Goal: Task Accomplishment & Management: Use online tool/utility

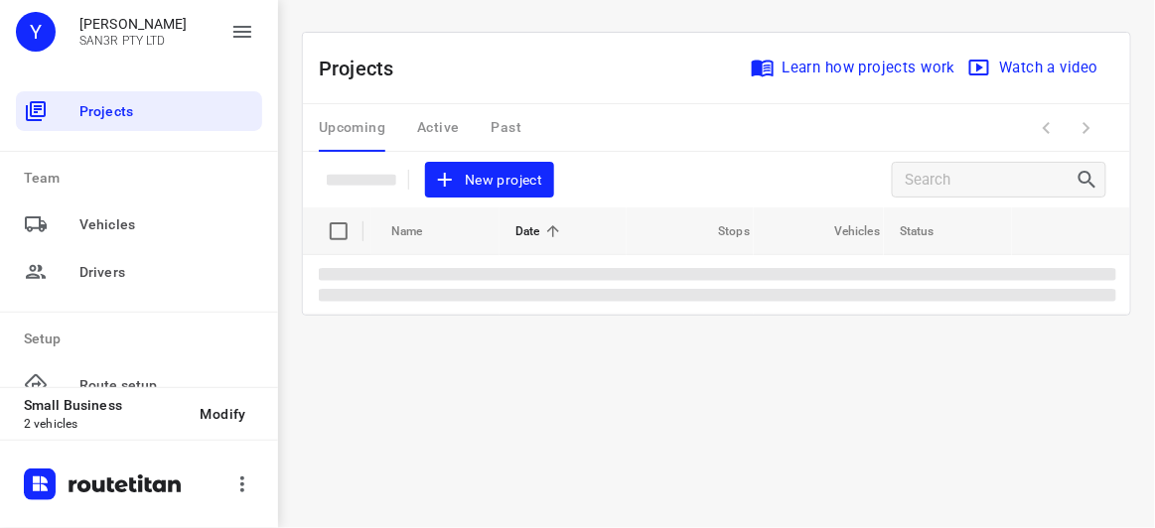
click at [519, 188] on span "New project" at bounding box center [489, 180] width 105 height 25
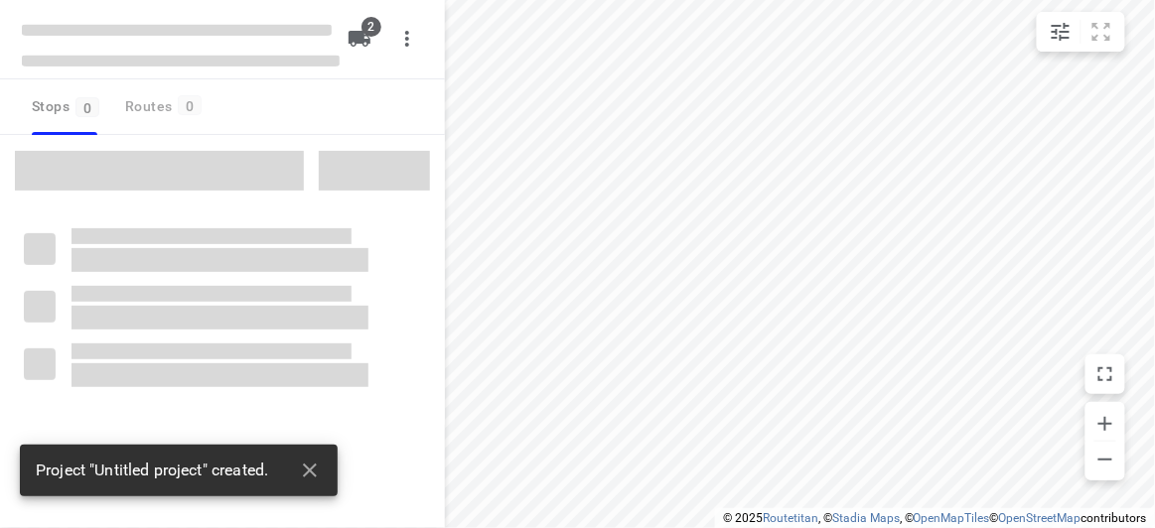
type input "distance"
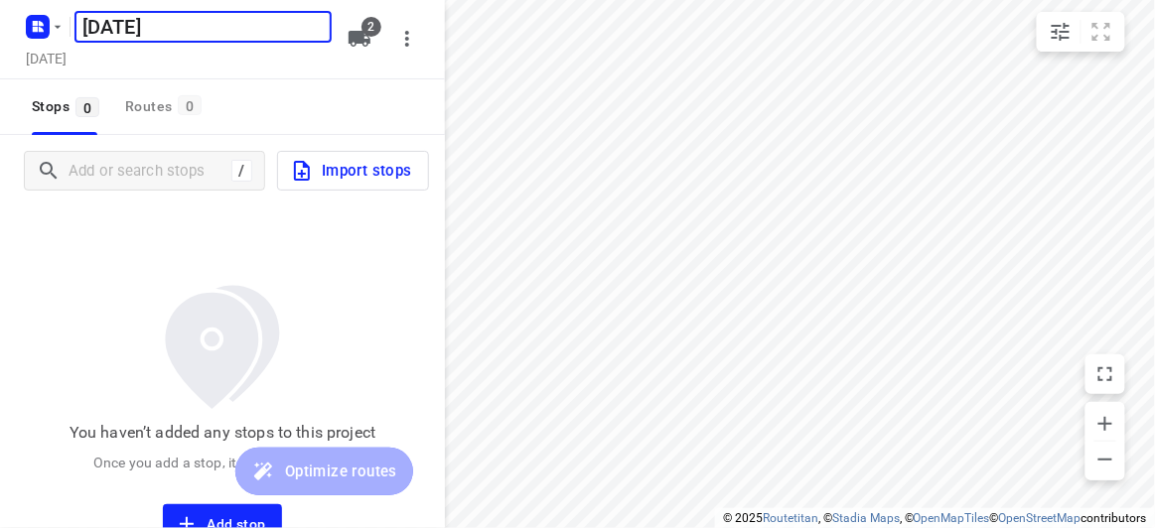
type input "[DATE]"
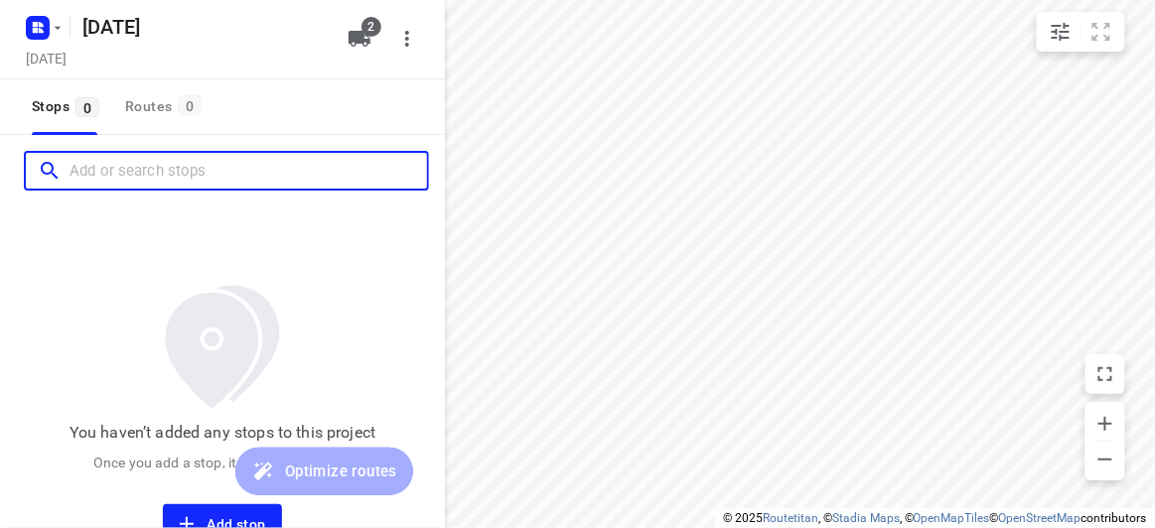
click at [123, 170] on input "Add or search stops" at bounding box center [248, 171] width 357 height 31
paste input "[STREET_ADDRESS]"
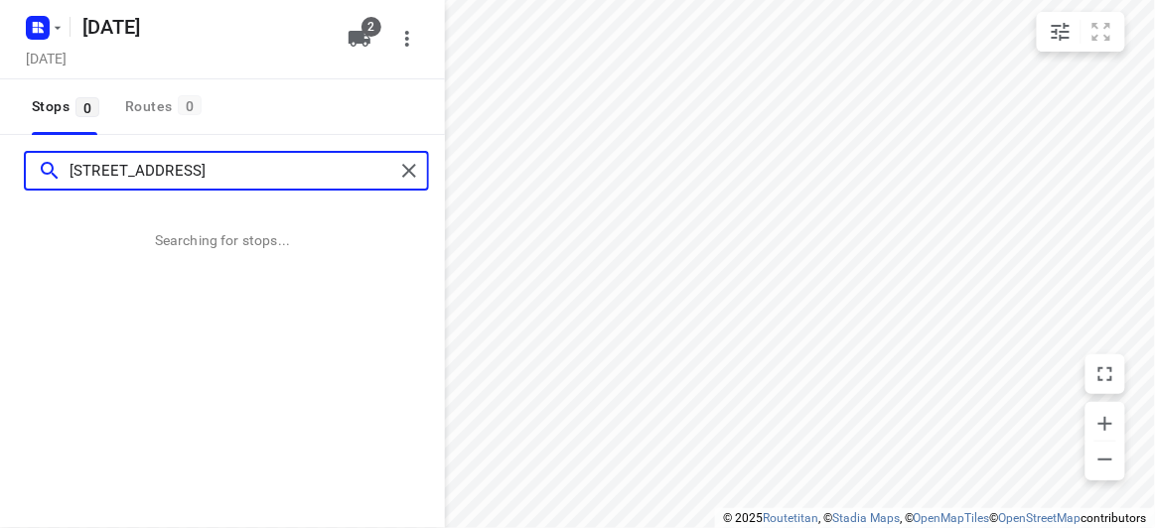
scroll to position [0, 8]
type input "[STREET_ADDRESS]"
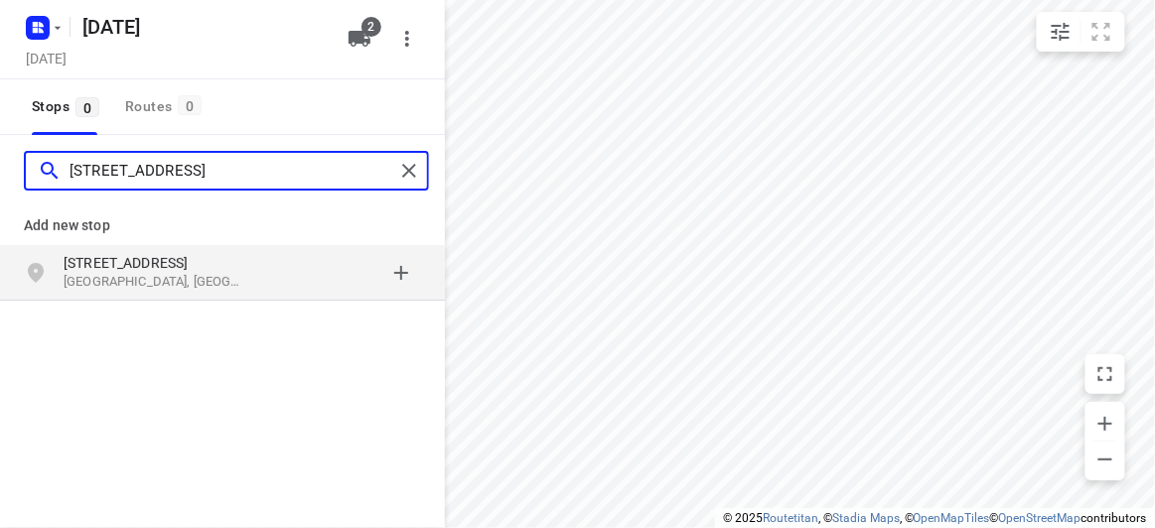
scroll to position [0, 0]
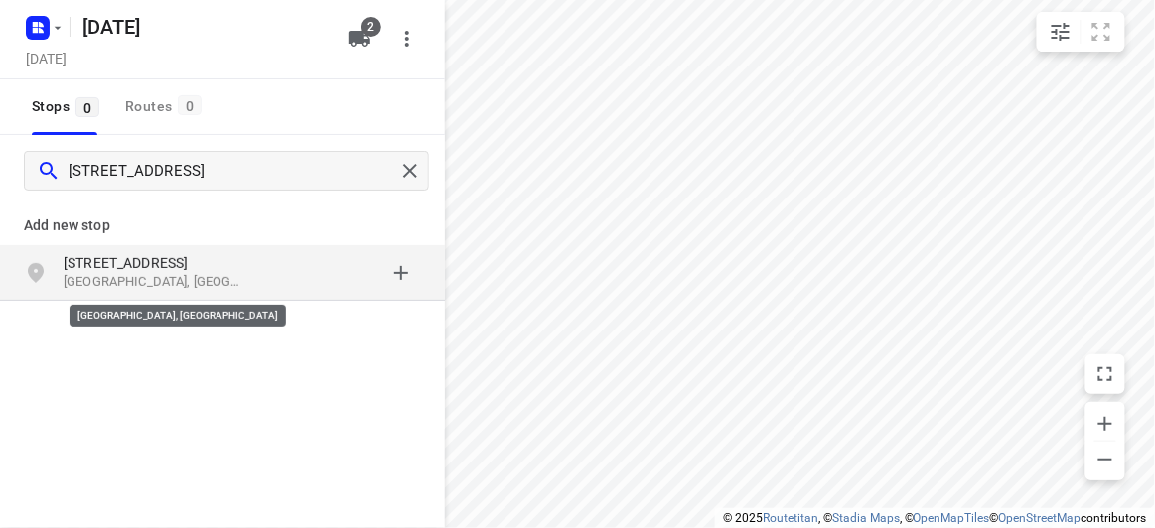
click at [137, 273] on p "[GEOGRAPHIC_DATA], [GEOGRAPHIC_DATA]" at bounding box center [155, 282] width 183 height 19
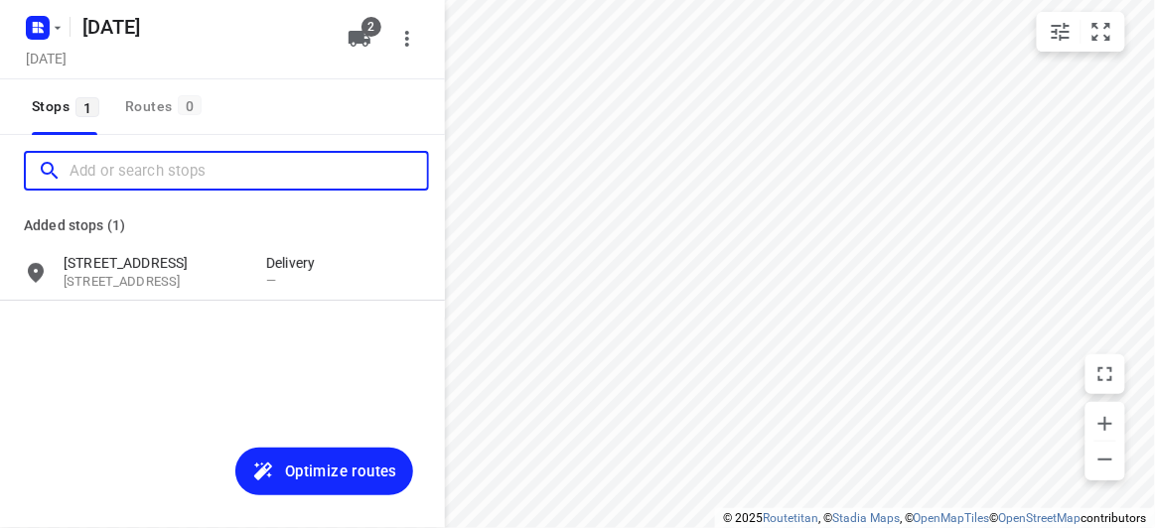
click at [135, 167] on input "Add or search stops" at bounding box center [248, 171] width 357 height 31
paste input "[STREET_ADDRESS]"
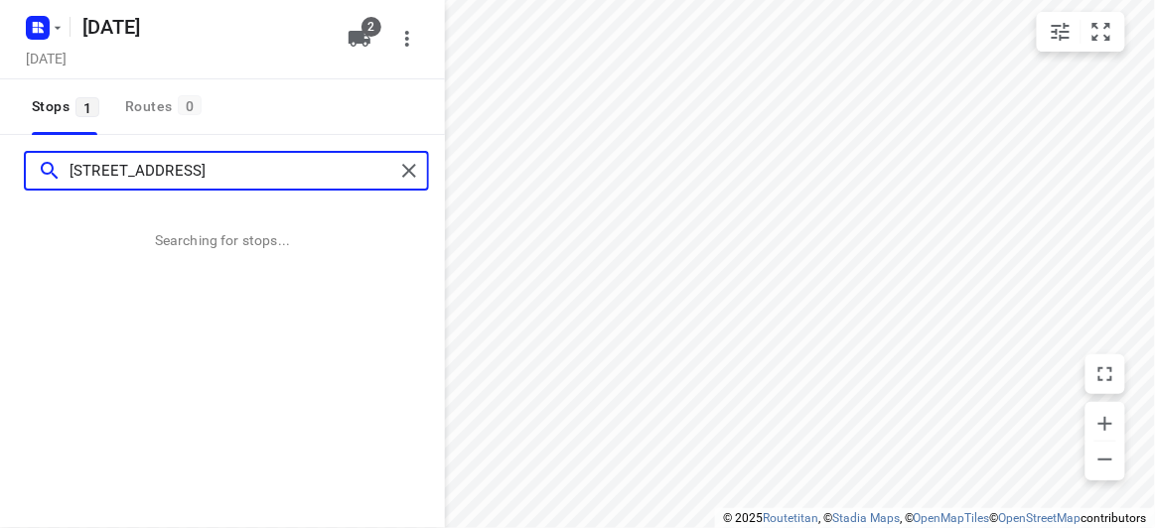
type input "[STREET_ADDRESS]"
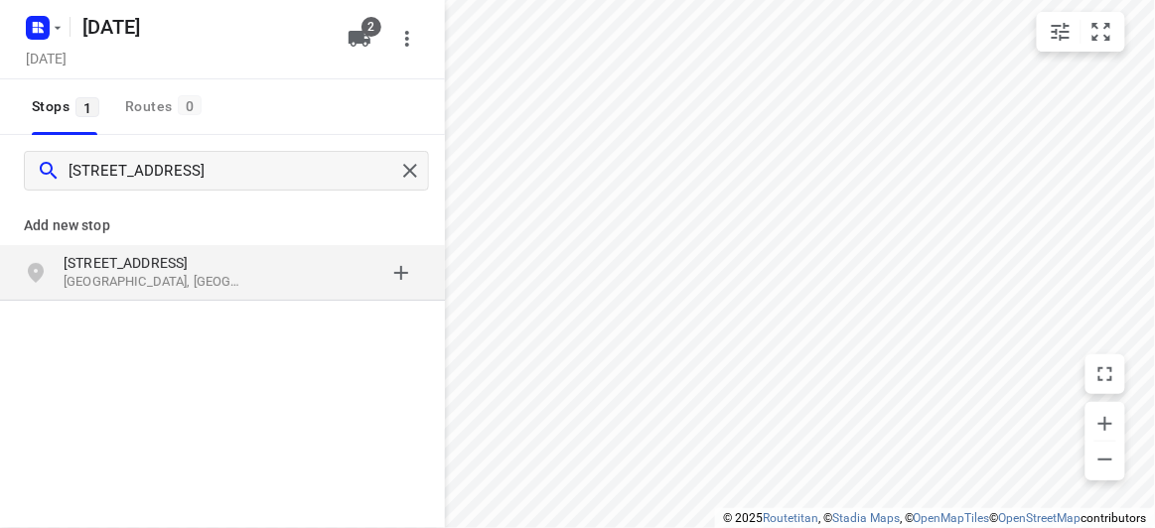
click at [112, 245] on div "[STREET_ADDRESS]" at bounding box center [222, 273] width 445 height 56
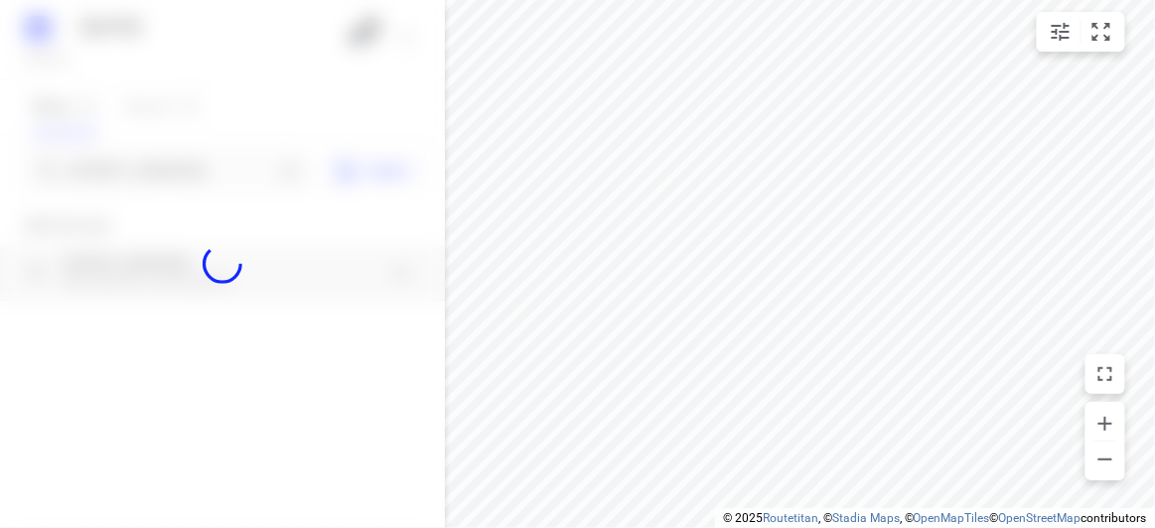
click at [131, 174] on div at bounding box center [222, 264] width 445 height 528
click at [131, 174] on div "[DATE], Aug 26 2 Stops 1 Routes 0 [STREET_ADDRESS] Import Add new stop [STREET_…" at bounding box center [222, 264] width 445 height 528
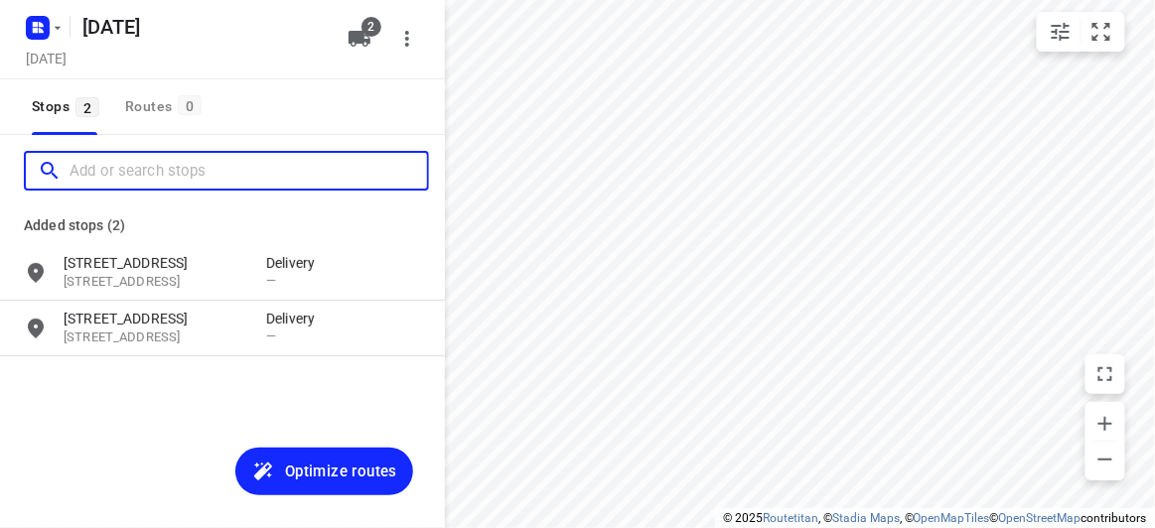
paste input "30 Grant Olson Ave Bulleen 3105"
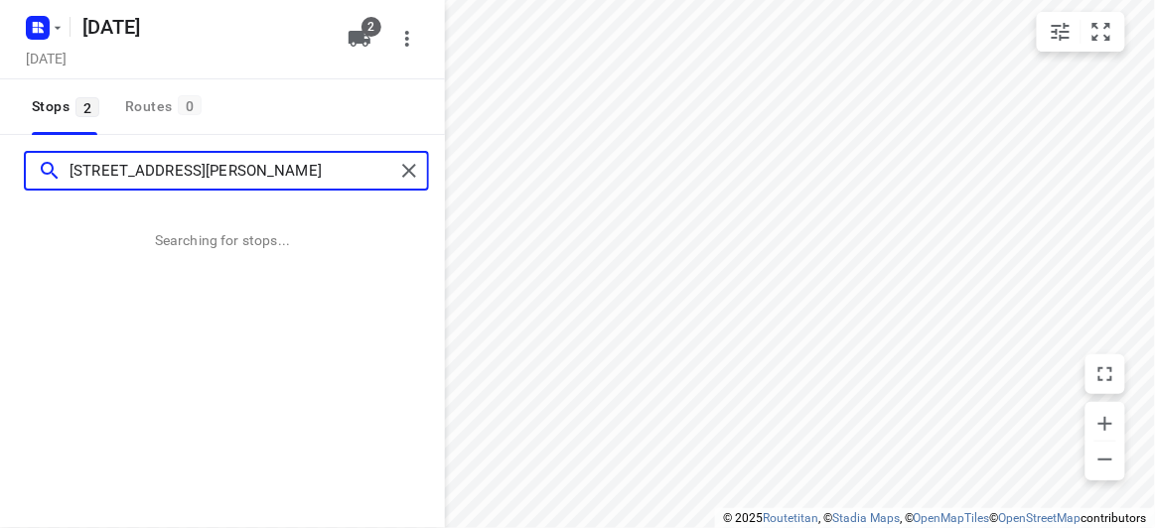
type input "30 Grant Olson Ave Bulleen 3105"
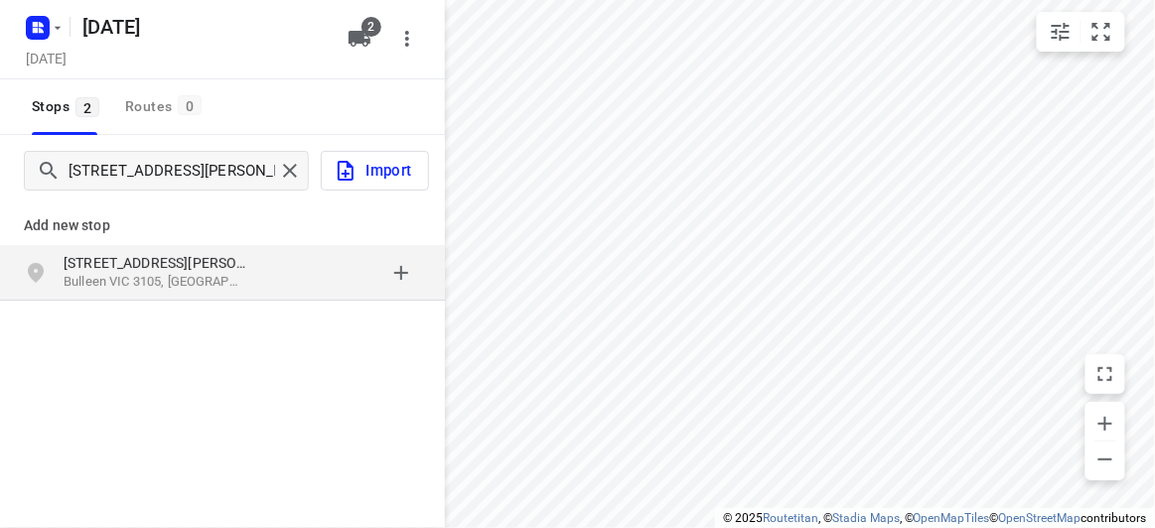
click at [64, 266] on p "30 Grant Olson Ave" at bounding box center [155, 263] width 183 height 20
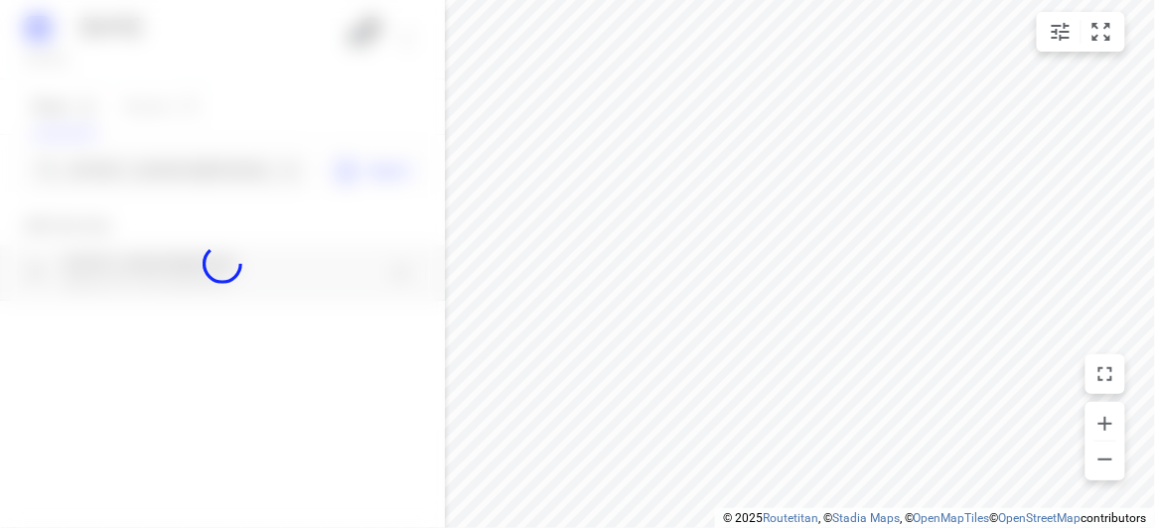
click at [180, 145] on div at bounding box center [222, 264] width 445 height 528
click at [171, 190] on div at bounding box center [222, 264] width 445 height 528
click at [171, 189] on div at bounding box center [222, 264] width 445 height 528
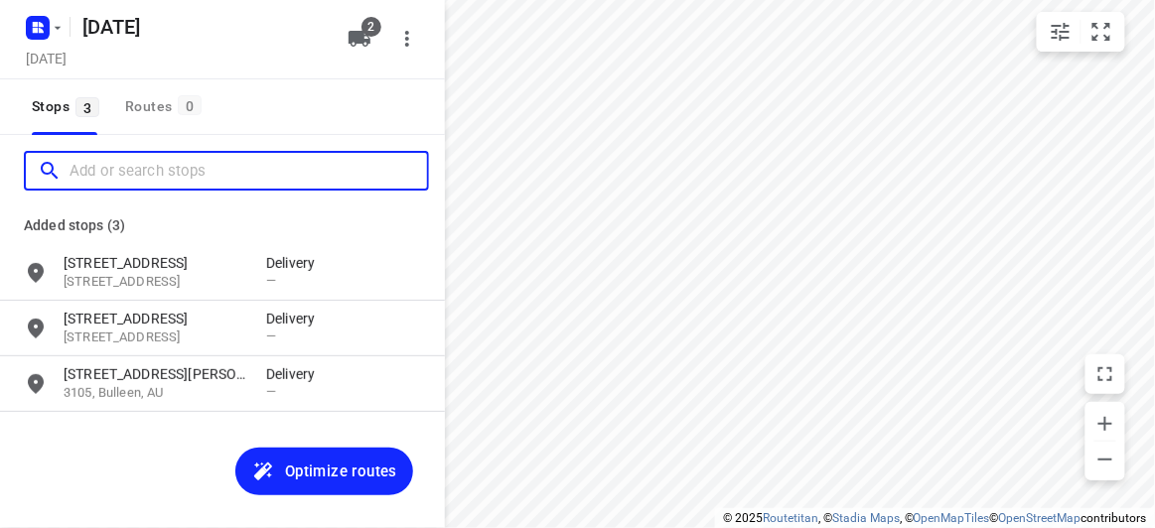
paste input "13 Emden Crescent, Mulgrave, VIC 3170"
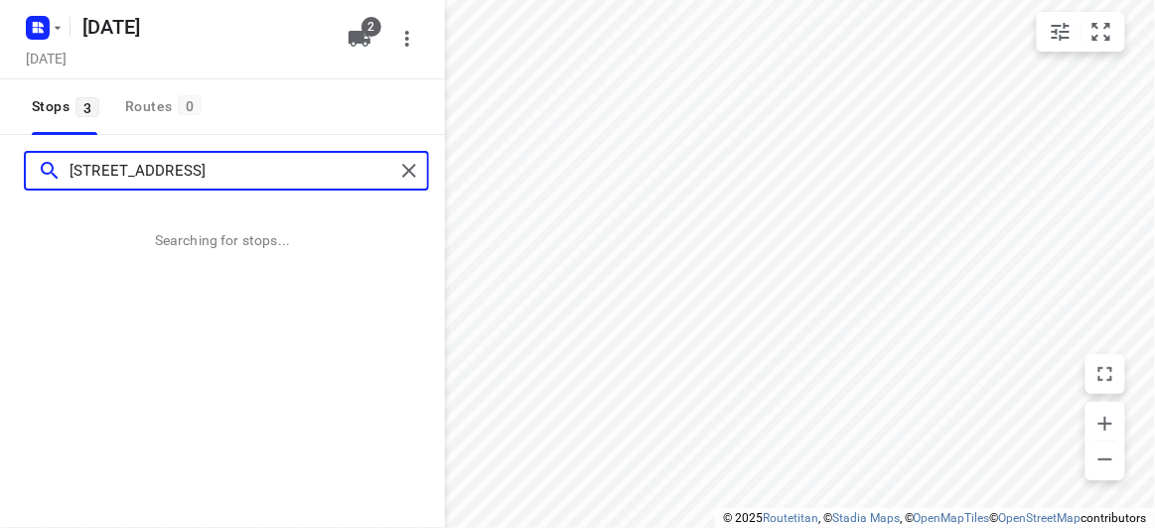
type input "13 Emden Crescent, Mulgrave, VIC 3170"
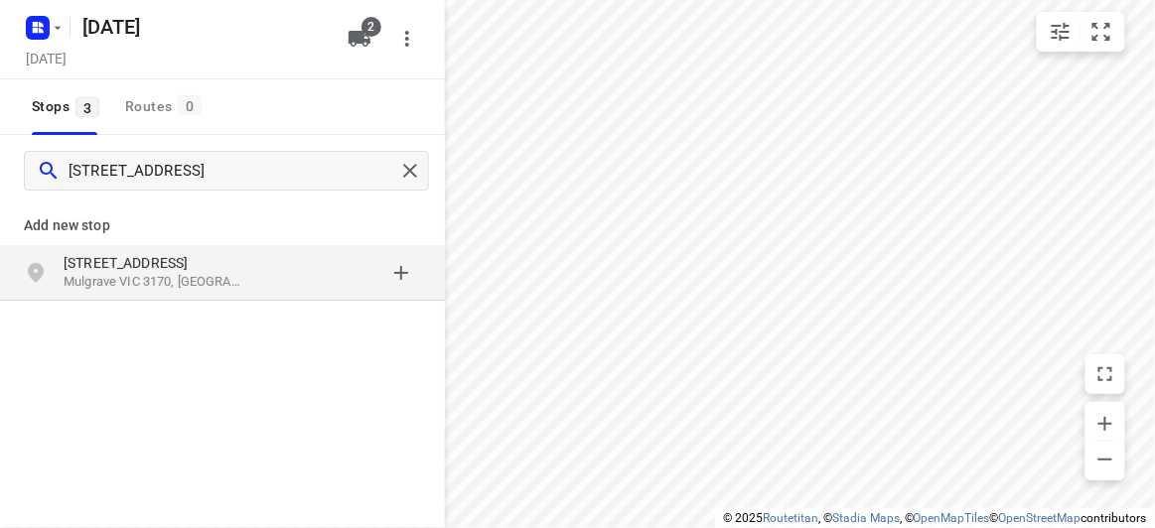
click at [130, 273] on p "Mulgrave VIC 3170, Australia" at bounding box center [155, 282] width 183 height 19
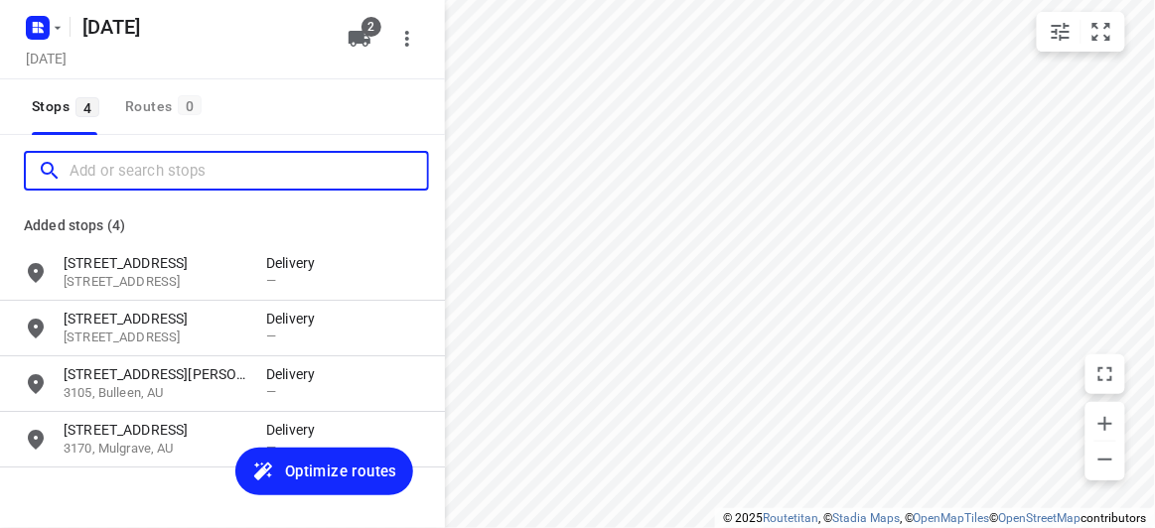
paste input "77 alderford Dr Wantirna 3152"
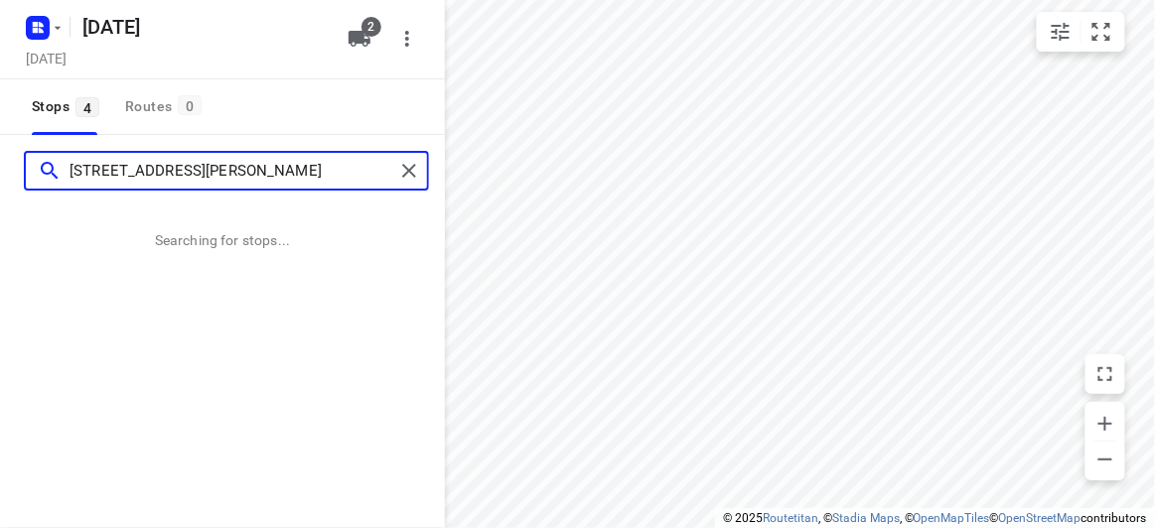
type input "77 alderford Dr Wantirna 3152"
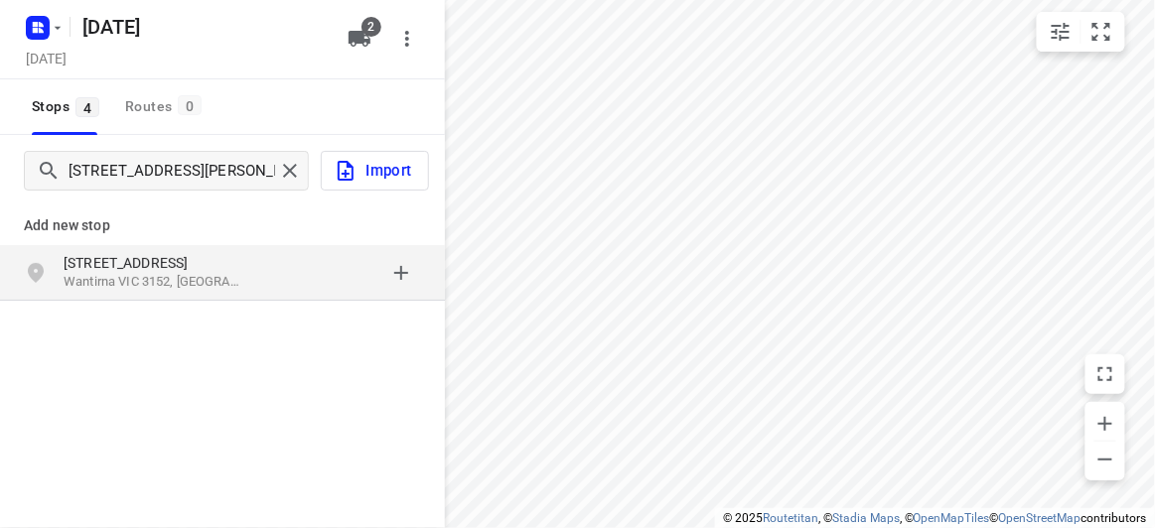
click at [125, 264] on p "77 Alderford Dr" at bounding box center [155, 263] width 183 height 20
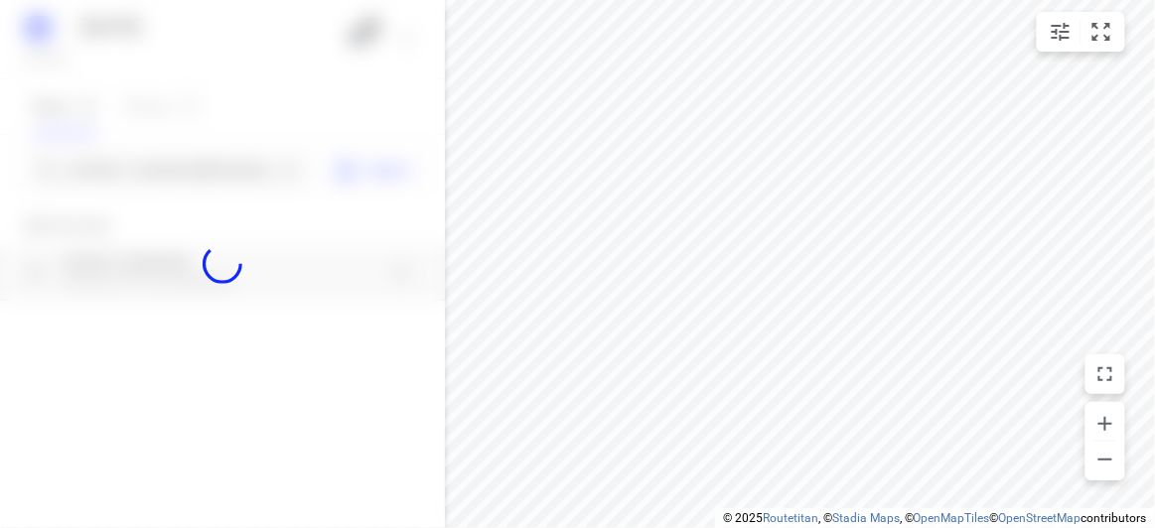
click at [105, 161] on div at bounding box center [222, 264] width 445 height 528
click at [104, 159] on div at bounding box center [222, 264] width 445 height 528
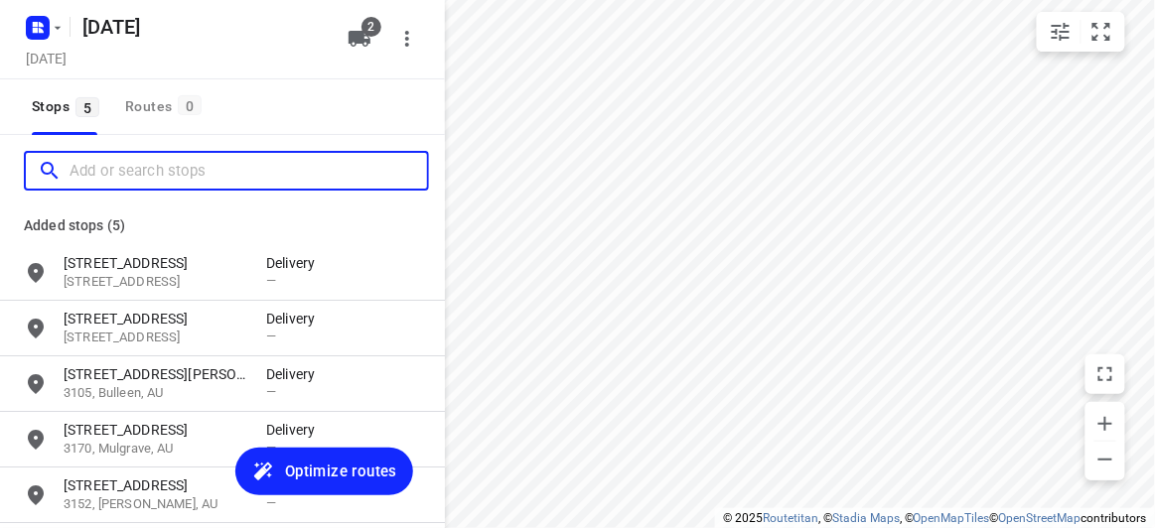
paste input "19 panorama court Bulleen 3105"
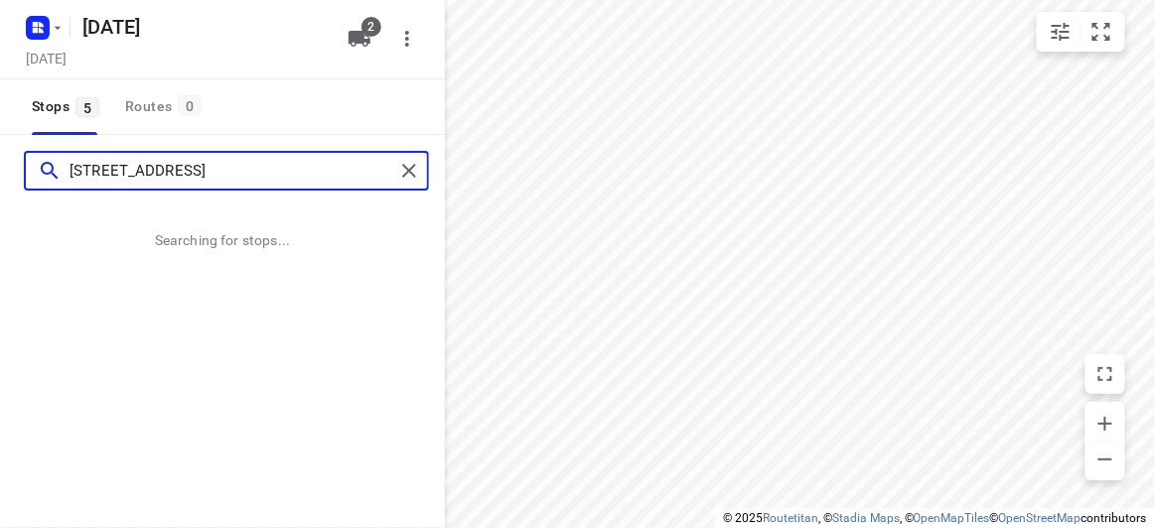
type input "19 panorama court Bulleen 3105"
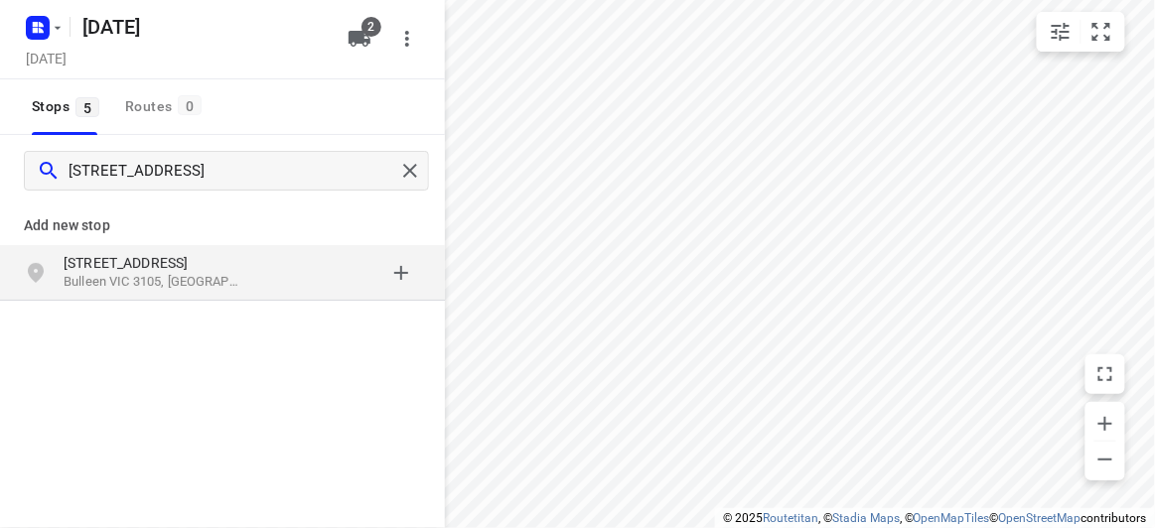
click at [248, 270] on p "[STREET_ADDRESS]" at bounding box center [165, 263] width 203 height 20
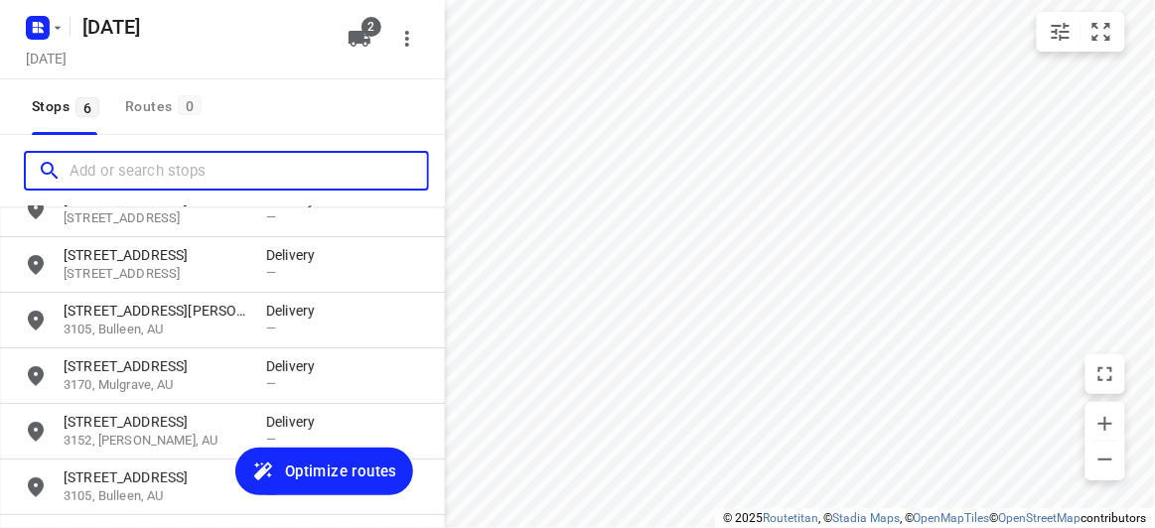
scroll to position [89, 0]
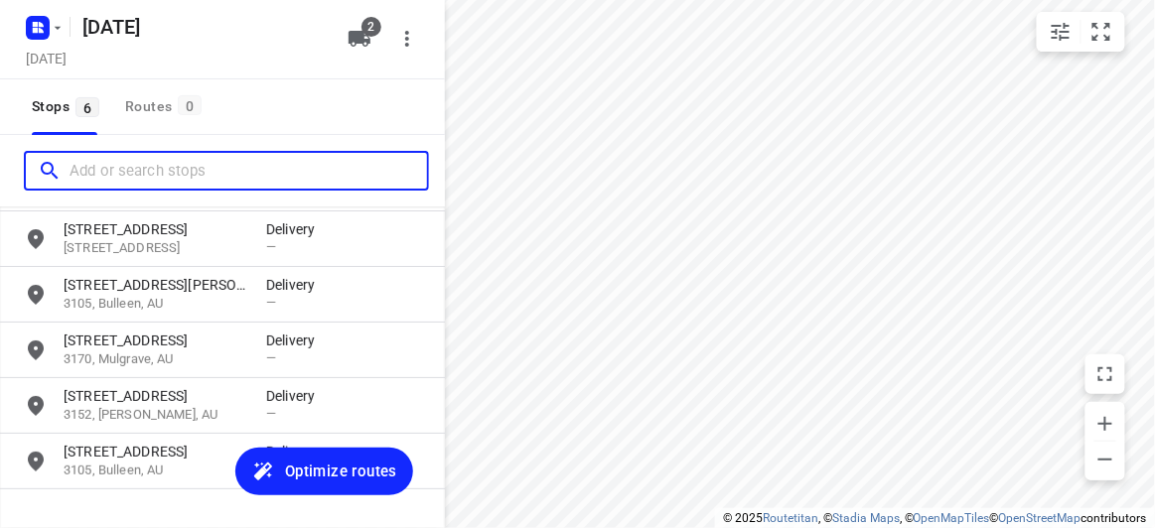
paste input "44 Blackwood Street, Carnegie 3163"
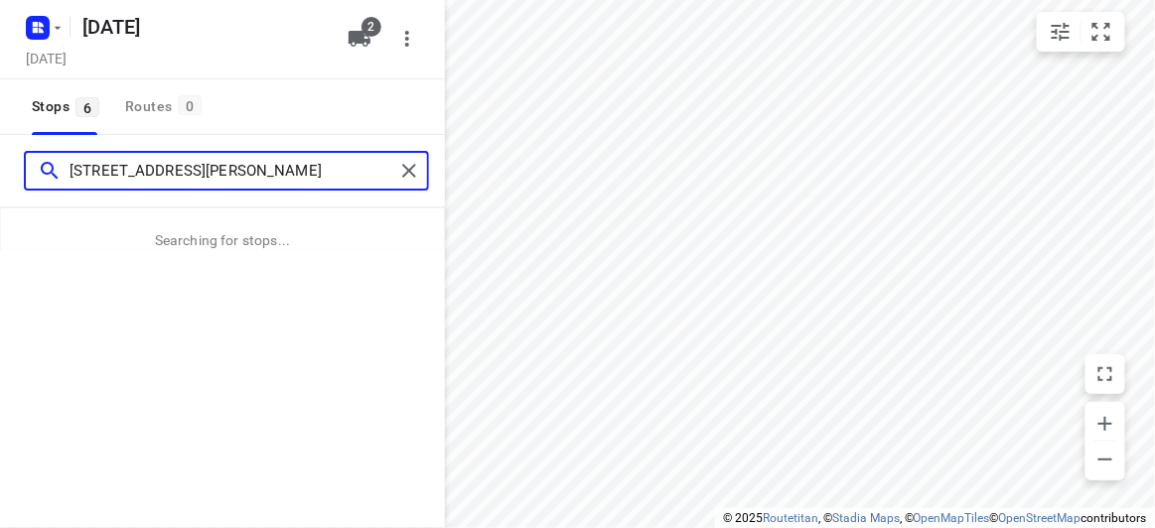
type input "44 Blackwood Street, Carnegie 3163"
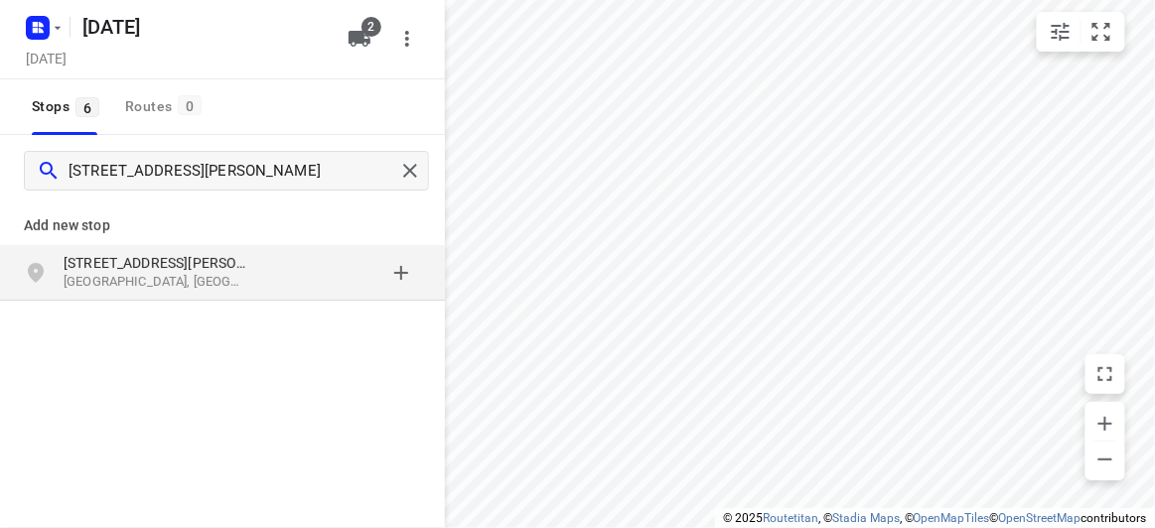
click at [140, 266] on p "[STREET_ADDRESS][PERSON_NAME]" at bounding box center [155, 263] width 183 height 20
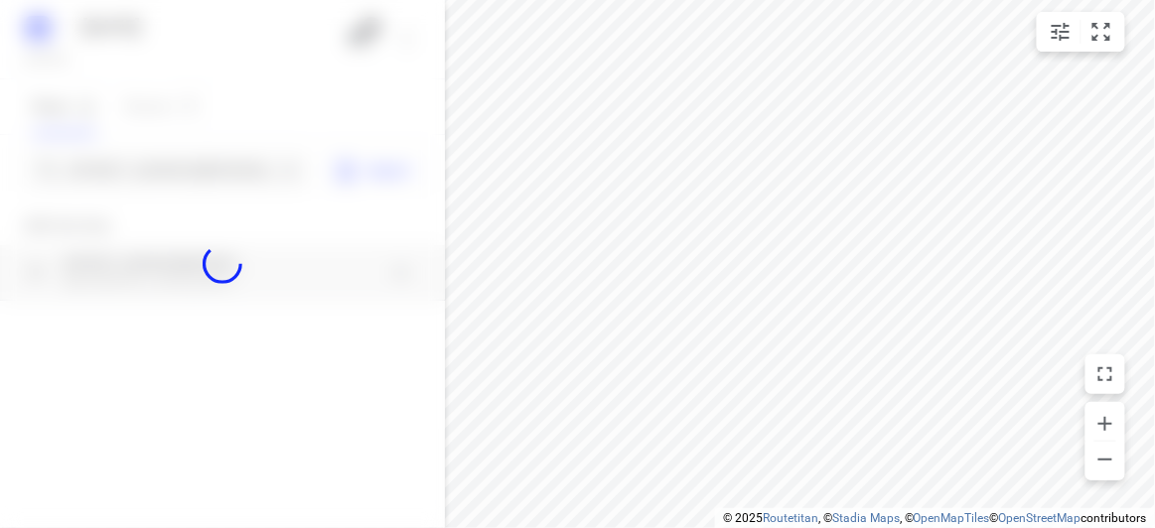
click at [160, 161] on div at bounding box center [222, 264] width 445 height 528
click at [160, 163] on div "28 AUGUST 2025 Tuesday, Aug 26 2 Stops 6 Routes 0 44 Blackwood Street, Carnegie…" at bounding box center [222, 264] width 445 height 528
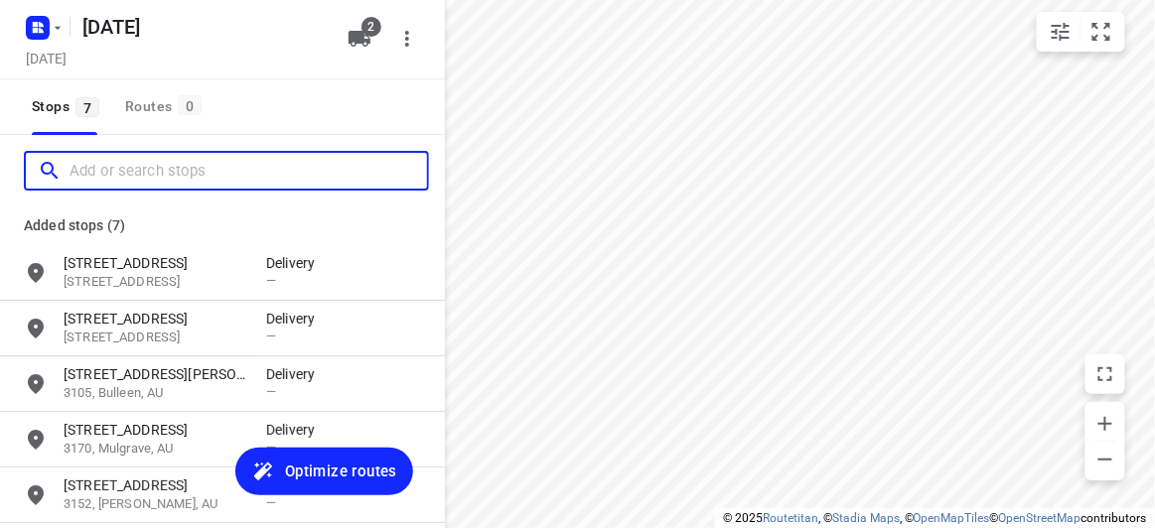
scroll to position [0, 0]
paste input "7 Lawrence Street, Blackburn South Vic 3130"
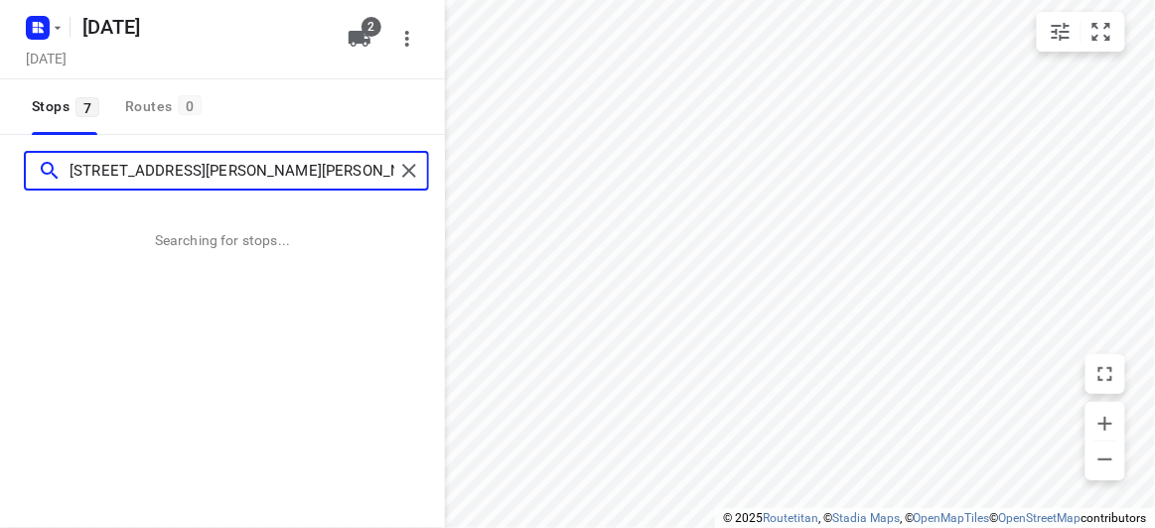
type input "7 Lawrence Street, Blackburn South Vic 3130"
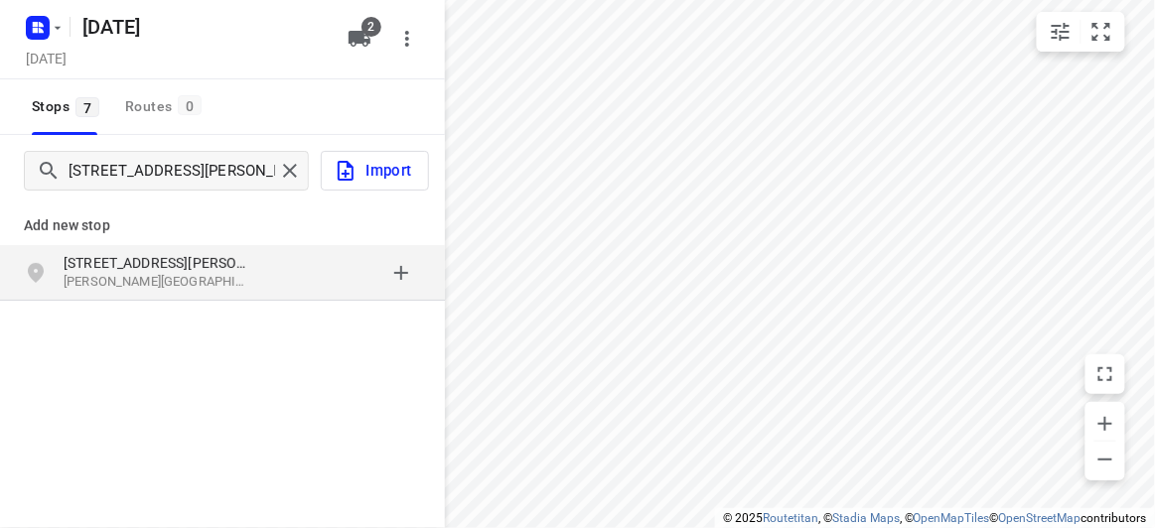
click at [227, 258] on p "[STREET_ADDRESS][PERSON_NAME]" at bounding box center [155, 263] width 183 height 20
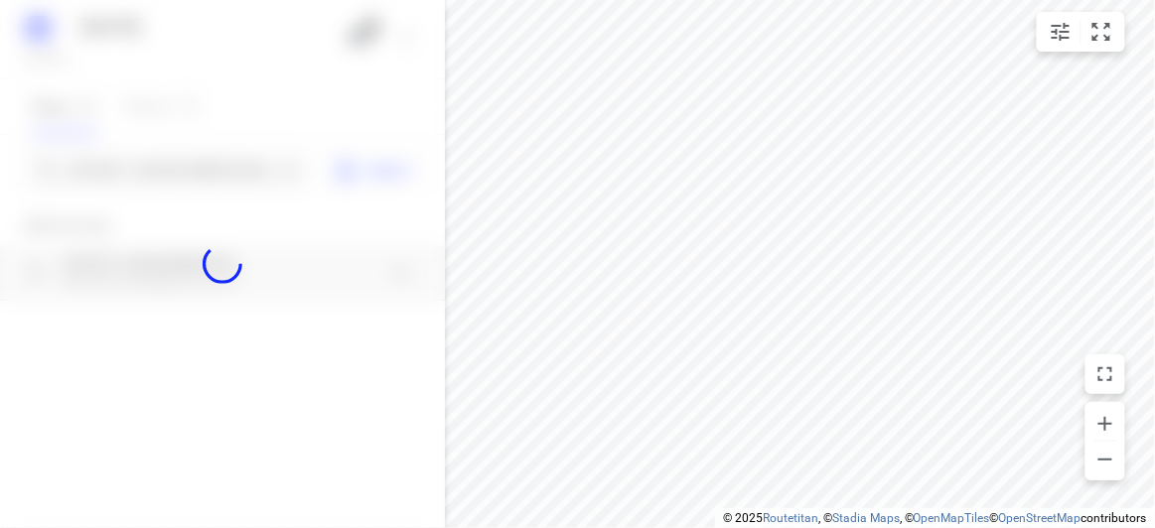
click at [137, 175] on div at bounding box center [222, 264] width 445 height 528
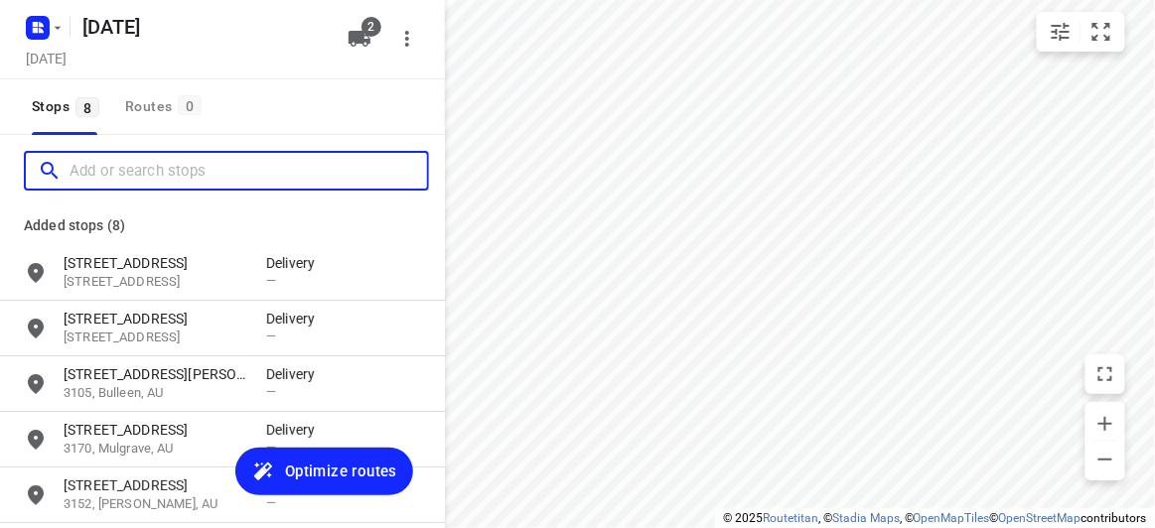
paste input "21 minchinbury drive vermont south 3133"
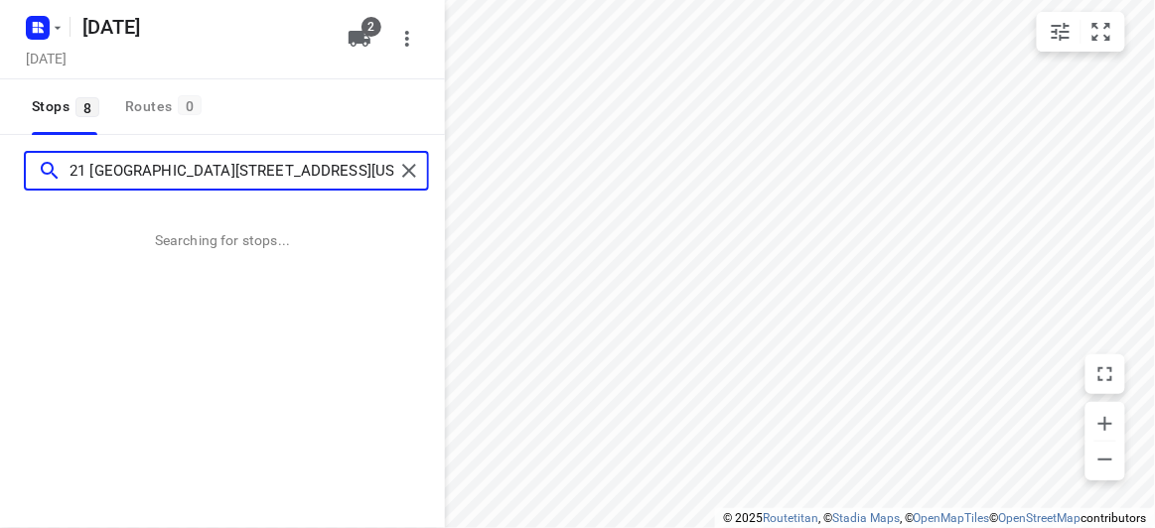
type input "21 minchinbury drive vermont south 3133"
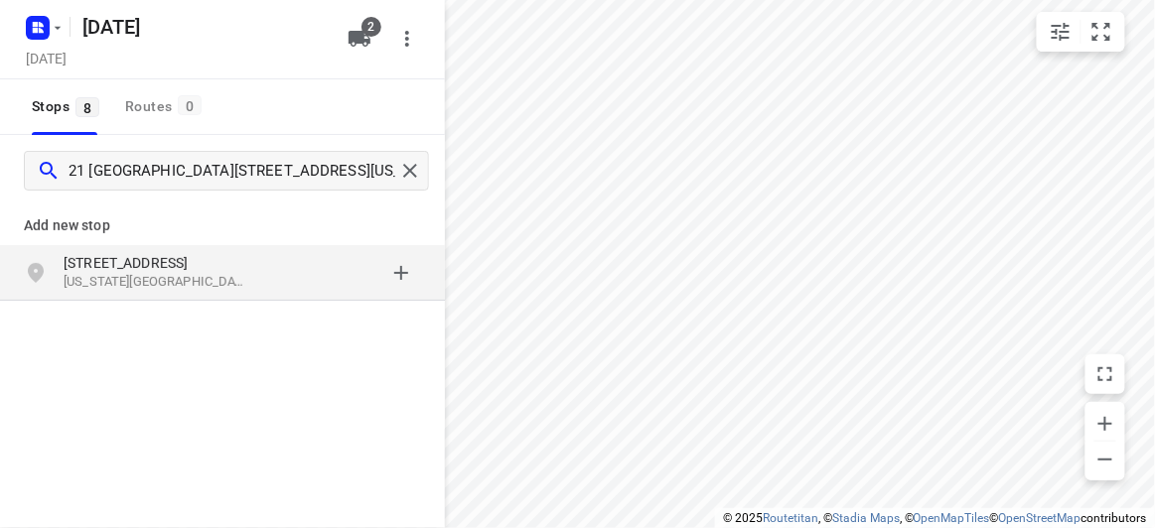
click at [201, 279] on p "Vermont South VIC 3133, Australia" at bounding box center [155, 282] width 183 height 19
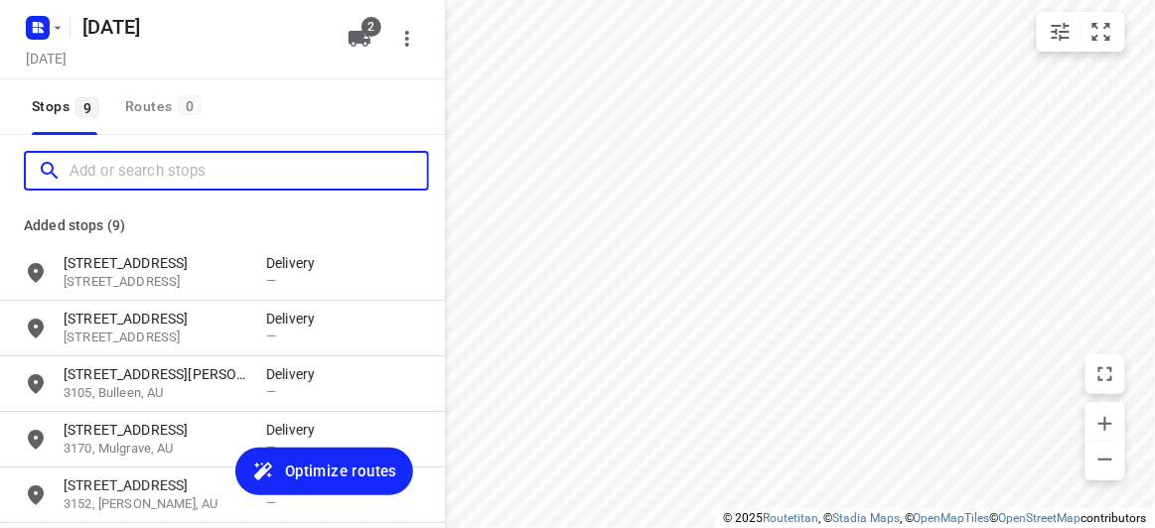
paste input "59 Monash Avenue Balwyn 3103"
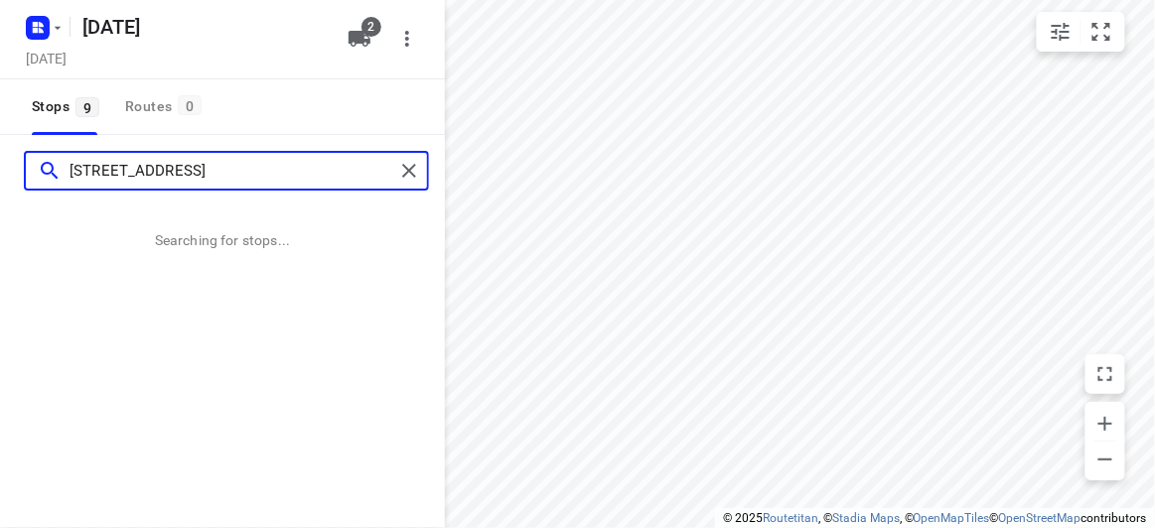
type input "59 Monash Avenue Balwyn 3103"
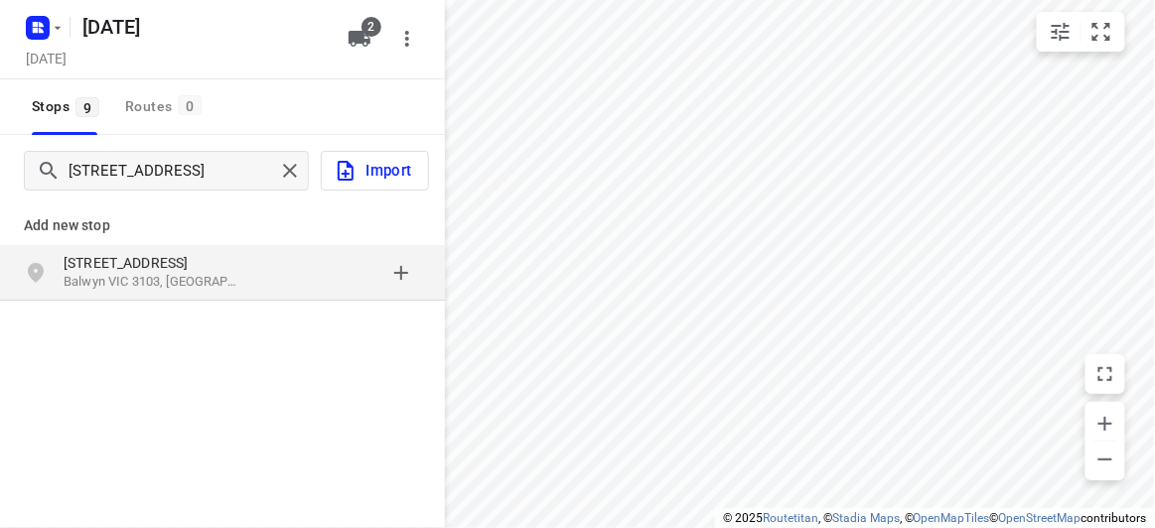
click at [171, 249] on div "59 Monash Avenue Balwyn VIC 3103, Australia" at bounding box center [222, 273] width 445 height 56
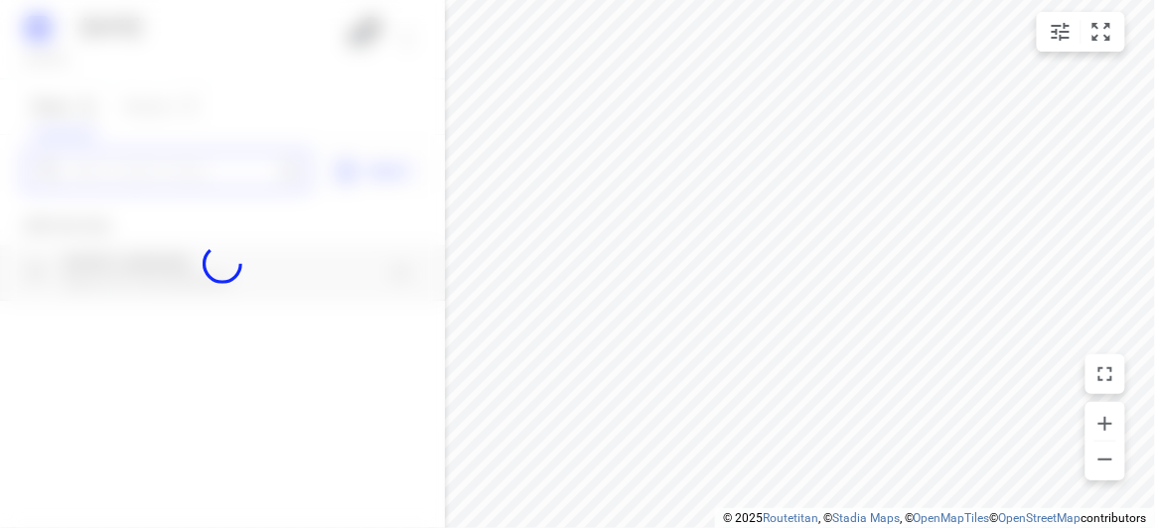
click at [172, 175] on input "Add or search stops" at bounding box center [172, 171] width 205 height 31
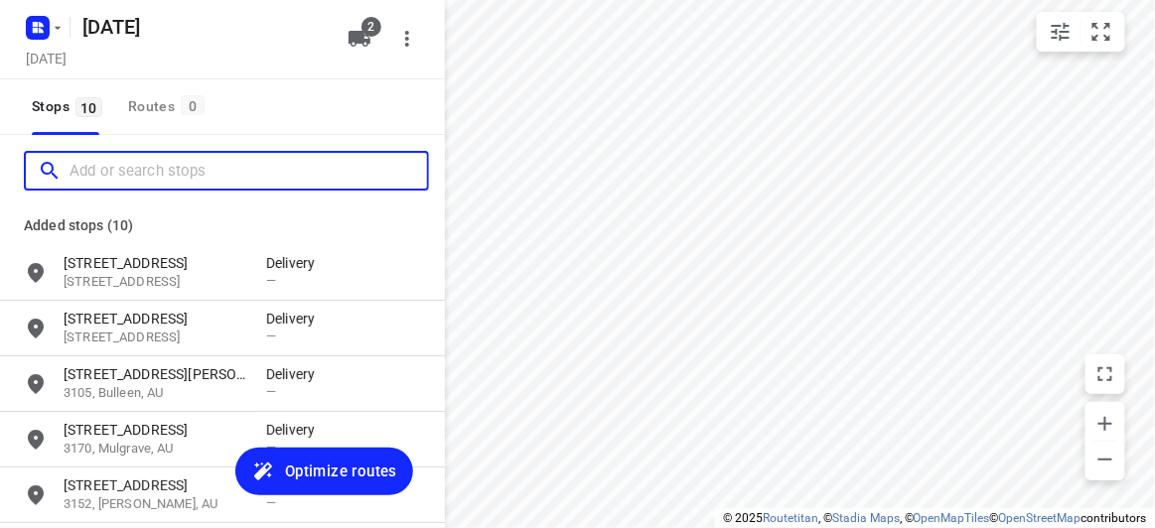
paste input "39 Burlington crescent Wantirna 3152"
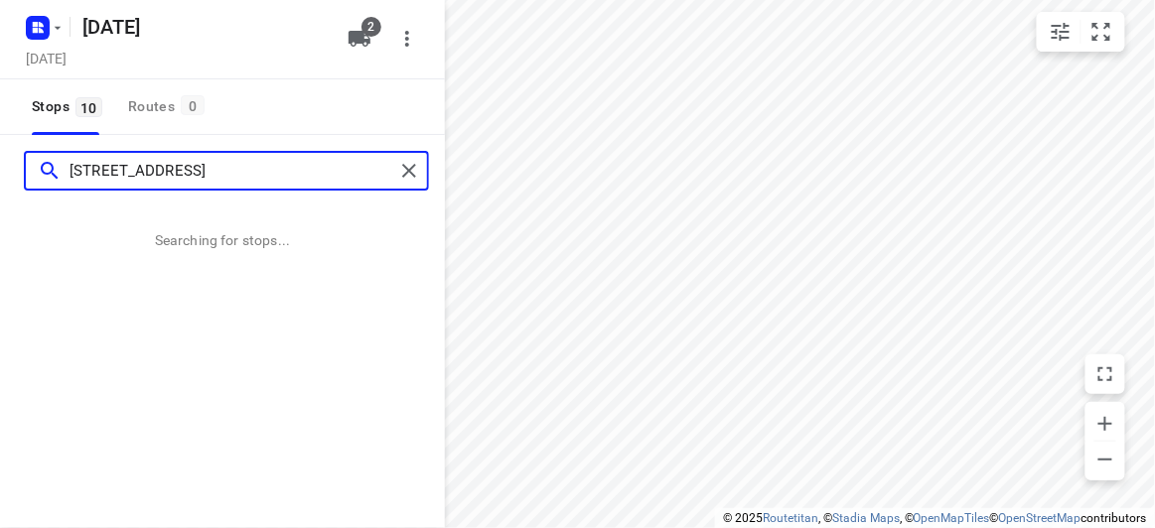
type input "39 Burlington crescent Wantirna 3152"
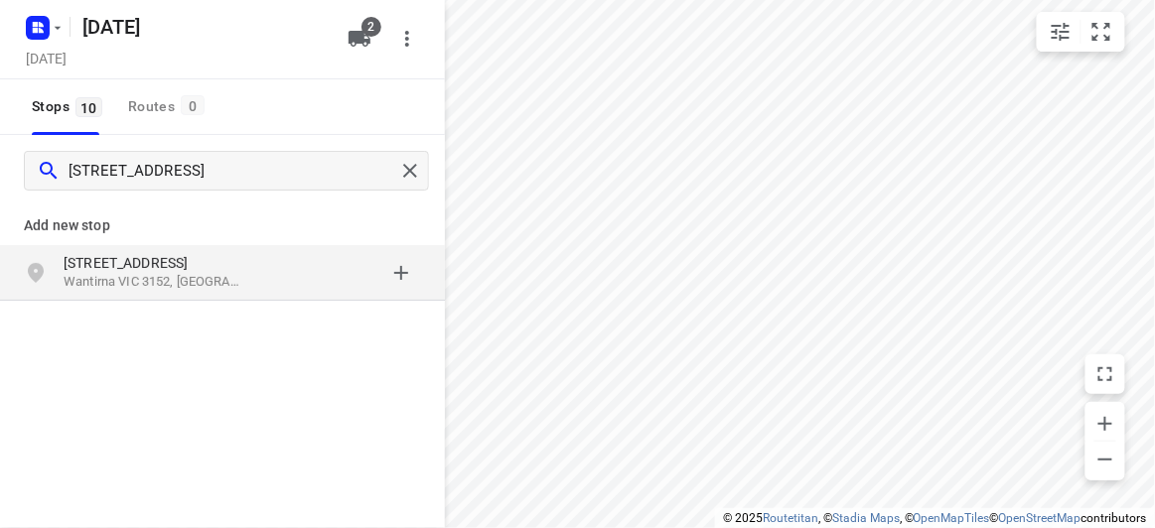
click at [145, 246] on div "39 Burlington Crescent Wantirna VIC 3152, Australia" at bounding box center [222, 273] width 445 height 56
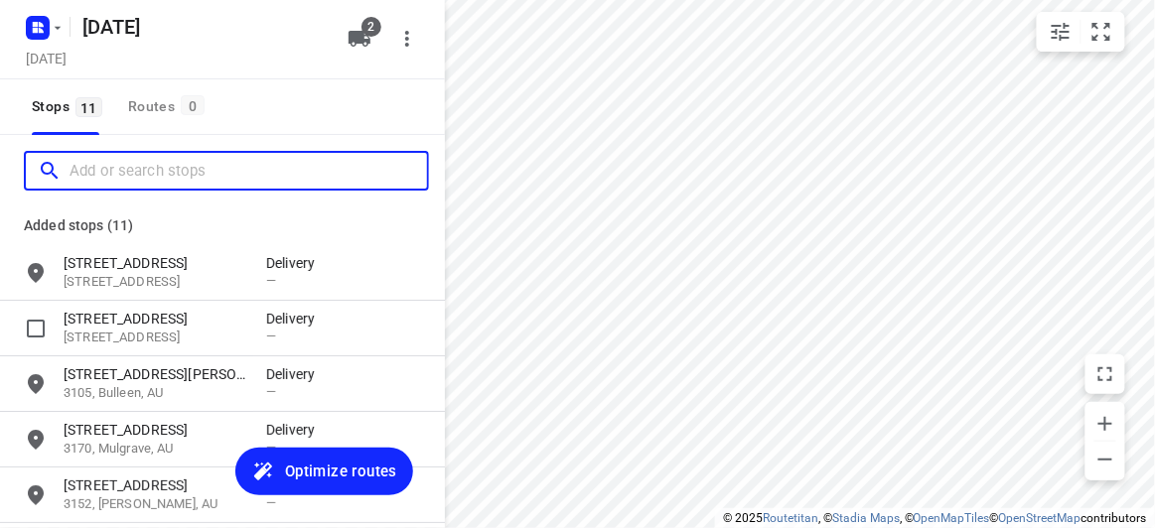
paste input "16 Tranmere Avenue Carnegie 3163"
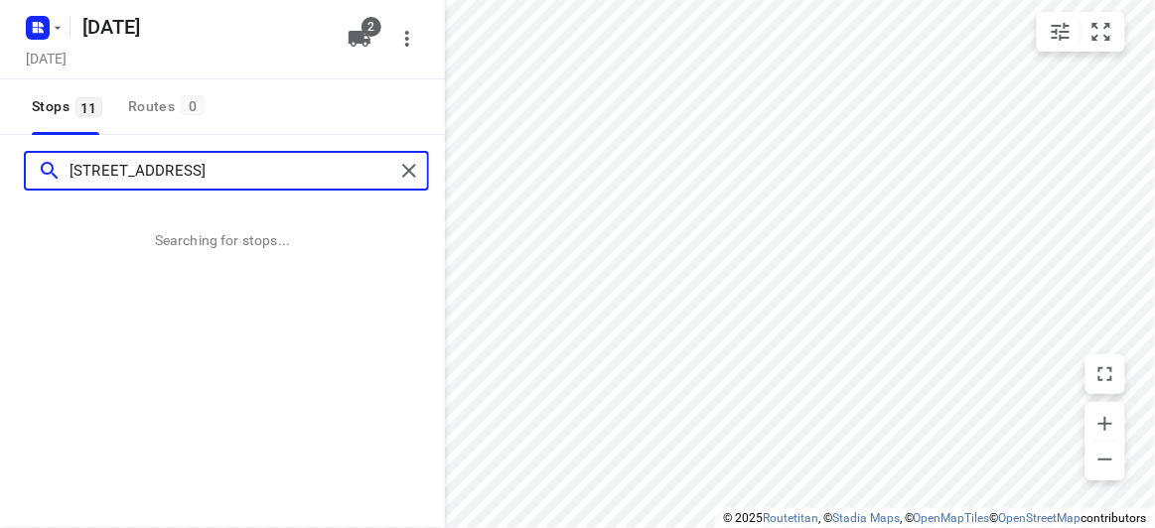
type input "16 Tranmere Avenue Carnegie 3163"
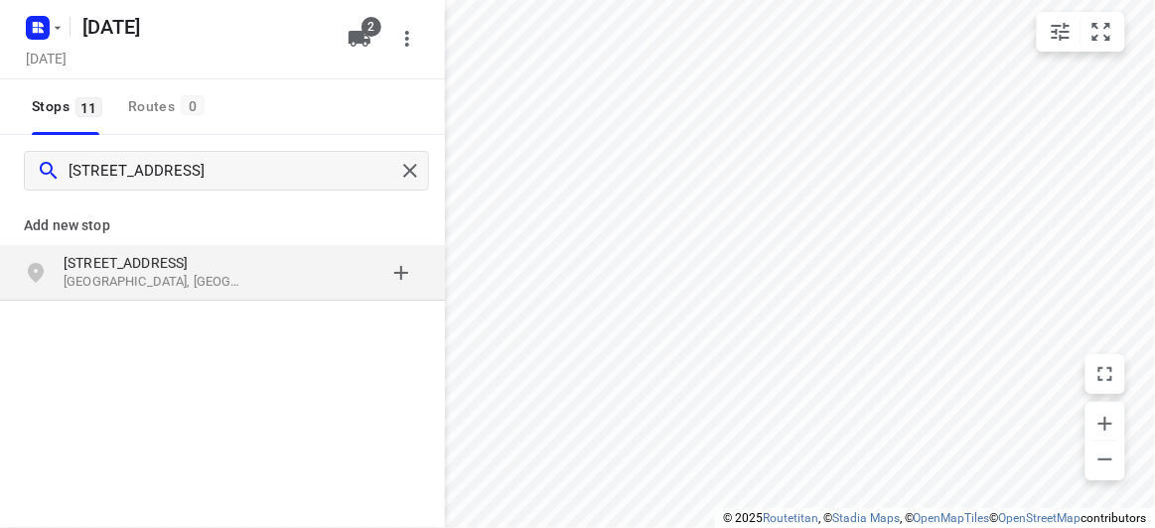
click at [213, 264] on p "[STREET_ADDRESS]" at bounding box center [155, 263] width 183 height 20
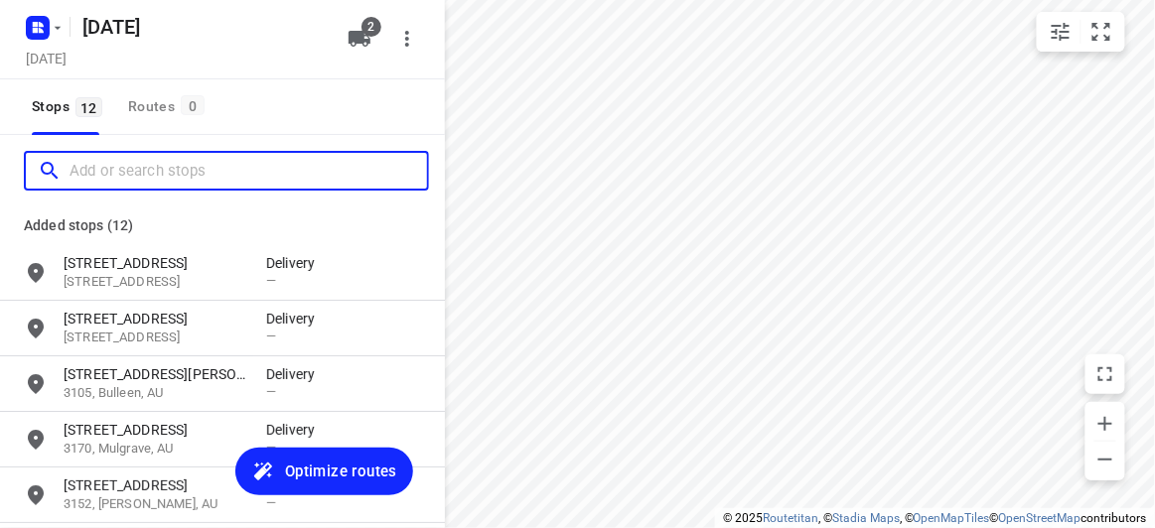
paste input "45 cavenagh boulevard Mulgrave 3170"
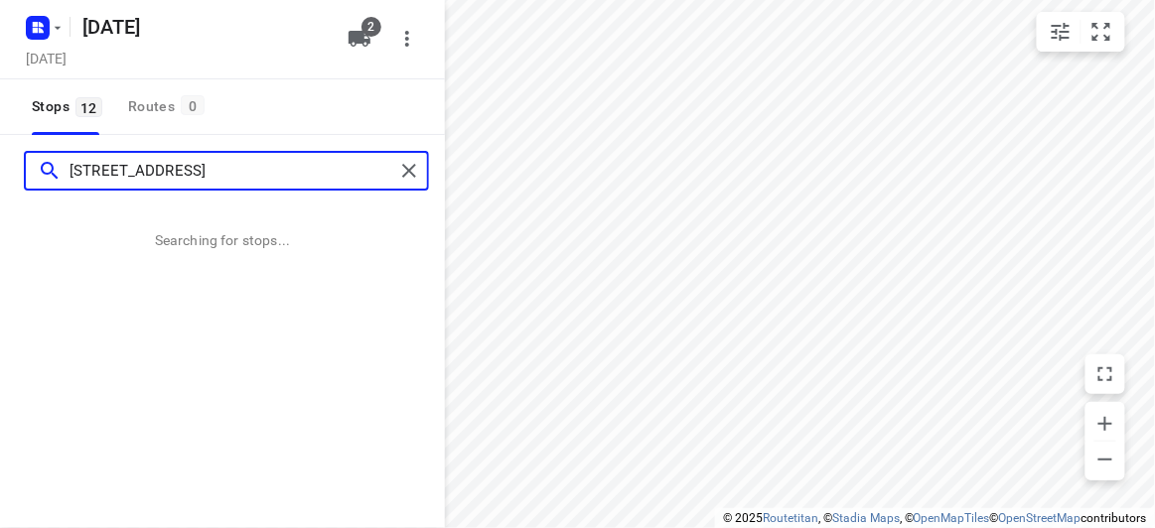
type input "45 cavenagh boulevard Mulgrave 3170"
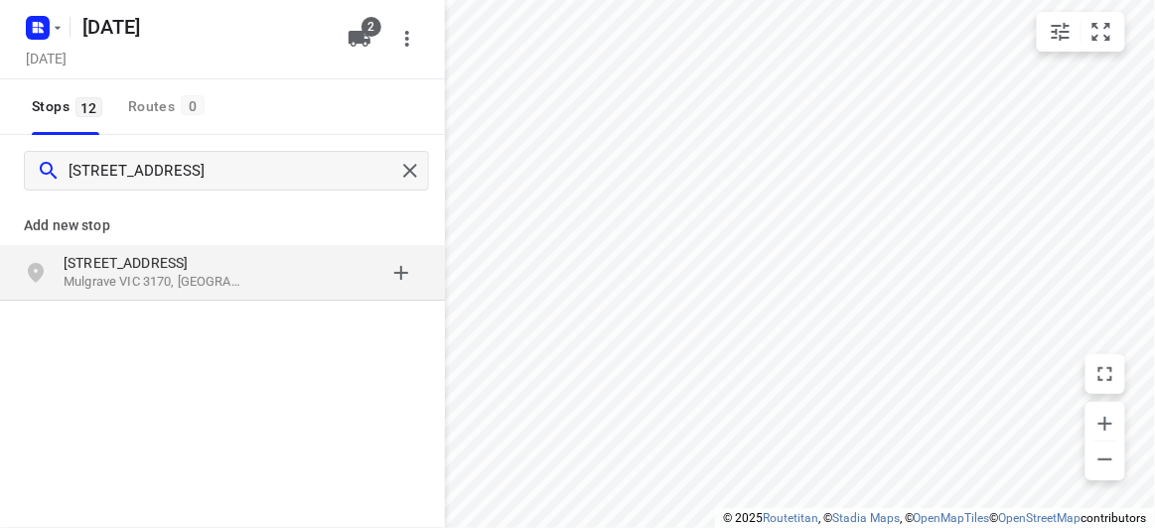
click at [213, 273] on p "Mulgrave VIC 3170, Australia" at bounding box center [155, 282] width 183 height 19
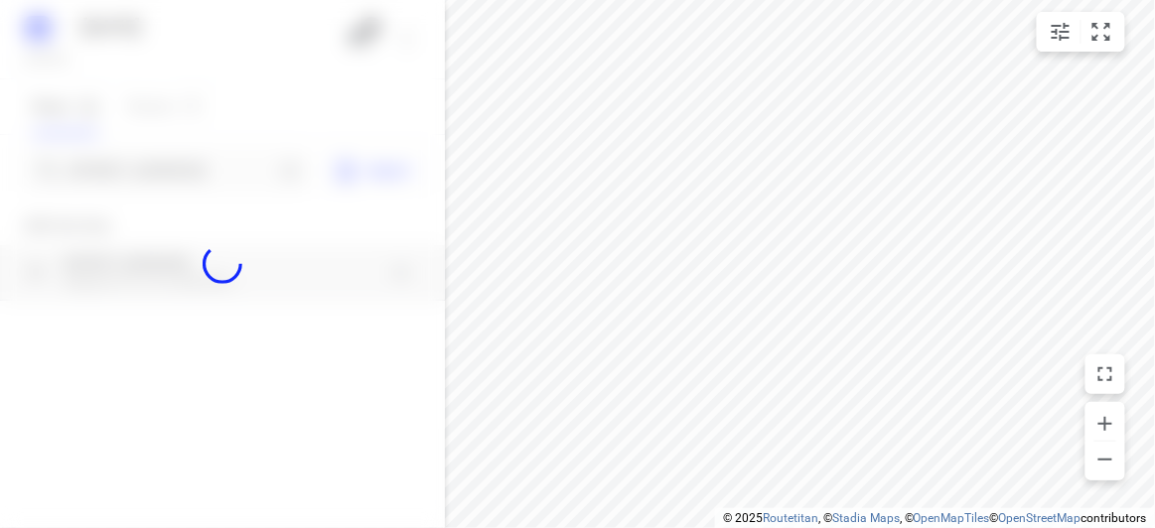
click at [173, 188] on div at bounding box center [222, 264] width 445 height 528
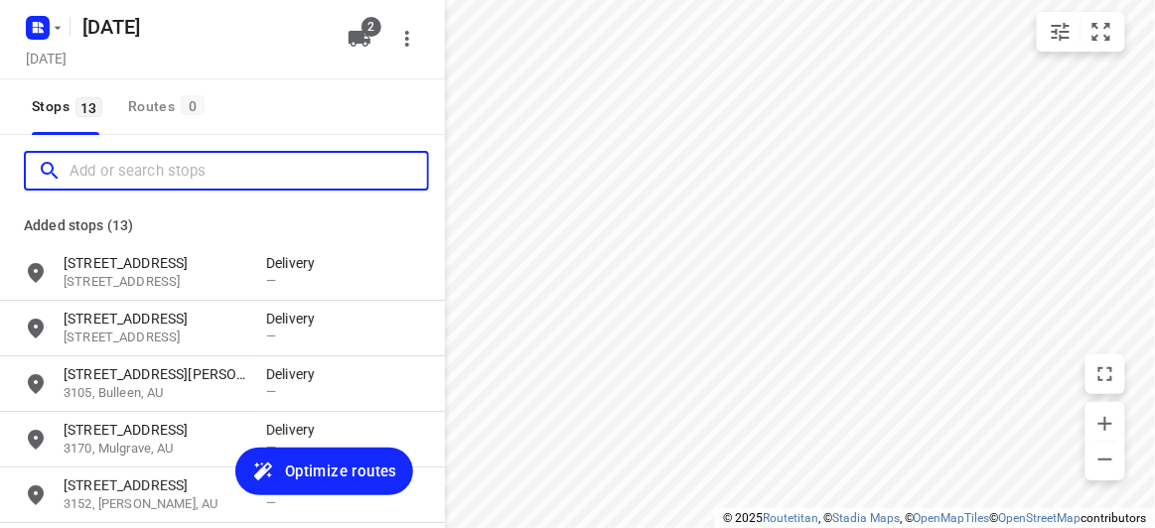
paste input "44A Hillview Ave Mount Waverley 3149"
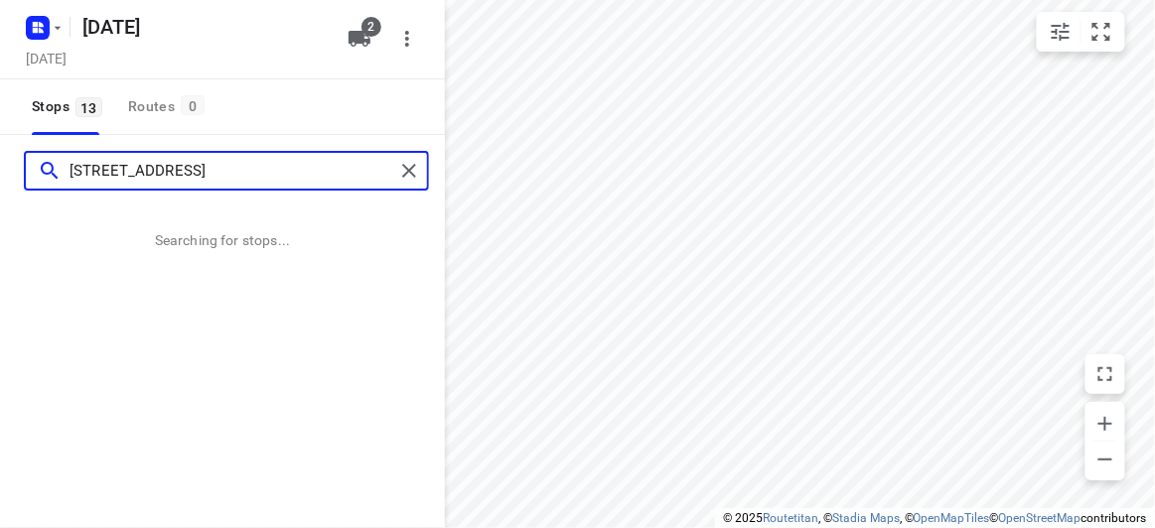
type input "44A Hillview Ave Mount Waverley 3149"
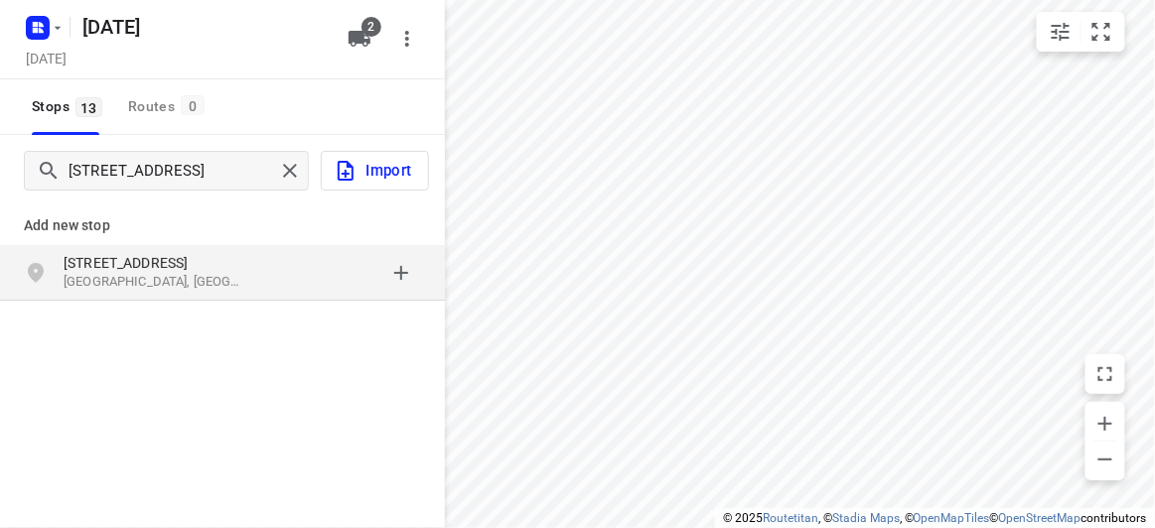
click at [239, 302] on div "Add new stop 44A Hillview Ave Mount Waverley VIC 3149, Australia" at bounding box center [222, 247] width 445 height 114
click at [237, 295] on div "44A Hillview Ave Mount Waverley VIC 3149, Australia" at bounding box center [222, 273] width 445 height 56
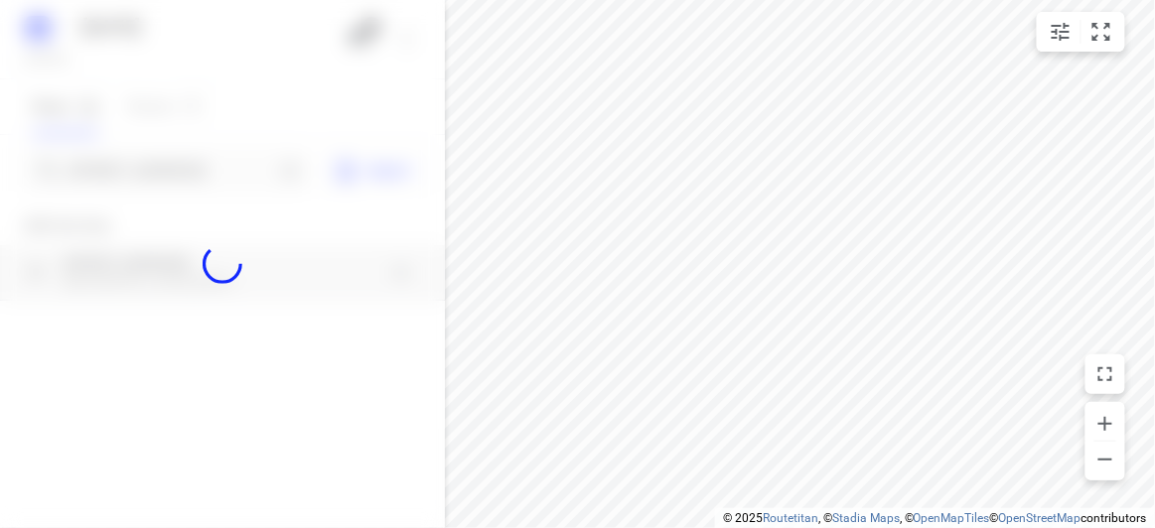
click at [175, 164] on div at bounding box center [222, 264] width 445 height 528
click at [175, 168] on div at bounding box center [222, 264] width 445 height 528
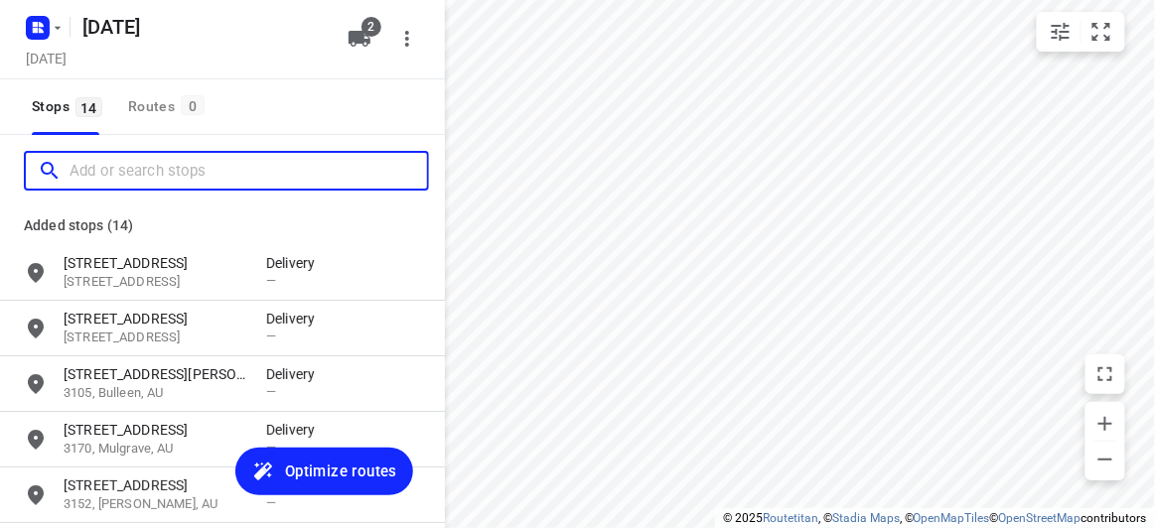
paste input "29 Scott St Kew 3101"
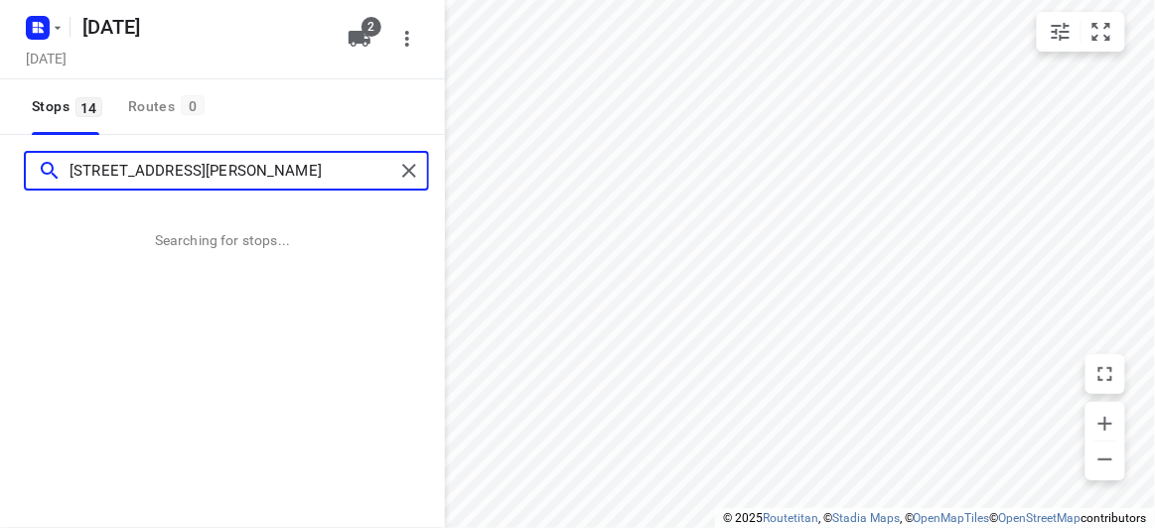
type input "29 Scott St Kew 3101"
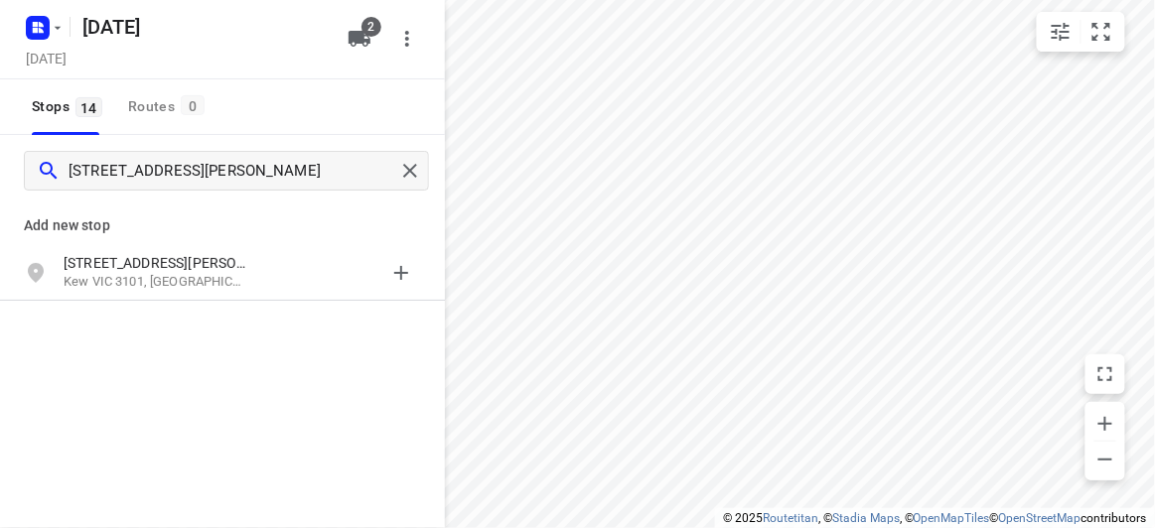
click at [179, 280] on p "Kew VIC 3101, Australia" at bounding box center [155, 282] width 183 height 19
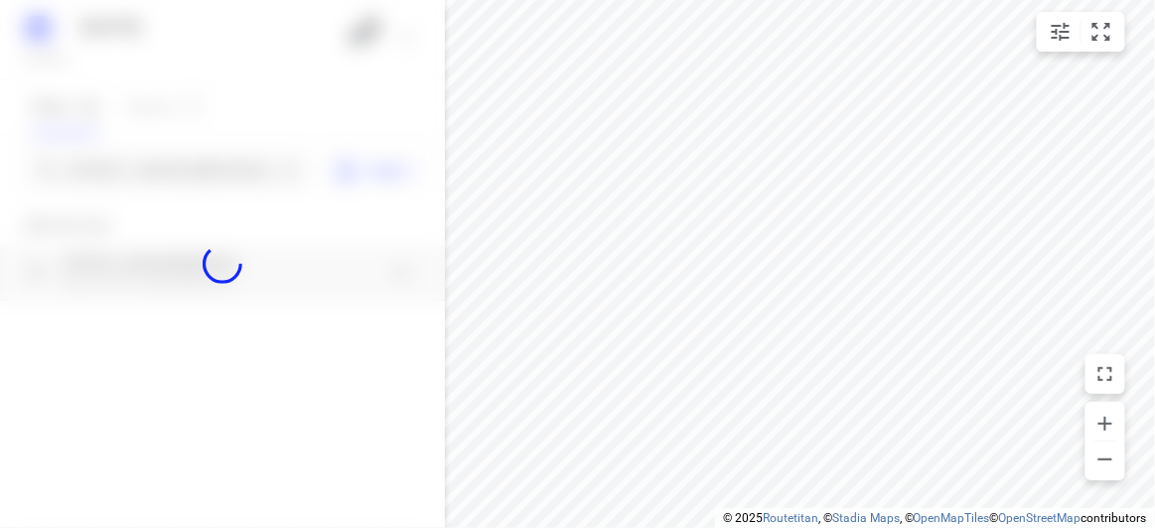
click at [117, 175] on div at bounding box center [222, 264] width 445 height 528
click at [128, 159] on div at bounding box center [222, 264] width 445 height 528
click at [129, 160] on div at bounding box center [222, 264] width 445 height 528
paste input "26A Carlton st McKinnon 3204"
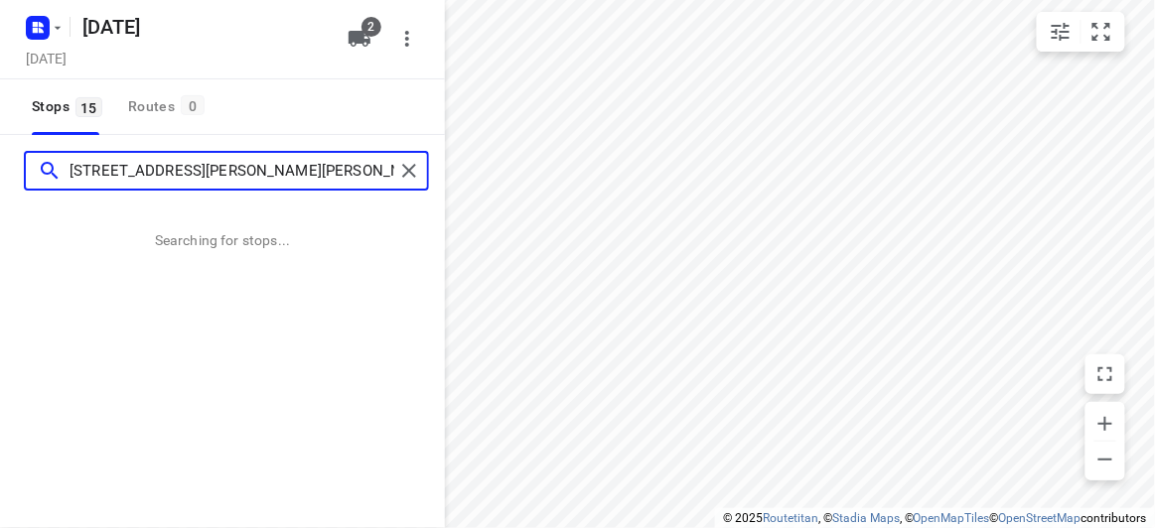
type input "26A Carlton st McKinnon 3204"
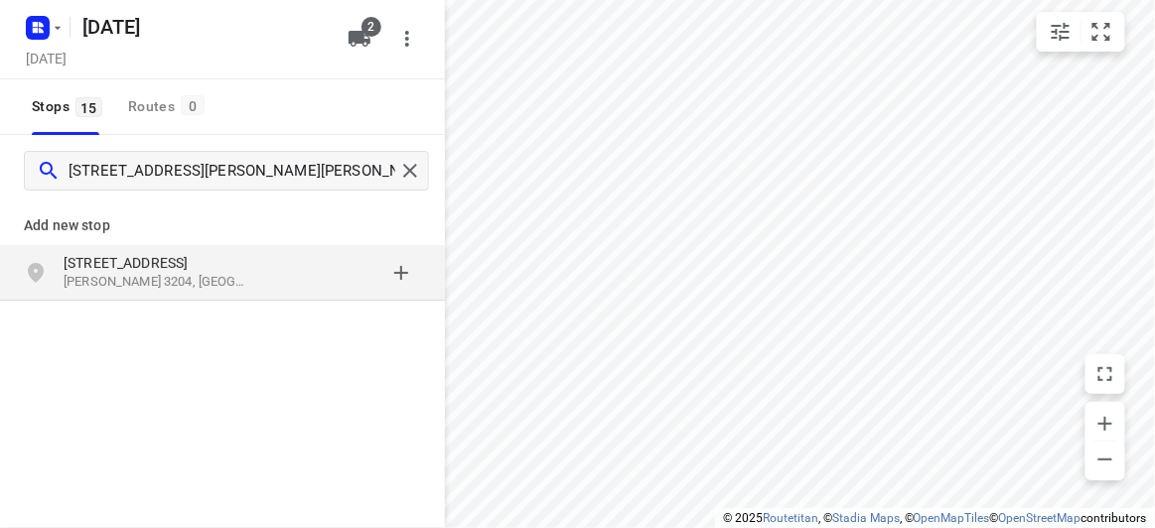
click at [165, 251] on div "26a Carlton St McKinnon VIC 3204, Australia" at bounding box center [222, 273] width 445 height 56
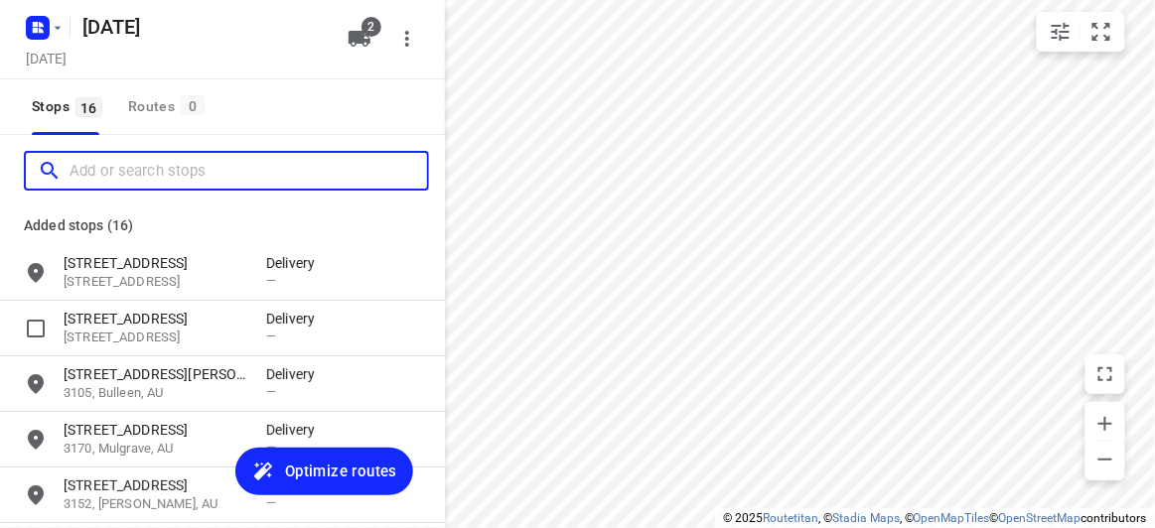
paste input "26A, Derreck Ave BULLEEN 3105"
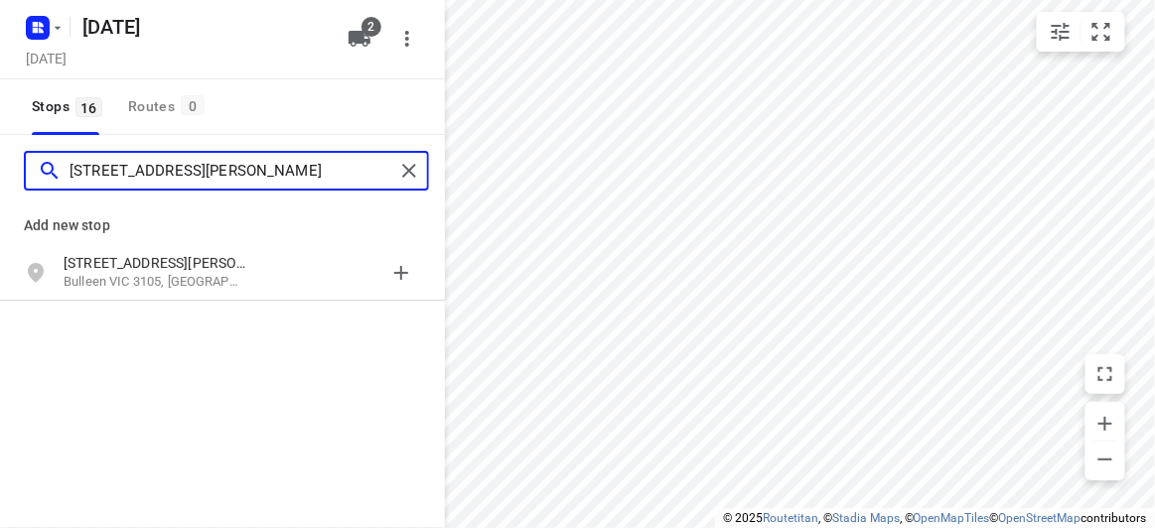
type input "26A, Derreck Ave BULLEEN 3105"
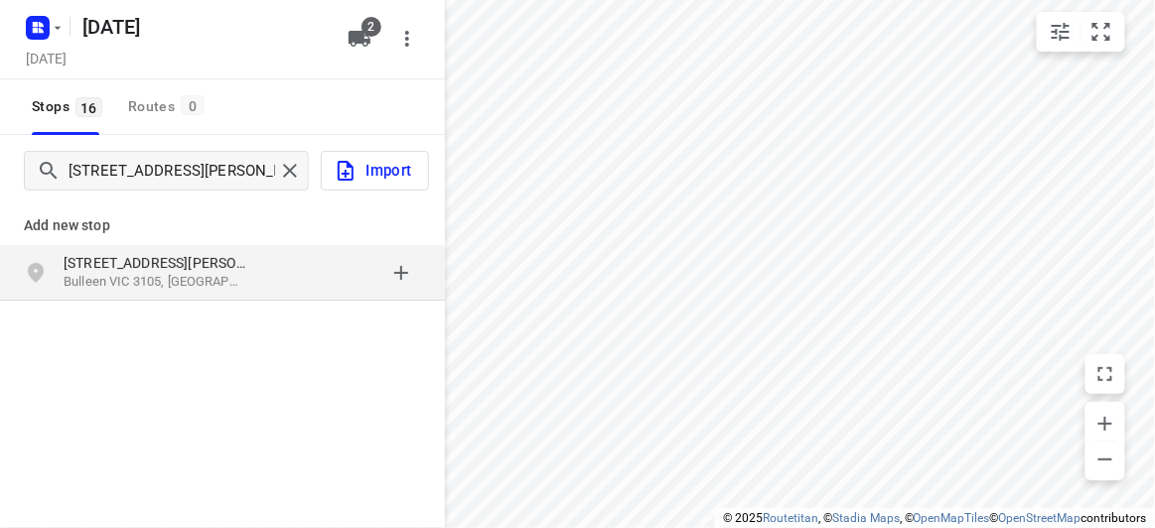
click at [223, 277] on p "Bulleen VIC 3105, Australia" at bounding box center [155, 282] width 183 height 19
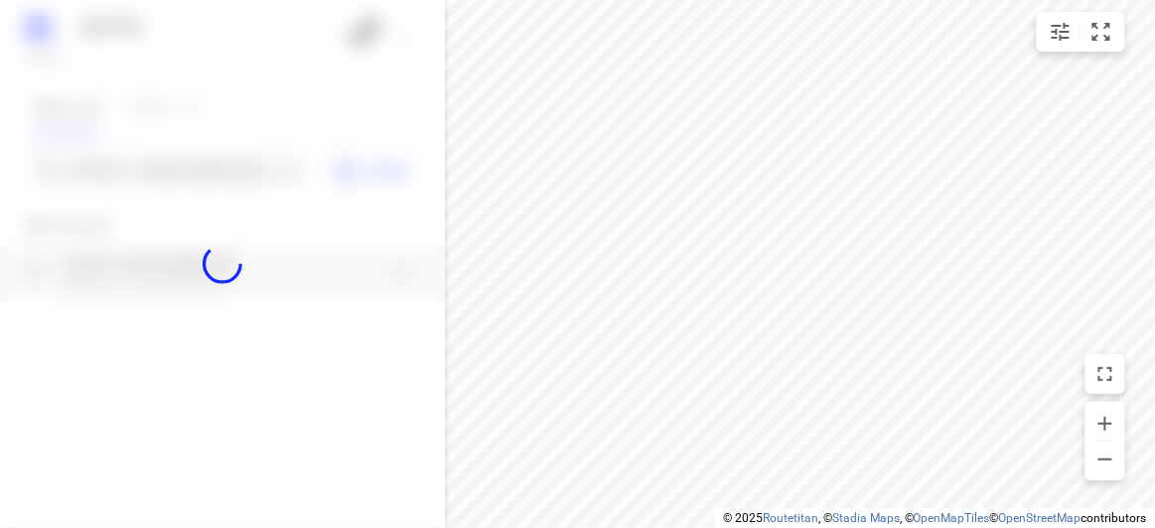
click at [155, 172] on div at bounding box center [222, 264] width 445 height 528
click at [156, 170] on div at bounding box center [222, 264] width 445 height 528
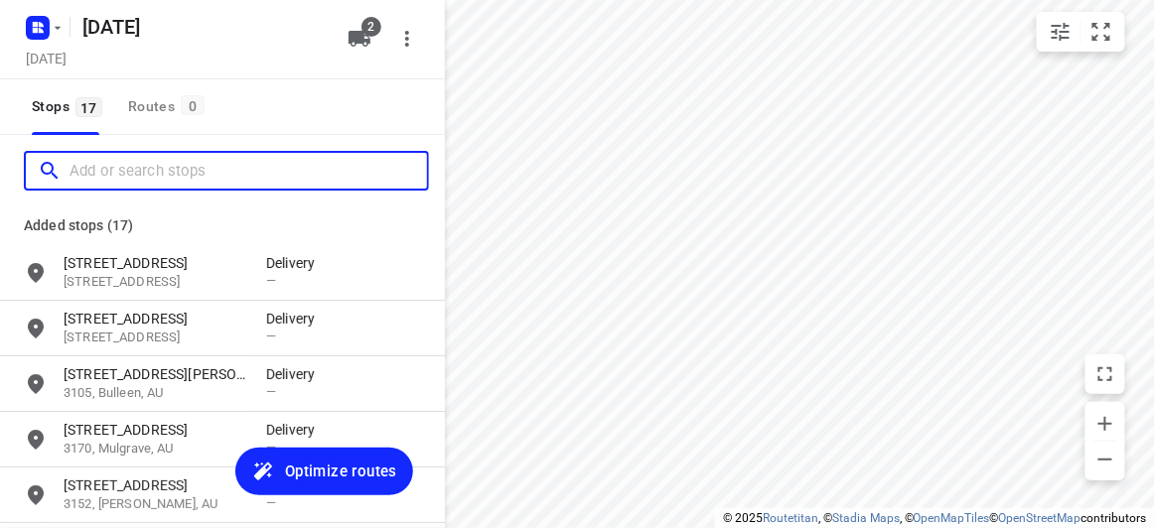
paste input "28 Norbert St Balwyn 3103"
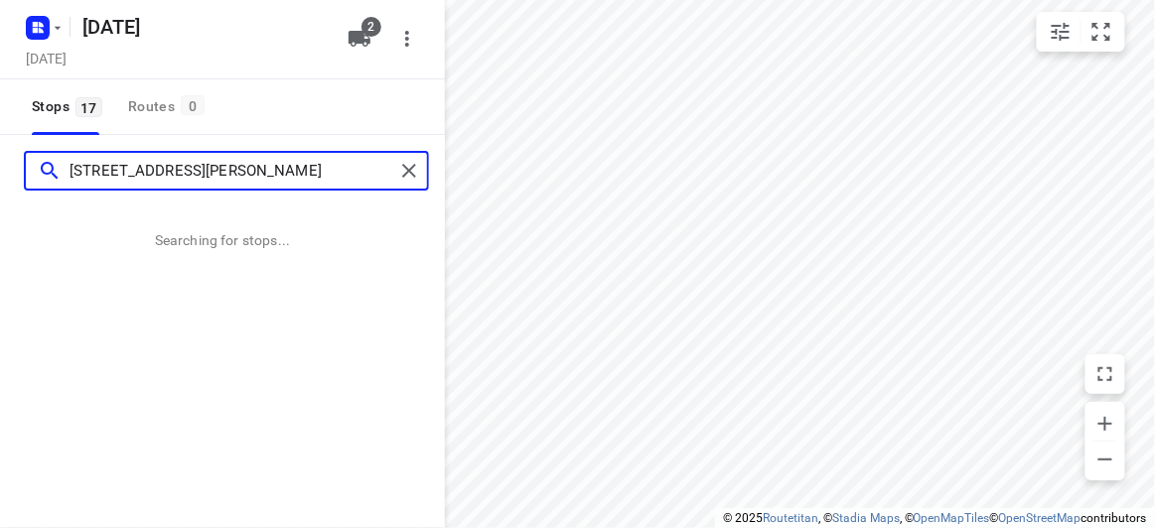
type input "28 Norbert St Balwyn 3103"
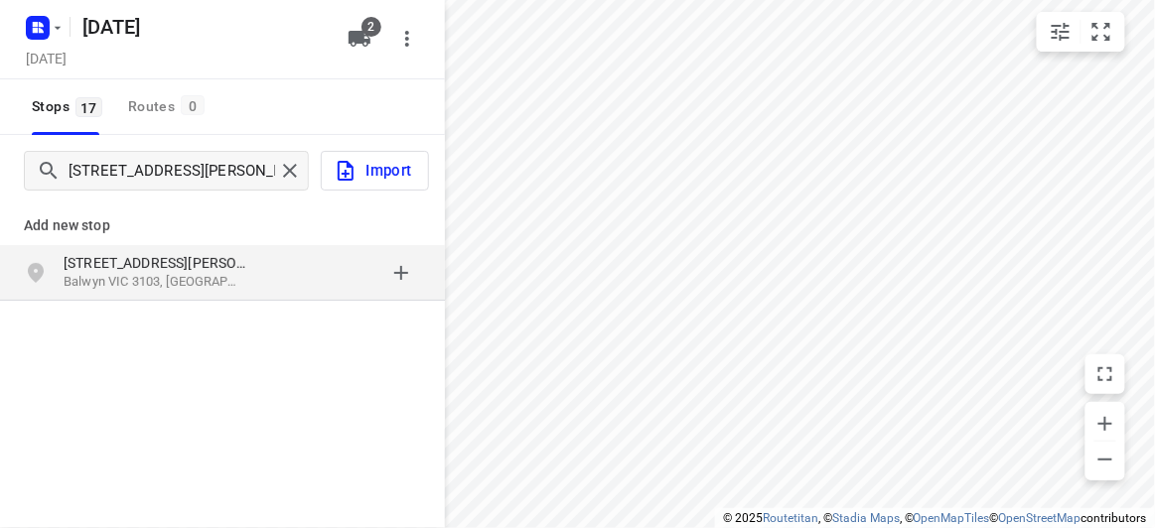
click at [239, 295] on div "28 Norbert St Balwyn VIC 3103, Australia" at bounding box center [222, 273] width 445 height 56
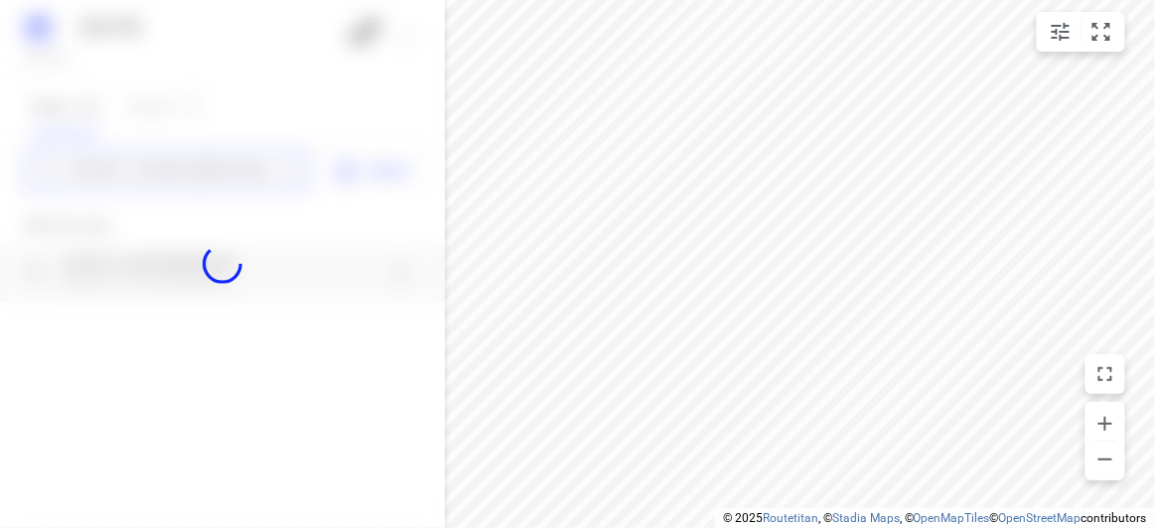
click at [181, 167] on div "28 AUGUST 2025 Tuesday, Aug 26 2 Stops 17 Routes 0 28 Norbert St Balwyn 3103 Im…" at bounding box center [222, 264] width 445 height 528
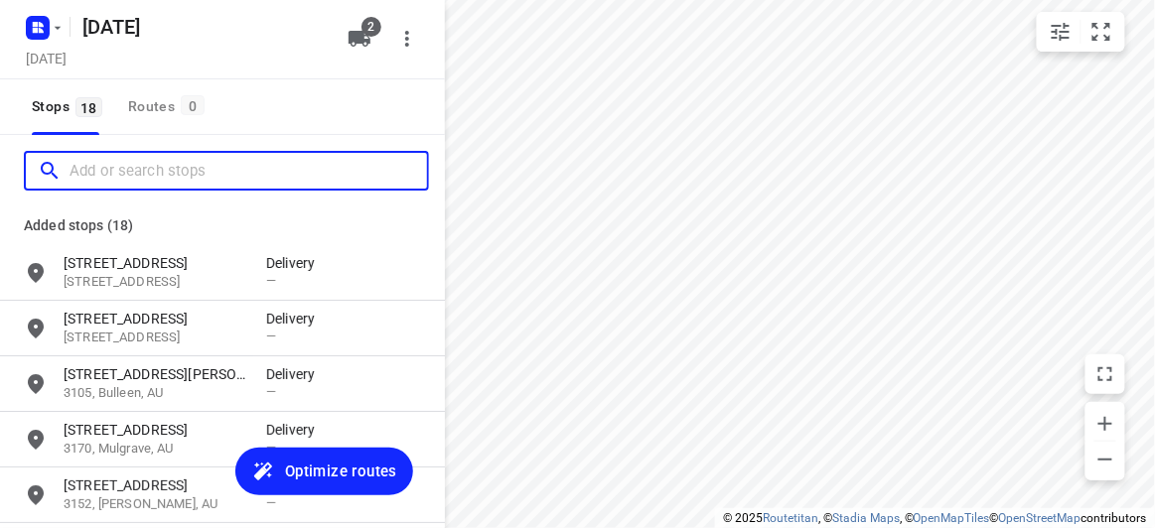
paste input "573b Burke Road Camberwell 3124"
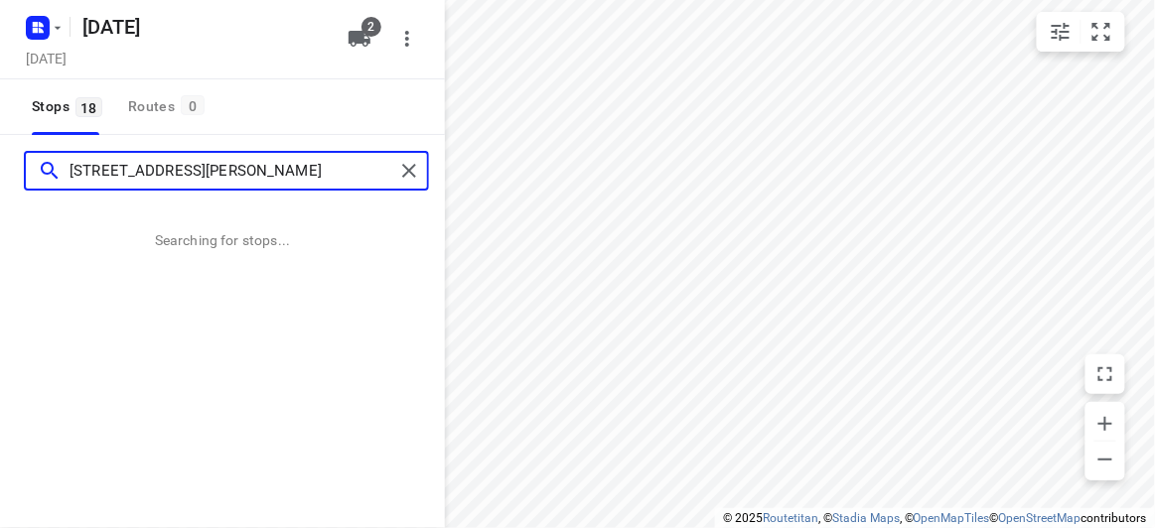
type input "573b Burke Road Camberwell 3124"
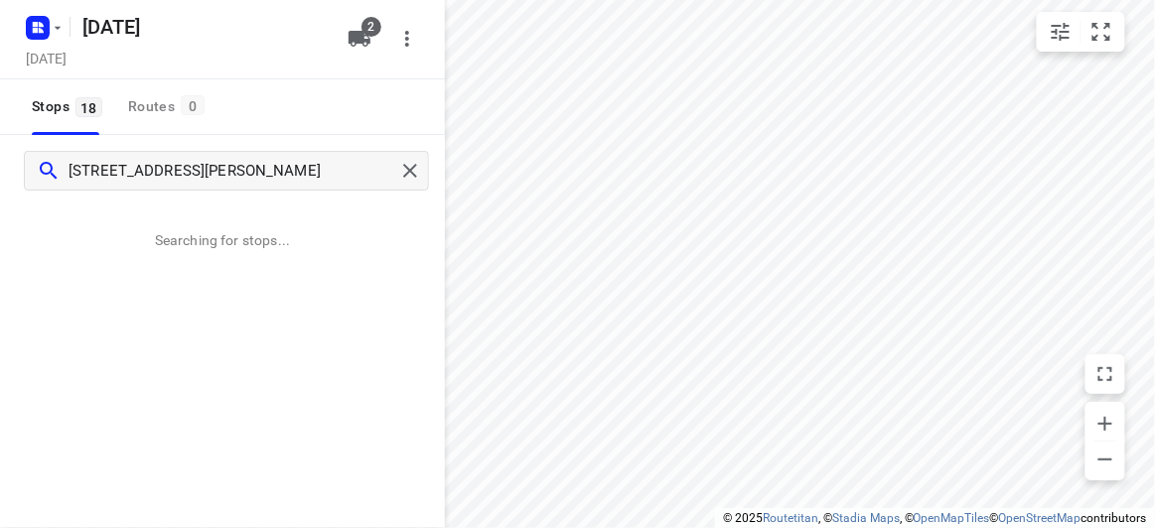
click at [169, 248] on p "Searching for stops..." at bounding box center [222, 240] width 135 height 20
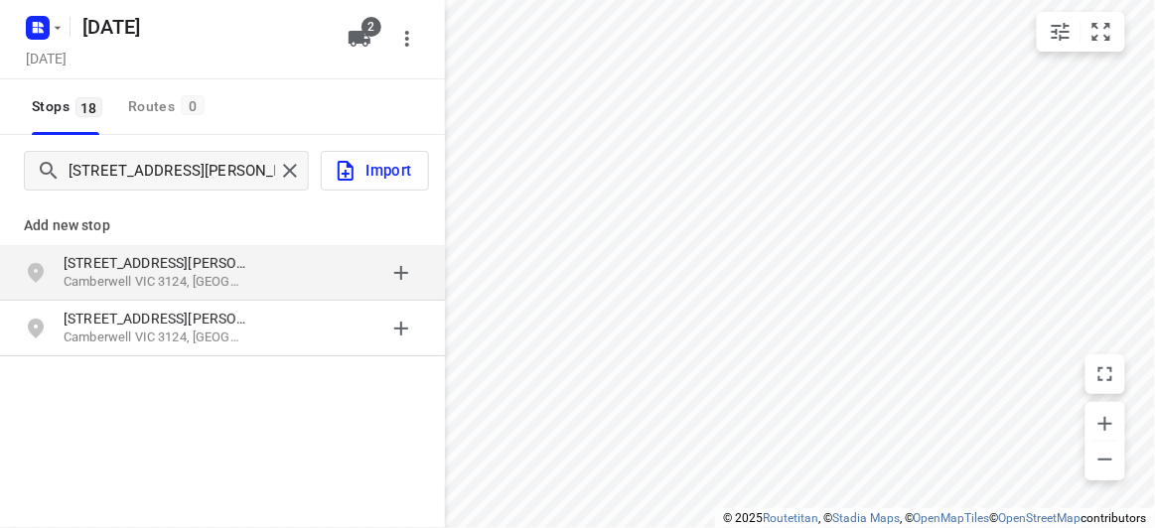
click at [124, 249] on div "573B Burke Road Camberwell VIC 3124, Australia" at bounding box center [222, 273] width 445 height 56
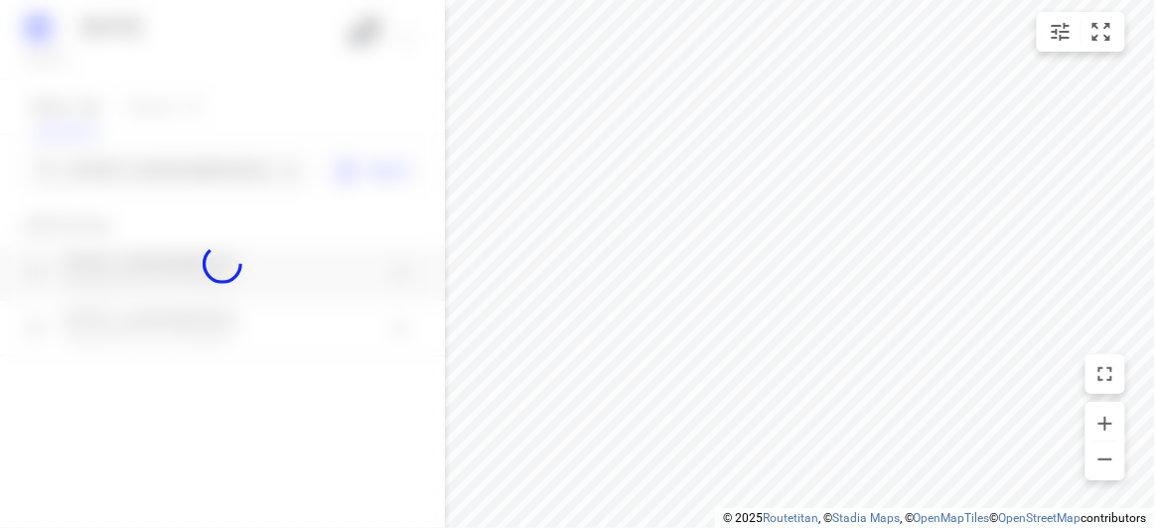
click at [125, 165] on div at bounding box center [222, 264] width 445 height 528
click at [125, 176] on div at bounding box center [222, 264] width 445 height 528
click at [124, 176] on div at bounding box center [222, 264] width 445 height 528
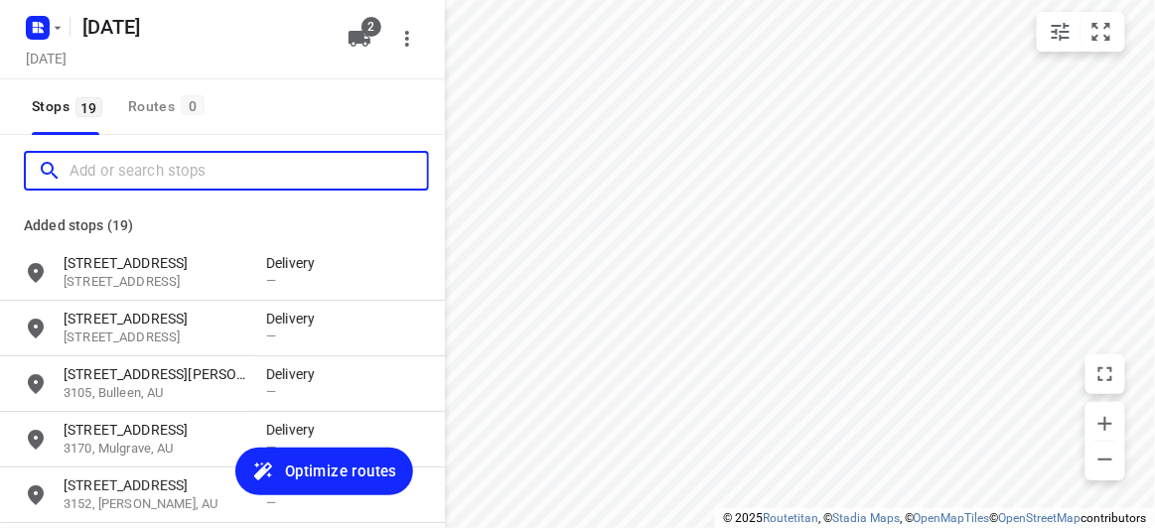
paste input "2 eyre ct Templestowe lower 3107"
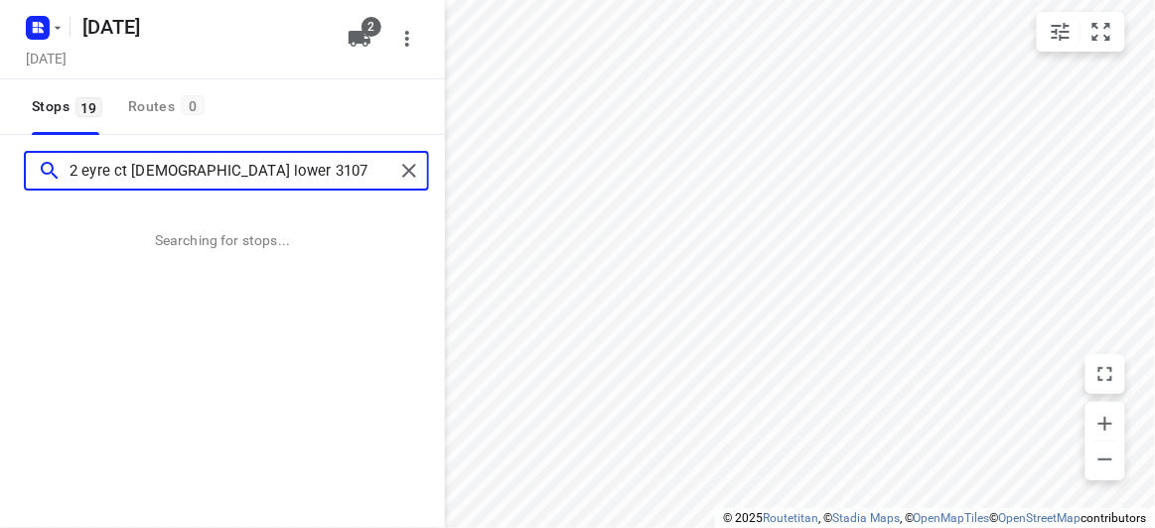
type input "2 eyre ct Templestowe lower 3107"
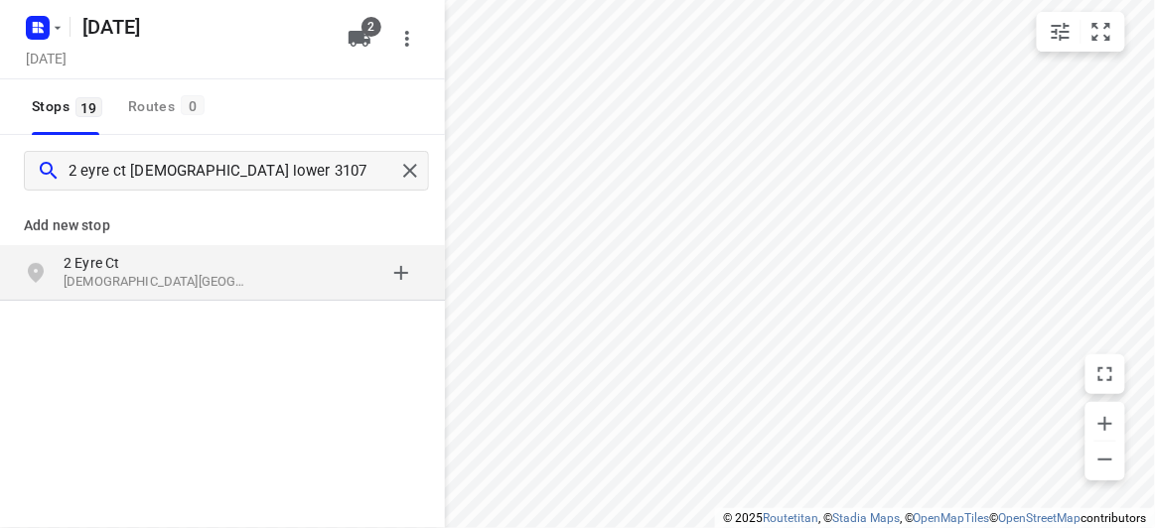
click at [161, 291] on p "Templestowe Lower VIC 3107, Australia" at bounding box center [155, 282] width 183 height 19
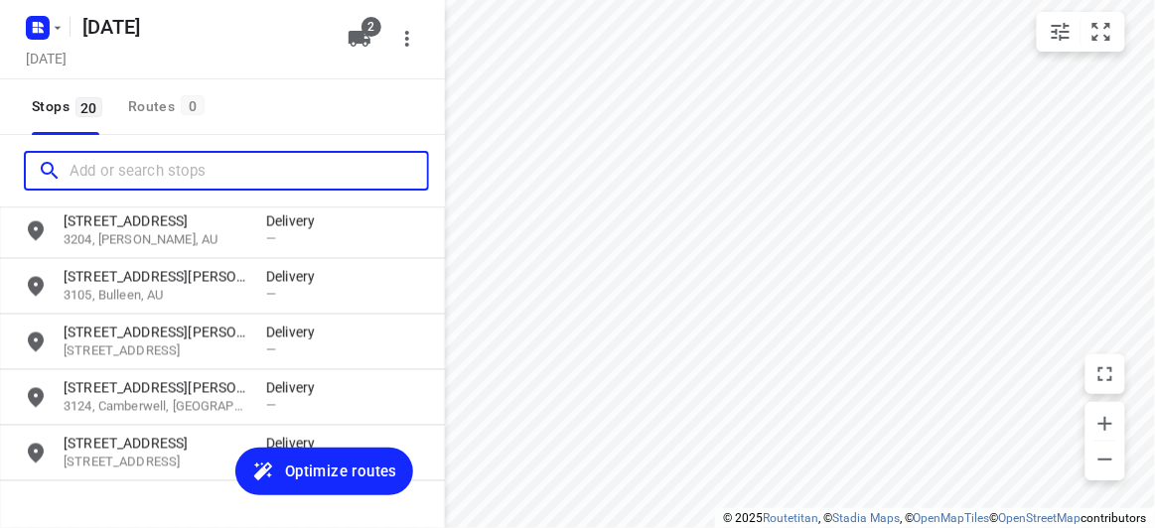
scroll to position [920, 0]
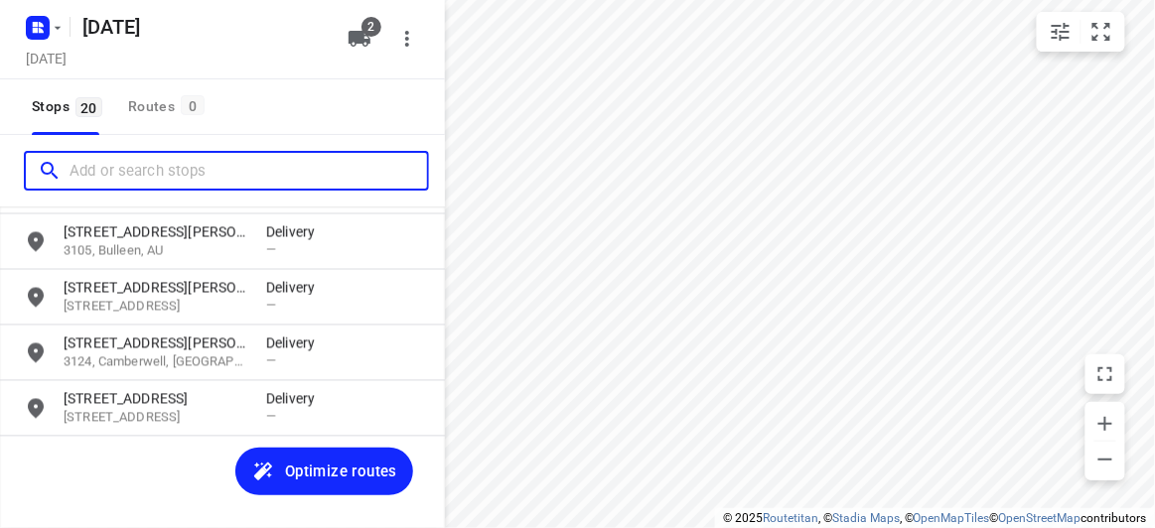
click at [145, 162] on input "Add or search stops" at bounding box center [248, 171] width 357 height 31
paste input "4 Locksley Ave Kew 3101"
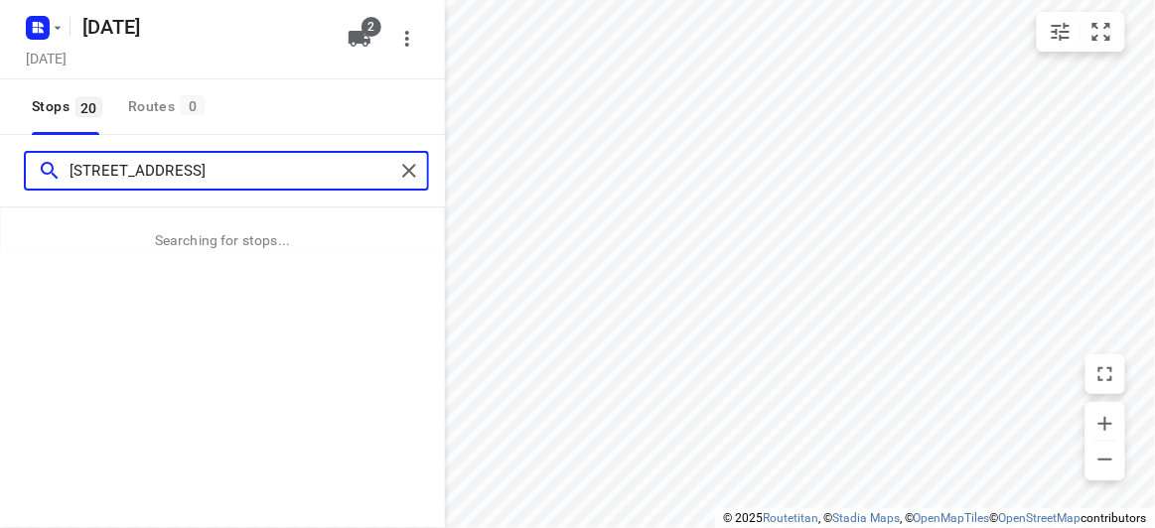
type input "4 Locksley Ave Kew 3101"
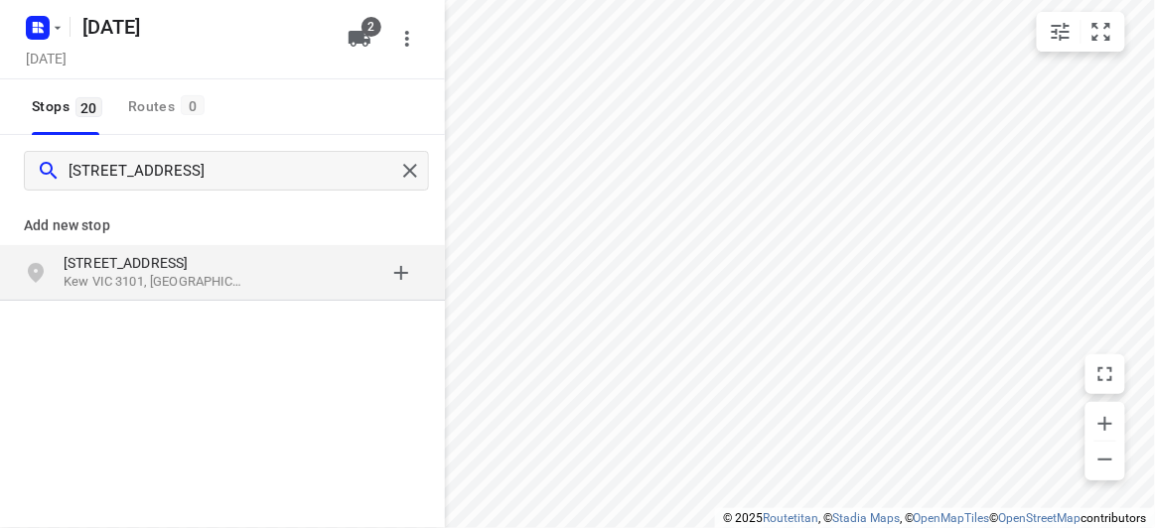
click at [297, 280] on div "grid" at bounding box center [343, 273] width 155 height 40
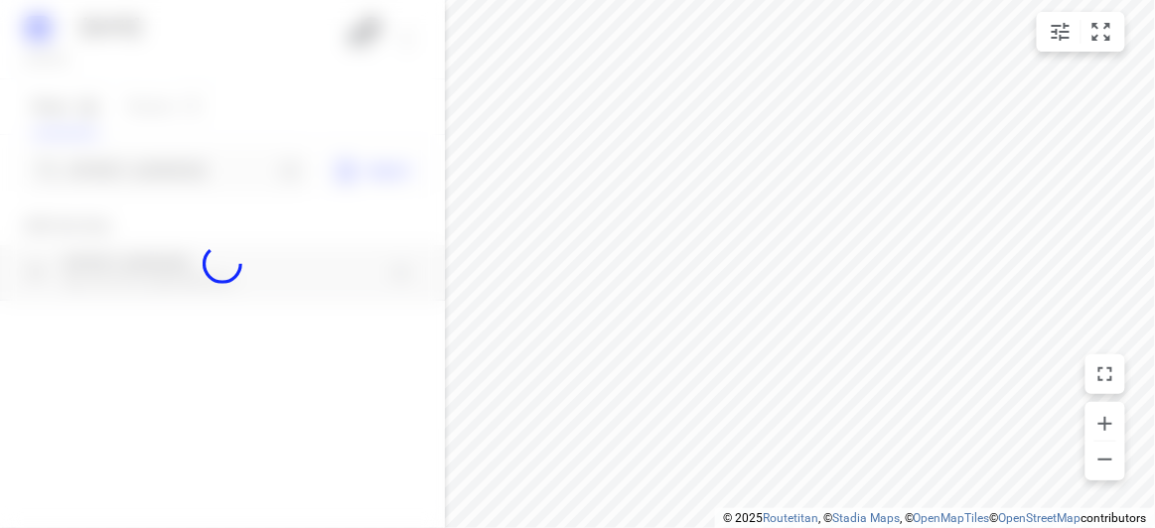
click at [156, 167] on div at bounding box center [222, 264] width 445 height 528
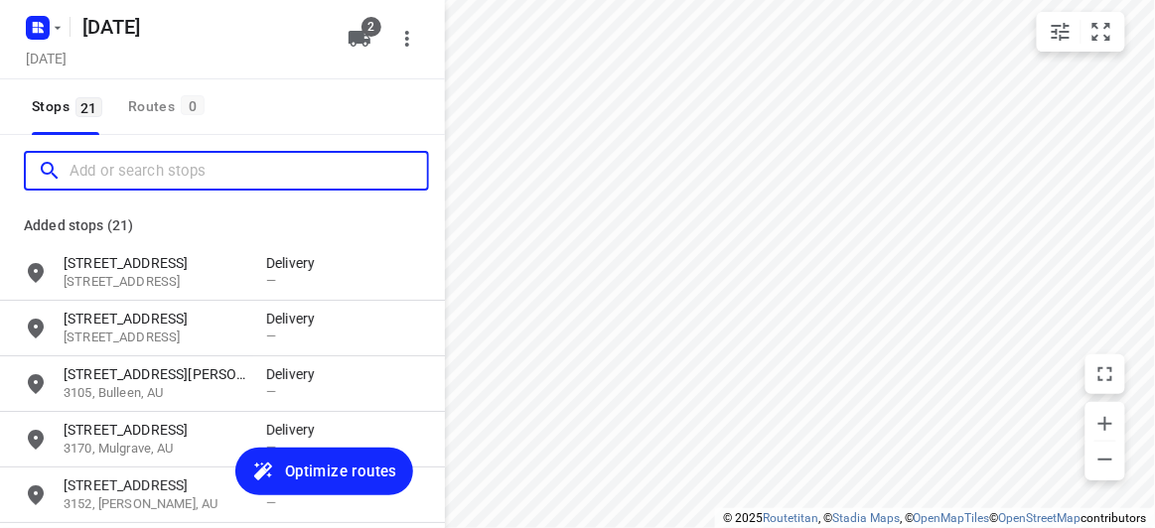
paste input "1 McKenzie Street, Doncaster East 3109"
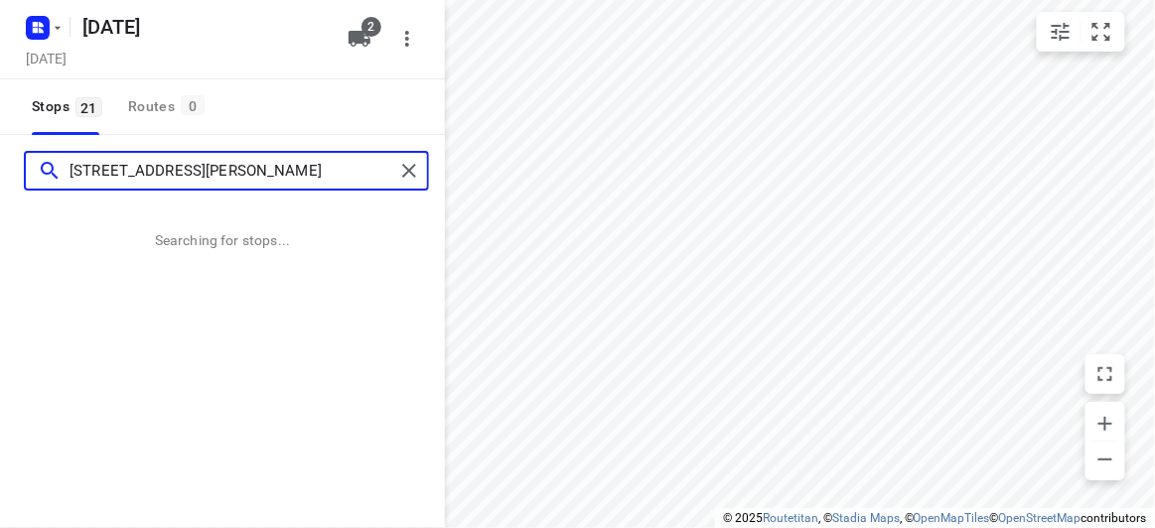
type input "1 McKenzie Street, Doncaster East 3109"
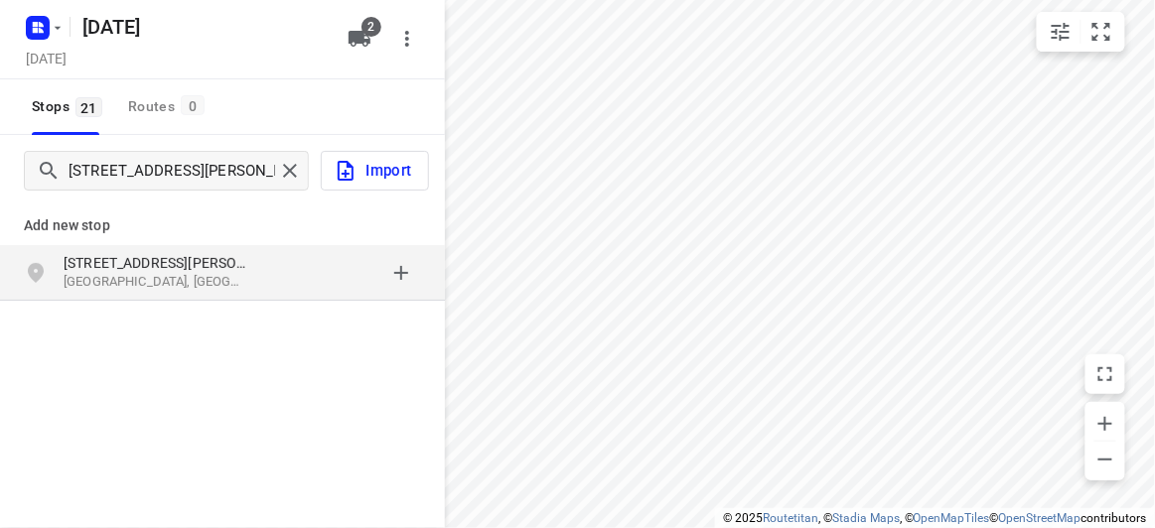
click at [243, 243] on div "Add new stop" at bounding box center [222, 218] width 445 height 56
click at [248, 260] on p "[STREET_ADDRESS][PERSON_NAME]" at bounding box center [165, 263] width 203 height 20
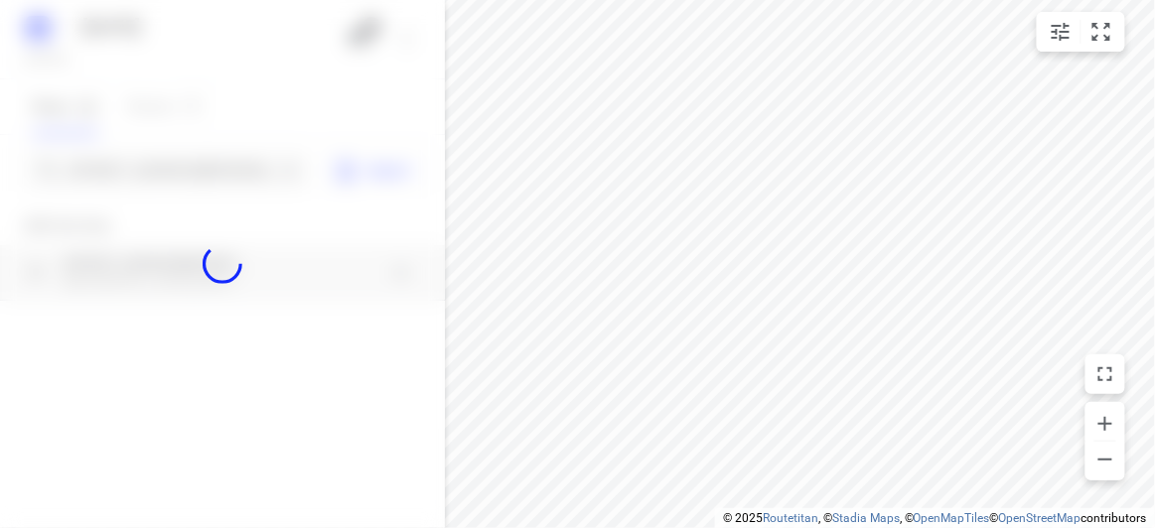
click at [173, 162] on div at bounding box center [222, 264] width 445 height 528
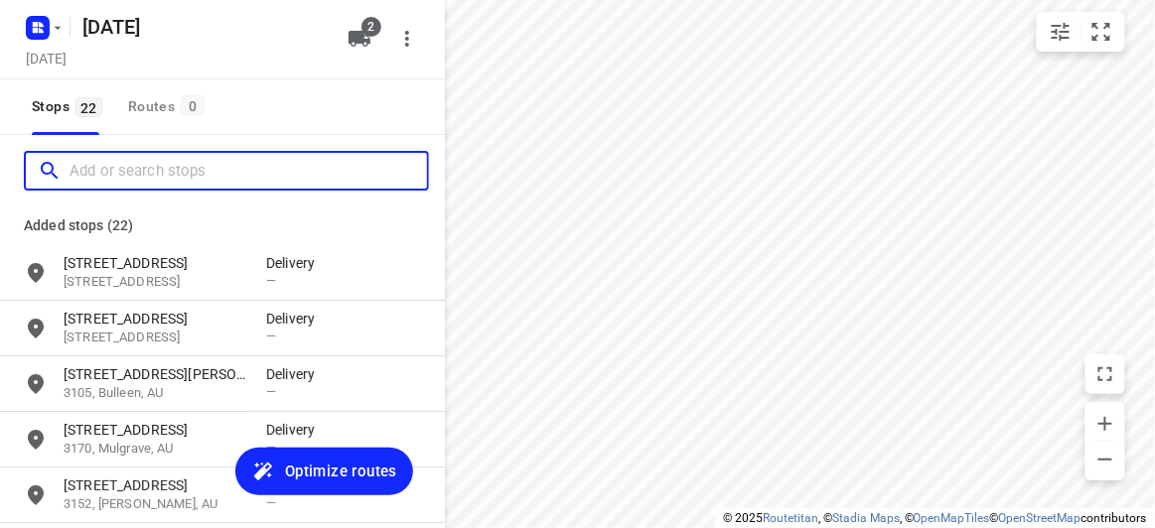
paste input "37b Begg Street Bentleigh East 3165"
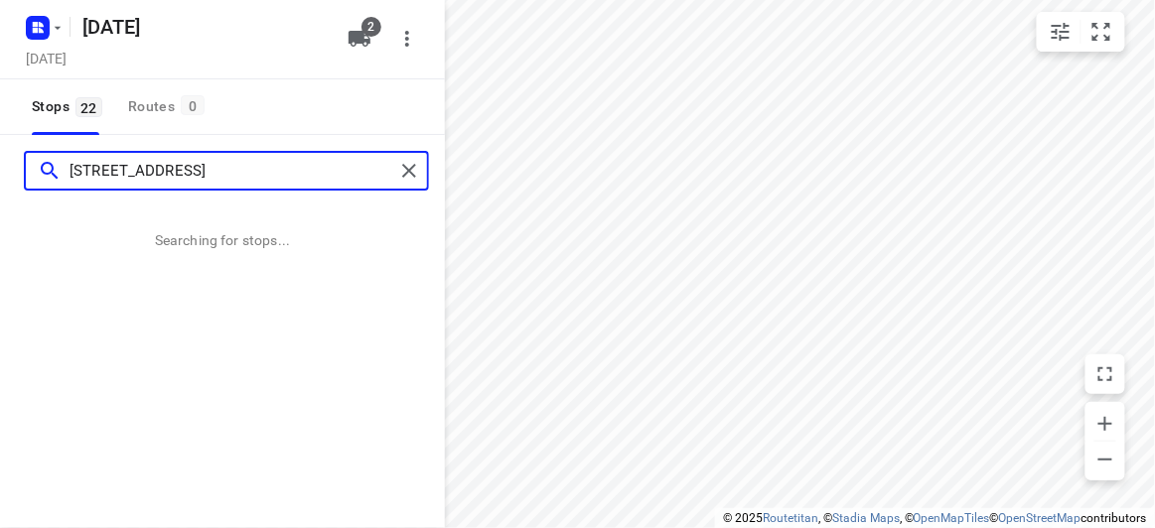
type input "37b Begg Street Bentleigh East 3165"
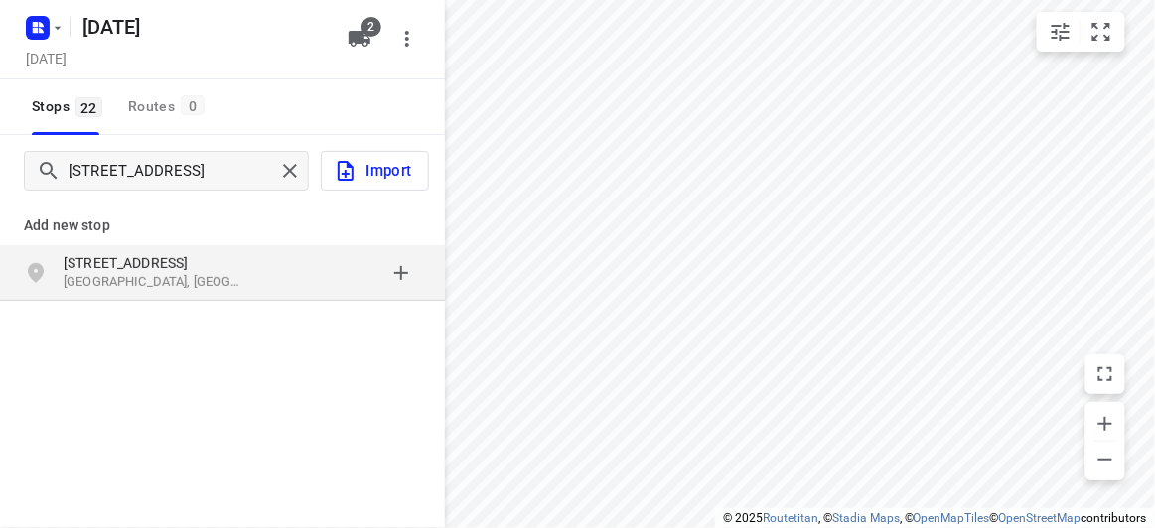
click at [216, 221] on p "Add new stop" at bounding box center [222, 225] width 397 height 24
click at [233, 256] on p "[STREET_ADDRESS]" at bounding box center [155, 263] width 183 height 20
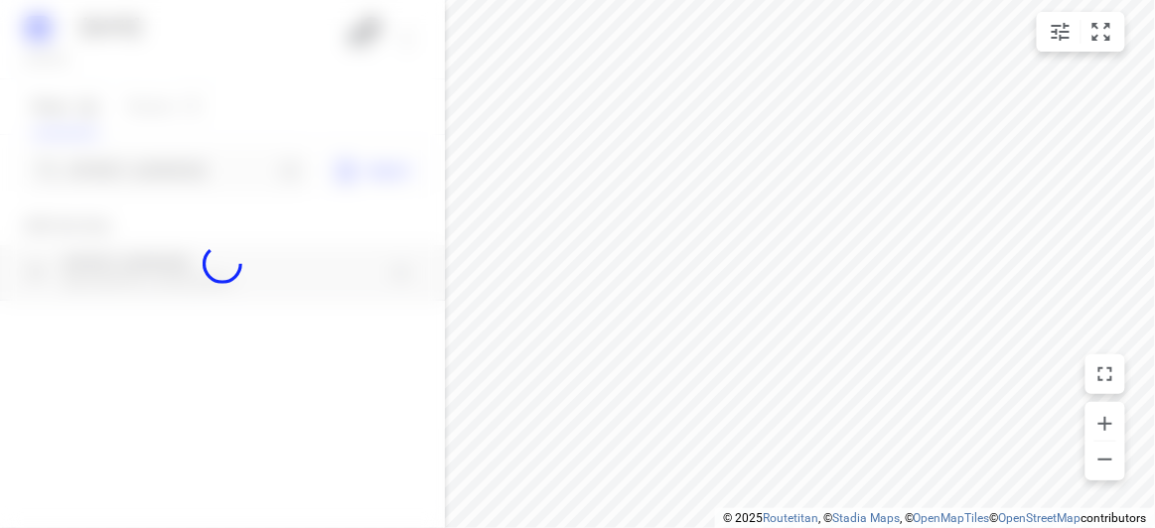
click at [199, 156] on div at bounding box center [222, 264] width 445 height 528
click at [194, 165] on div at bounding box center [222, 264] width 445 height 528
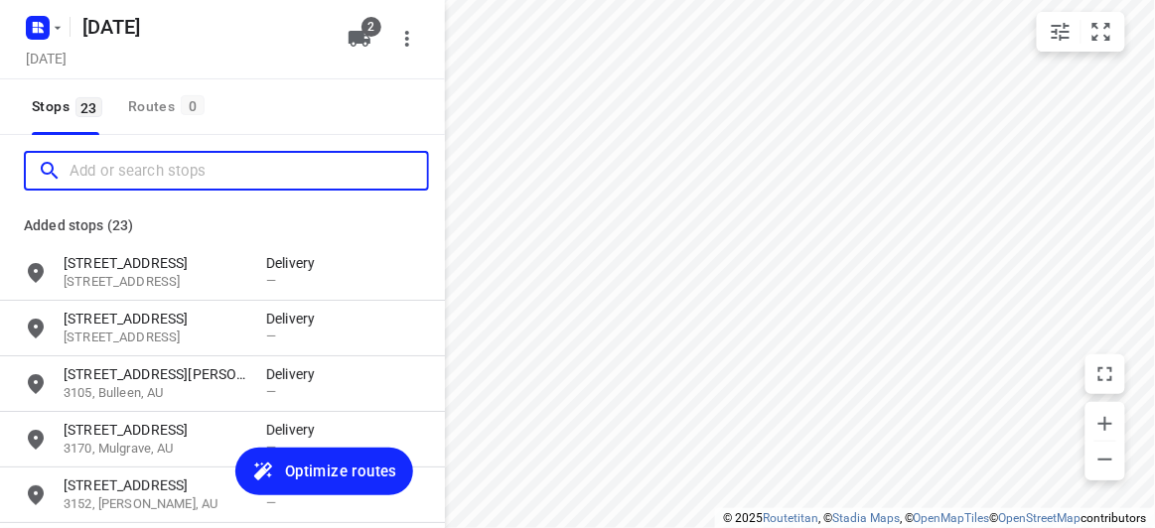
paste input "44A Hillview Avenue Mount Waverley 3149"
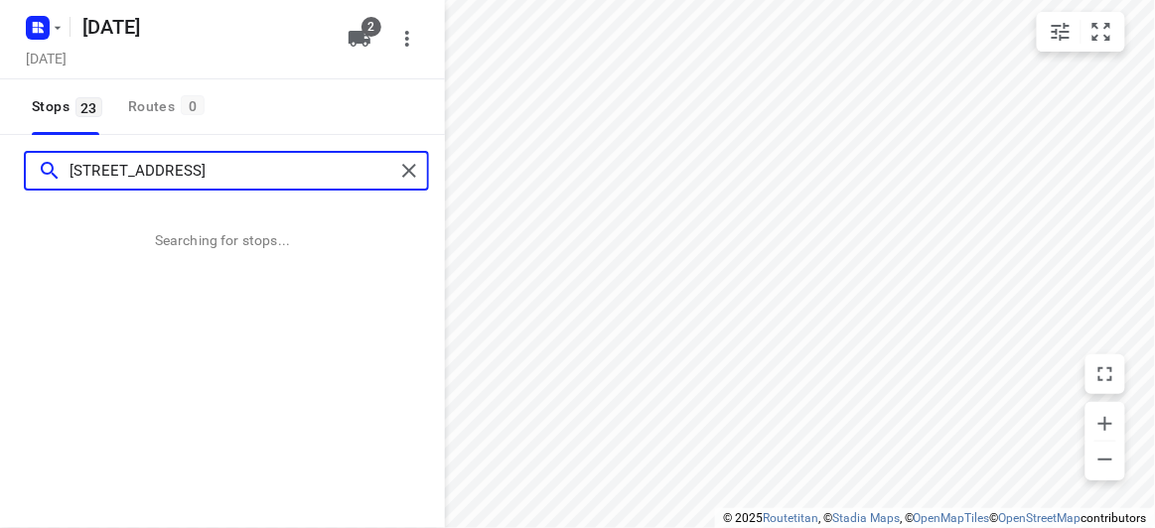
type input "44A Hillview Avenue Mount Waverley 3149"
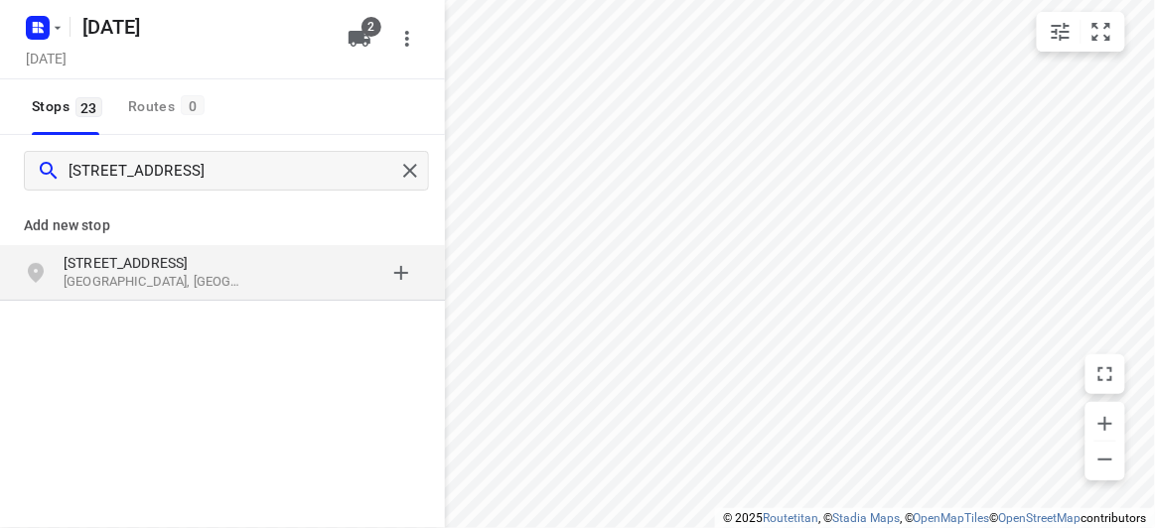
click at [198, 284] on p "Mount Waverley VIC 3149, Australia" at bounding box center [155, 282] width 183 height 19
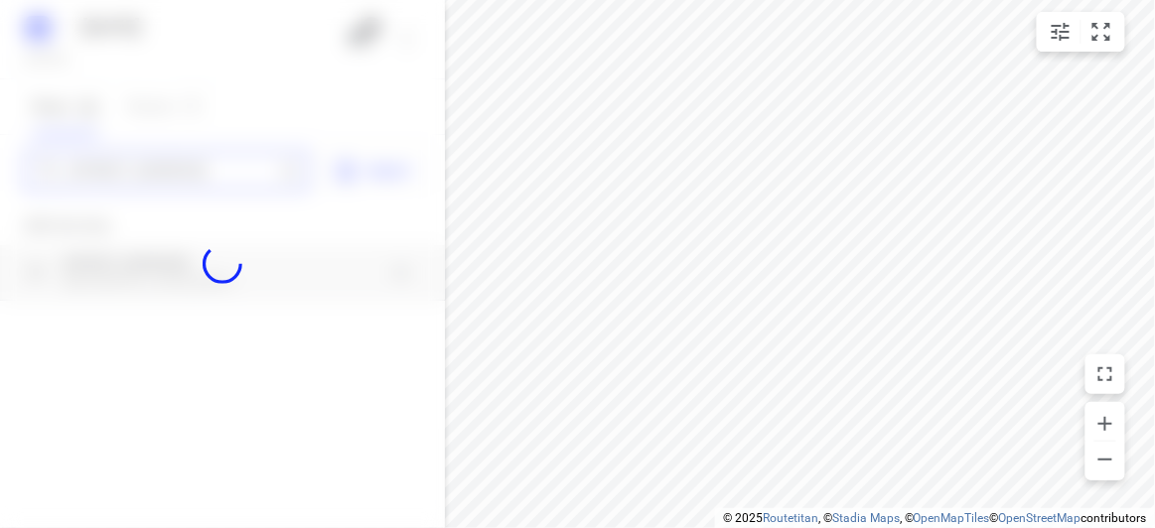
click at [147, 176] on div "28 AUGUST 2025 Tuesday, Aug 26 2 Stops 23 Routes 0 44A Hillview Avenue Mount Wa…" at bounding box center [222, 264] width 445 height 528
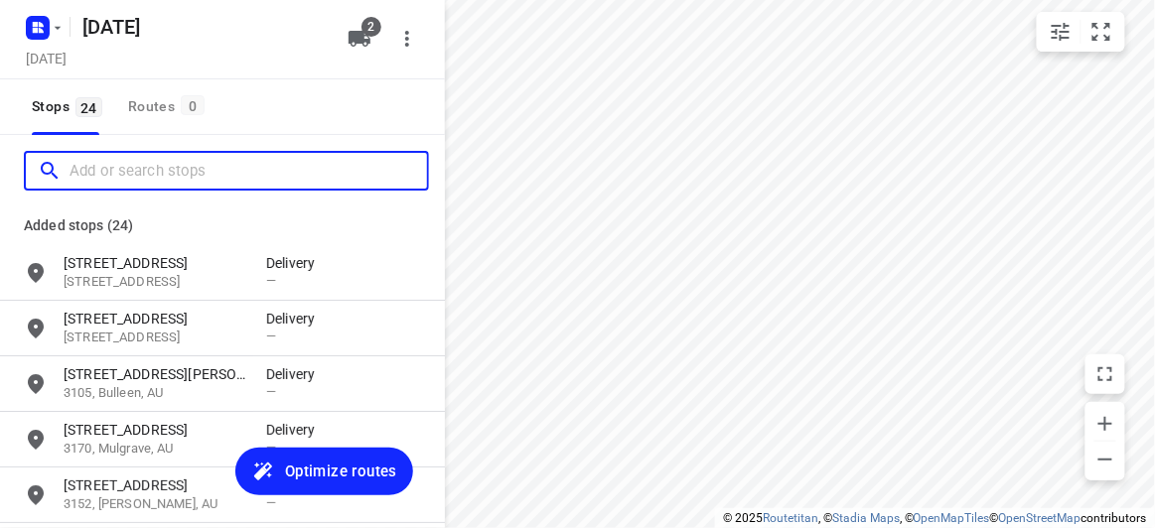
paste input "15 Hender Street Doncaster 3108"
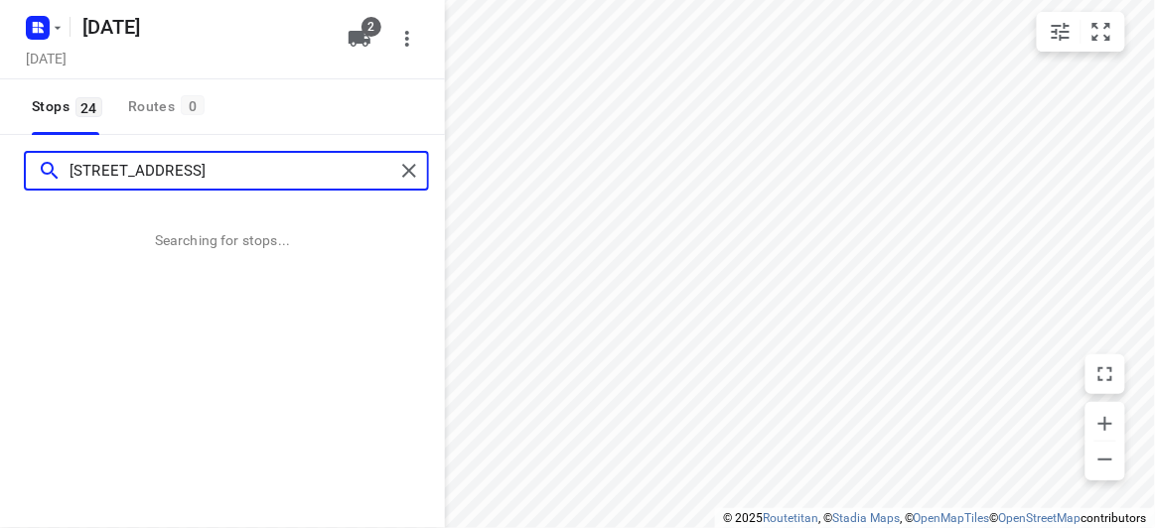
type input "15 Hender Street Doncaster 3108"
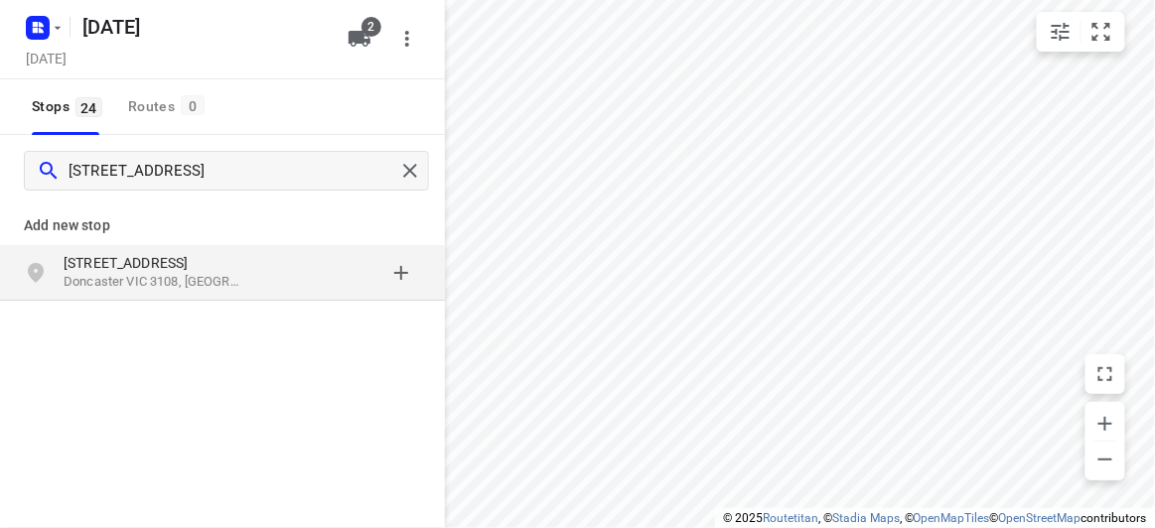
click at [202, 289] on p "Doncaster VIC 3108, Australia" at bounding box center [155, 282] width 183 height 19
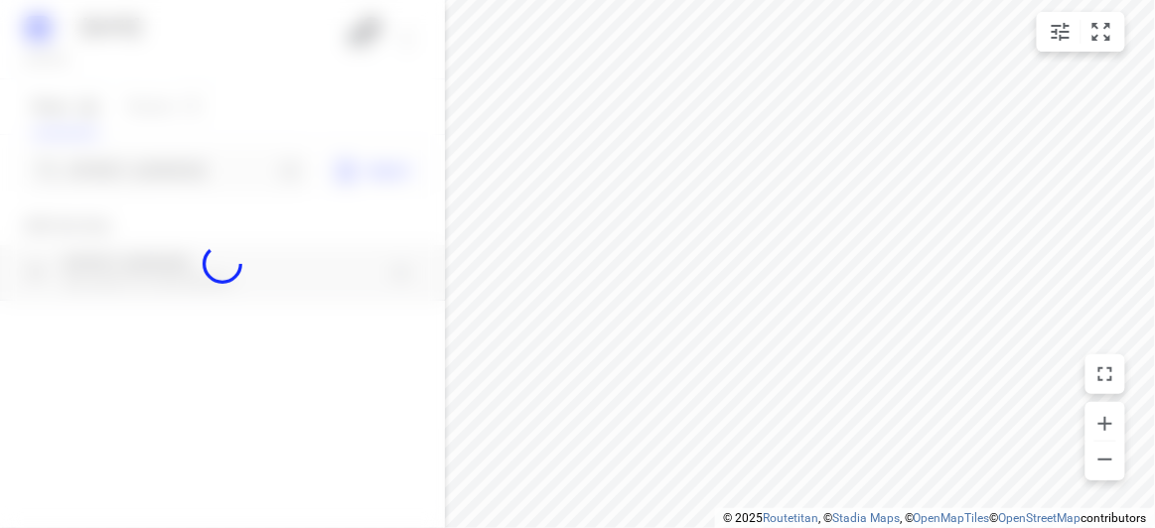
click at [134, 181] on div at bounding box center [222, 264] width 445 height 528
click at [129, 181] on div at bounding box center [222, 264] width 445 height 528
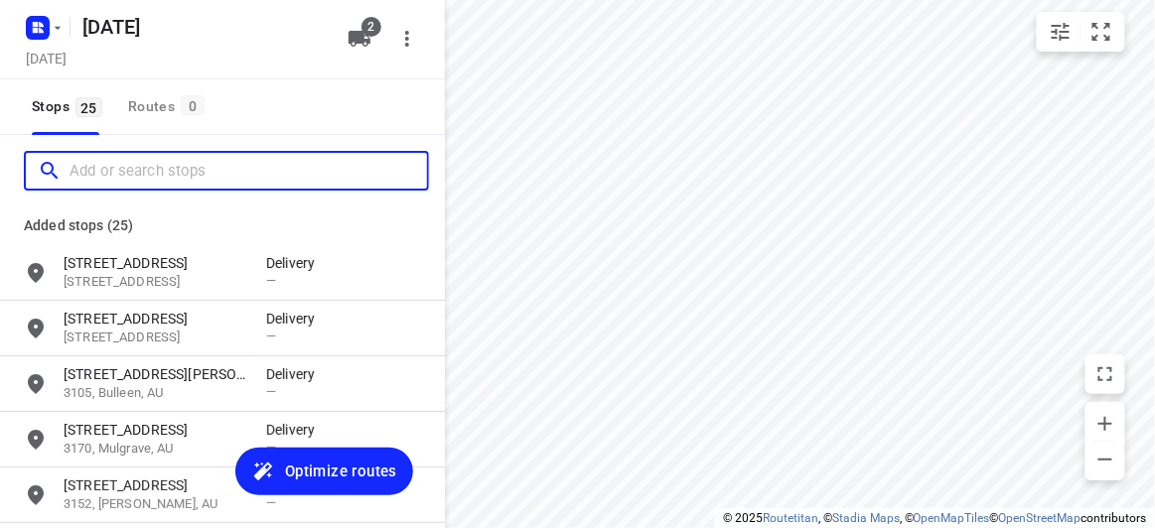
paste input "436 High St Rd Mt Waverley 3149"
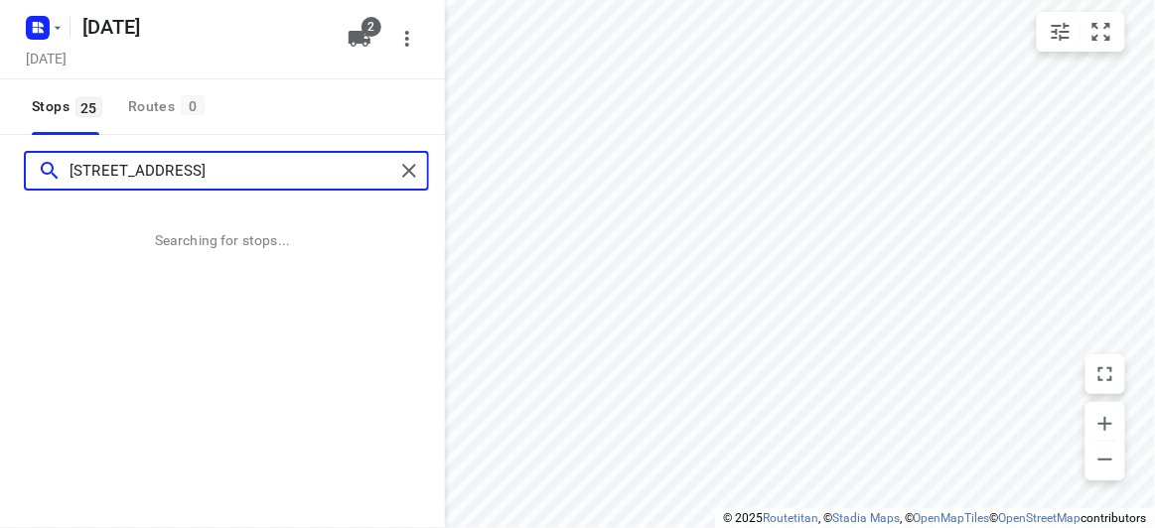
type input "436 High St Rd Mt Waverley 3149"
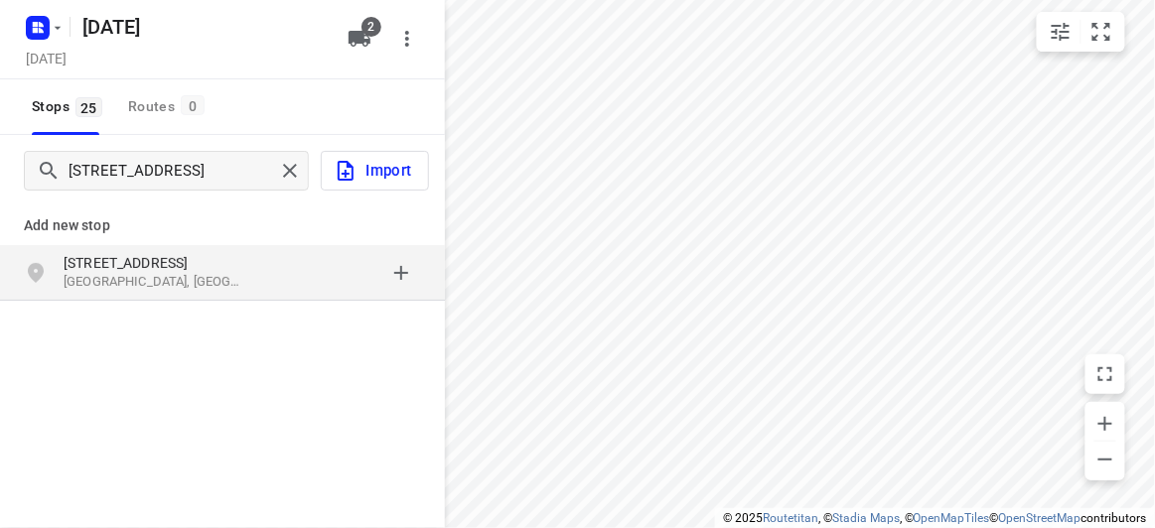
click at [223, 309] on div "Add new stop 436 High St Rd Mount Waverley VIC 3149, Australia" at bounding box center [222, 318] width 445 height 222
click at [211, 277] on p "Mount Waverley VIC 3149, Australia" at bounding box center [155, 282] width 183 height 19
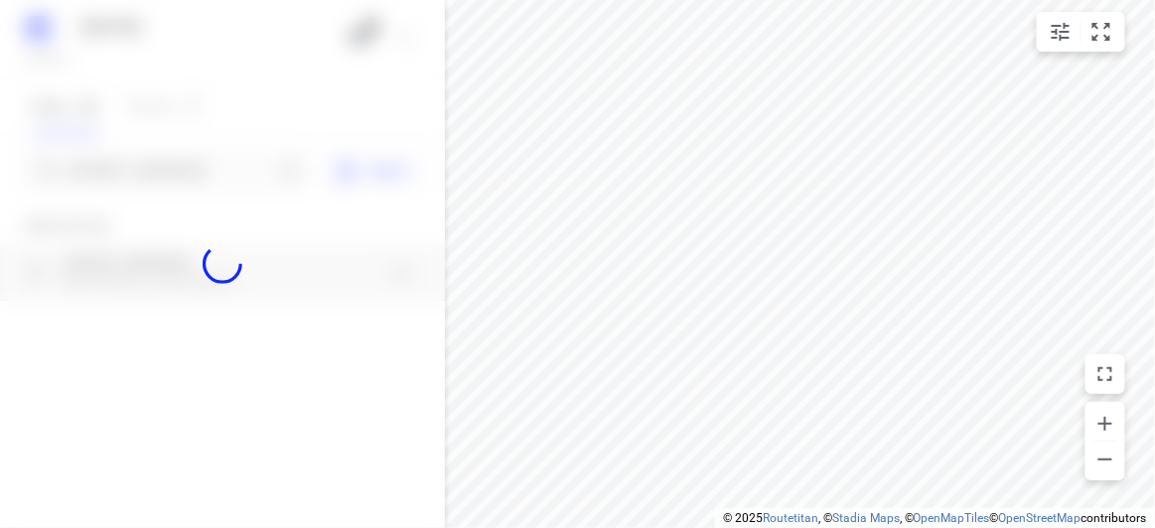
click at [169, 153] on div at bounding box center [222, 264] width 445 height 528
click at [174, 168] on div at bounding box center [222, 264] width 445 height 528
paste input "56 Albert Street Mount Waverley 3149"
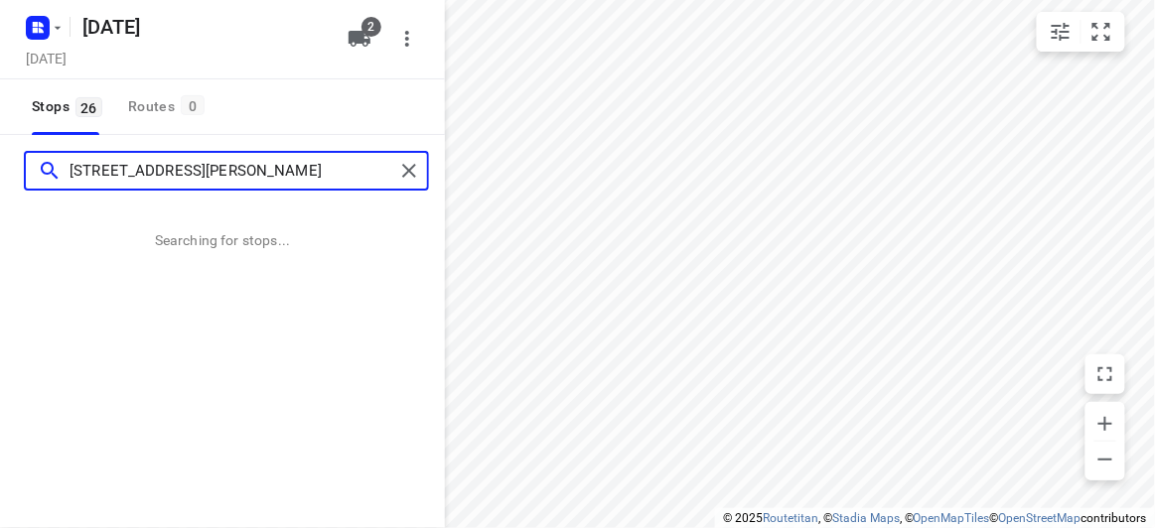
type input "56 Albert Street Mount Waverley 3149"
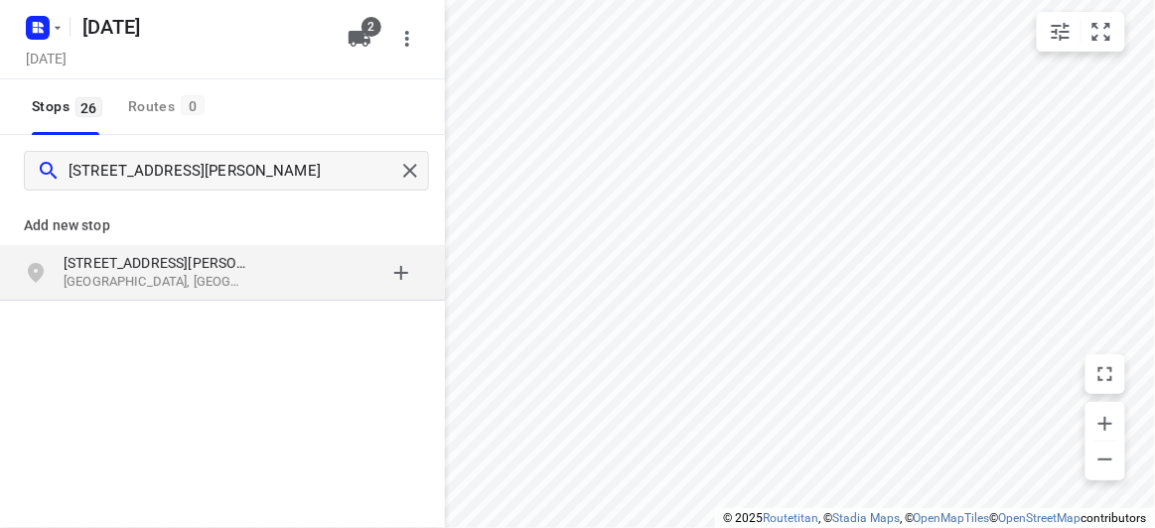
click at [174, 273] on p "Mount Waverley VIC 3149, Australia" at bounding box center [155, 282] width 183 height 19
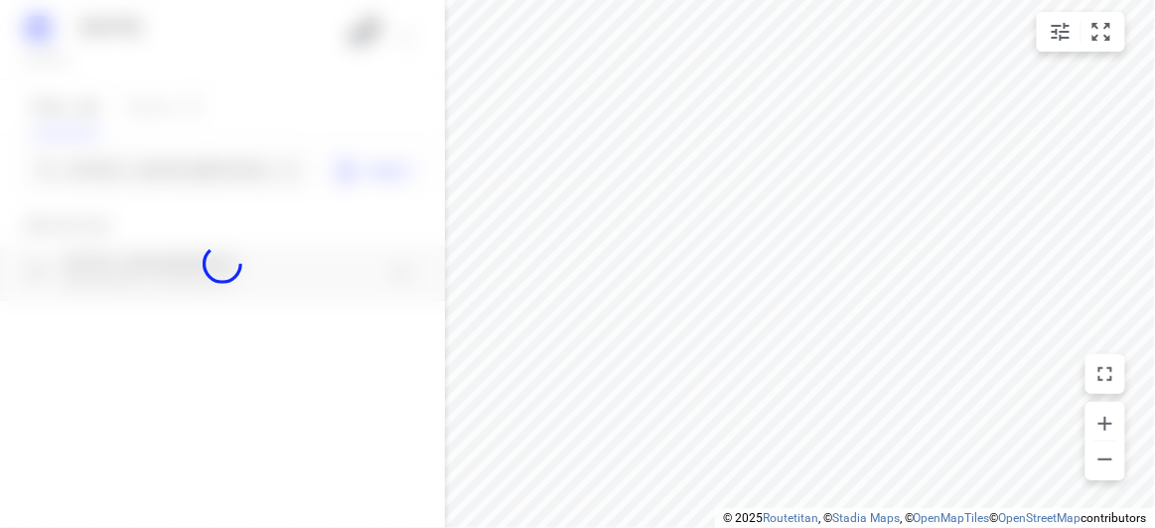
click at [115, 150] on div at bounding box center [222, 264] width 445 height 528
click at [120, 162] on div at bounding box center [222, 264] width 445 height 528
click at [120, 170] on div at bounding box center [222, 264] width 445 height 528
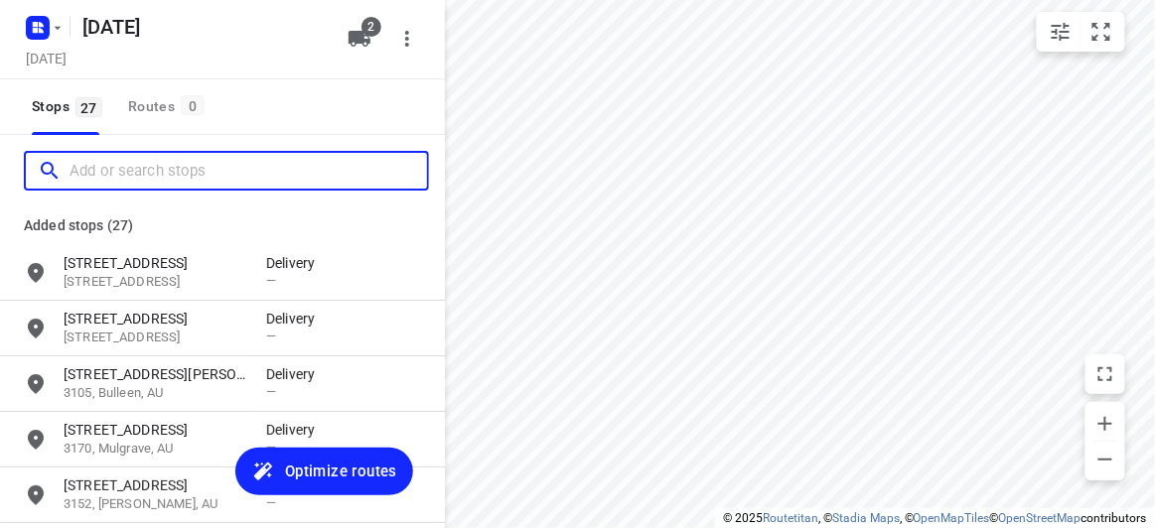
paste input "15 Hertford Crescent Balwyn 3103"
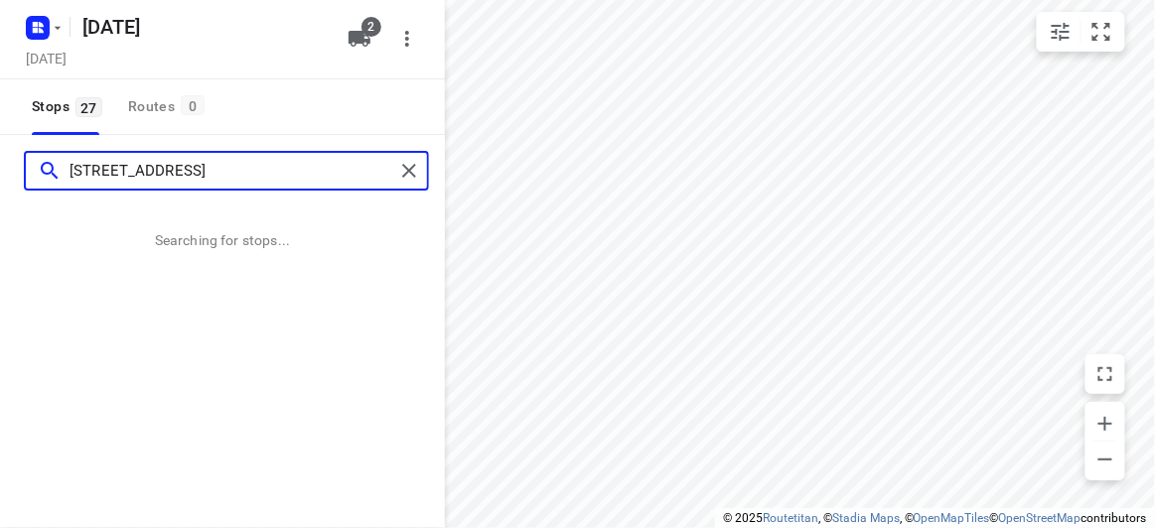
type input "15 Hertford Crescent Balwyn 3103"
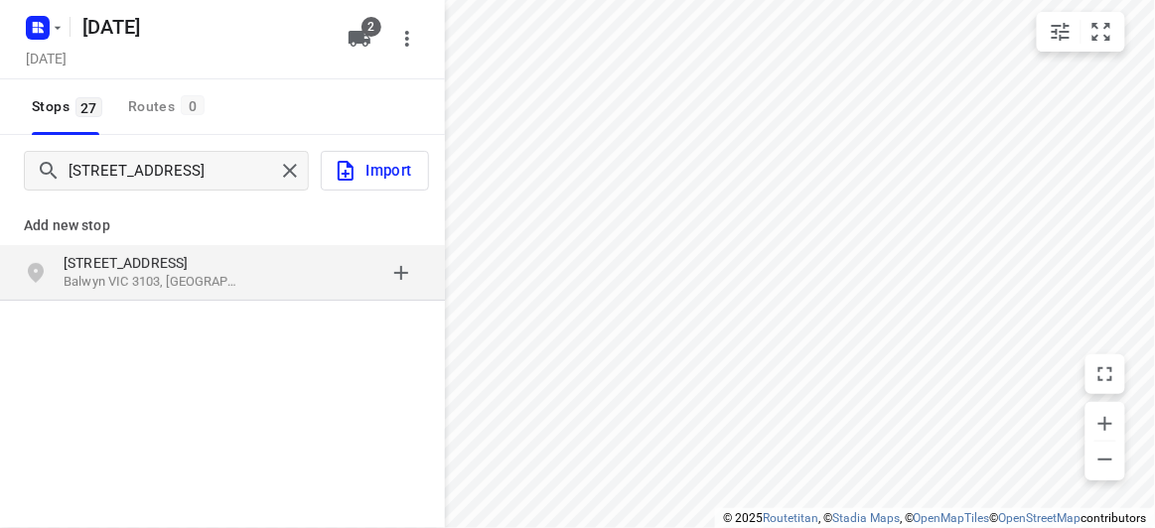
click at [191, 309] on div "Add new stop 15 Hertford Crescent Balwyn VIC 3103, Australia" at bounding box center [222, 318] width 445 height 222
click at [166, 287] on p "Balwyn VIC 3103, Australia" at bounding box center [155, 282] width 183 height 19
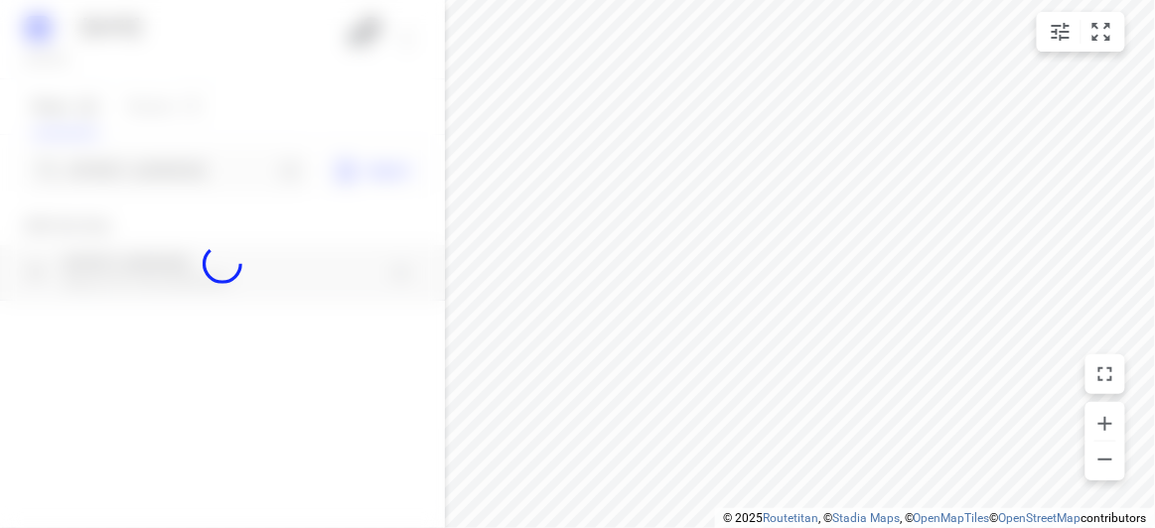
click at [153, 173] on div at bounding box center [222, 264] width 445 height 528
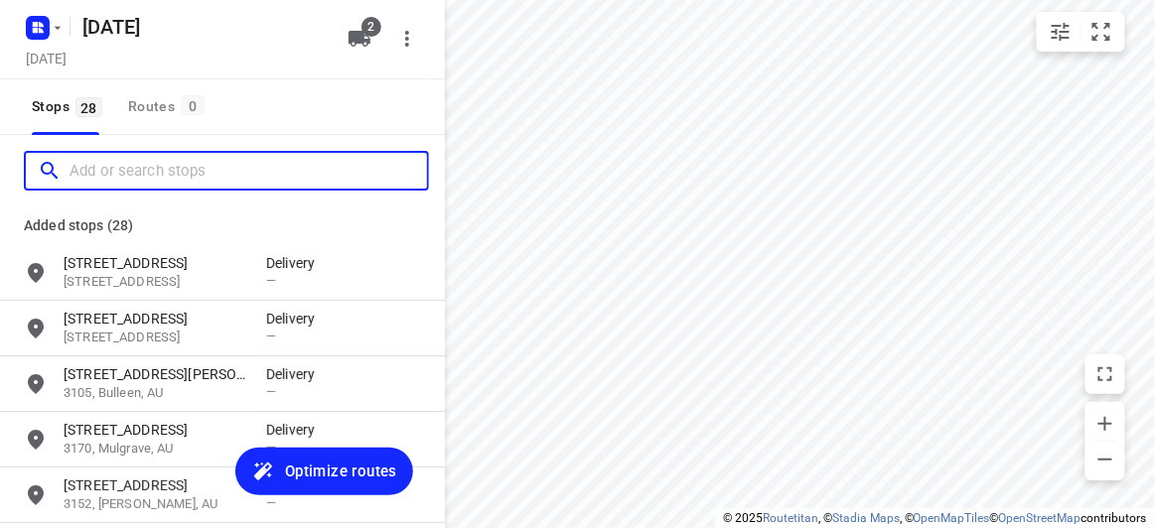
paste input "13 Elliott Avenue Balwyn 3103"
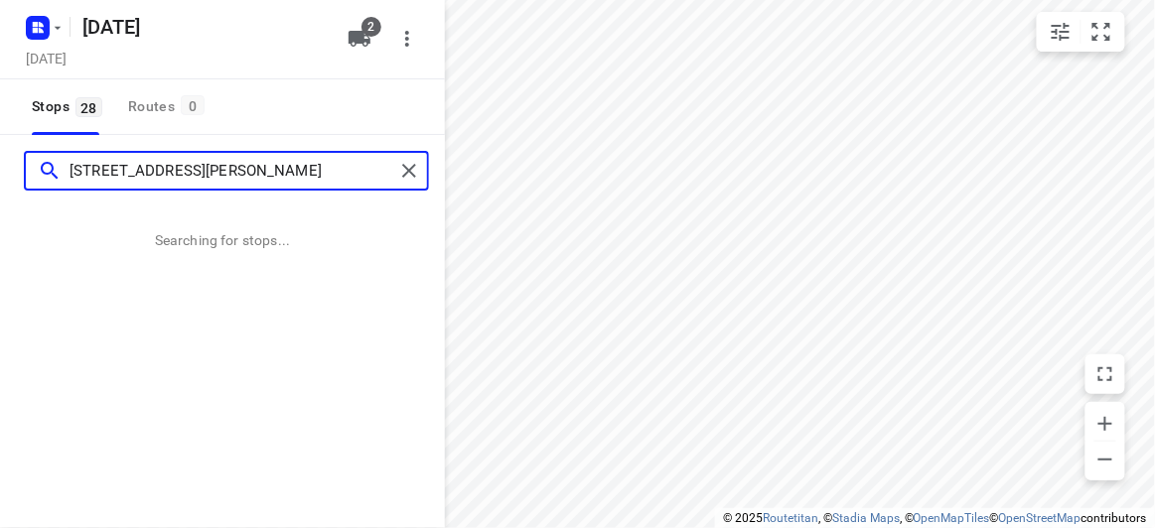
type input "13 Elliott Avenue Balwyn 3103"
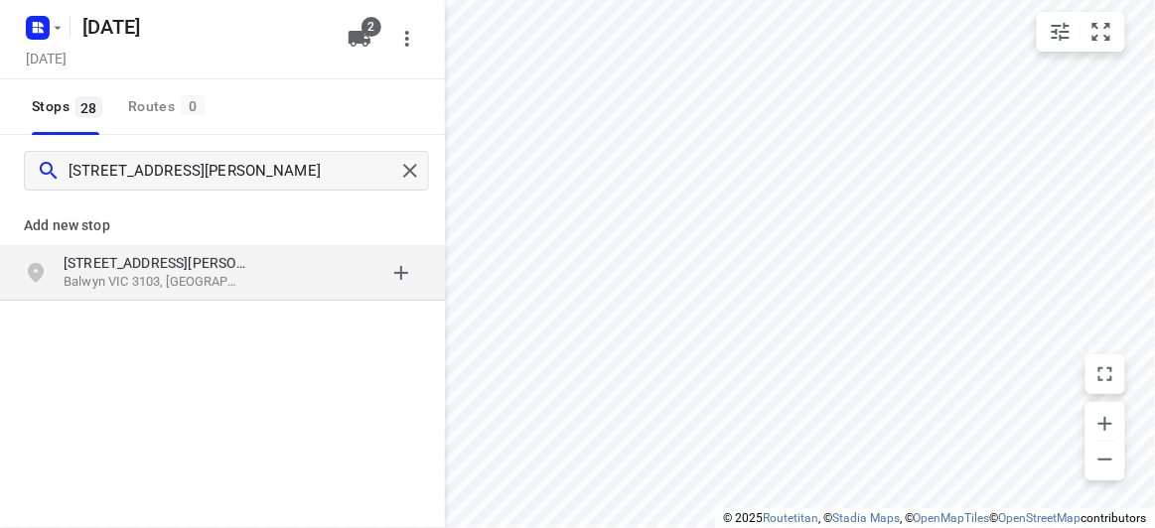
click at [123, 279] on p "Balwyn VIC 3103, Australia" at bounding box center [155, 282] width 183 height 19
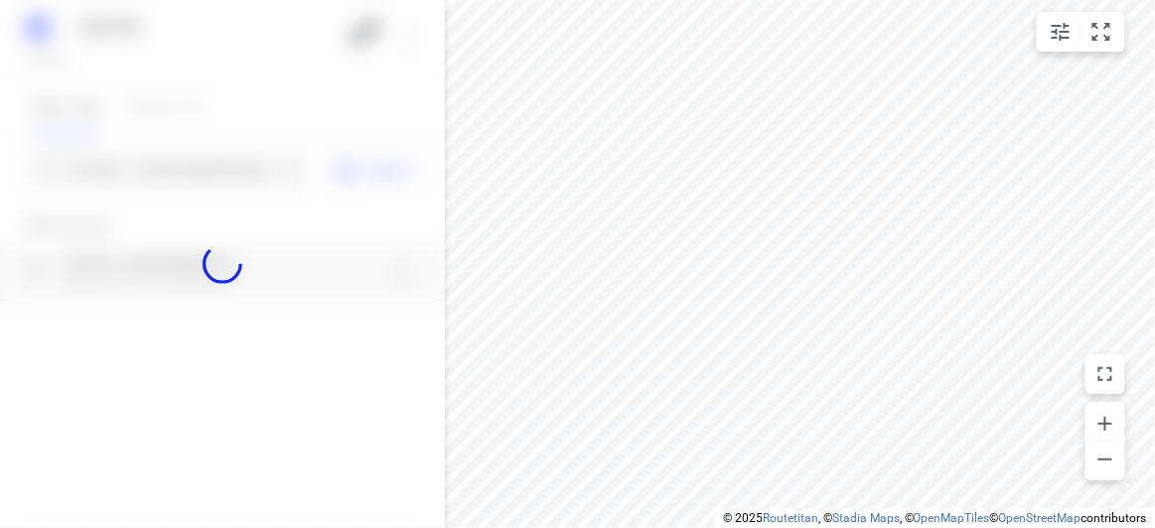
click at [81, 172] on div at bounding box center [222, 264] width 445 height 528
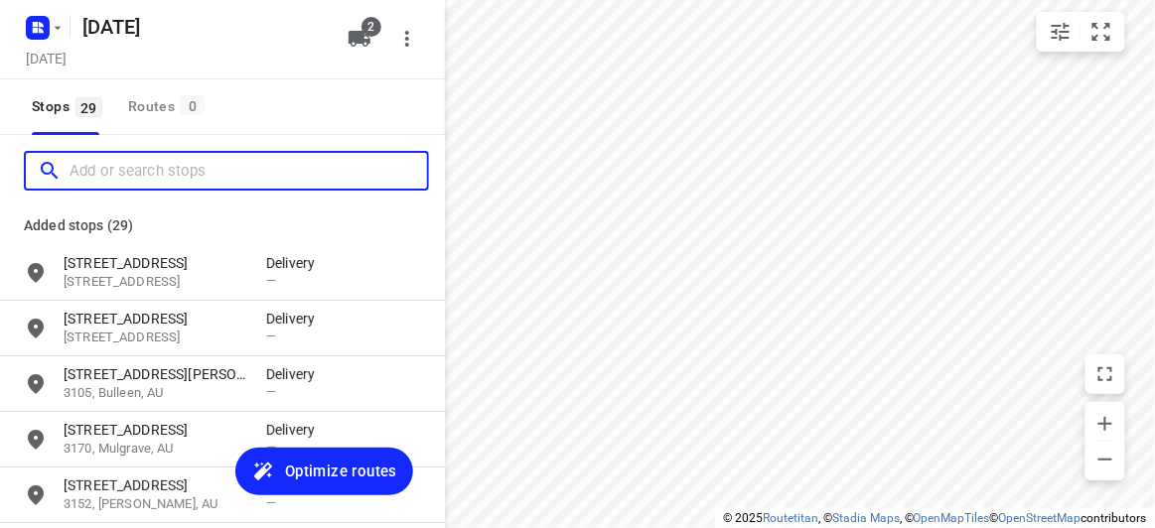
paste input "13 Baldwin Ave Noble Park 3174"
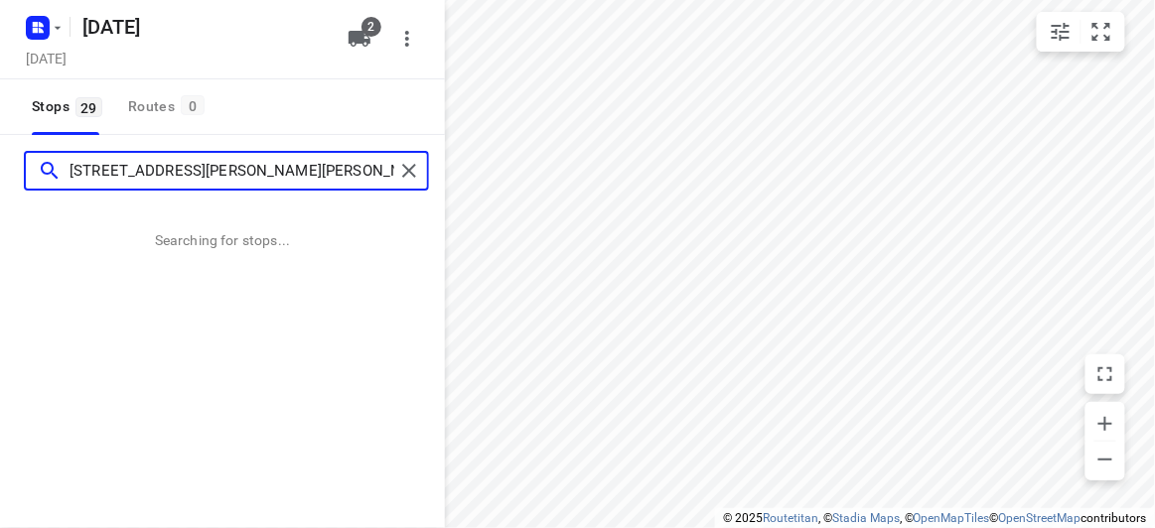
type input "13 Baldwin Ave Noble Park 3174"
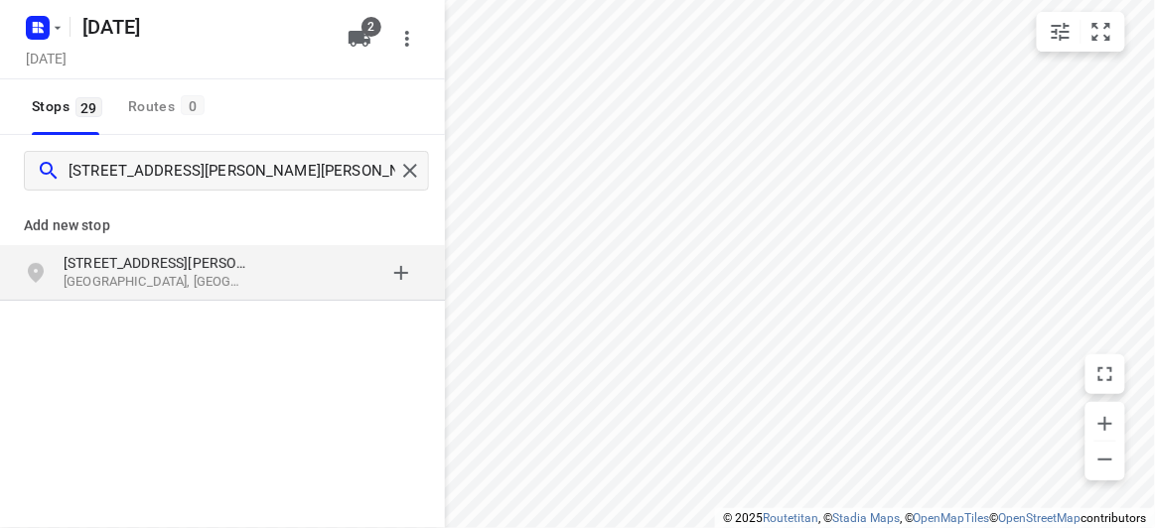
click at [247, 318] on div "Add new stop 13 Baldwin Ave Noble Park VIC 3174, Australia" at bounding box center [222, 318] width 445 height 222
click at [206, 279] on p "Noble Park VIC 3174, Australia" at bounding box center [155, 282] width 183 height 19
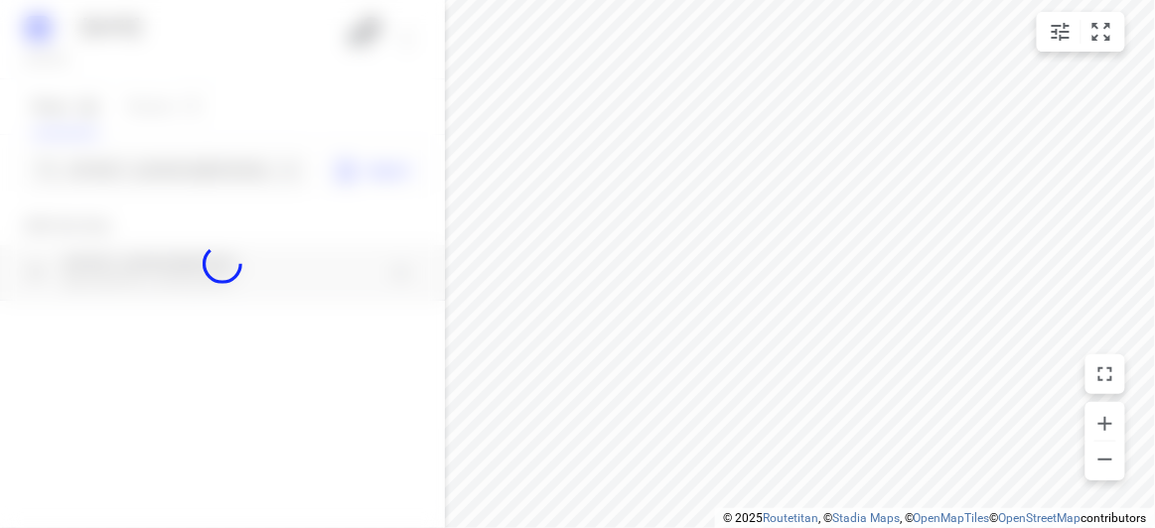
click at [113, 167] on div at bounding box center [222, 264] width 445 height 528
click at [114, 167] on div at bounding box center [222, 264] width 445 height 528
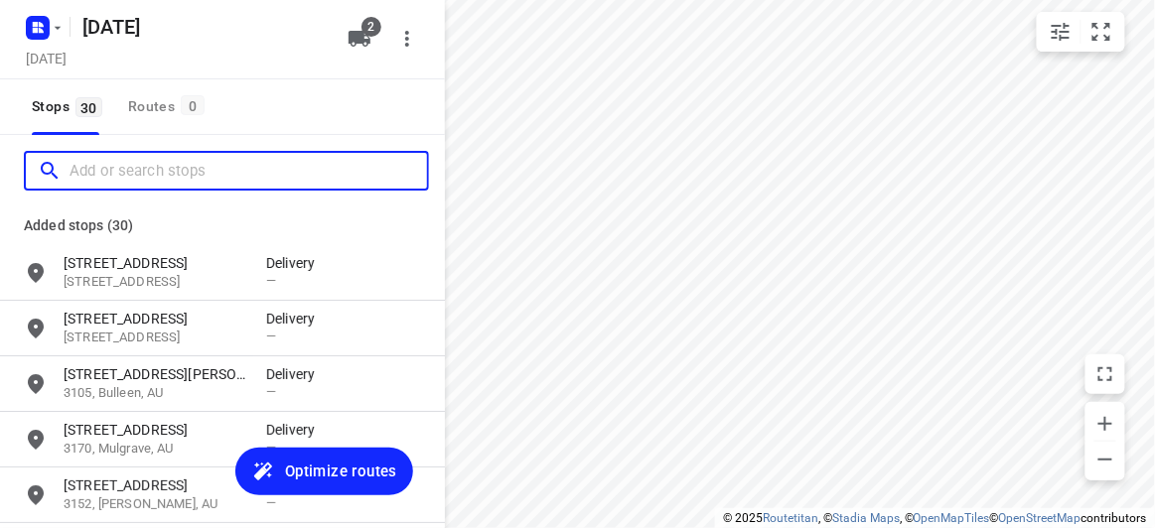
paste input "40 Scott Grove, Glen Iris 3146"
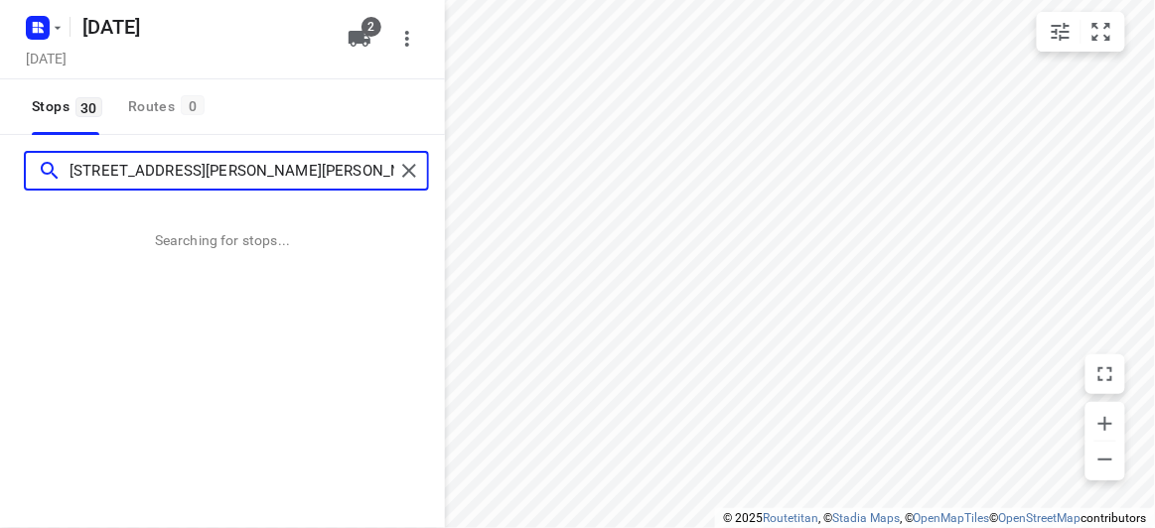
type input "40 Scott Grove, Glen Iris 3146"
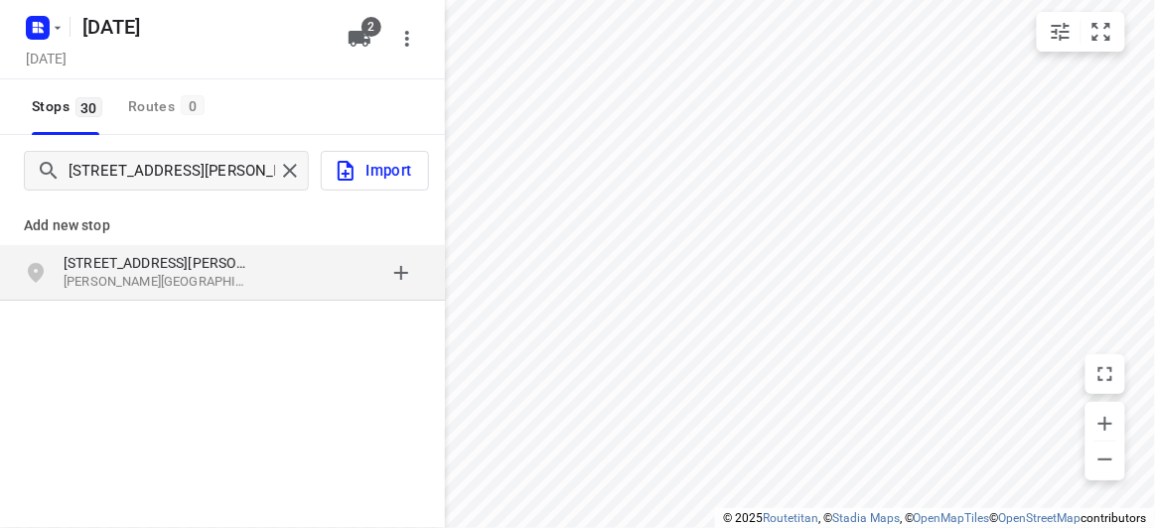
click at [143, 265] on p "[STREET_ADDRESS][PERSON_NAME]" at bounding box center [155, 263] width 183 height 20
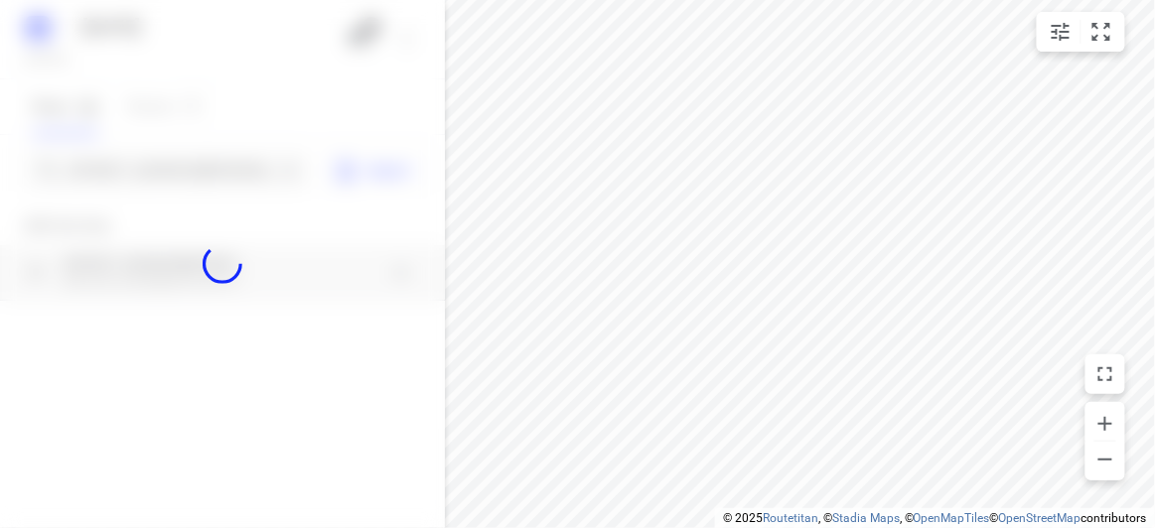
click at [116, 178] on div at bounding box center [222, 264] width 445 height 528
click at [116, 178] on input "40 Scott Grove, Glen Iris 3146" at bounding box center [172, 171] width 205 height 31
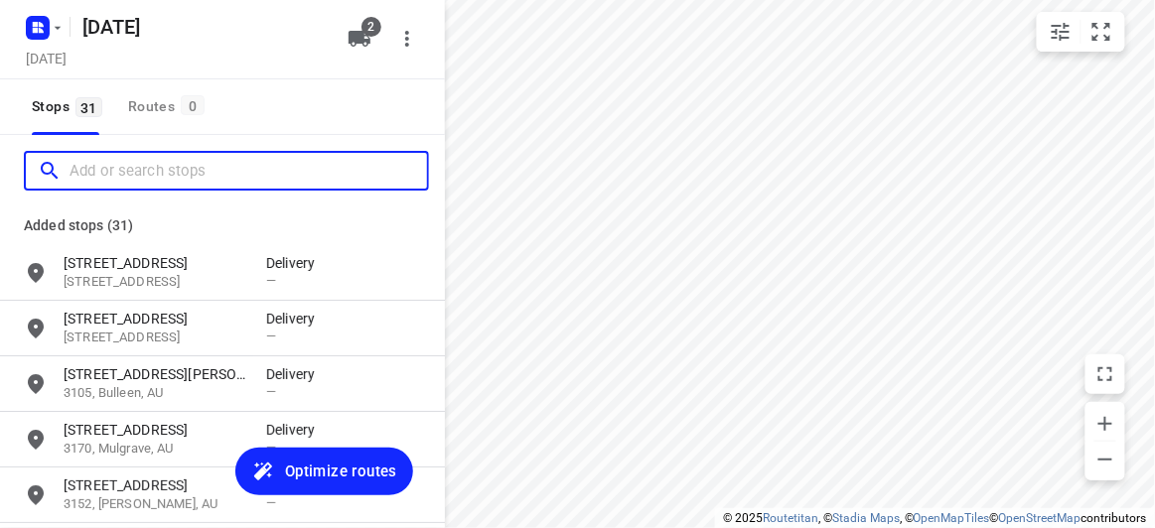
paste input "29 Kilcatten Rise, Rowville 3178"
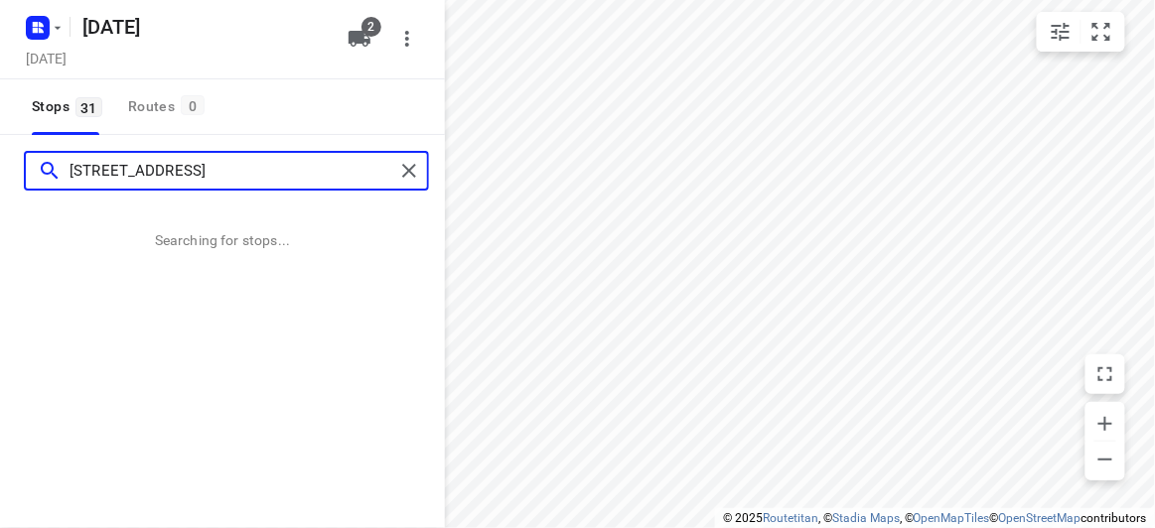
type input "29 Kilcatten Rise, Rowville 3178"
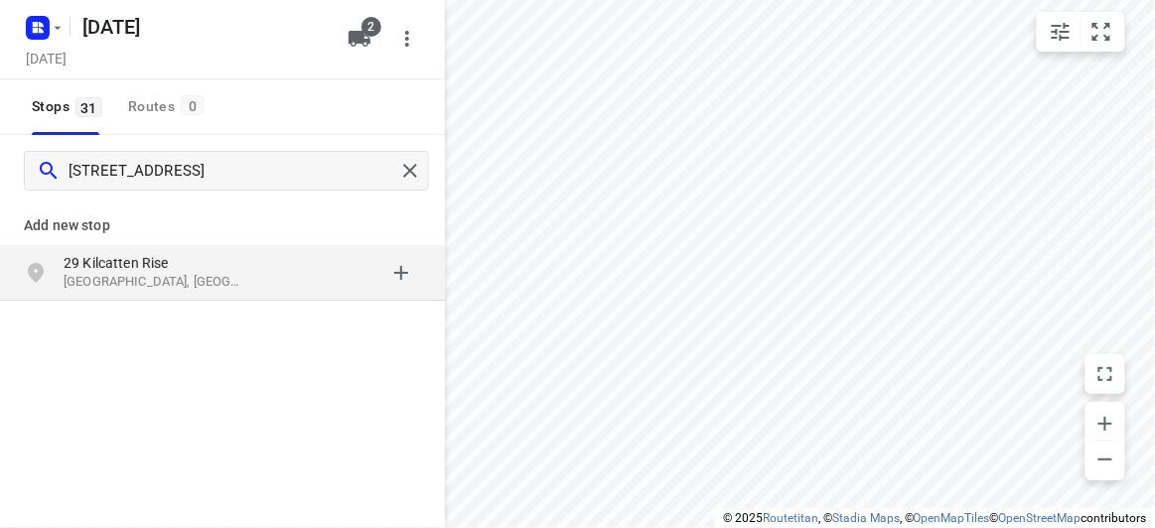
click at [195, 294] on div "29 Kilcatten Rise Rowville VIC 3178, Australia" at bounding box center [222, 273] width 445 height 56
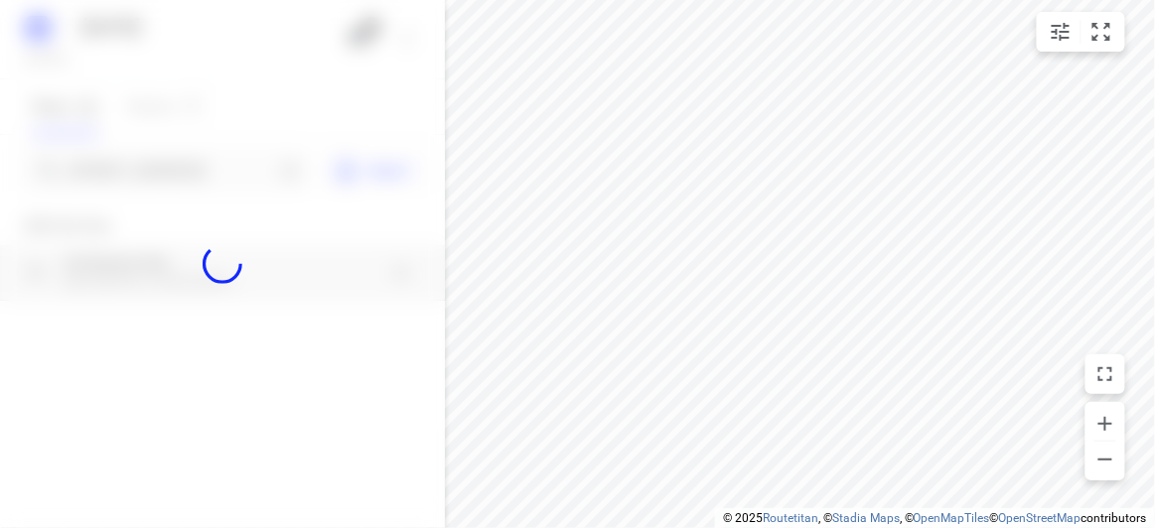
click at [135, 167] on div at bounding box center [222, 264] width 445 height 528
click at [135, 165] on input "29 Kilcatten Rise, Rowville 3178" at bounding box center [172, 171] width 205 height 31
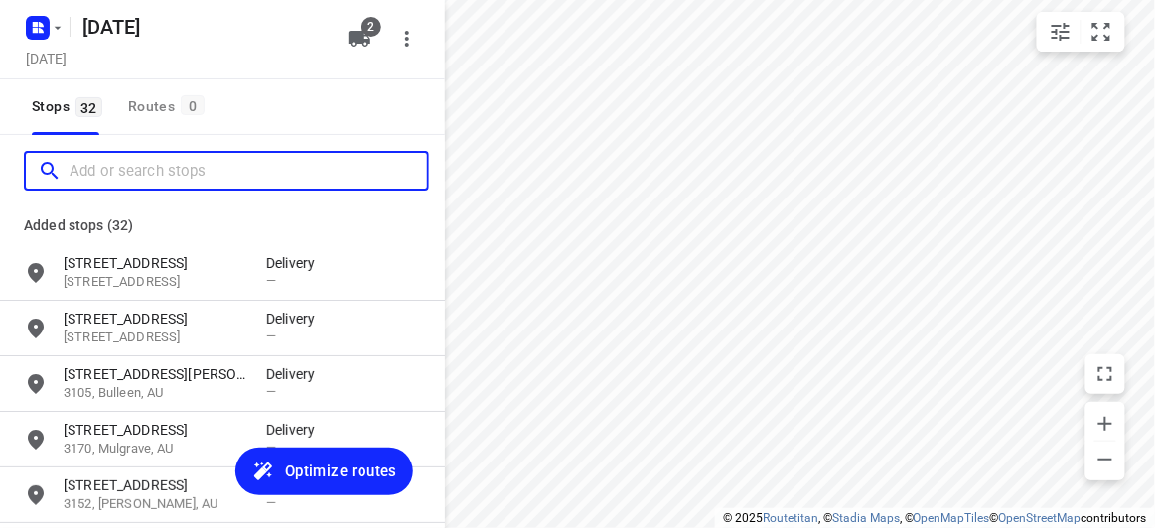
paste input "61 Excelsior Circuit Mulgrave 3170"
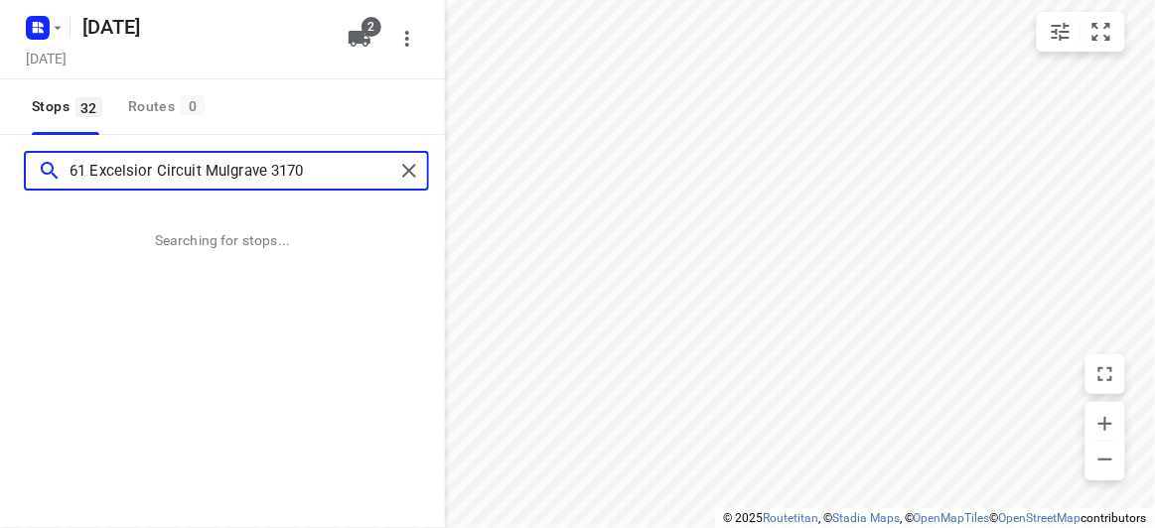
type input "61 Excelsior Circuit Mulgrave 3170"
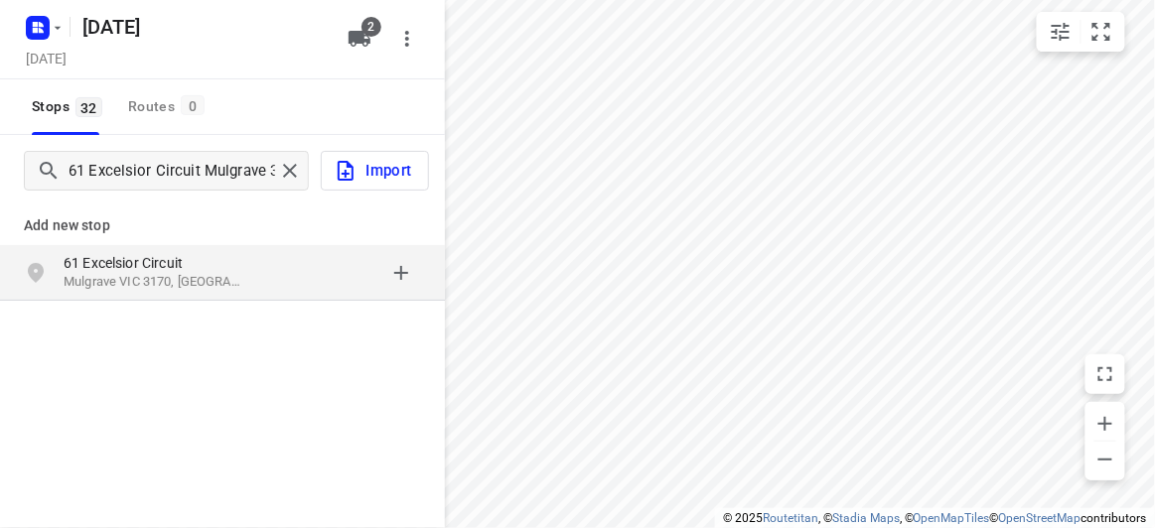
click at [221, 264] on p "61 Excelsior Circuit" at bounding box center [155, 263] width 183 height 20
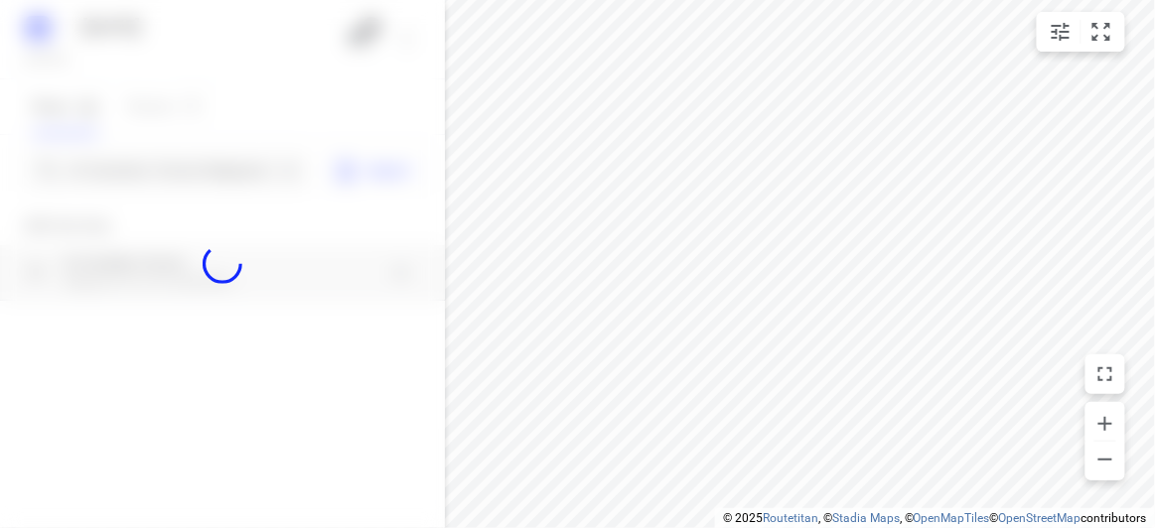
click at [131, 167] on div at bounding box center [222, 264] width 445 height 528
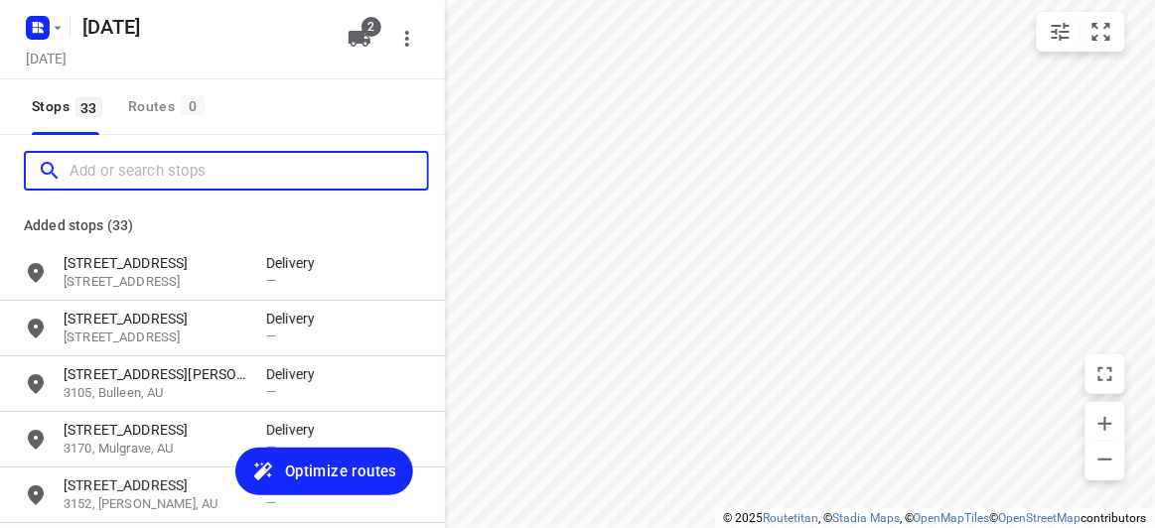
paste input "4 Frank Street Doncaster 3108"
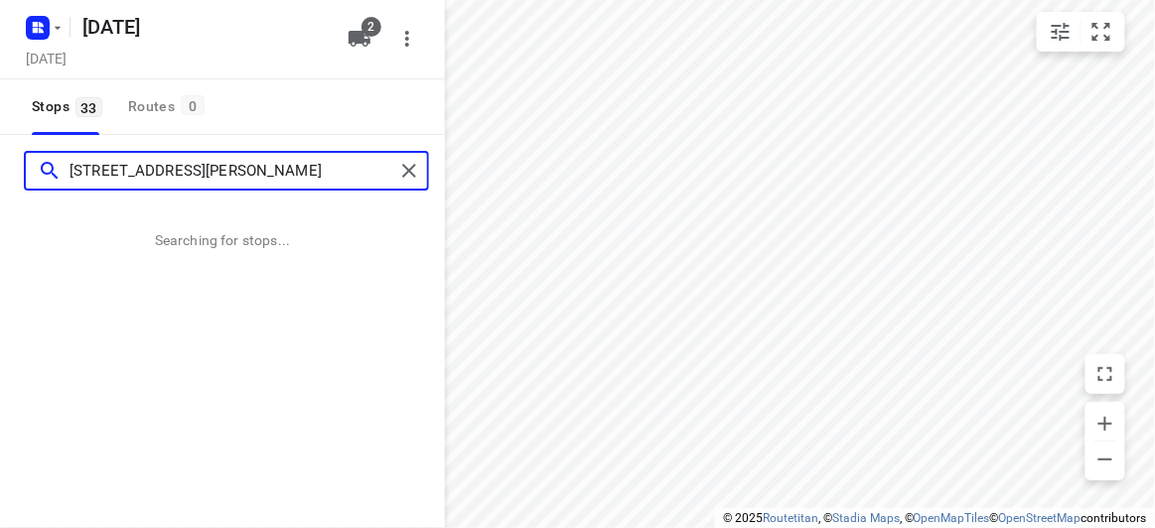
type input "4 Frank Street Doncaster 3108"
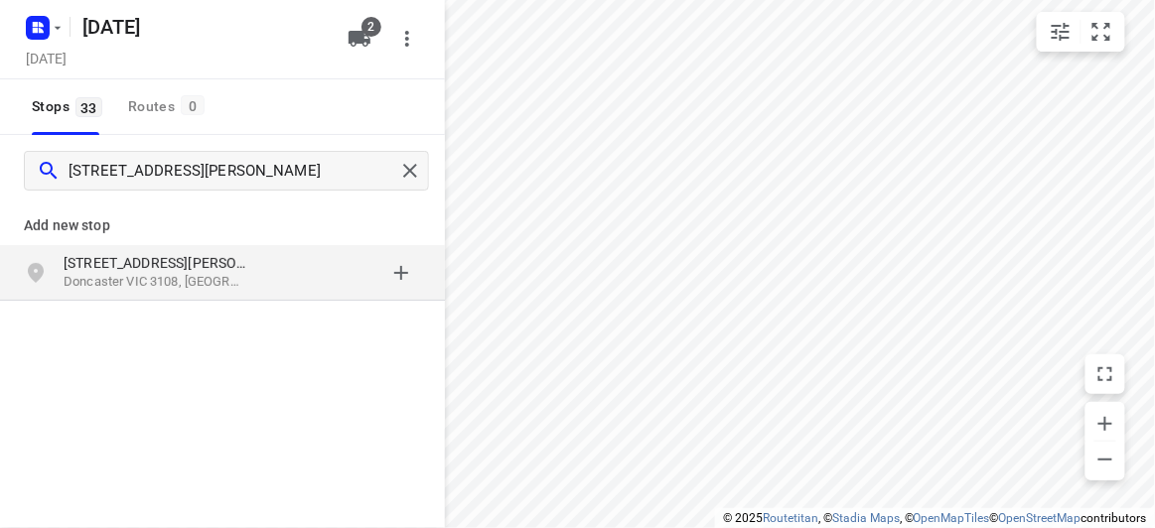
click at [150, 258] on p "[STREET_ADDRESS][PERSON_NAME]" at bounding box center [155, 263] width 183 height 20
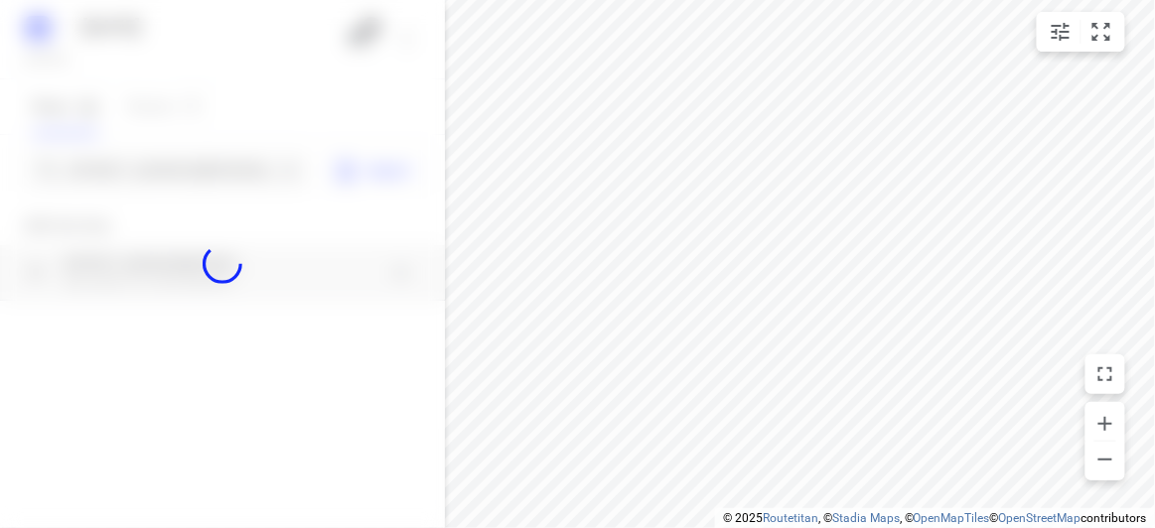
click at [118, 172] on div at bounding box center [222, 264] width 445 height 528
click at [122, 176] on div at bounding box center [222, 264] width 445 height 528
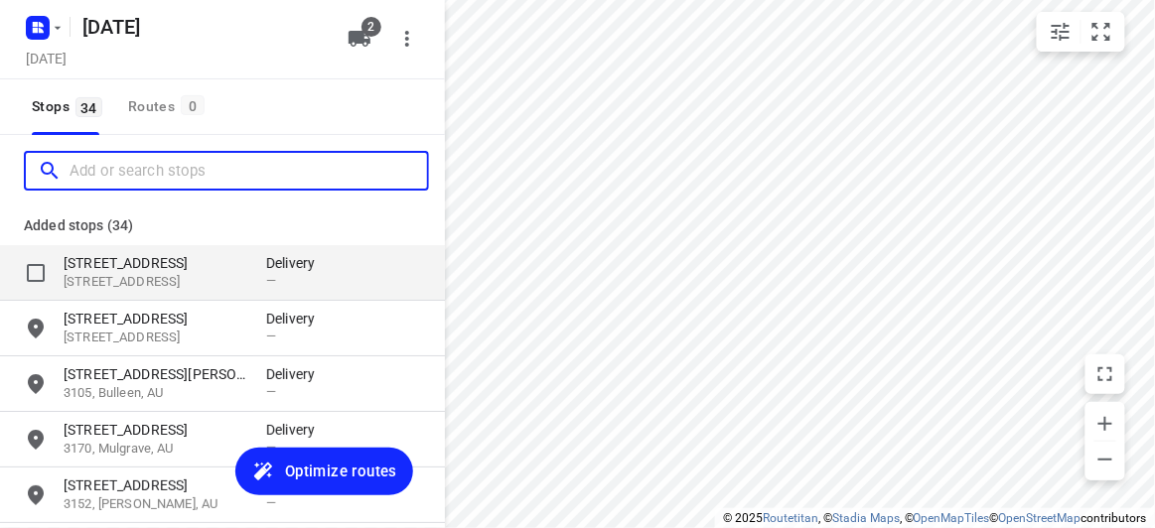
paste input "17 Harold Street, Blackburn North 3130"
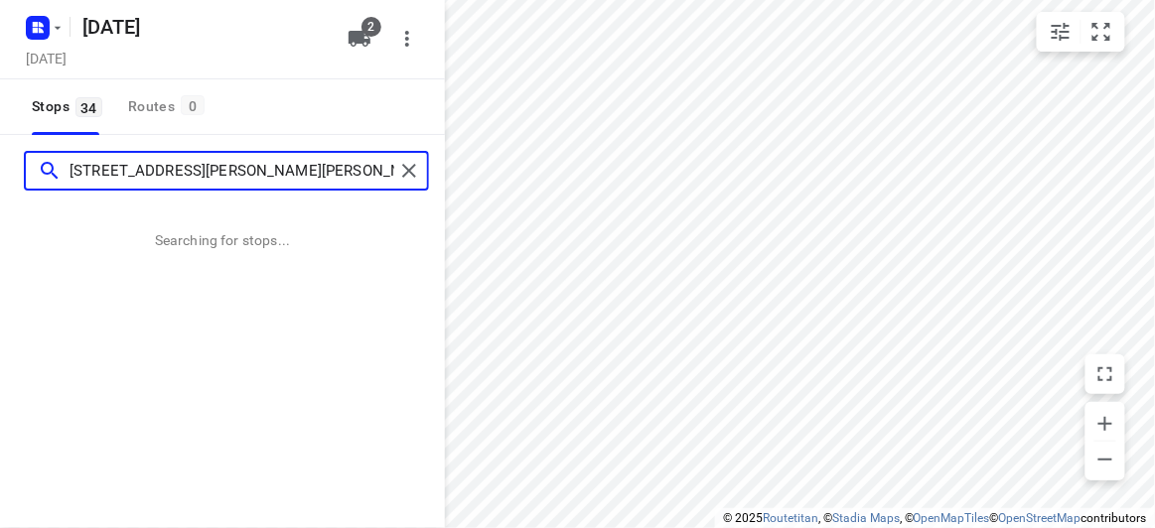
type input "17 Harold Street, Blackburn North 3130"
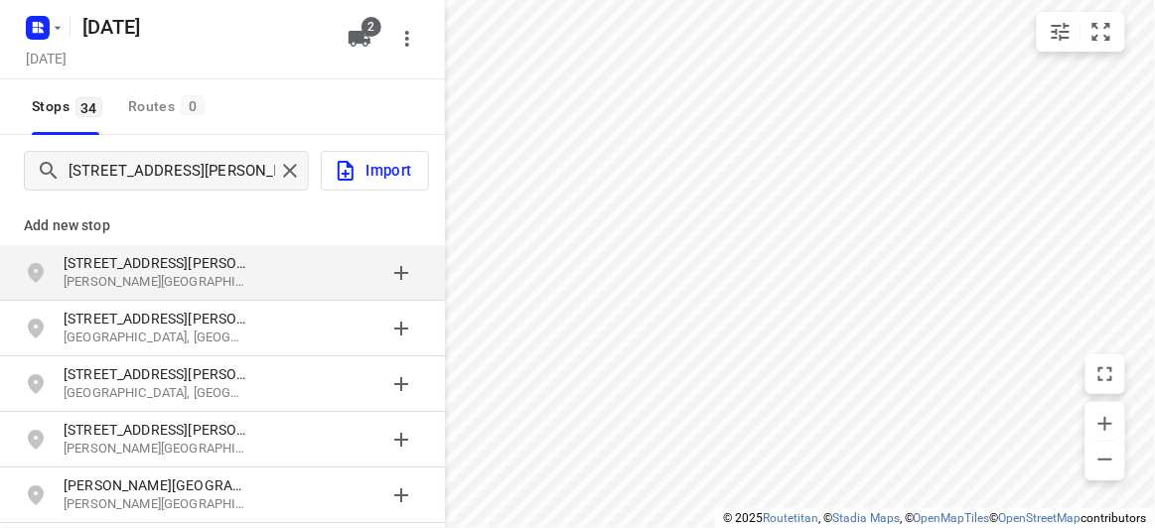
click at [230, 278] on p "Blackburn VIC, Australia" at bounding box center [155, 282] width 183 height 19
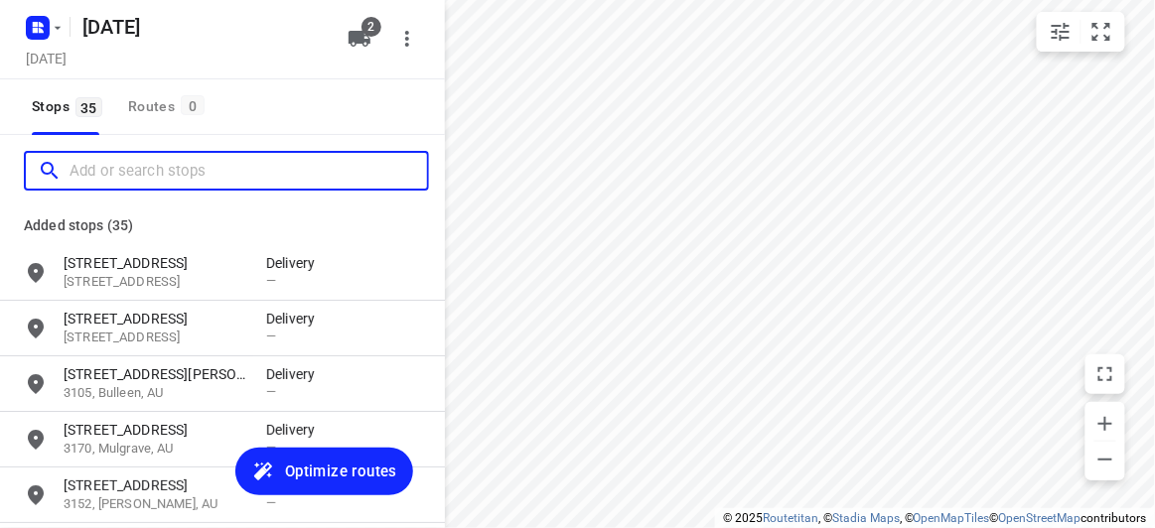
paste input "798 Canterbury Road Vermont 3133"
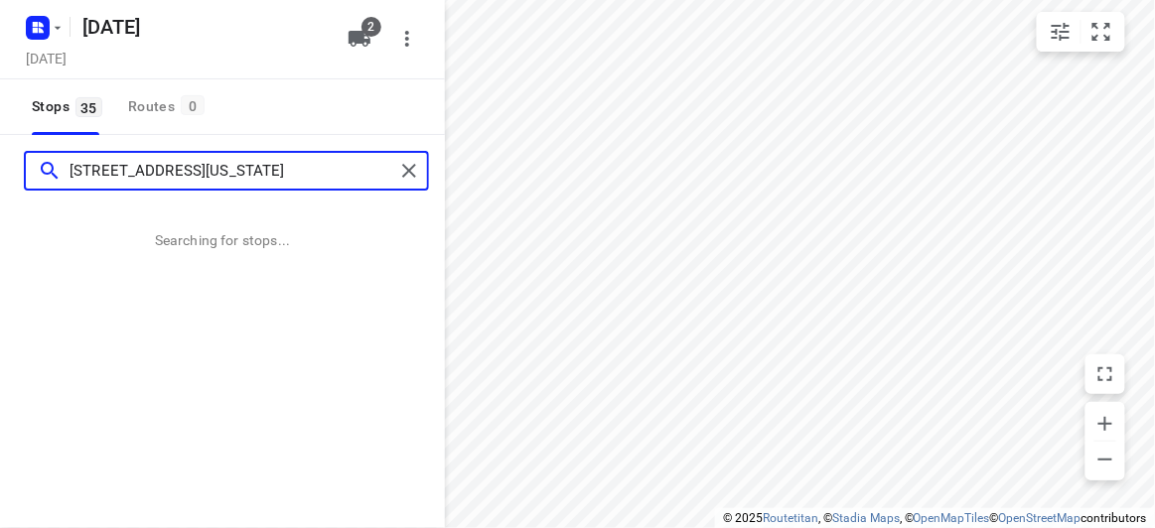
type input "798 Canterbury Road Vermont 3133"
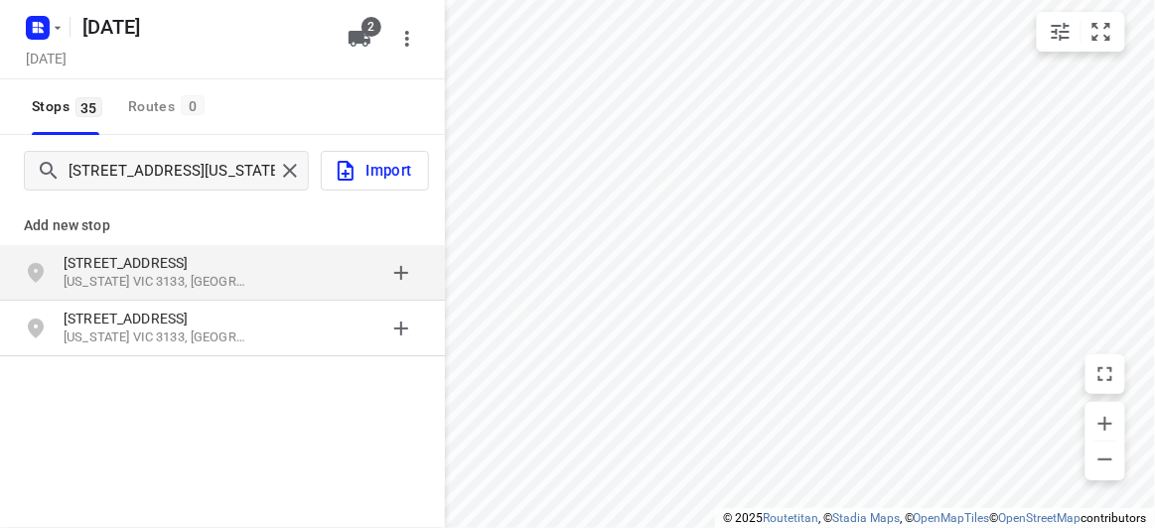
click at [168, 259] on p "[STREET_ADDRESS]" at bounding box center [155, 263] width 183 height 20
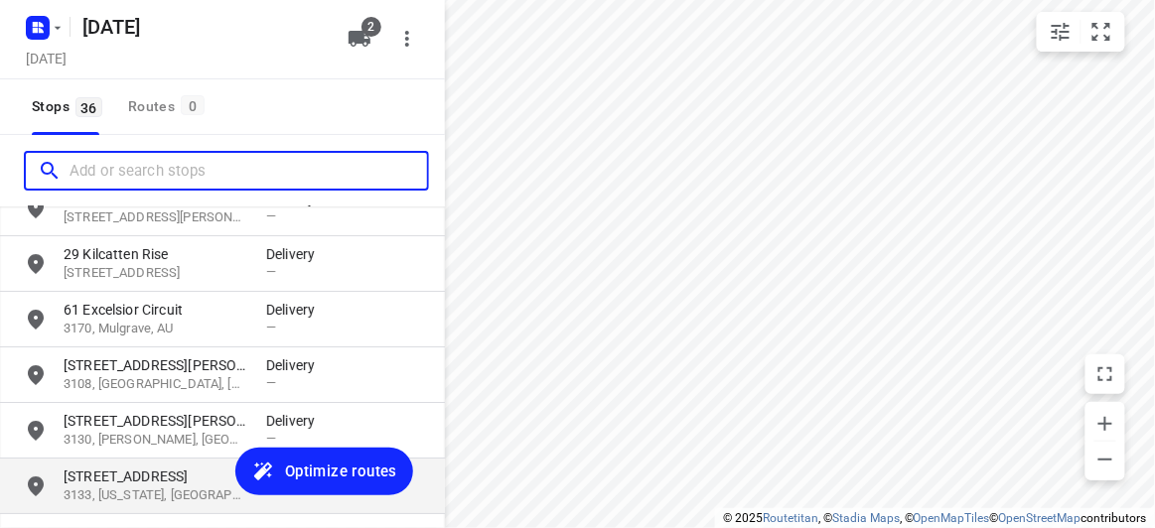
scroll to position [1810, 0]
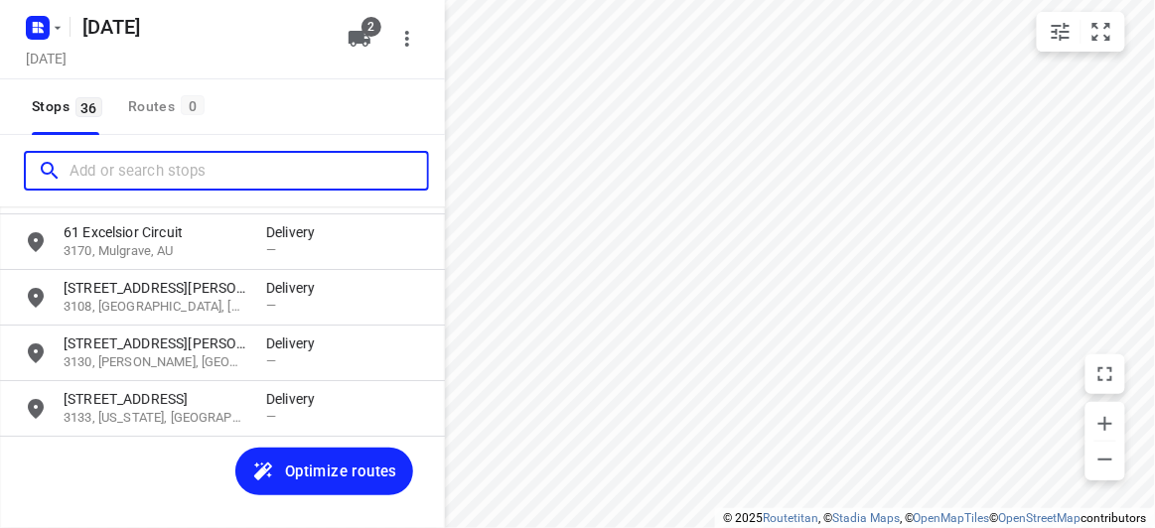
drag, startPoint x: 175, startPoint y: 156, endPoint x: 158, endPoint y: 155, distance: 16.9
click at [175, 156] on input "Add or search stops" at bounding box center [248, 171] width 357 height 31
paste input "/369 High St Kew 3101"
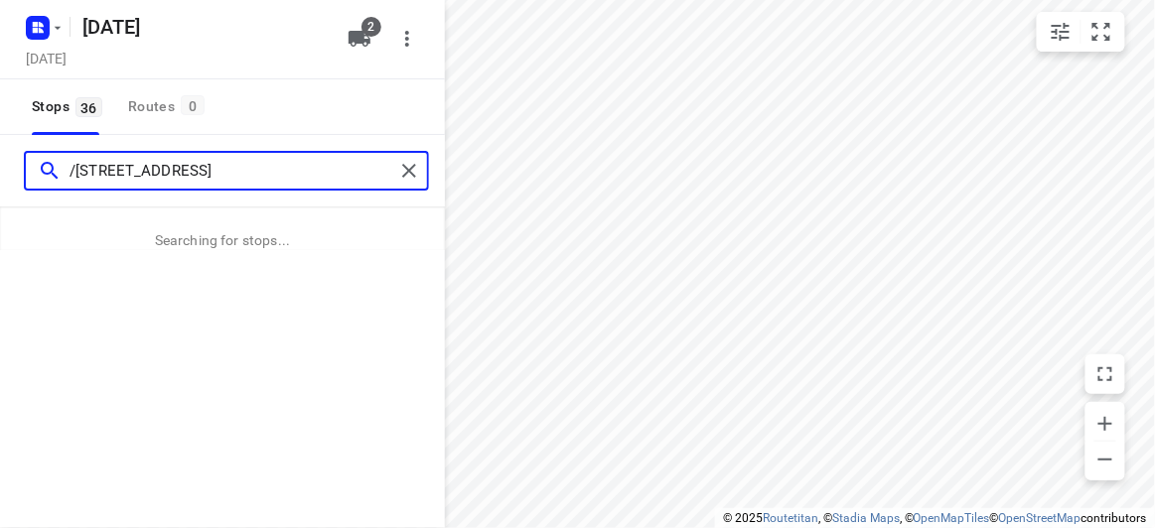
type input "/369 High St Kew 3101"
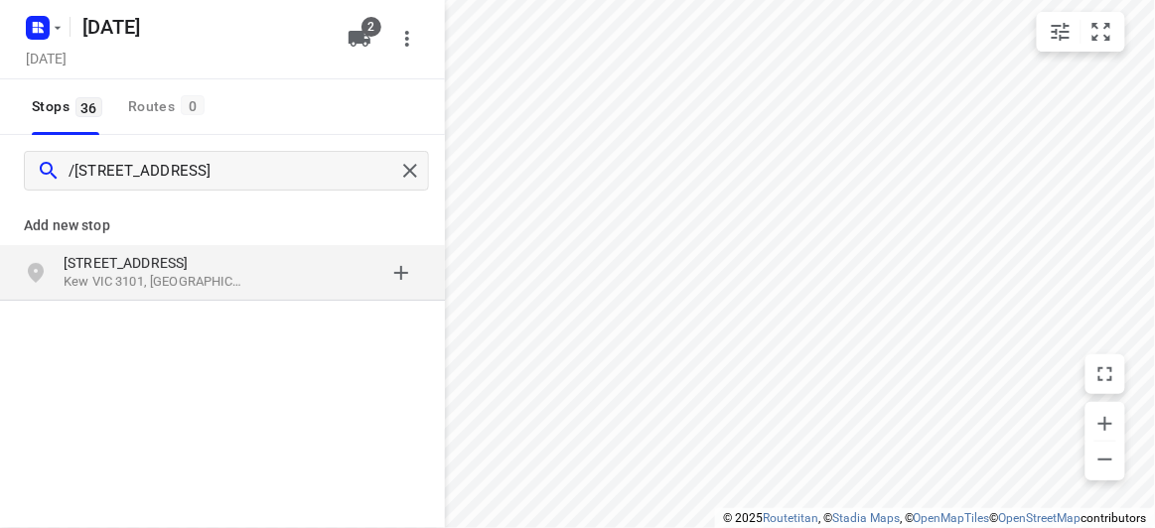
click at [246, 267] on p "369 High St" at bounding box center [165, 263] width 203 height 20
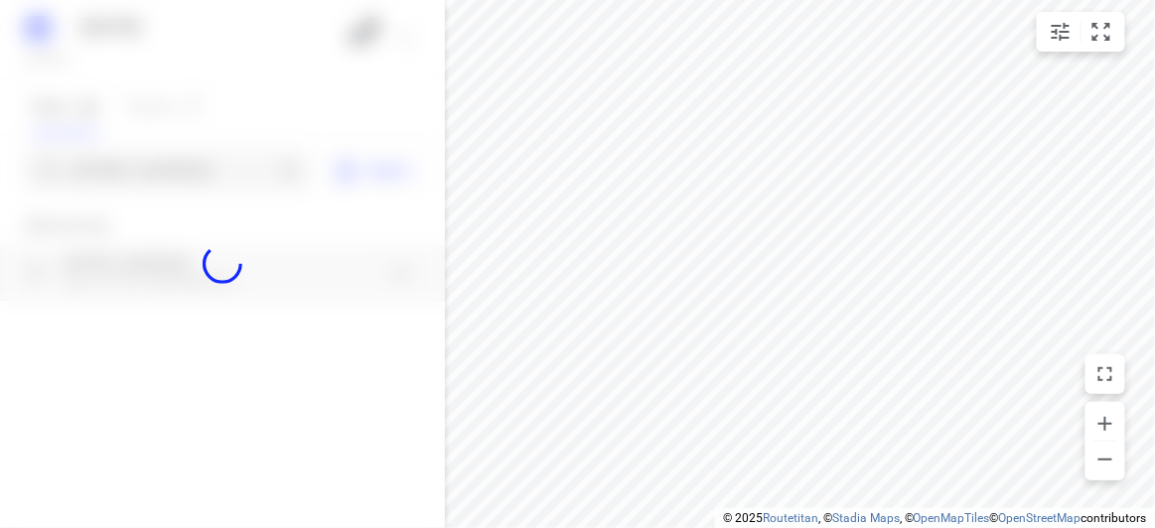
click at [137, 170] on div at bounding box center [222, 264] width 445 height 528
paste input "290 Church Road Templestowe 3106"
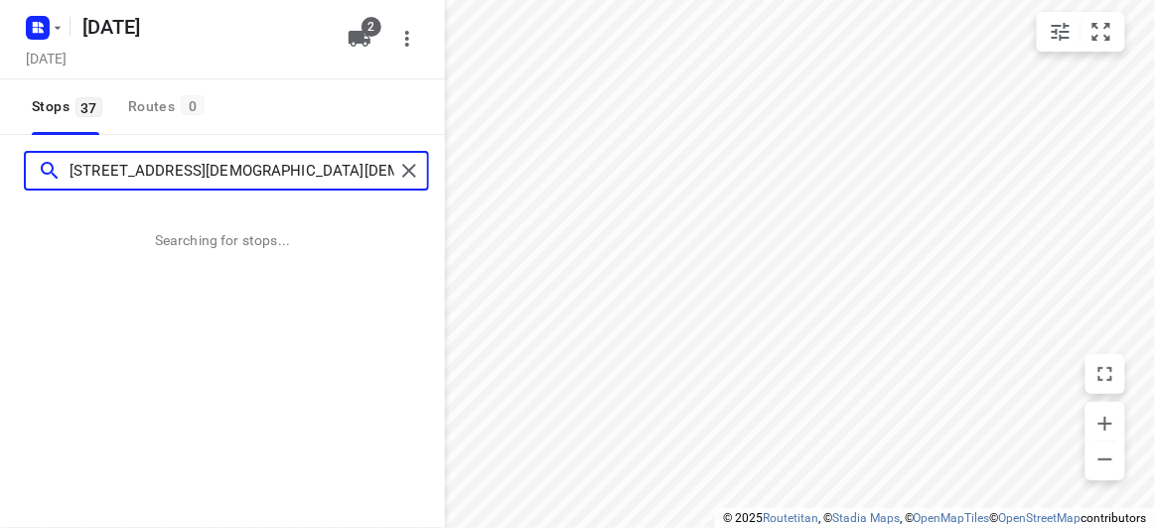
type input "290 Church Road Templestowe 3106"
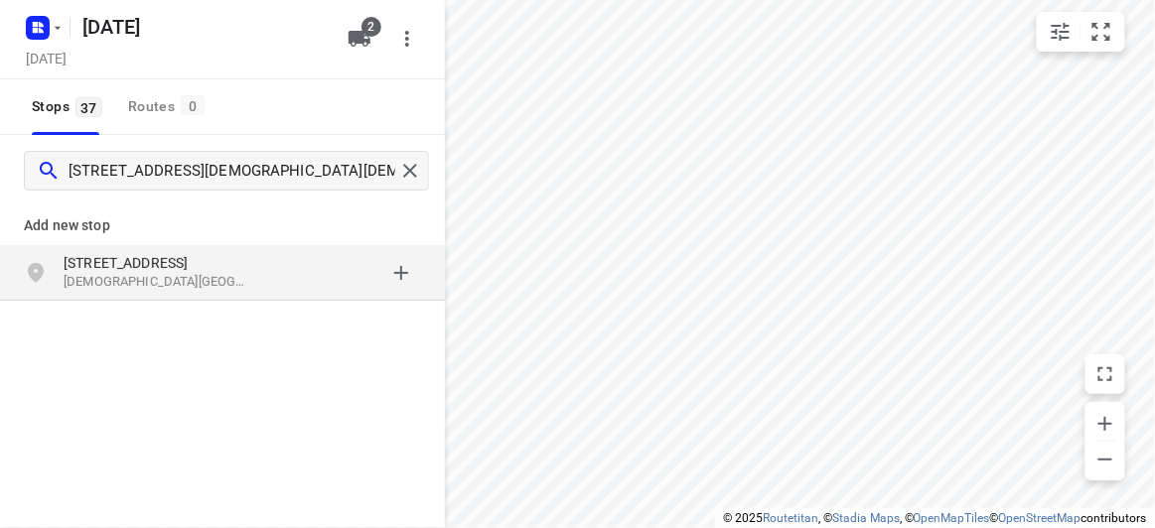
click at [242, 277] on p "Templestowe VIC 3106, Australia" at bounding box center [155, 282] width 183 height 19
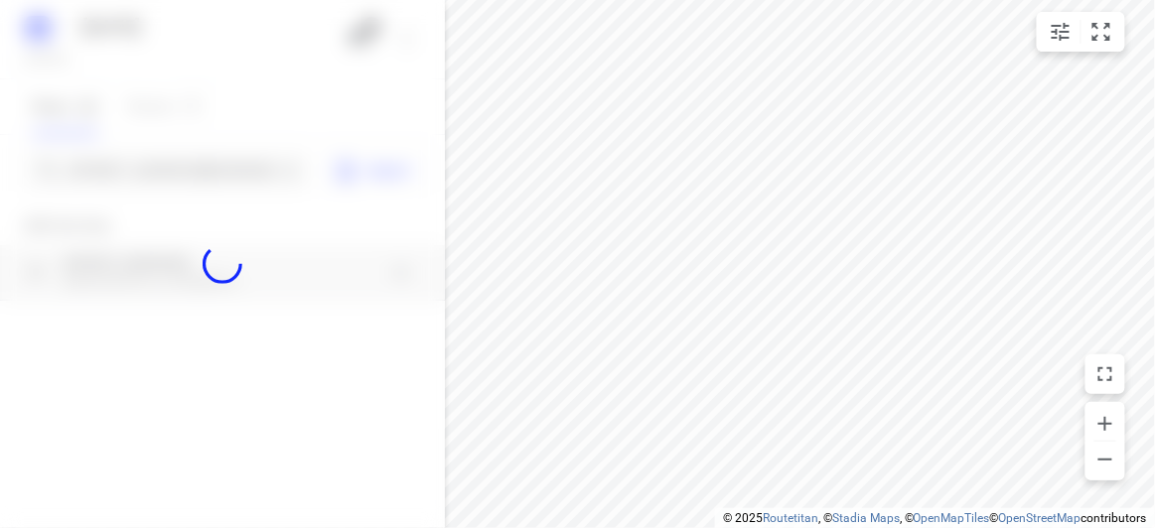
click at [219, 173] on div at bounding box center [222, 264] width 445 height 528
paste input "15 Allison road Mont Albert north 3129"
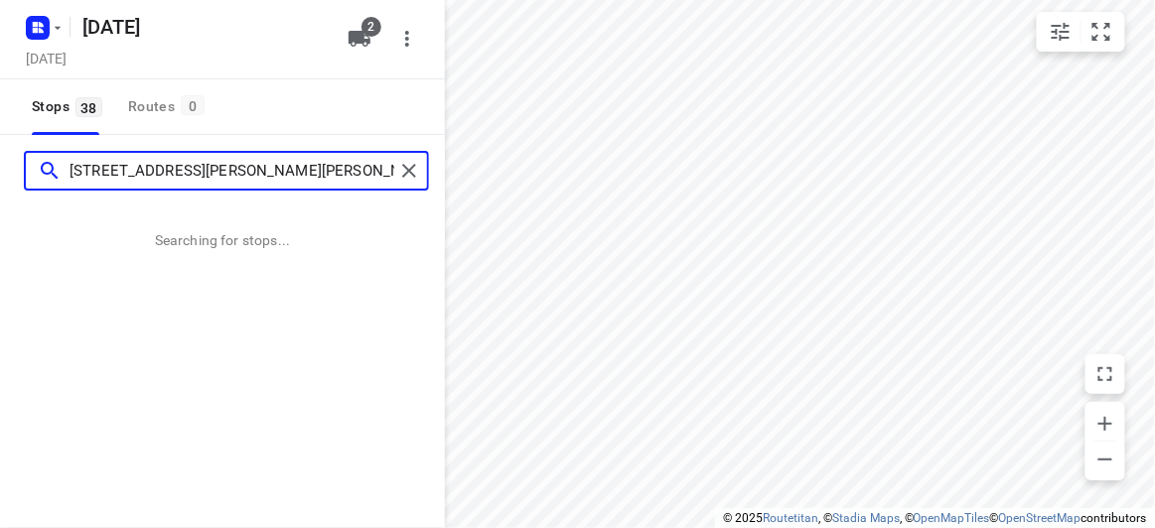
type input "15 Allison road Mont Albert north 3129"
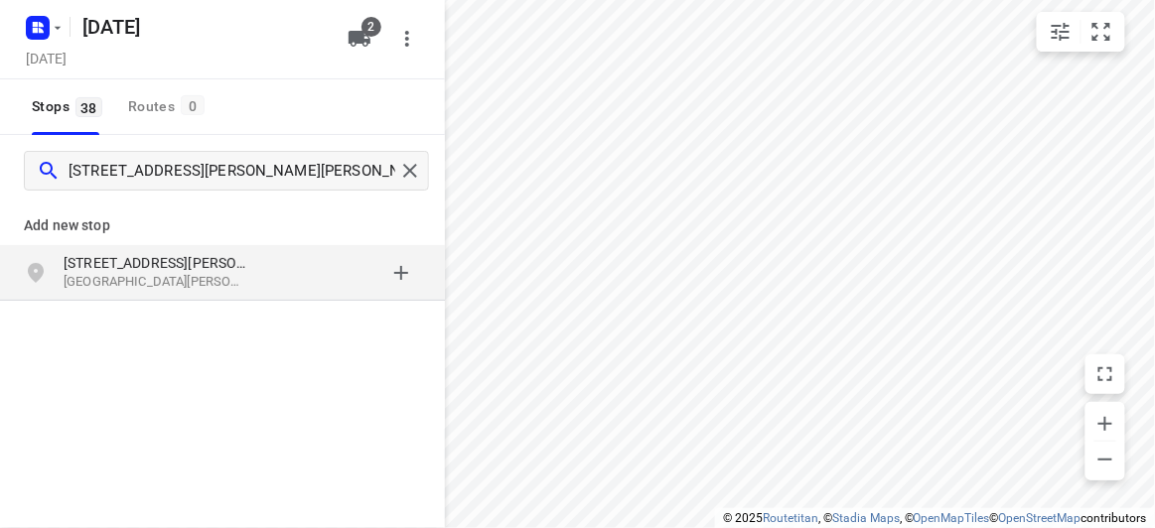
click at [231, 301] on div "Add new stop 15 Allison Road Mont Albert North VIC 3129, Australia" at bounding box center [222, 247] width 445 height 114
click at [230, 298] on div "15 Allison Road Mont Albert North VIC 3129, Australia" at bounding box center [222, 273] width 445 height 56
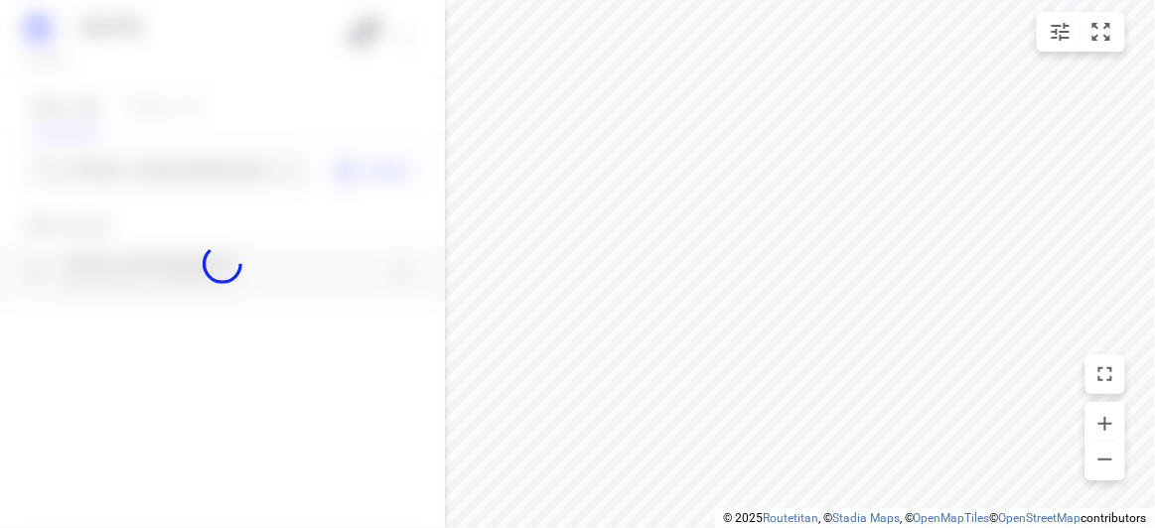
click at [145, 165] on div at bounding box center [222, 264] width 445 height 528
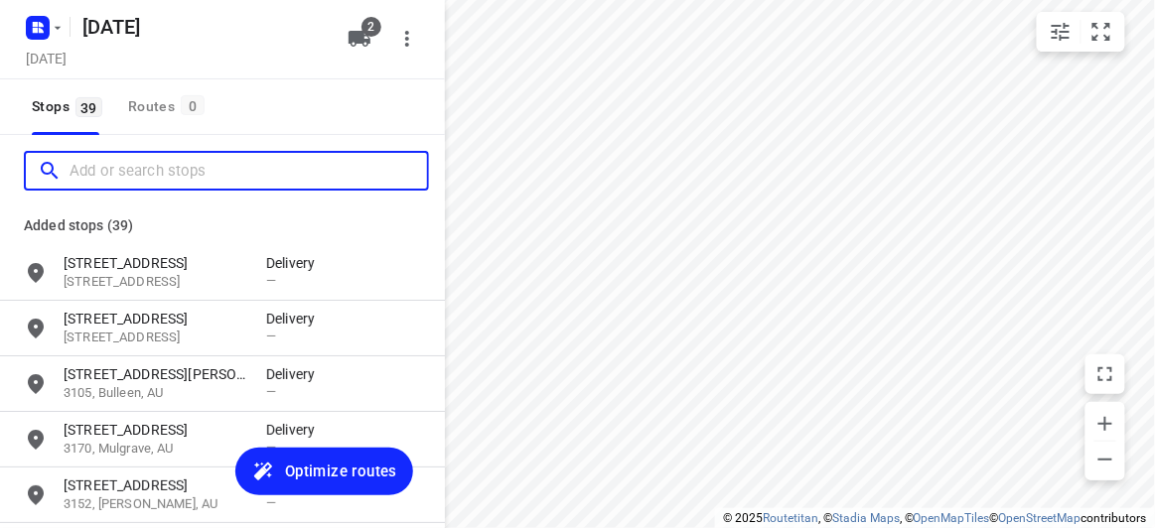
paste input "5 Ashford Street Templestowe Lower 3107"
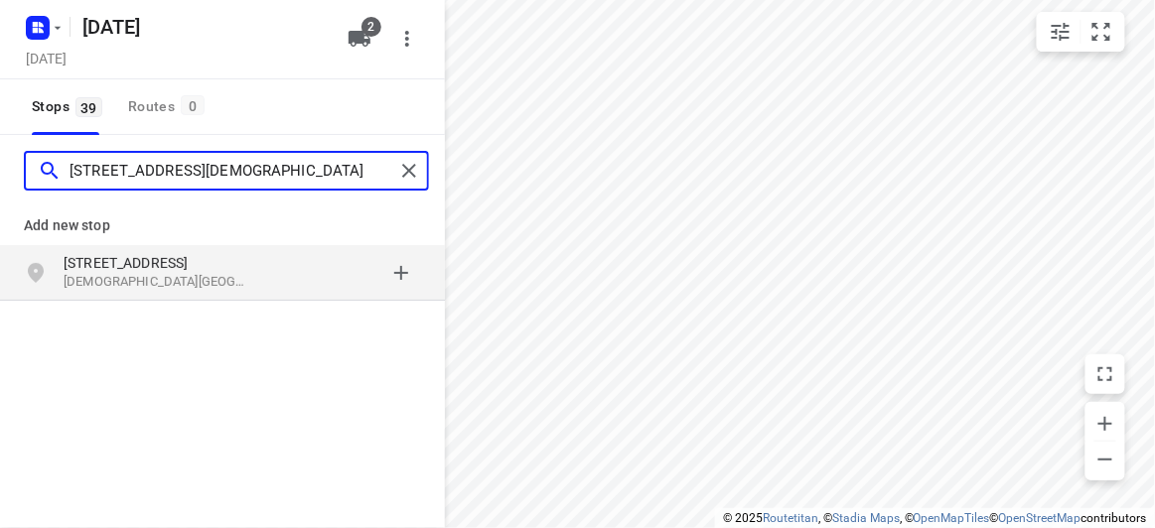
type input "5 Ashford Street Templestowe Lower 3107"
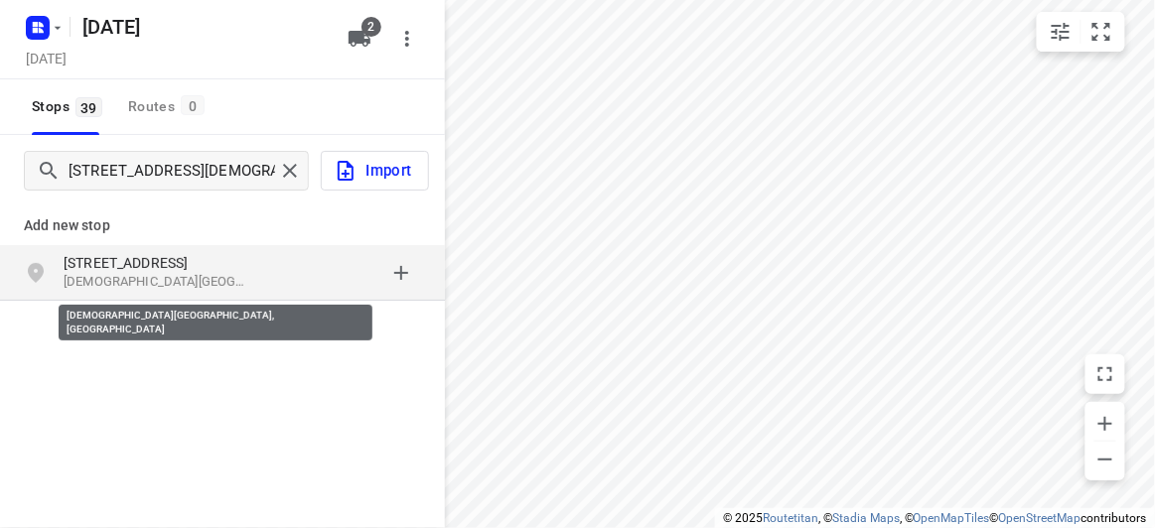
click at [197, 281] on p "Templestowe Lower VIC 3107, Australia" at bounding box center [155, 282] width 183 height 19
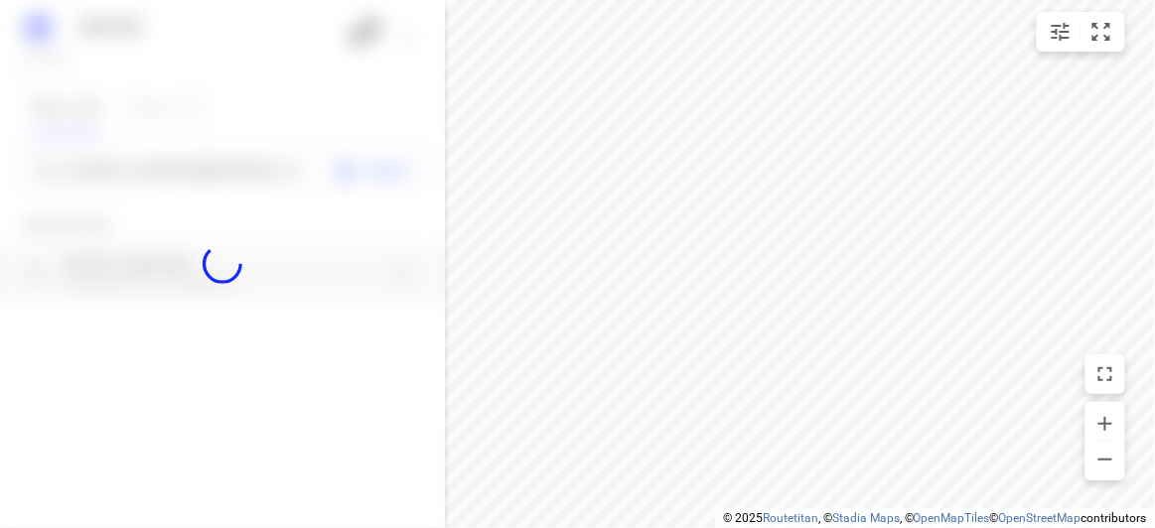
click at [151, 168] on div at bounding box center [222, 264] width 445 height 528
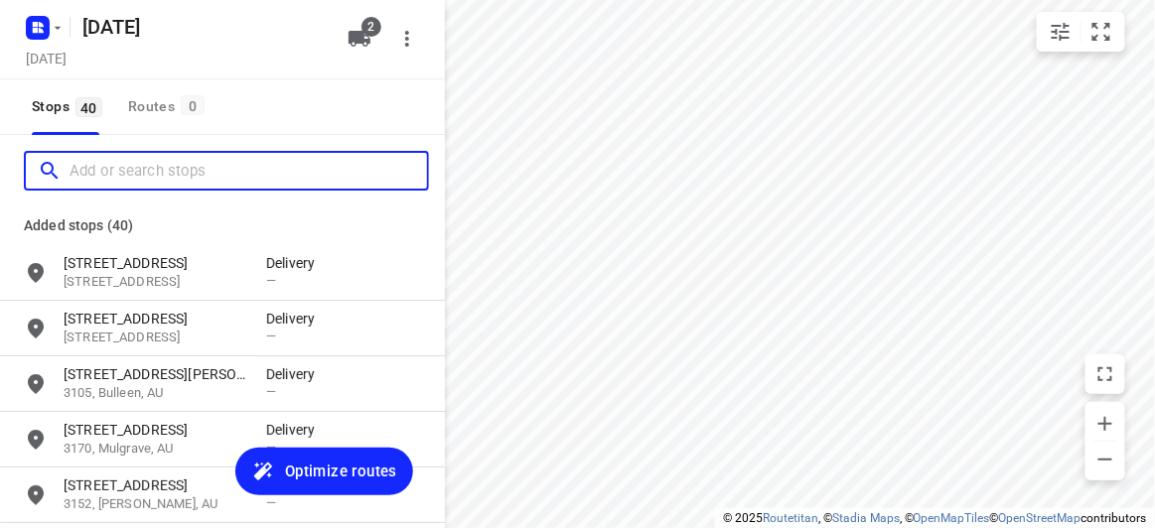
paste input "18 Treeby Court Springvale South Vic 3172"
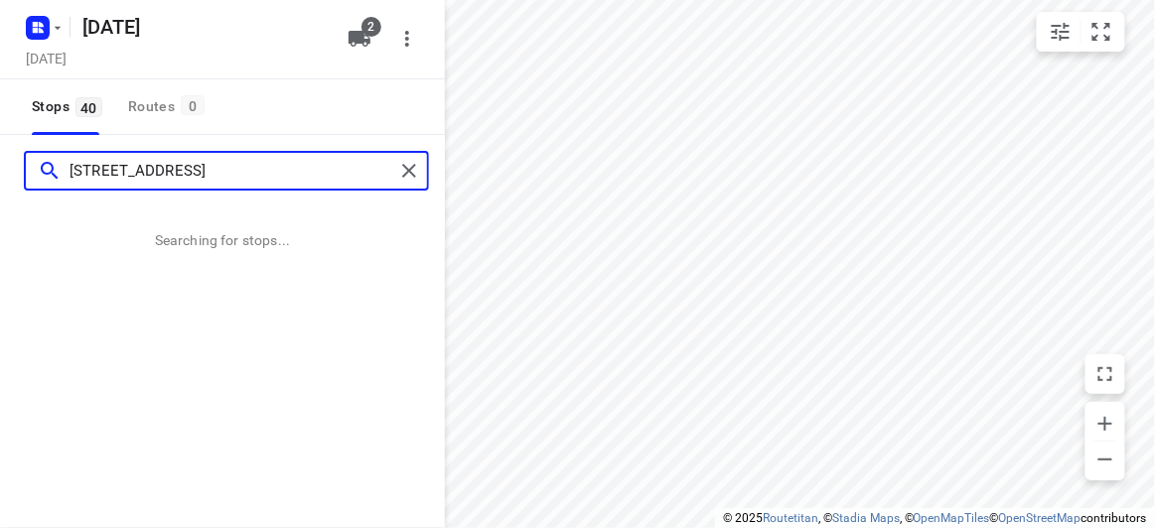
type input "18 Treeby Court Springvale South Vic 3172"
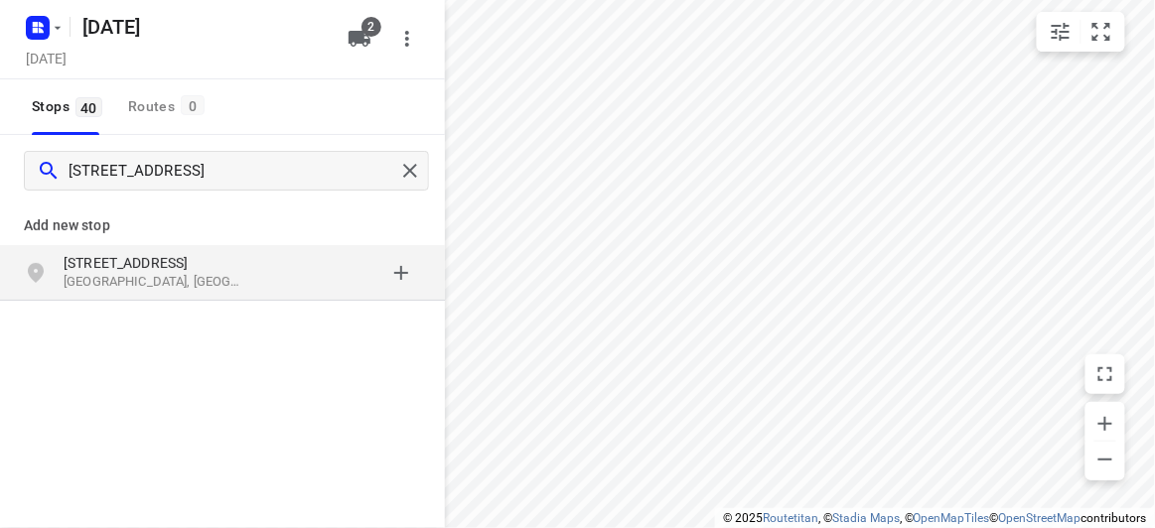
click at [190, 259] on p "[STREET_ADDRESS]" at bounding box center [155, 263] width 183 height 20
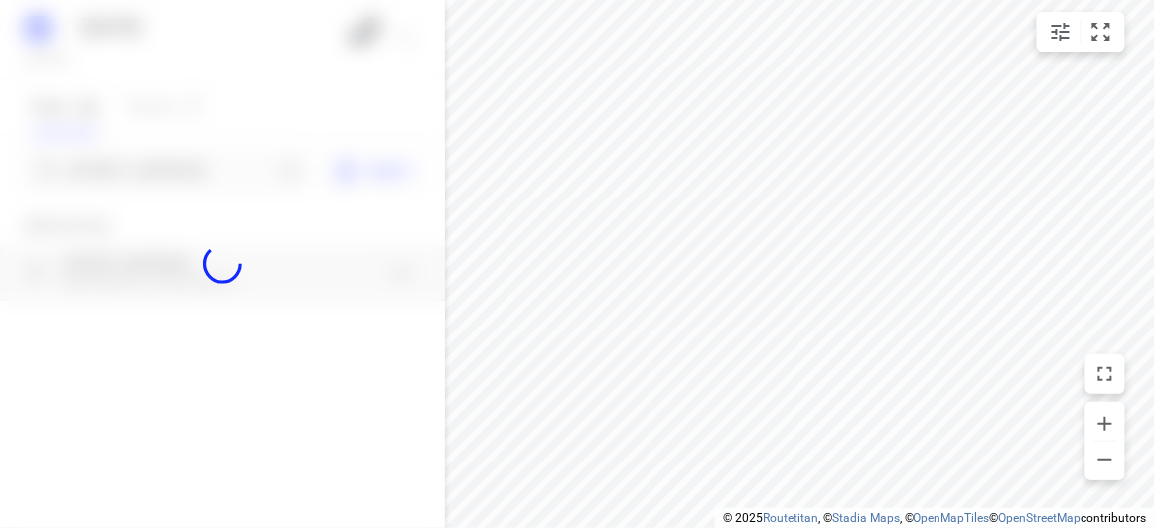
click at [124, 173] on div at bounding box center [222, 264] width 445 height 528
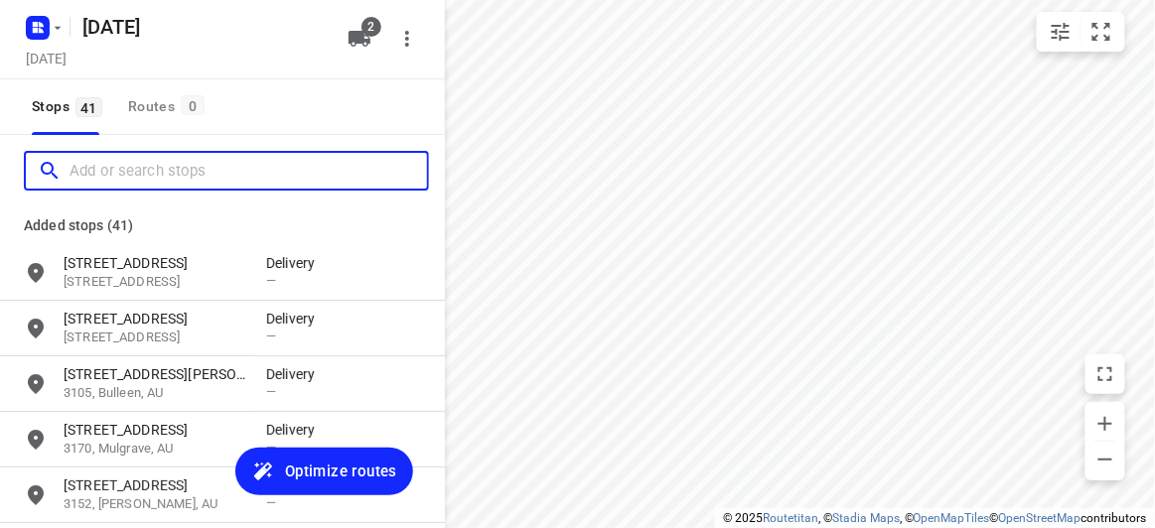
paste input "38 Francesco St Bentleigh East 3165"
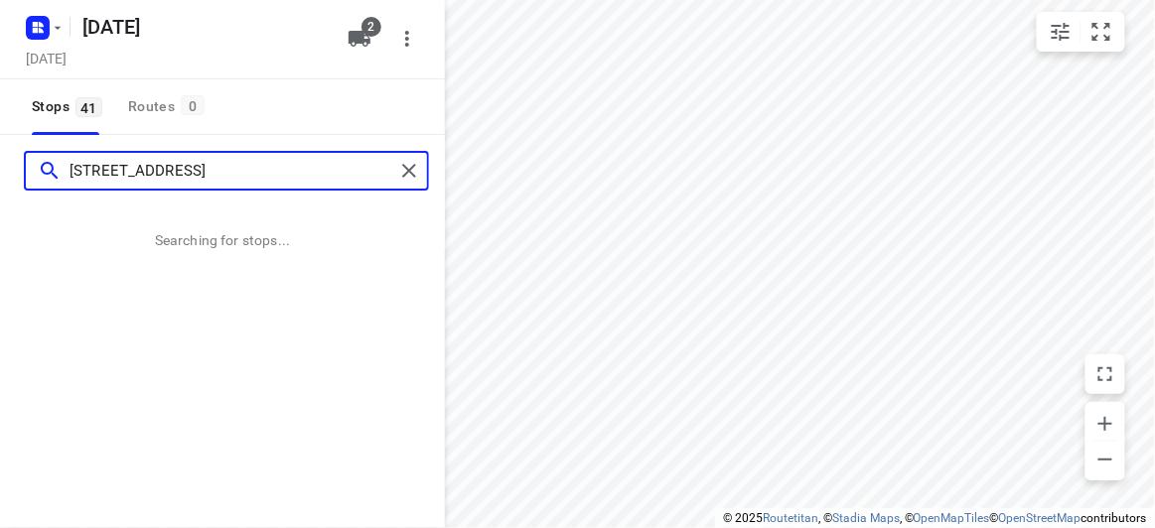
type input "38 Francesco St Bentleigh East 3165"
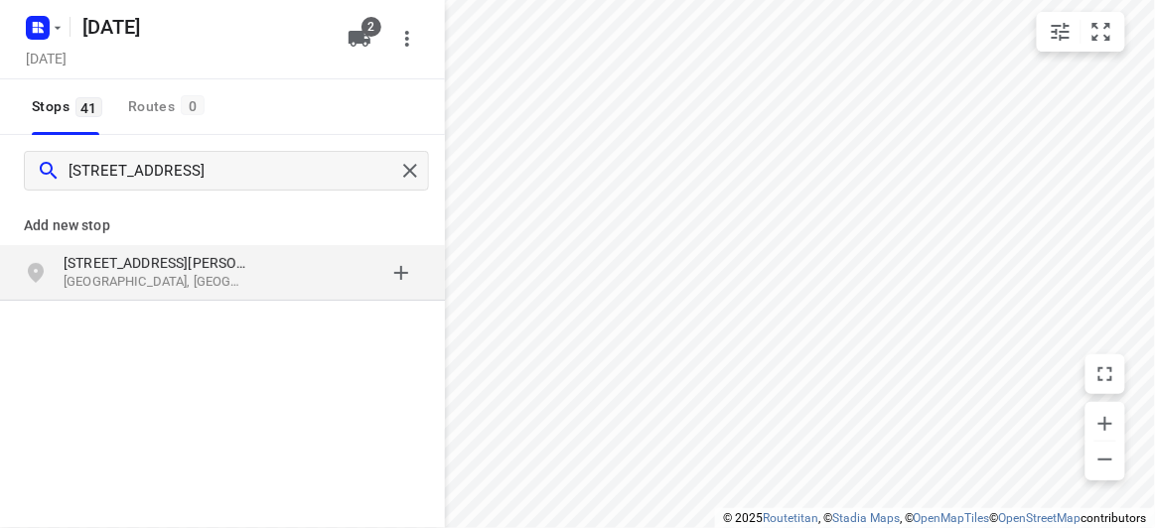
click at [183, 261] on p "38 Francesco St" at bounding box center [155, 263] width 183 height 20
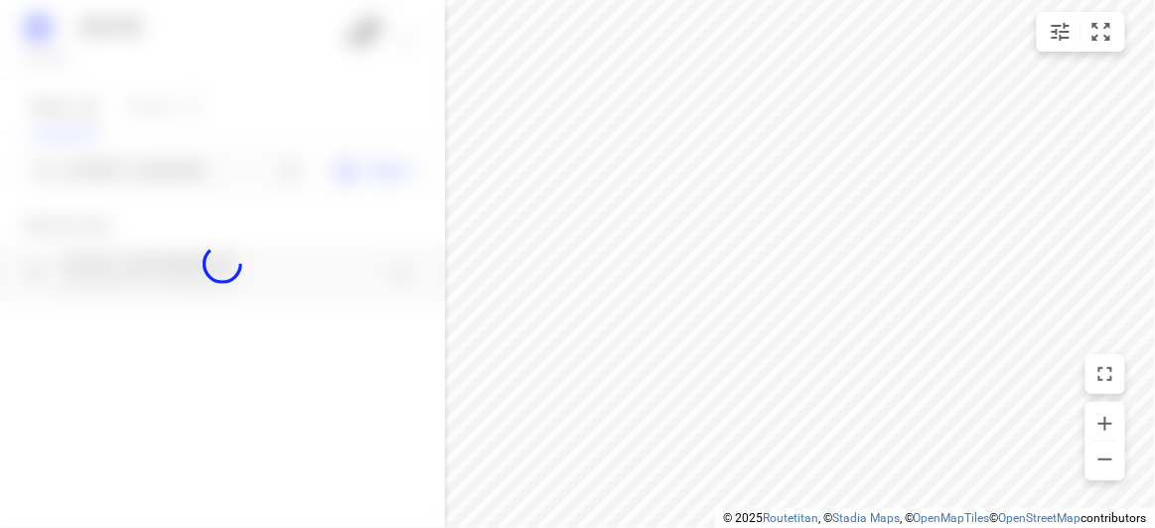
click at [115, 176] on div at bounding box center [222, 264] width 445 height 528
paste input "42 Carrol Grove, Mount Waverley MOUNT WAVERLEY 3149"
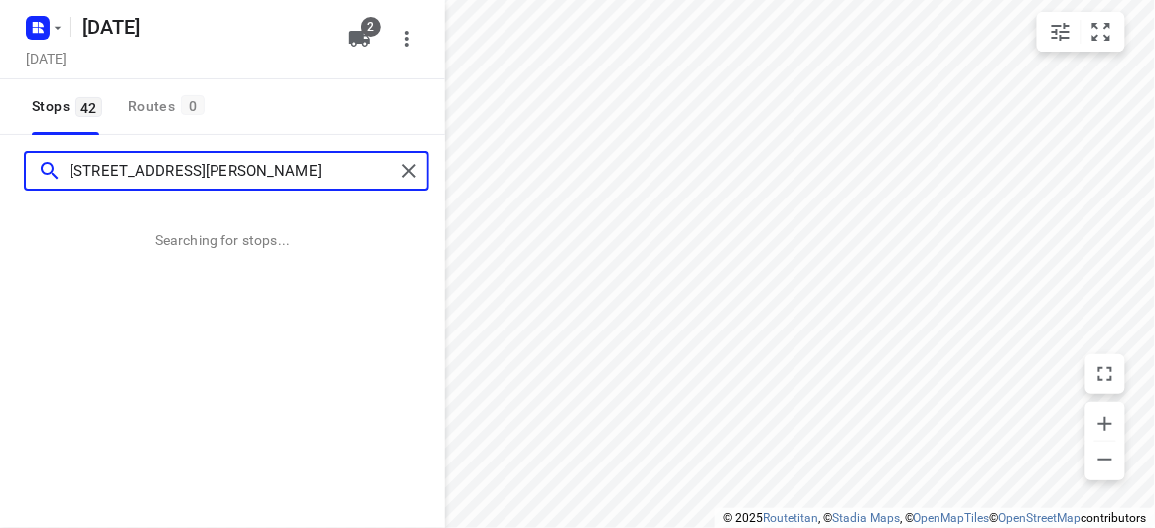
scroll to position [0, 68]
type input "42 Carrol Grove, Mount Waverley MOUNT WAVERLEY 3149"
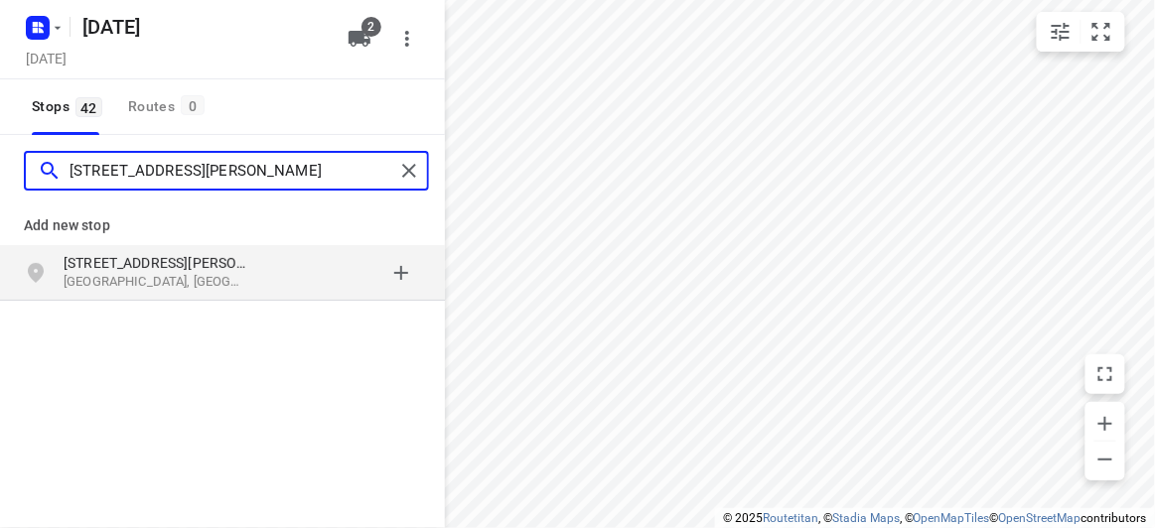
scroll to position [0, 0]
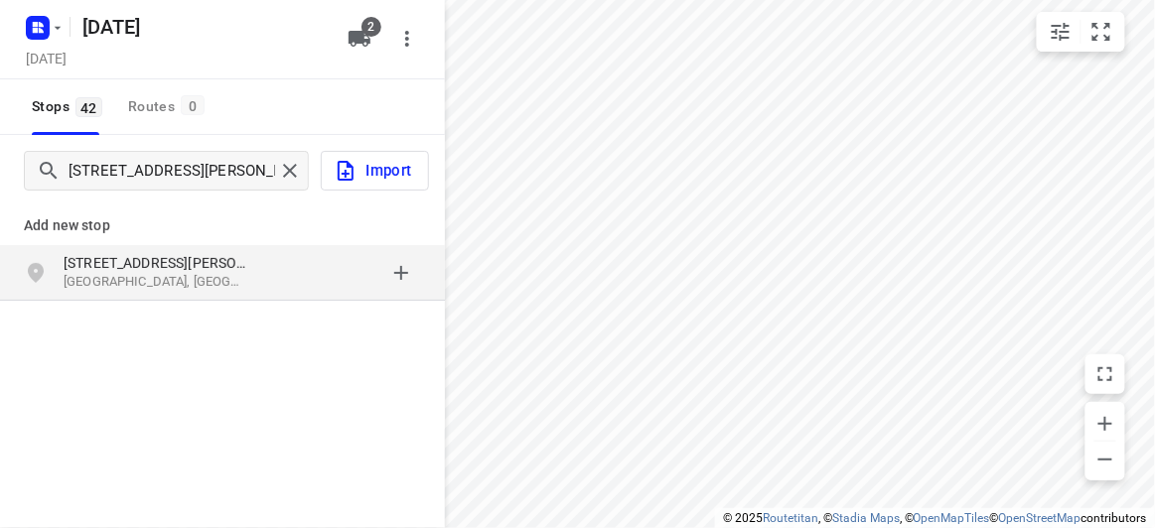
click at [159, 245] on div "42 Carrol Grove Mount Waverley VIC, Australia" at bounding box center [222, 273] width 445 height 56
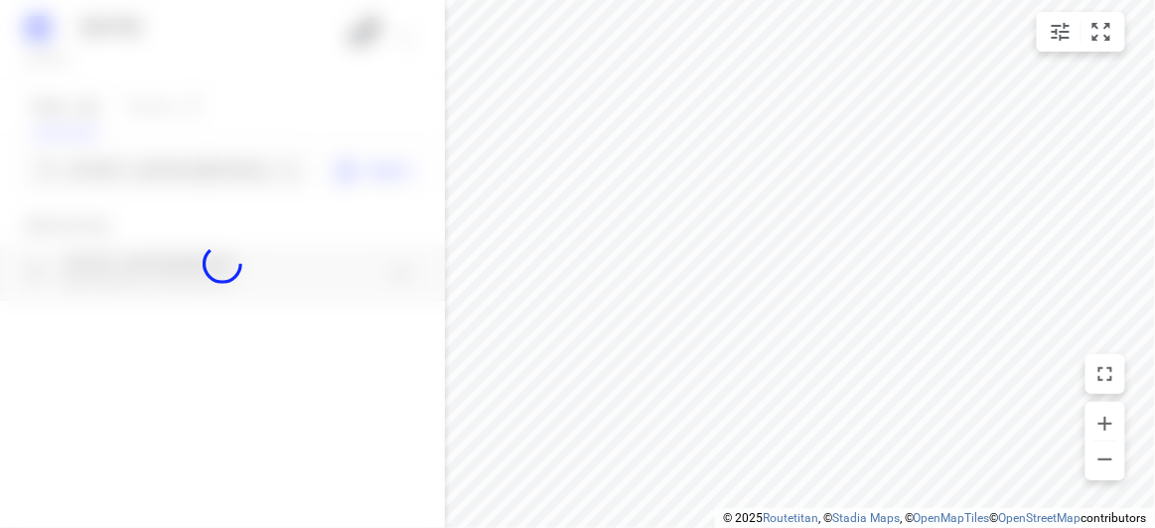
click at [129, 168] on div at bounding box center [222, 264] width 445 height 528
click at [127, 177] on div at bounding box center [222, 264] width 445 height 528
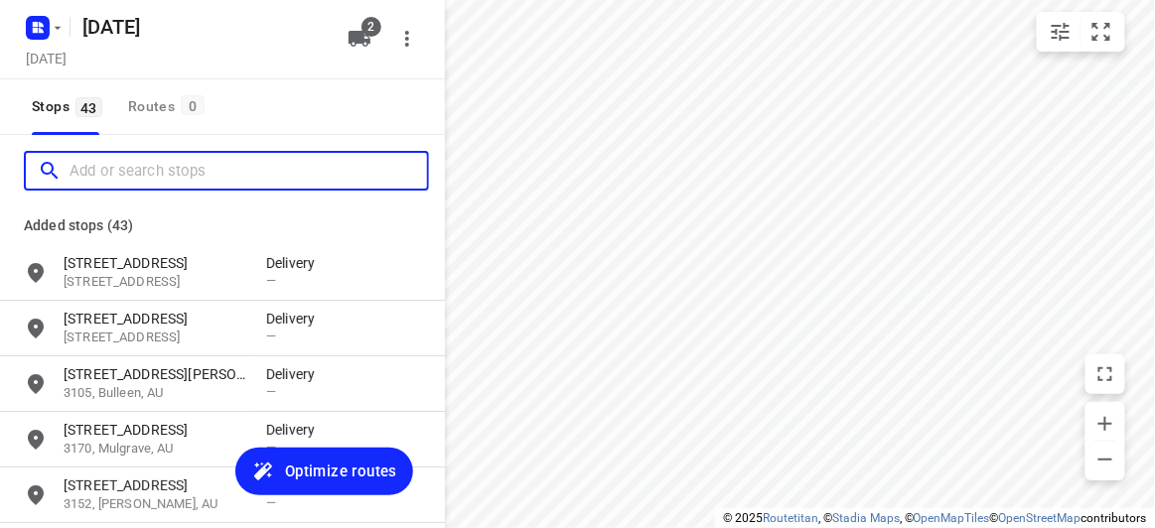
paste input "17, Culwell avenue Mitcham 3132"
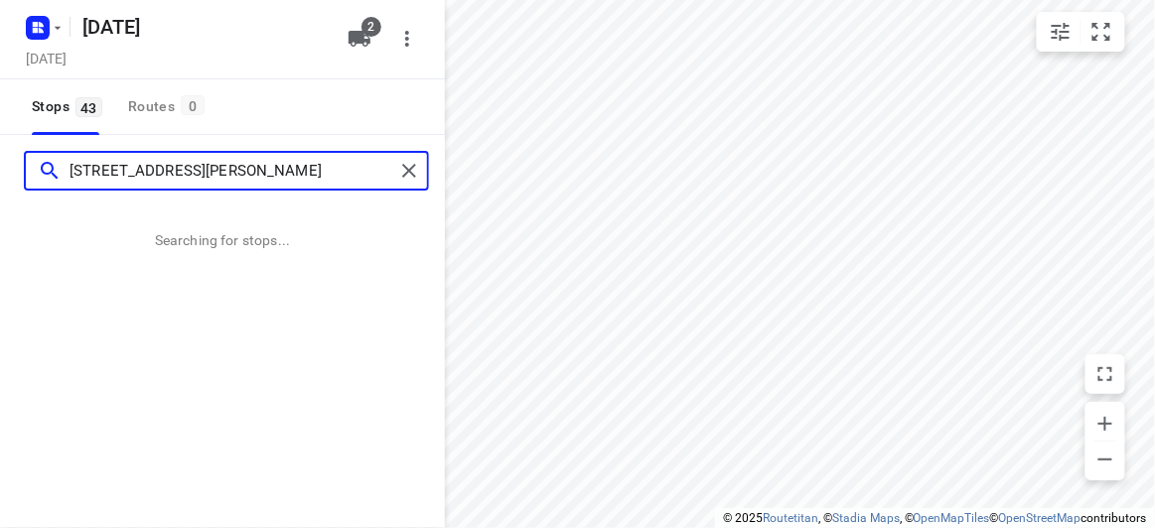
type input "17, Culwell avenue Mitcham 3132"
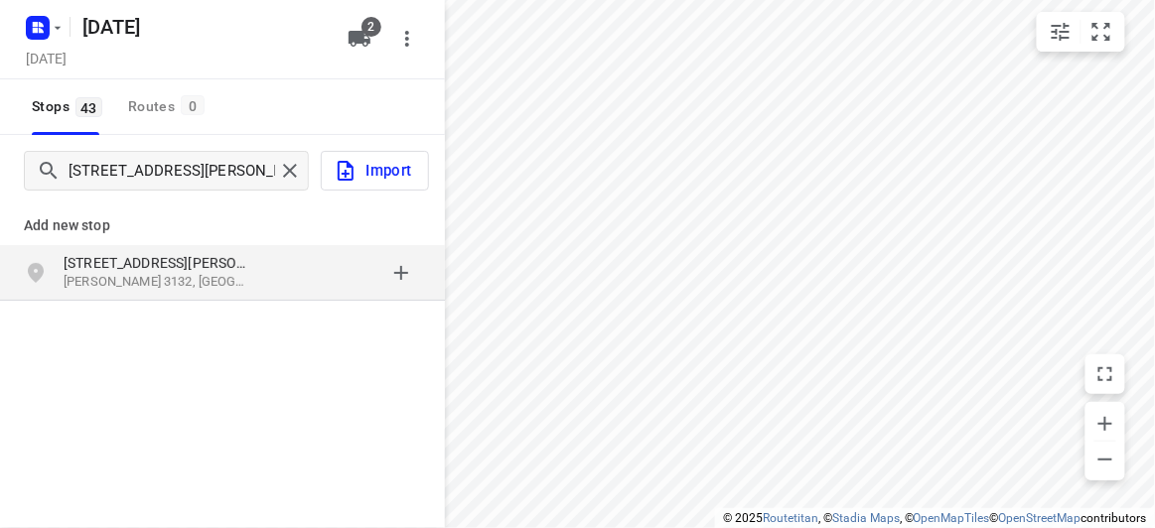
click at [129, 235] on p "Add new stop" at bounding box center [222, 225] width 397 height 24
click at [134, 253] on p "[STREET_ADDRESS][PERSON_NAME]" at bounding box center [155, 263] width 183 height 20
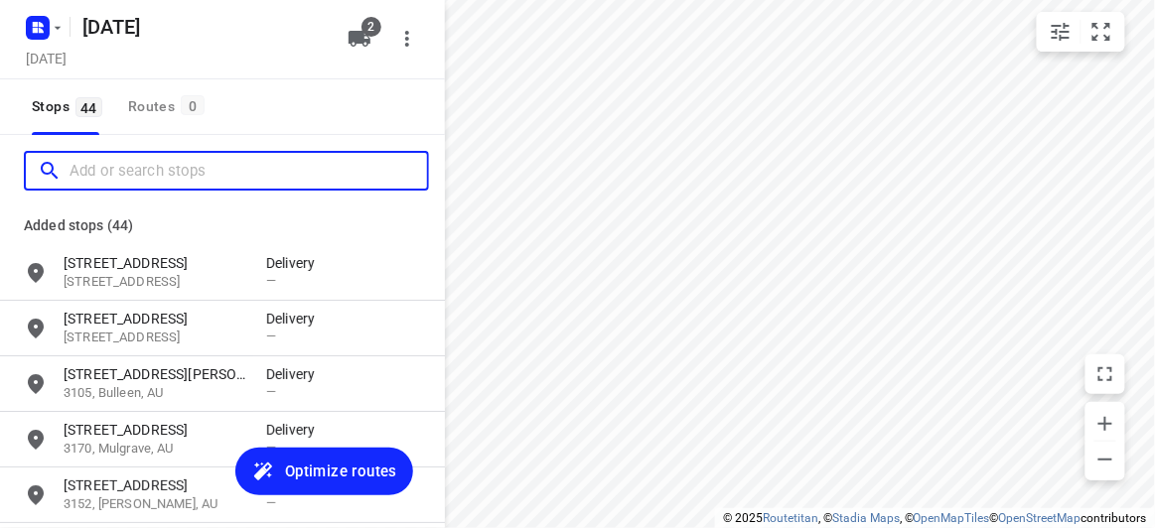
paste input "71 Mayston Street Hawthorn East 3123"
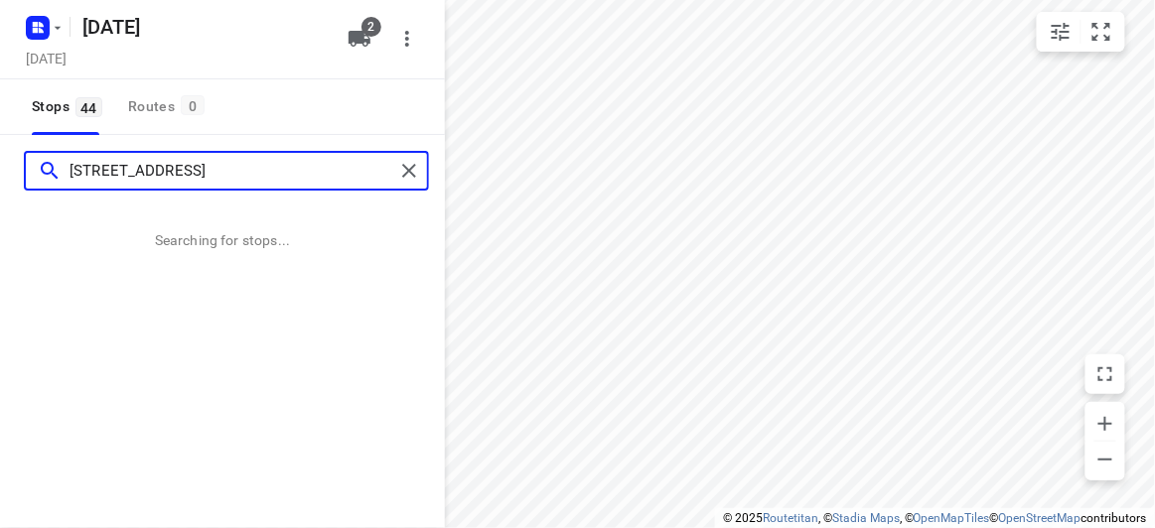
type input "71 Mayston Street Hawthorn East 3123"
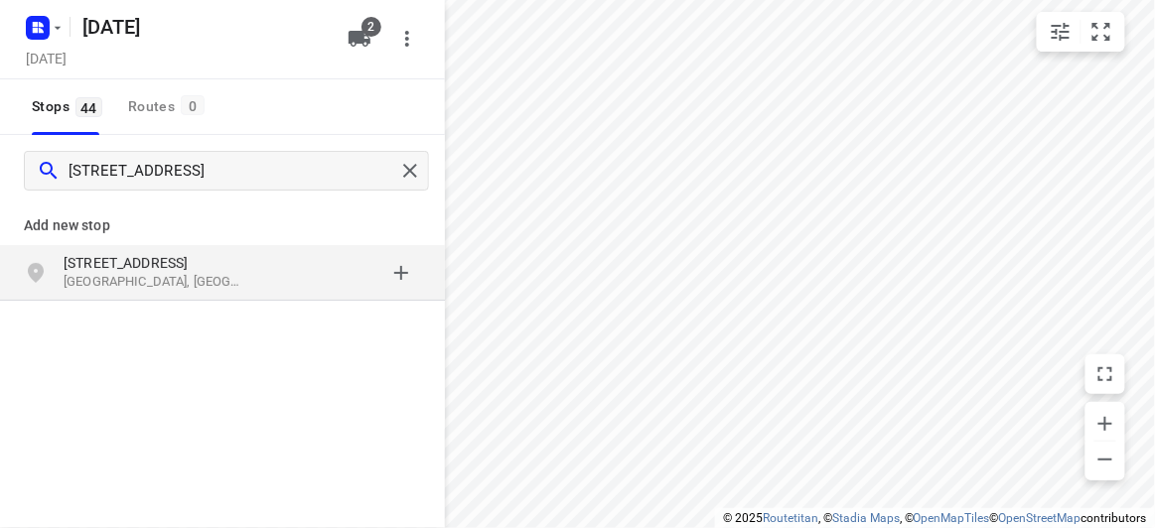
click at [17, 212] on div "Add new stop" at bounding box center [222, 218] width 445 height 56
click at [103, 269] on p "[STREET_ADDRESS]" at bounding box center [155, 263] width 183 height 20
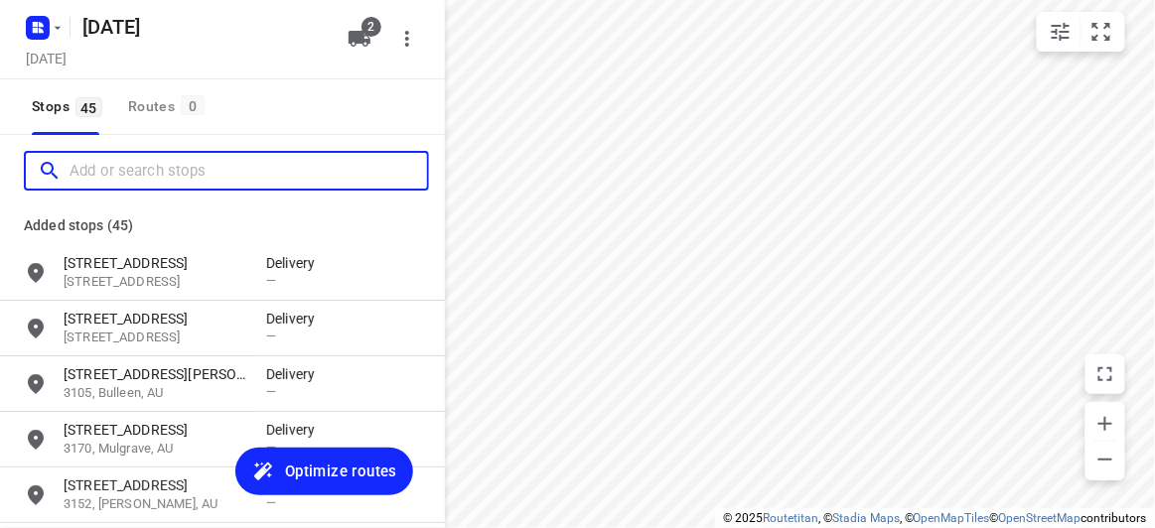
paste input "29 Barbara Street Vermont 3133"
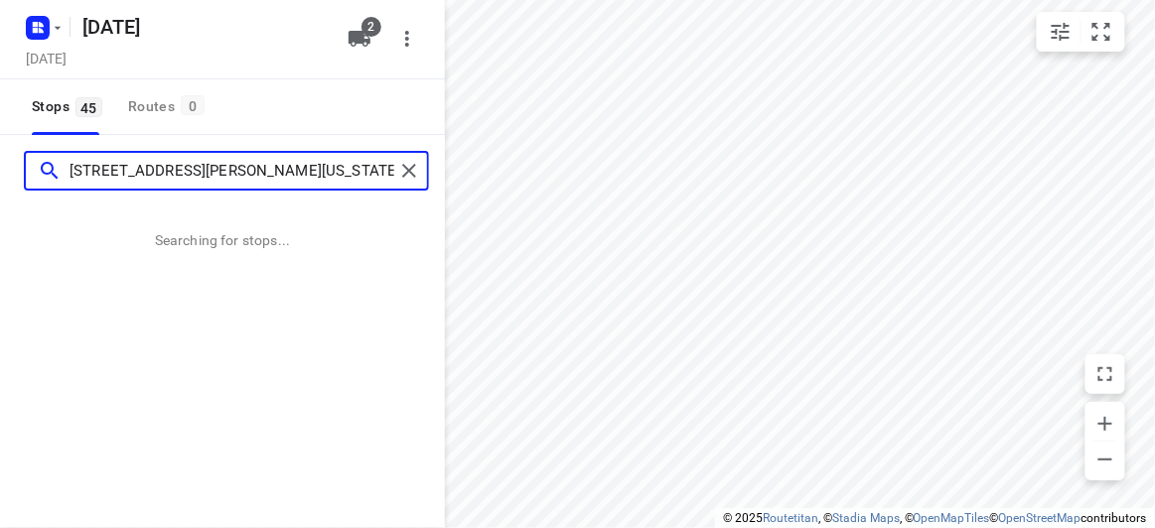
type input "29 Barbara Street Vermont 3133"
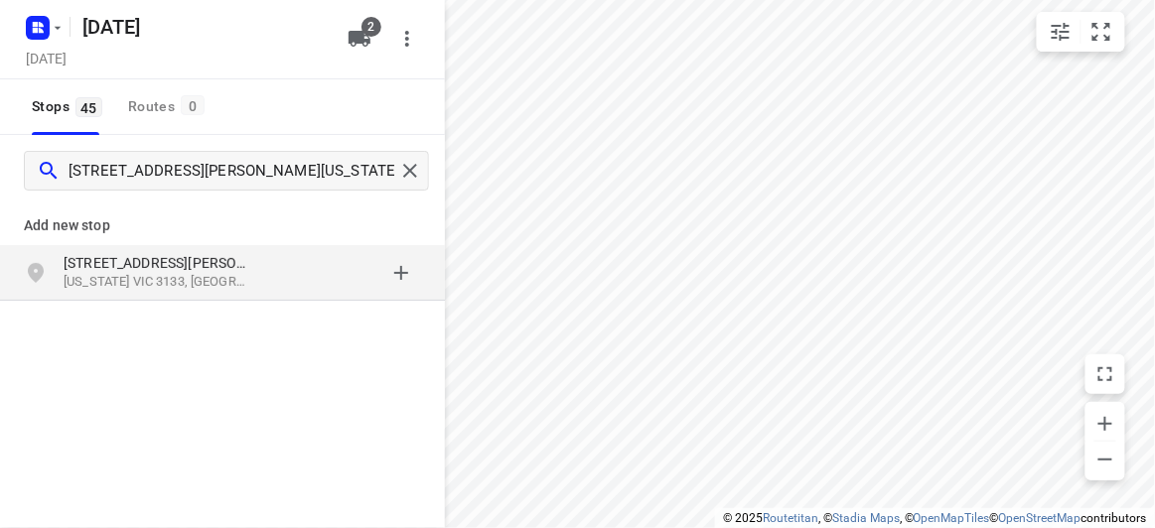
click at [199, 289] on p "Vermont VIC 3133, Australia" at bounding box center [155, 282] width 183 height 19
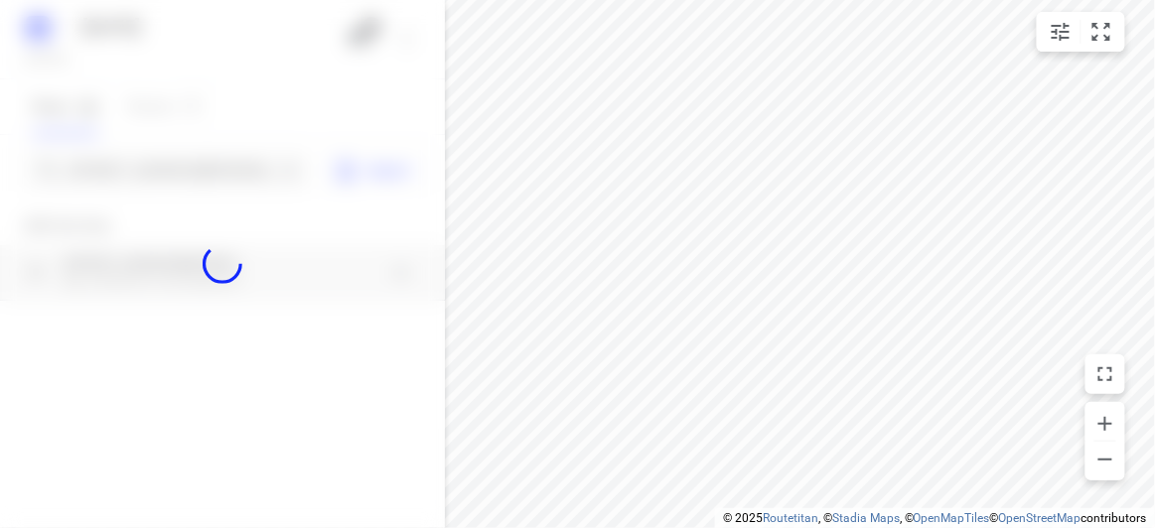
click at [161, 167] on div at bounding box center [222, 264] width 445 height 528
click at [160, 182] on div at bounding box center [222, 264] width 445 height 528
paste input "783 Springvale Road Mulgrave 3170"
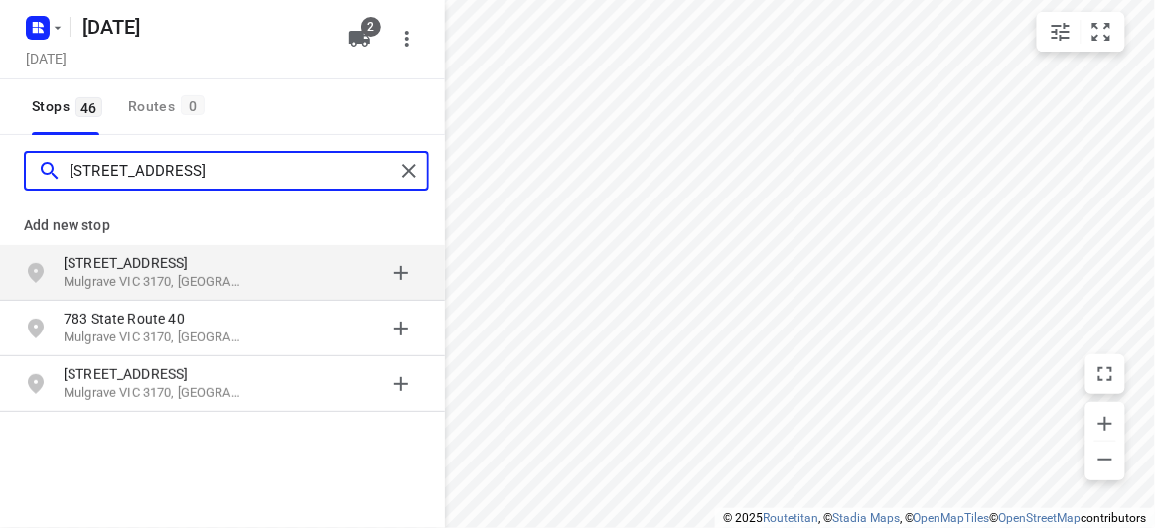
type input "783 Springvale Road Mulgrave 3170"
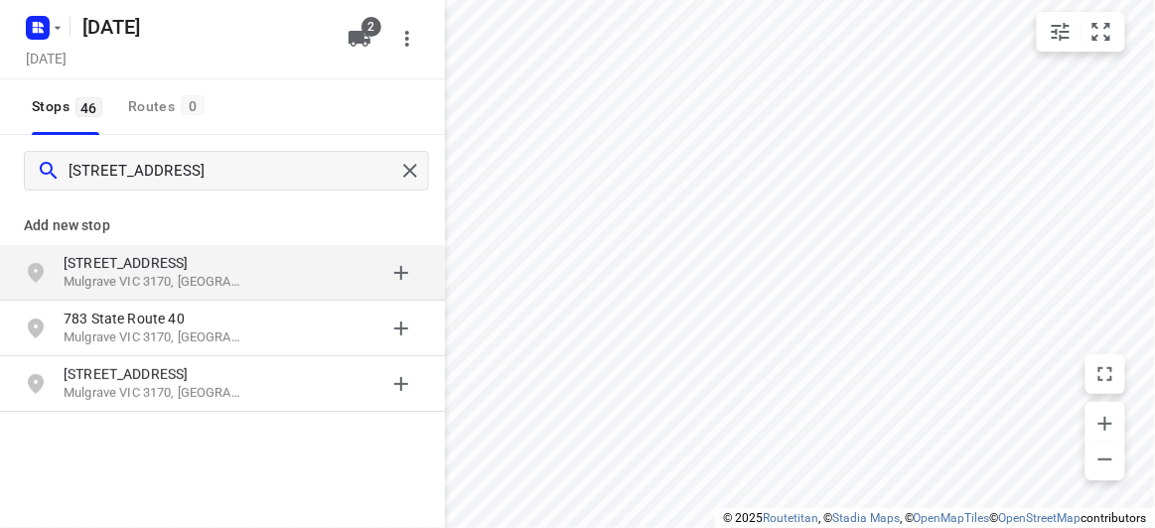
click at [115, 268] on p "[STREET_ADDRESS]" at bounding box center [155, 263] width 183 height 20
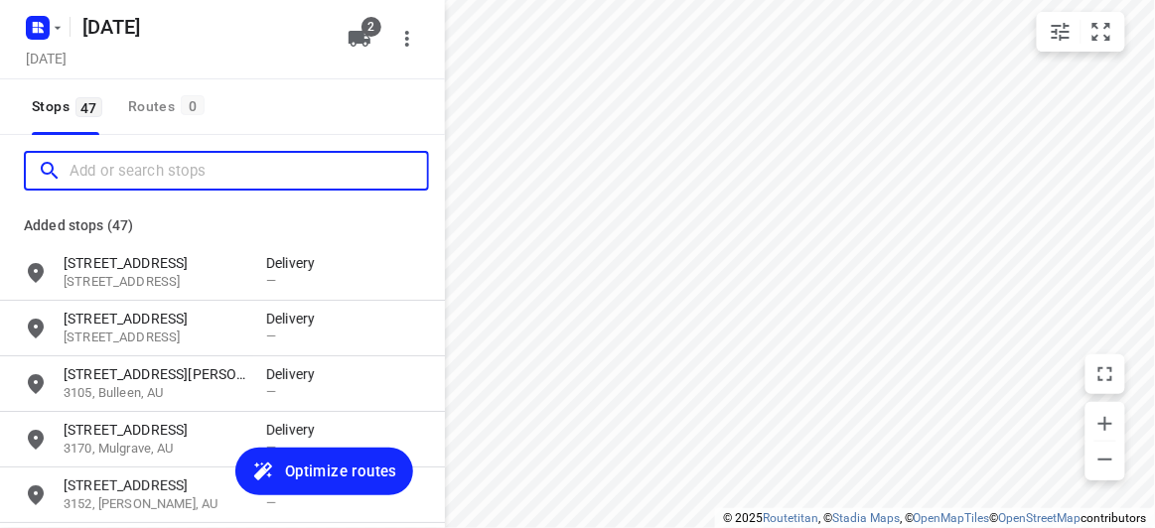
click at [104, 169] on input "Add or search stops" at bounding box center [248, 171] width 357 height 31
paste input "8 Grayson Drive Scoresby 3179"
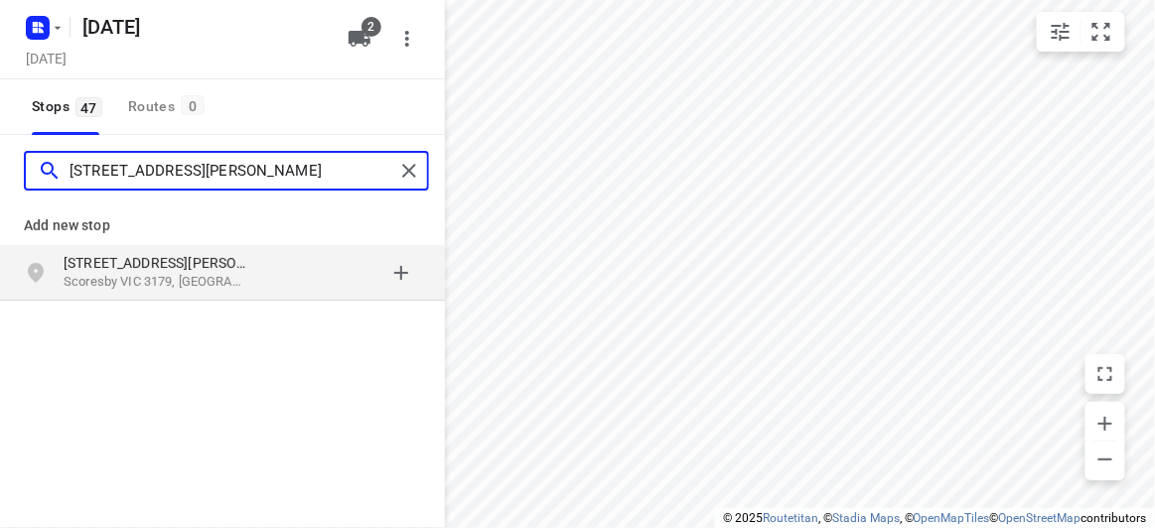
type input "8 Grayson Drive Scoresby 3179"
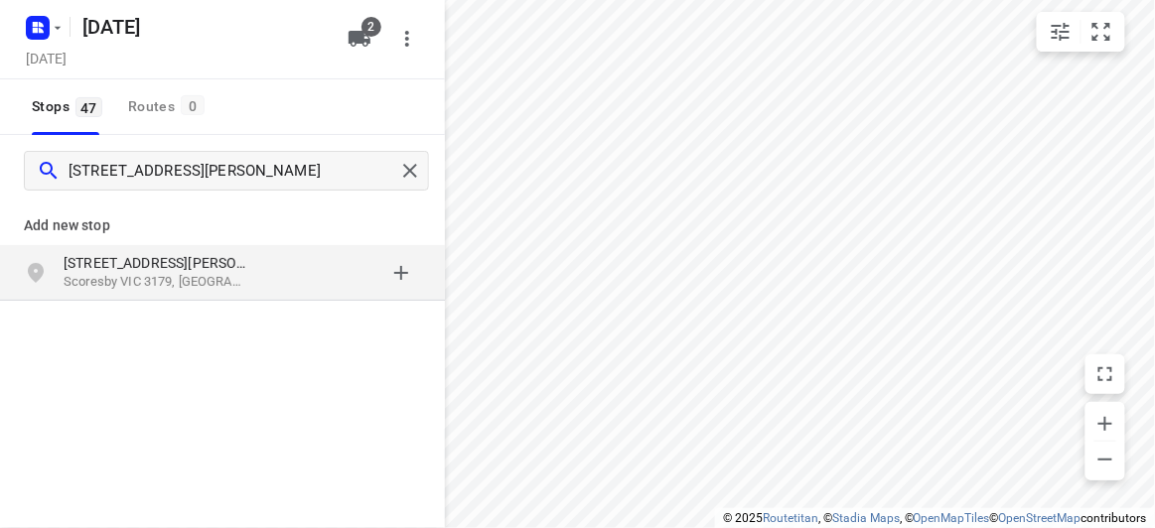
click at [117, 241] on div "Add new stop" at bounding box center [222, 218] width 445 height 56
click at [119, 259] on p "[STREET_ADDRESS][PERSON_NAME]" at bounding box center [155, 263] width 183 height 20
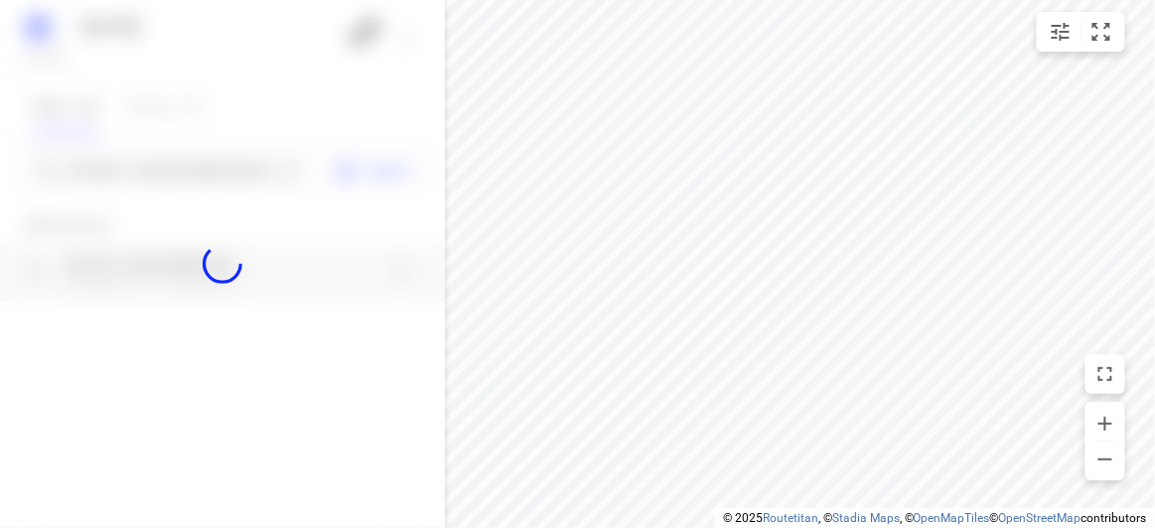
click at [114, 173] on div at bounding box center [222, 264] width 445 height 528
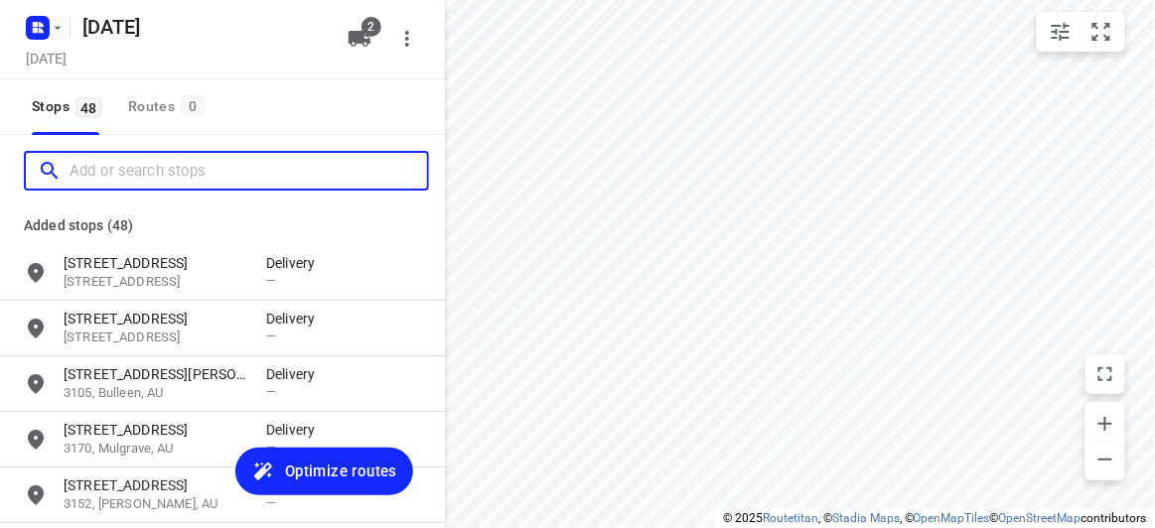
paste input "33 Mt Ida Ave Hawthorn East 3123"
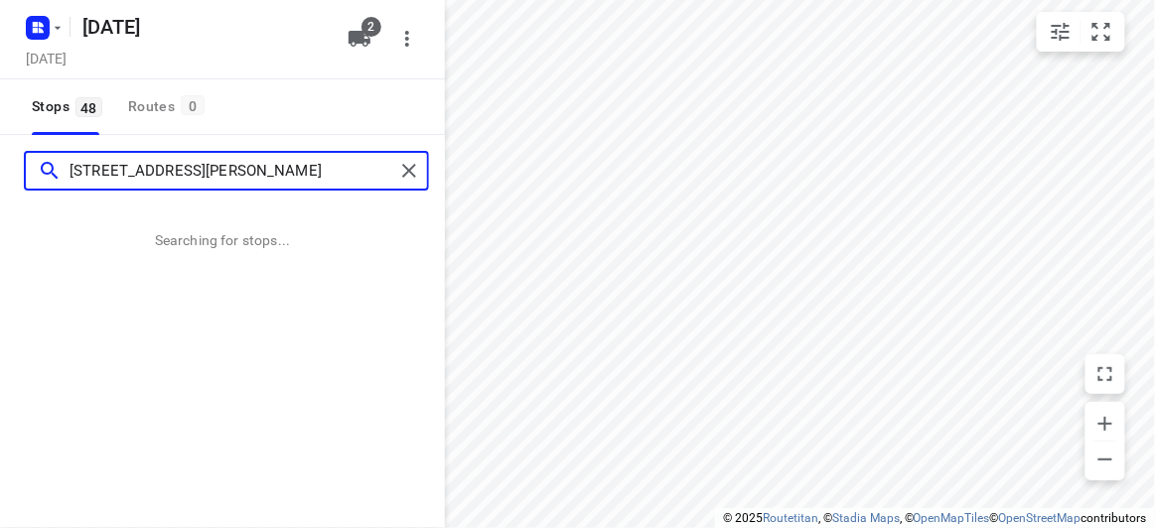
type input "33 Mt Ida Ave Hawthorn East 3123"
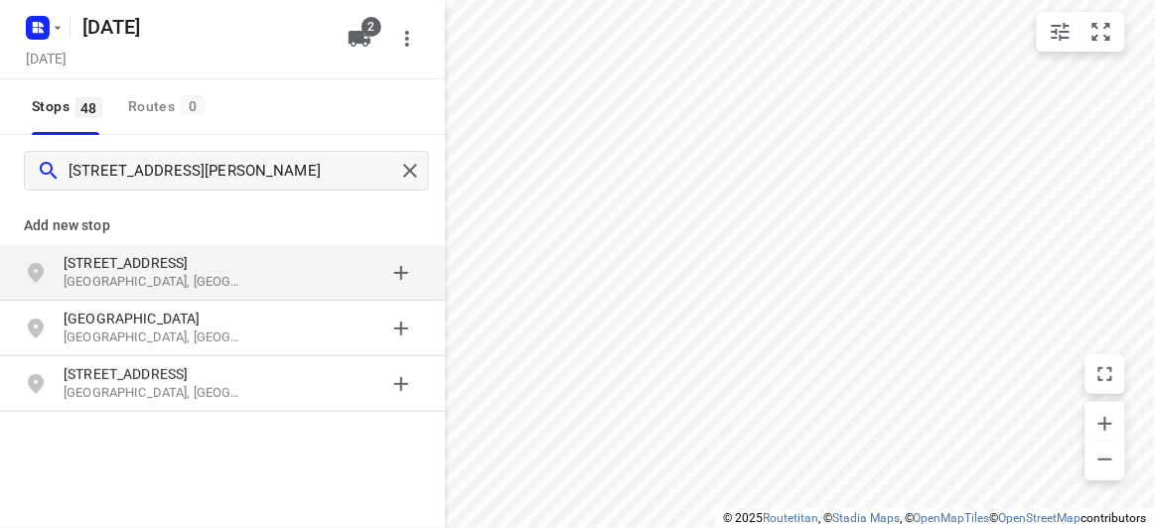
click at [108, 259] on p "[STREET_ADDRESS]" at bounding box center [155, 263] width 183 height 20
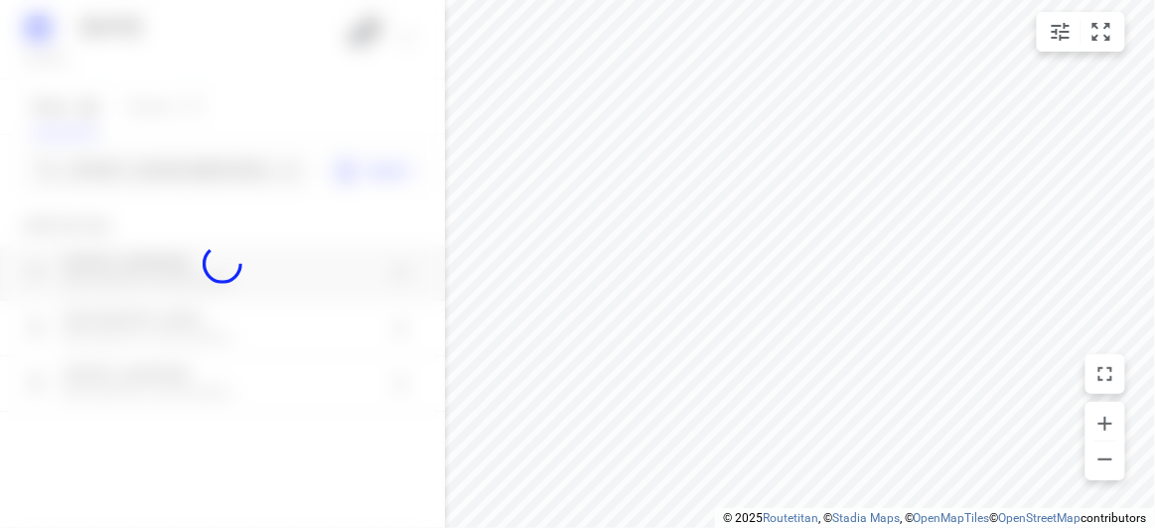
click at [129, 161] on div at bounding box center [222, 264] width 445 height 528
click at [131, 171] on div at bounding box center [222, 264] width 445 height 528
click at [131, 171] on div "28 AUGUST 2025 Tuesday, Aug 26 2 Stops 48 Routes 0 33 Mt Ida Ave Hawthorn East …" at bounding box center [222, 264] width 445 height 528
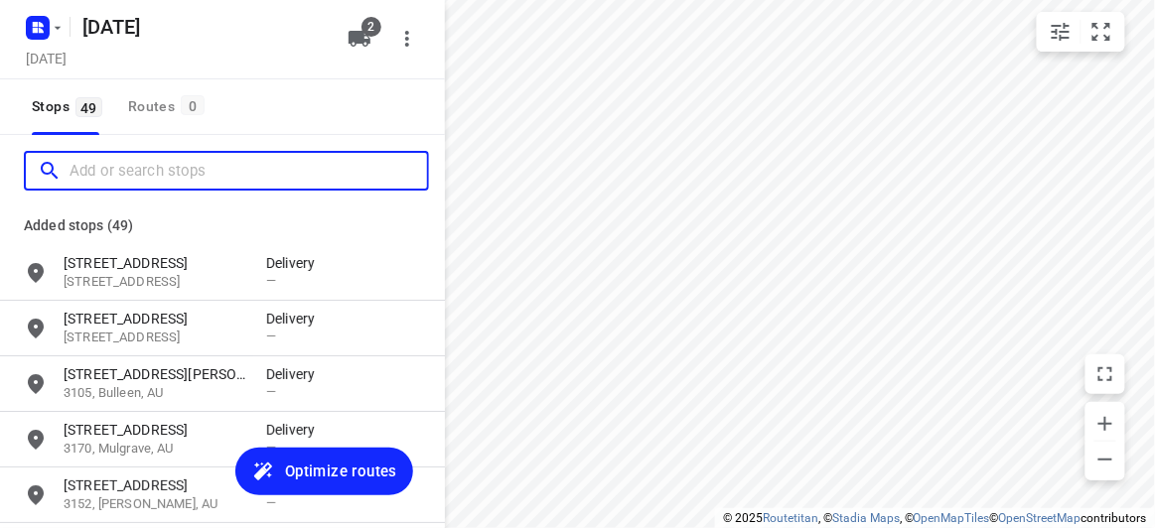
paste input "36 harcourt street Doncaster 3108"
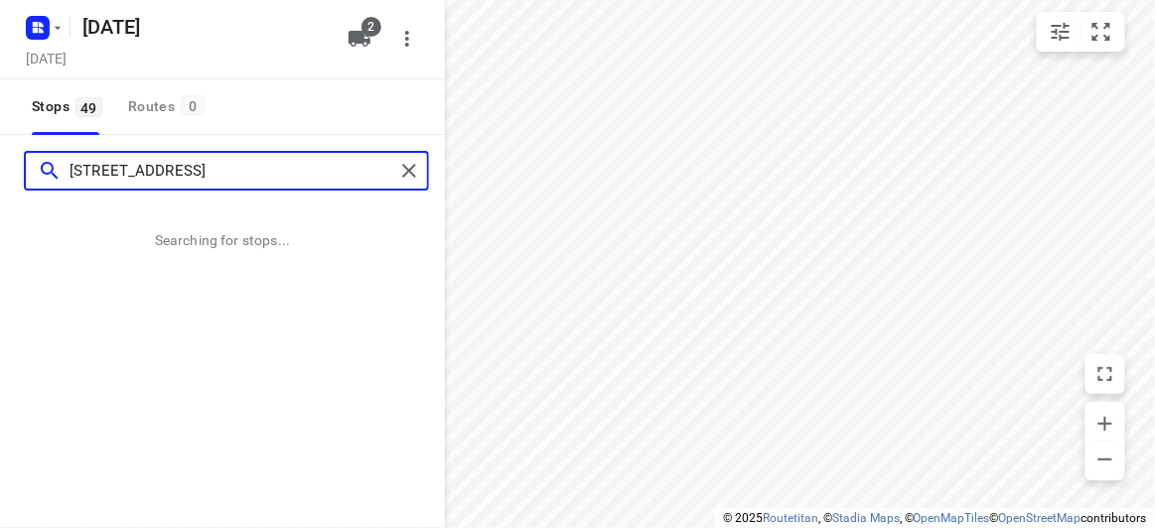
type input "36 harcourt street Doncaster 3108"
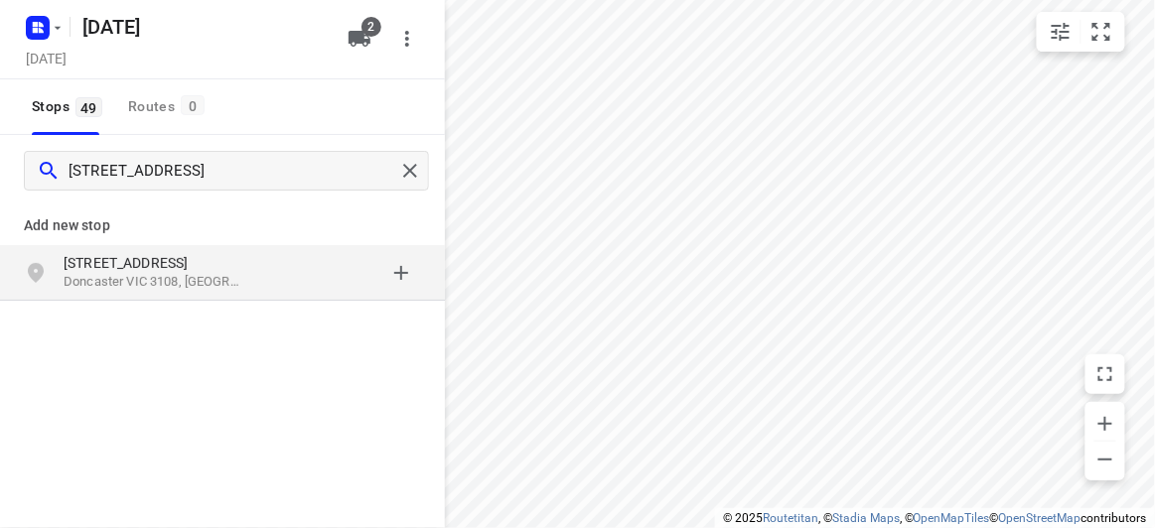
click at [256, 286] on div "36 Harcourt Street Doncaster VIC 3108, Australia" at bounding box center [165, 273] width 203 height 40
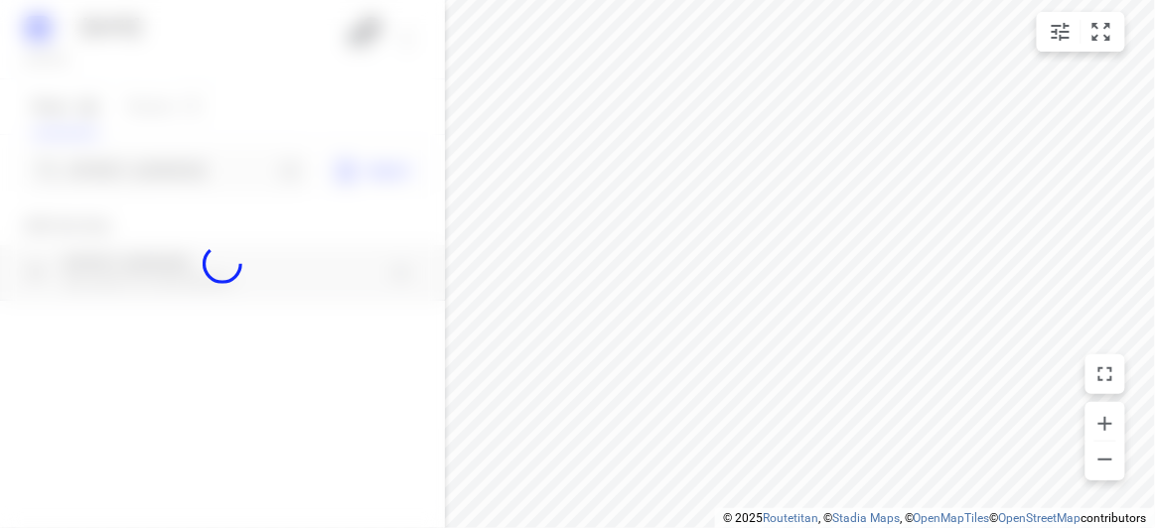
click at [157, 161] on div at bounding box center [222, 264] width 445 height 528
click at [157, 162] on div at bounding box center [222, 264] width 445 height 528
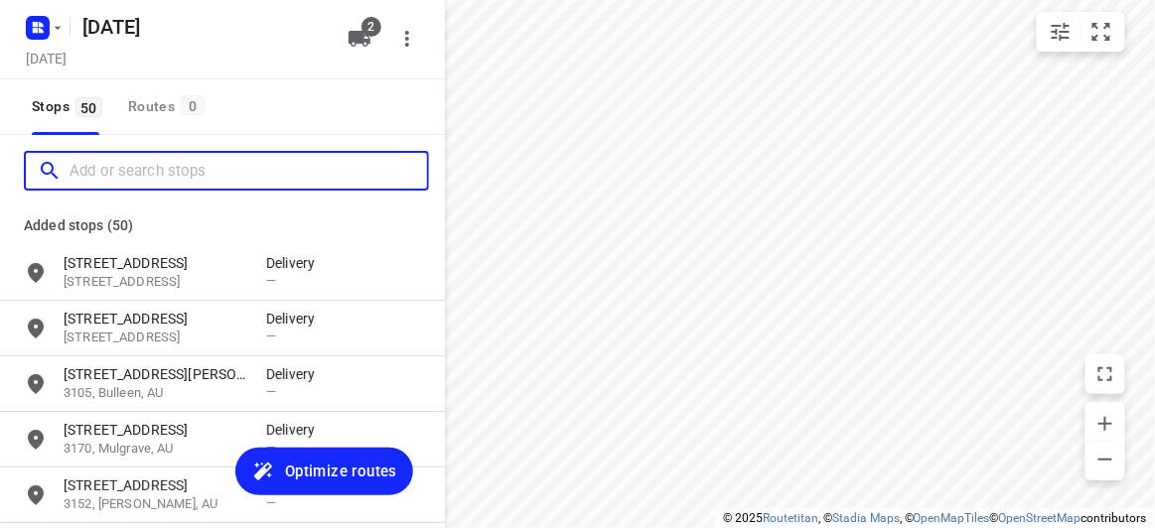
paste input "421 Middleborough Road Box Hill 3128"
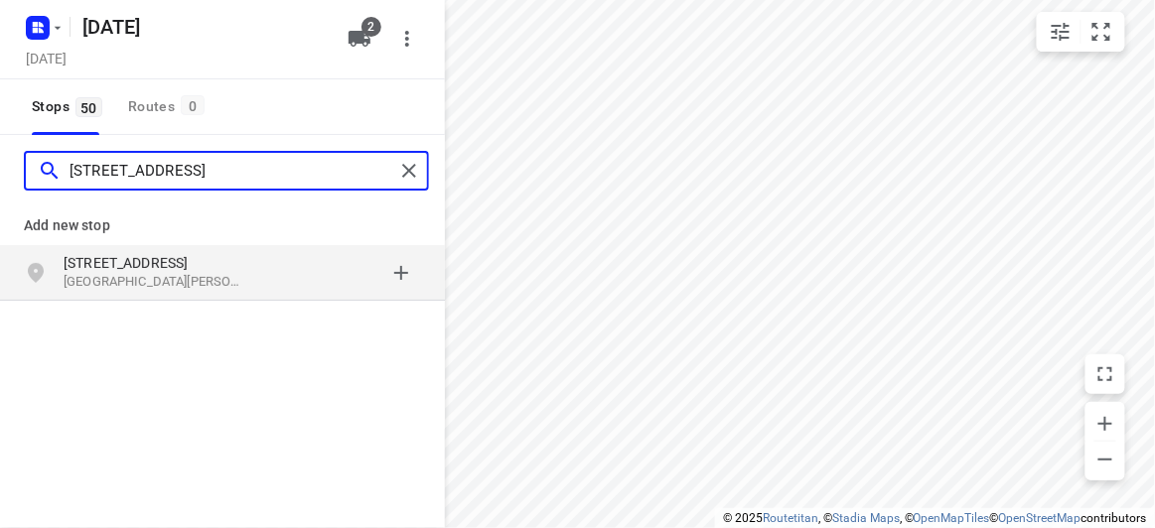
type input "421 Middleborough Road Box Hill 3128"
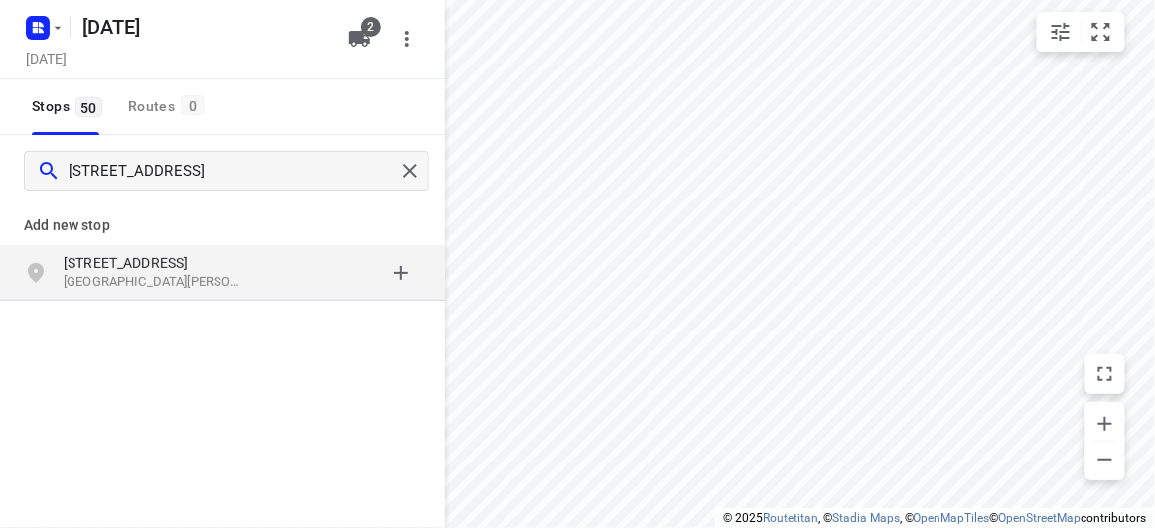
click at [179, 254] on p "421 Middleborough Road" at bounding box center [155, 263] width 183 height 20
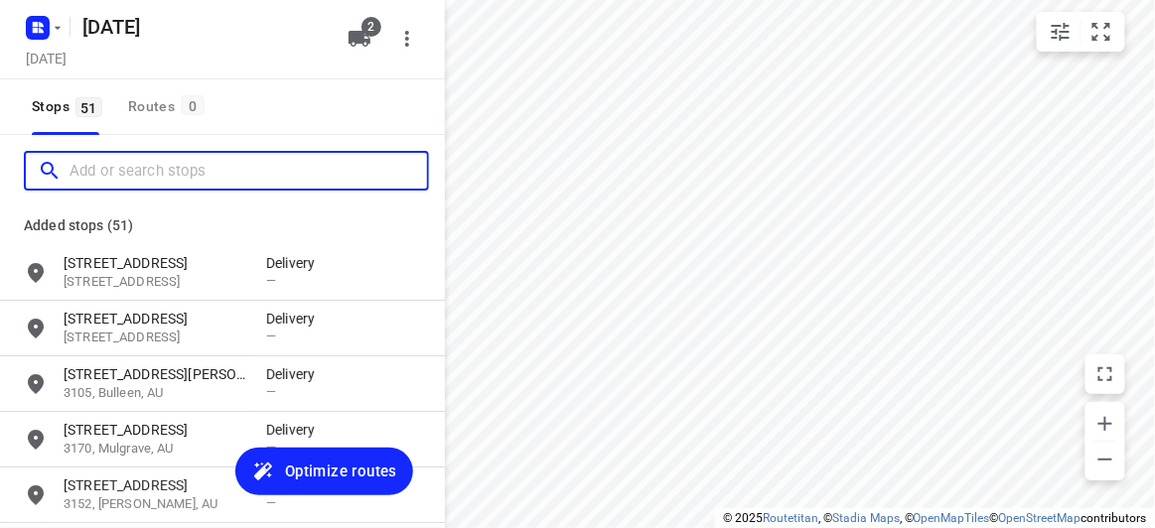
click at [106, 166] on input "Add or search stops" at bounding box center [248, 171] width 357 height 31
paste input "27-29 Canterbury Road Blackburn 3130"
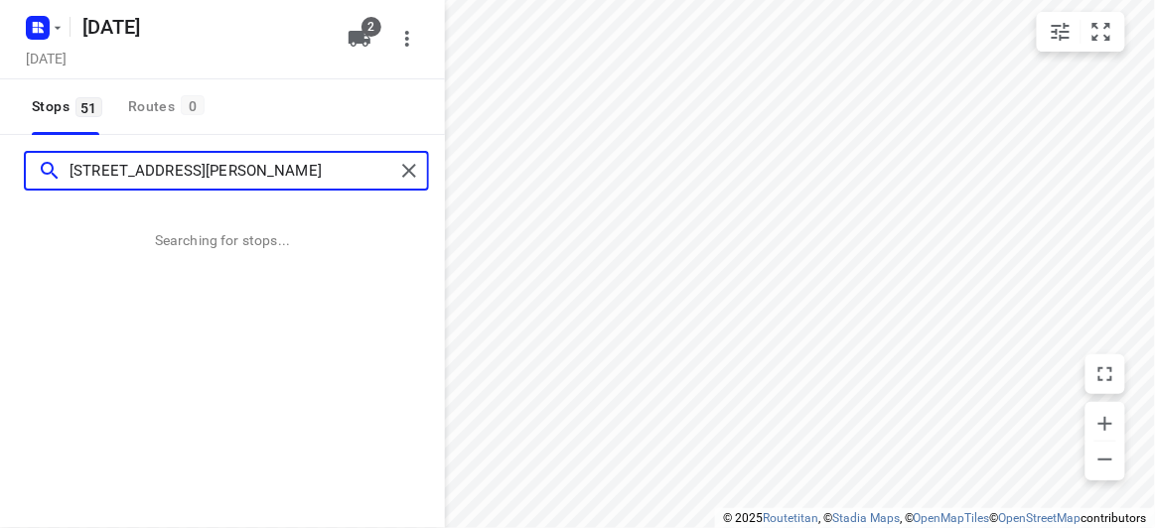
type input "27-29 Canterbury Road Blackburn 3130"
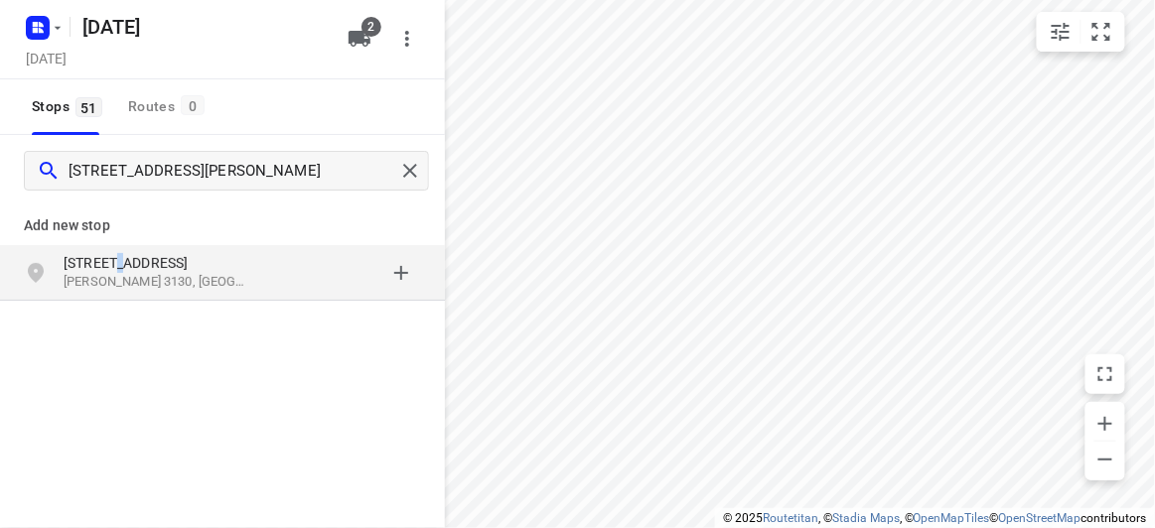
click at [115, 257] on p "27-29 Canterbury Road" at bounding box center [155, 263] width 183 height 20
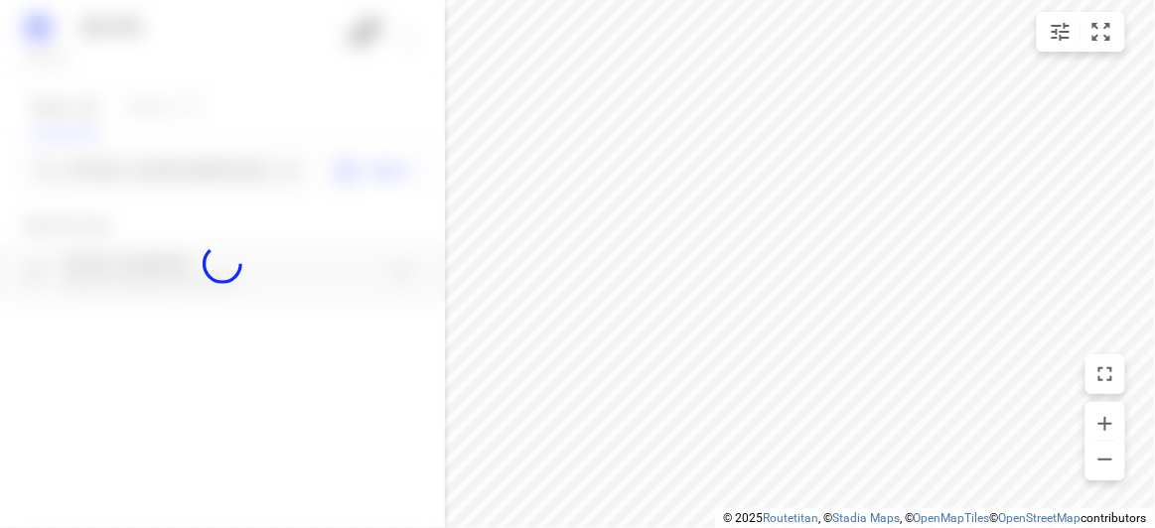
click at [159, 168] on div at bounding box center [222, 264] width 445 height 528
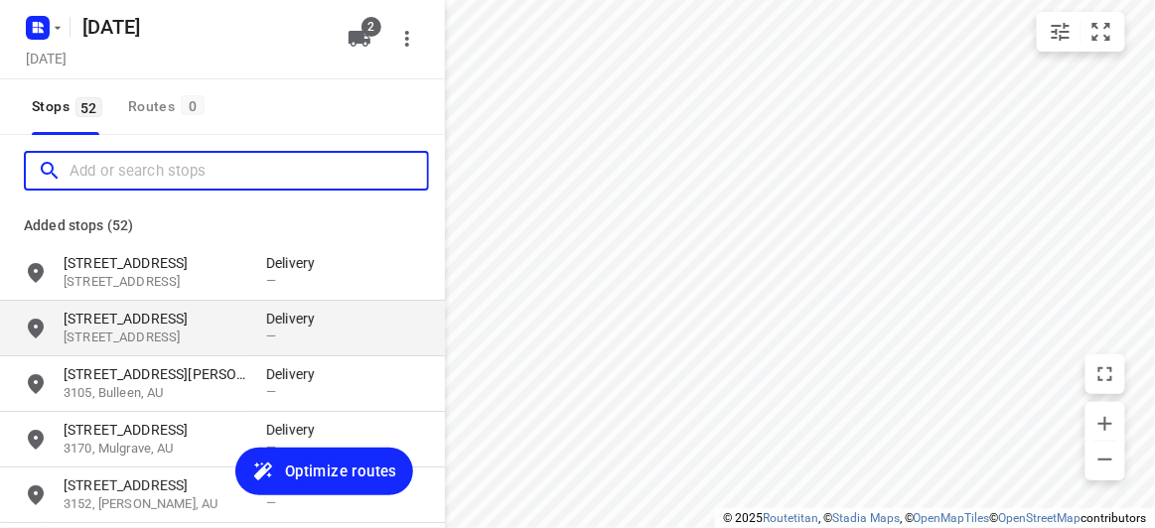
paste input "25 Romsey Rise Doncaster East 3109"
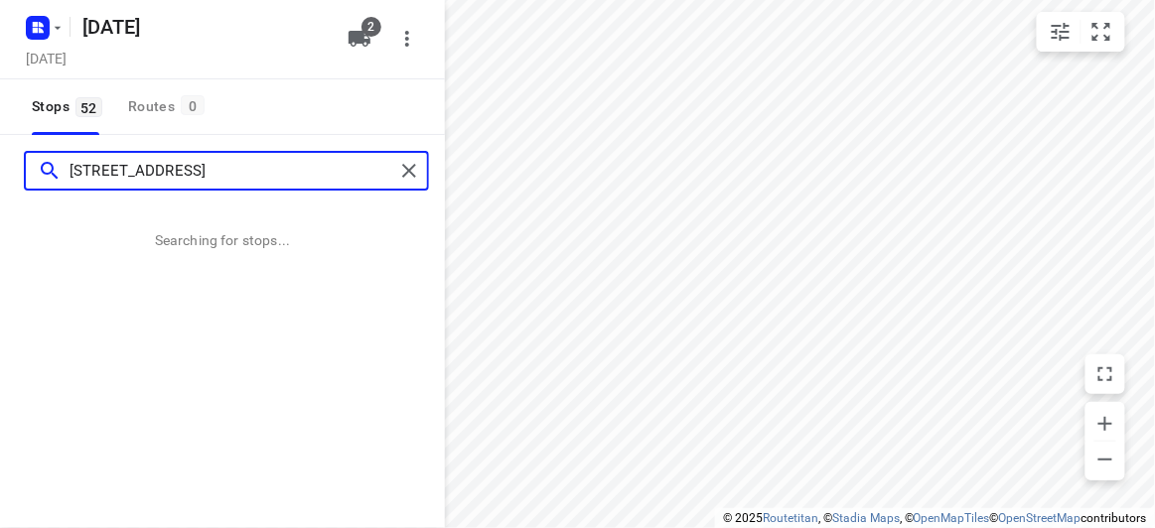
type input "25 Romsey Rise Doncaster East 3109"
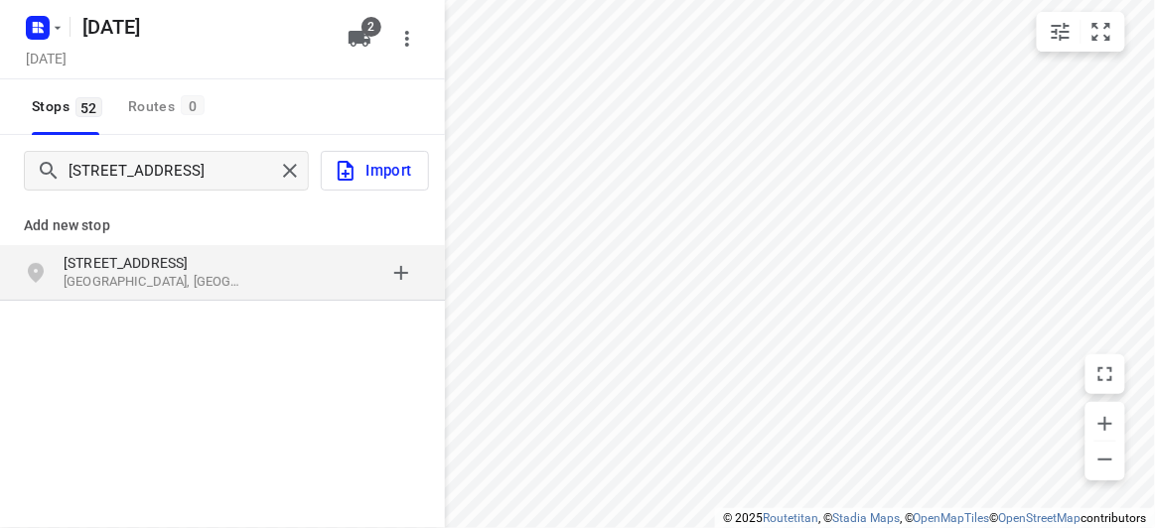
click at [178, 247] on div "25 Romsey Rise Doncaster East VIC 3109, Australia" at bounding box center [222, 273] width 445 height 56
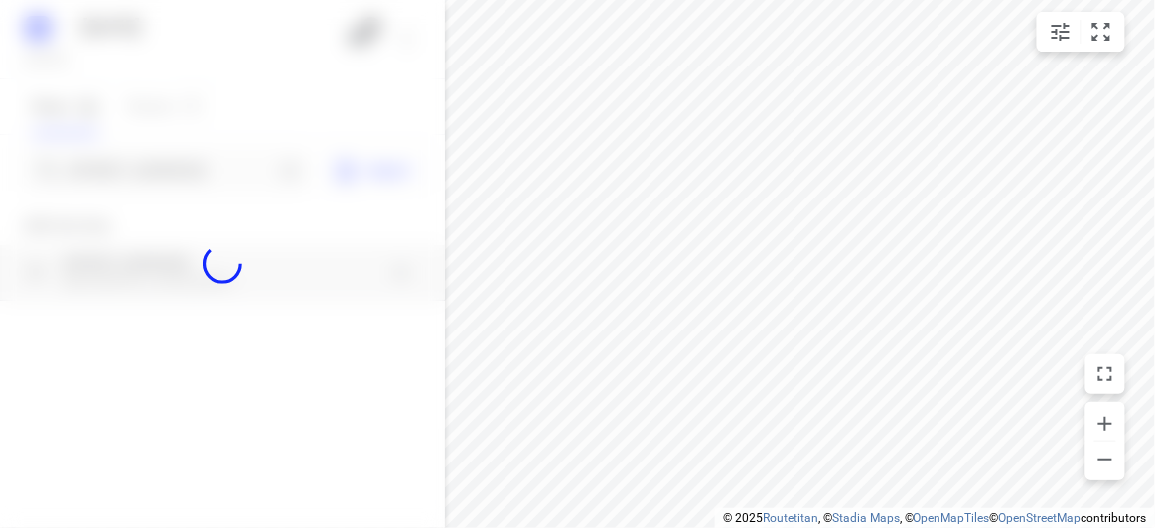
click at [144, 173] on div at bounding box center [222, 264] width 445 height 528
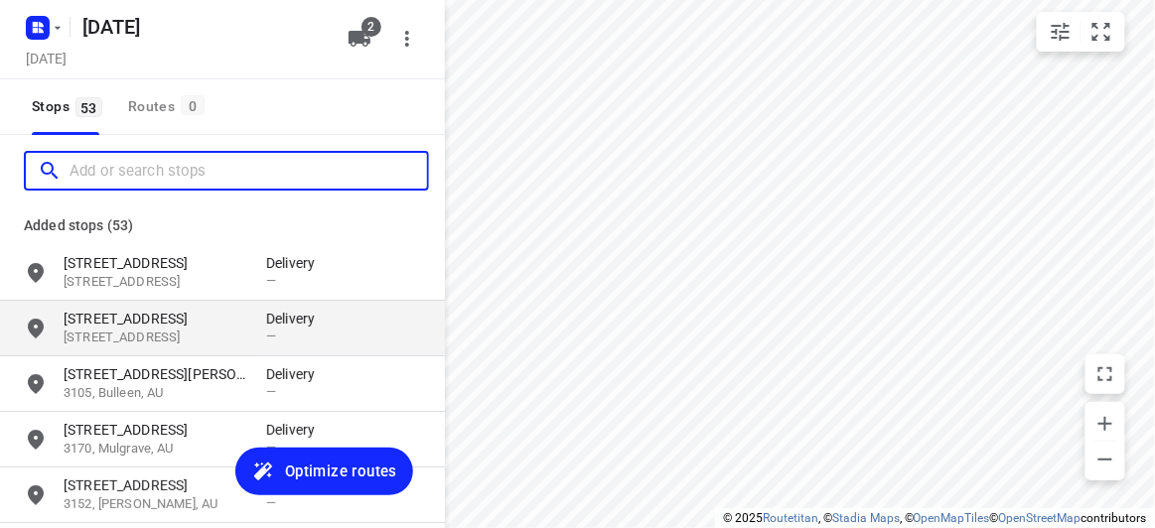
paste input "36 felgate parade Vermont South 3133"
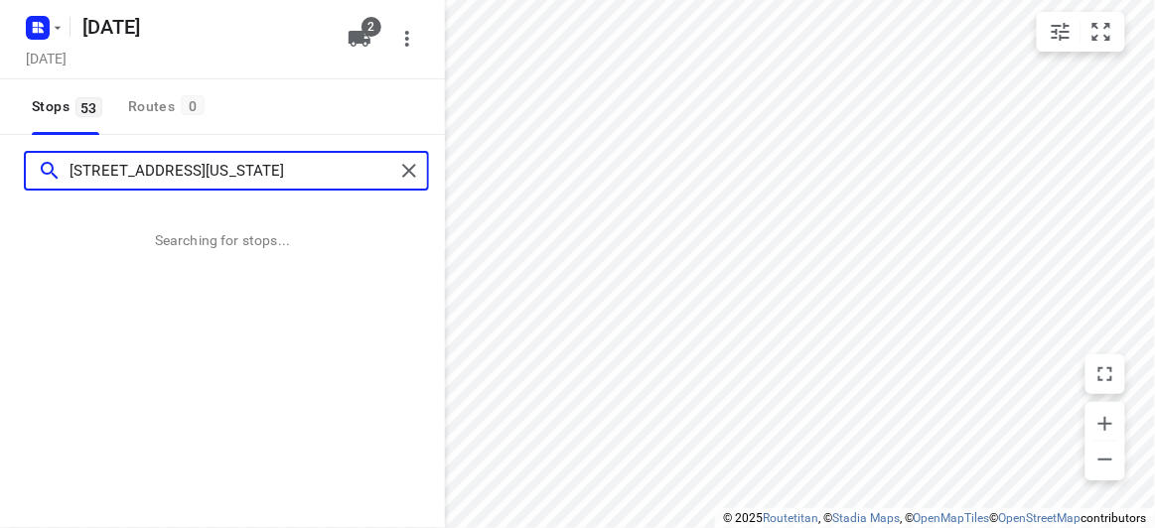
type input "36 felgate parade Vermont South 3133"
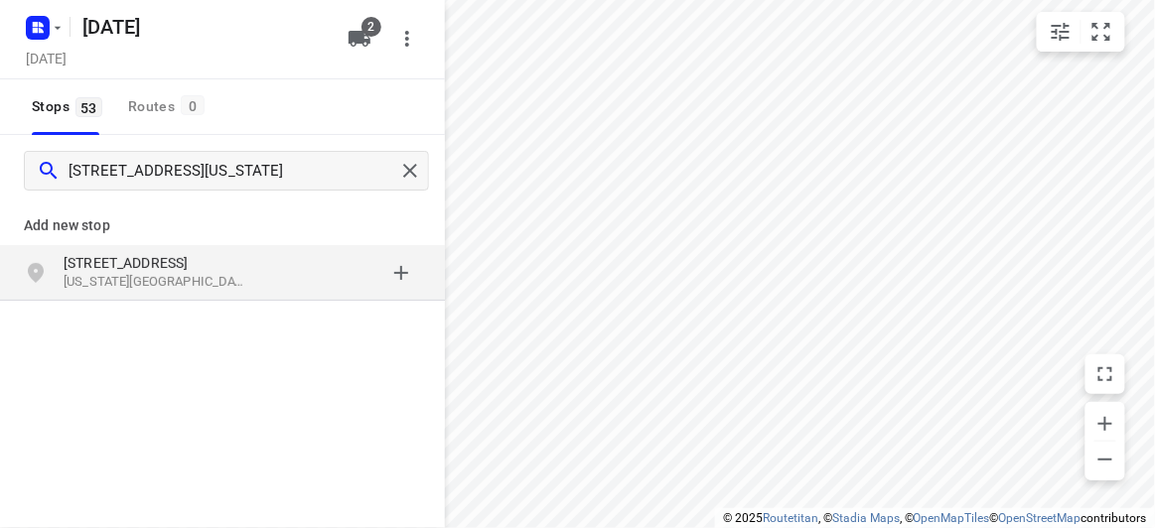
click at [159, 238] on div "Add new stop" at bounding box center [222, 218] width 445 height 56
click at [160, 260] on p "36 Felgate Parade" at bounding box center [155, 263] width 183 height 20
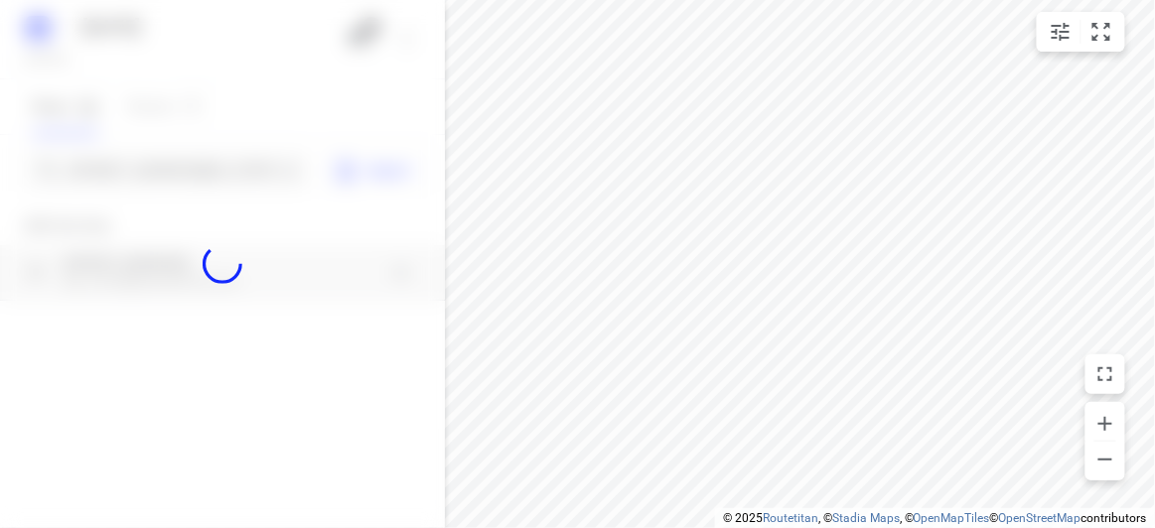
click at [179, 160] on div at bounding box center [222, 264] width 445 height 528
click at [180, 166] on div at bounding box center [222, 264] width 445 height 528
paste input "[STREET_ADDRESS][PERSON_NAME]"
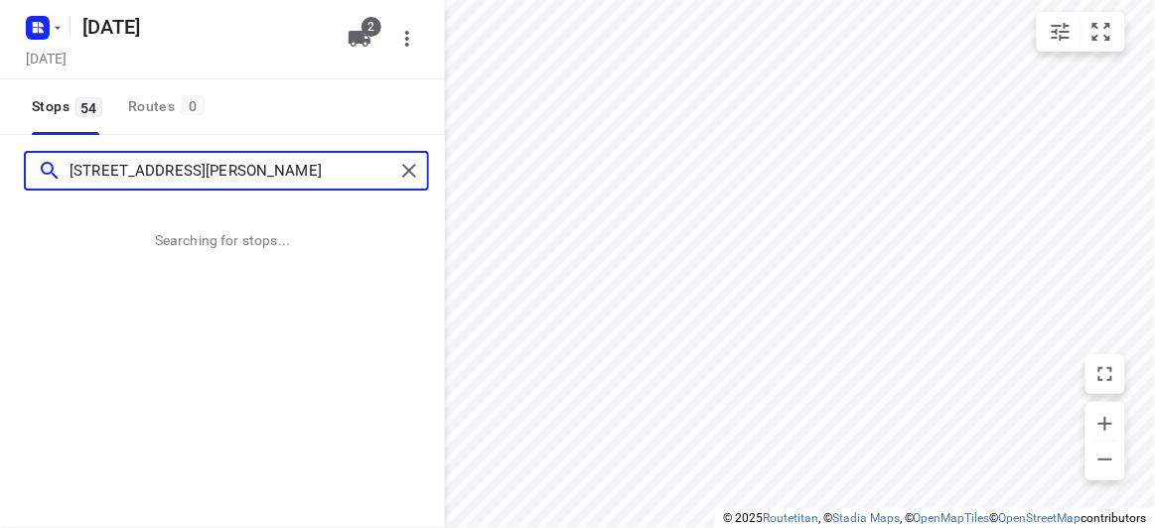
type input "[STREET_ADDRESS][PERSON_NAME]"
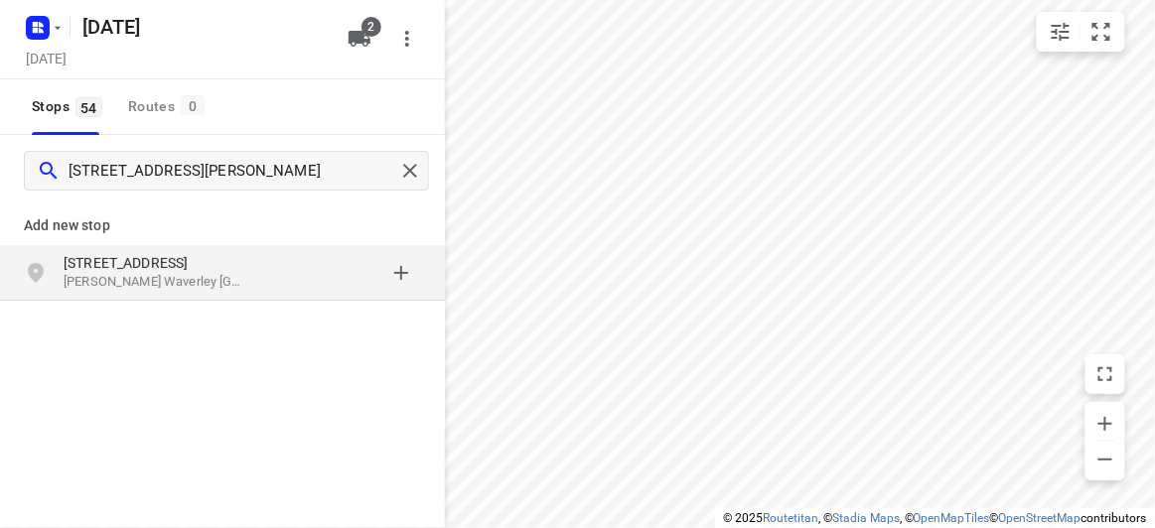
click at [193, 266] on p "816 High Street Road" at bounding box center [155, 263] width 183 height 20
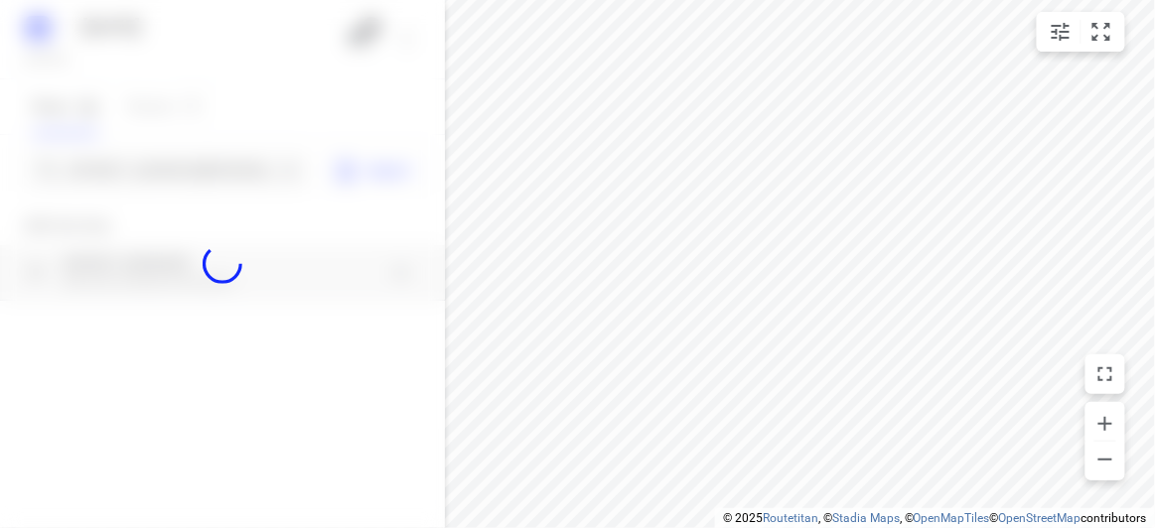
click at [128, 172] on div at bounding box center [222, 264] width 445 height 528
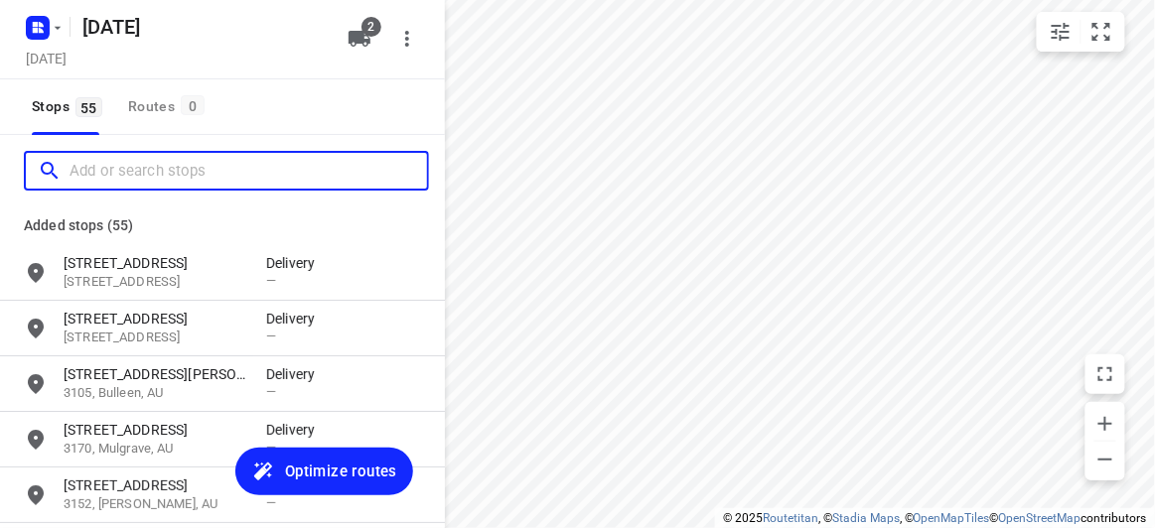
paste input "8 Dickens St Glen Iris 3146"
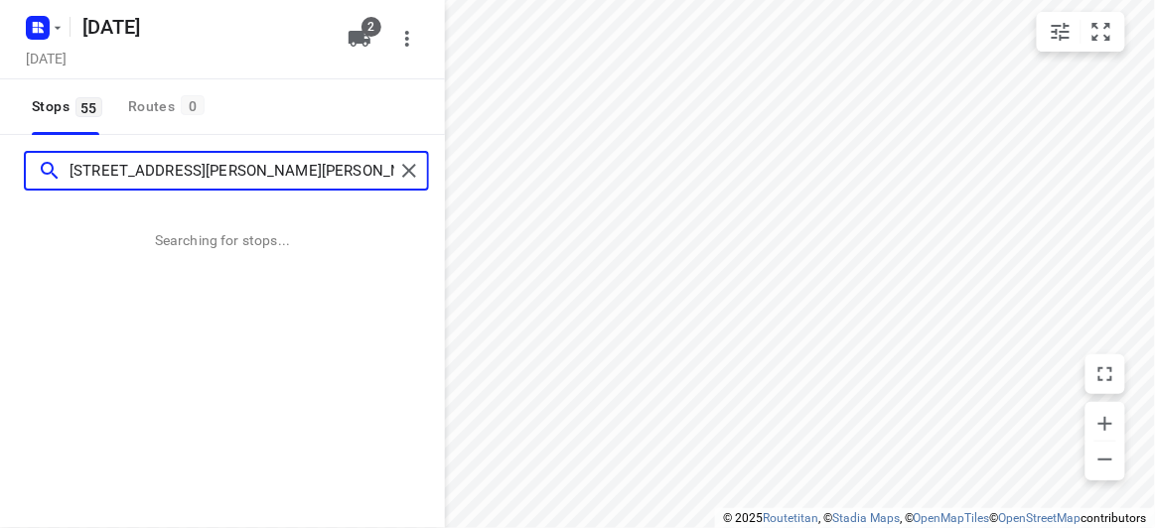
type input "8 Dickens St Glen Iris 3146"
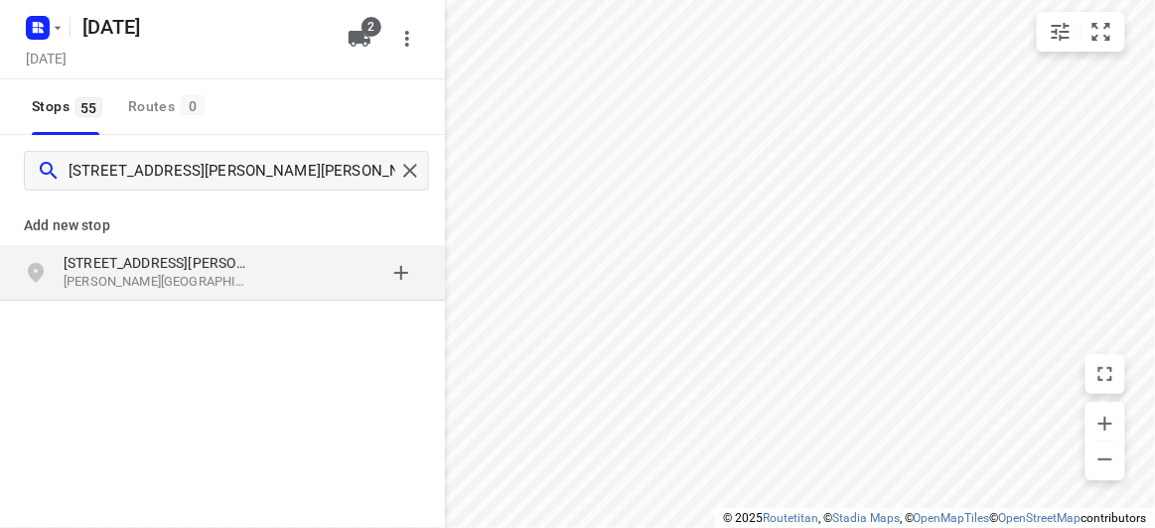
click at [230, 275] on p "Glen Iris VIC 3146, Australia" at bounding box center [155, 282] width 183 height 19
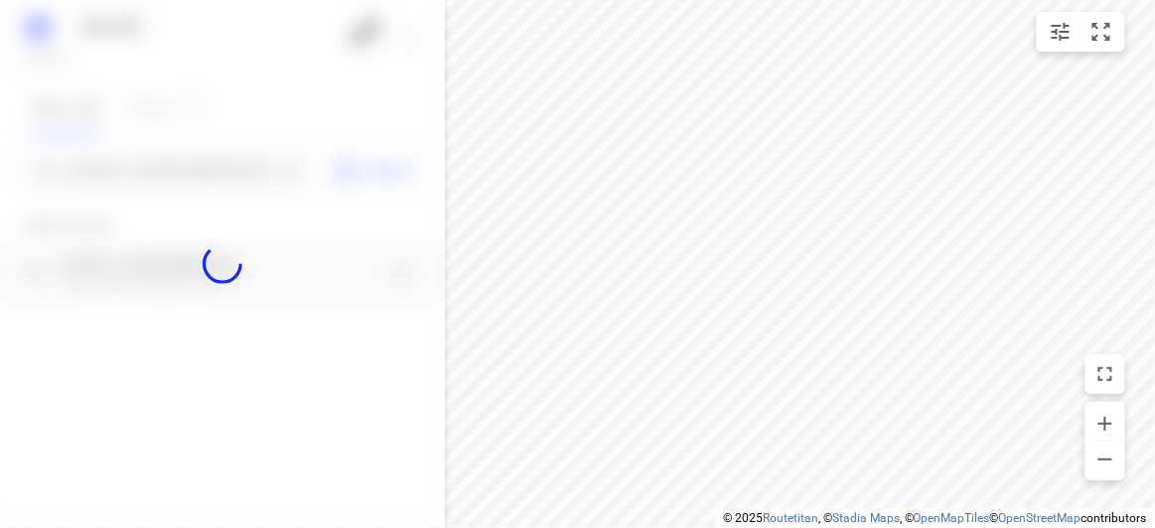
click at [123, 170] on div at bounding box center [222, 264] width 445 height 528
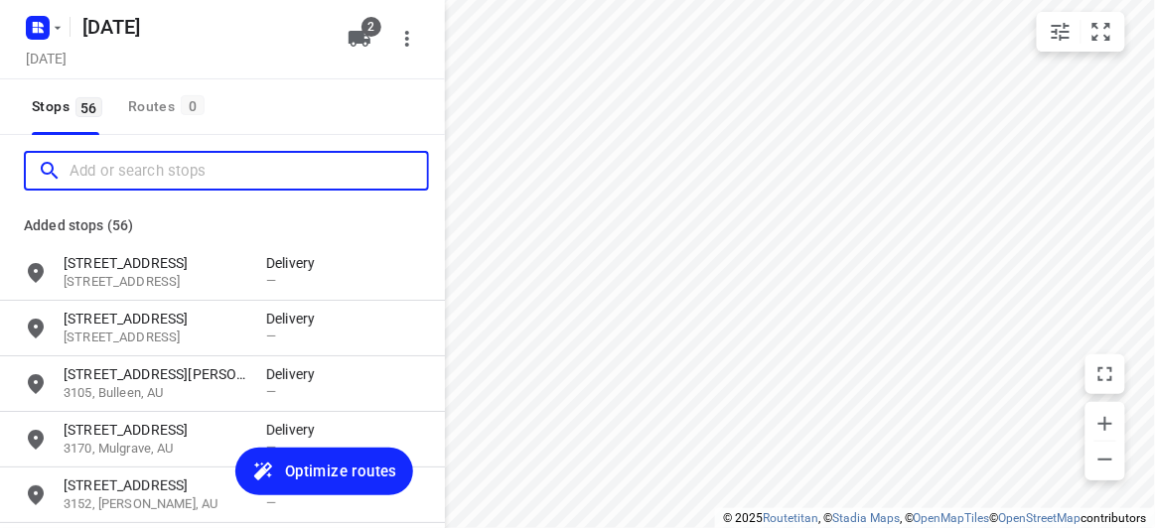
paste input "6 Hansen Cl Burwood 3125"
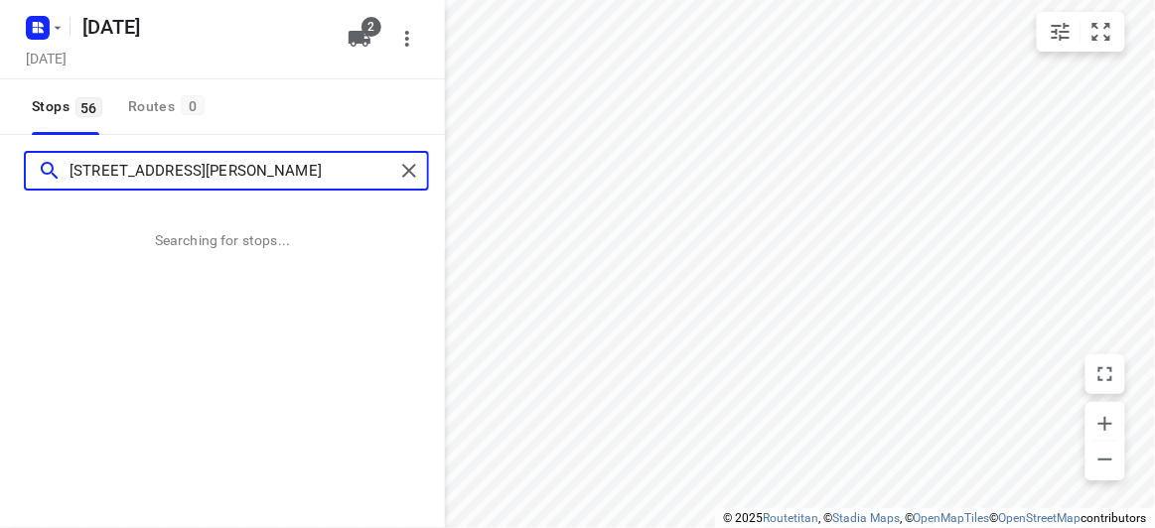
type input "6 Hansen Cl Burwood 3125"
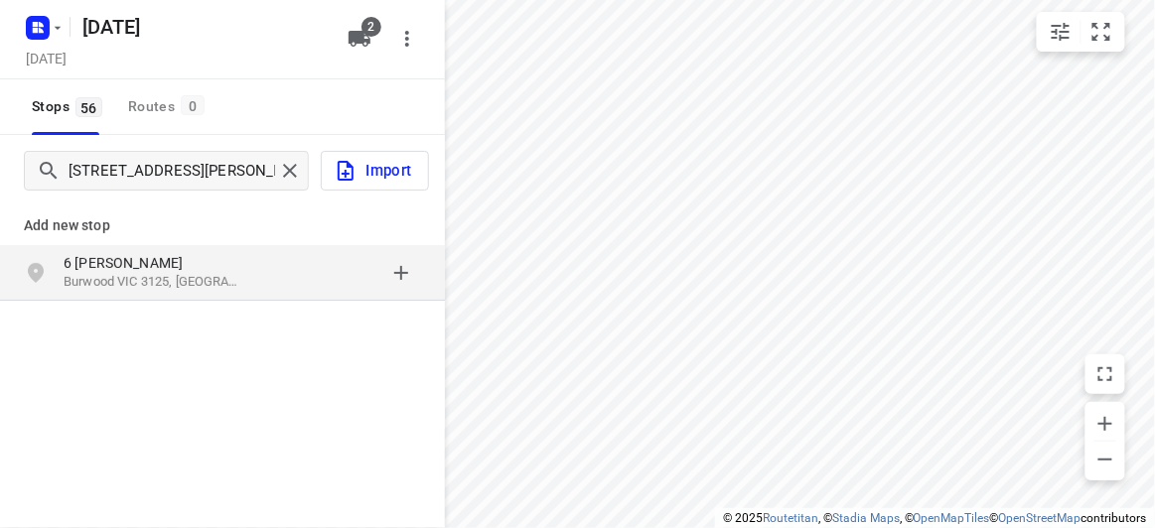
click at [100, 240] on div "Add new stop" at bounding box center [222, 218] width 445 height 56
click at [97, 257] on p "6 Hansen Cl" at bounding box center [155, 263] width 183 height 20
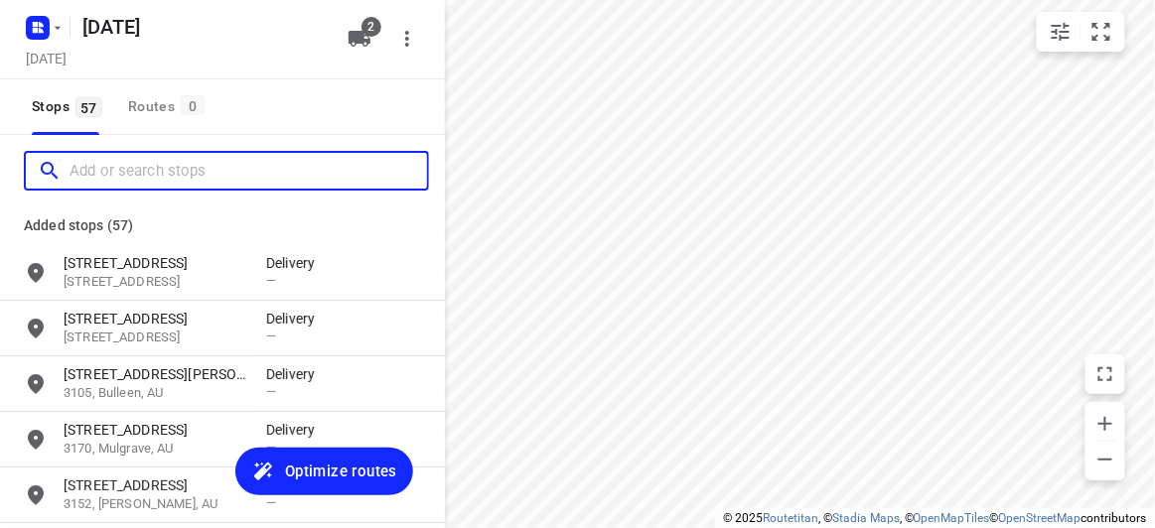
paste input "28 Celeste Street Doncaster east 3109"
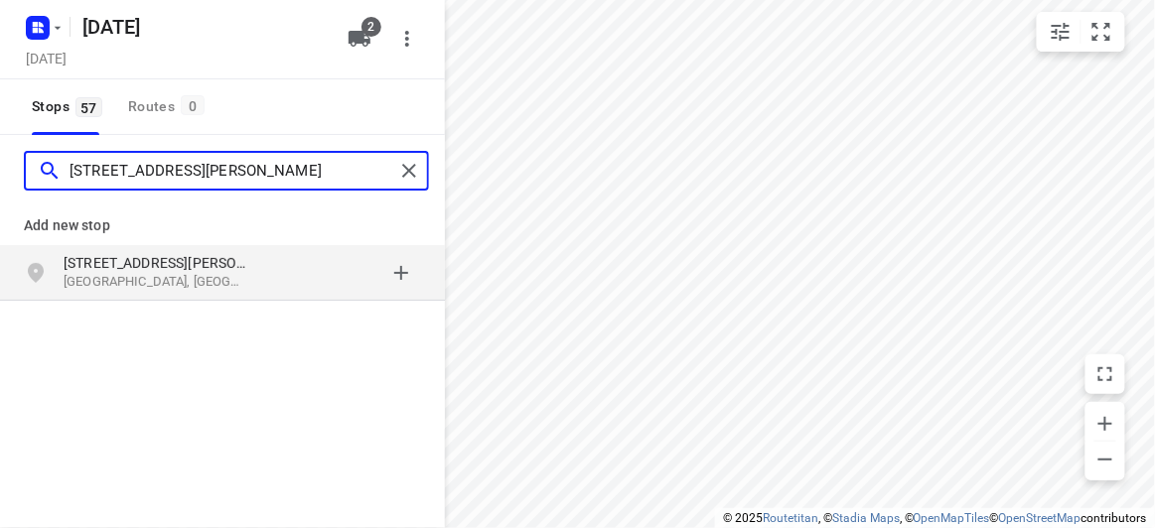
type input "28 Celeste Street Doncaster east 3109"
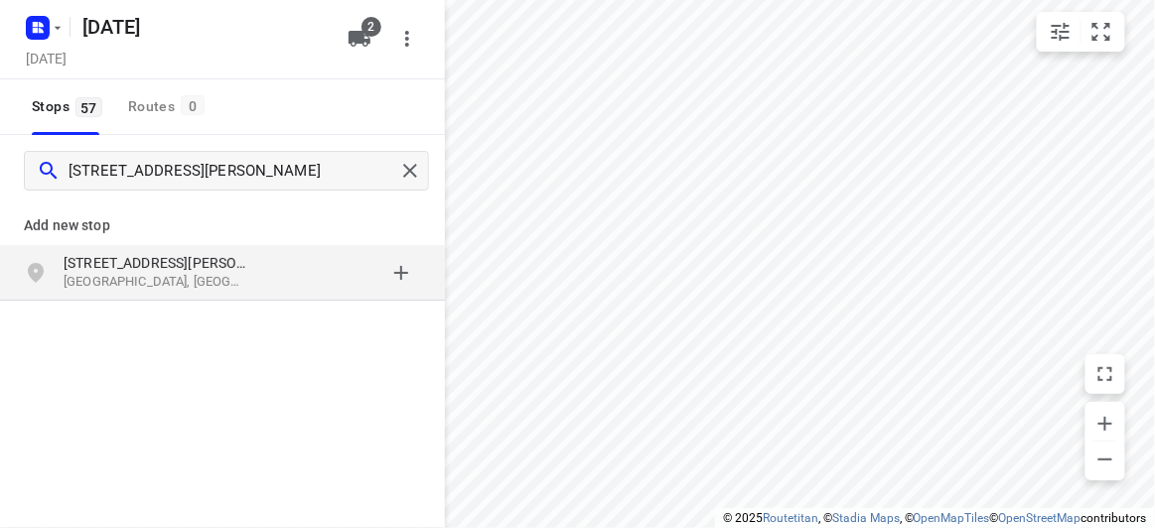
click at [248, 286] on div "28 Celeste Street Doncaster East VIC 3109, Australia" at bounding box center [165, 273] width 203 height 40
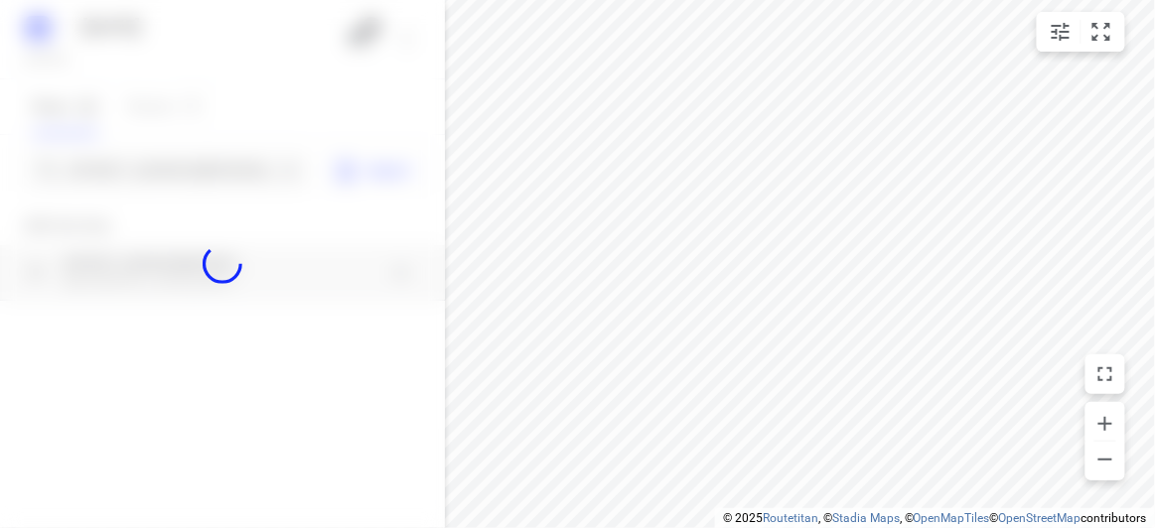
click at [149, 174] on div at bounding box center [222, 264] width 445 height 528
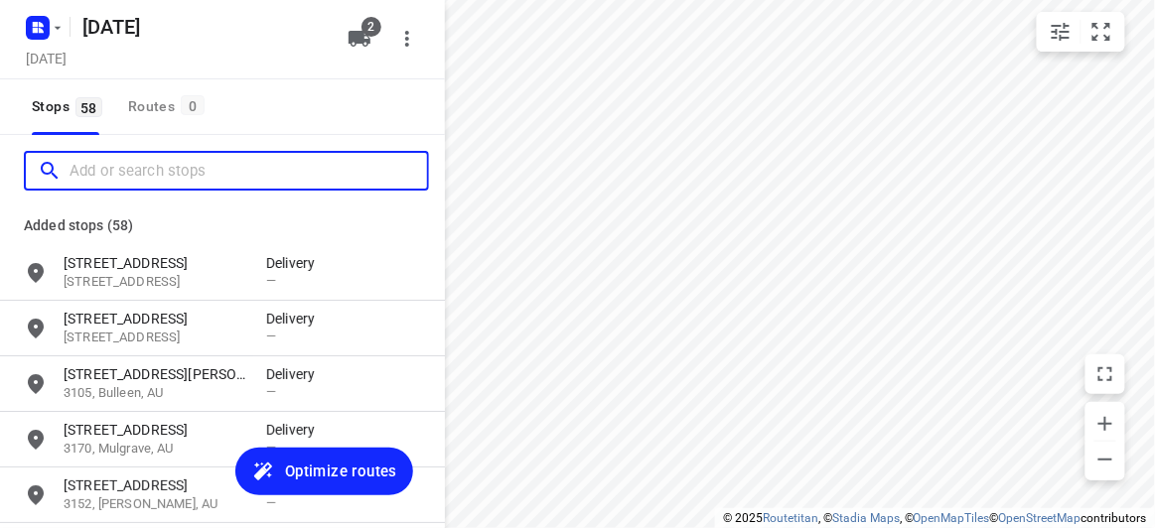
paste input "/65 Winfield Road, Balwyn North 3104"
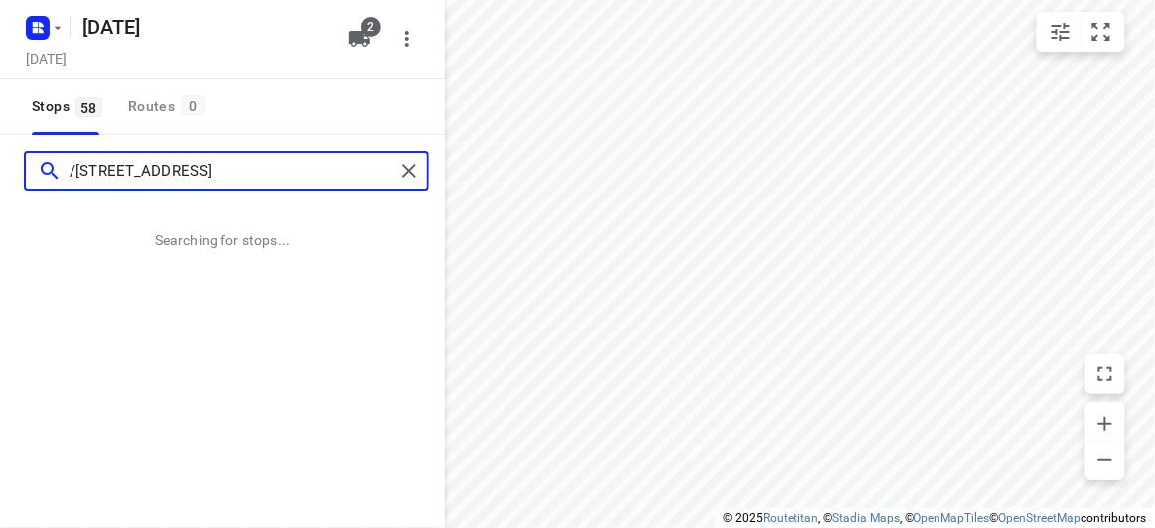
type input "/65 Winfield Road, Balwyn North 3104"
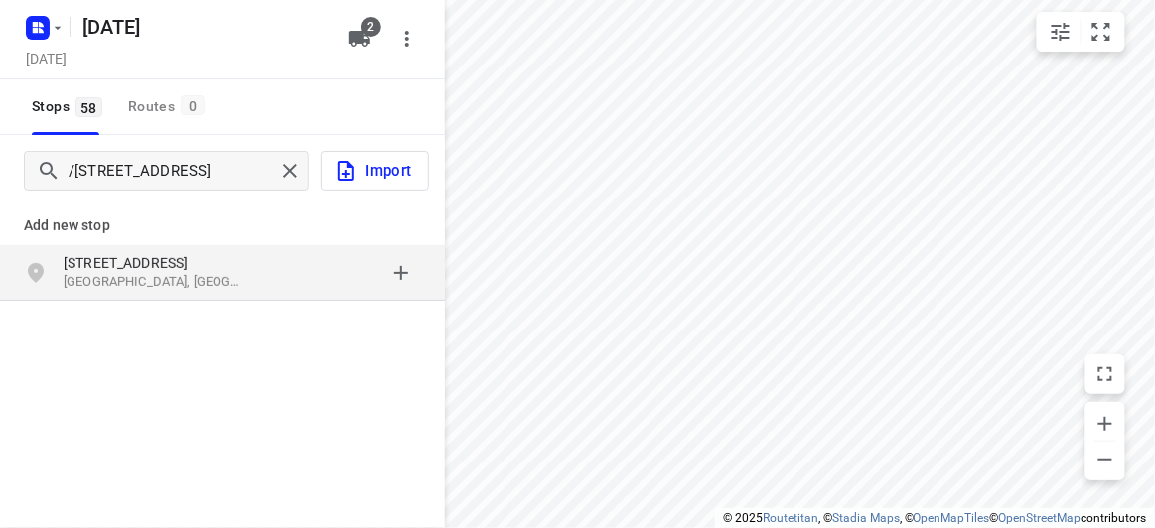
click at [174, 269] on p "65 Winfield Road" at bounding box center [155, 263] width 183 height 20
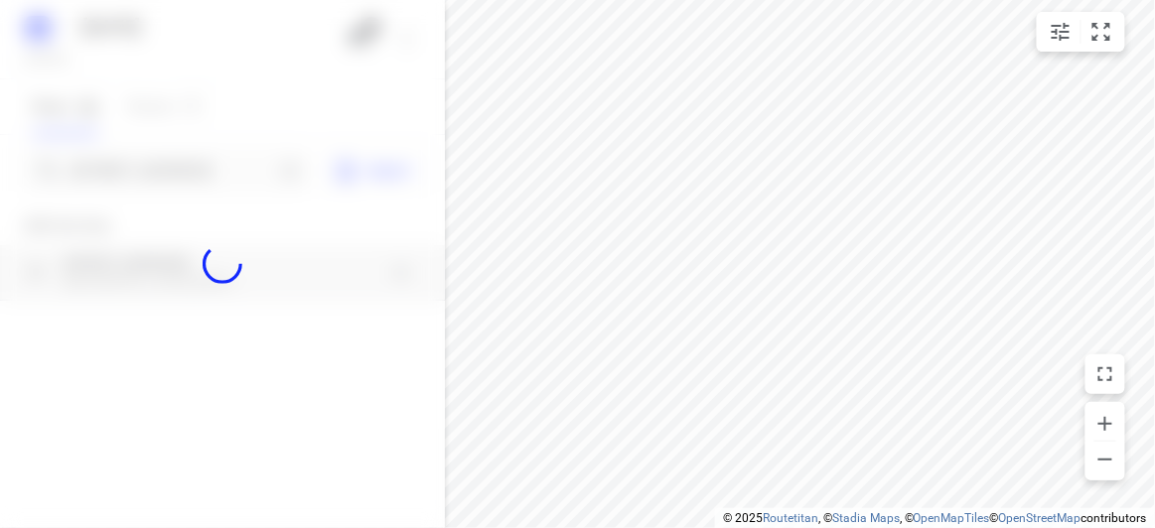
click at [137, 164] on div at bounding box center [222, 264] width 445 height 528
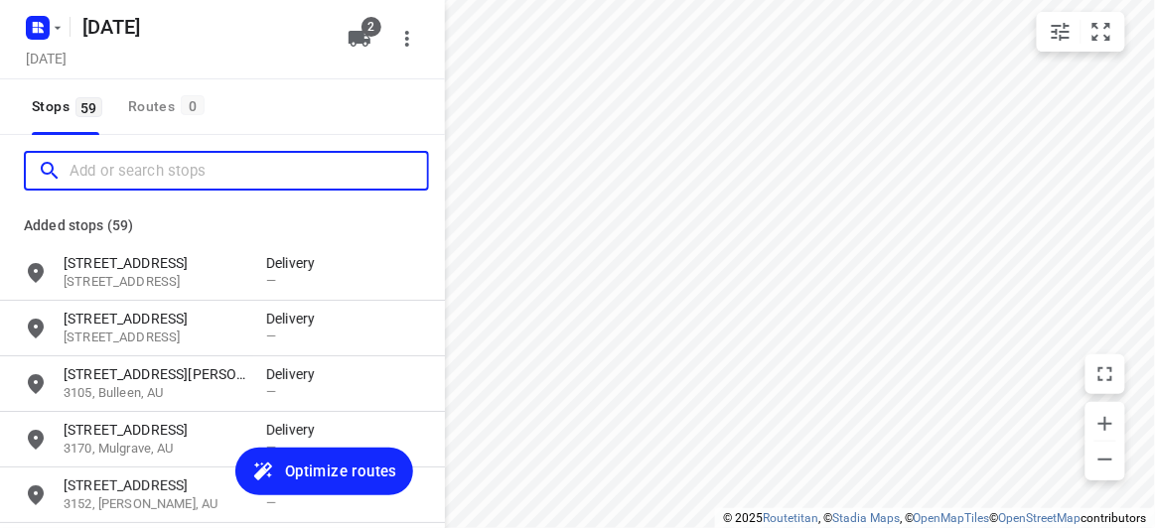
paste input "24 Marsden Crescent, Doncaster East 3109"
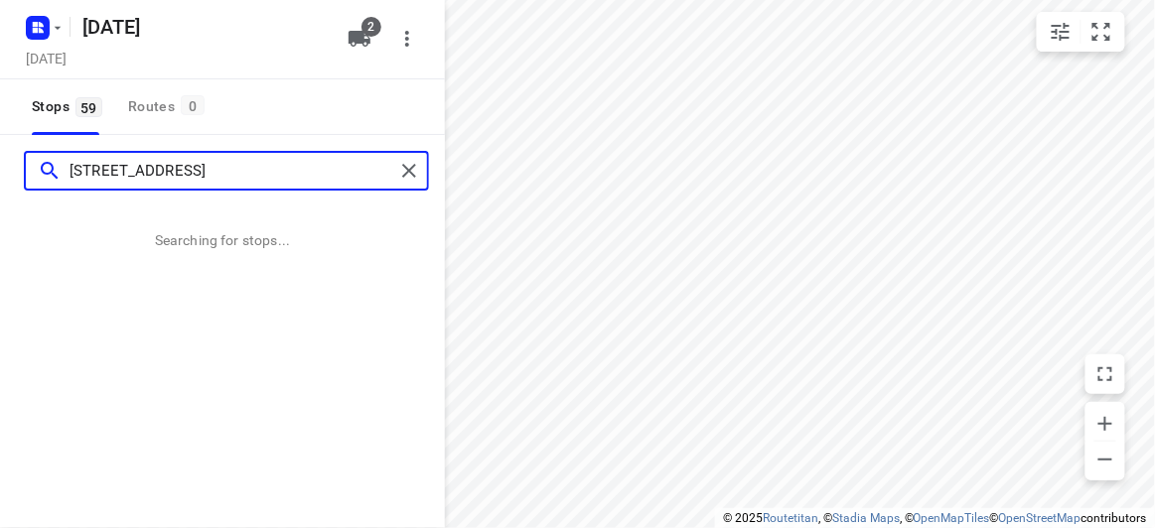
type input "24 Marsden Crescent, Doncaster East 3109"
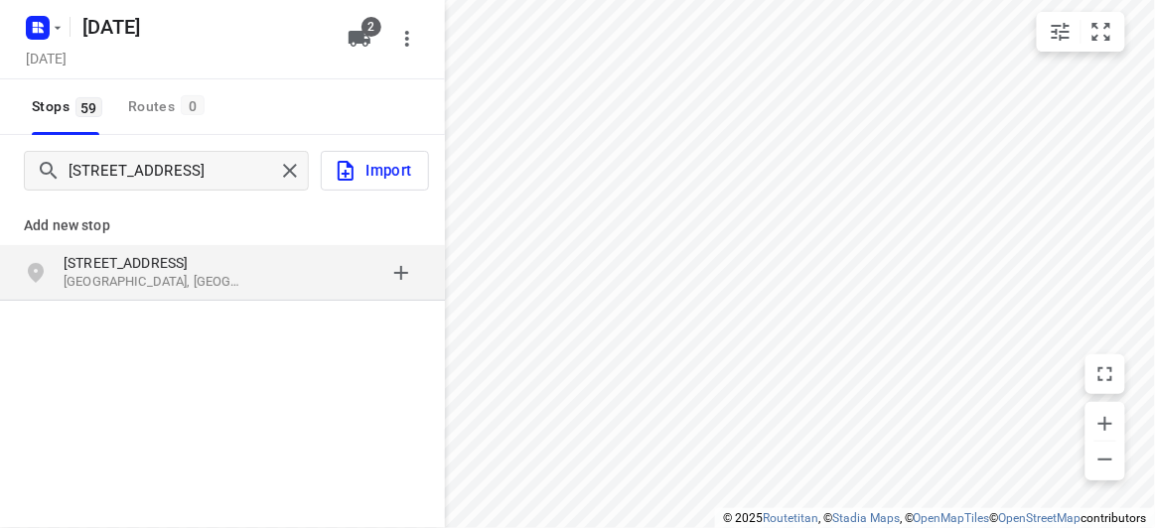
click at [184, 266] on p "24 Marsden Crescent" at bounding box center [155, 263] width 183 height 20
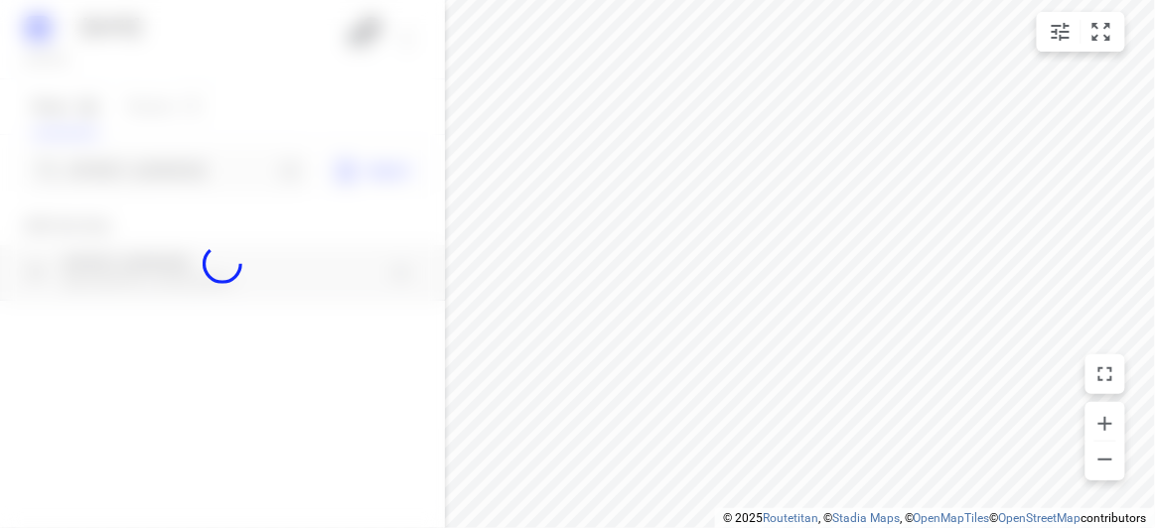
click at [128, 151] on div at bounding box center [222, 264] width 445 height 528
click at [143, 178] on div at bounding box center [222, 264] width 445 height 528
click at [142, 177] on div at bounding box center [222, 264] width 445 height 528
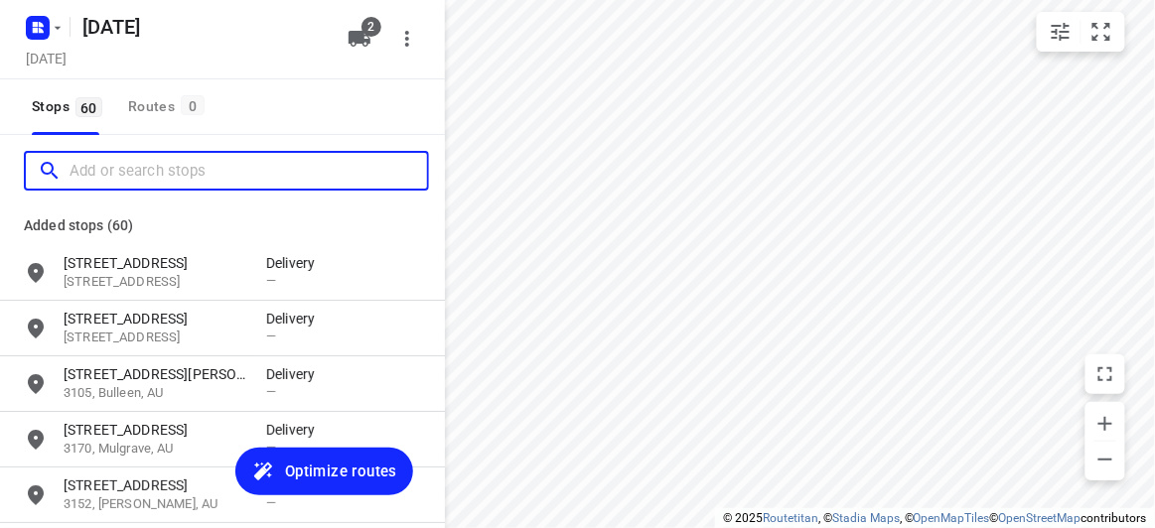
paste input "[STREET_ADDRESS][PERSON_NAME]"
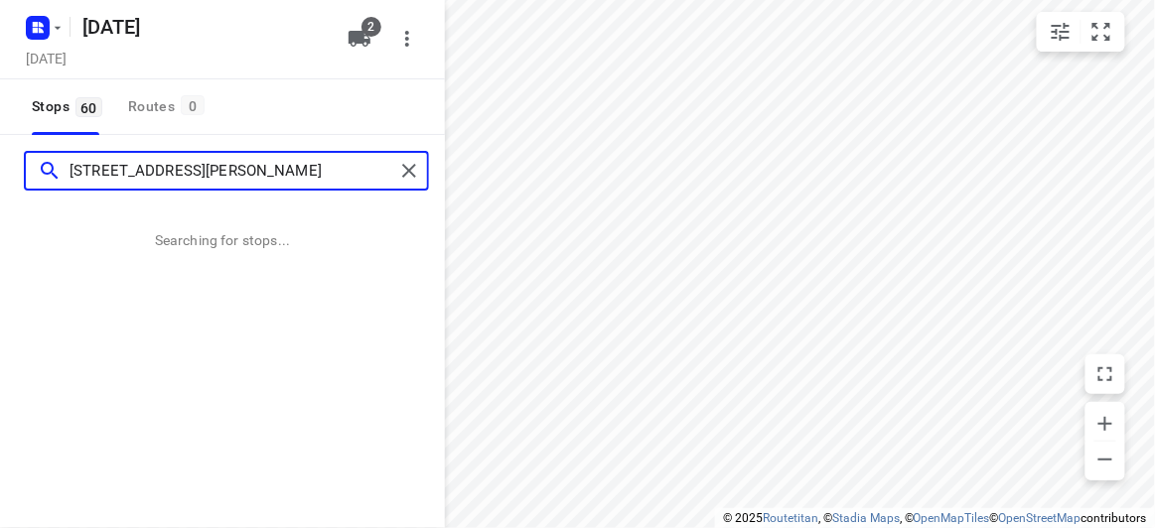
type input "[STREET_ADDRESS][PERSON_NAME]"
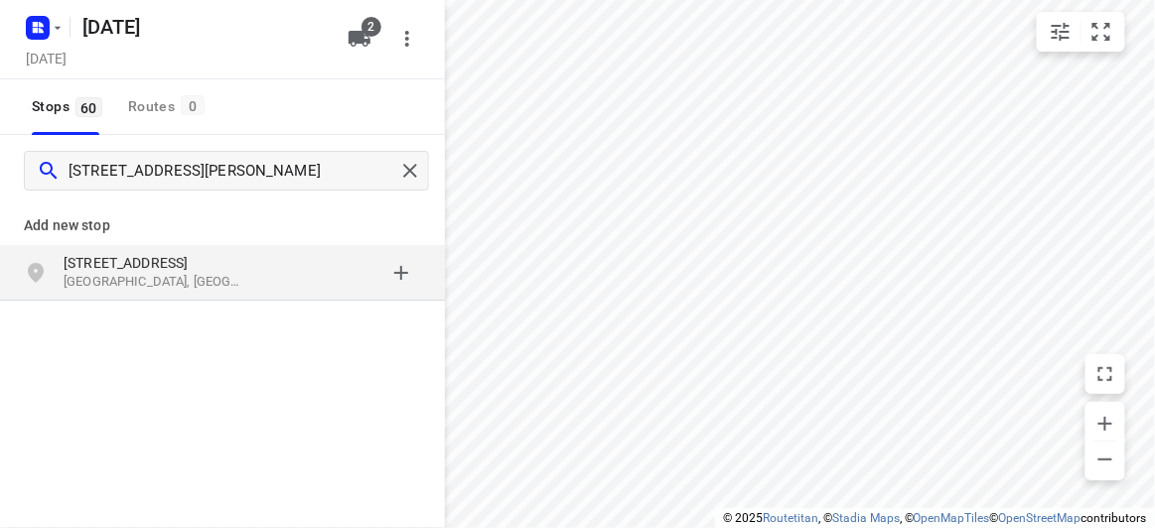
click at [280, 286] on div "grid" at bounding box center [343, 273] width 155 height 40
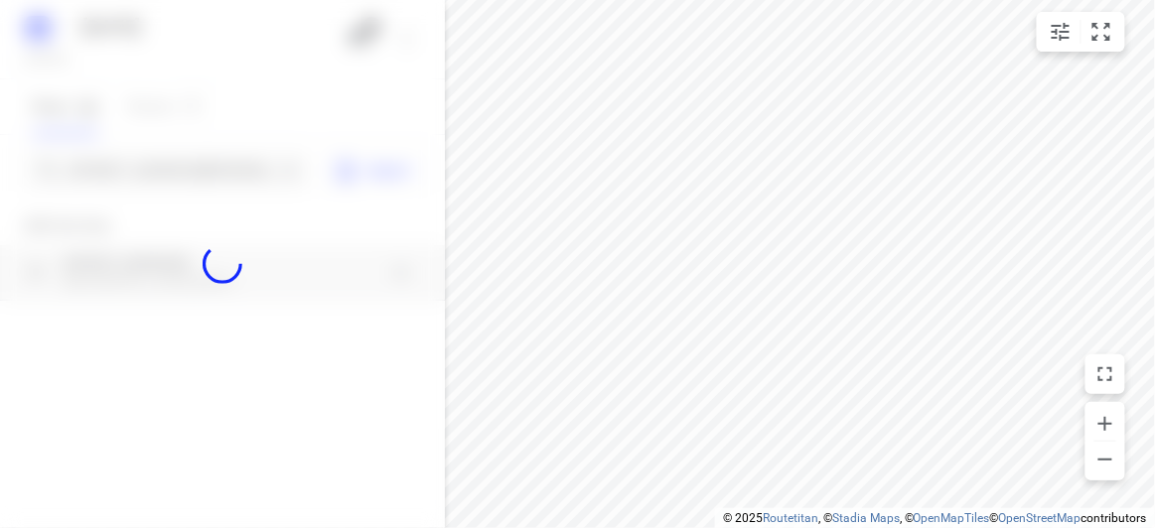
click at [185, 168] on div at bounding box center [222, 264] width 445 height 528
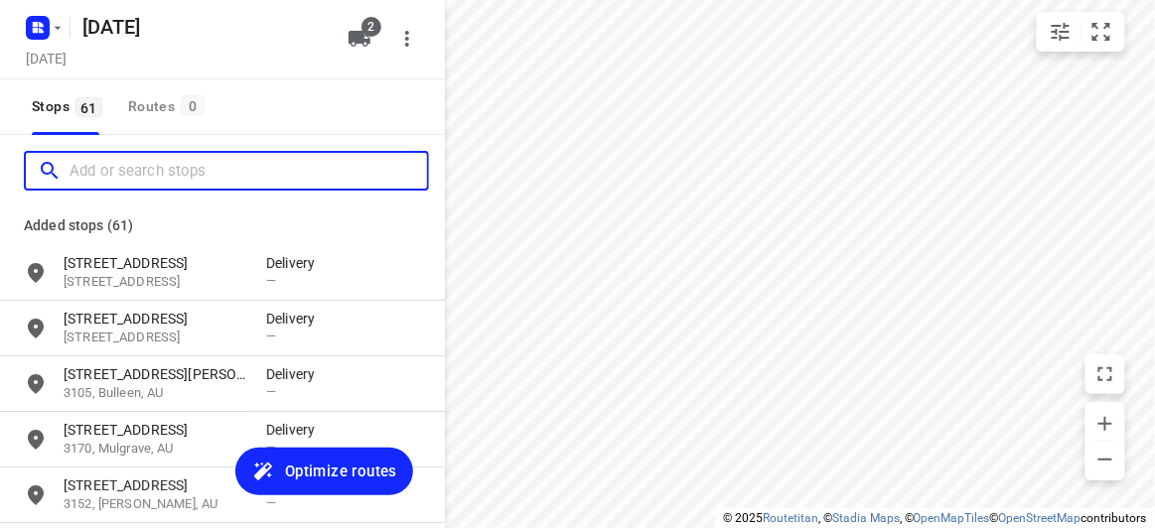
paste input "15 Cochranes road, Moorabbin"
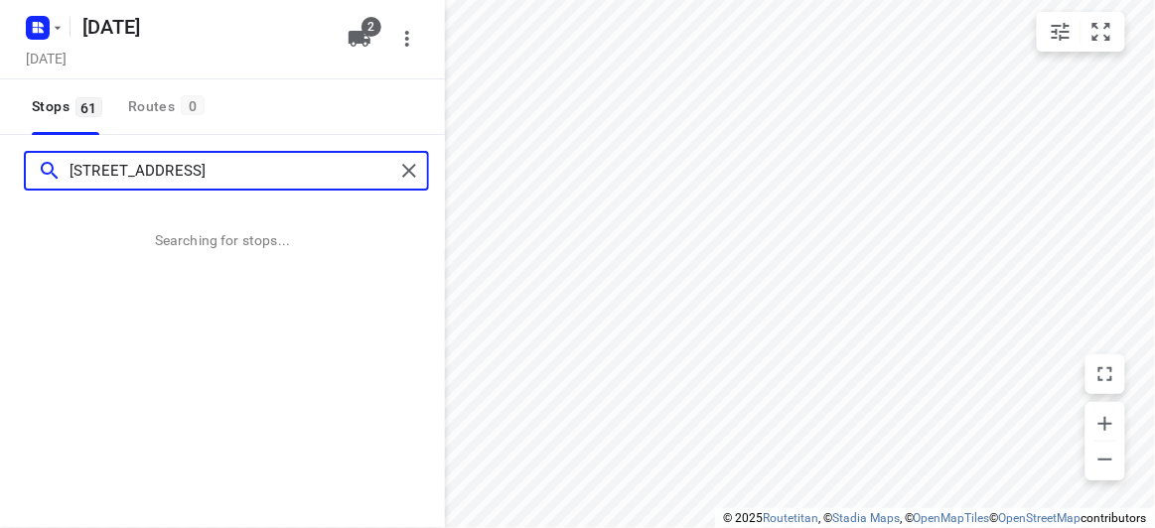
type input "15 Cochranes road, Moorabbin"
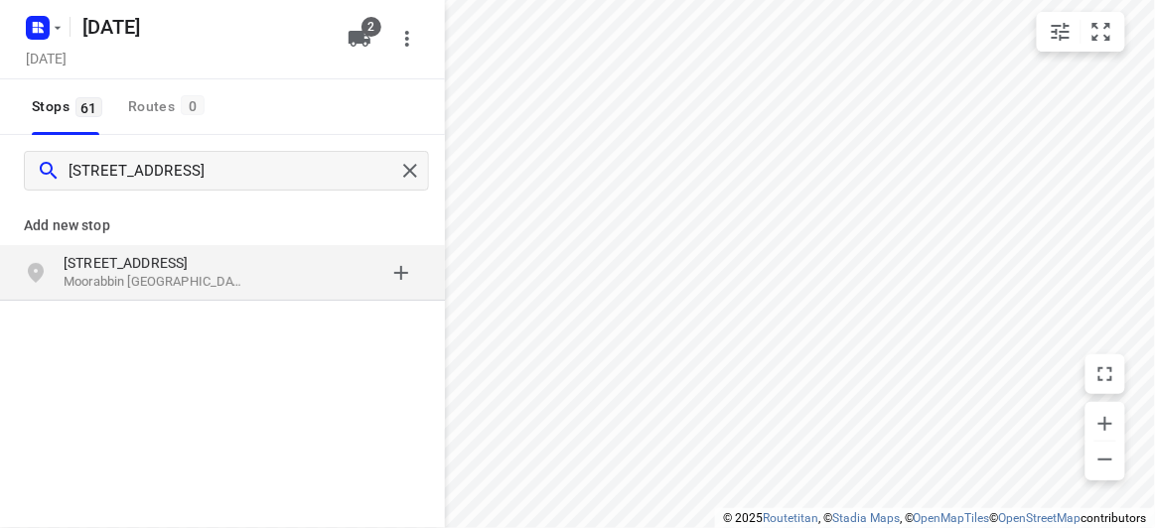
click at [247, 255] on p "15 Cochranes Road" at bounding box center [165, 263] width 203 height 20
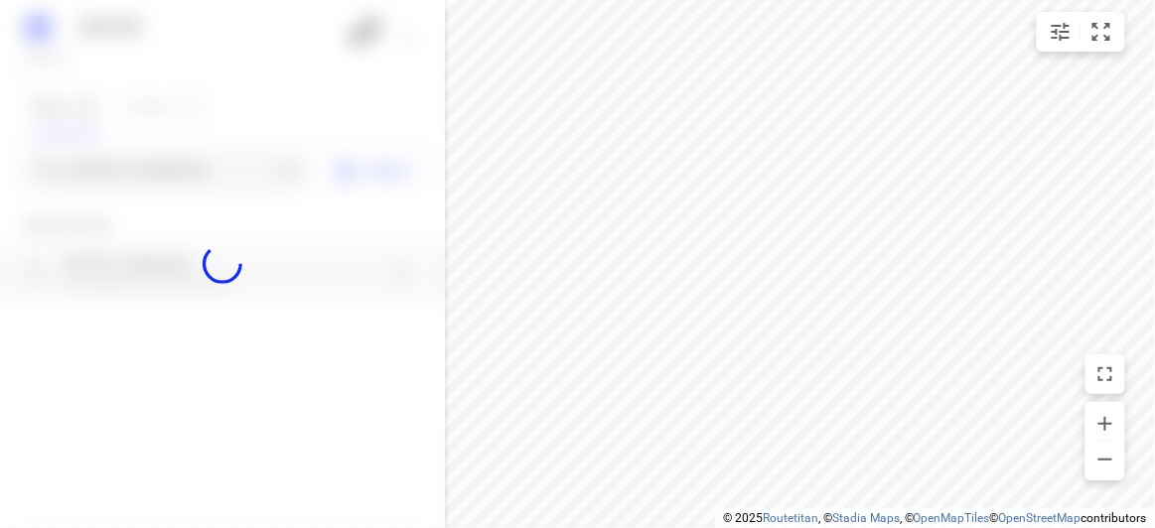
click at [158, 190] on div at bounding box center [222, 264] width 445 height 528
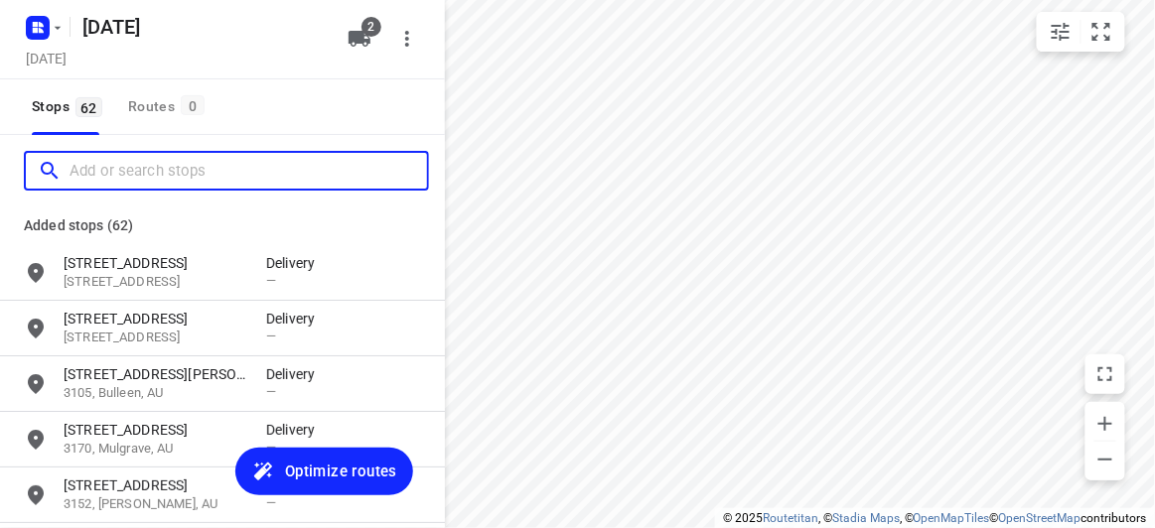
paste input "17A Powers Street Donvale 3111"
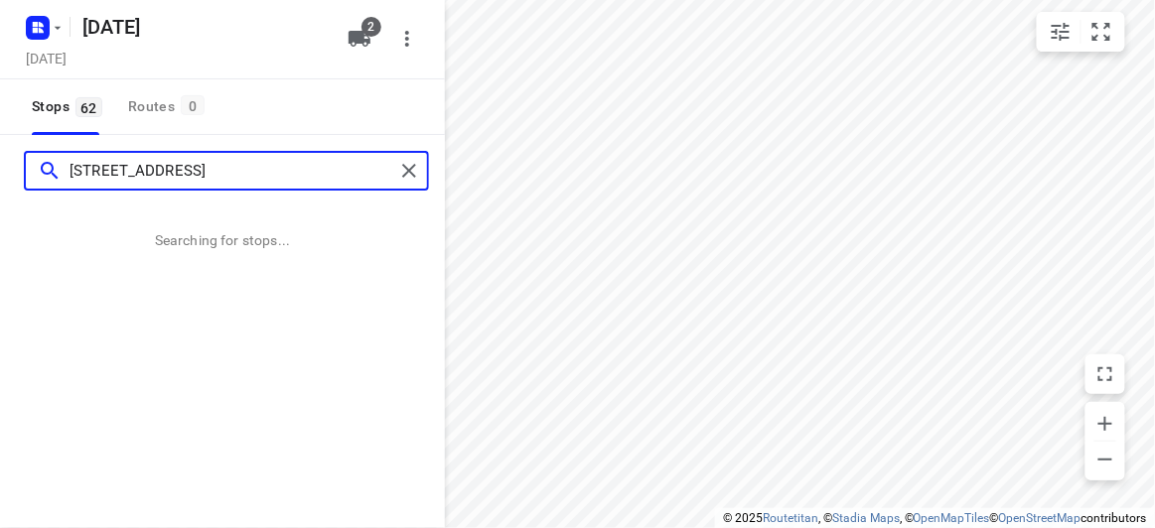
type input "17A Powers Street Donvale 3111"
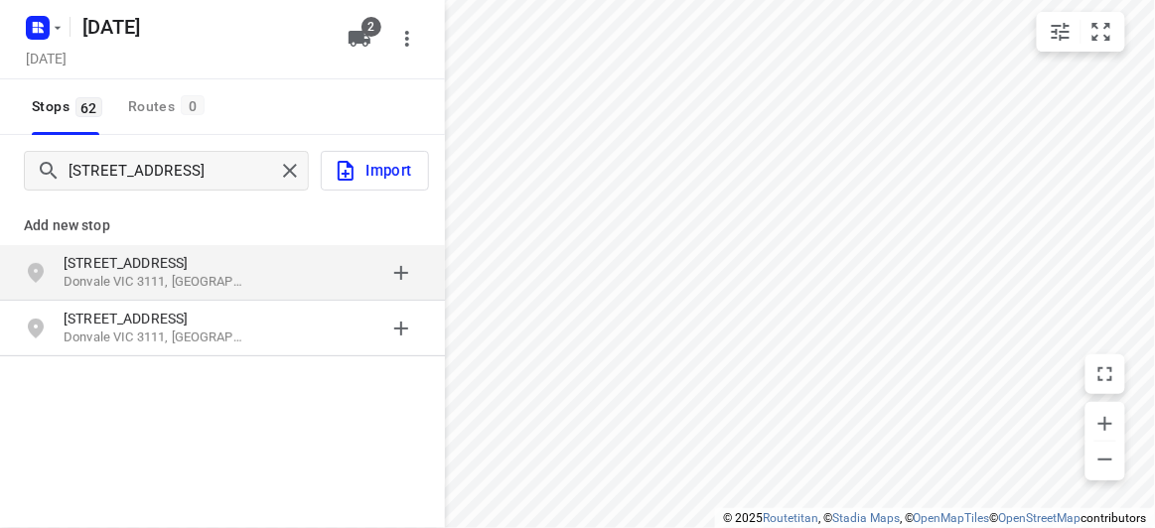
click at [228, 284] on p "Donvale VIC 3111, Australia" at bounding box center [155, 282] width 183 height 19
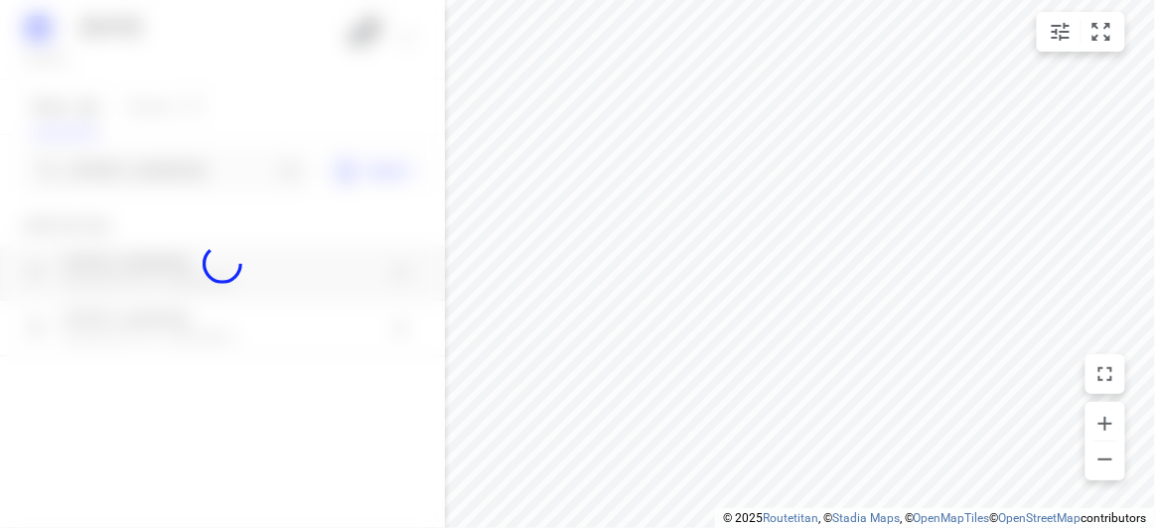
click at [143, 149] on div at bounding box center [222, 264] width 445 height 528
click at [155, 170] on div at bounding box center [222, 264] width 445 height 528
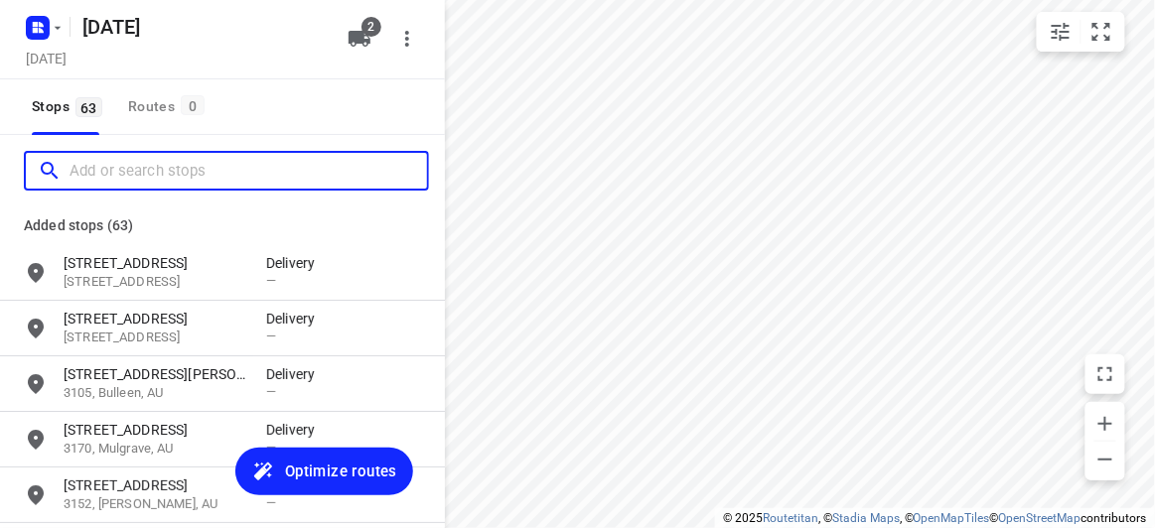
click at [155, 170] on input "Add or search stops" at bounding box center [248, 171] width 357 height 31
paste input "6 Irymple Avenue Glen Iris 3146"
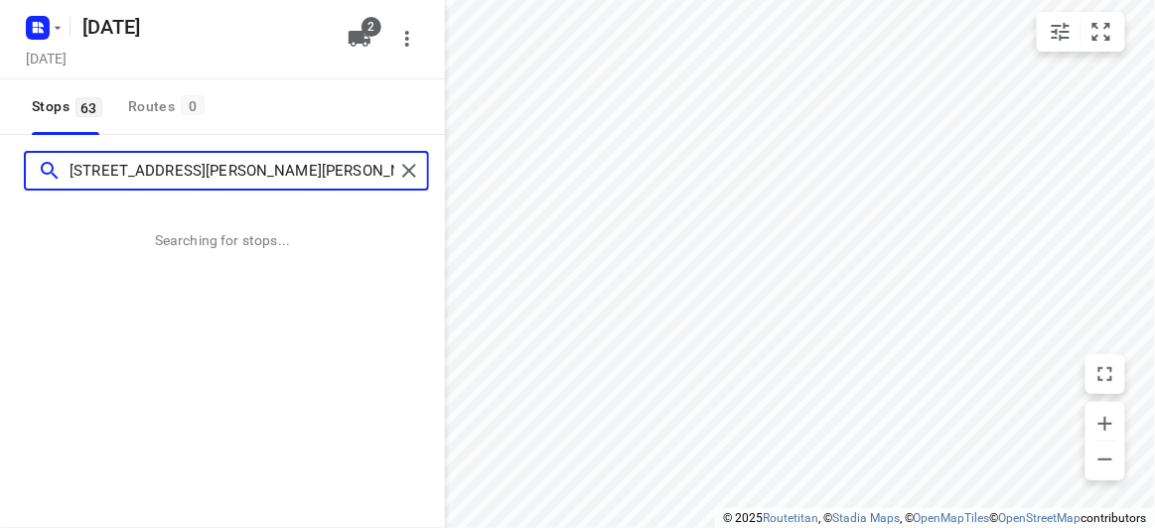
type input "6 Irymple Avenue Glen Iris 3146"
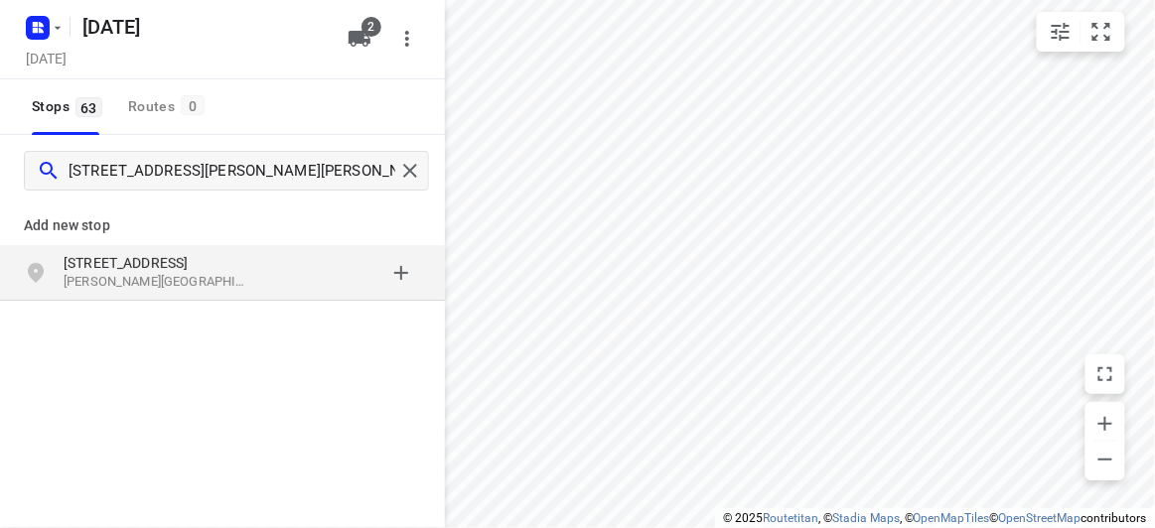
click at [198, 253] on p "6 Irymple Avenue" at bounding box center [155, 263] width 183 height 20
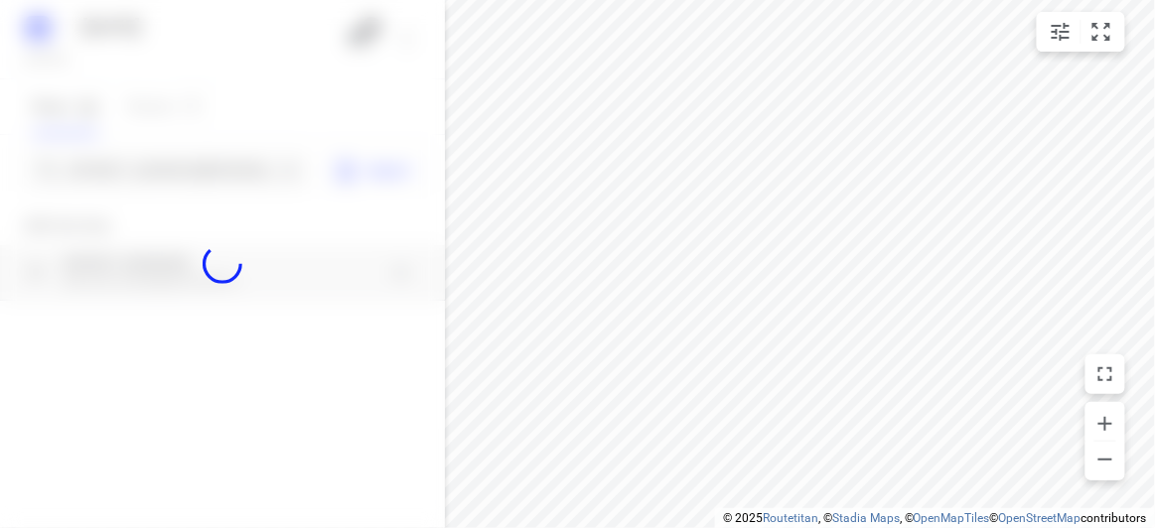
click at [135, 178] on div at bounding box center [222, 264] width 445 height 528
click at [135, 177] on div at bounding box center [222, 264] width 445 height 528
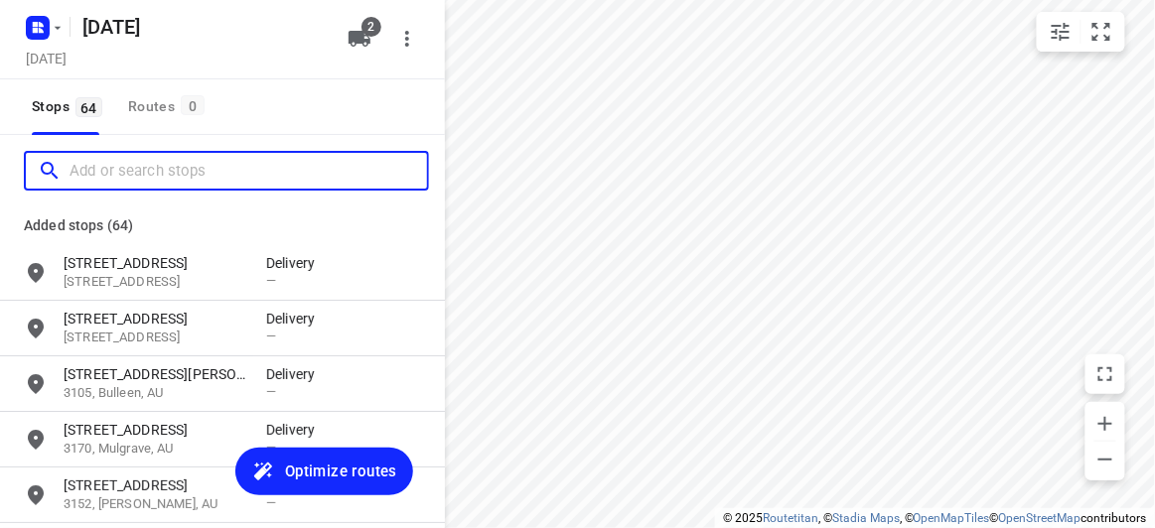
paste input "3 EVERGREEN BOULEVARD, CLAYTON SOOUTH 3169"
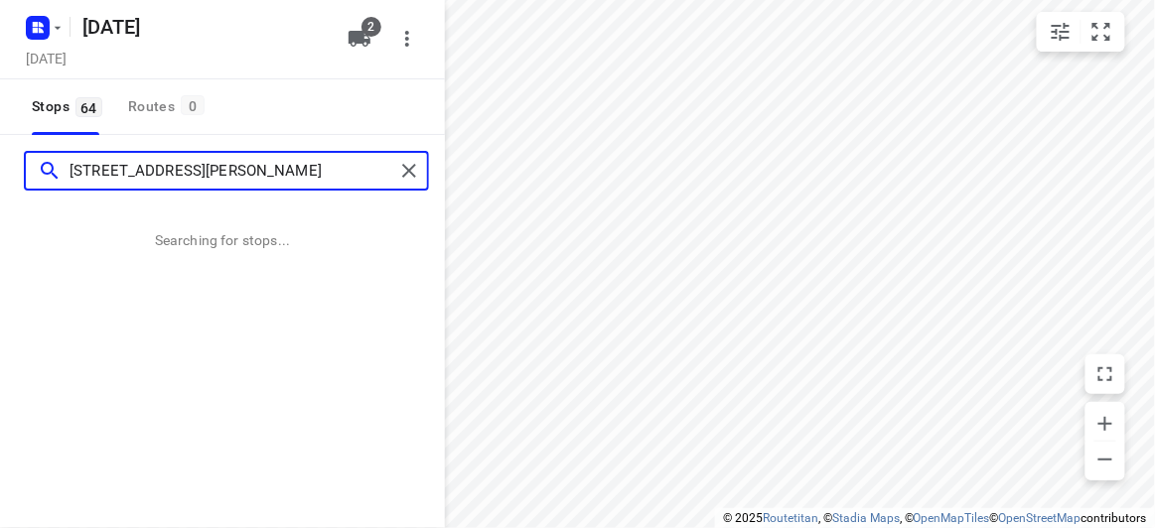
type input "3 EVERGREEN BOULEVARD, CLAYTON SOOUTH 3169"
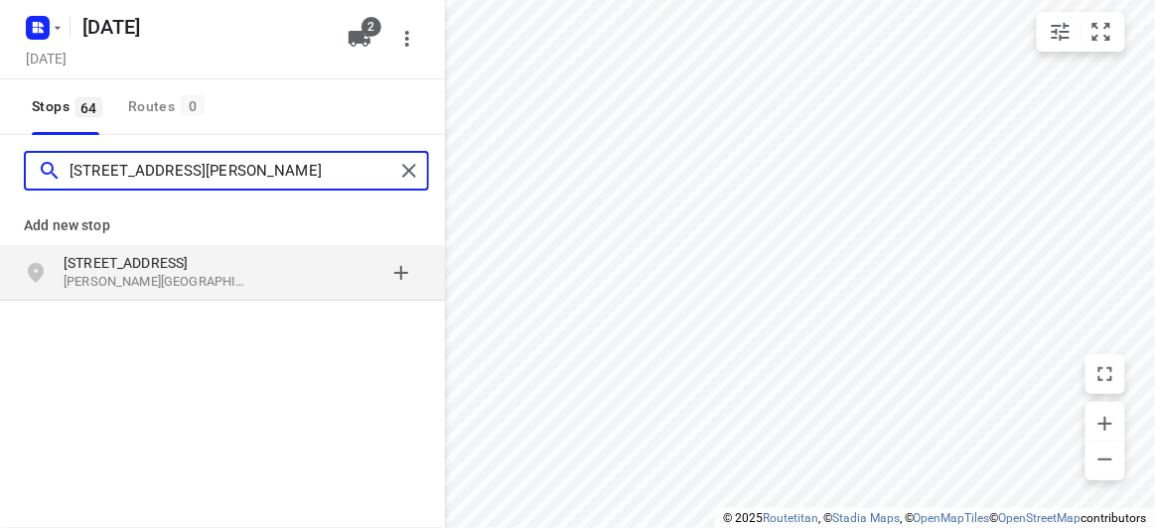
scroll to position [0, 0]
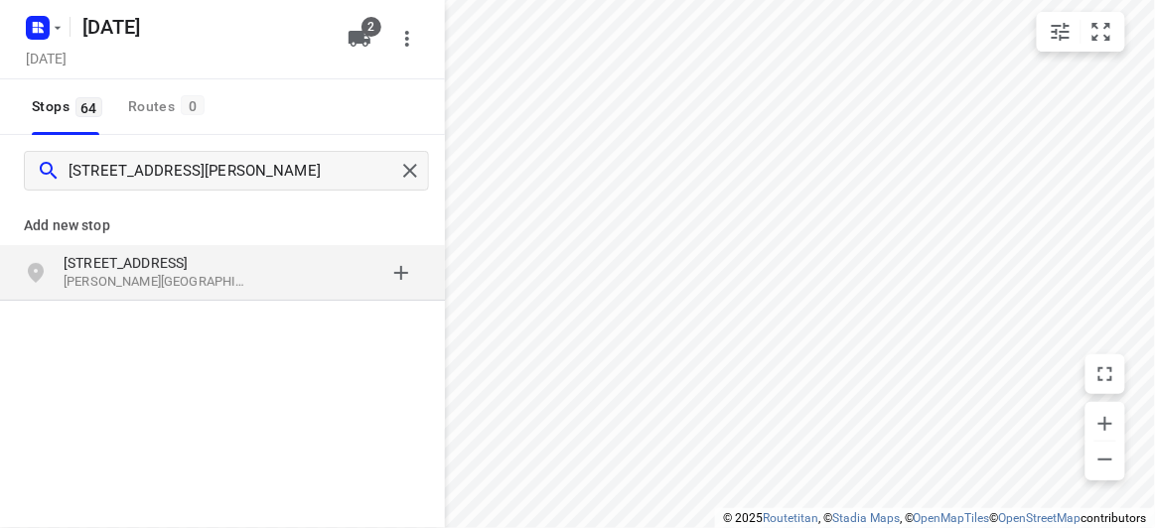
click at [147, 266] on p "3 Evergreen Boulevard" at bounding box center [155, 263] width 183 height 20
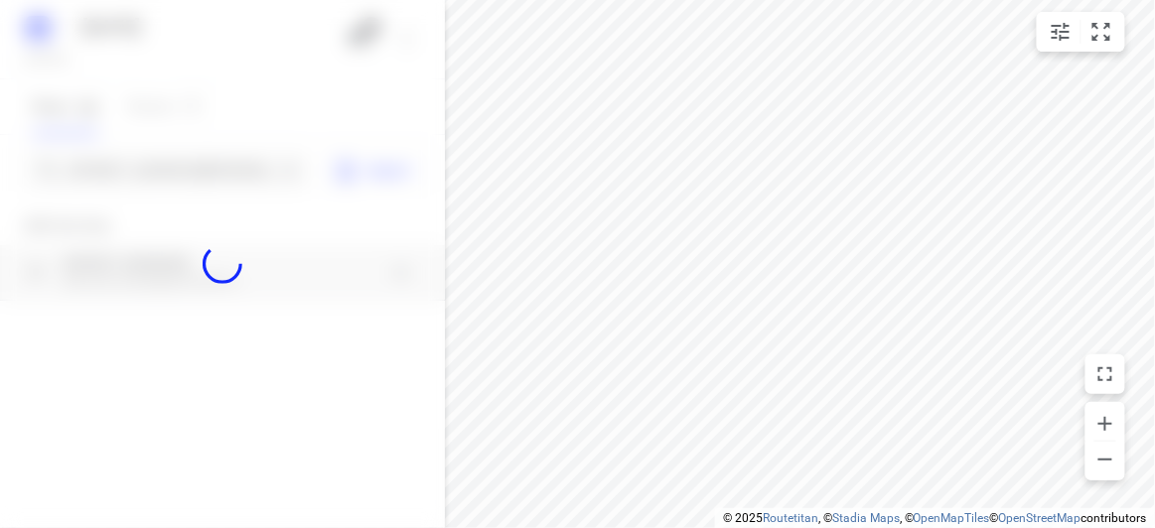
click at [83, 184] on div at bounding box center [222, 264] width 445 height 528
click at [142, 181] on div at bounding box center [222, 264] width 445 height 528
paste input "/1 Stapley Crescent Chadstone 3148"
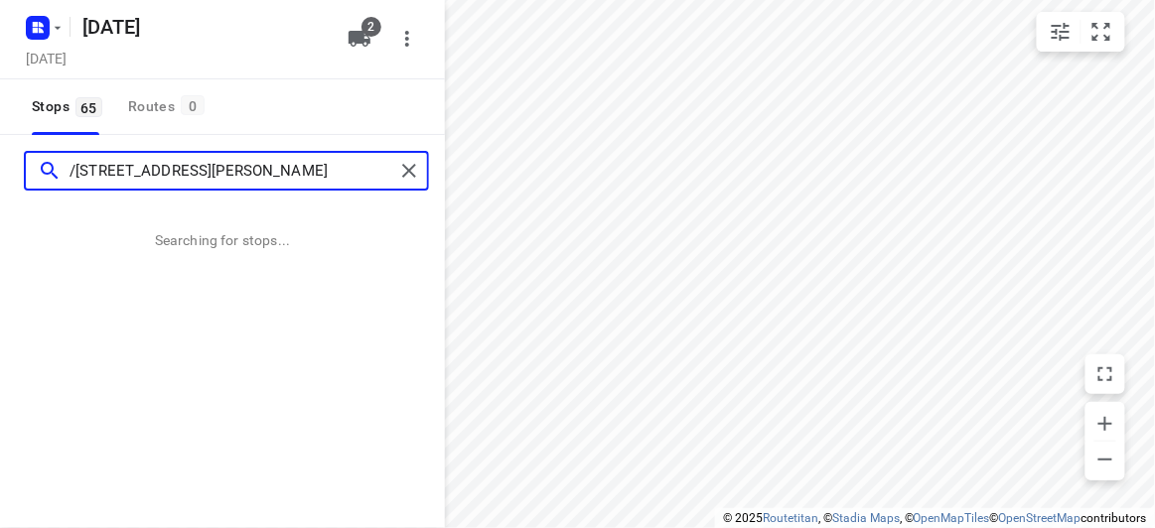
type input "/1 Stapley Crescent Chadstone 3148"
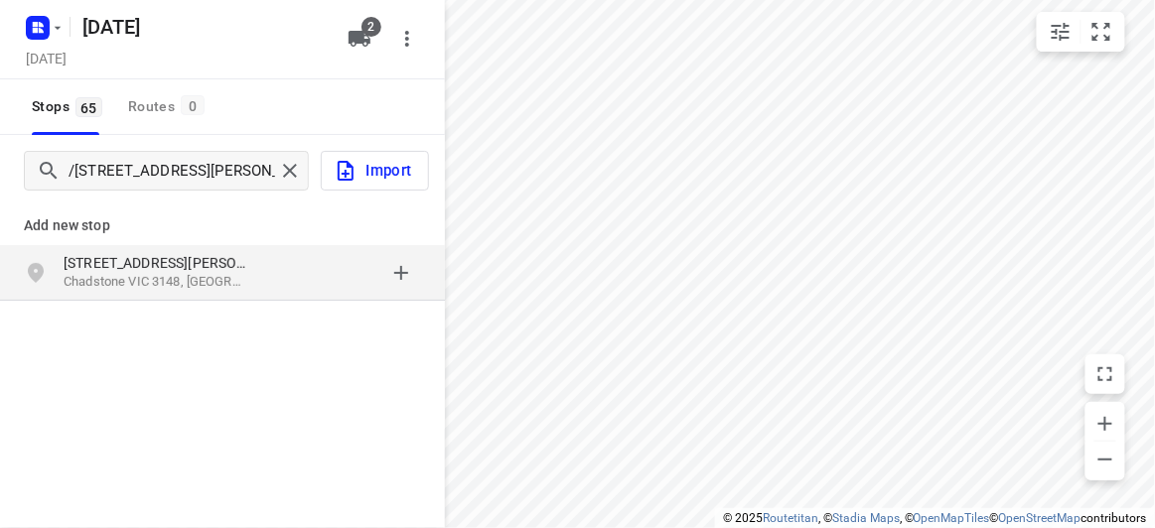
click at [147, 311] on div "Add new stop 1 Stapley Crescent Chadstone VIC 3148, Australia" at bounding box center [222, 318] width 445 height 222
click at [132, 284] on p "Chadstone VIC 3148, Australia" at bounding box center [155, 282] width 183 height 19
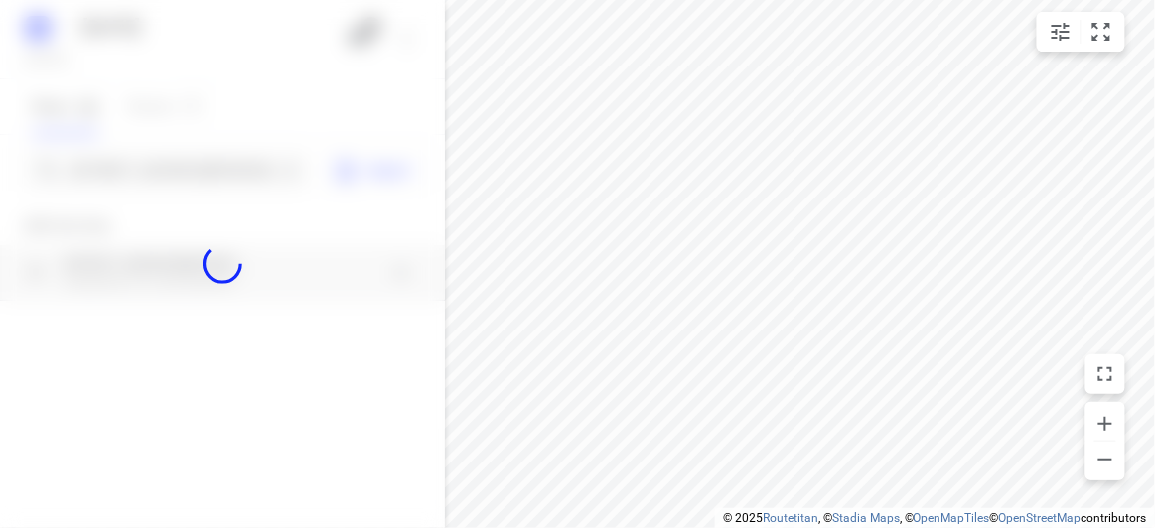
click at [129, 170] on div at bounding box center [222, 264] width 445 height 528
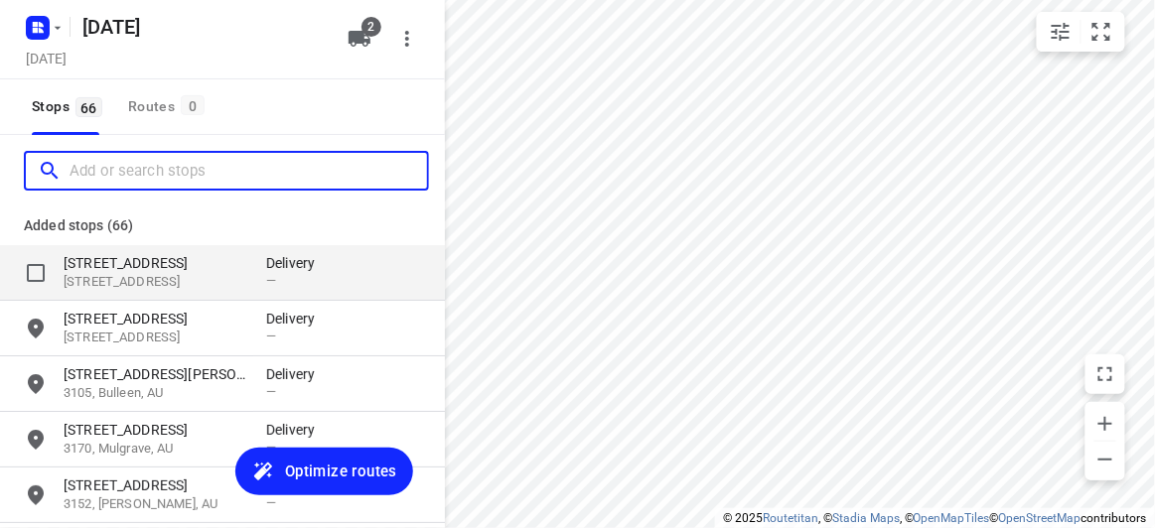
paste input "9 Pioneer Ct Wheelers Hill 3150"
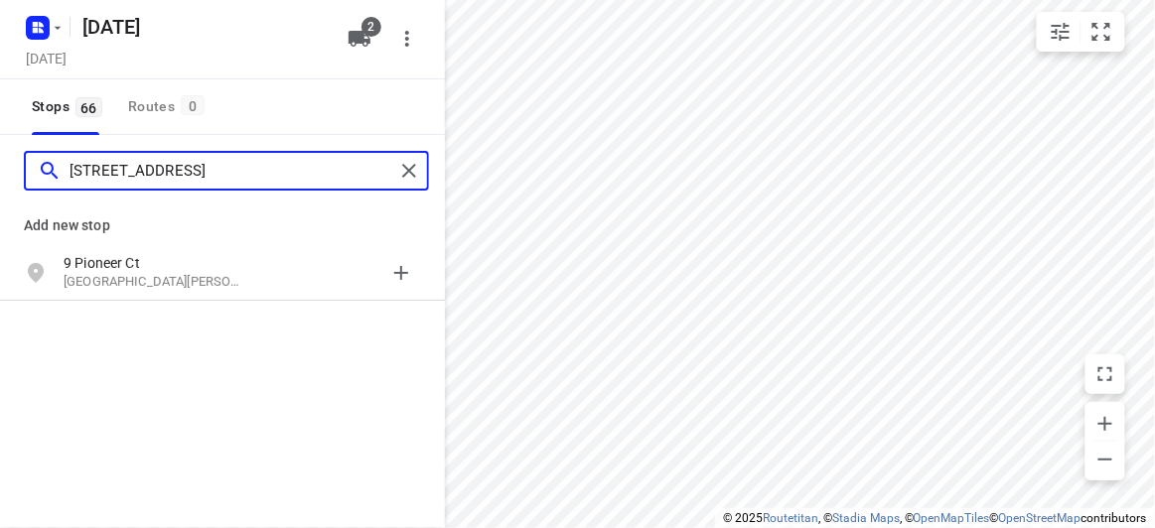
type input "9 Pioneer Ct Wheelers Hill 3150"
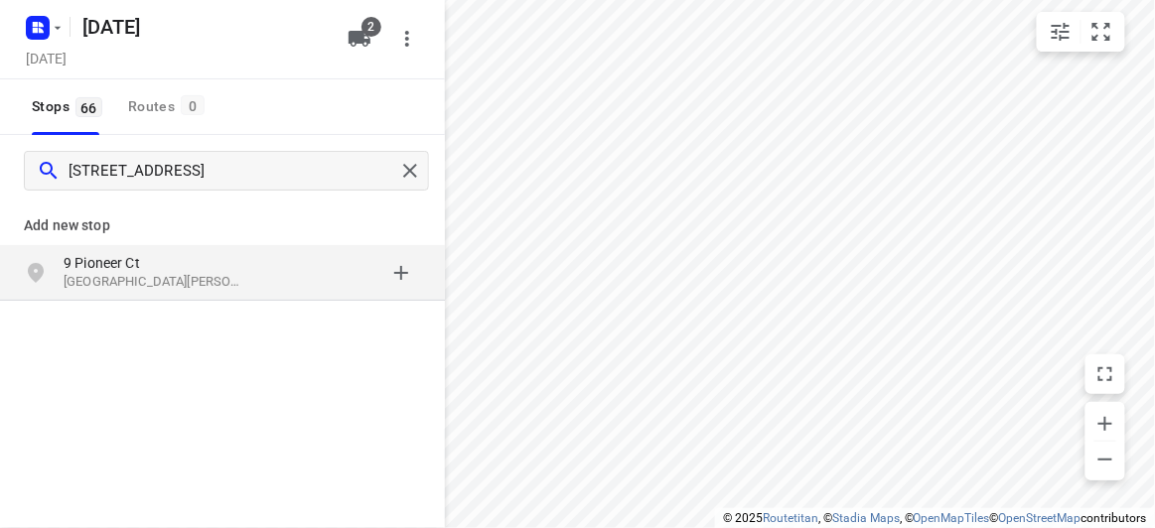
click at [124, 257] on p "9 Pioneer Ct" at bounding box center [155, 263] width 183 height 20
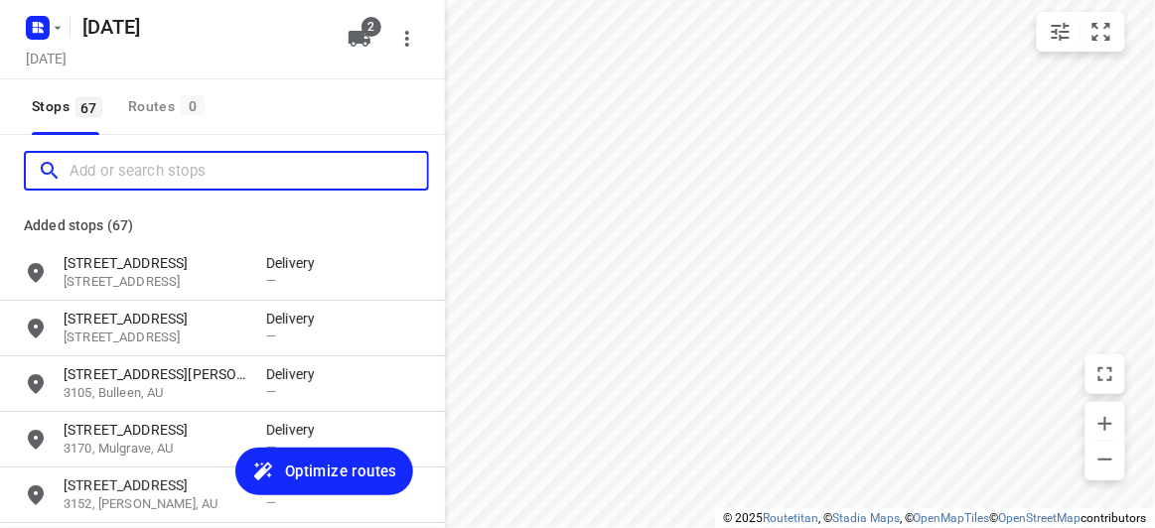
click at [135, 179] on input "Add or search stops" at bounding box center [248, 171] width 357 height 31
click at [89, 174] on input "Add or search stops" at bounding box center [248, 171] width 357 height 31
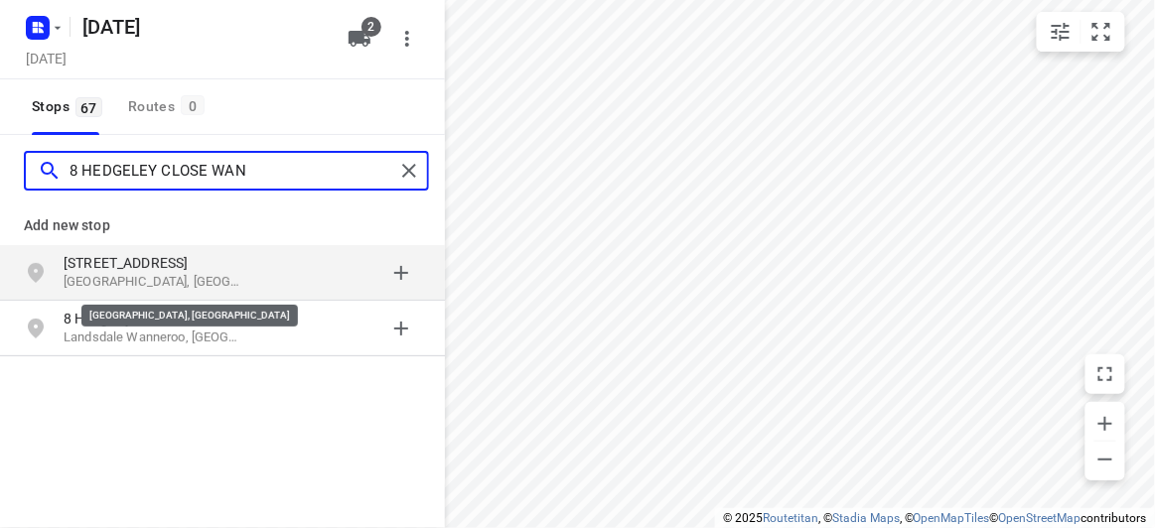
type input "8 HEDGELEY CLOSE WAN"
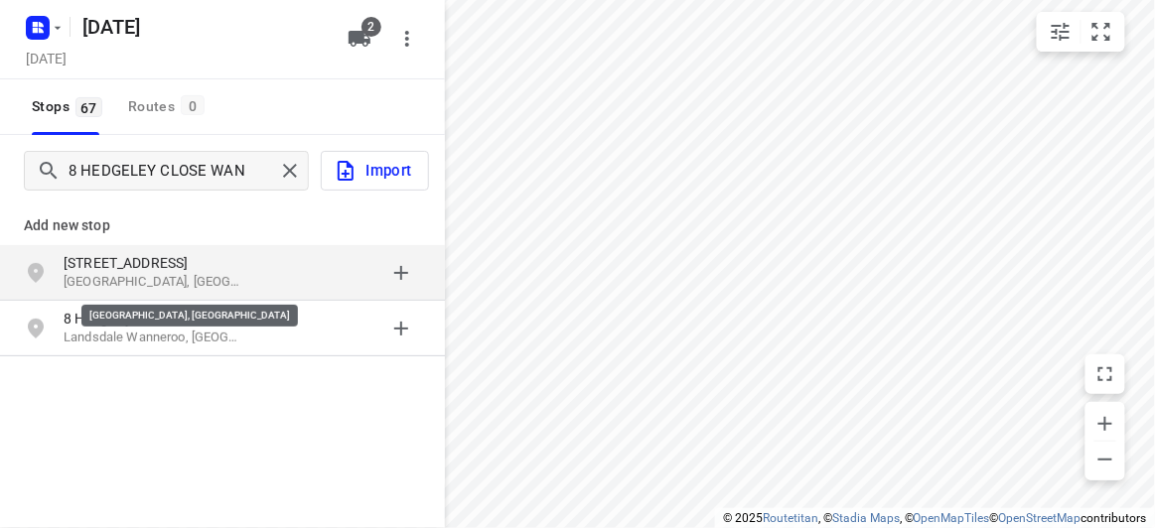
click at [172, 275] on p "Wantirna South VIC, Australia" at bounding box center [155, 282] width 183 height 19
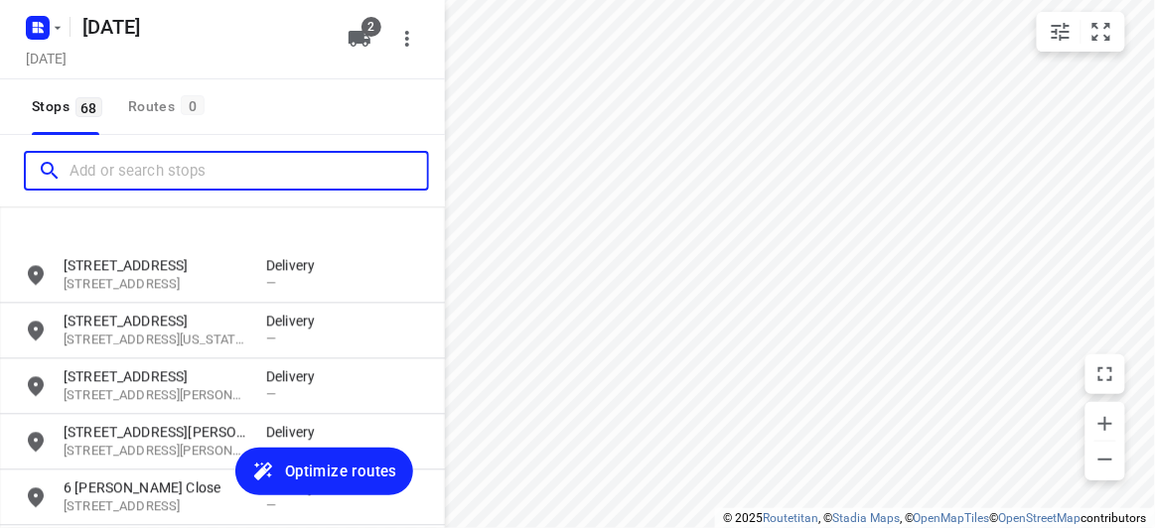
scroll to position [3590, 0]
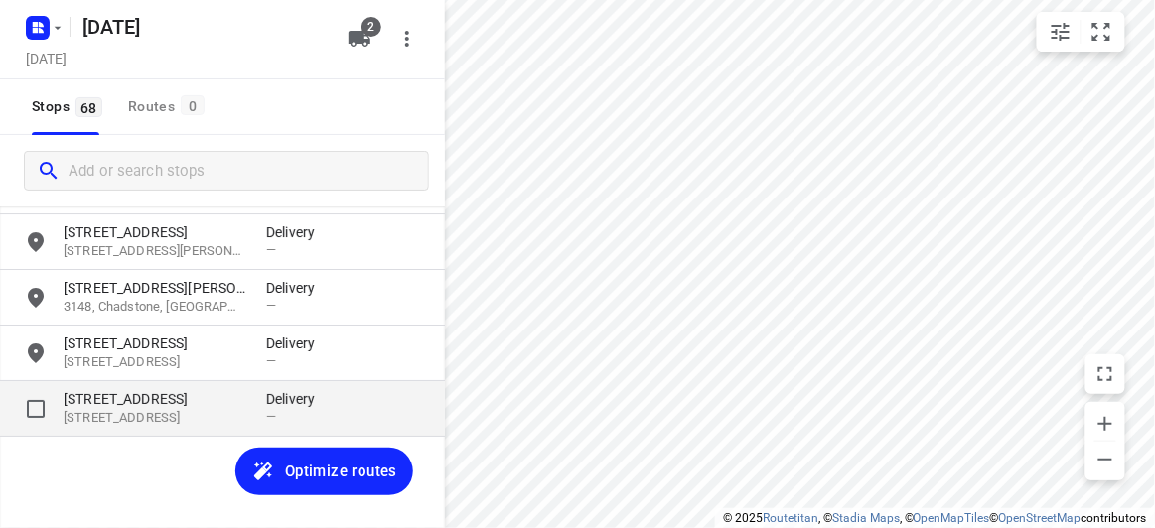
click at [166, 414] on p "3152, Wantirna South, AU" at bounding box center [155, 418] width 183 height 19
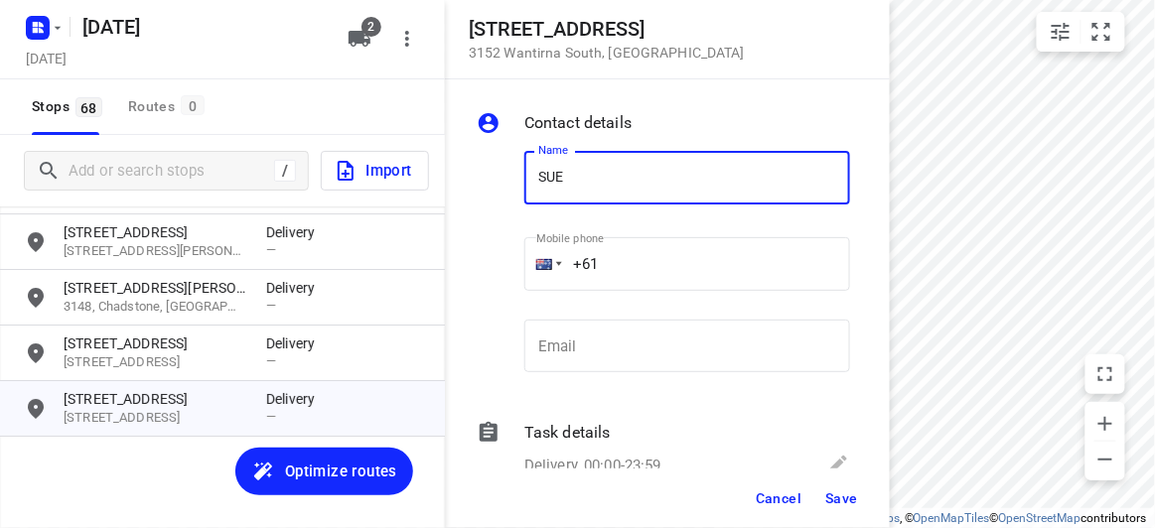
type input "[PERSON_NAME]"
click at [677, 265] on input "+61" at bounding box center [687, 264] width 326 height 54
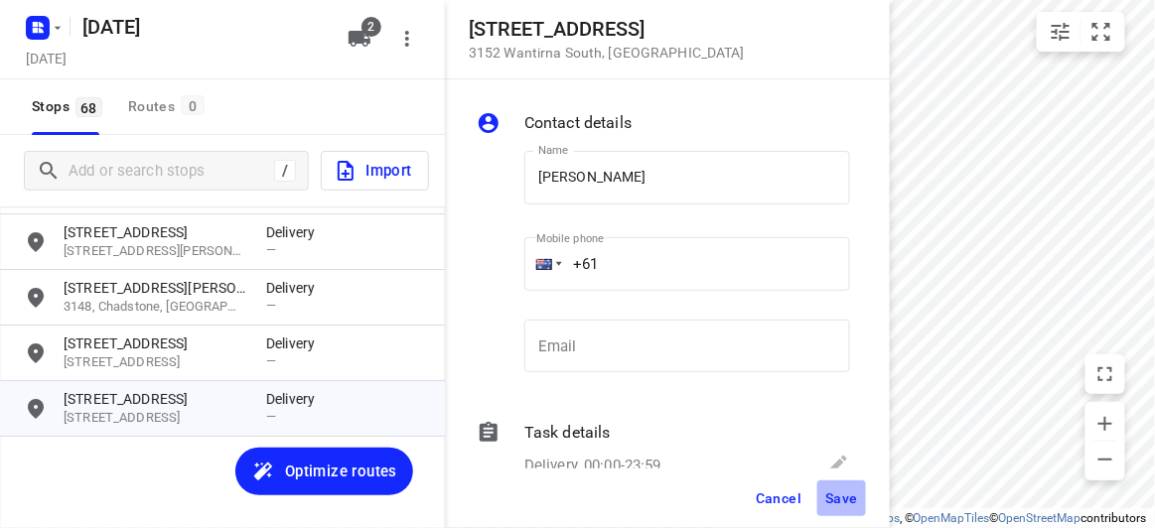
click at [853, 501] on span "Save" at bounding box center [841, 499] width 33 height 16
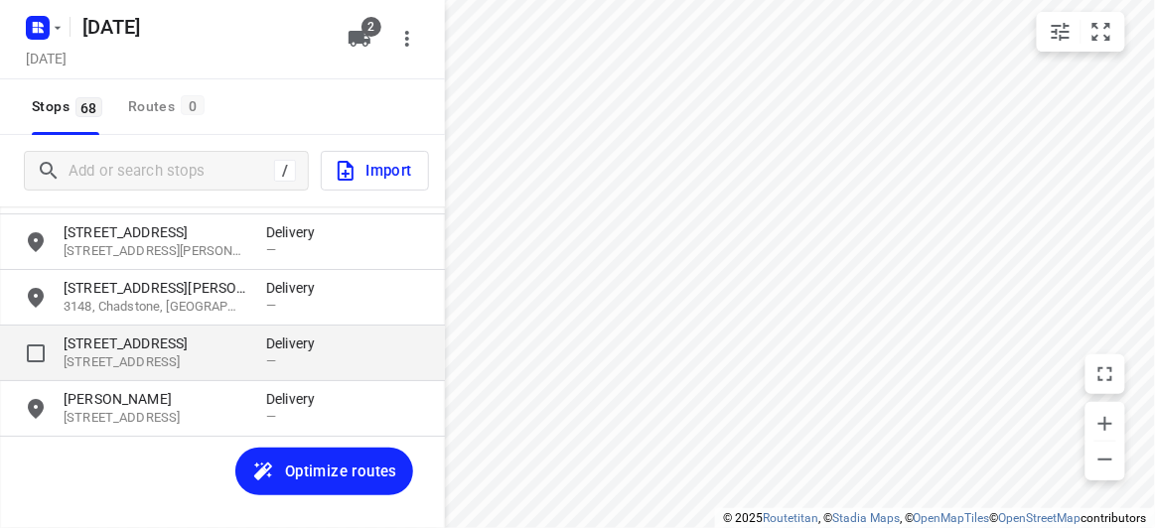
click at [114, 345] on p "9 Pioneer Court" at bounding box center [155, 344] width 183 height 20
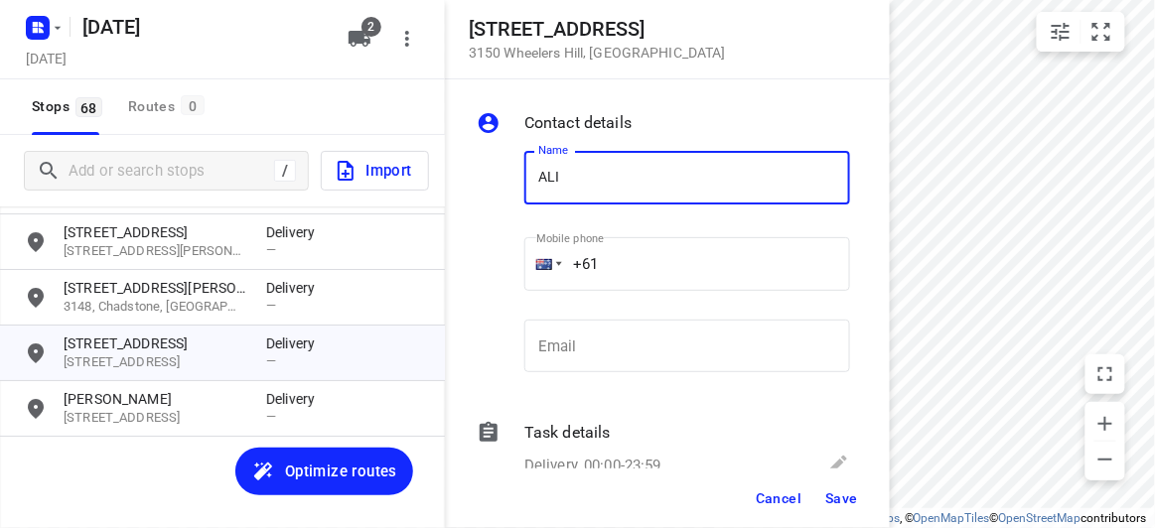
type input "[PERSON_NAME]"
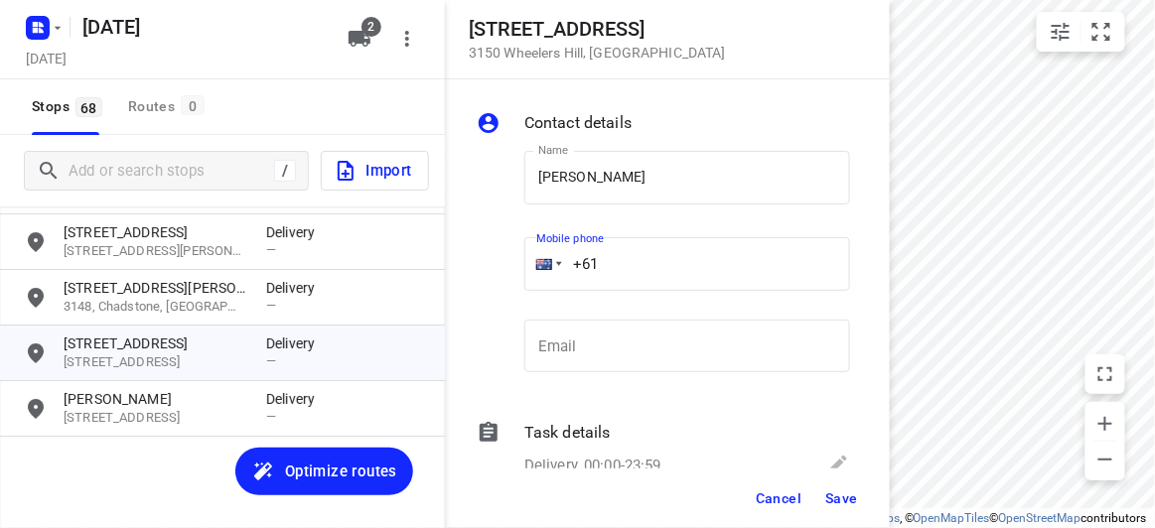
drag, startPoint x: 633, startPoint y: 263, endPoint x: 467, endPoint y: 263, distance: 165.8
click at [467, 263] on div "Contact details Name Alicia Kee Name Mobile phone +61 ​ Email Email Task detail…" at bounding box center [667, 273] width 445 height 389
paste input "438260038"
type input "+61 438260038"
click at [838, 495] on span "Save" at bounding box center [841, 499] width 33 height 16
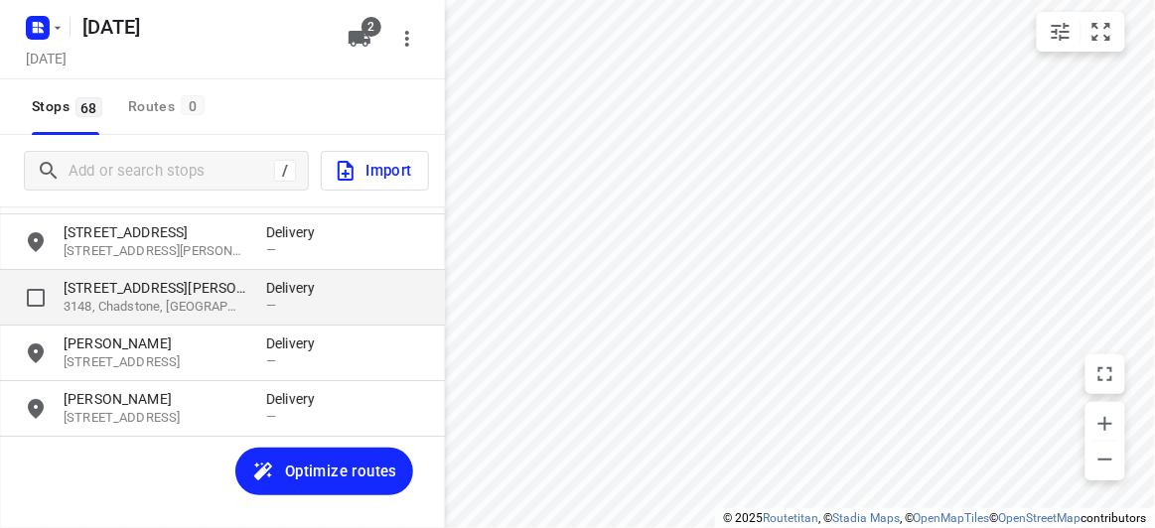
click at [147, 289] on p "1 Stapley Crescent" at bounding box center [155, 288] width 183 height 20
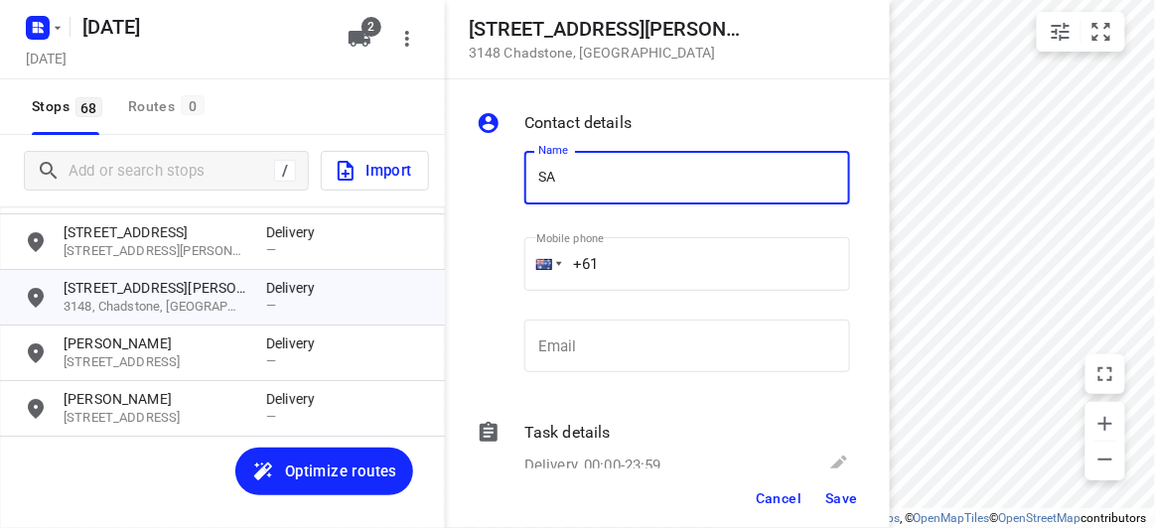
type input "[PERSON_NAME] 2/1"
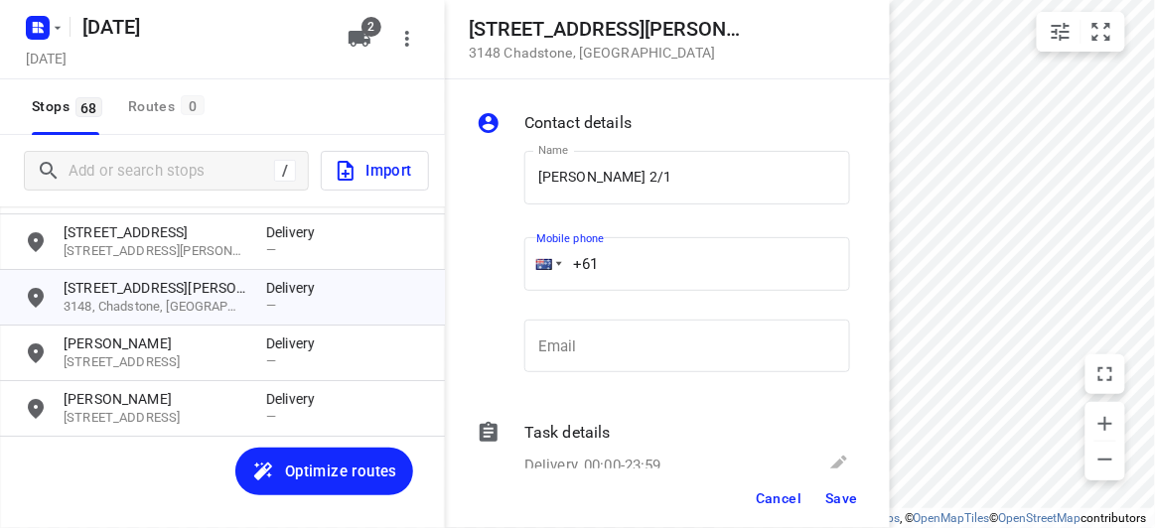
drag, startPoint x: 622, startPoint y: 254, endPoint x: 516, endPoint y: 254, distance: 105.3
click at [516, 254] on div "Mobile phone +61 ​" at bounding box center [687, 269] width 342 height 91
paste input "411959750"
type input "+61 411959750"
click at [838, 498] on span "Save" at bounding box center [841, 499] width 33 height 16
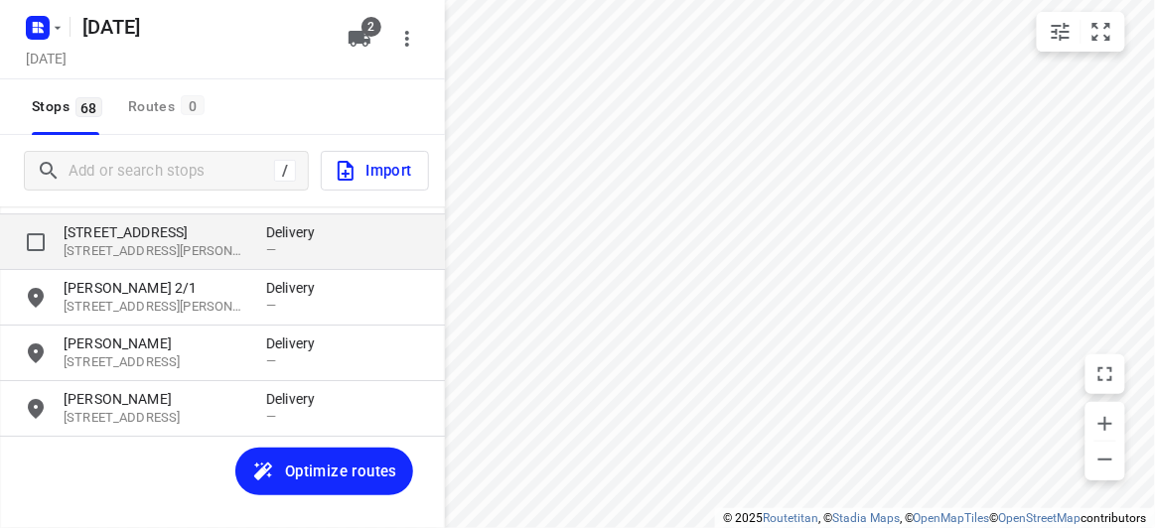
click at [121, 255] on p "3169, Clayton South, AU" at bounding box center [155, 251] width 183 height 19
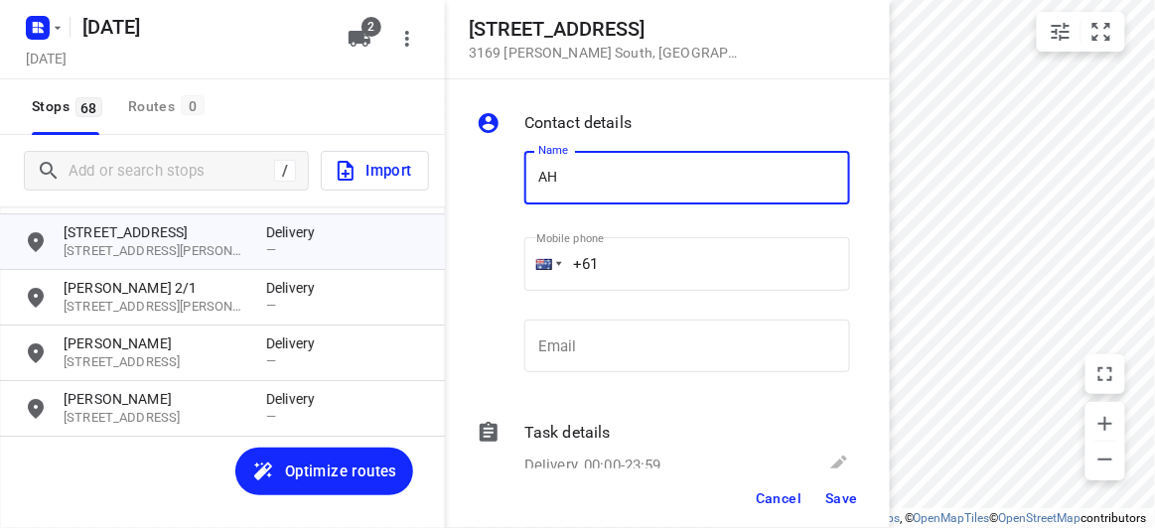
type input "[PERSON_NAME]"
click at [614, 268] on input "+61" at bounding box center [687, 264] width 326 height 54
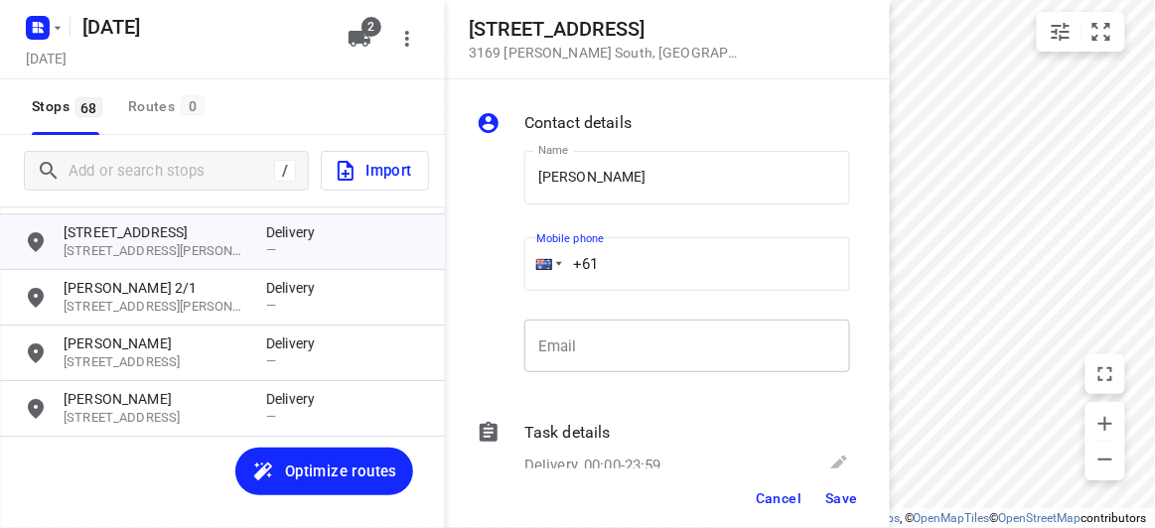
paste input "435854998"
type input "+61 435854998"
click at [850, 508] on button "Save" at bounding box center [841, 499] width 49 height 36
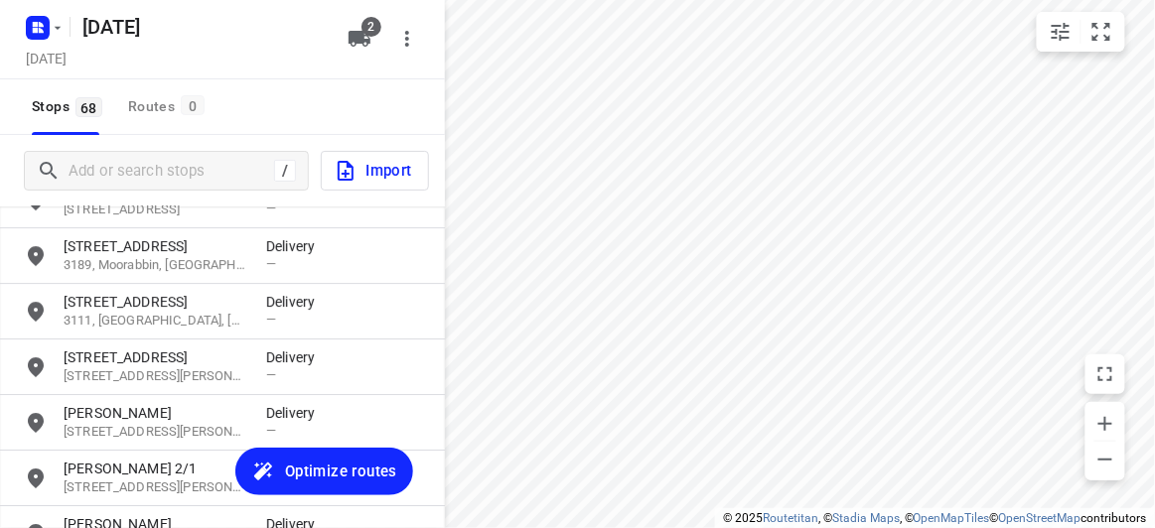
scroll to position [3409, 0]
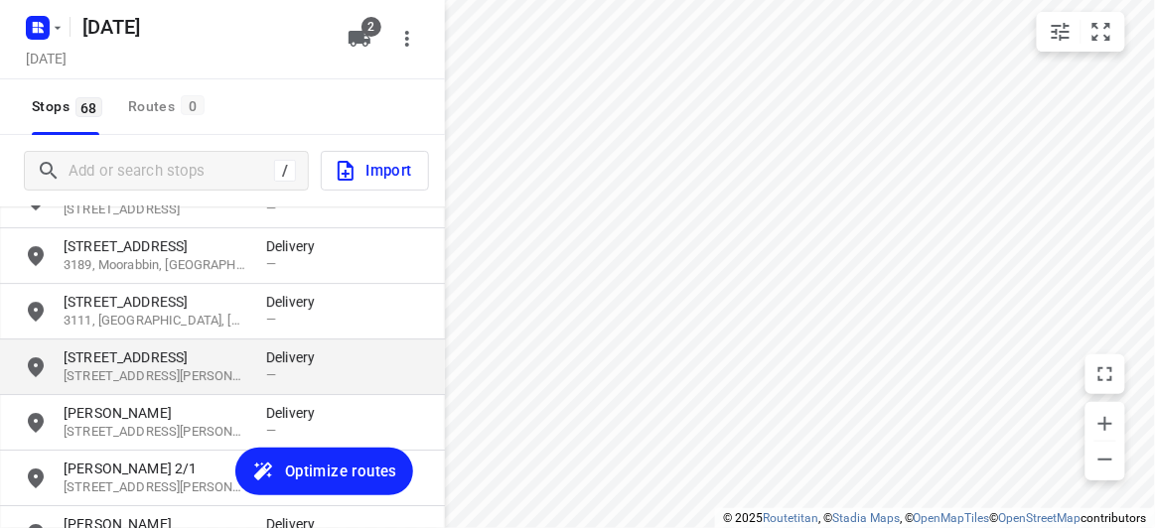
click at [134, 363] on p "6 Irymple Avenue" at bounding box center [155, 358] width 183 height 20
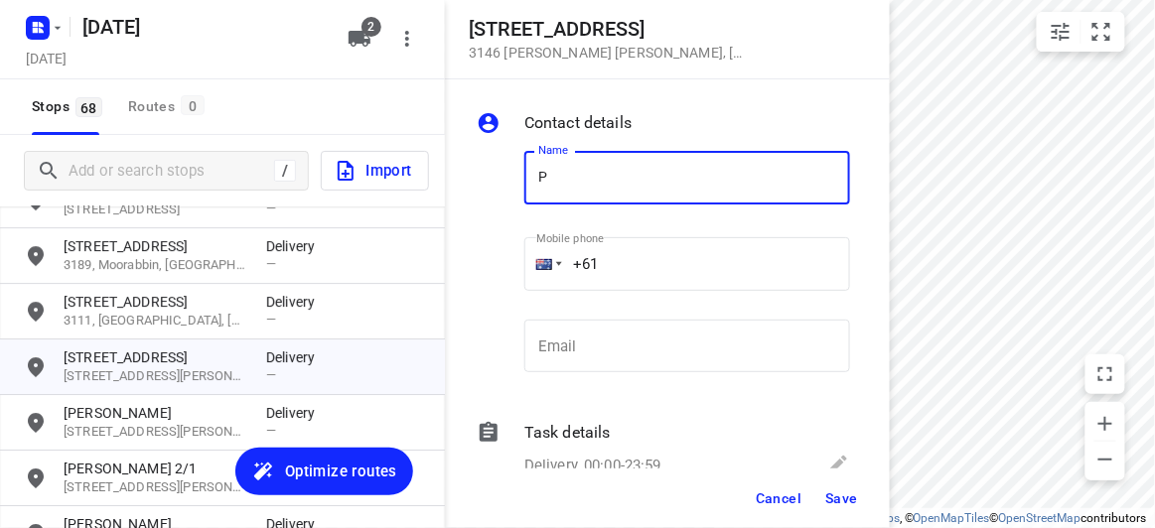
type input "[PERSON_NAME]"
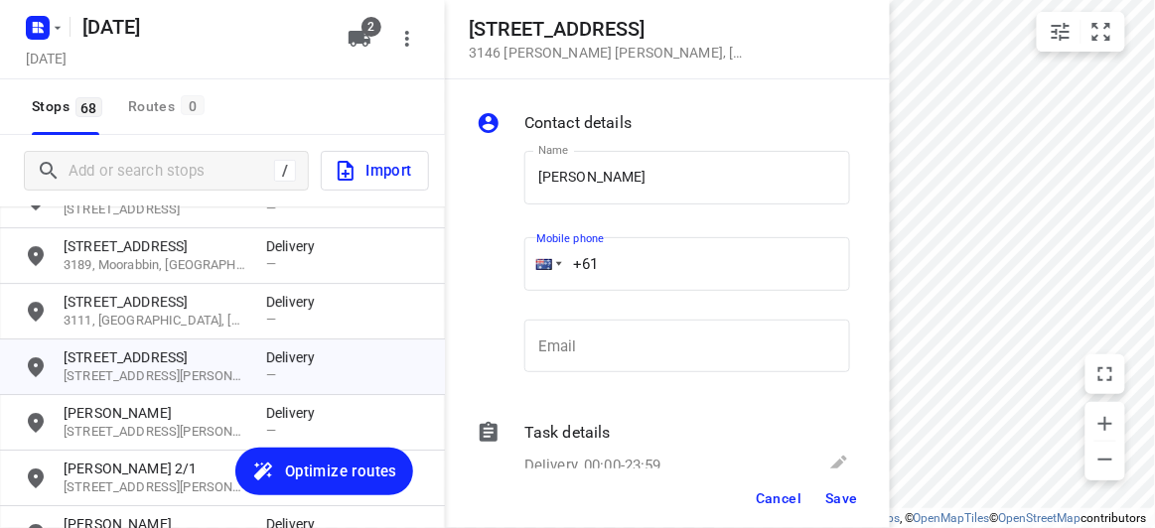
drag, startPoint x: 541, startPoint y: 269, endPoint x: 525, endPoint y: 269, distance: 15.9
click at [525, 269] on div "+61" at bounding box center [687, 264] width 326 height 54
paste input "61468604090"
drag, startPoint x: 626, startPoint y: 234, endPoint x: 562, endPoint y: 259, distance: 68.2
click at [562, 259] on div "Mobile phone +61 61468604090 ​" at bounding box center [687, 267] width 326 height 79
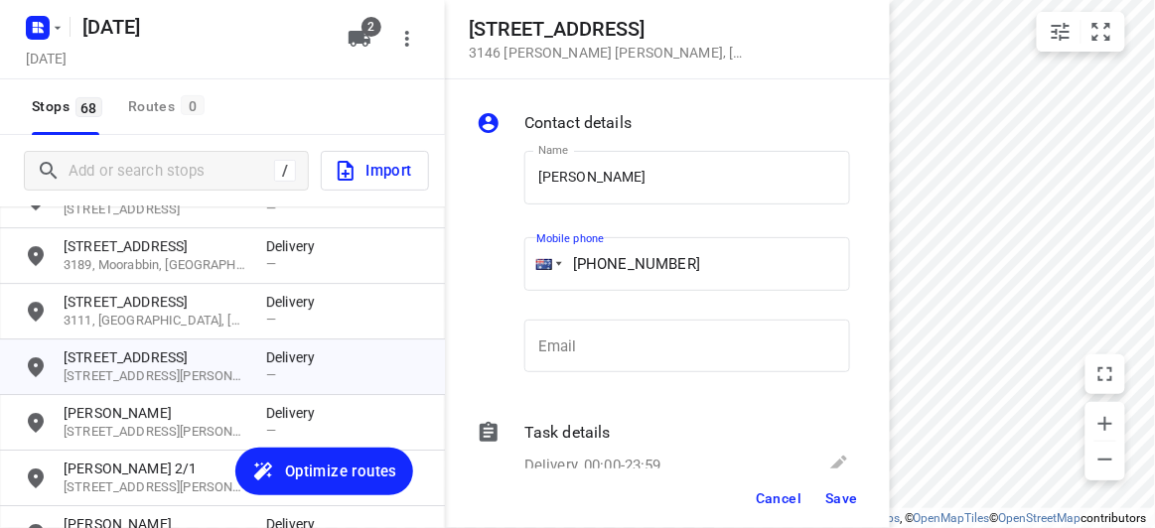
drag, startPoint x: 630, startPoint y: 258, endPoint x: 479, endPoint y: 258, distance: 150.9
click at [479, 258] on div "Name Pamelia Thng Name Mobile phone +61 61468604090 ​ Email Email" at bounding box center [663, 266] width 381 height 262
paste input "tel"
type input "+61 468604090"
click at [841, 494] on span "Save" at bounding box center [841, 499] width 33 height 16
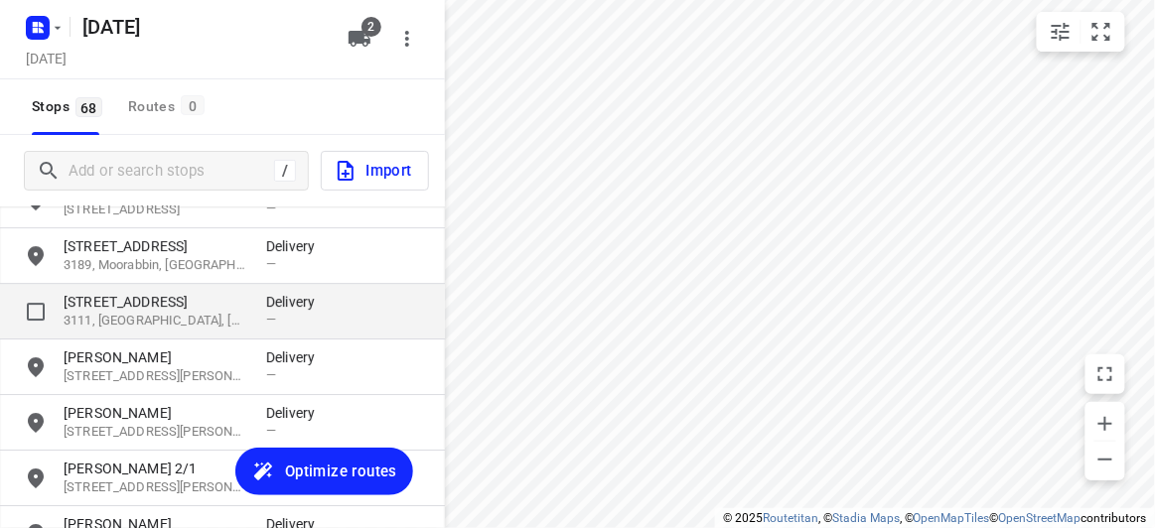
click at [157, 315] on p "3111, Donvale, AU" at bounding box center [155, 321] width 183 height 19
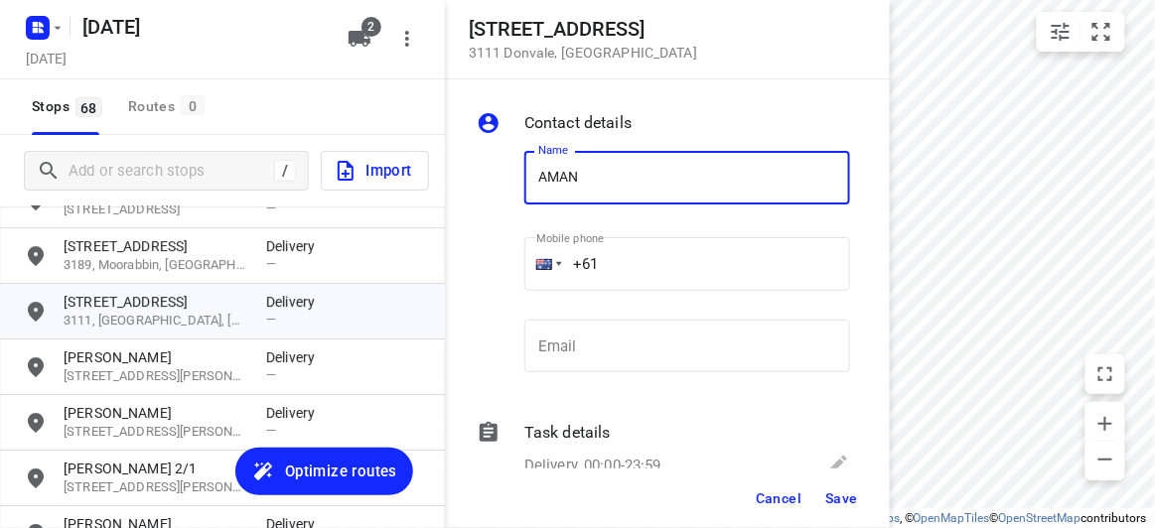
type input "[PERSON_NAME]"
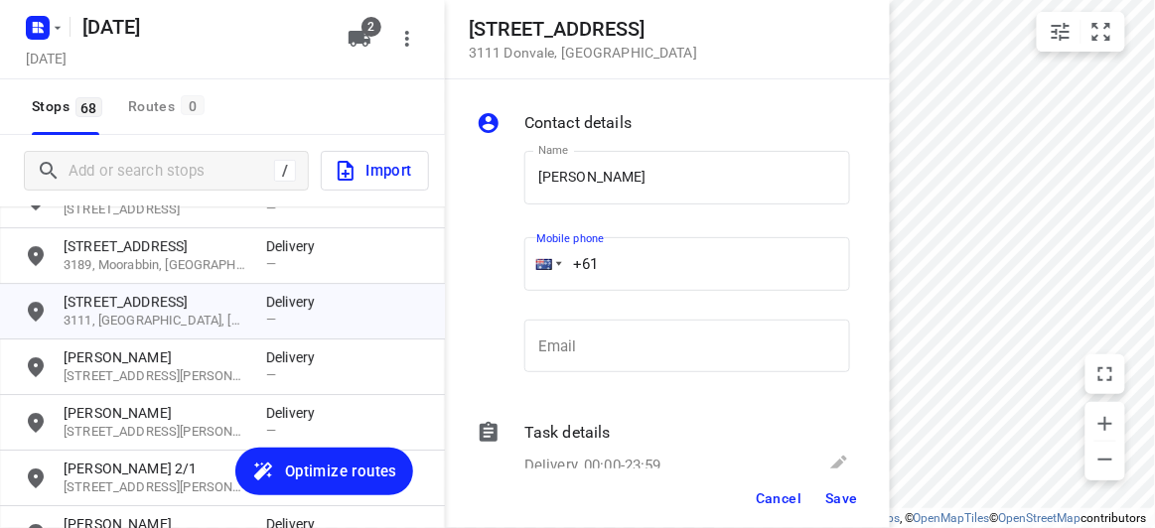
drag, startPoint x: 531, startPoint y: 253, endPoint x: 499, endPoint y: 251, distance: 31.8
click at [499, 251] on div "Name AMANDA YUEN Name Mobile phone +61 ​ Email Email" at bounding box center [663, 266] width 381 height 262
paste input "421906306"
type input "+61 421906306"
drag, startPoint x: 822, startPoint y: 470, endPoint x: 843, endPoint y: 494, distance: 31.7
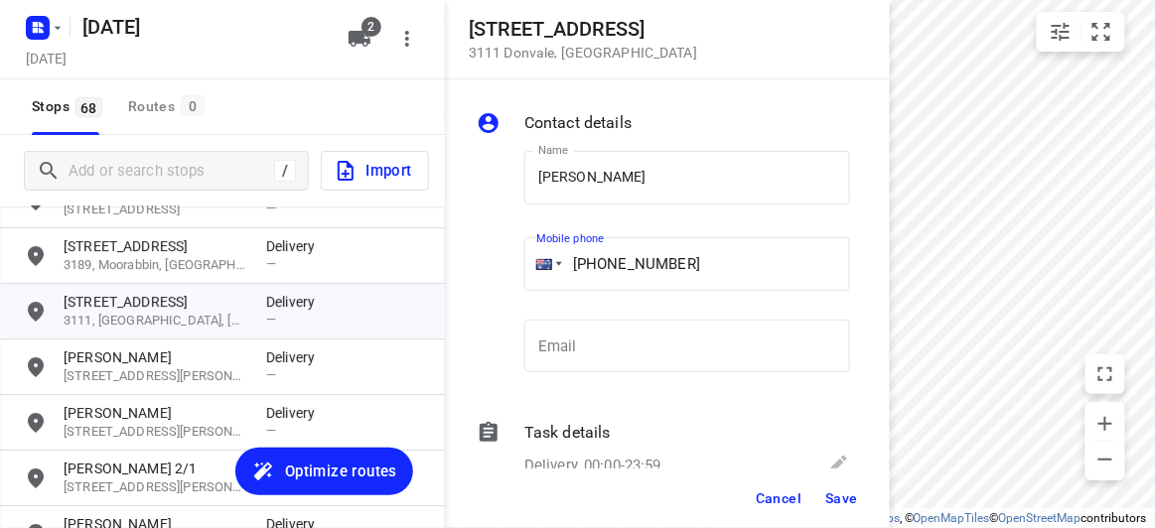
click at [826, 475] on div "Cancel Save" at bounding box center [667, 499] width 445 height 60
click at [842, 496] on span "Save" at bounding box center [841, 499] width 33 height 16
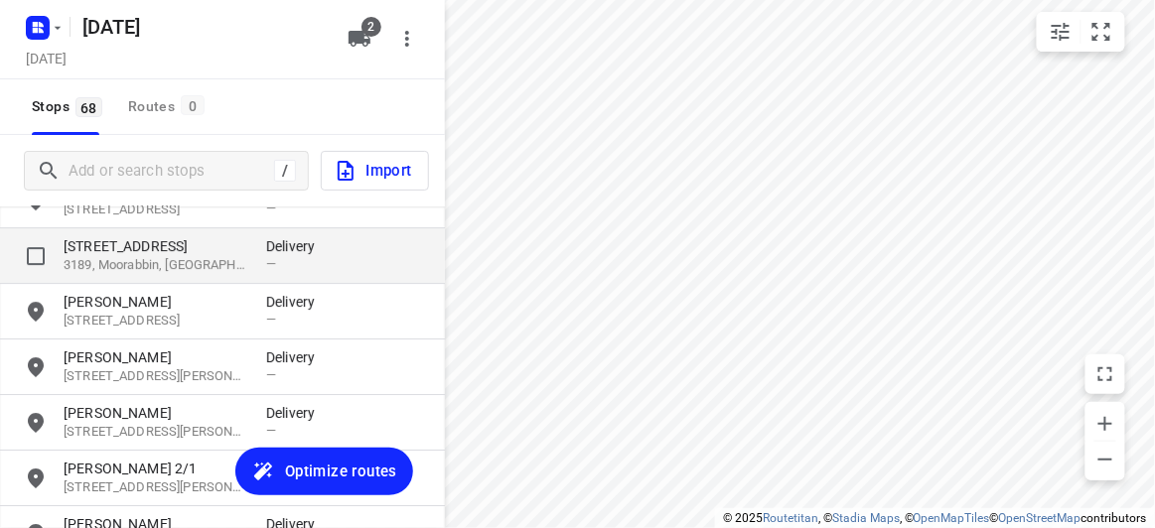
click at [110, 244] on p "15 Cochranes Road" at bounding box center [155, 246] width 183 height 20
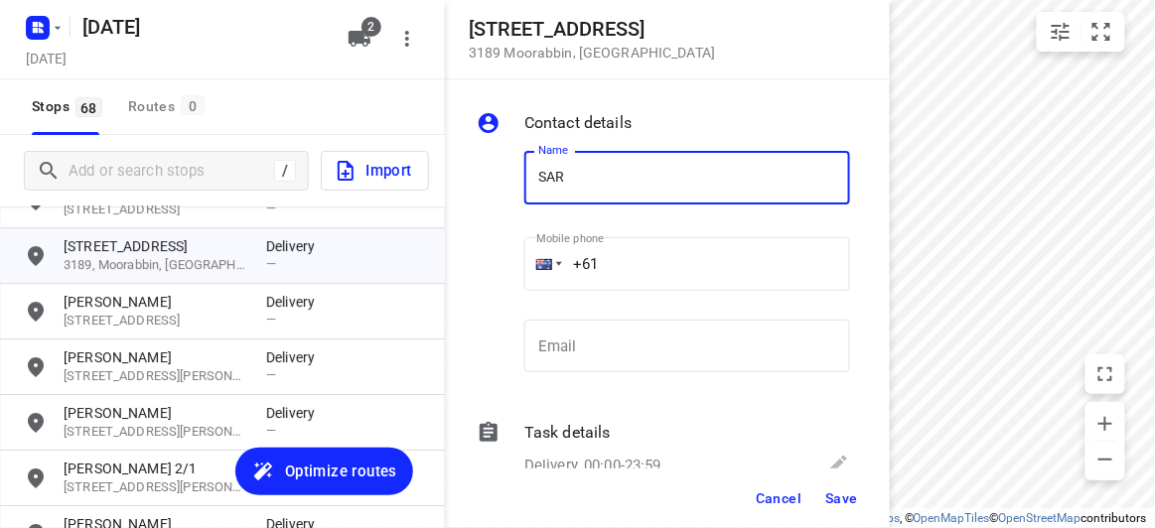
type input "SARAH LEUNG"
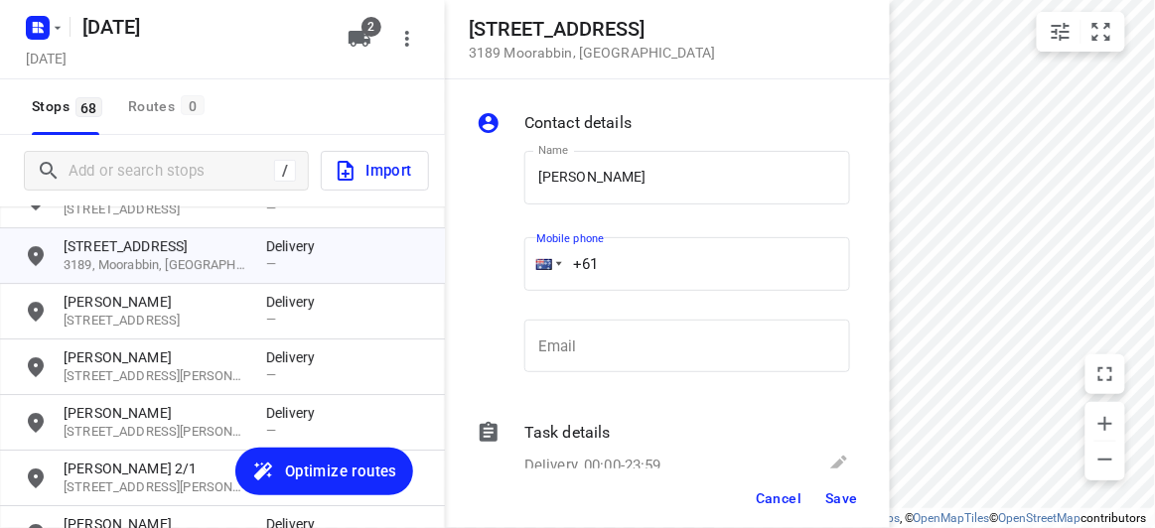
click at [573, 271] on input "+61" at bounding box center [687, 264] width 326 height 54
paste input "430042700"
type input "+61 430042700"
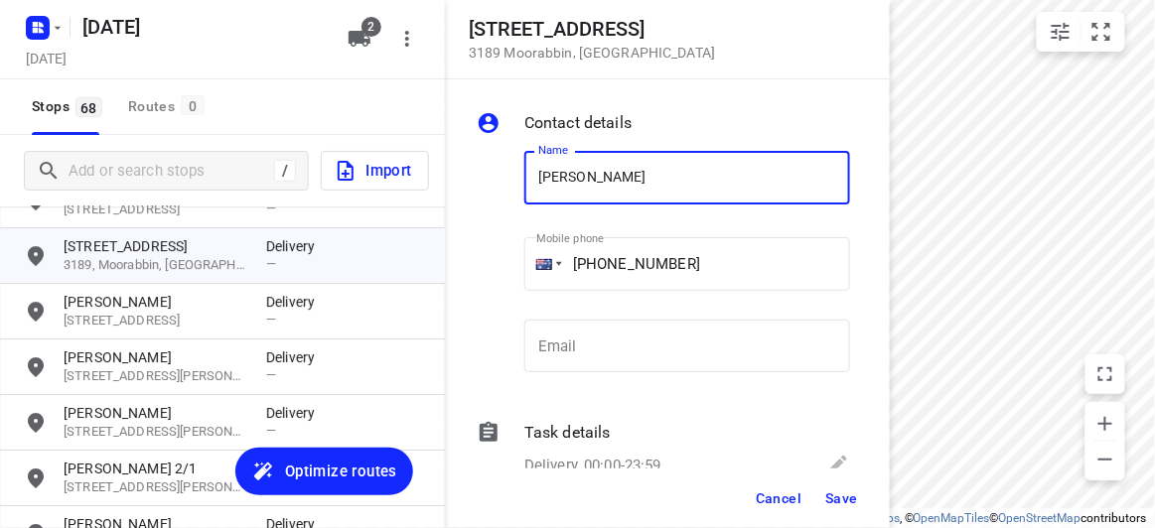
click at [670, 158] on input "SARAH LEUNG" at bounding box center [687, 178] width 326 height 54
type input "[PERSON_NAME] 19A"
click at [854, 504] on span "Save" at bounding box center [841, 499] width 33 height 16
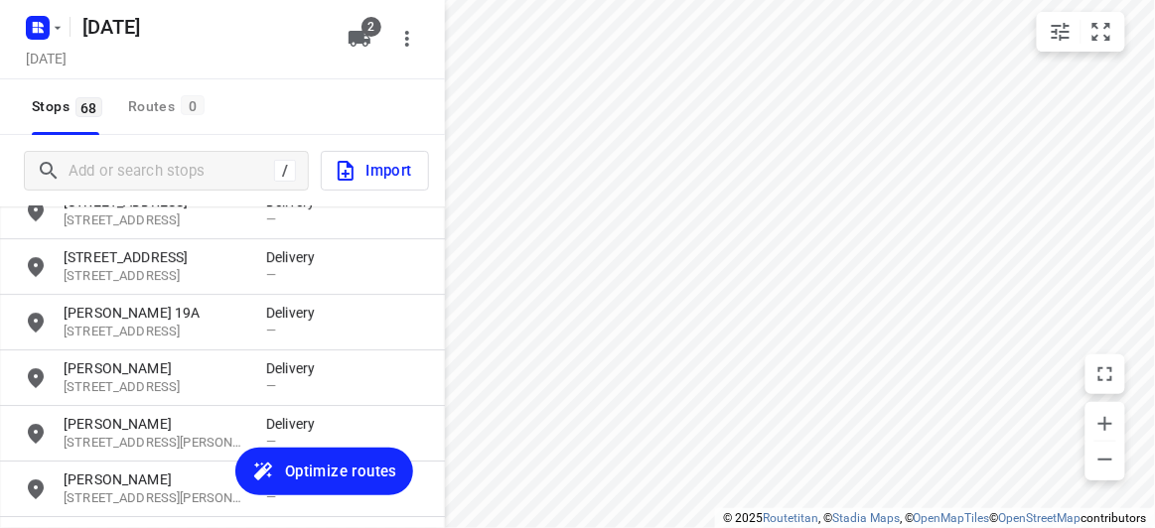
scroll to position [3319, 0]
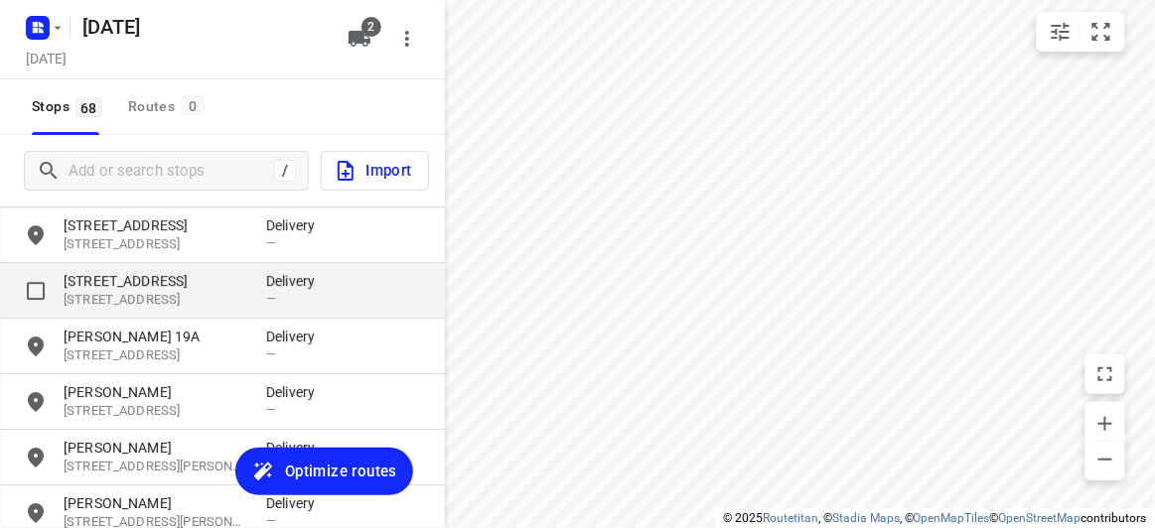
click at [135, 289] on div "17 Alana Court 3152, Wantirna South, AU" at bounding box center [165, 290] width 203 height 39
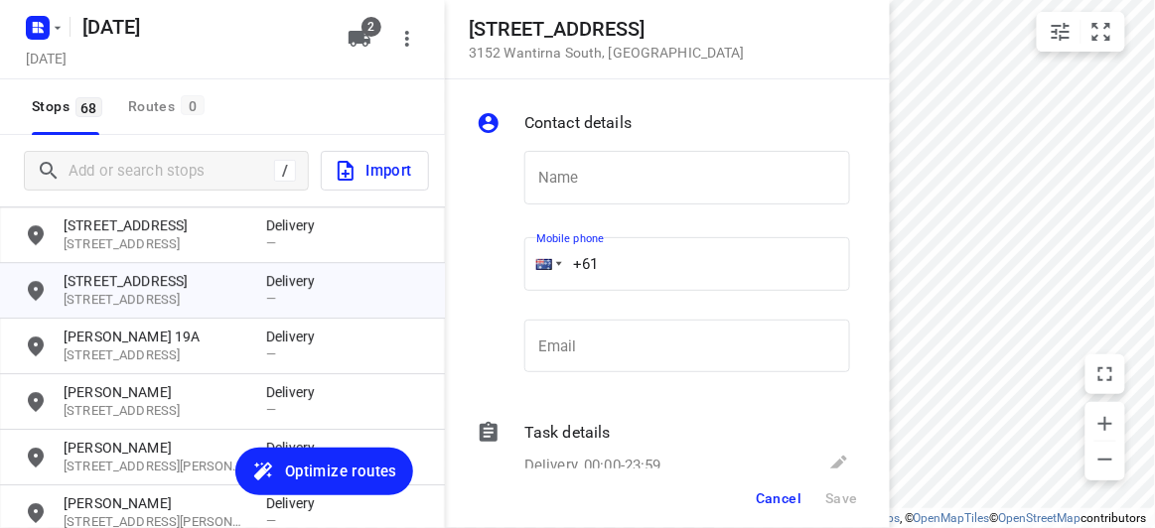
drag, startPoint x: 597, startPoint y: 273, endPoint x: 498, endPoint y: 279, distance: 98.5
click at [494, 272] on div "Name Name Mobile phone +61 ​ Email Email" at bounding box center [663, 266] width 381 height 262
paste input "412987997"
type input "+61 412987997"
click at [552, 170] on input "text" at bounding box center [687, 178] width 326 height 54
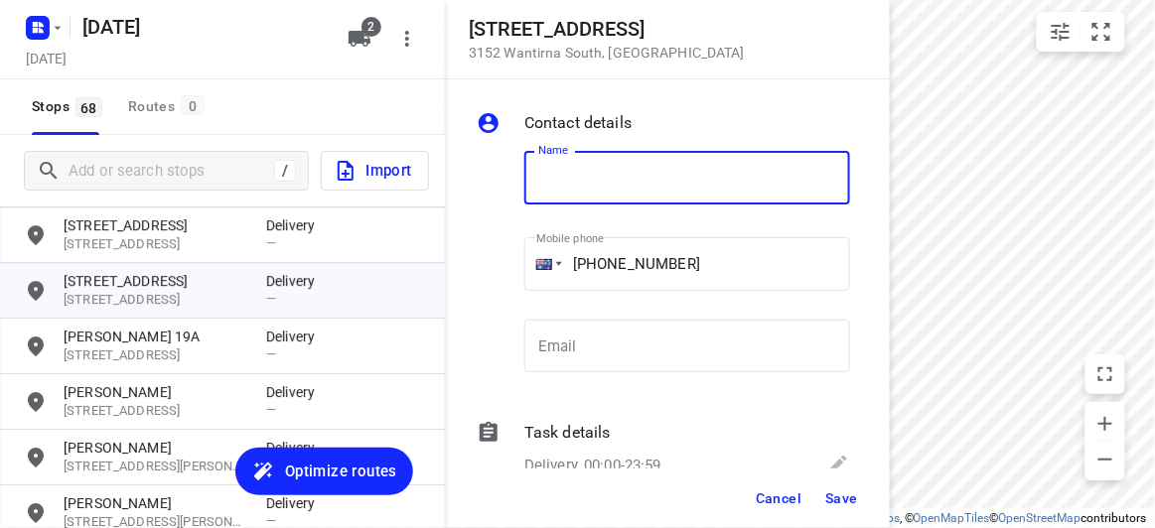
paste input "孝安"
type input "孝安"
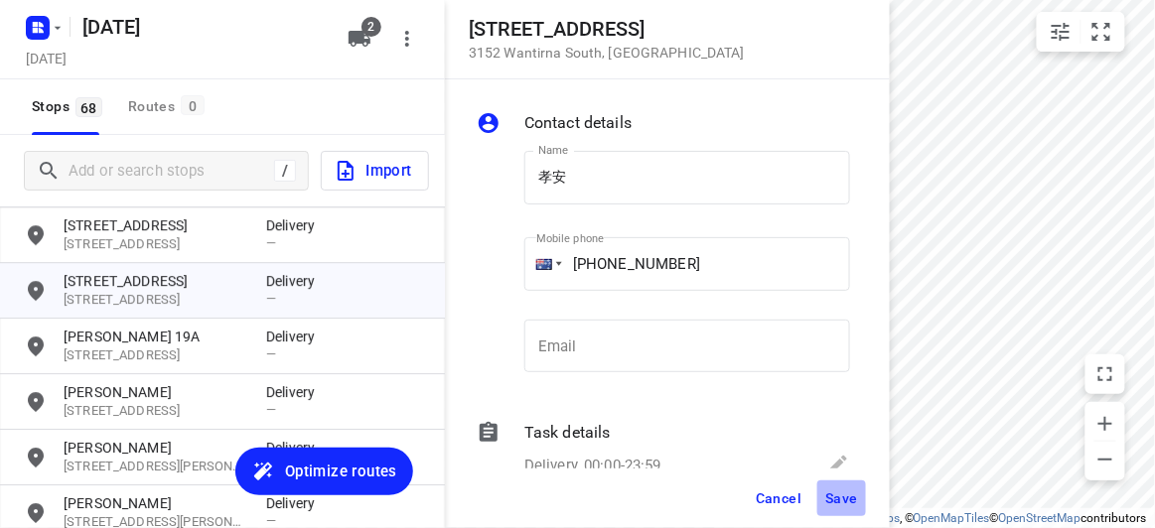
click at [830, 494] on span "Save" at bounding box center [841, 499] width 33 height 16
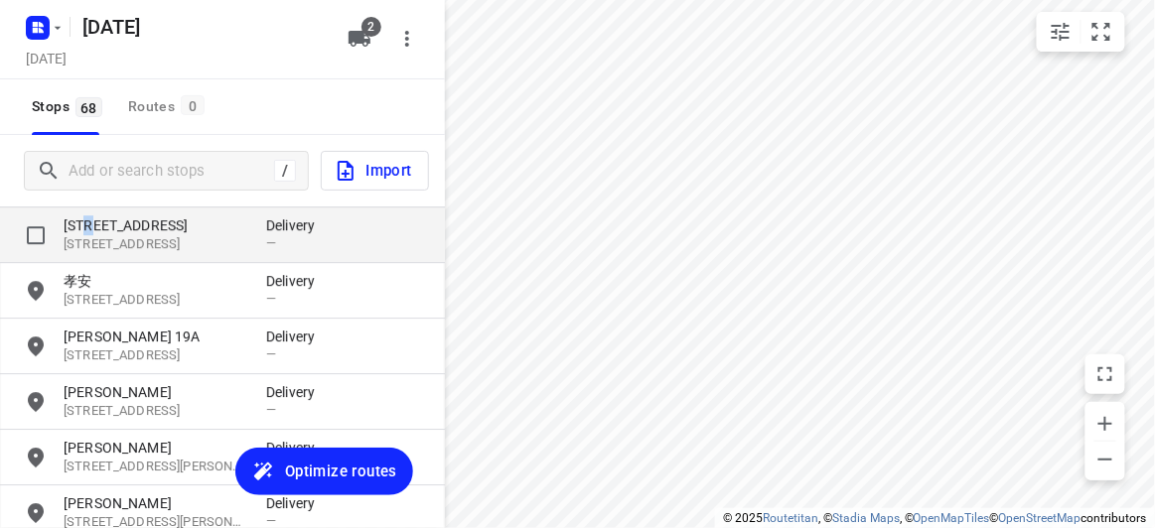
click at [89, 230] on p "24 Marsden Crescent" at bounding box center [155, 225] width 183 height 20
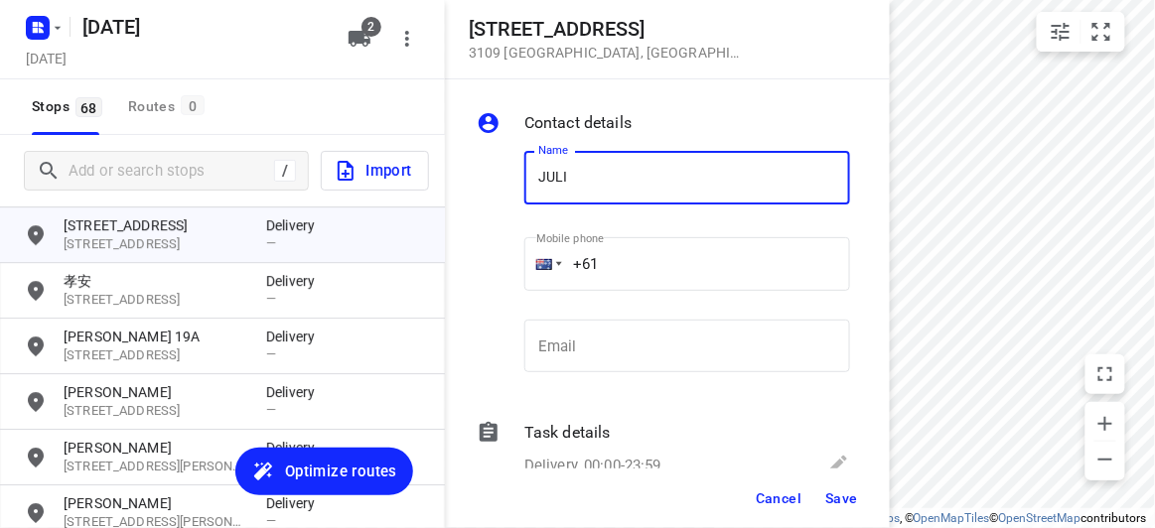
type input "[PERSON_NAME]"
click at [623, 268] on input "+61" at bounding box center [687, 264] width 326 height 54
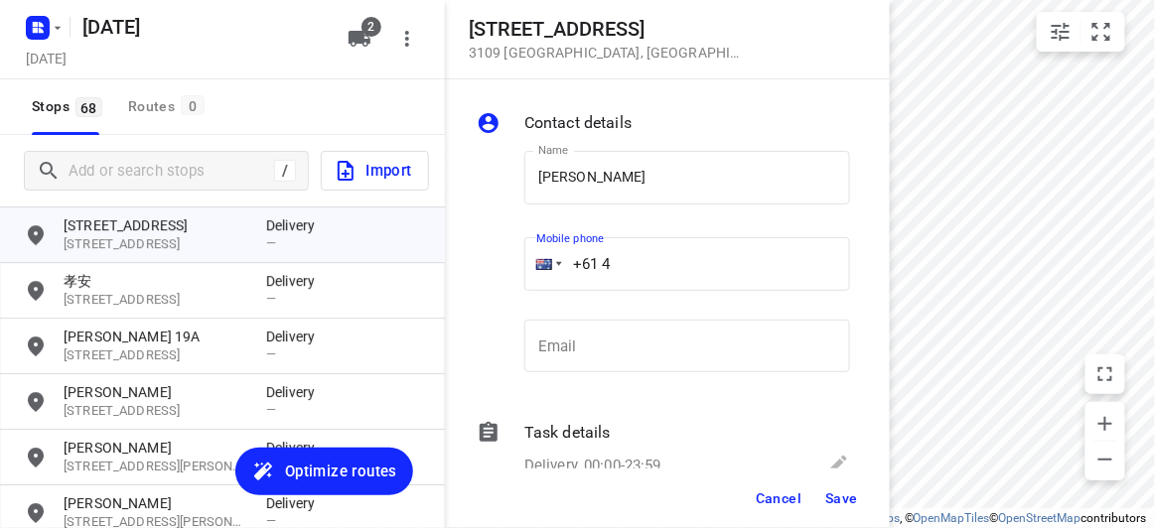
paste input "21077917"
type input "+61 421077917"
click at [843, 482] on button "Save" at bounding box center [841, 499] width 49 height 36
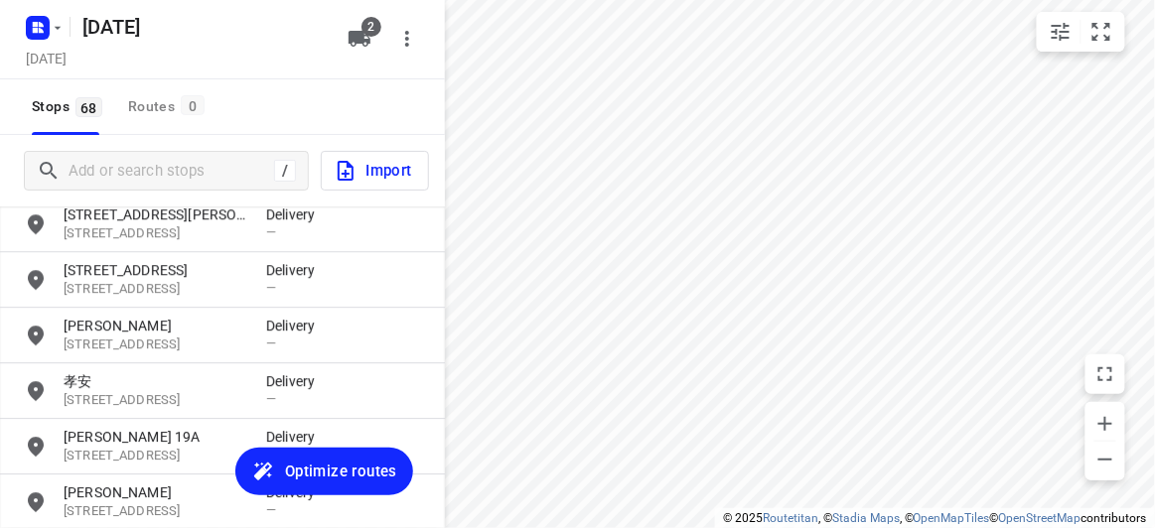
scroll to position [3138, 0]
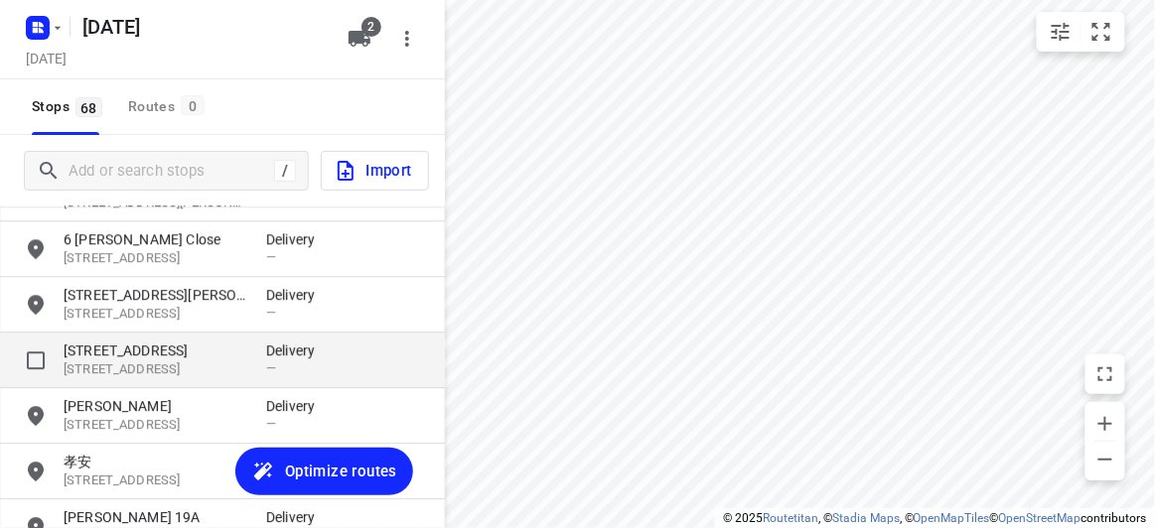
click at [114, 338] on div "65 Winfield Road 3104, Balwyn North, AU Delivery —" at bounding box center [222, 361] width 445 height 56
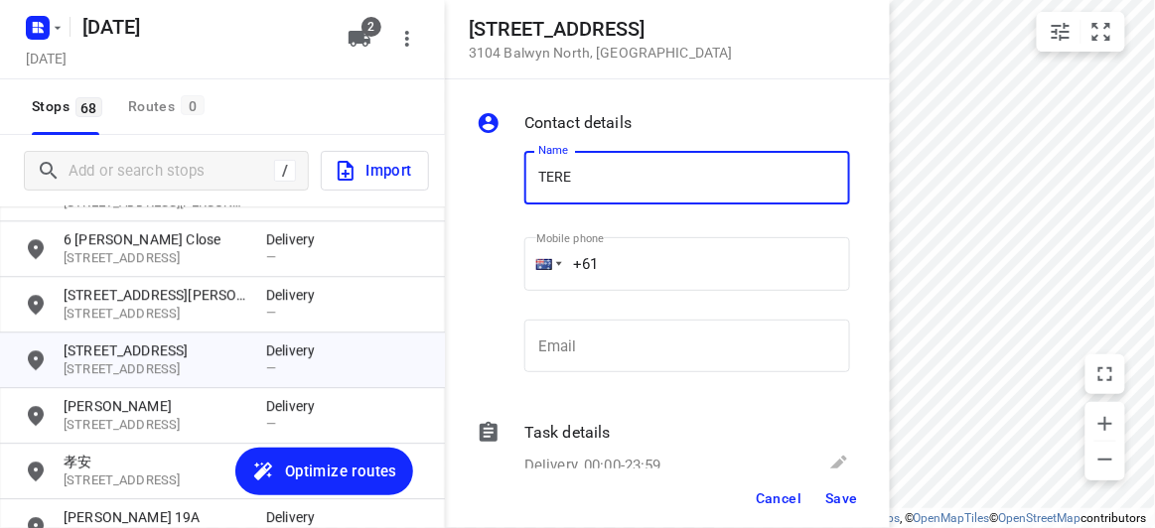
type input "[PERSON_NAME] 1/65"
click at [622, 261] on input "+61" at bounding box center [687, 264] width 326 height 54
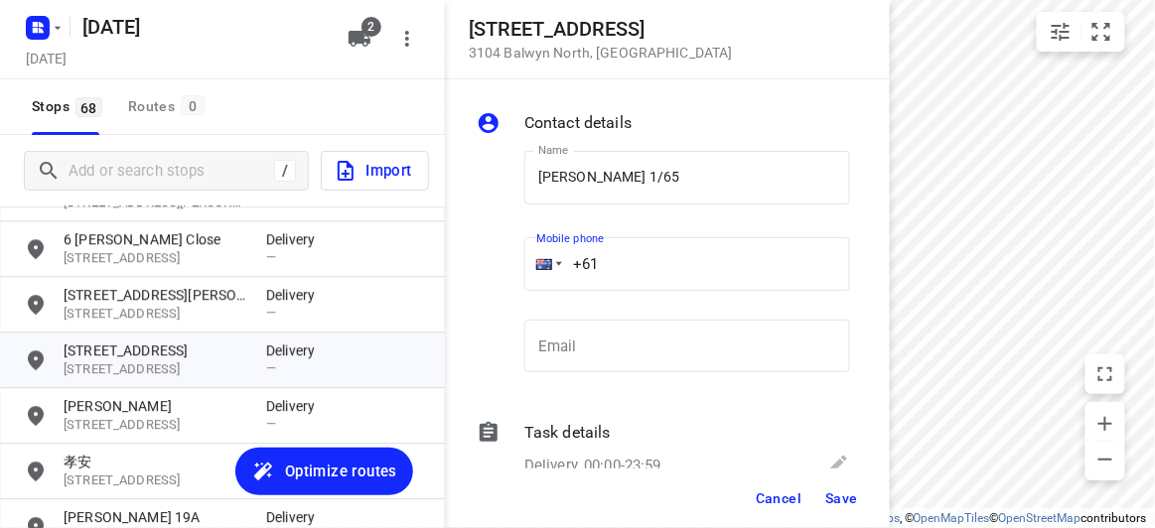
paste input "402905390"
type input "+61 402905390"
click at [849, 503] on span "Save" at bounding box center [841, 499] width 33 height 16
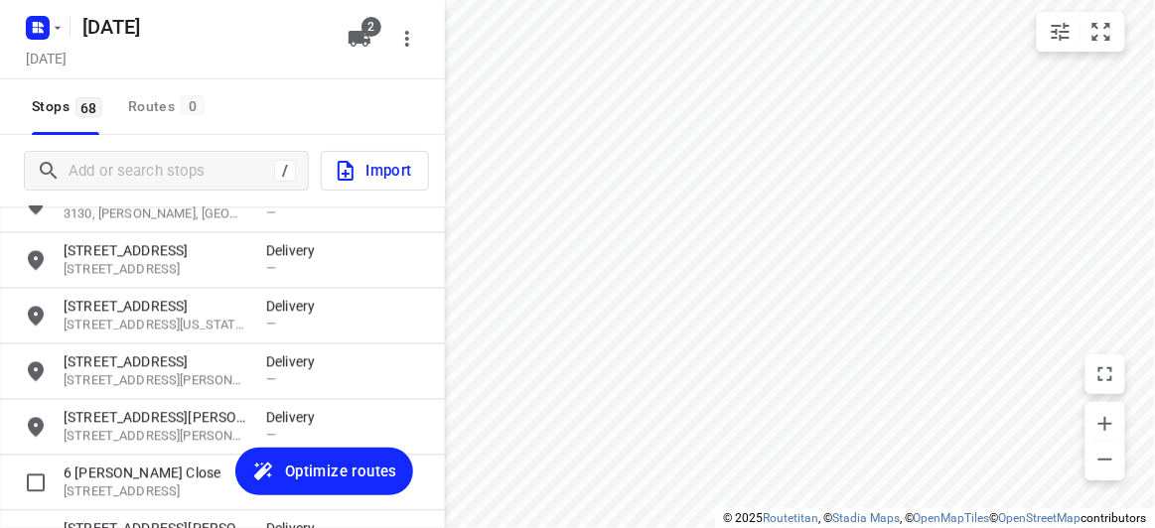
scroll to position [2957, 0]
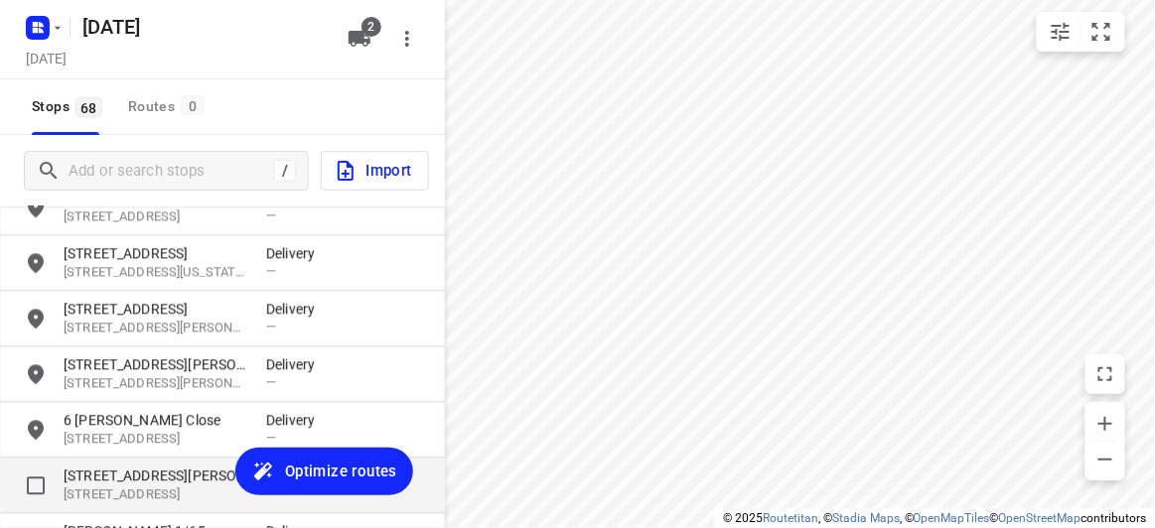
click at [92, 477] on p "28 Celeste Street" at bounding box center [155, 476] width 183 height 20
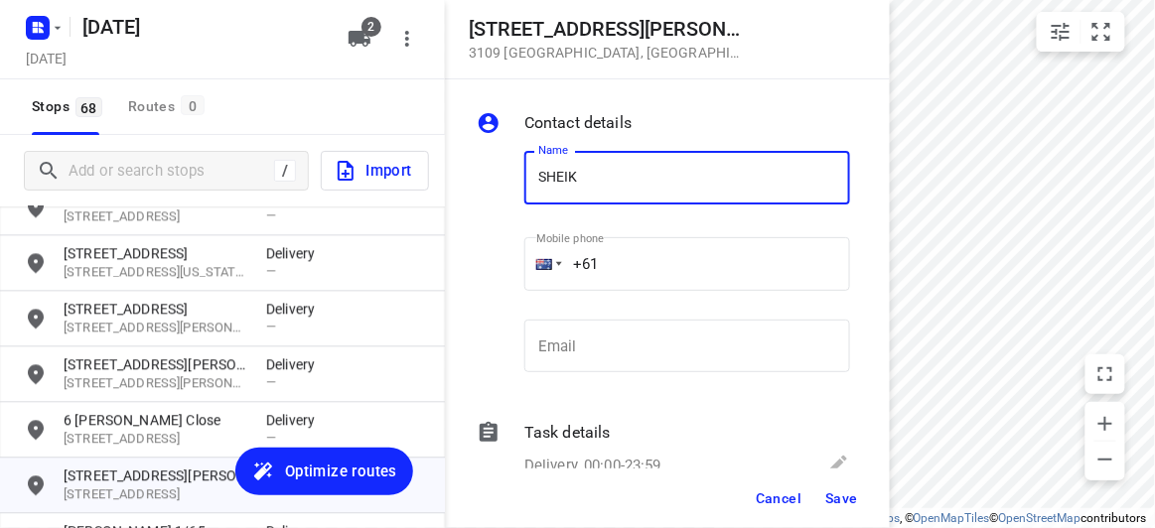
type input "[PERSON_NAME]"
drag, startPoint x: 612, startPoint y: 257, endPoint x: 506, endPoint y: 257, distance: 105.3
click at [506, 257] on div "Name SHEIK WONG Name Mobile phone +61 ​ Email Email" at bounding box center [663, 266] width 381 height 262
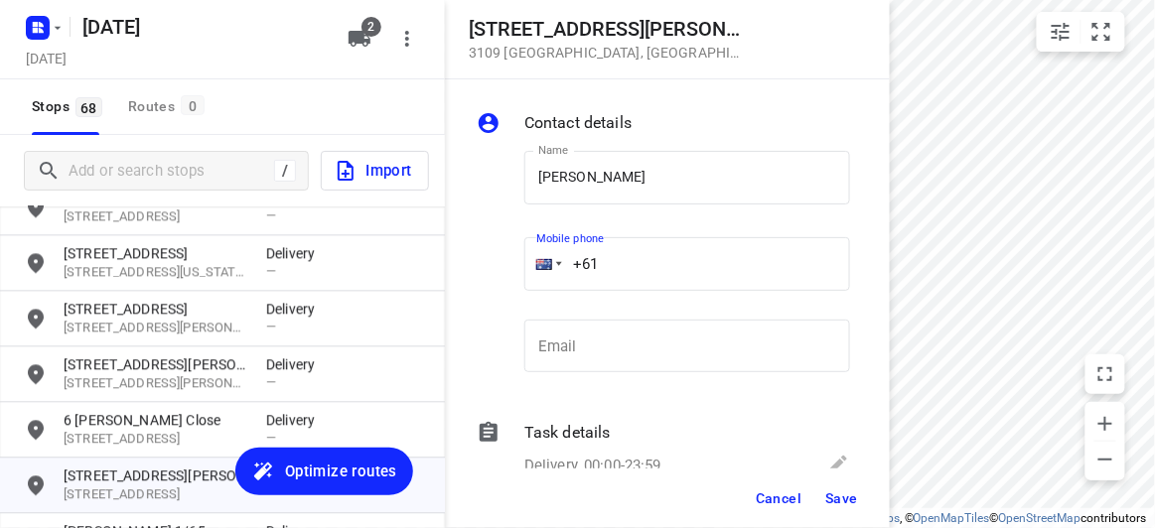
paste input "430587772"
type input "+61 430587772"
click at [835, 496] on span "Save" at bounding box center [841, 499] width 33 height 16
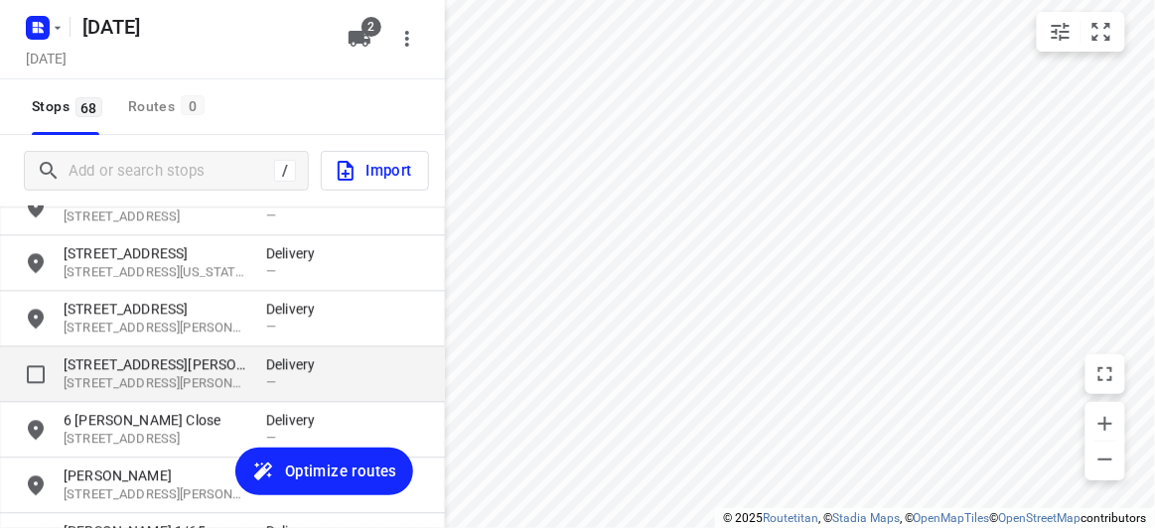
click at [168, 361] on p "8 Dickens Street" at bounding box center [155, 364] width 183 height 20
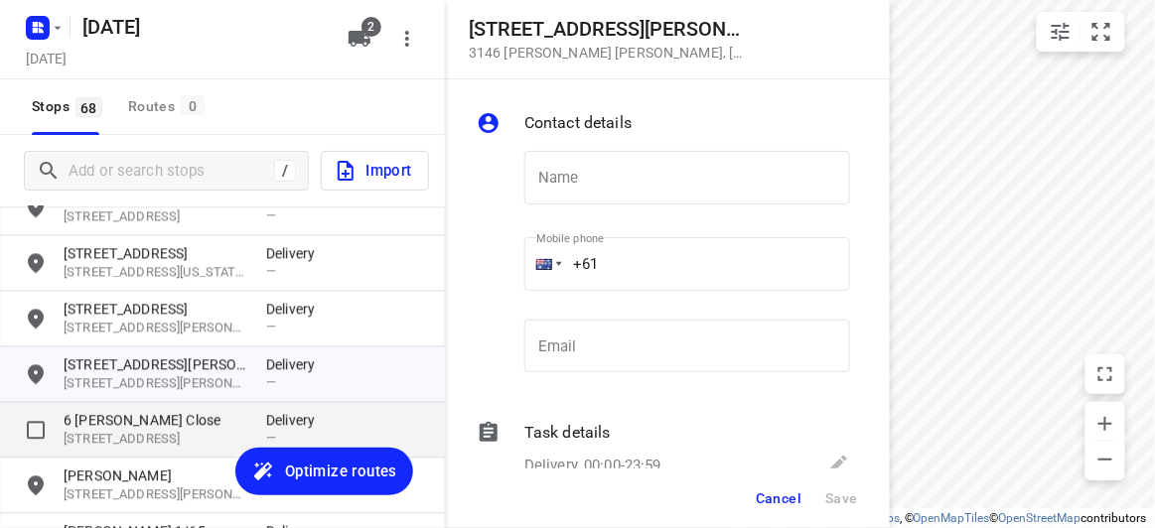
click at [126, 423] on p "6 [PERSON_NAME] Close" at bounding box center [155, 420] width 183 height 20
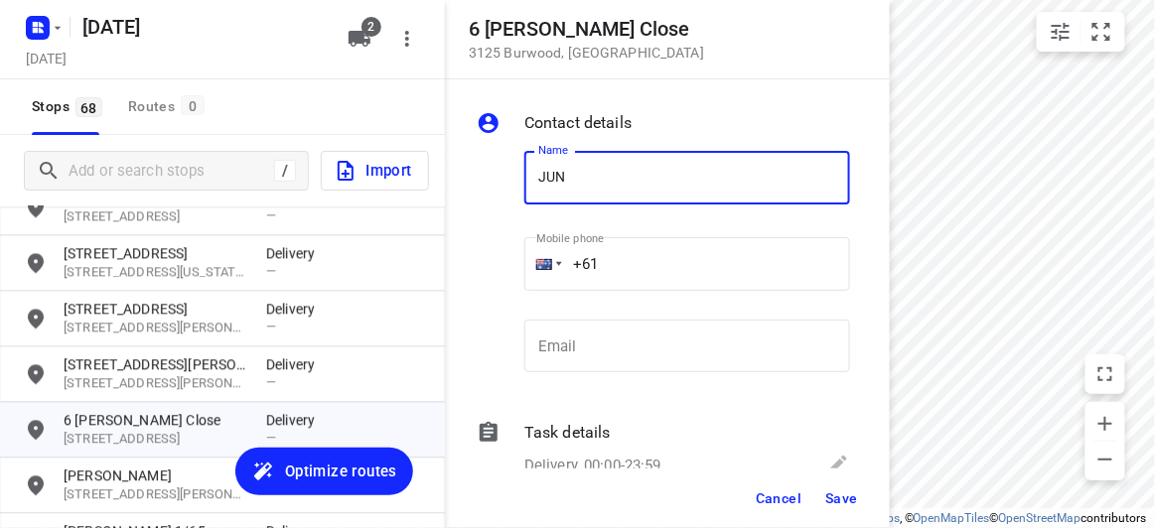
type input "[PERSON_NAME]"
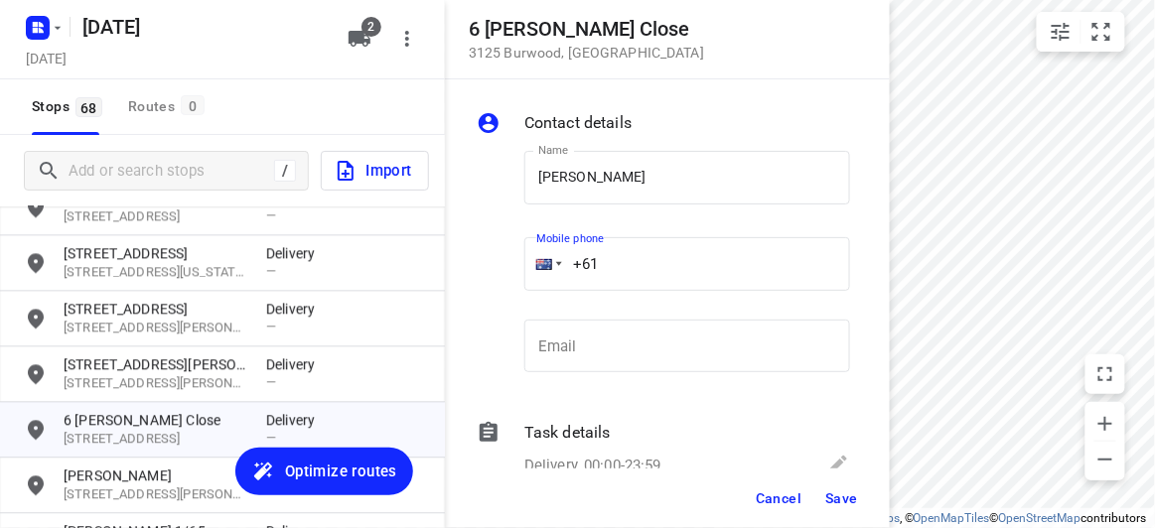
click at [615, 252] on input "+61" at bounding box center [687, 264] width 326 height 54
paste input "21218178"
type input "[PHONE_NUMBER]"
click at [850, 501] on span "Save" at bounding box center [841, 499] width 33 height 16
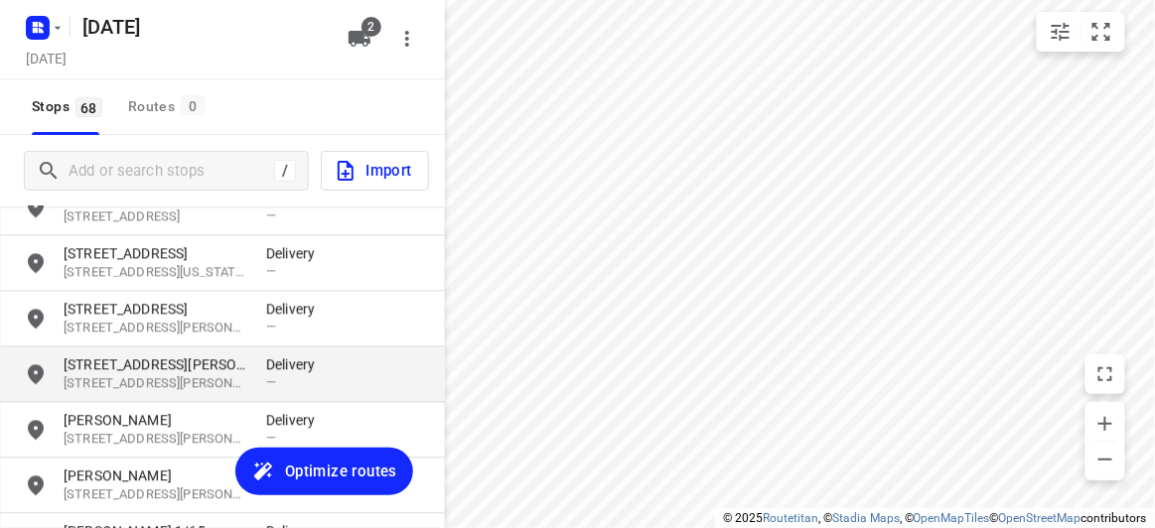
scroll to position [2867, 0]
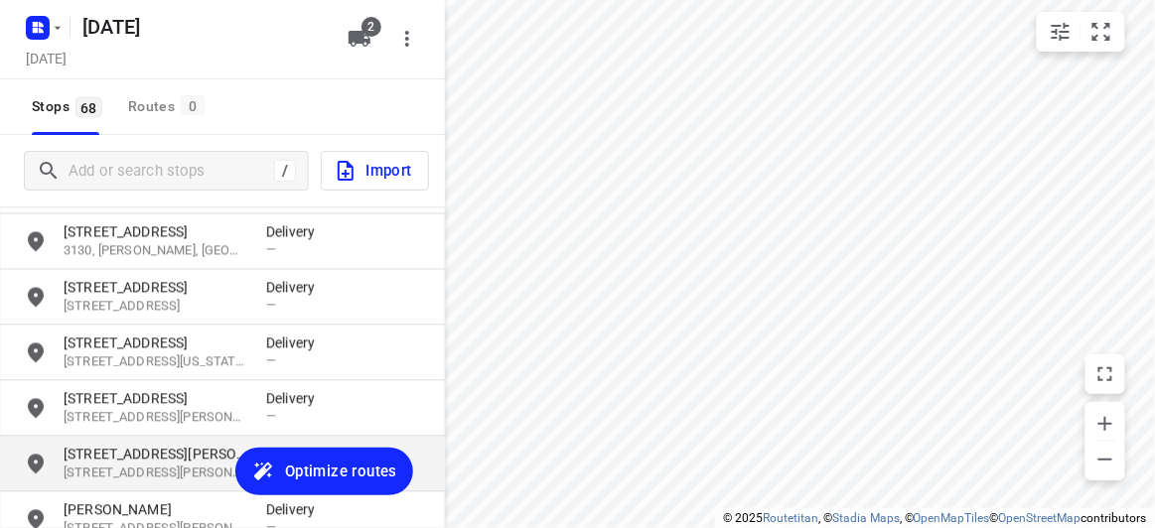
click at [94, 471] on p "[STREET_ADDRESS][PERSON_NAME][PERSON_NAME]" at bounding box center [155, 474] width 183 height 19
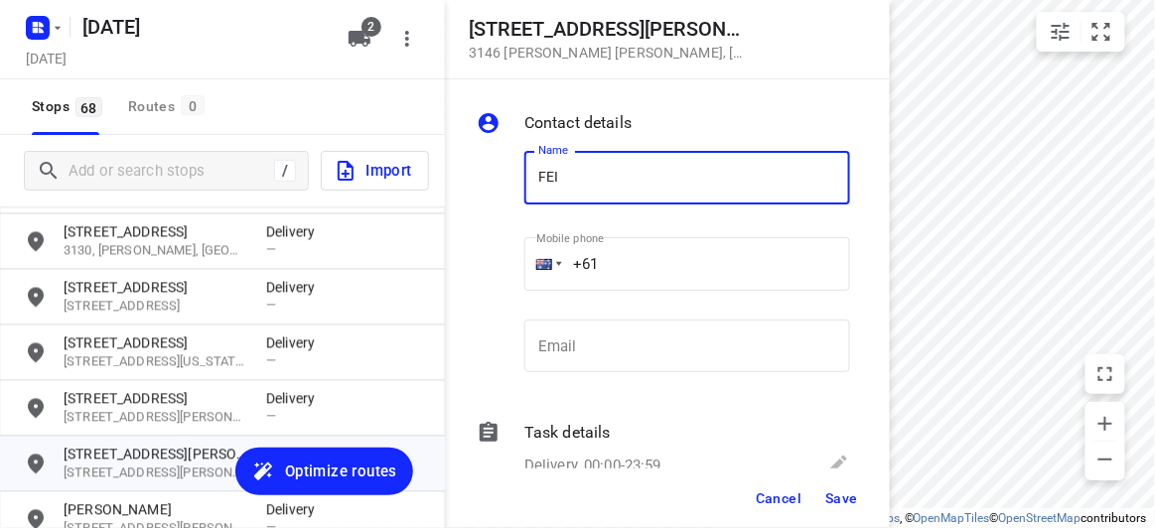
type input "FEIFEI LI 3/8"
click at [641, 264] on input "+61" at bounding box center [687, 264] width 326 height 54
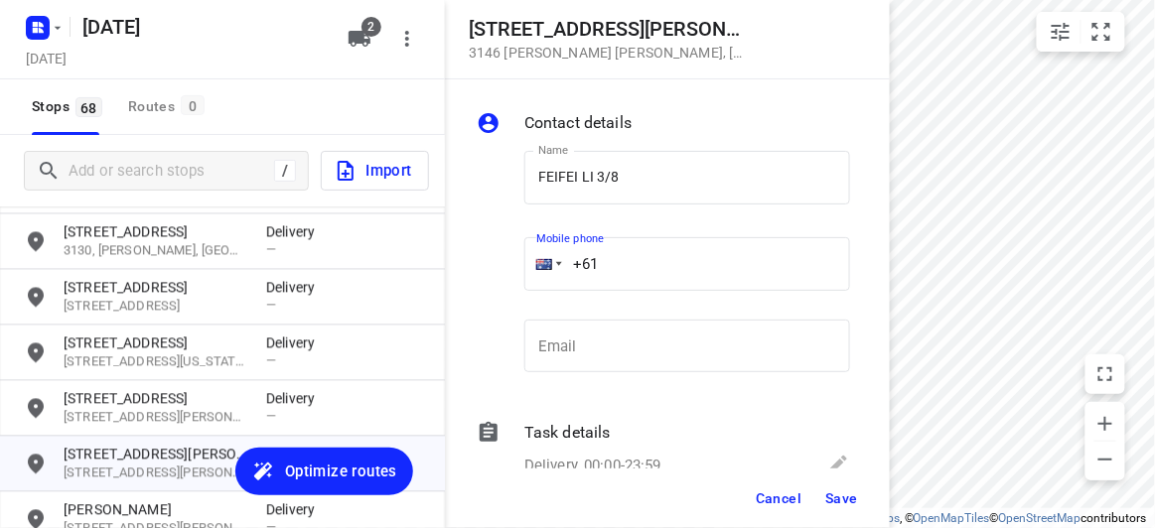
paste input "435888928"
type input "+61 435888928"
click at [837, 495] on span "Save" at bounding box center [841, 499] width 33 height 16
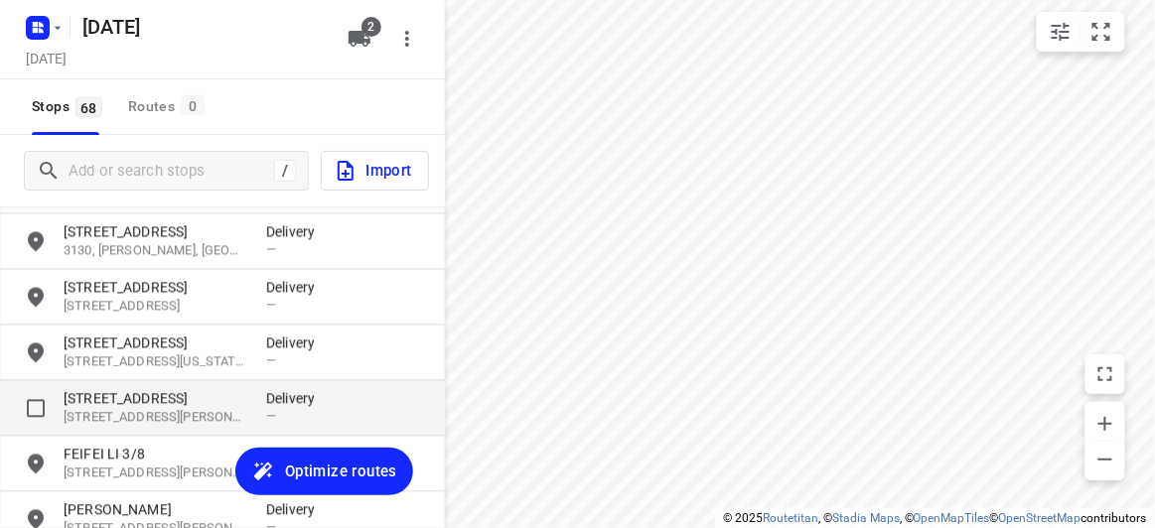
click at [126, 409] on p "3150, Glen Waverley, AU" at bounding box center [155, 418] width 183 height 19
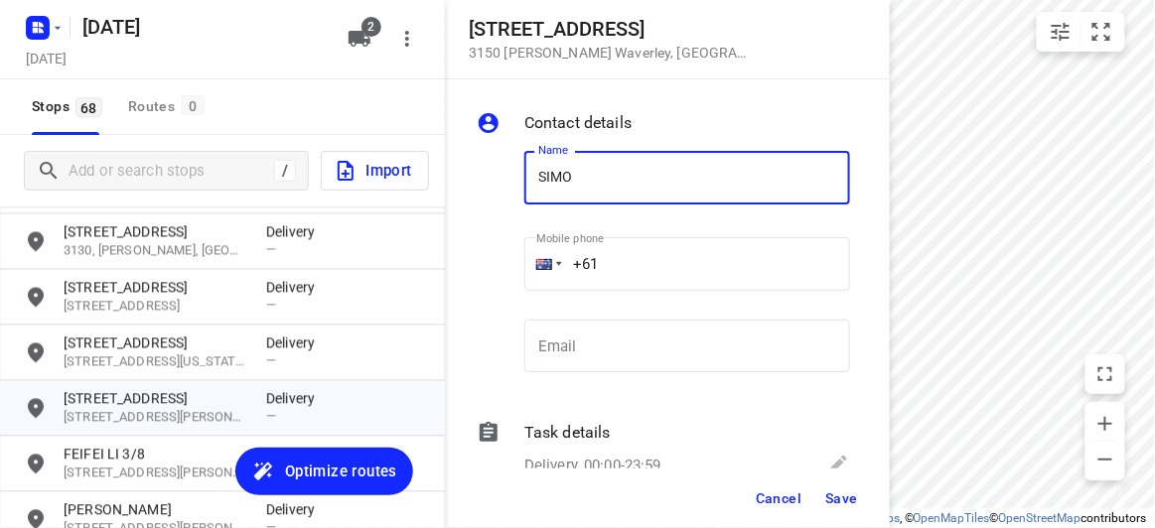
type input "[PERSON_NAME] 3/152"
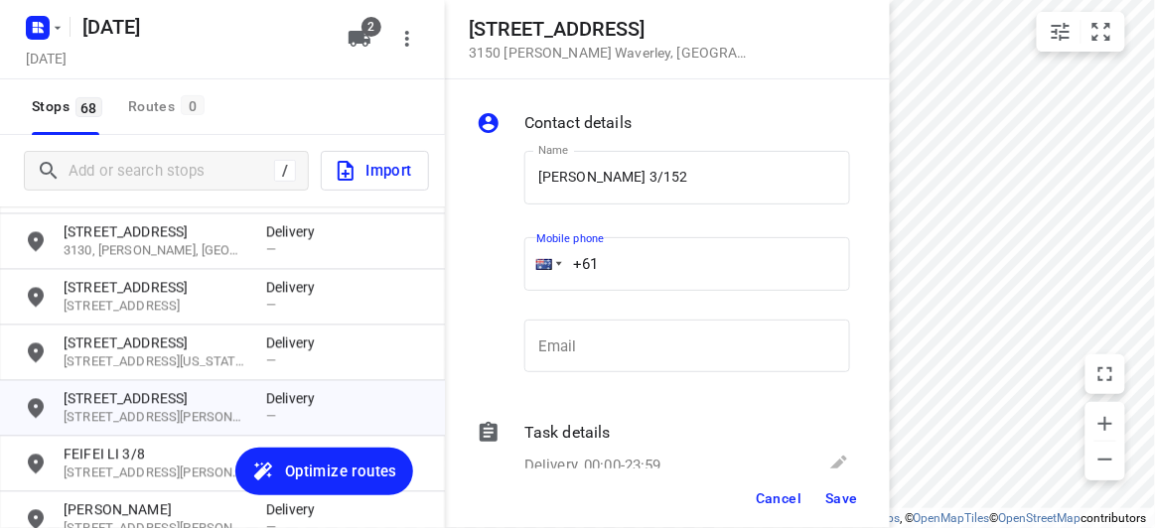
click at [628, 260] on input "+61" at bounding box center [687, 264] width 326 height 54
paste input "437353113"
type input "+61 437353113"
click at [841, 505] on span "Save" at bounding box center [841, 499] width 33 height 16
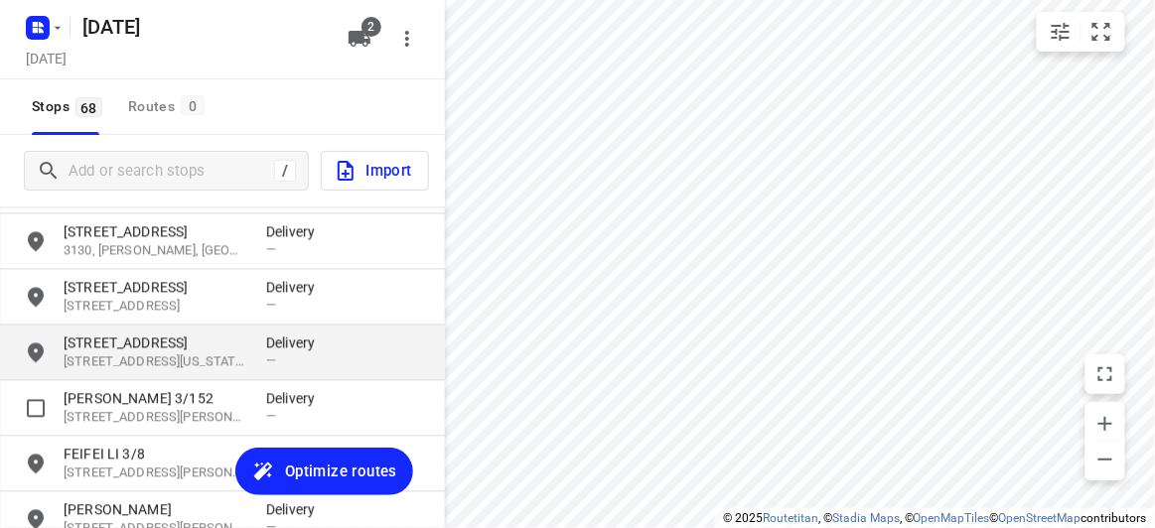
click at [161, 353] on p "[STREET_ADDRESS][US_STATE]" at bounding box center [155, 362] width 183 height 19
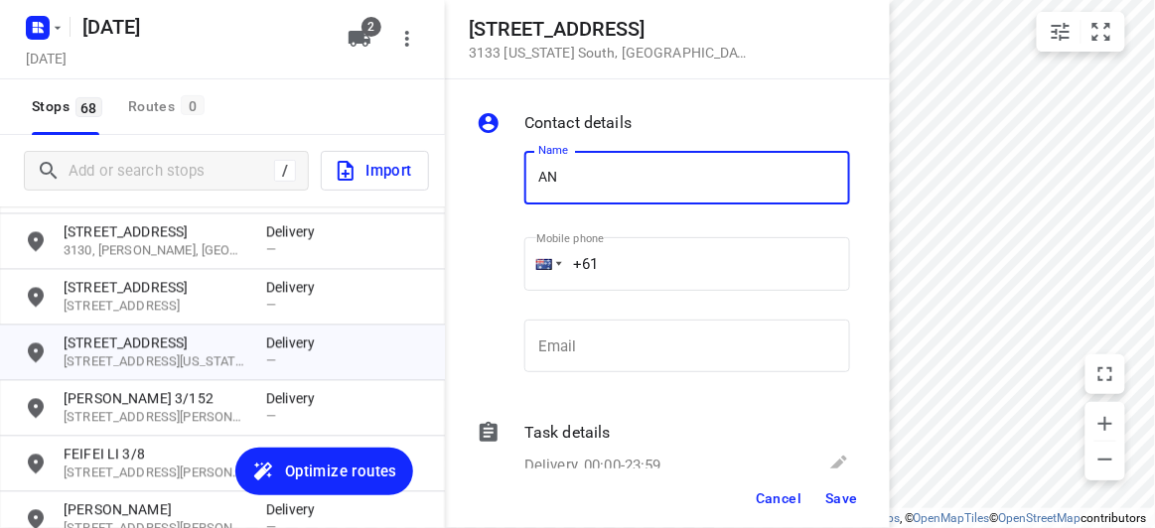
type input "[PERSON_NAME]"
click at [638, 268] on input "+61" at bounding box center [687, 264] width 326 height 54
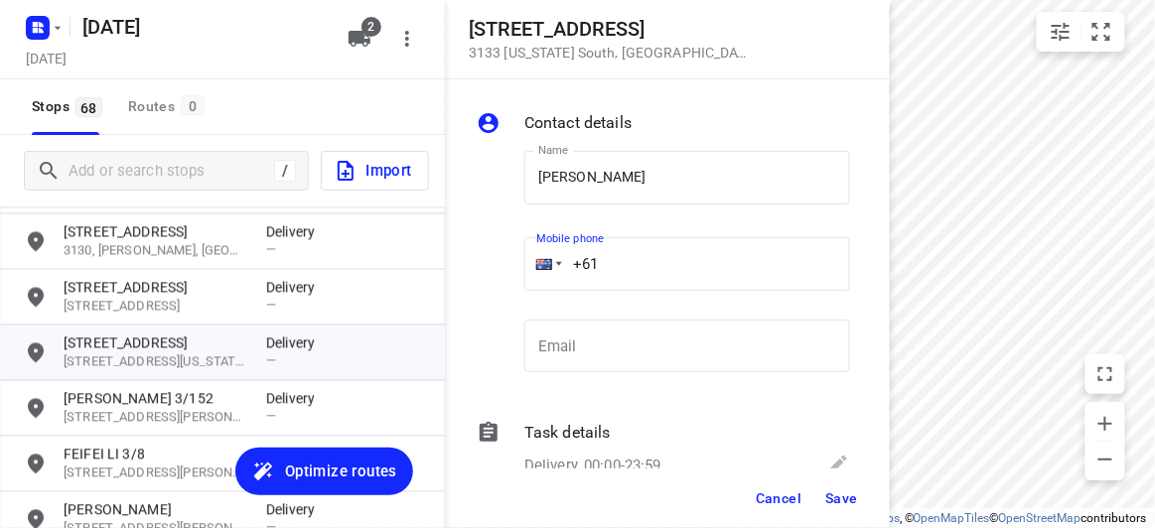
paste input "401466503"
type input "+61 401466503"
click at [858, 503] on button "Save" at bounding box center [841, 499] width 49 height 36
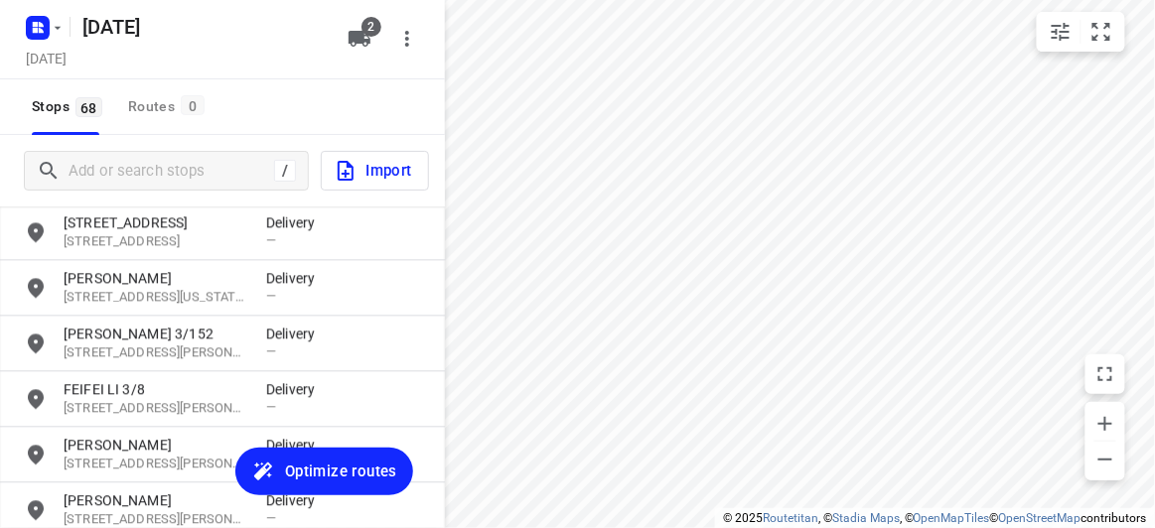
scroll to position [2957, 0]
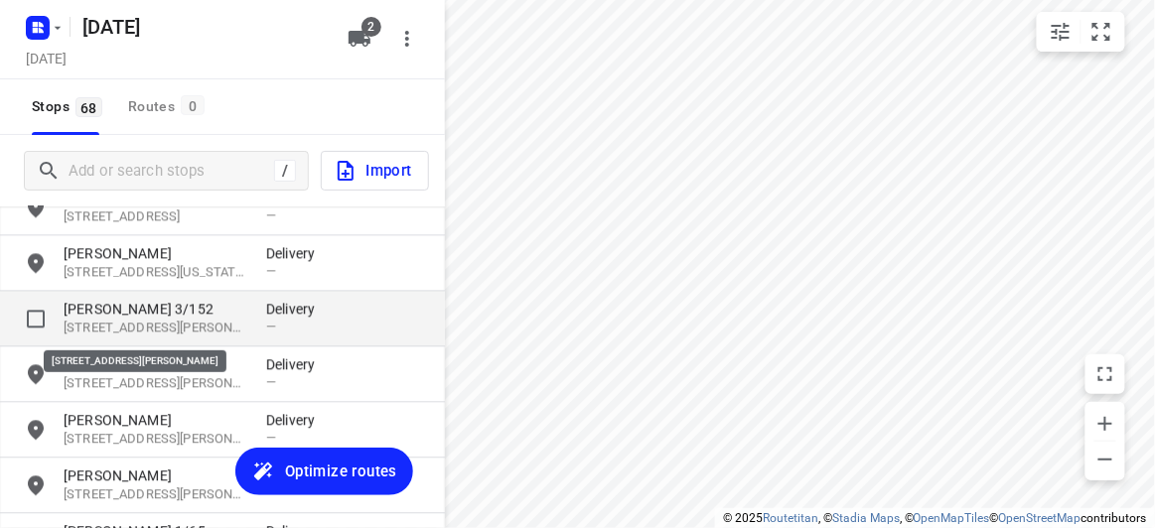
click at [110, 312] on p "[PERSON_NAME] 3/152" at bounding box center [155, 309] width 183 height 20
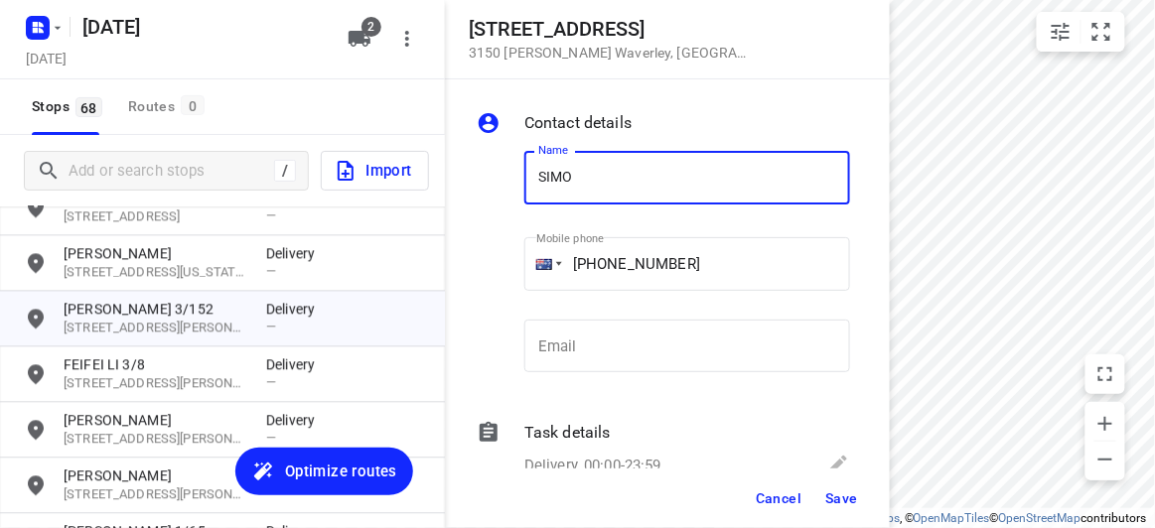
type input "[PERSON_NAME] 1/816"
click at [842, 499] on span "Save" at bounding box center [841, 499] width 33 height 16
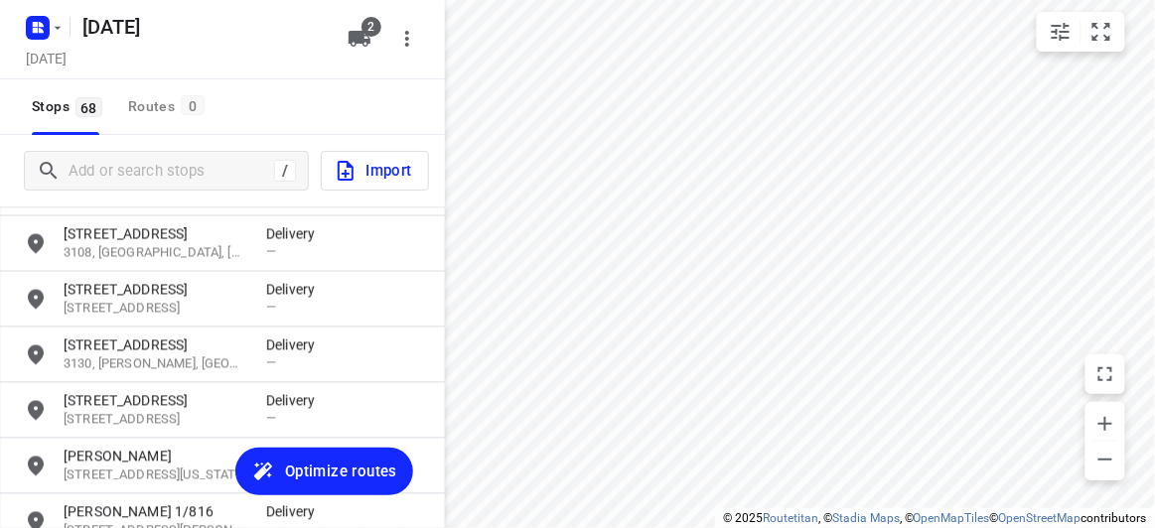
scroll to position [2776, 0]
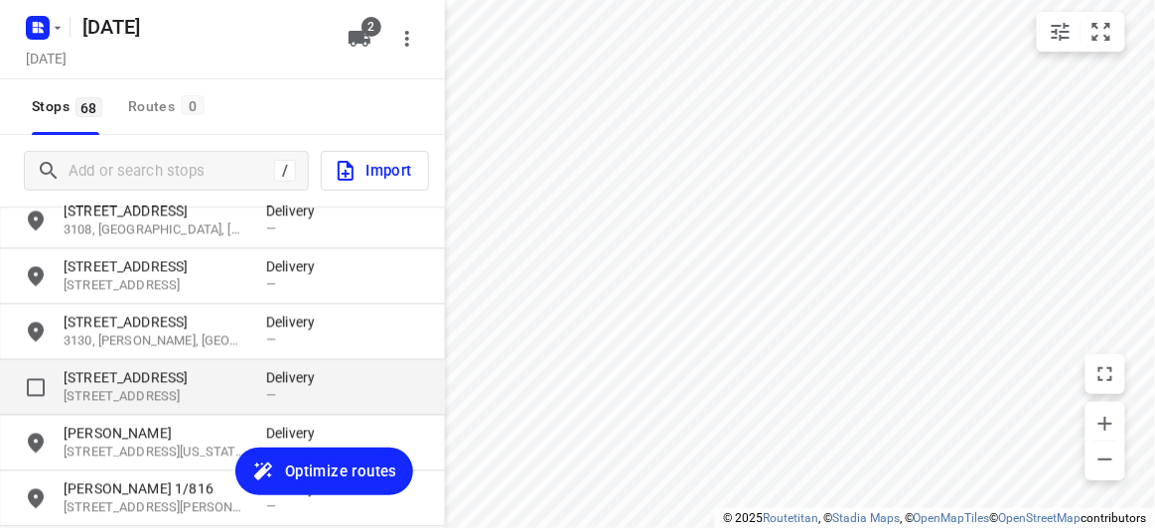
click at [91, 395] on p "[STREET_ADDRESS]" at bounding box center [155, 397] width 183 height 19
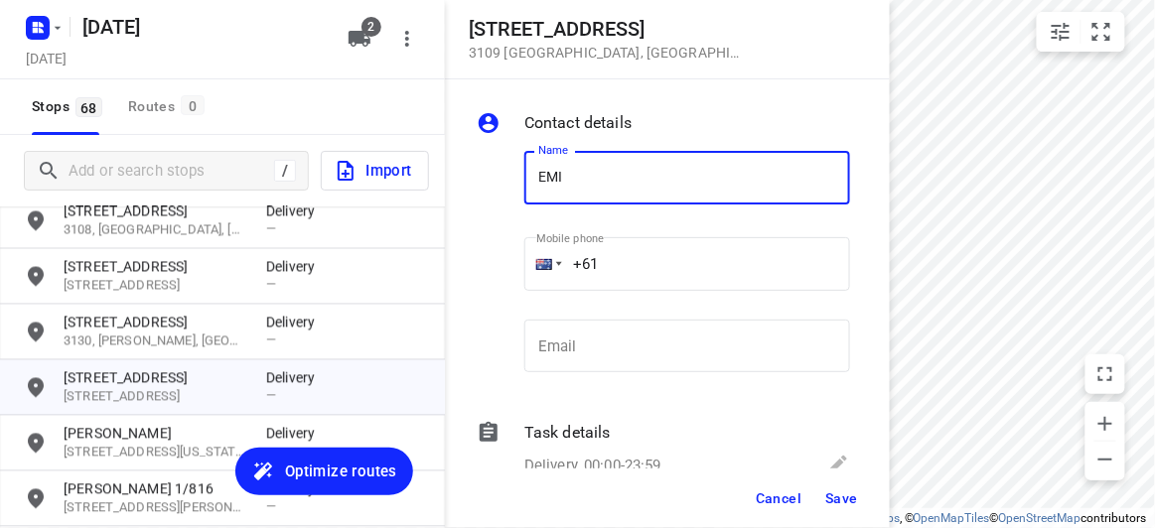
type input "[PERSON_NAME]"
click at [635, 267] on input "+61" at bounding box center [687, 264] width 326 height 54
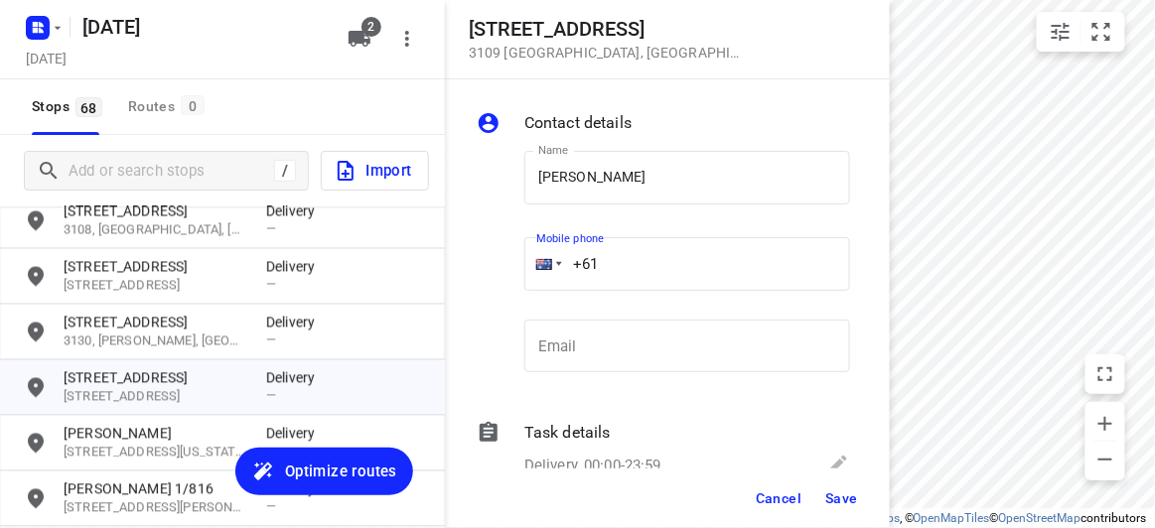
paste input "468360383"
type input "+61 468360383"
click at [841, 504] on span "Save" at bounding box center [841, 499] width 33 height 16
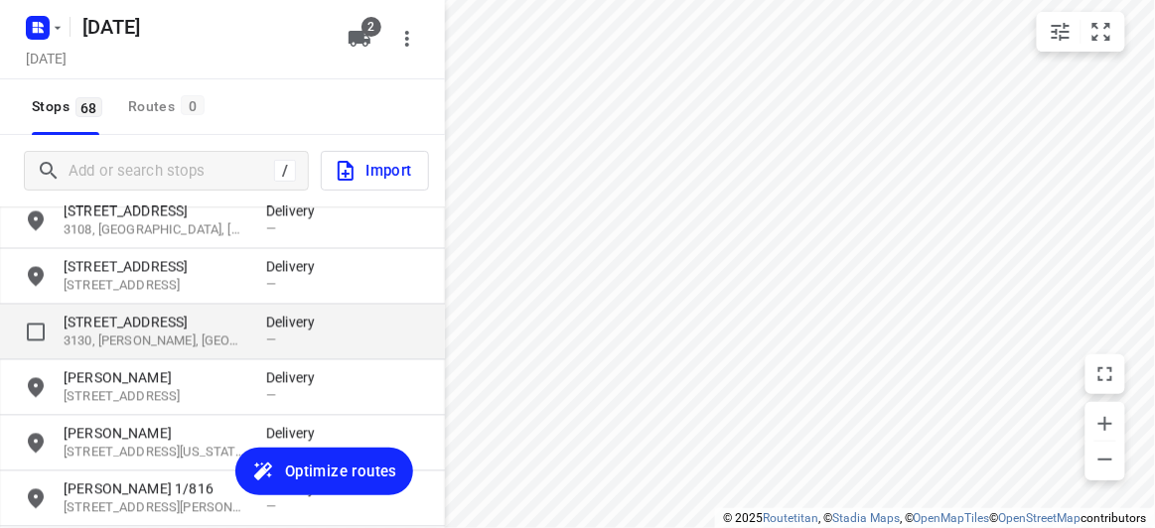
click at [188, 314] on p "27 Canterbury Road" at bounding box center [155, 323] width 183 height 20
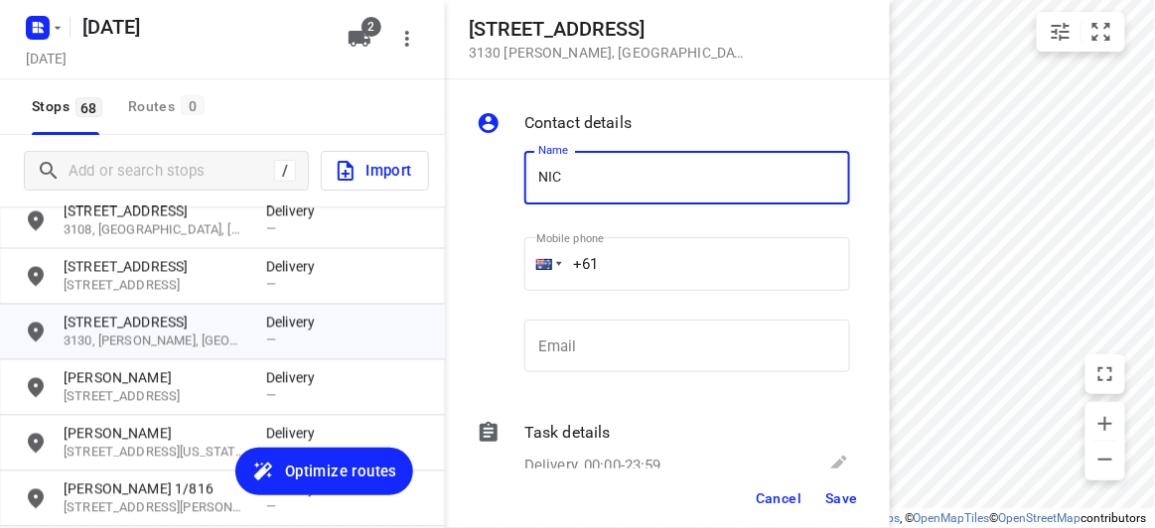
type input "[PERSON_NAME] 2/27-29"
drag, startPoint x: 631, startPoint y: 291, endPoint x: 634, endPoint y: 254, distance: 36.9
click at [634, 254] on input "+61" at bounding box center [687, 264] width 326 height 54
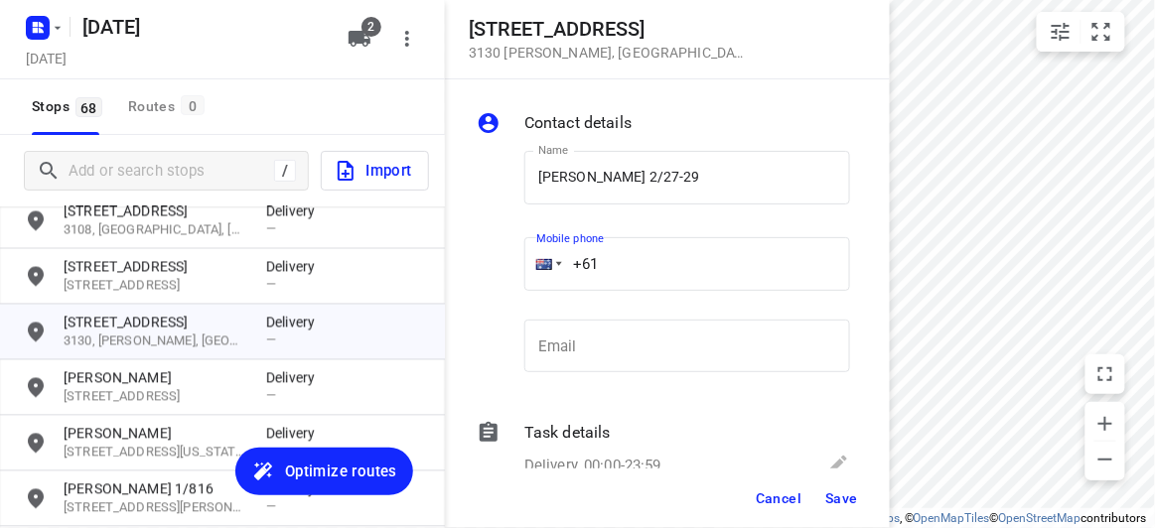
paste input "61475128833"
drag, startPoint x: 572, startPoint y: 273, endPoint x: 529, endPoint y: 279, distance: 43.1
click at [529, 279] on div "+61 61475128833" at bounding box center [687, 264] width 326 height 54
paste input "tel"
type input "+61 475128833"
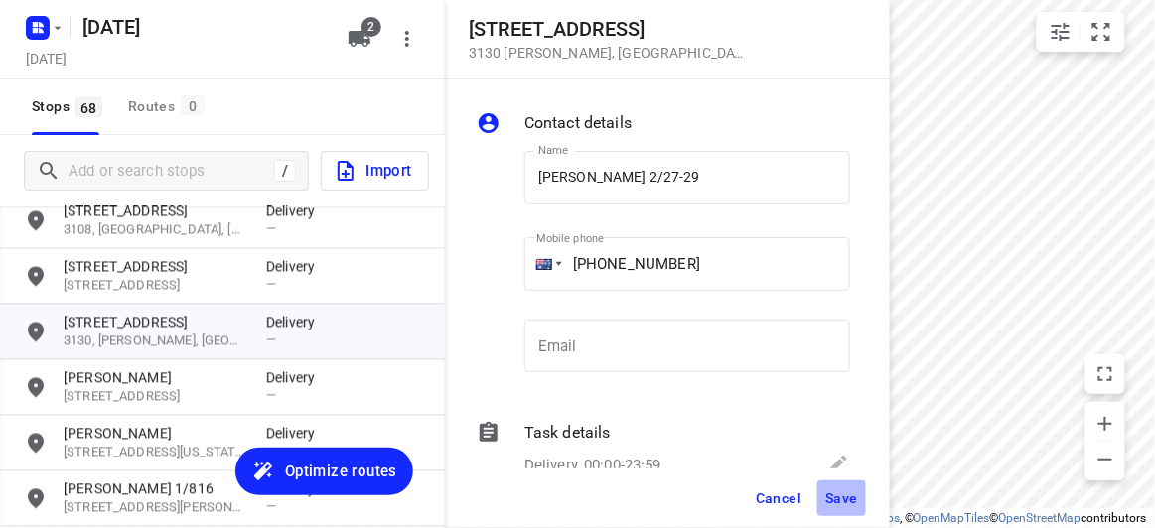
click at [844, 506] on button "Save" at bounding box center [841, 499] width 49 height 36
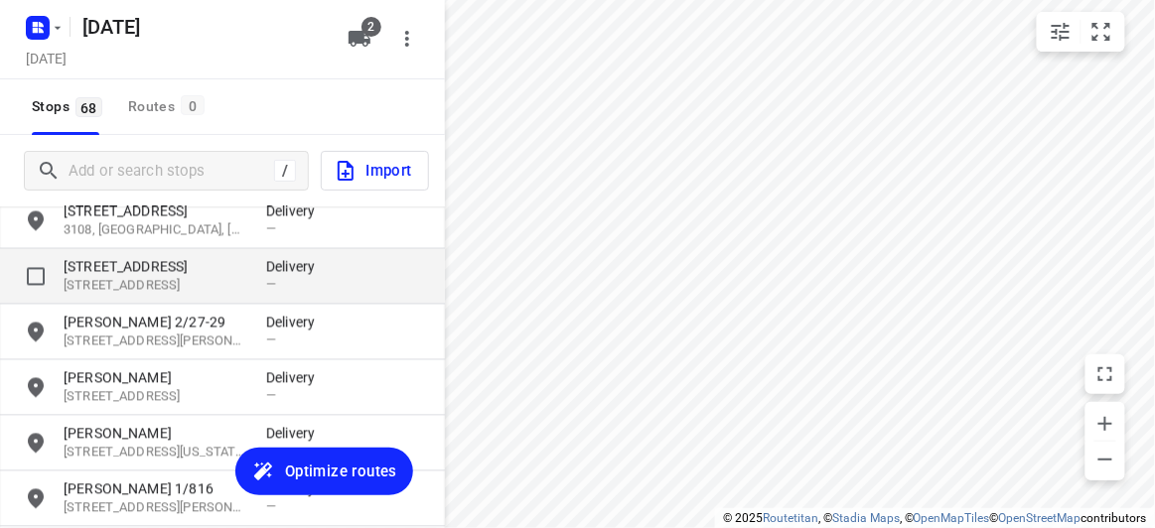
click at [94, 285] on p "3128, Box Hill, AU" at bounding box center [155, 286] width 183 height 19
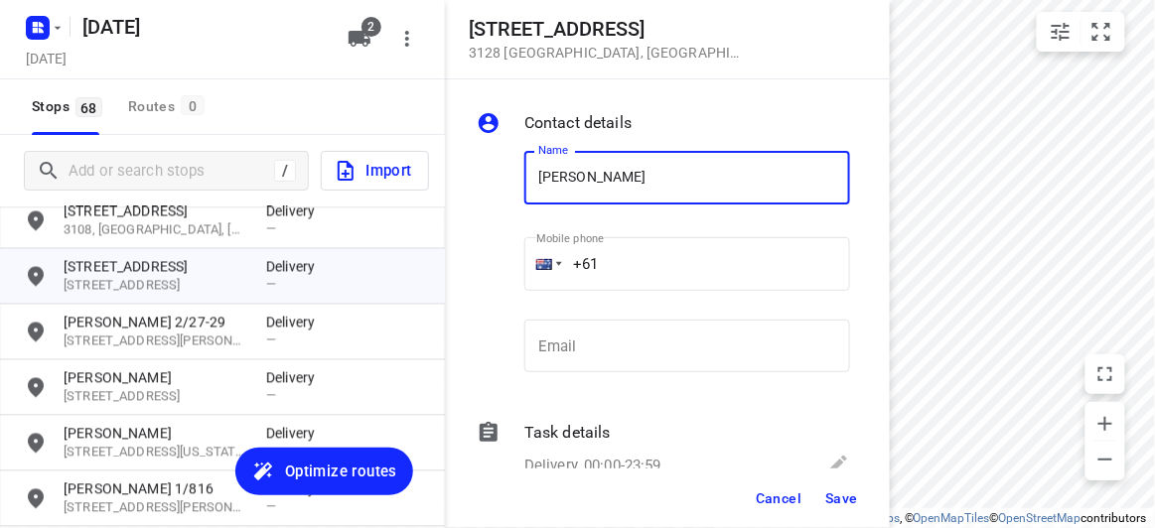
type input "[PERSON_NAME] 2/421"
click at [629, 261] on input "+61" at bounding box center [687, 264] width 326 height 54
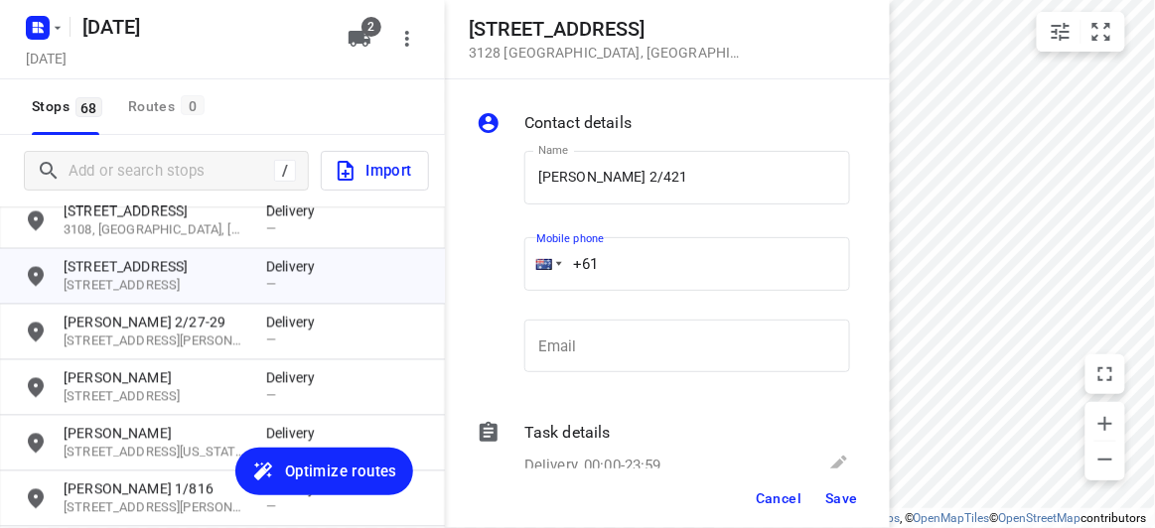
paste input "450581186"
type input "+61 450581186"
click at [843, 503] on span "Save" at bounding box center [841, 499] width 33 height 16
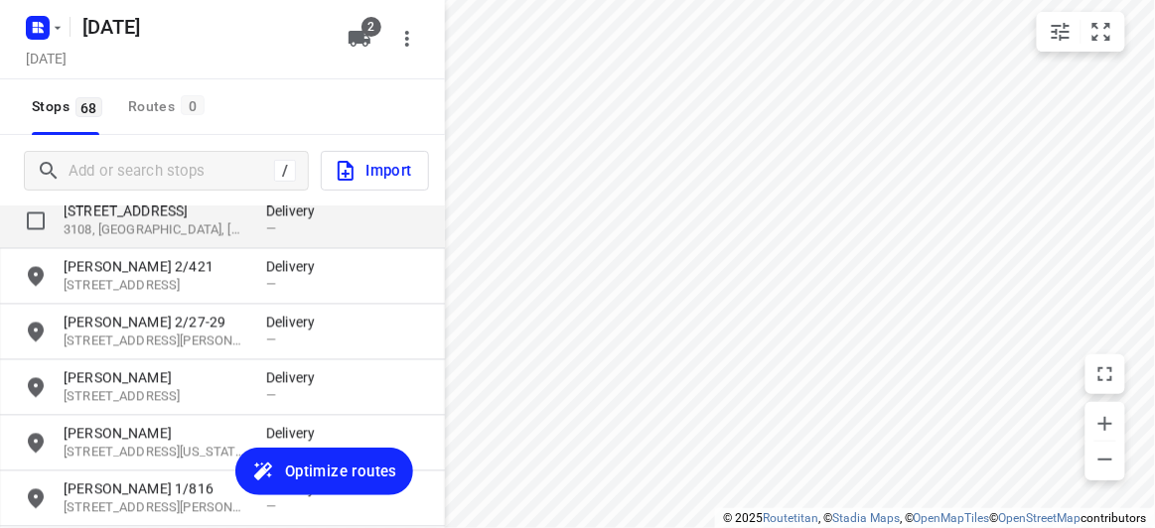
click at [145, 209] on p "36 Harcourt Street" at bounding box center [155, 212] width 183 height 20
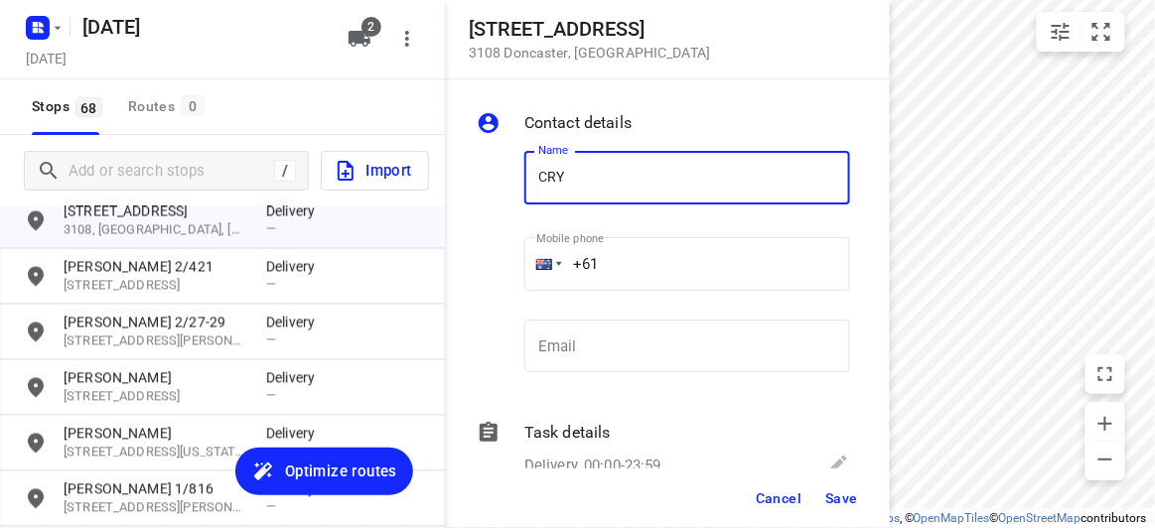
type input "[PERSON_NAME]"
drag, startPoint x: 533, startPoint y: 261, endPoint x: 515, endPoint y: 261, distance: 17.9
click at [516, 261] on div "Mobile phone +61 ​" at bounding box center [687, 269] width 342 height 91
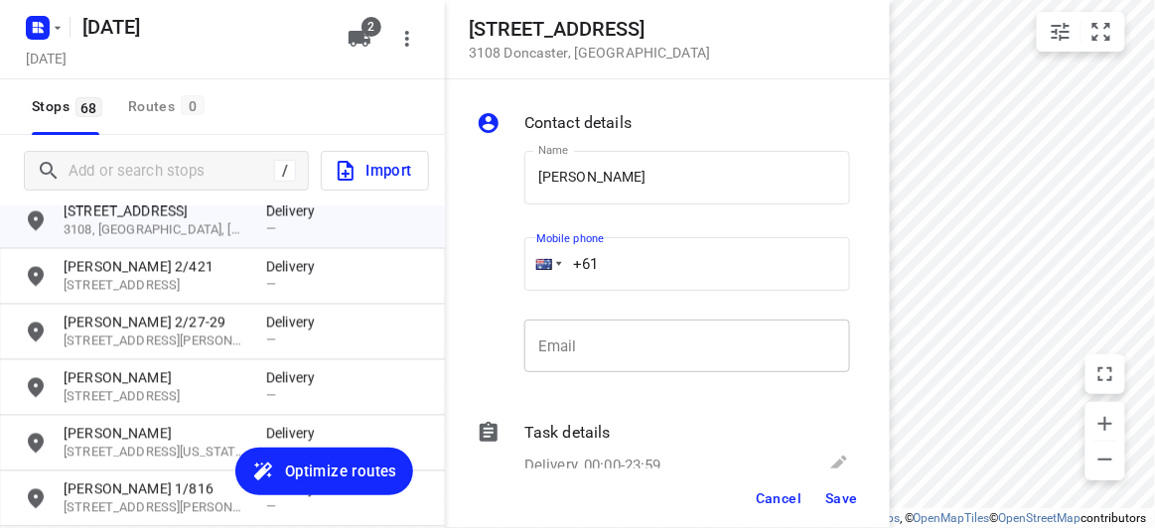
paste input "tel"
paste input "0411733198"
type input "+61 0411733198"
click at [858, 512] on button "Save" at bounding box center [841, 499] width 49 height 36
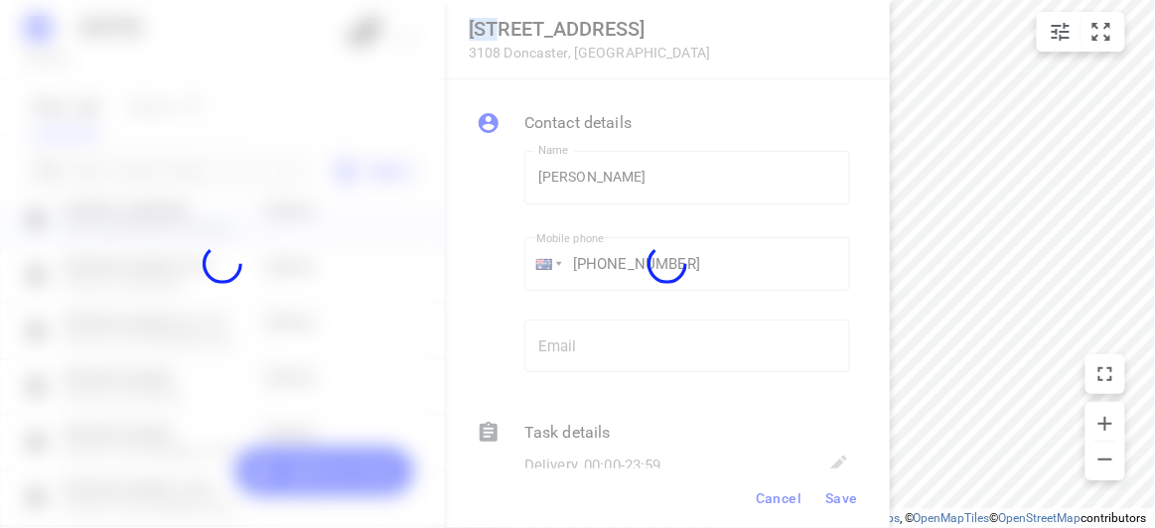
drag, startPoint x: 858, startPoint y: 512, endPoint x: 844, endPoint y: 524, distance: 18.3
click at [858, 512] on div at bounding box center [667, 264] width 445 height 528
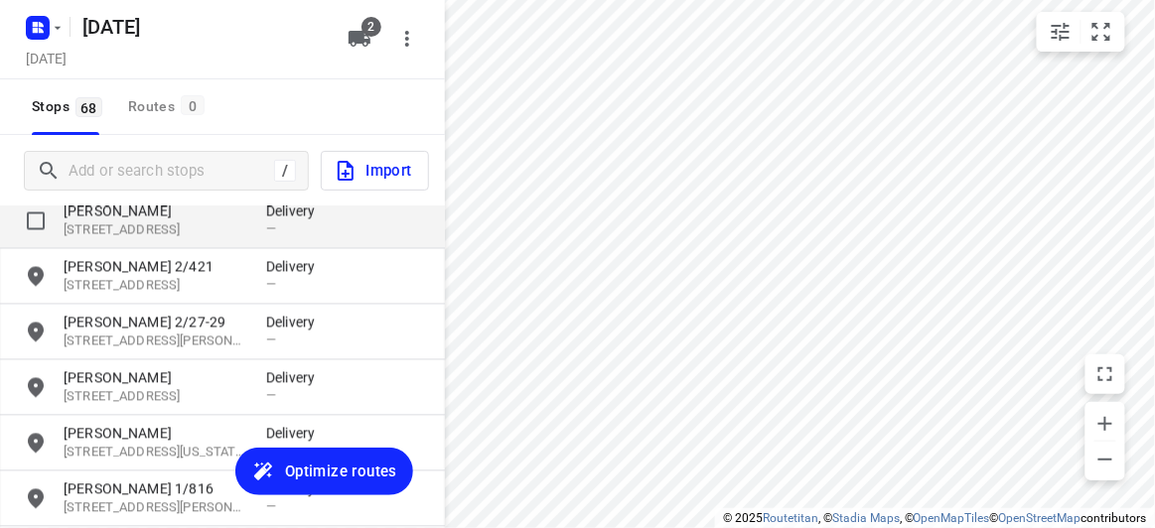
click at [113, 215] on p "[PERSON_NAME]" at bounding box center [155, 212] width 183 height 20
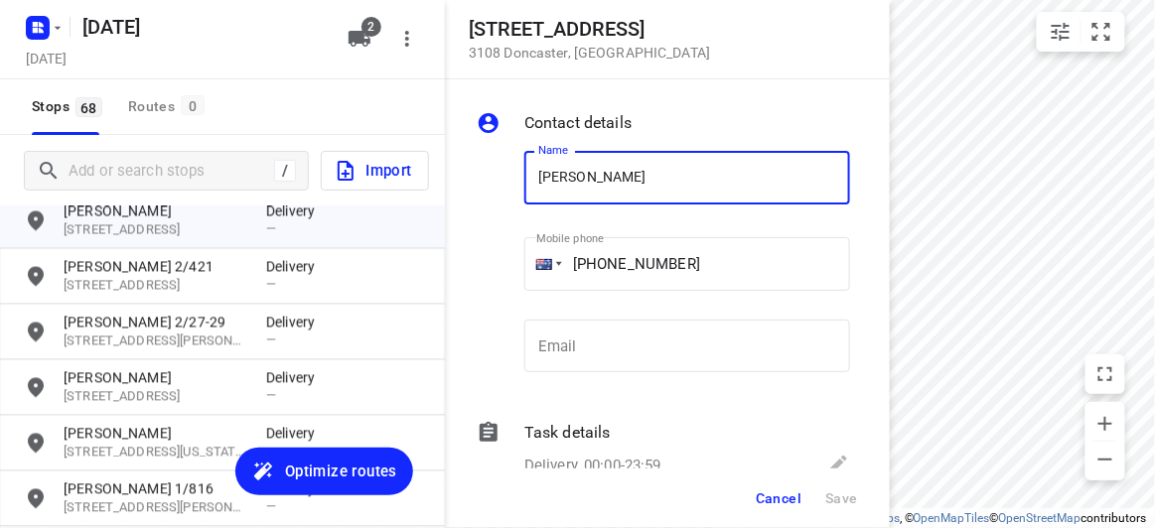
drag, startPoint x: 656, startPoint y: 249, endPoint x: 635, endPoint y: 258, distance: 23.6
click at [654, 251] on input "+61 0411733198" at bounding box center [687, 264] width 326 height 54
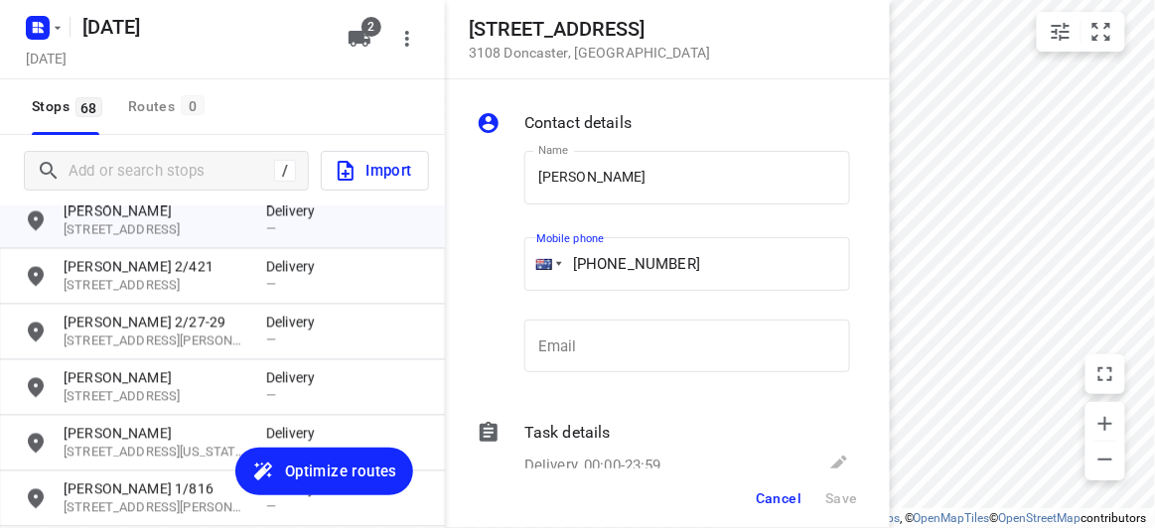
click at [612, 257] on input "+61 0411733198" at bounding box center [687, 264] width 326 height 54
type input "+61 411733198"
click at [831, 483] on button "Save" at bounding box center [841, 499] width 49 height 36
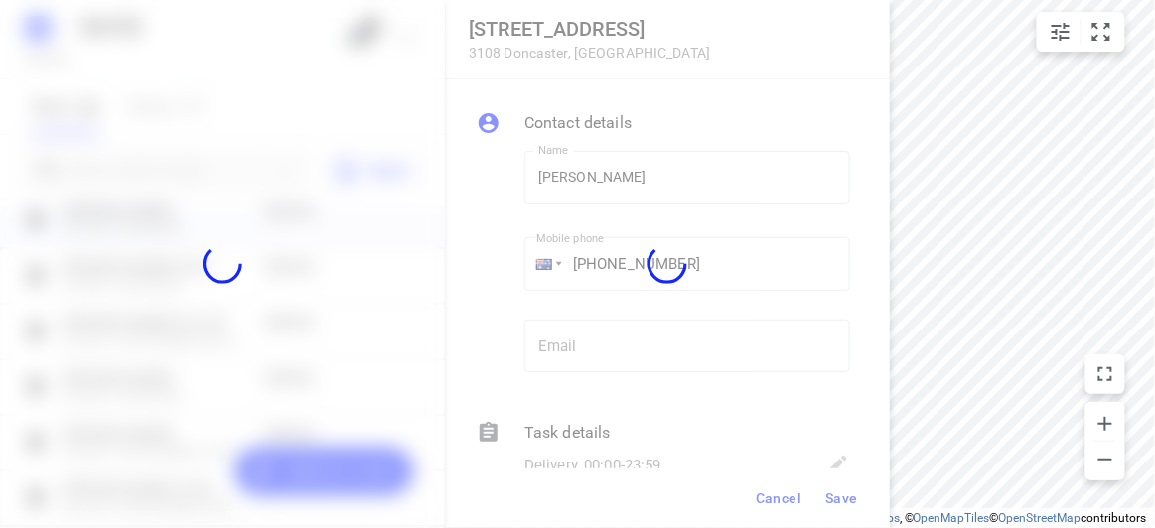
click at [833, 490] on div at bounding box center [667, 264] width 445 height 528
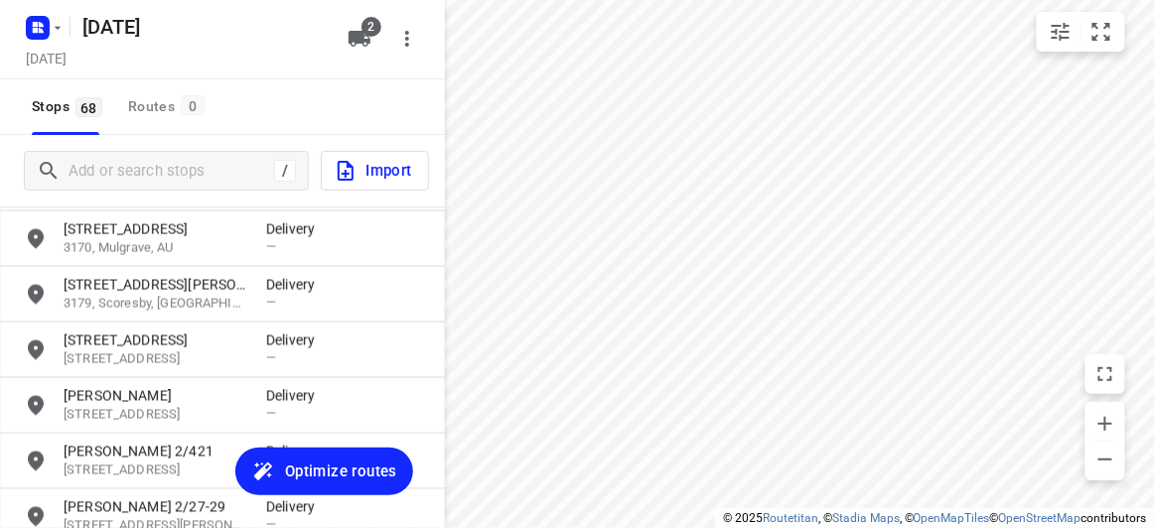
scroll to position [2506, 0]
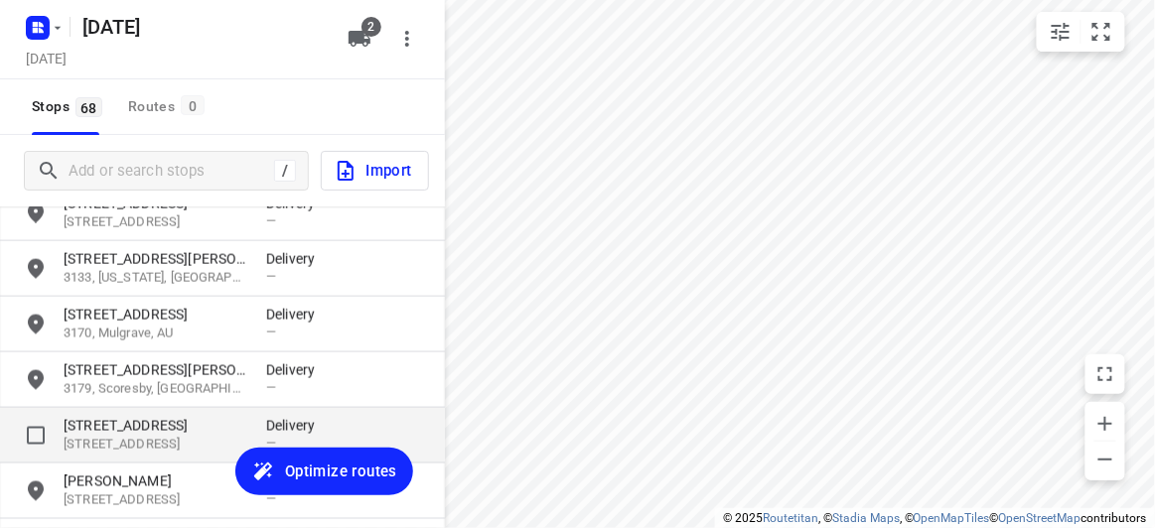
click at [120, 417] on p "[STREET_ADDRESS]" at bounding box center [155, 426] width 183 height 20
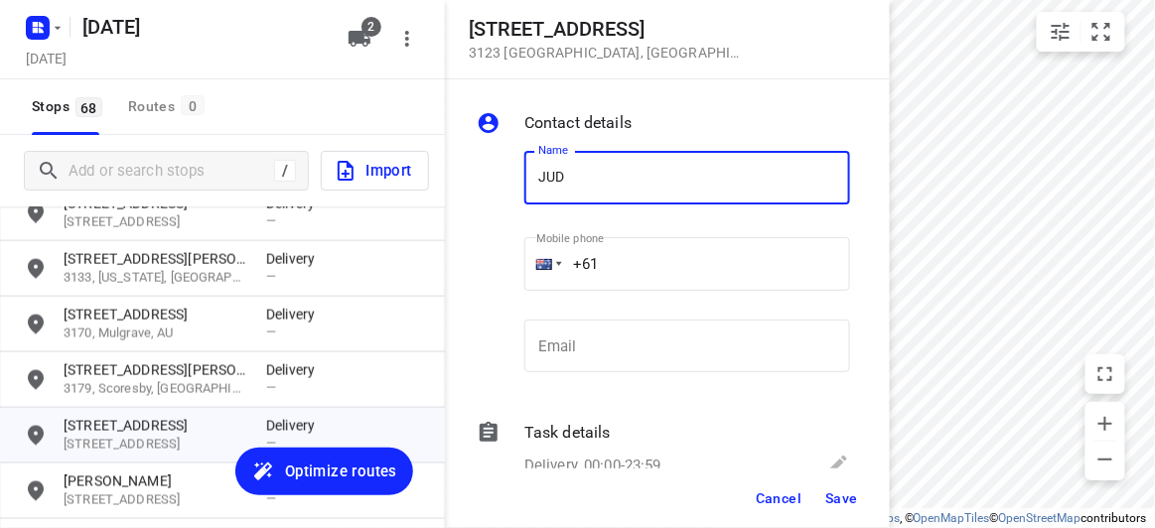
type input "[PERSON_NAME]"
click at [648, 271] on input "+61" at bounding box center [687, 264] width 326 height 54
paste input "61413134184"
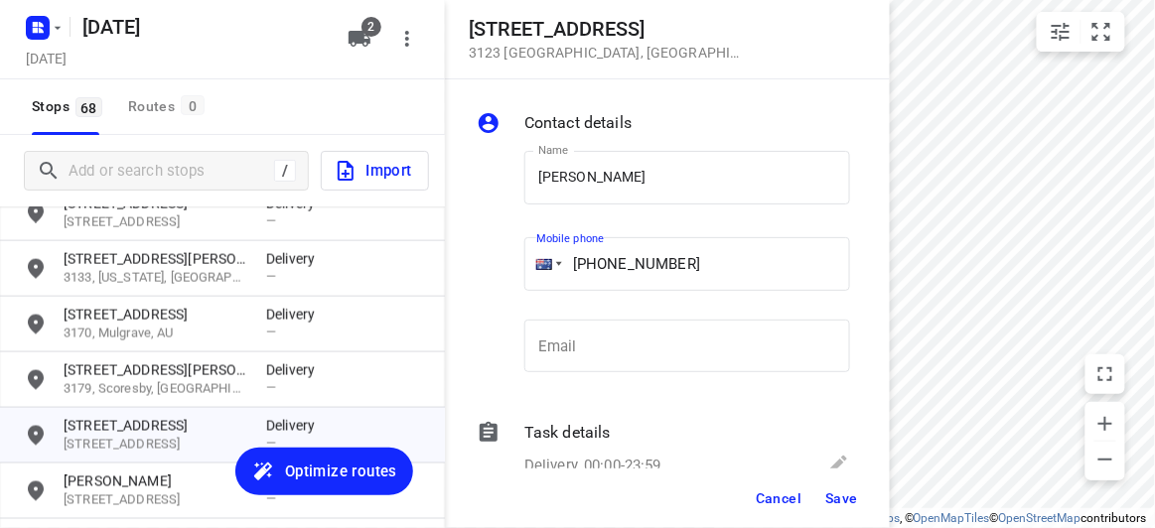
drag, startPoint x: 741, startPoint y: 255, endPoint x: 496, endPoint y: 262, distance: 244.4
click at [497, 262] on div "Name JUDITH ONG Name Mobile phone +61 61413134184 ​ Email Email" at bounding box center [663, 266] width 381 height 262
paste input "tel"
type input "[PHONE_NUMBER]"
click at [823, 492] on button "Save" at bounding box center [841, 499] width 49 height 36
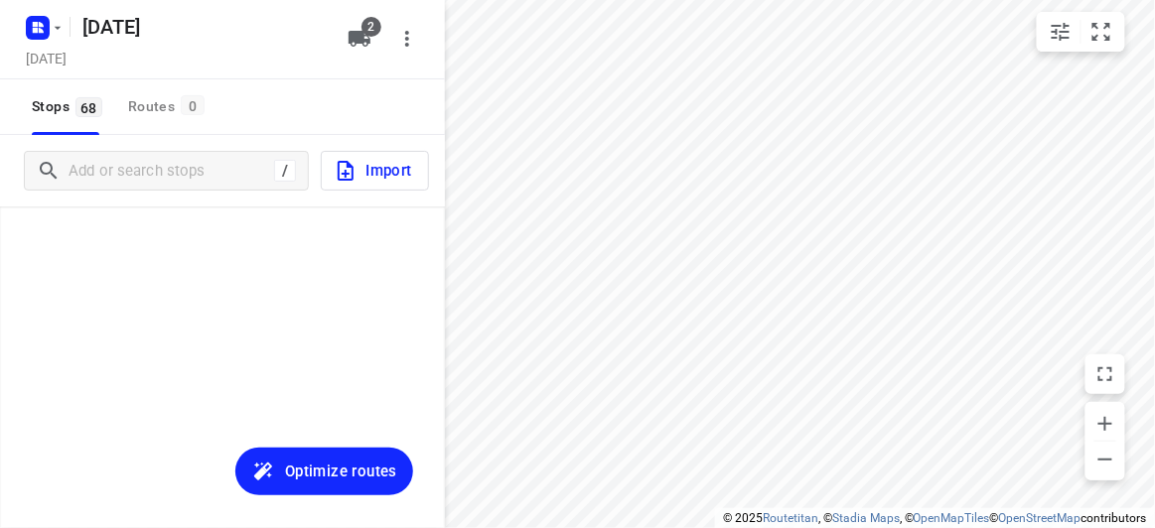
scroll to position [2506, 0]
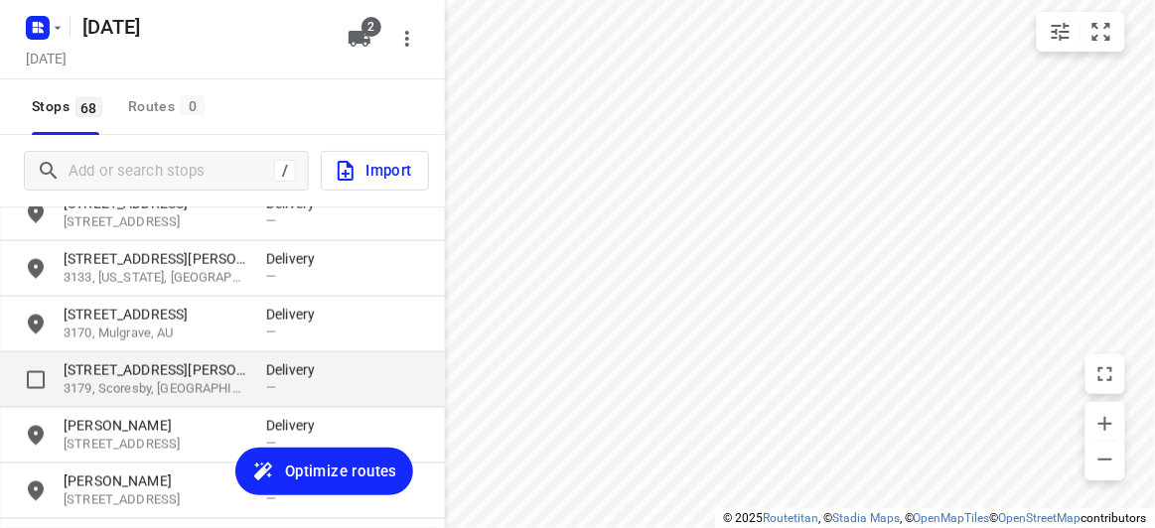
click at [133, 382] on p "3179, Scoresby, [GEOGRAPHIC_DATA]" at bounding box center [155, 389] width 183 height 19
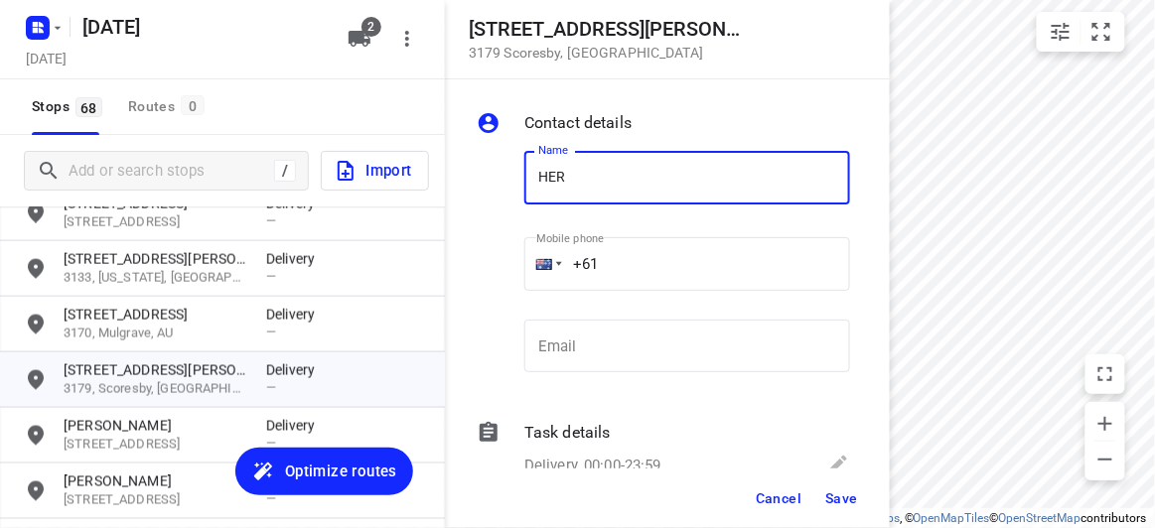
drag, startPoint x: 512, startPoint y: 185, endPoint x: 490, endPoint y: 185, distance: 22.8
click at [490, 185] on div "Name HER Name Mobile phone +61 ​ Email Email" at bounding box center [663, 266] width 381 height 262
type input "[PERSON_NAME]"
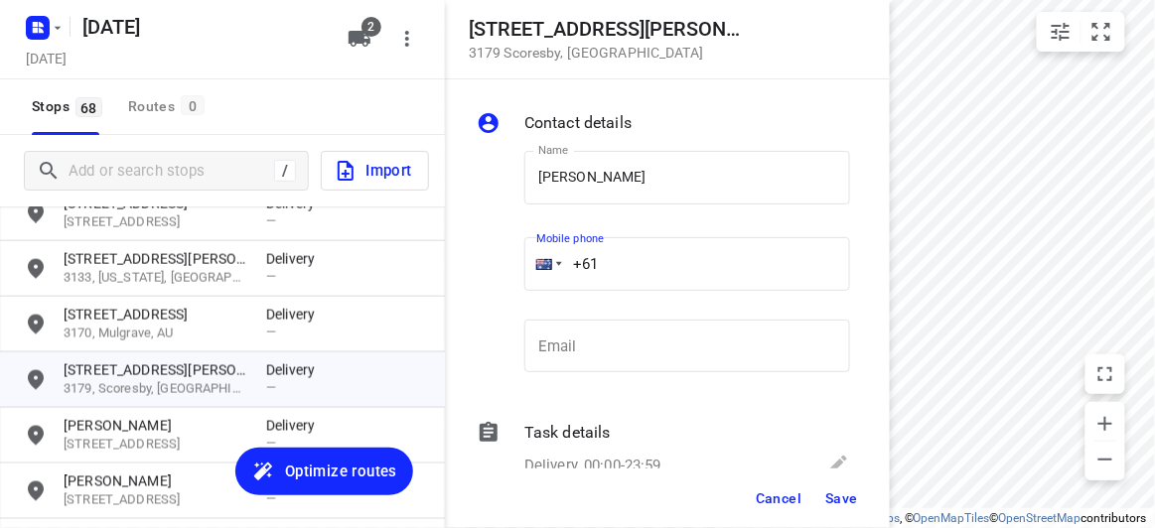
drag, startPoint x: 568, startPoint y: 263, endPoint x: 502, endPoint y: 263, distance: 65.5
click at [502, 263] on div "Name [PERSON_NAME] Y Name Mobile phone +61 ​ Email Email" at bounding box center [663, 266] width 381 height 262
paste input "433734204"
type input "[PHONE_NUMBER]"
click at [834, 498] on span "Save" at bounding box center [841, 499] width 33 height 16
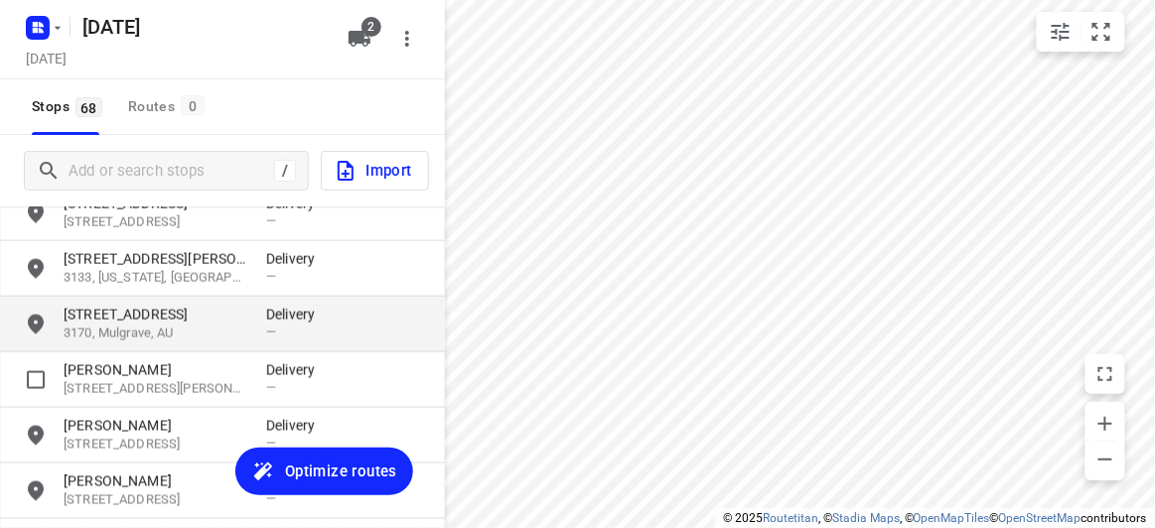
click at [126, 341] on p "3170, Mulgrave, AU" at bounding box center [155, 334] width 183 height 19
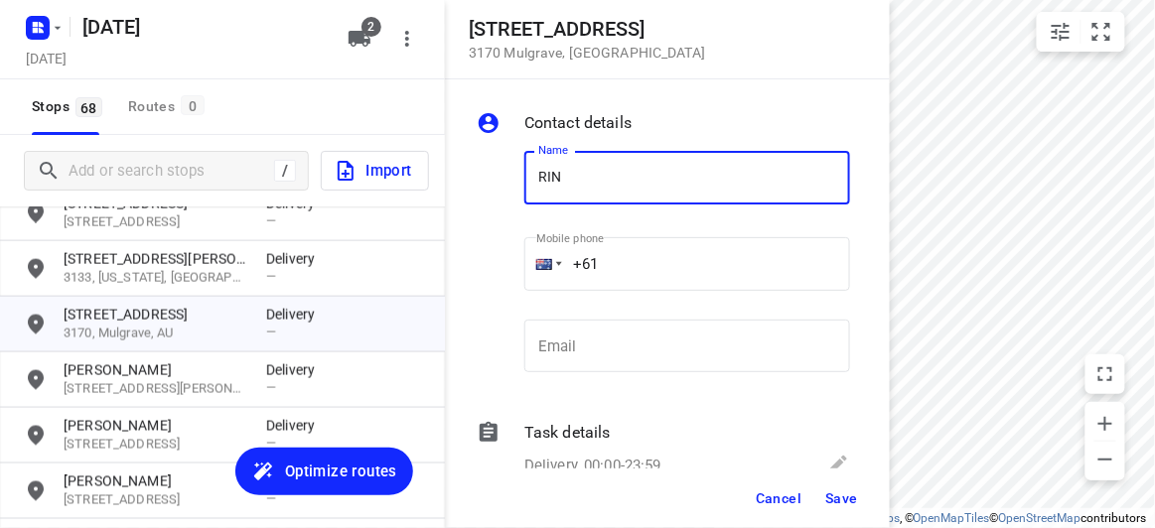
type input "[PERSON_NAME]"
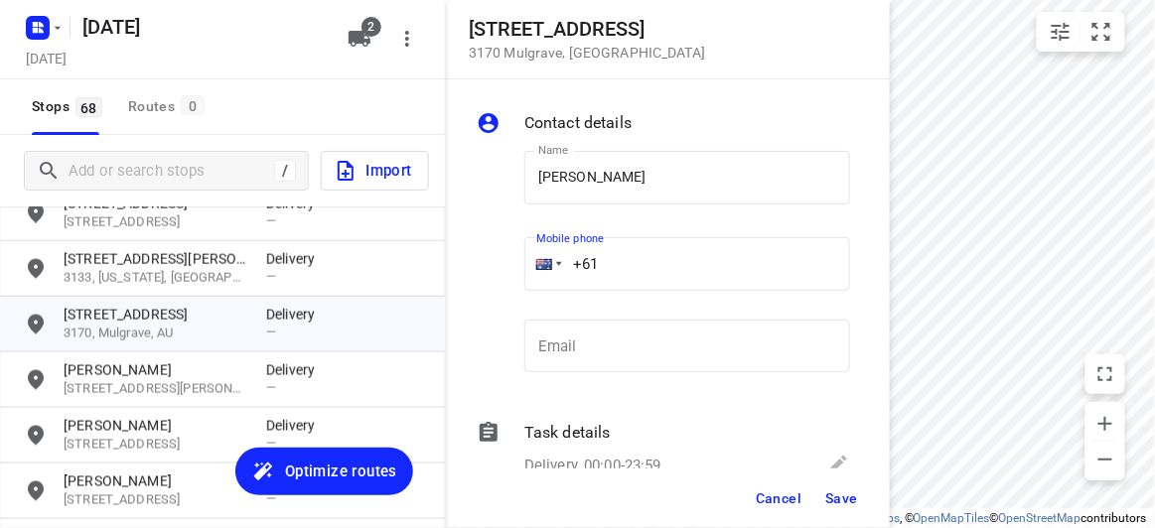
drag, startPoint x: 603, startPoint y: 261, endPoint x: 522, endPoint y: 261, distance: 80.4
click at [522, 261] on div "Mobile phone +61 ​" at bounding box center [687, 269] width 342 height 91
paste input "499155125"
type input "[PHONE_NUMBER]"
click at [830, 510] on button "Save" at bounding box center [841, 499] width 49 height 36
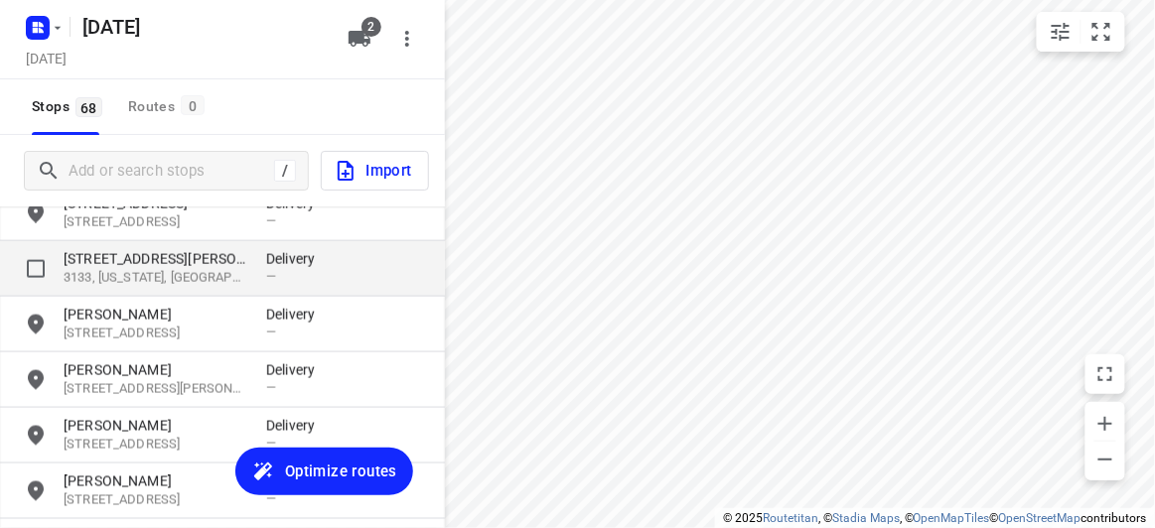
click at [133, 293] on div "[STREET_ADDRESS][PERSON_NAME][US_STATE] Delivery —" at bounding box center [222, 269] width 445 height 56
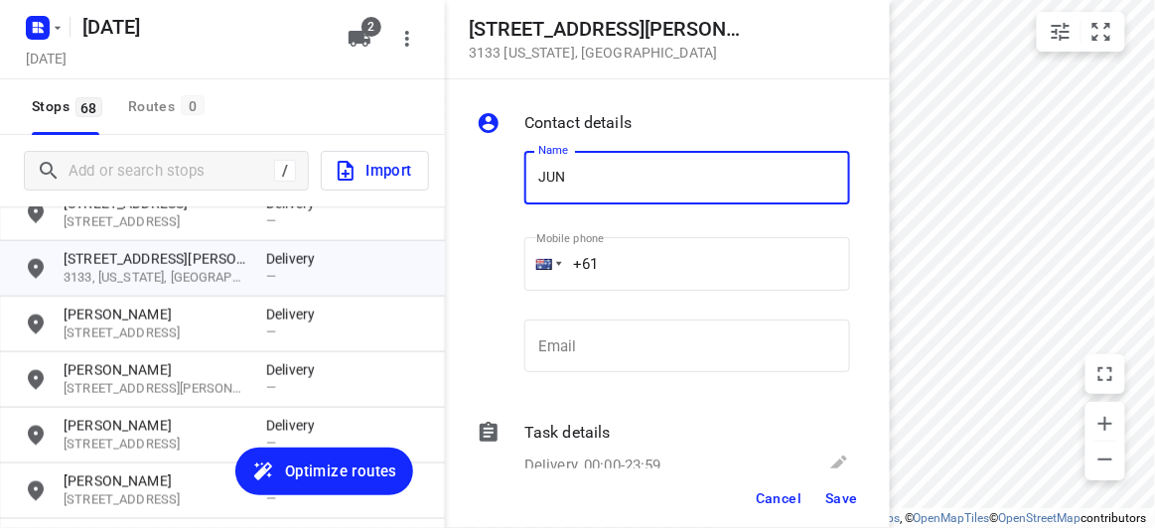
type input "[PERSON_NAME]"
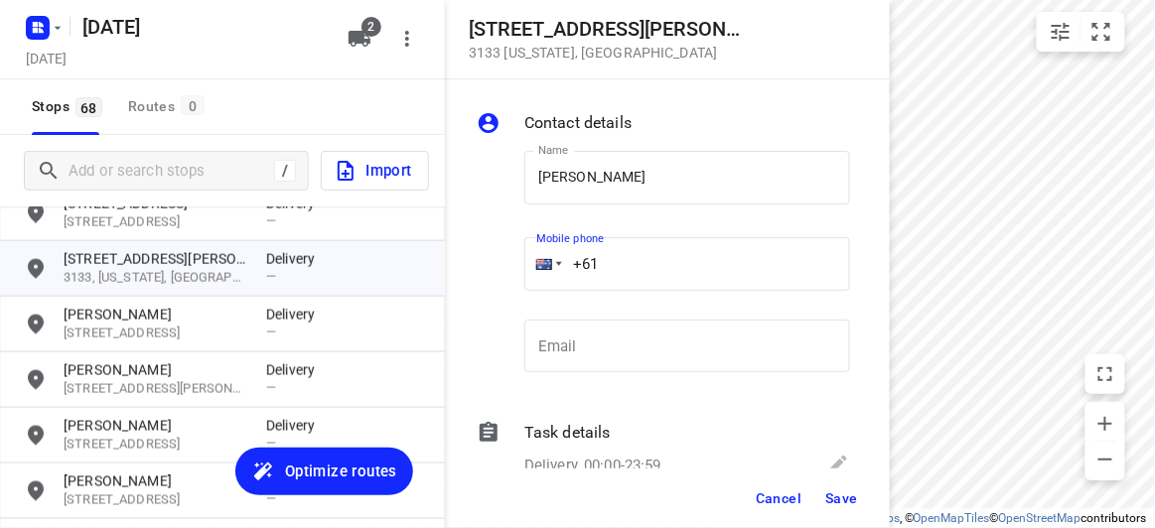
drag, startPoint x: 538, startPoint y: 258, endPoint x: 520, endPoint y: 258, distance: 17.9
click at [520, 258] on div "Mobile phone +61 ​" at bounding box center [687, 269] width 342 height 91
paste input "423869839"
type input "[PHONE_NUMBER]"
click at [872, 502] on div "Cancel Save" at bounding box center [667, 499] width 445 height 60
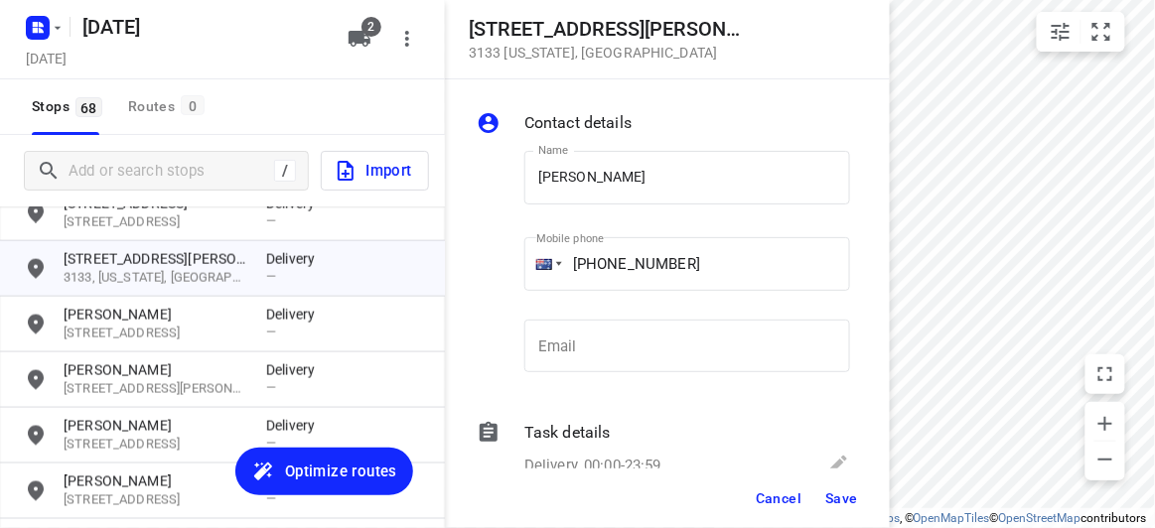
click at [829, 516] on div "Cancel Save" at bounding box center [667, 499] width 445 height 60
click at [838, 496] on span "Save" at bounding box center [841, 499] width 33 height 16
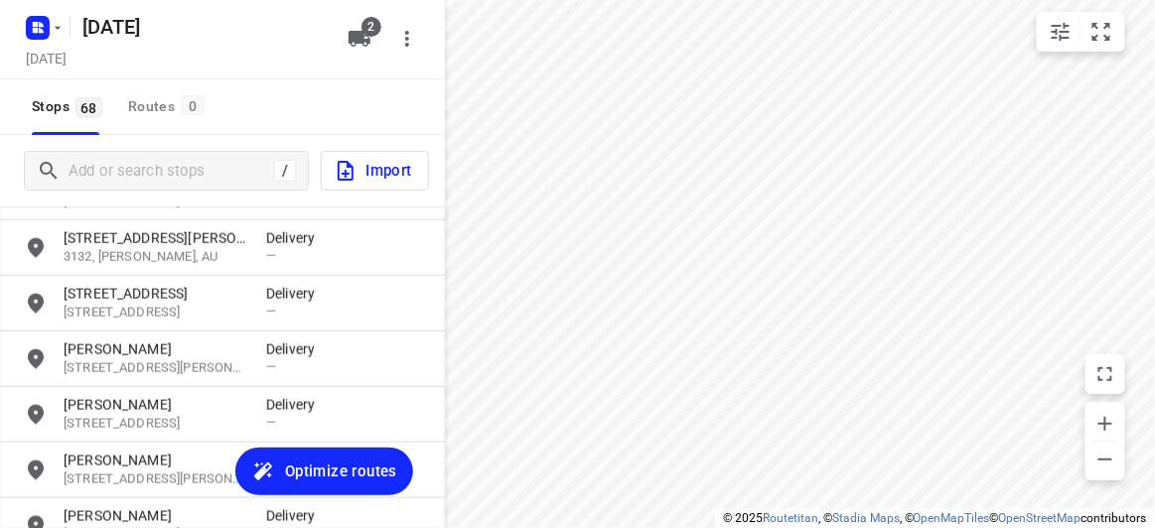
scroll to position [2326, 0]
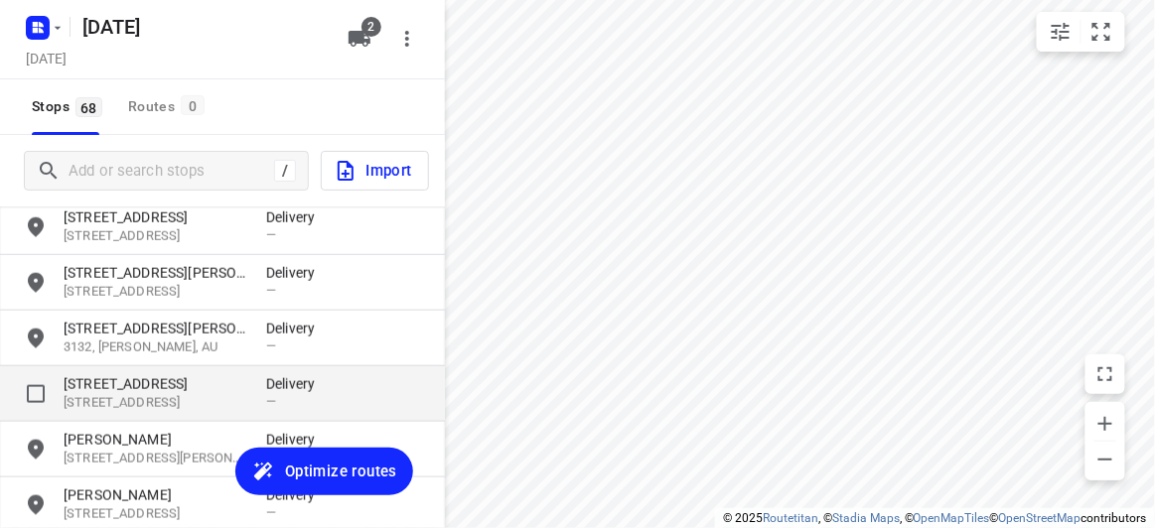
click at [124, 376] on p "[STREET_ADDRESS]" at bounding box center [155, 384] width 183 height 20
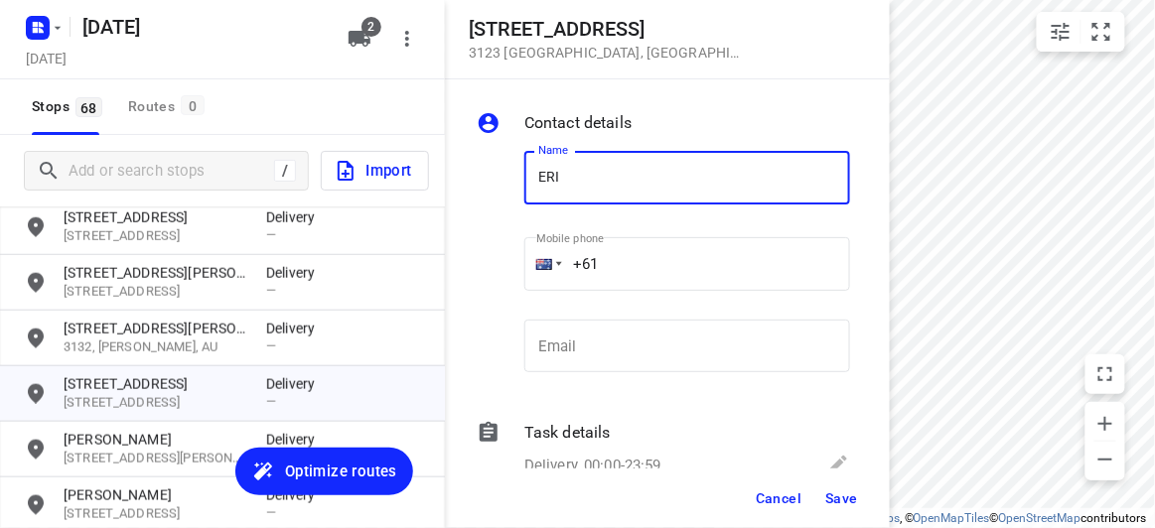
type input "[PERSON_NAME]"
drag, startPoint x: 586, startPoint y: 263, endPoint x: 549, endPoint y: 264, distance: 36.8
click at [549, 264] on div "+61" at bounding box center [687, 264] width 326 height 54
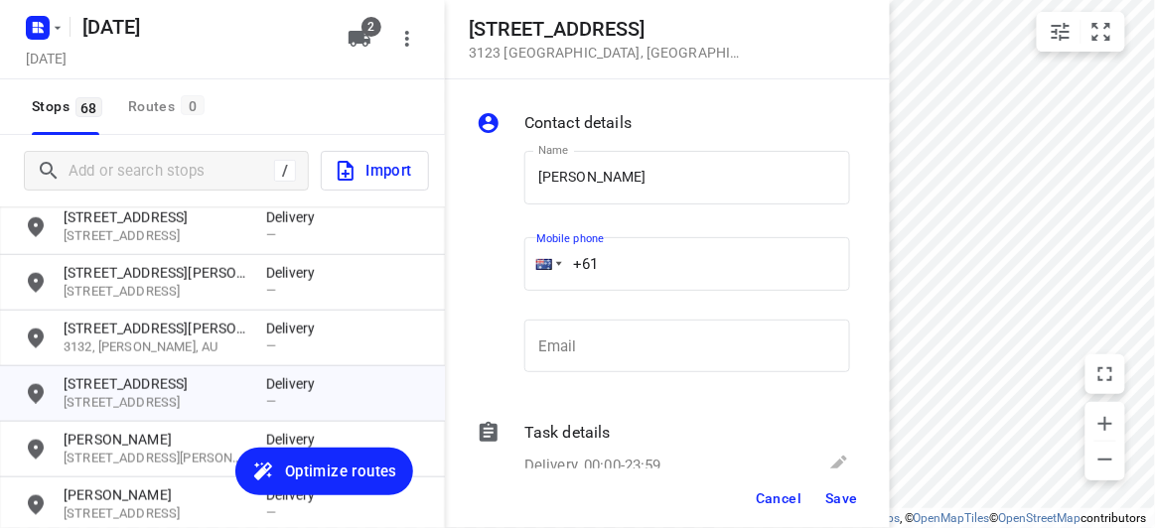
click at [631, 261] on input "+61" at bounding box center [687, 264] width 326 height 54
paste input "488888282"
type input "[PHONE_NUMBER]"
click at [835, 503] on span "Save" at bounding box center [841, 499] width 33 height 16
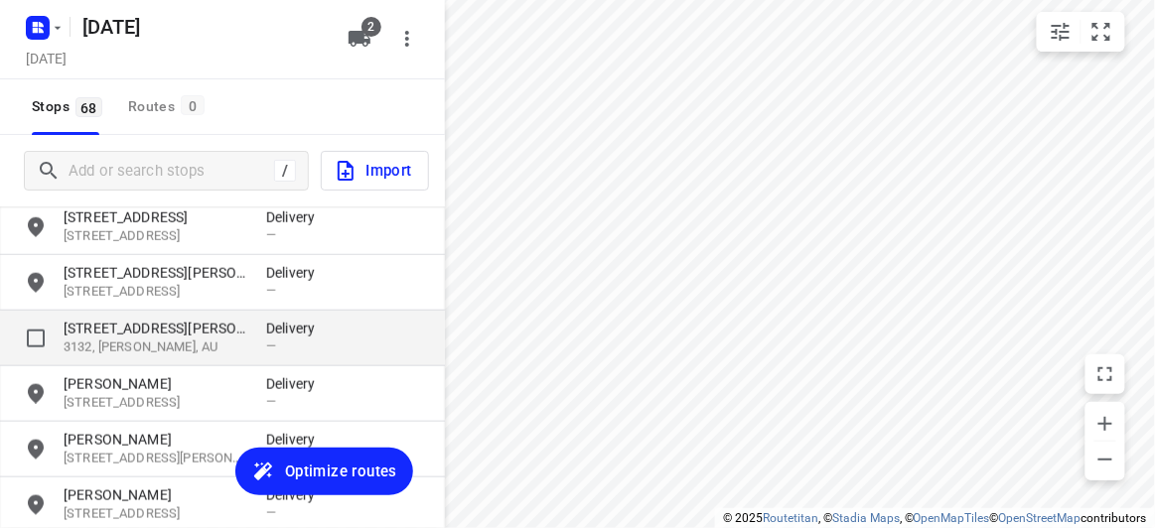
click at [200, 347] on p "3132, [PERSON_NAME], AU" at bounding box center [155, 348] width 183 height 19
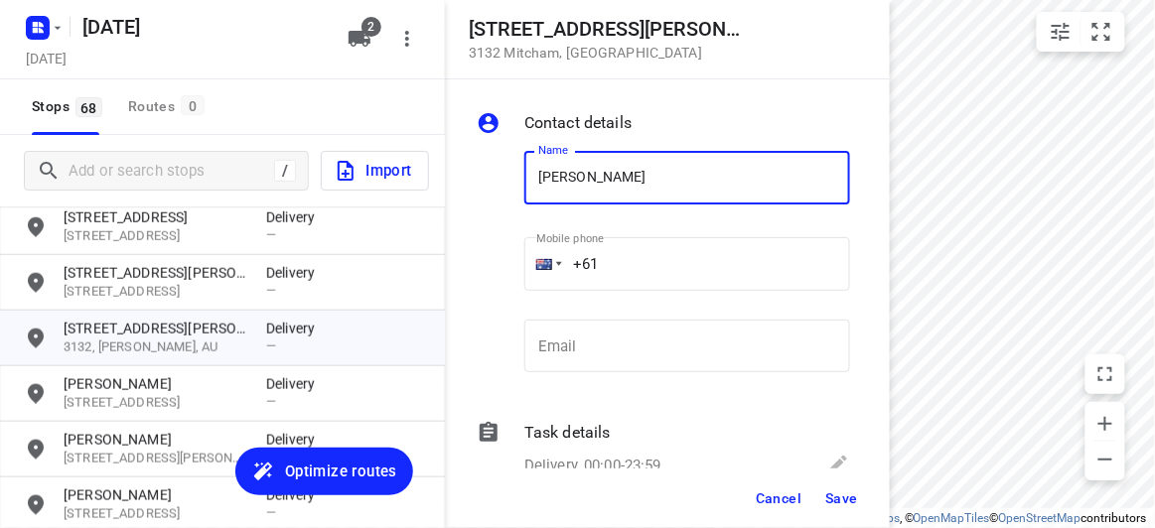
type input "[PERSON_NAME] 1/17"
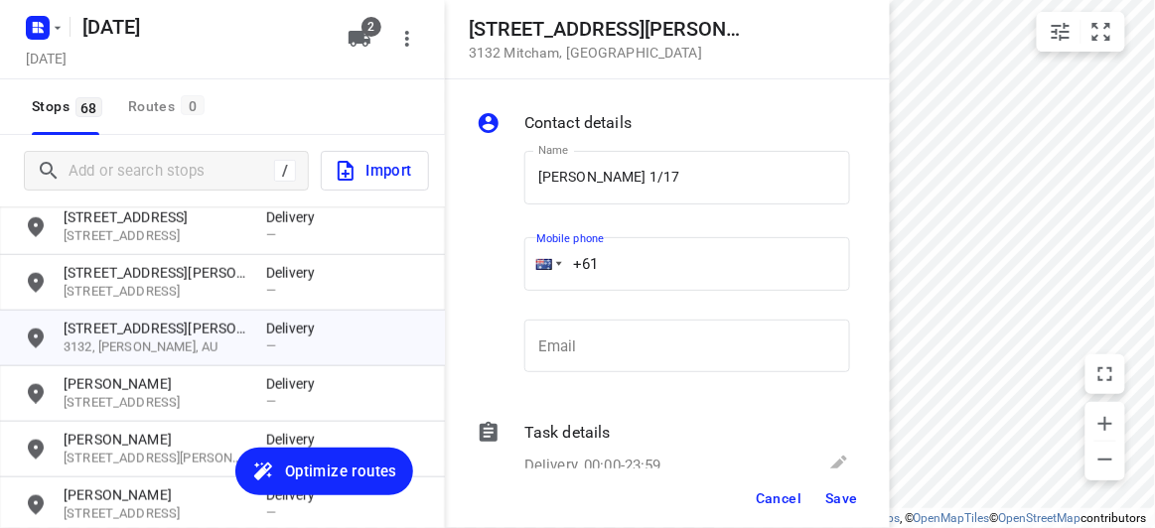
drag, startPoint x: 600, startPoint y: 271, endPoint x: 632, endPoint y: 263, distance: 32.8
click at [632, 263] on input "+61" at bounding box center [687, 264] width 326 height 54
paste input "432553138"
type input "[PHONE_NUMBER]"
click at [849, 498] on span "Save" at bounding box center [841, 499] width 33 height 16
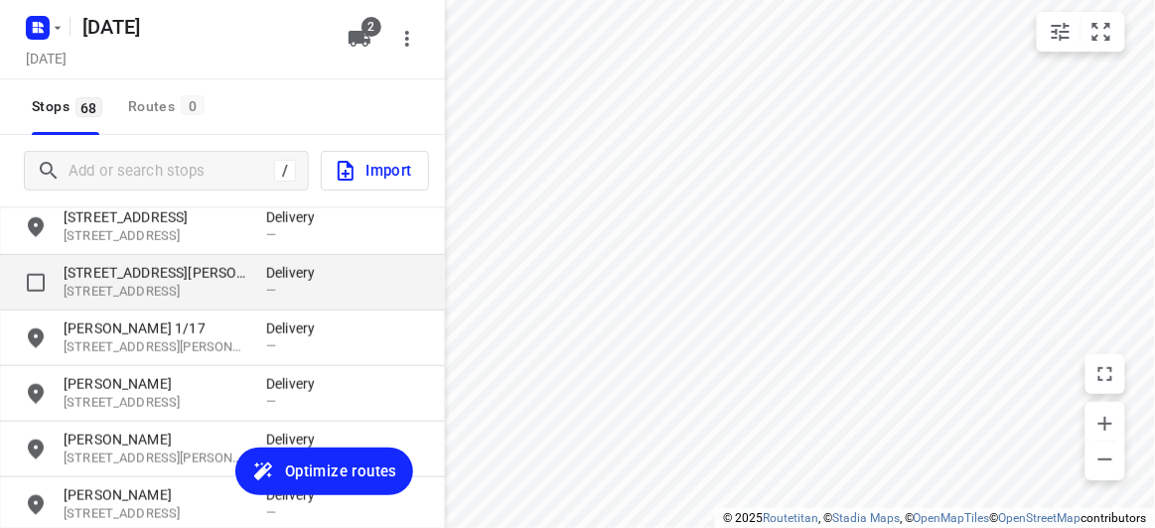
click at [128, 277] on p "[STREET_ADDRESS][PERSON_NAME]" at bounding box center [155, 273] width 183 height 20
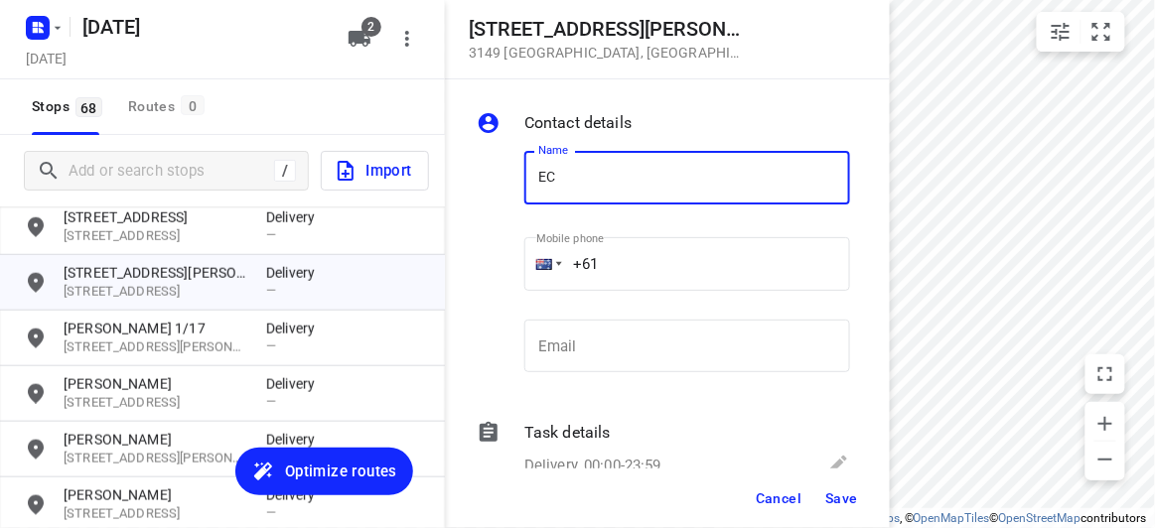
drag, startPoint x: 539, startPoint y: 202, endPoint x: 580, endPoint y: 194, distance: 41.5
click at [542, 202] on input "EC" at bounding box center [687, 178] width 326 height 54
drag, startPoint x: 574, startPoint y: 191, endPoint x: 507, endPoint y: 194, distance: 66.6
click at [508, 194] on div "Name EC Name Mobile phone +61 ​ Email Email" at bounding box center [663, 266] width 381 height 262
type input "DEC TANG 3/42"
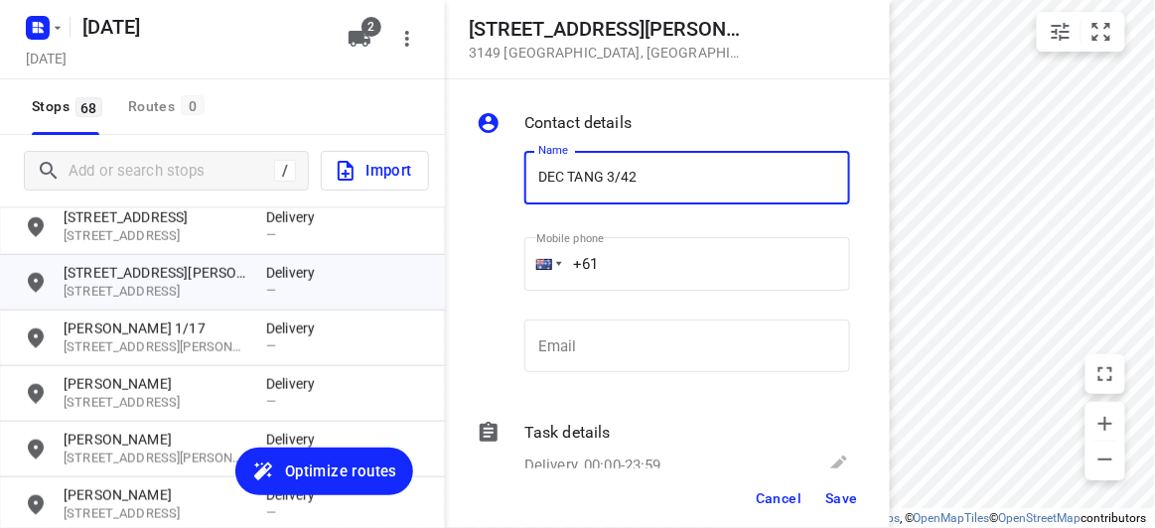
click at [628, 265] on input "+61" at bounding box center [687, 264] width 326 height 54
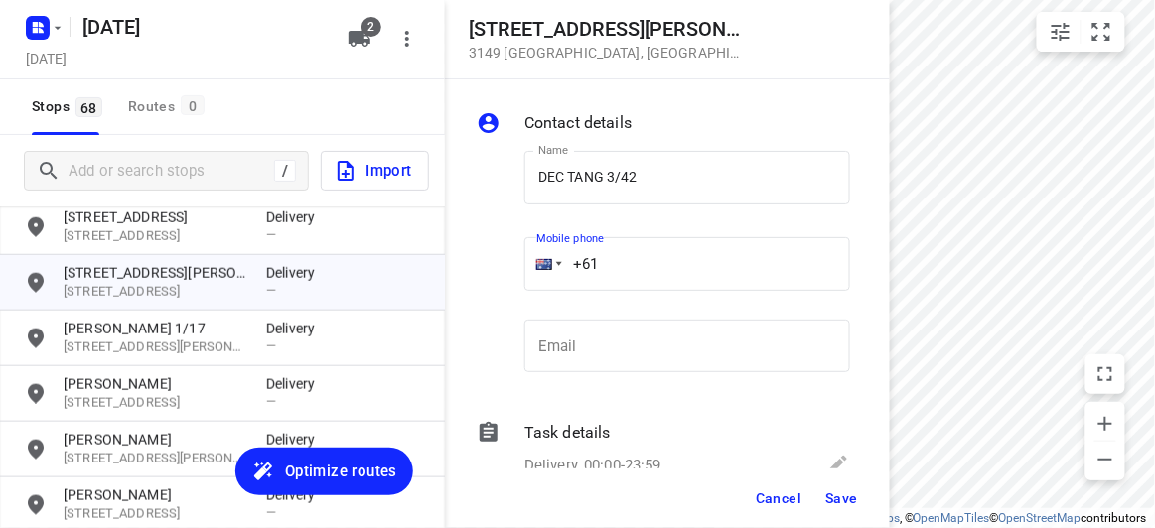
drag, startPoint x: 573, startPoint y: 265, endPoint x: 548, endPoint y: 266, distance: 24.8
click at [548, 266] on div "+61" at bounding box center [687, 264] width 326 height 54
paste input "423146688"
type input "[PHONE_NUMBER]"
click at [859, 501] on button "Save" at bounding box center [841, 499] width 49 height 36
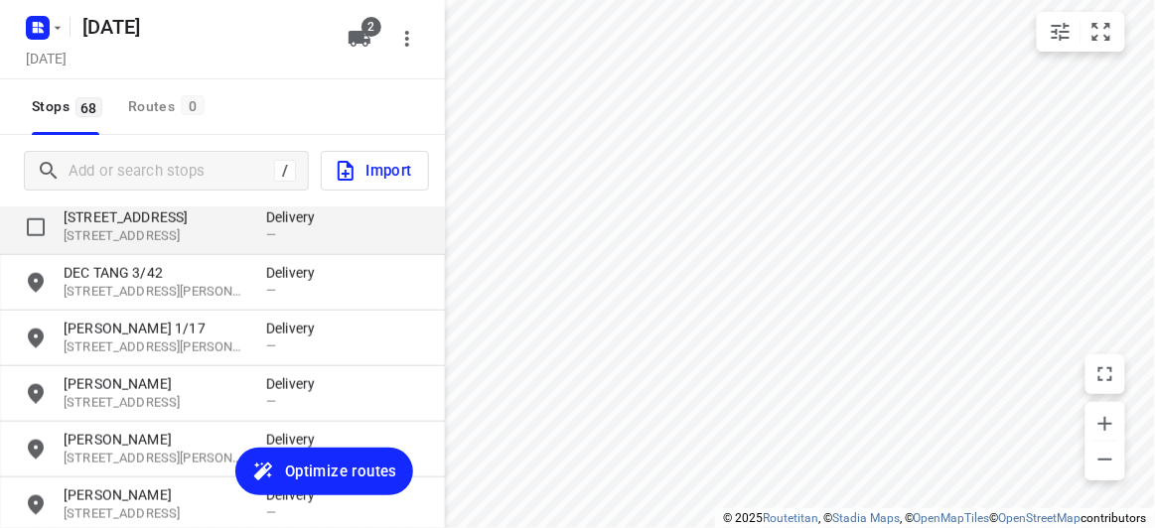
click at [119, 231] on p "[STREET_ADDRESS]" at bounding box center [155, 236] width 183 height 19
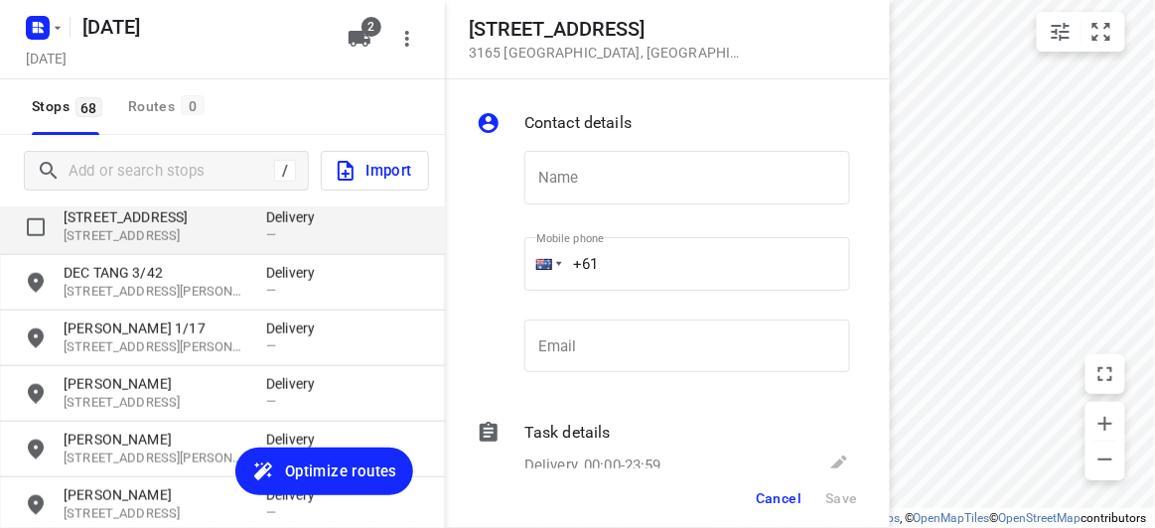
type input "D"
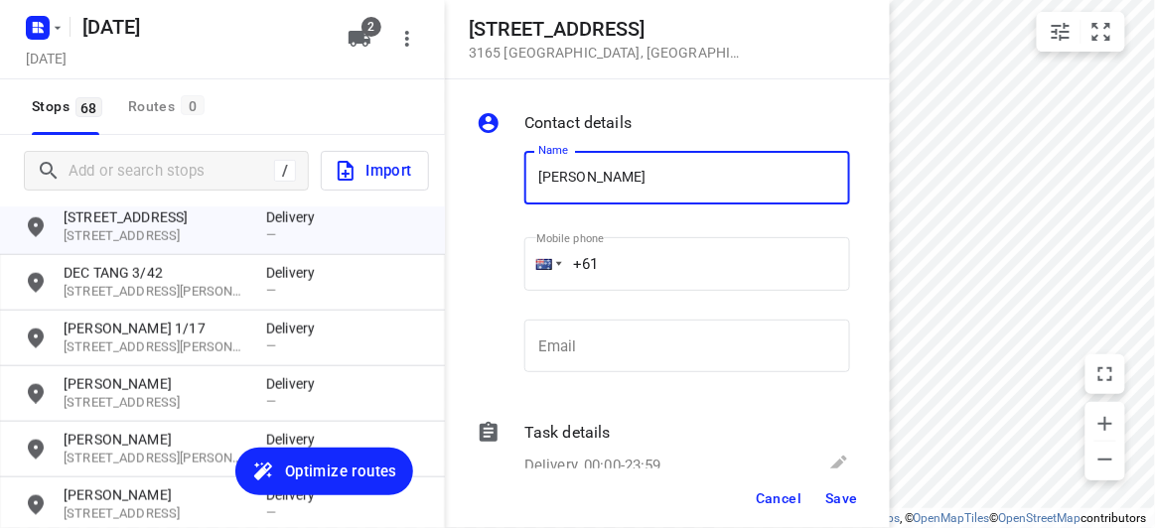
type input "[PERSON_NAME]"
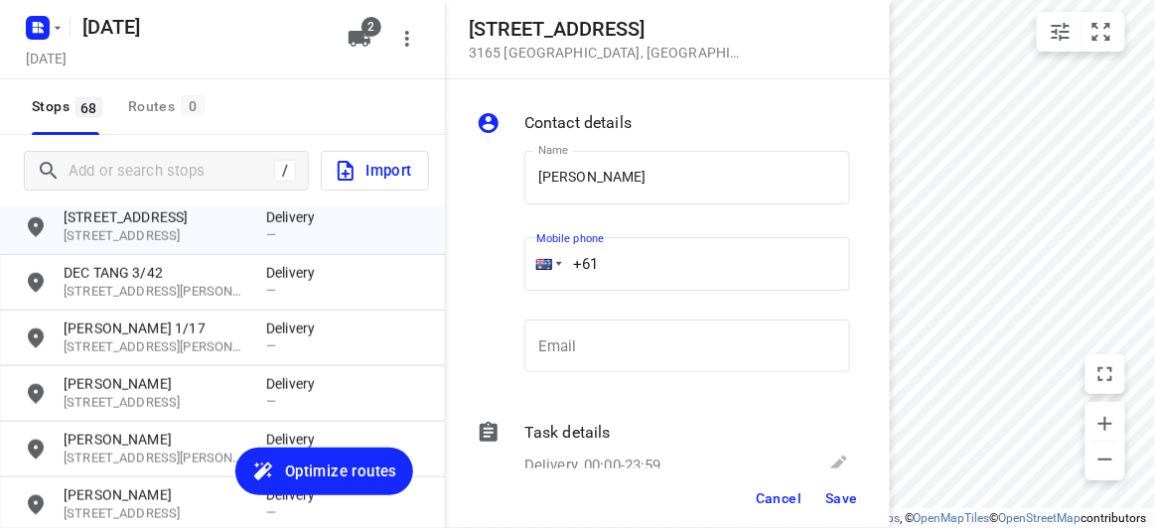
click at [606, 266] on input "+61" at bounding box center [687, 264] width 326 height 54
paste input "411721699"
type input "[PHONE_NUMBER]"
click at [838, 500] on span "Save" at bounding box center [841, 499] width 33 height 16
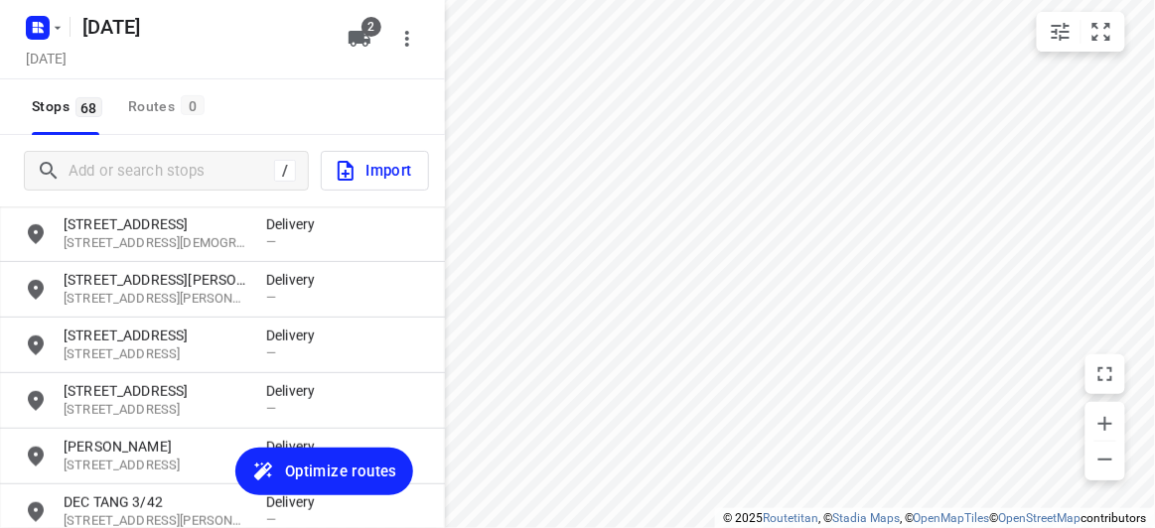
scroll to position [2054, 0]
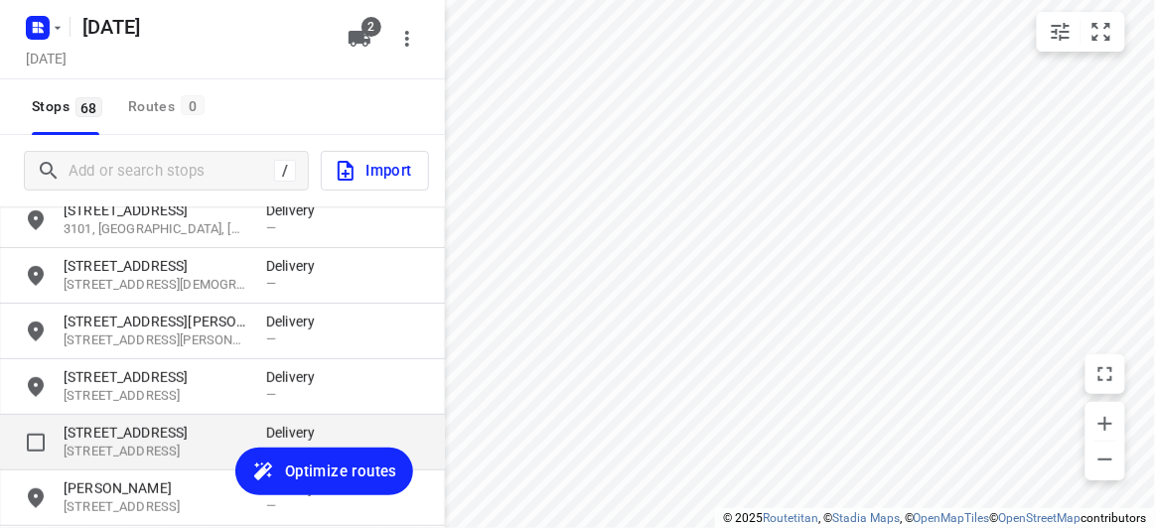
click at [82, 417] on div "[STREET_ADDRESS] Delivery —" at bounding box center [222, 443] width 445 height 56
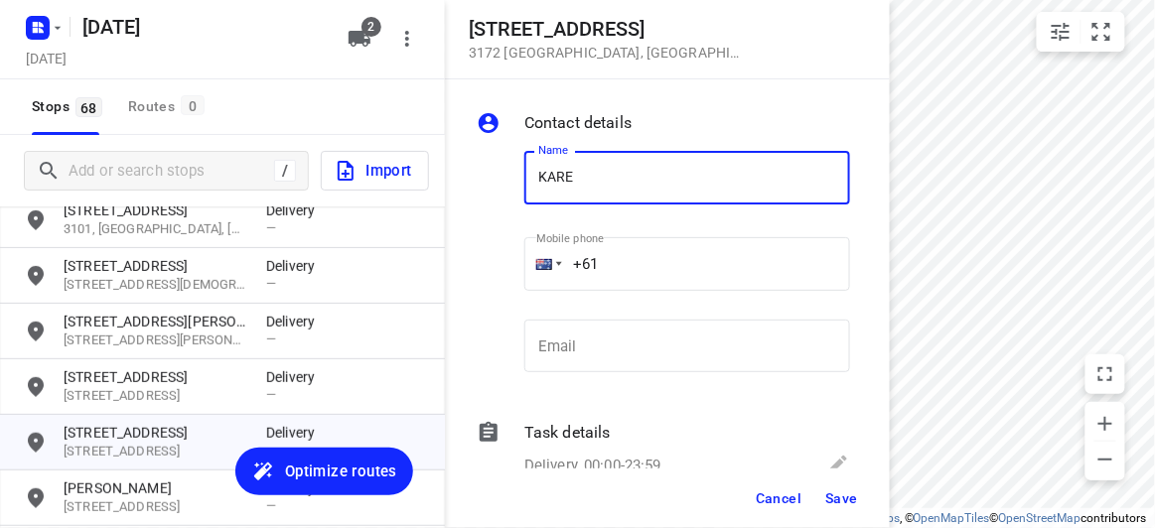
type input "[PERSON_NAME]"
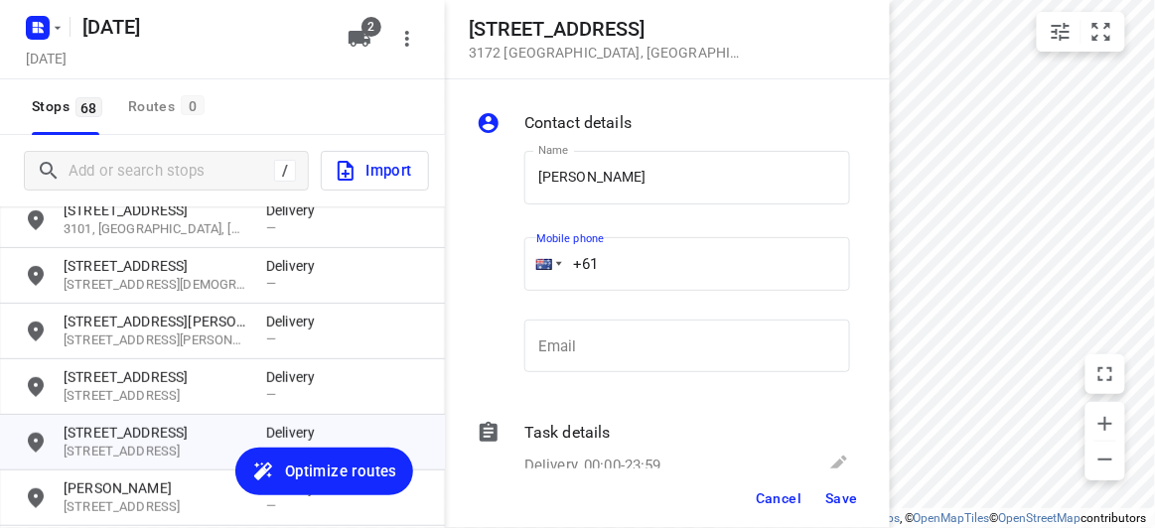
drag, startPoint x: 593, startPoint y: 275, endPoint x: 539, endPoint y: 283, distance: 54.2
click at [539, 283] on div "+61" at bounding box center [687, 264] width 326 height 54
paste input "tel"
drag, startPoint x: 602, startPoint y: 274, endPoint x: 493, endPoint y: 271, distance: 109.3
click at [493, 271] on div "Name [PERSON_NAME] Name Mobile phone +61 ​ Email Email" at bounding box center [663, 266] width 381 height 262
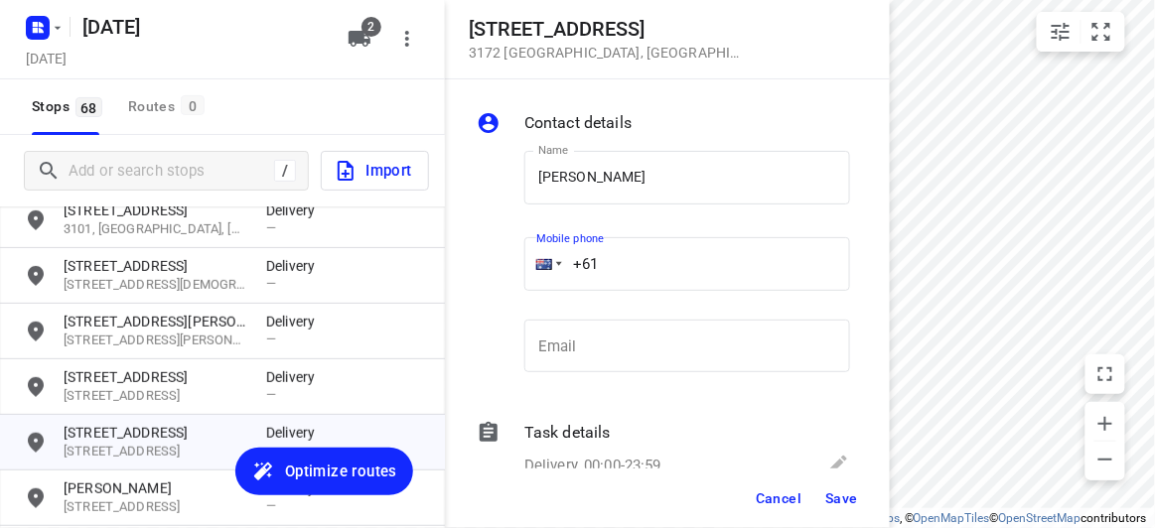
paste input "tel"
paste input "421531028"
type input "[PHONE_NUMBER]"
click at [832, 505] on span "Save" at bounding box center [841, 499] width 33 height 16
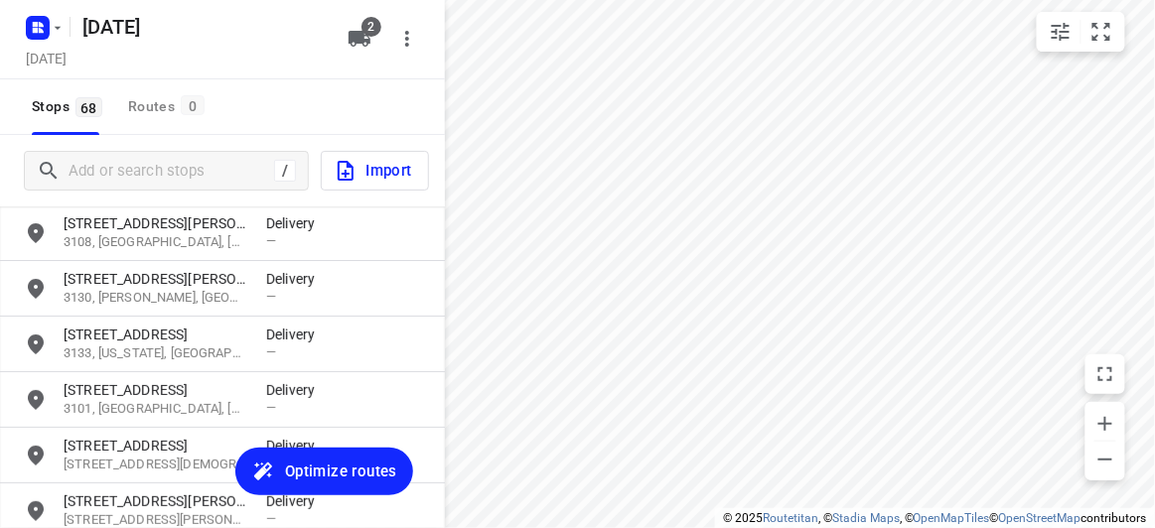
scroll to position [1874, 0]
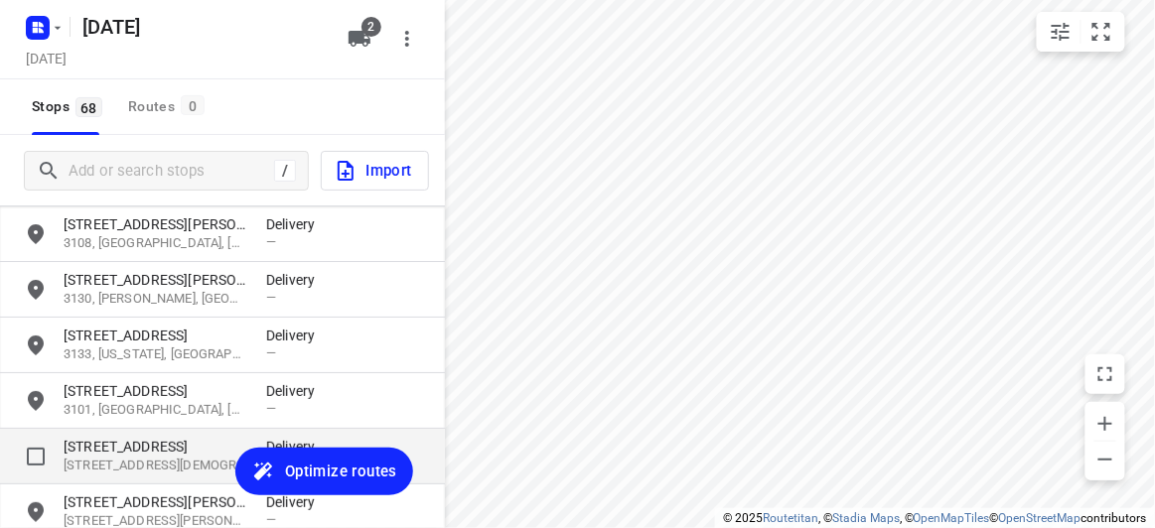
click at [120, 445] on p "[STREET_ADDRESS]" at bounding box center [155, 447] width 183 height 20
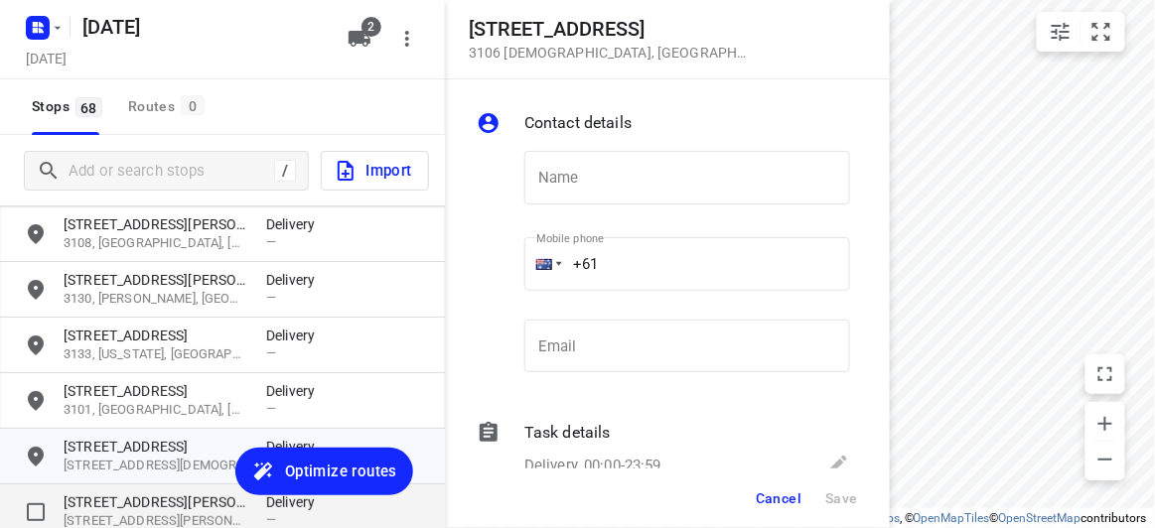
click at [122, 490] on div "[STREET_ADDRESS][PERSON_NAME][PERSON_NAME] Delivery —" at bounding box center [222, 513] width 445 height 56
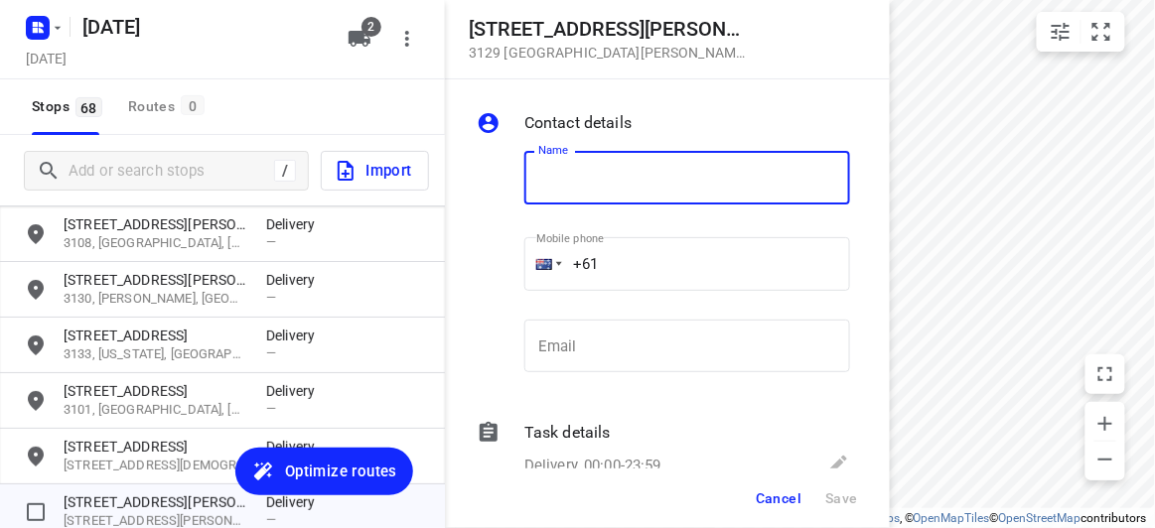
scroll to position [1964, 0]
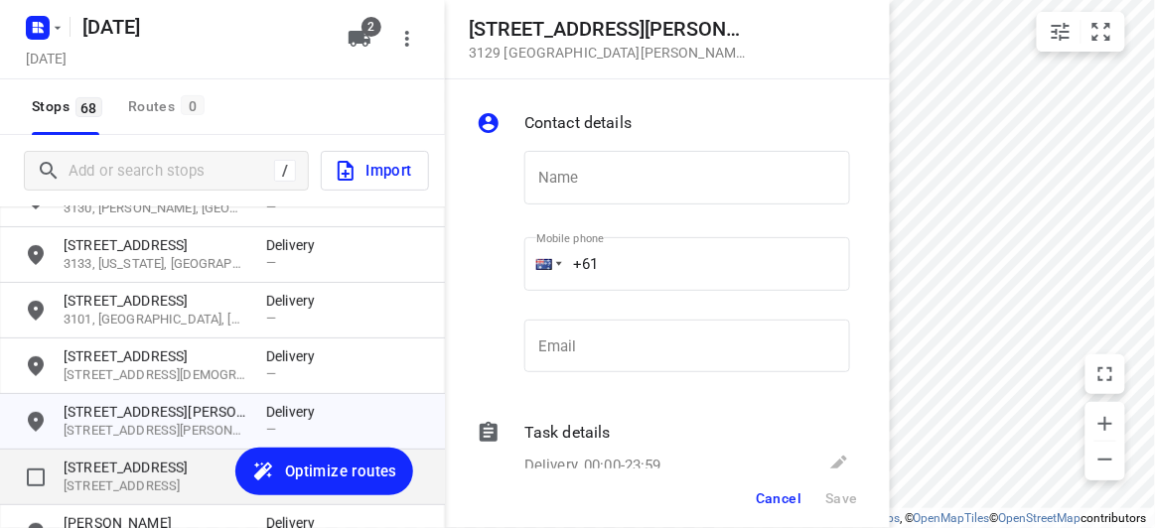
click at [97, 467] on p "[STREET_ADDRESS]" at bounding box center [155, 468] width 183 height 20
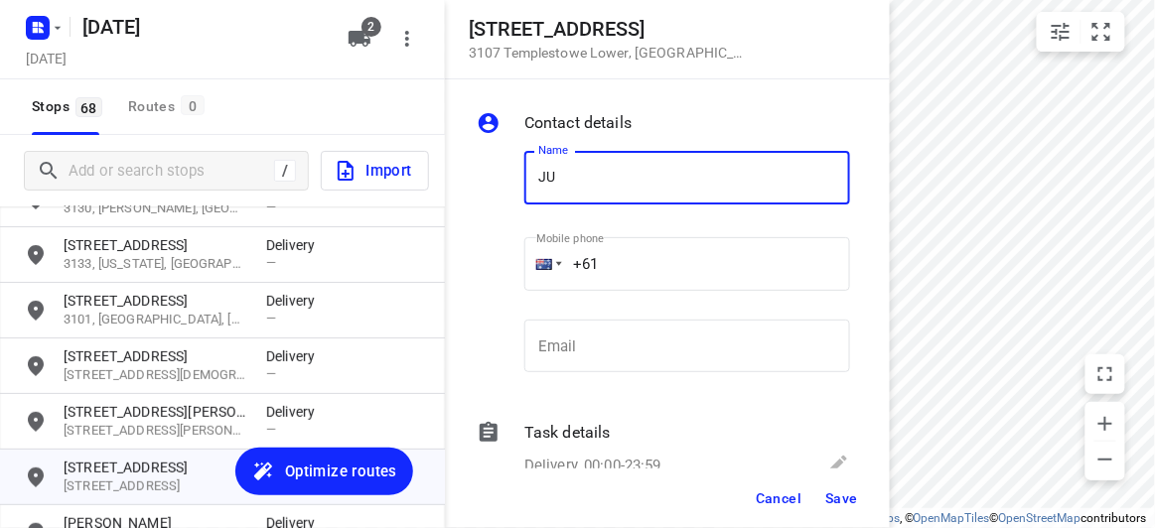
type input "[PERSON_NAME] 2/5"
click at [656, 269] on input "+61" at bounding box center [687, 264] width 326 height 54
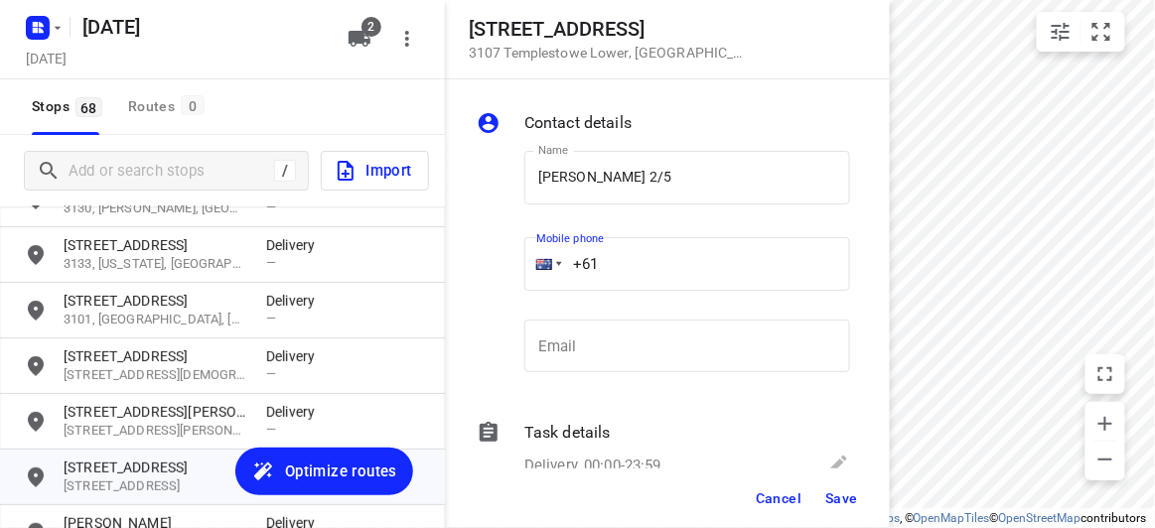
paste input "432208299"
type input "[PHONE_NUMBER]"
click at [838, 486] on button "Save" at bounding box center [841, 499] width 49 height 36
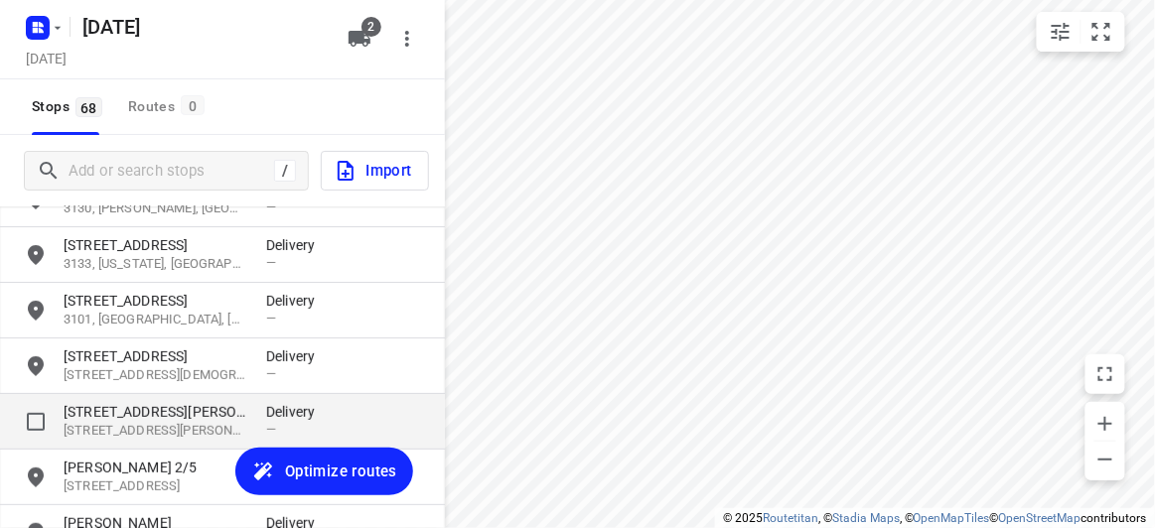
click at [157, 417] on p "[STREET_ADDRESS][PERSON_NAME]" at bounding box center [155, 412] width 183 height 20
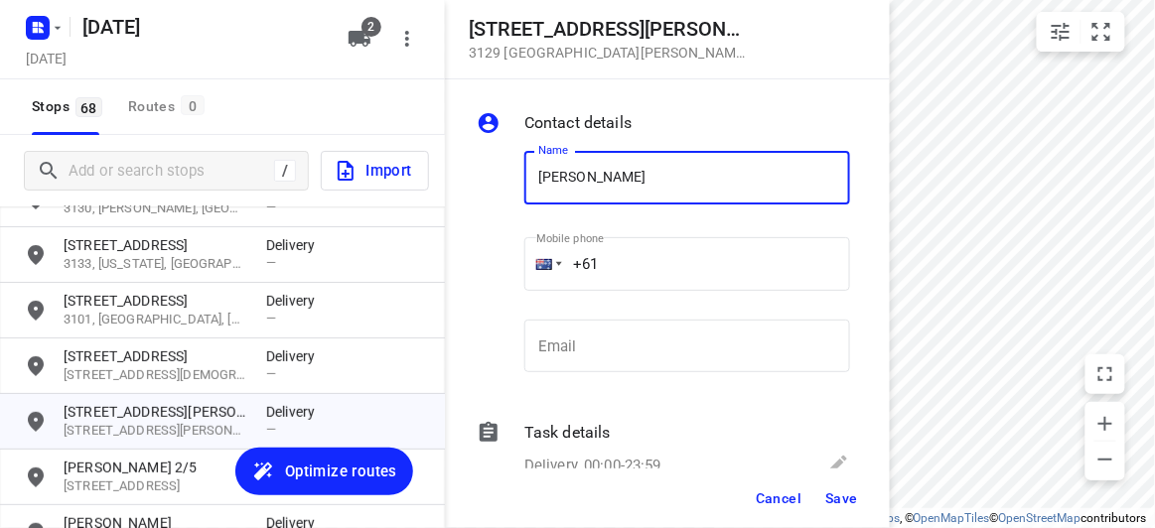
type input "[PERSON_NAME]"
click at [636, 257] on input "+61" at bounding box center [687, 264] width 326 height 54
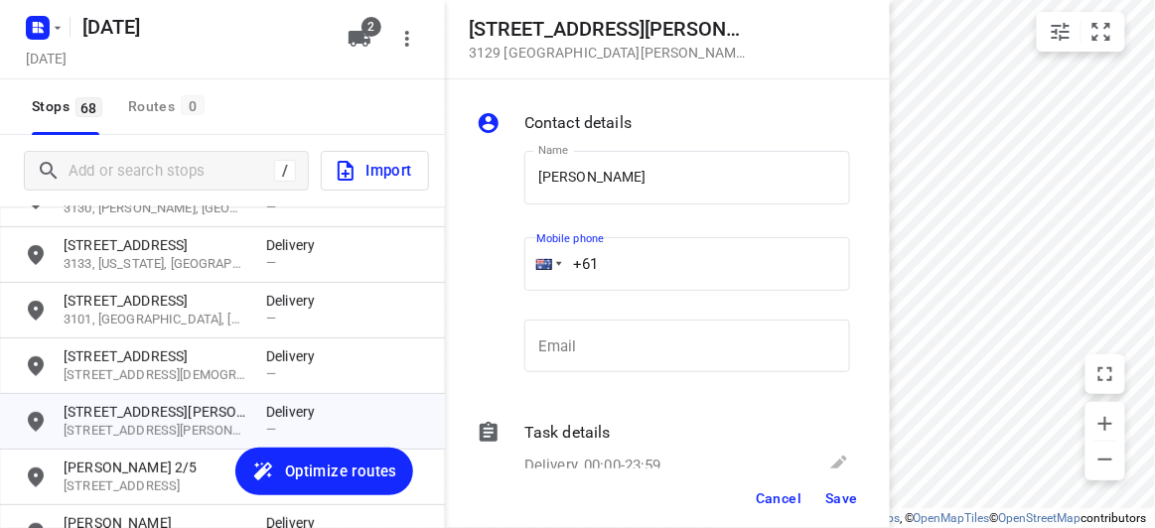
drag, startPoint x: 595, startPoint y: 247, endPoint x: 499, endPoint y: 247, distance: 95.3
click at [499, 247] on div "Name [PERSON_NAME] Name Mobile phone +61 ​ Email Email" at bounding box center [663, 266] width 381 height 262
paste input "448525958"
type input "[PHONE_NUMBER]"
click at [841, 482] on button "Save" at bounding box center [841, 499] width 49 height 36
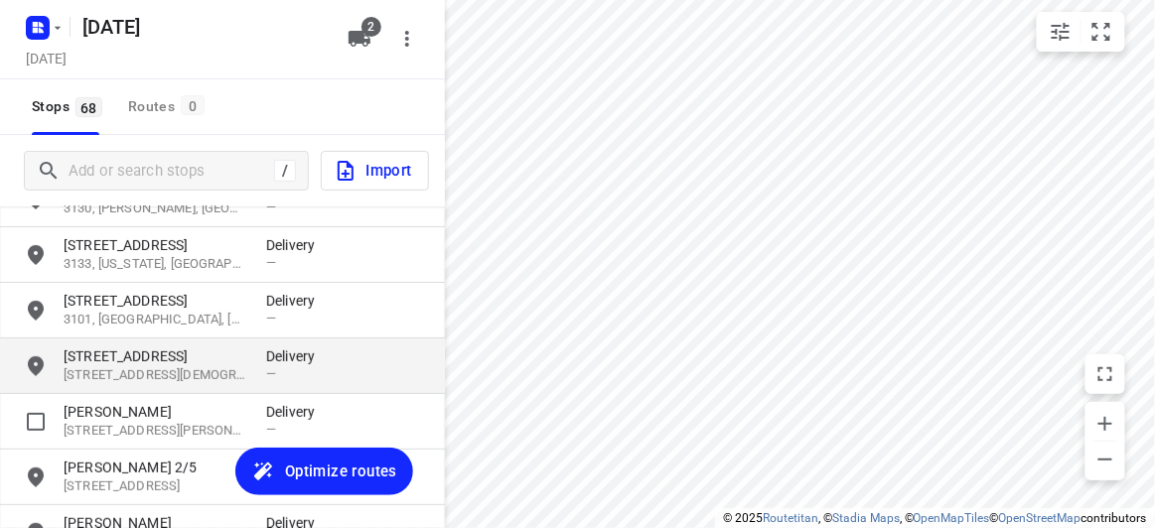
click at [113, 375] on p "[STREET_ADDRESS][DEMOGRAPHIC_DATA]" at bounding box center [155, 375] width 183 height 19
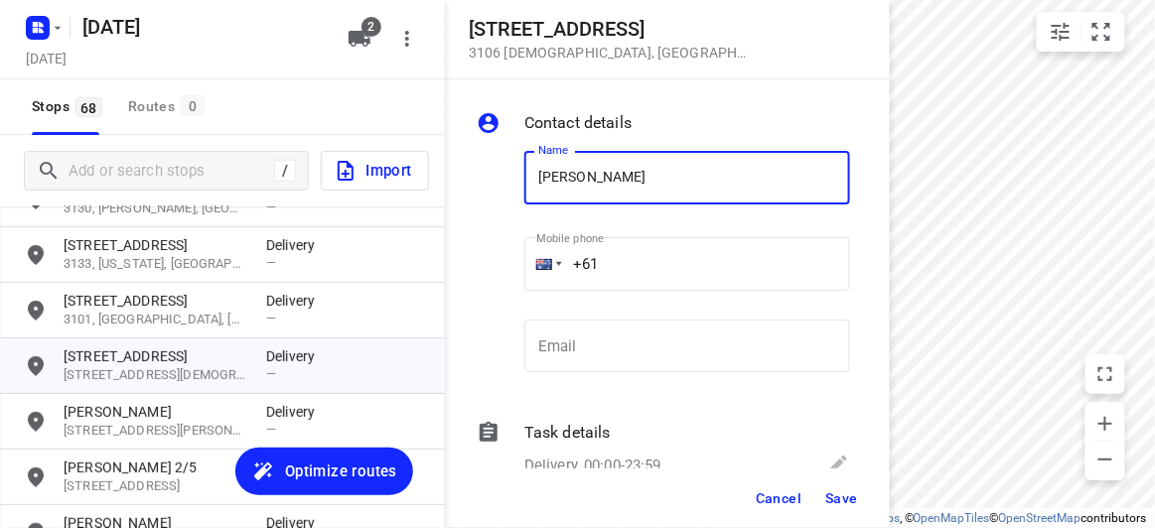
paste input "[PHONE_NUMBER]"
type input "[PERSON_NAME]+61448993758"
drag, startPoint x: 631, startPoint y: 283, endPoint x: 541, endPoint y: 282, distance: 89.4
click at [541, 282] on div "+61" at bounding box center [687, 264] width 326 height 54
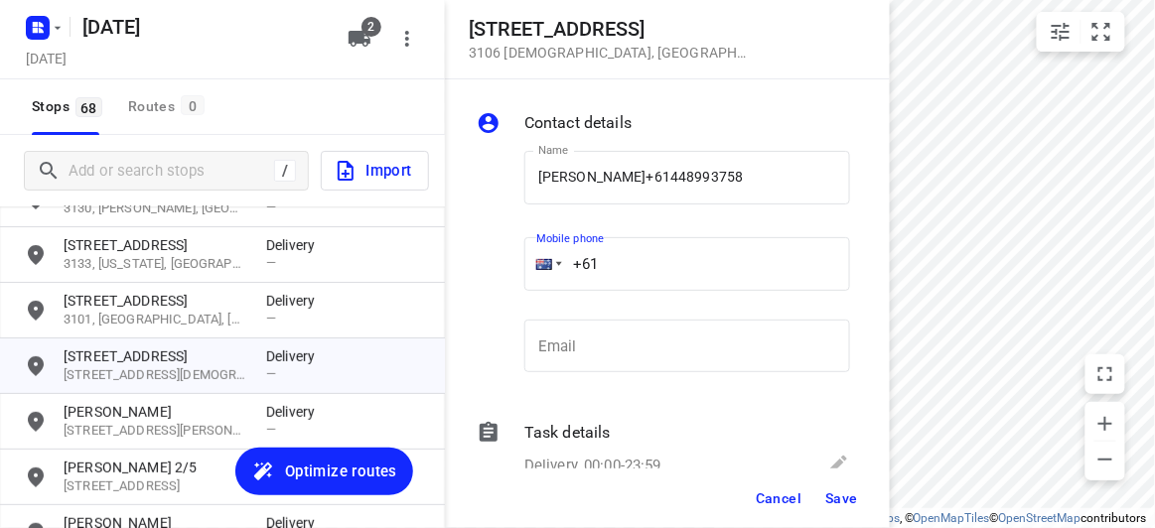
paste input "448993758"
type input "[PHONE_NUMBER]"
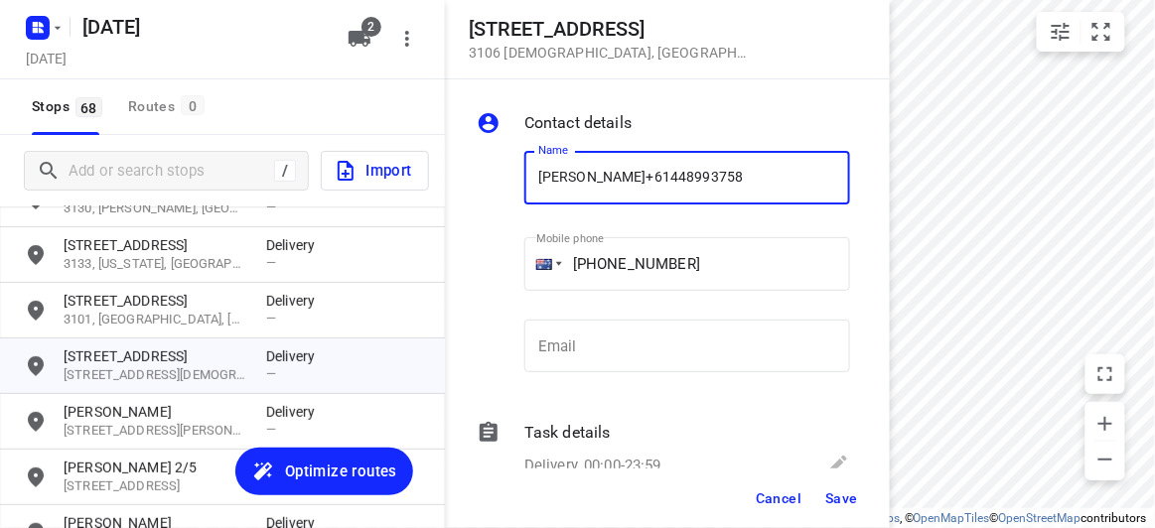
drag, startPoint x: 670, startPoint y: 176, endPoint x: 619, endPoint y: 176, distance: 51.6
click at [619, 176] on input "[PERSON_NAME]+61448993758" at bounding box center [687, 178] width 326 height 54
type input "[PERSON_NAME]"
click at [833, 501] on span "Save" at bounding box center [841, 499] width 33 height 16
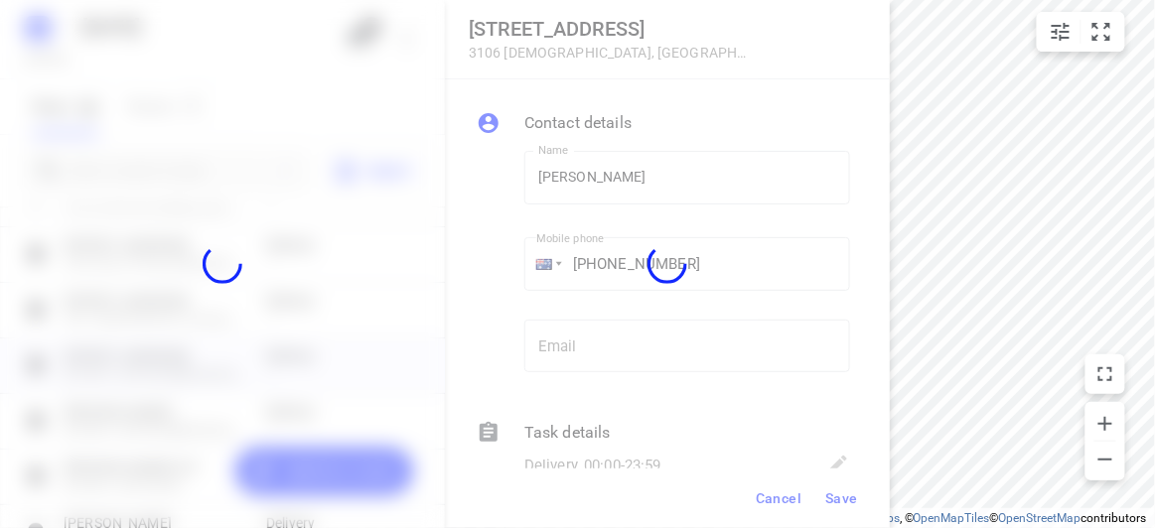
click at [813, 527] on div at bounding box center [667, 264] width 445 height 528
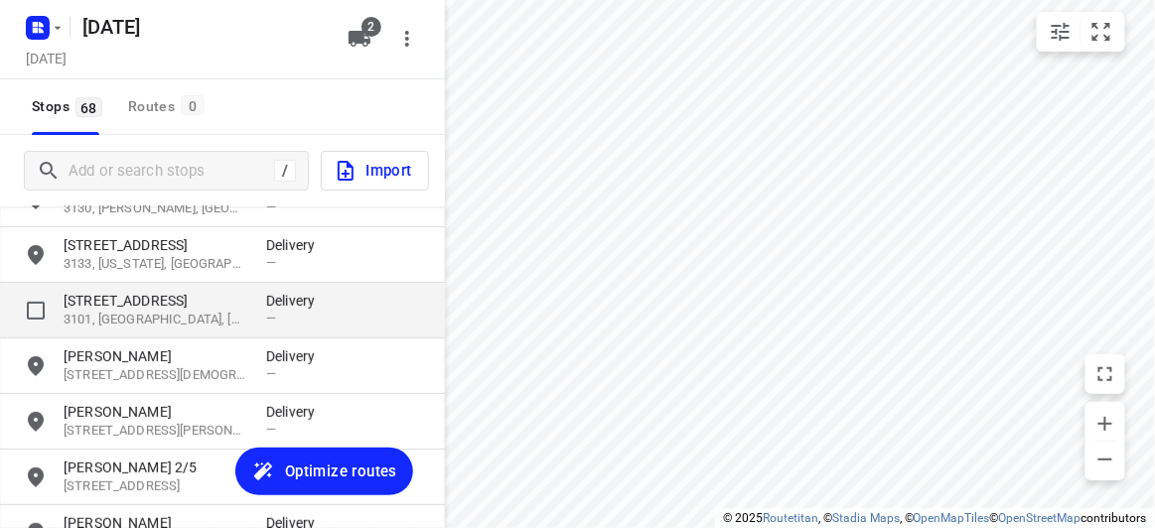
click at [165, 301] on p "[STREET_ADDRESS]" at bounding box center [155, 301] width 183 height 20
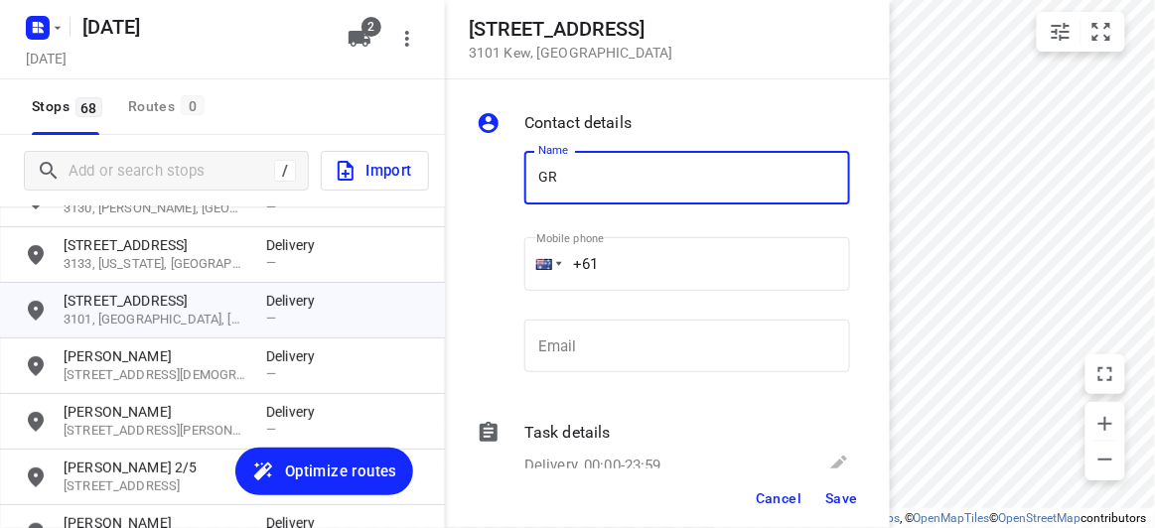
type input "[PERSON_NAME] 309/369"
click at [637, 269] on input "+61" at bounding box center [687, 264] width 326 height 54
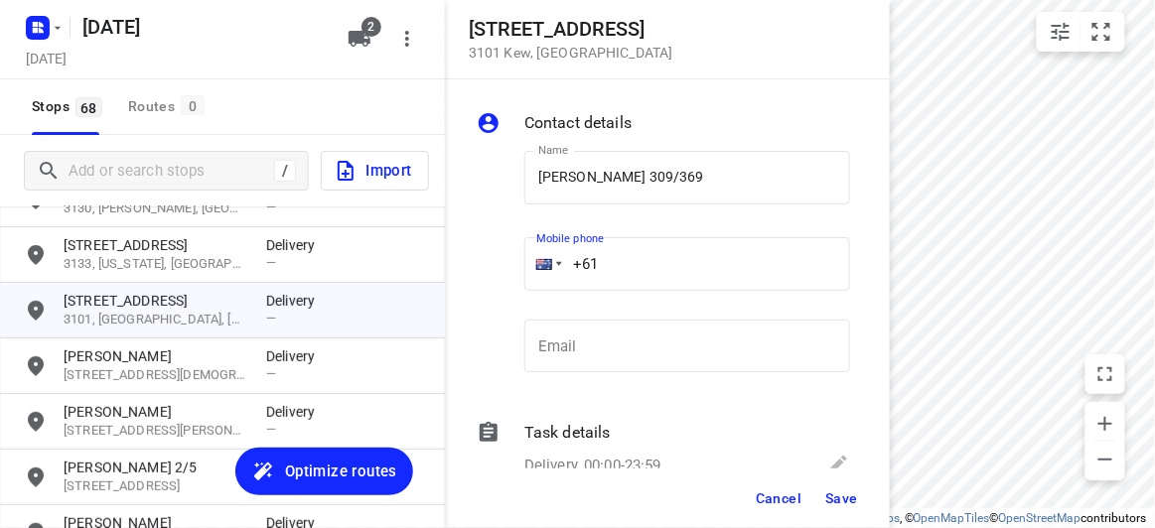
paste input "61417784668"
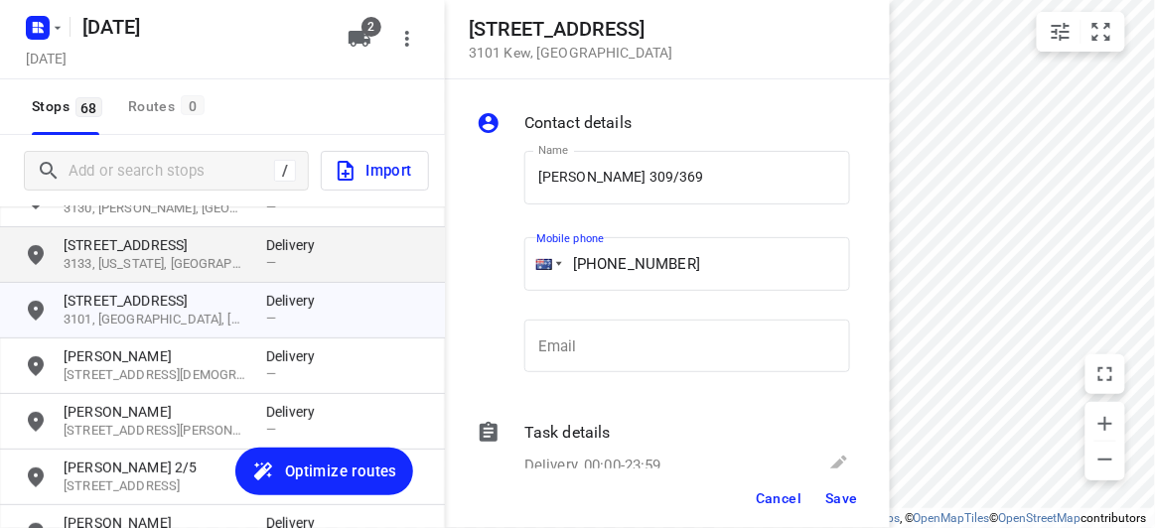
drag, startPoint x: 477, startPoint y: 267, endPoint x: 427, endPoint y: 267, distance: 49.6
click at [429, 267] on div "[STREET_ADDRESS] Contact details Name [PERSON_NAME] 309/369 Name Mobile phone […" at bounding box center [222, 264] width 445 height 528
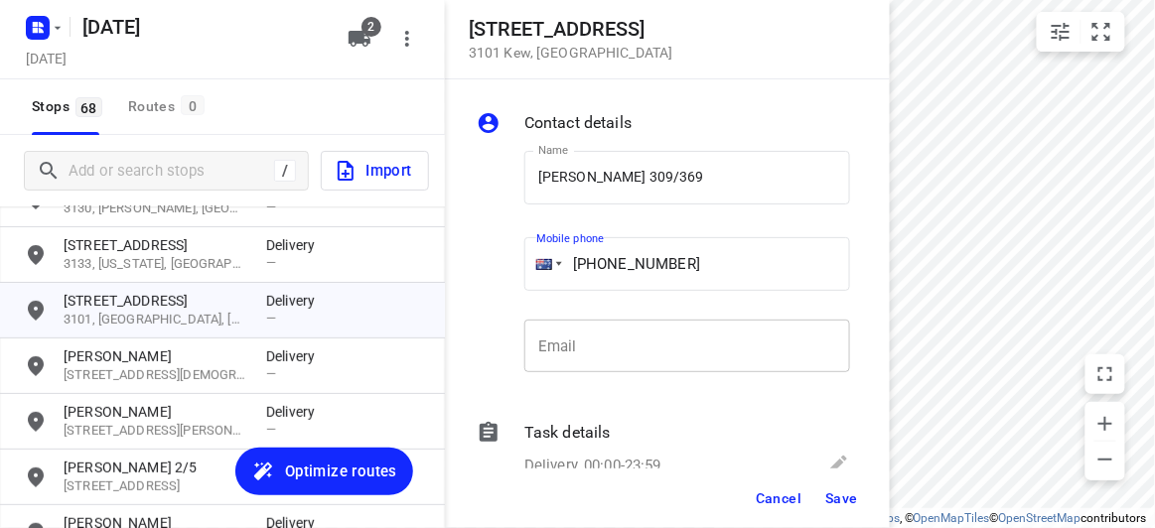
paste input "tel"
type input "[PHONE_NUMBER]"
click at [832, 501] on span "Save" at bounding box center [841, 499] width 33 height 16
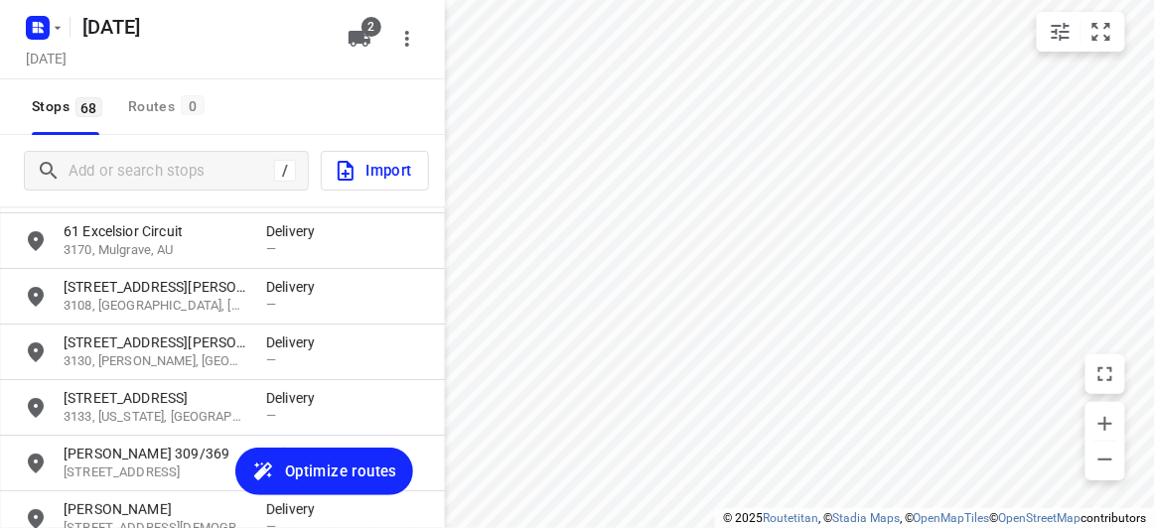
scroll to position [1783, 0]
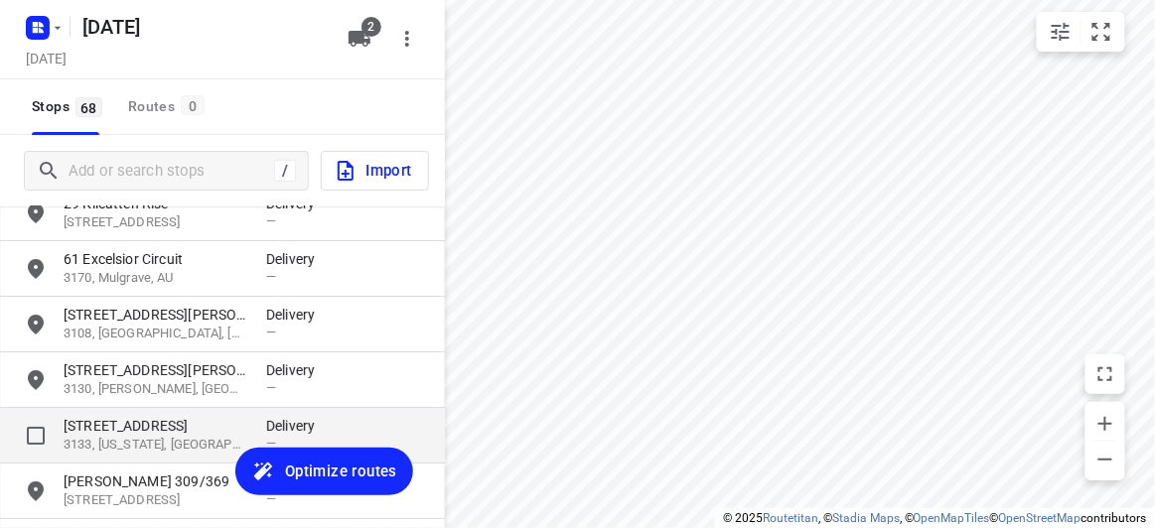
click at [126, 442] on p "3133, [US_STATE], [GEOGRAPHIC_DATA]" at bounding box center [155, 445] width 183 height 19
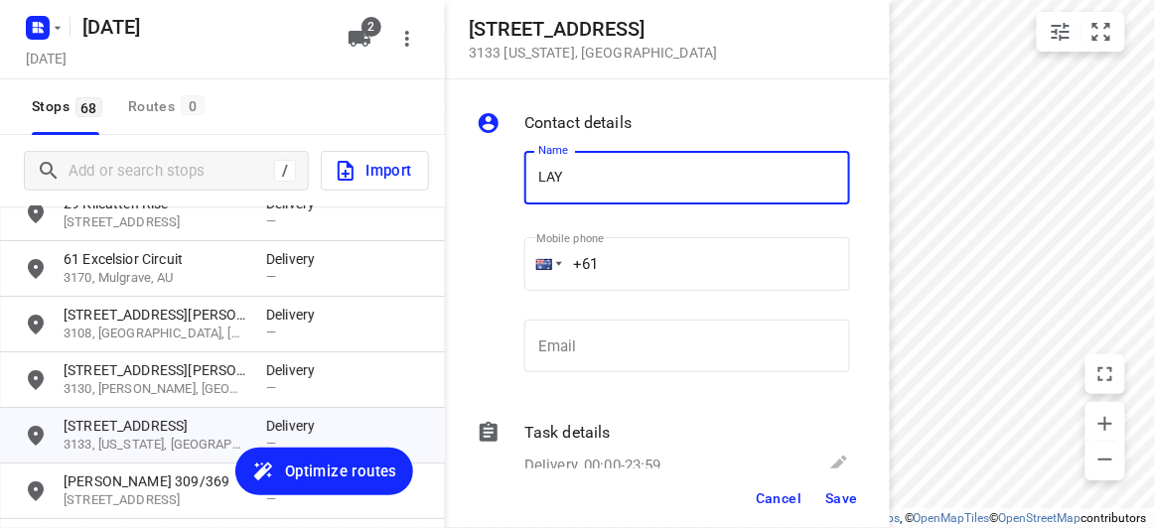
drag, startPoint x: 558, startPoint y: 188, endPoint x: 534, endPoint y: 178, distance: 25.8
click at [557, 188] on input "LAY" at bounding box center [687, 178] width 326 height 54
click at [530, 172] on input "LAY" at bounding box center [687, 178] width 326 height 54
click at [617, 173] on input "ELAY" at bounding box center [687, 178] width 326 height 54
type input "[PERSON_NAME]"
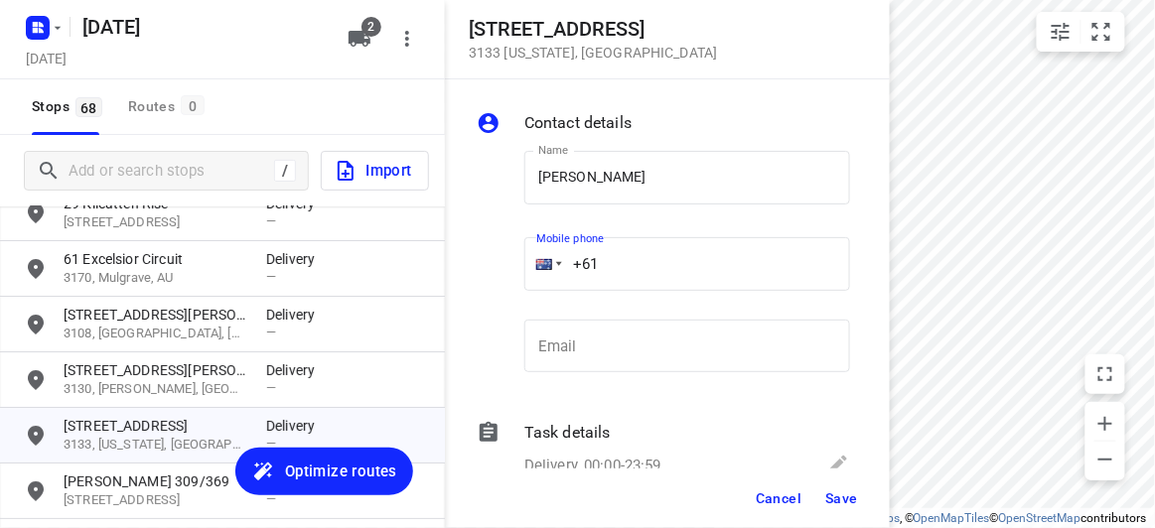
drag, startPoint x: 624, startPoint y: 249, endPoint x: 469, endPoint y: 255, distance: 155.0
click at [469, 255] on div "Contact details Name [PERSON_NAME] Name Mobile phone +61 ​ Email Email Task det…" at bounding box center [667, 273] width 445 height 389
paste input "411668858"
type input "[PHONE_NUMBER]"
click at [854, 509] on button "Save" at bounding box center [841, 499] width 49 height 36
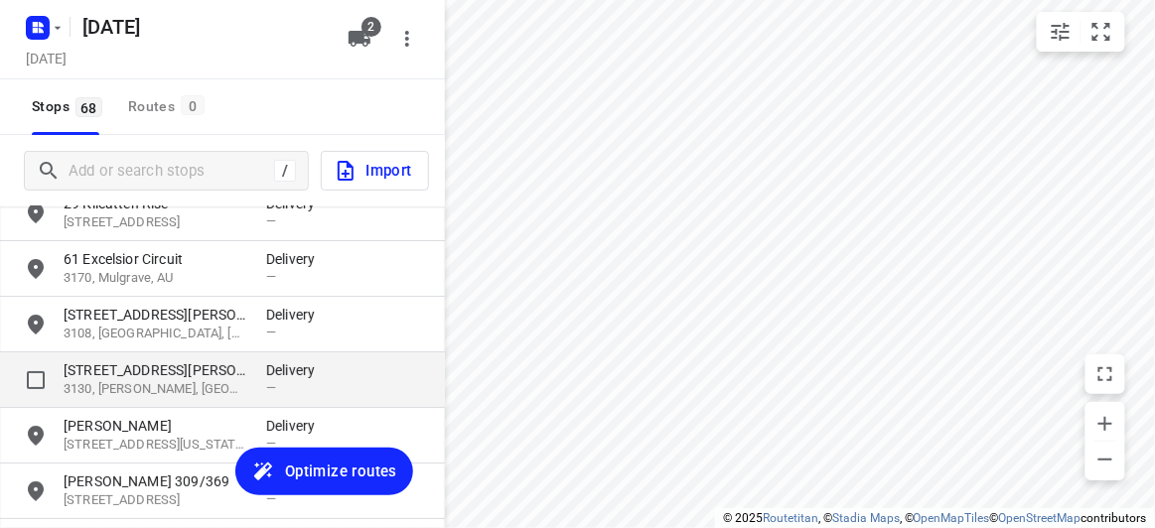
click at [160, 380] on p "3130, [PERSON_NAME], [GEOGRAPHIC_DATA]" at bounding box center [155, 389] width 183 height 19
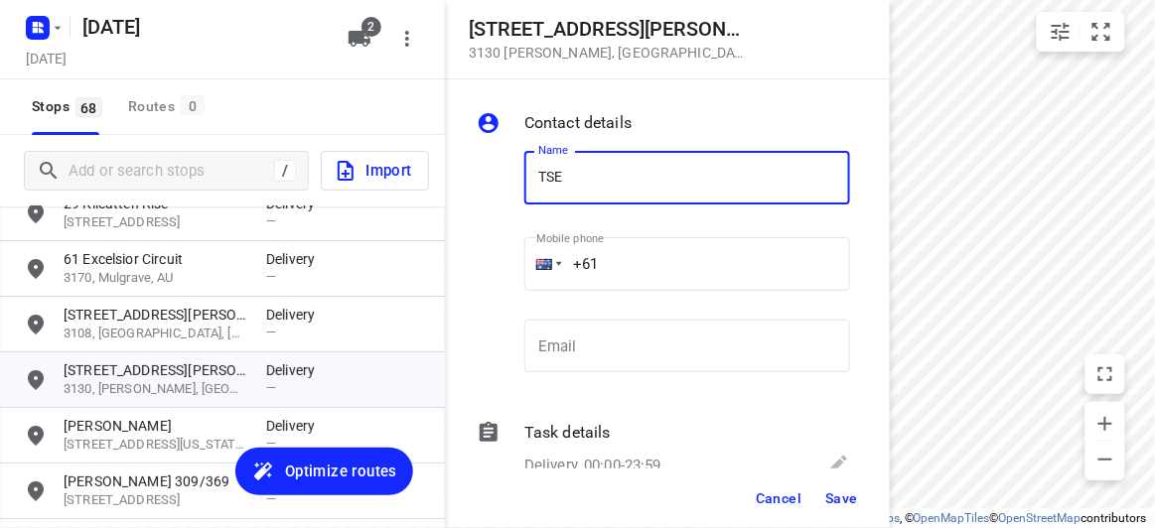
type input "TSEN"
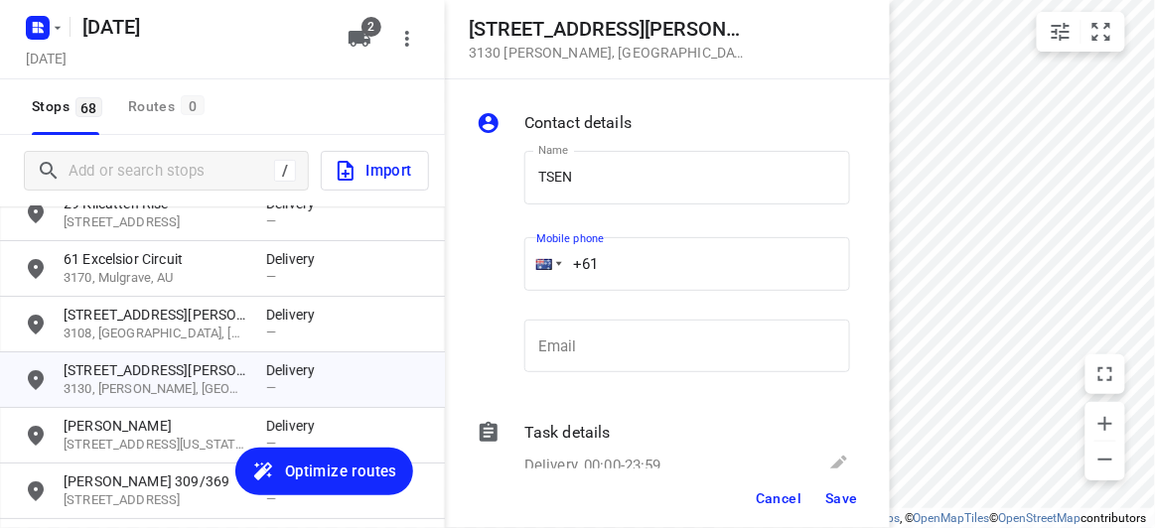
drag, startPoint x: 577, startPoint y: 263, endPoint x: 498, endPoint y: 266, distance: 78.5
click at [498, 266] on div "Name TSEN Name Mobile phone +61 ​ Email Email" at bounding box center [663, 266] width 381 height 262
paste input "tel"
paste input "423822324"
type input "[PHONE_NUMBER]"
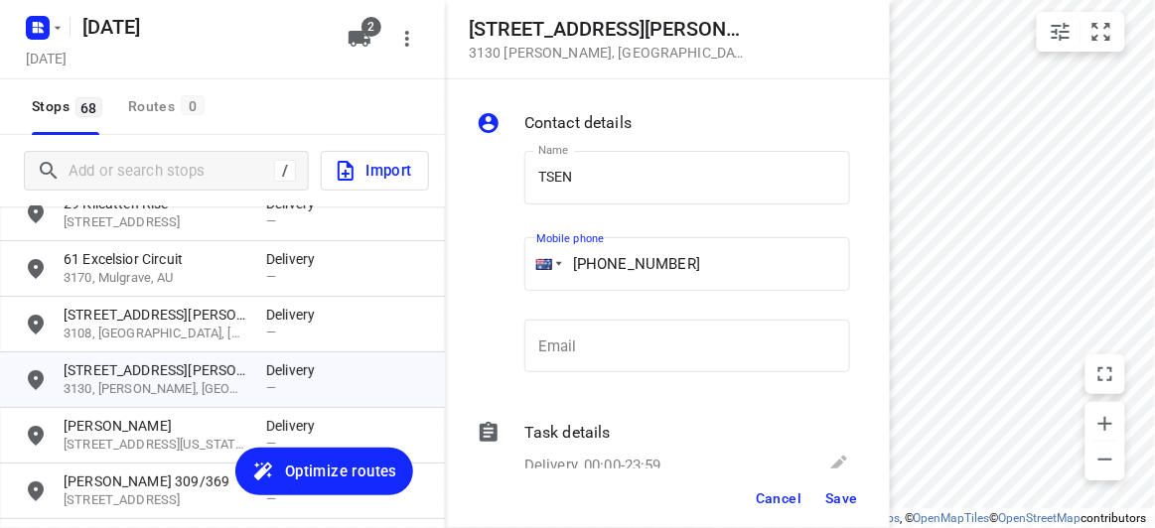
click at [827, 500] on span "Save" at bounding box center [841, 499] width 33 height 16
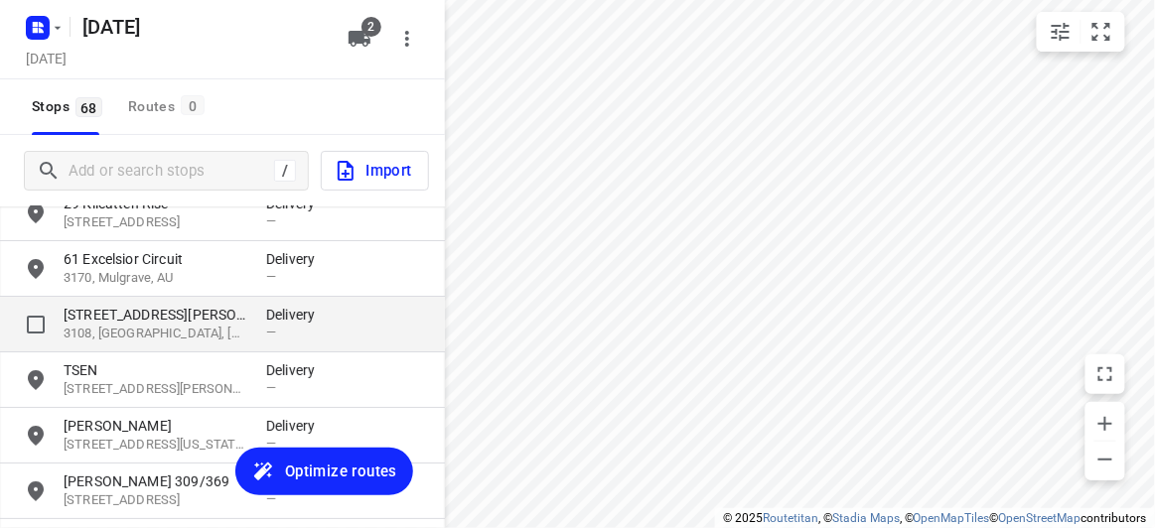
click at [127, 298] on div "[STREET_ADDRESS][PERSON_NAME] Delivery —" at bounding box center [222, 325] width 445 height 56
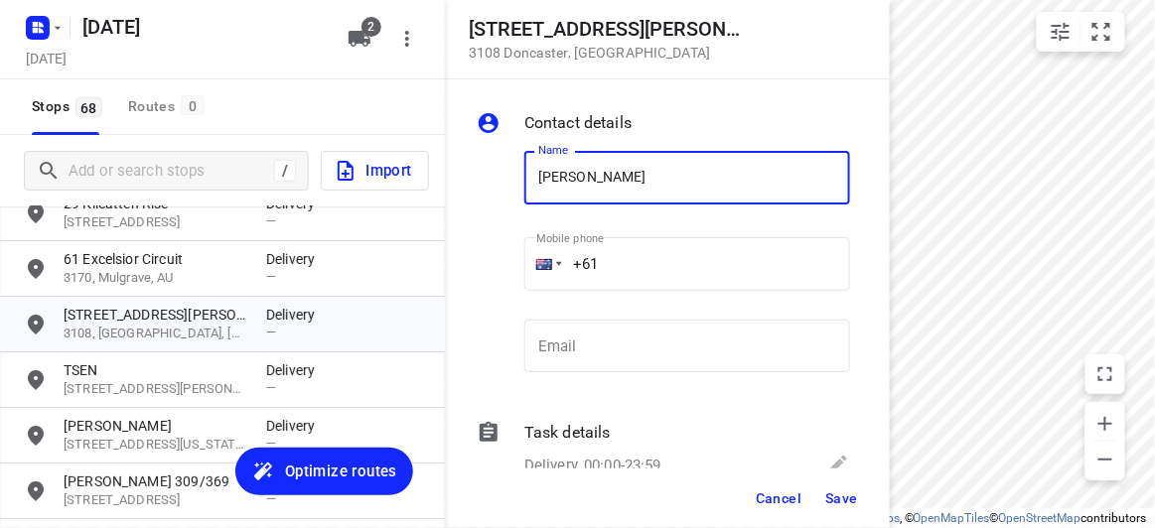
type input "[PERSON_NAME] 3/4"
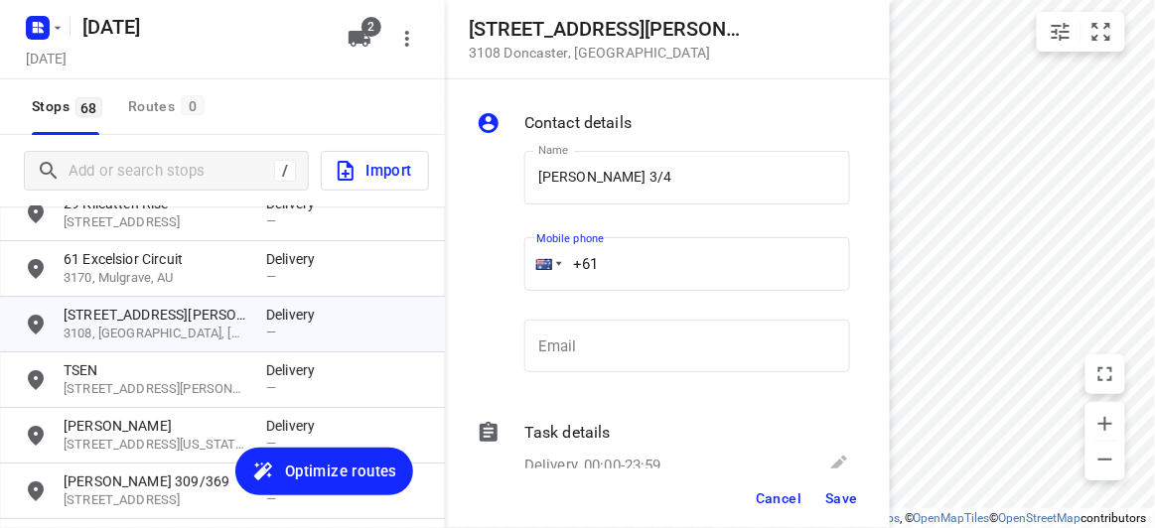
drag, startPoint x: 555, startPoint y: 264, endPoint x: 506, endPoint y: 264, distance: 48.7
click at [526, 265] on div "+61" at bounding box center [687, 264] width 326 height 54
paste input "437493631"
type input "[PHONE_NUMBER]"
click at [858, 508] on button "Save" at bounding box center [841, 499] width 49 height 36
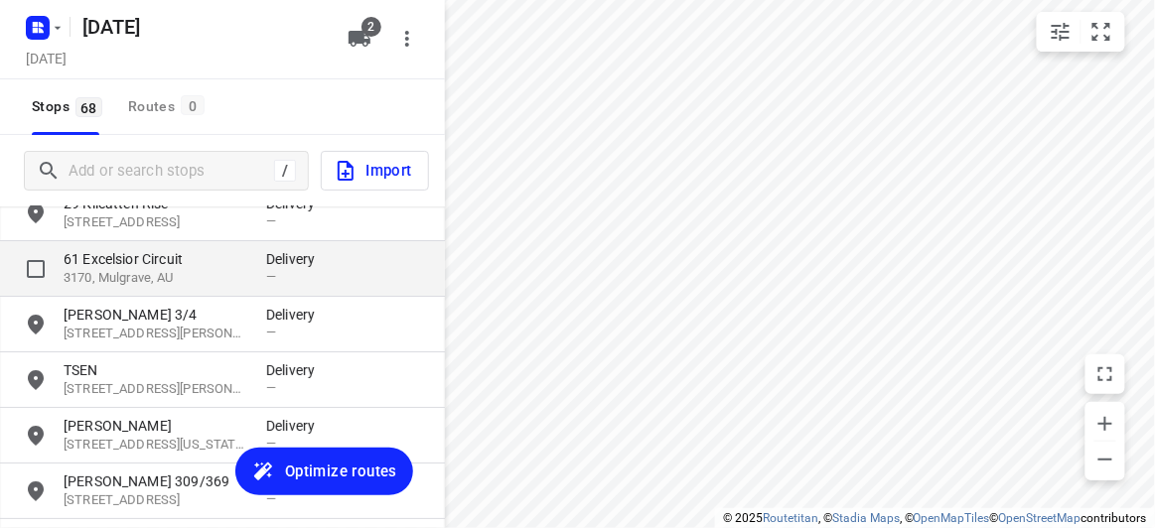
click at [125, 271] on p "3170, Mulgrave, AU" at bounding box center [155, 278] width 183 height 19
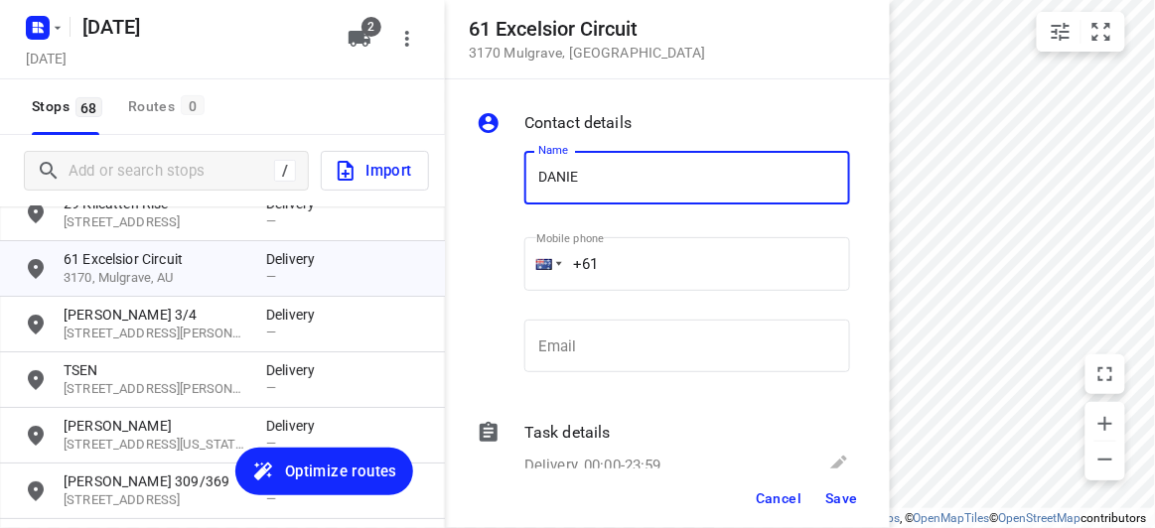
type input "[PERSON_NAME]"
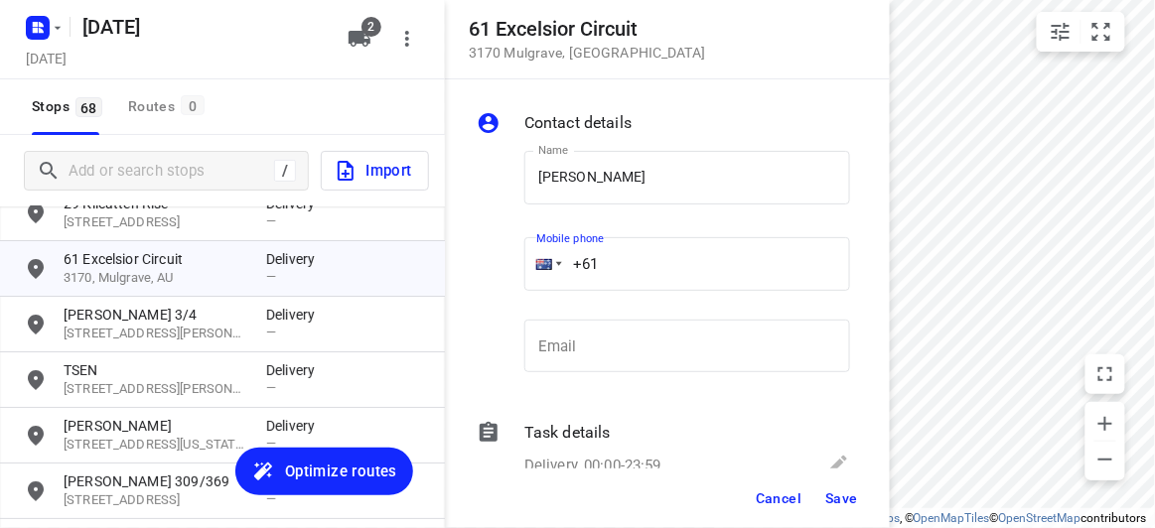
drag, startPoint x: 631, startPoint y: 274, endPoint x: 520, endPoint y: 278, distance: 110.3
click at [520, 278] on div "Mobile phone +61 ​" at bounding box center [687, 269] width 342 height 91
paste input "423523222"
type input "[PHONE_NUMBER]"
click at [849, 497] on span "Save" at bounding box center [841, 499] width 33 height 16
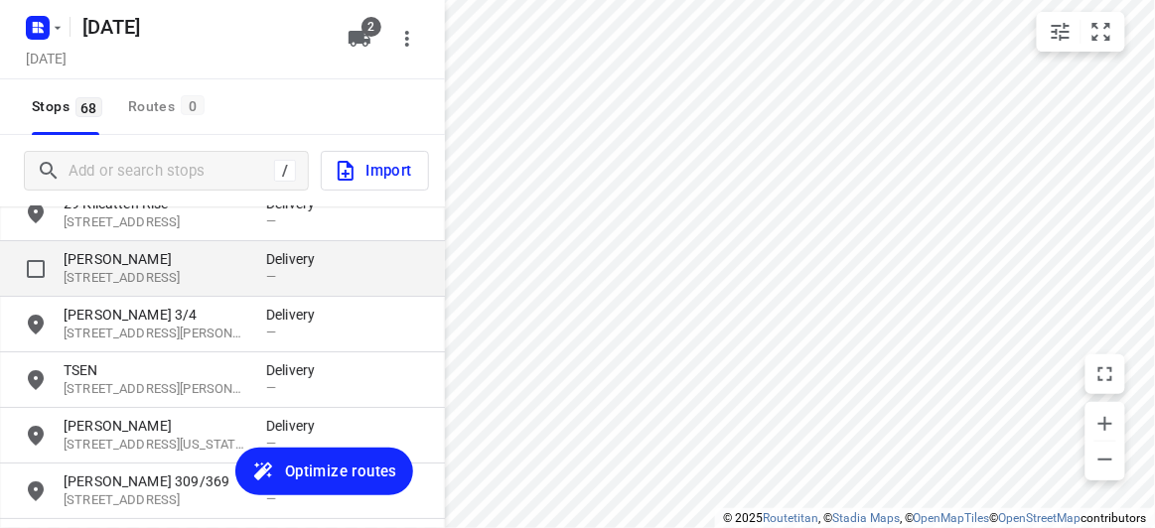
click at [137, 266] on p "[PERSON_NAME]" at bounding box center [155, 259] width 183 height 20
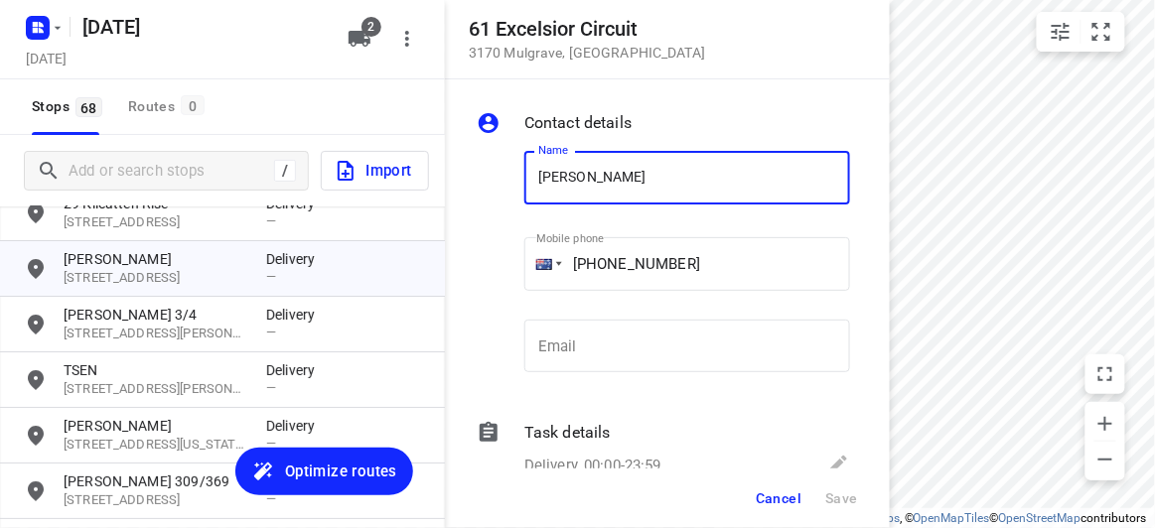
click at [779, 494] on span "Cancel" at bounding box center [779, 499] width 46 height 16
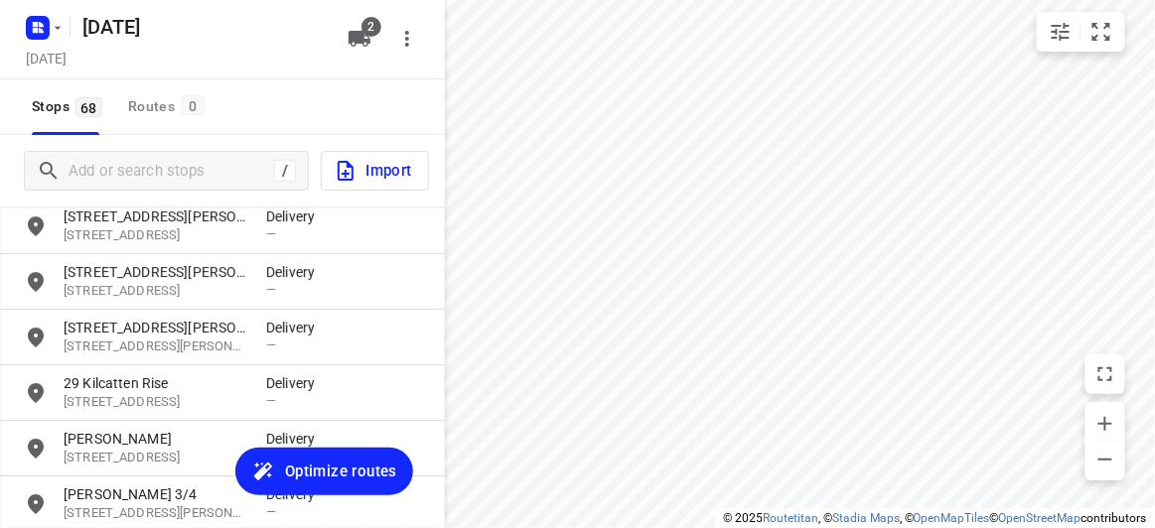
scroll to position [1513, 0]
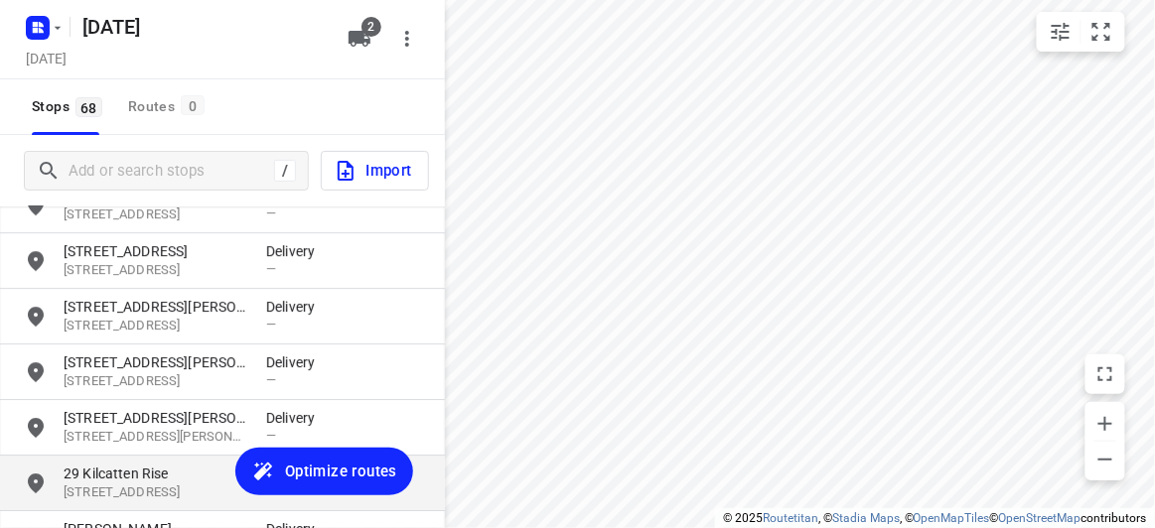
click at [108, 457] on div "[STREET_ADDRESS] Delivery —" at bounding box center [222, 484] width 445 height 56
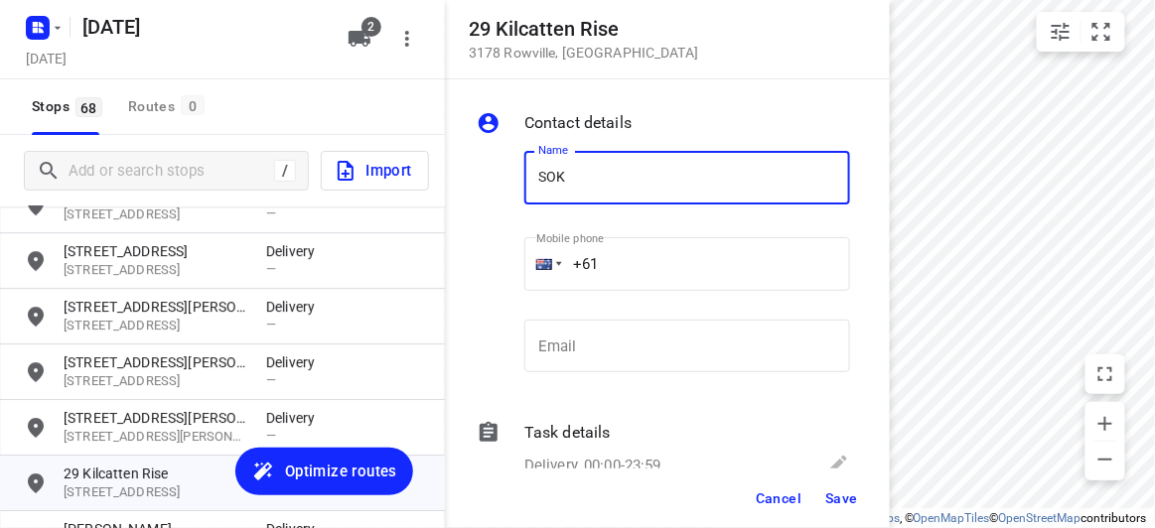
type input "[PERSON_NAME]"
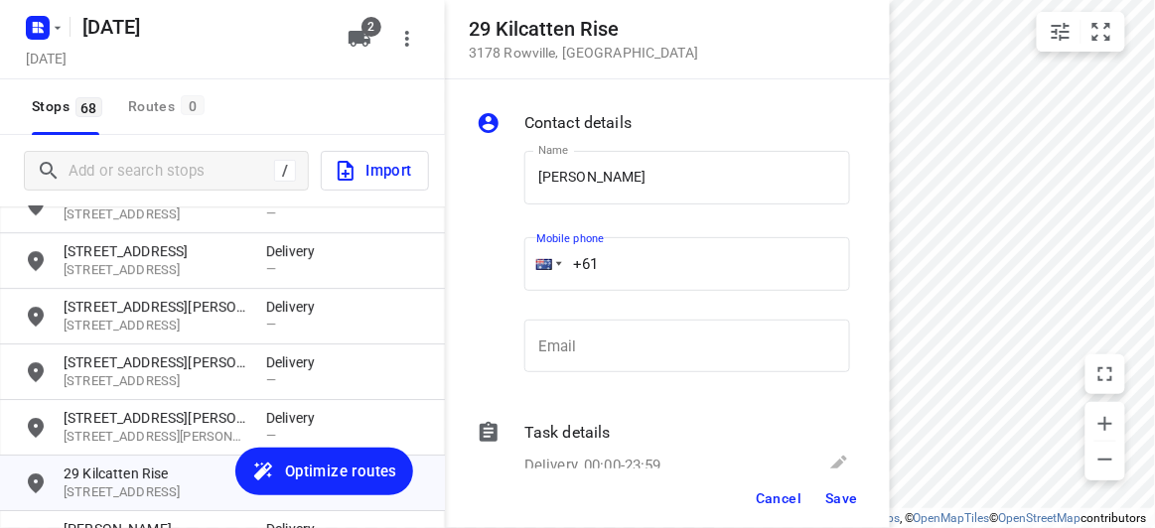
drag, startPoint x: 555, startPoint y: 258, endPoint x: 537, endPoint y: 258, distance: 17.9
click at [540, 258] on div "+61" at bounding box center [687, 264] width 326 height 54
paste input "tel"
paste input "466316336"
type input "[PHONE_NUMBER]"
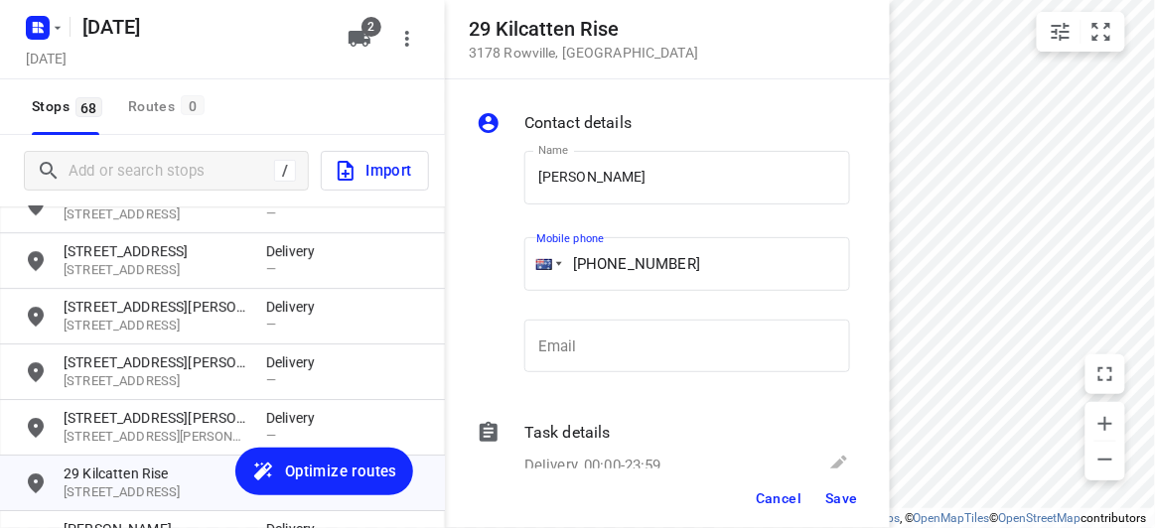
click at [831, 498] on span "Save" at bounding box center [841, 499] width 33 height 16
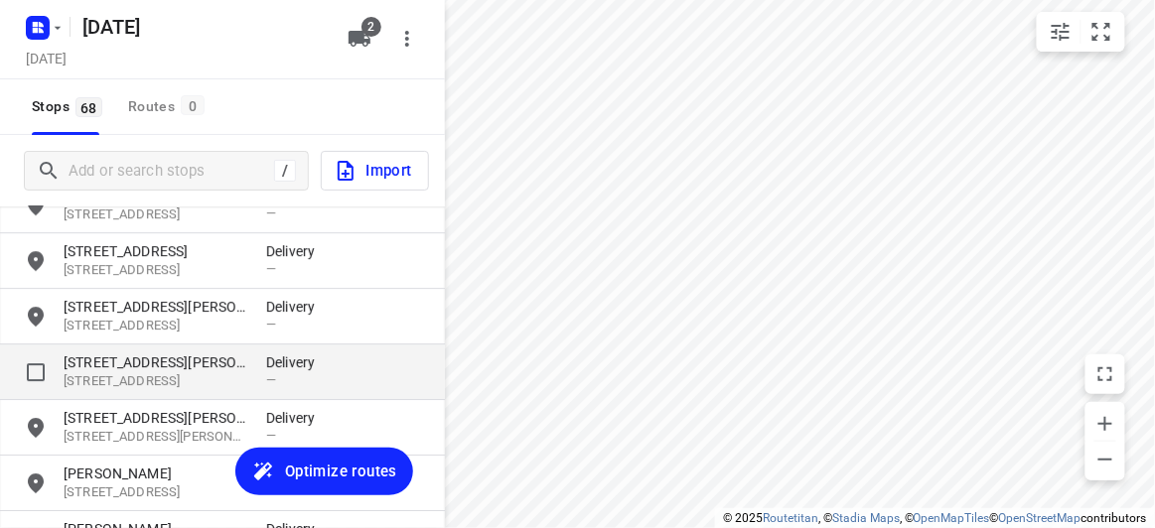
click at [162, 363] on p "[STREET_ADDRESS][PERSON_NAME]" at bounding box center [155, 363] width 183 height 20
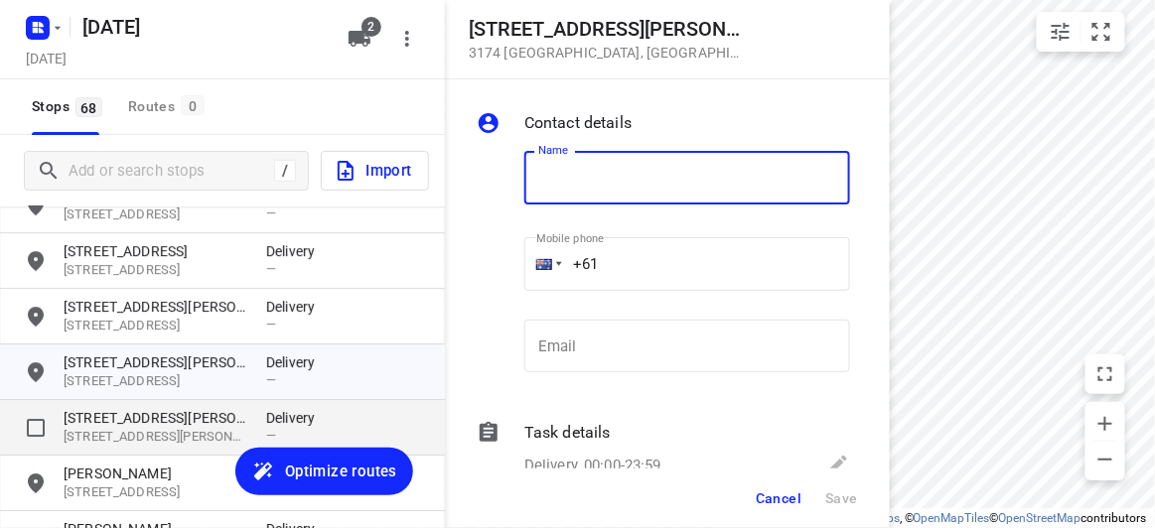
click at [135, 430] on p "[STREET_ADDRESS][PERSON_NAME][PERSON_NAME]" at bounding box center [155, 437] width 183 height 19
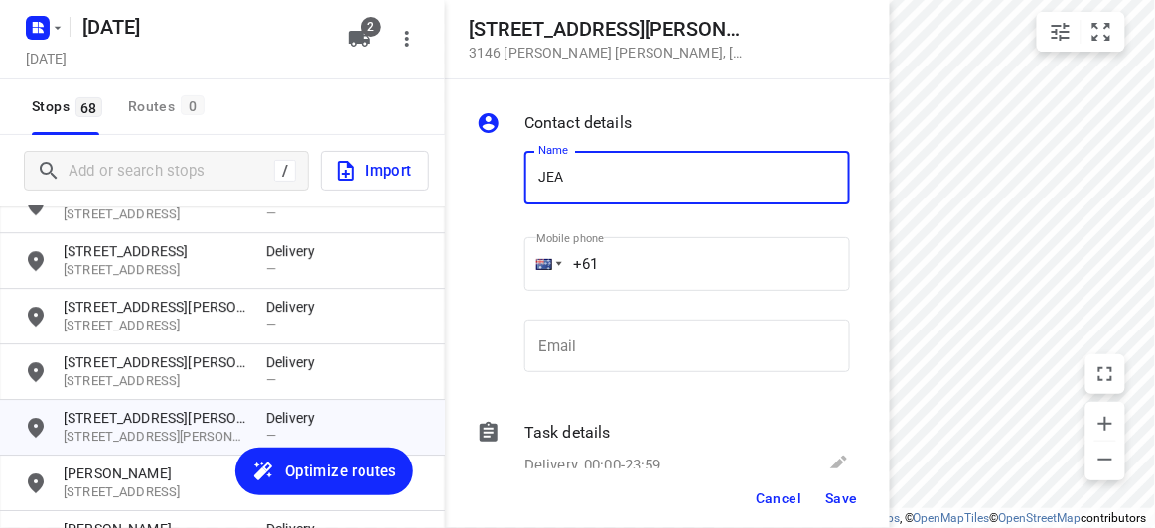
type input "[PERSON_NAME]"
click at [620, 278] on input "+61" at bounding box center [687, 264] width 326 height 54
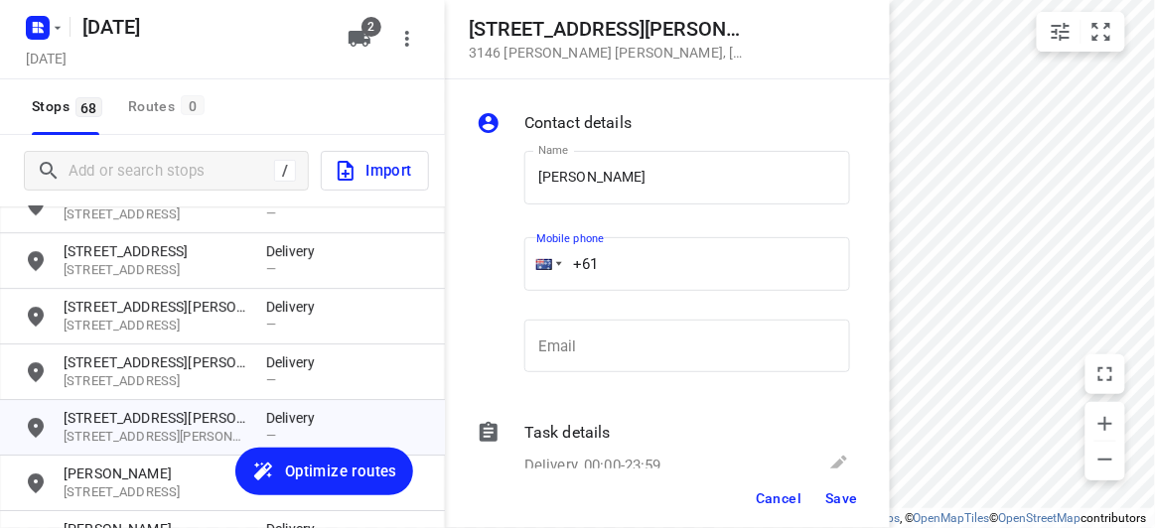
paste input "403570827"
type input "[PHONE_NUMBER]"
click at [844, 499] on span "Save" at bounding box center [841, 499] width 33 height 16
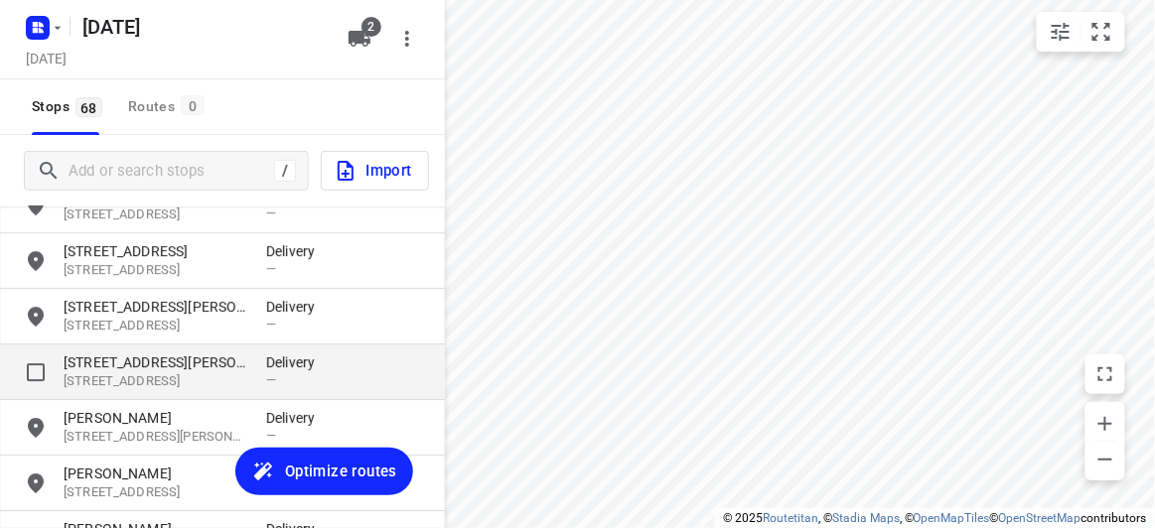
click at [97, 365] on p "[STREET_ADDRESS][PERSON_NAME]" at bounding box center [155, 363] width 183 height 20
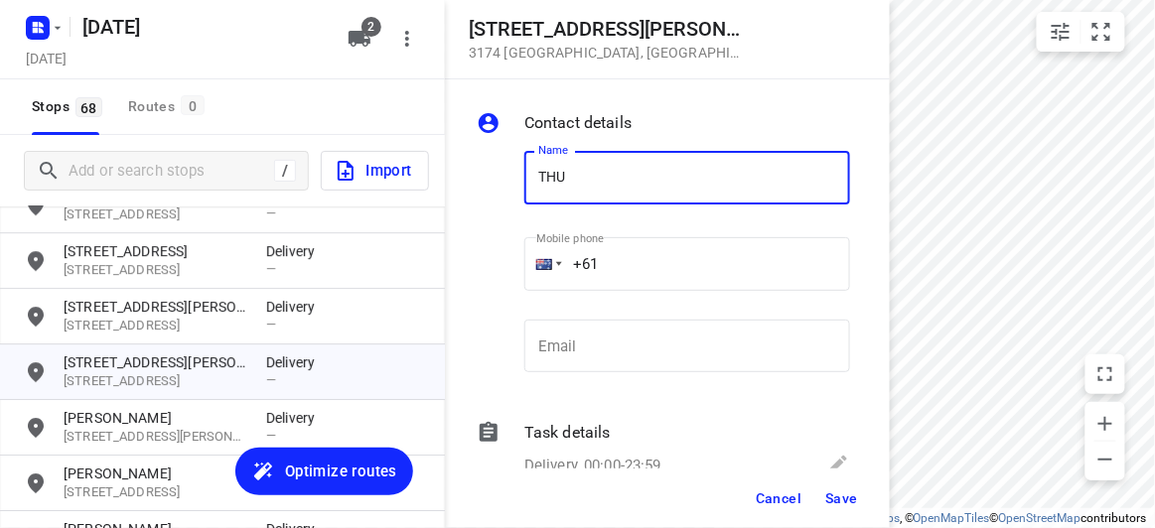
type input "[PERSON_NAME] LE"
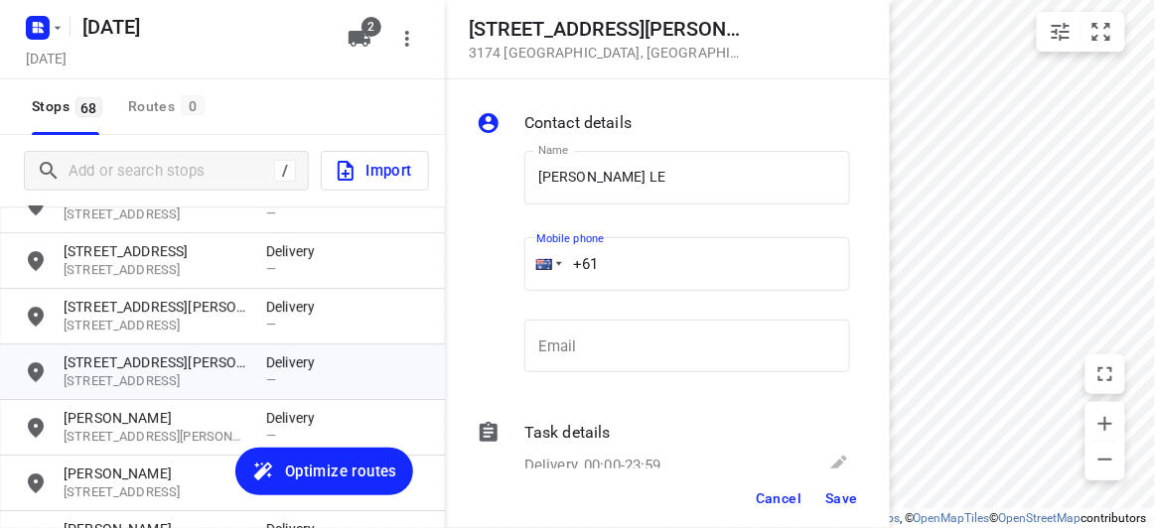
drag, startPoint x: 601, startPoint y: 261, endPoint x: 518, endPoint y: 261, distance: 82.4
click at [519, 261] on div "Mobile phone +61 ​" at bounding box center [687, 269] width 342 height 91
paste input "435171507"
type input "[PHONE_NUMBER]"
click at [837, 499] on span "Save" at bounding box center [841, 499] width 33 height 16
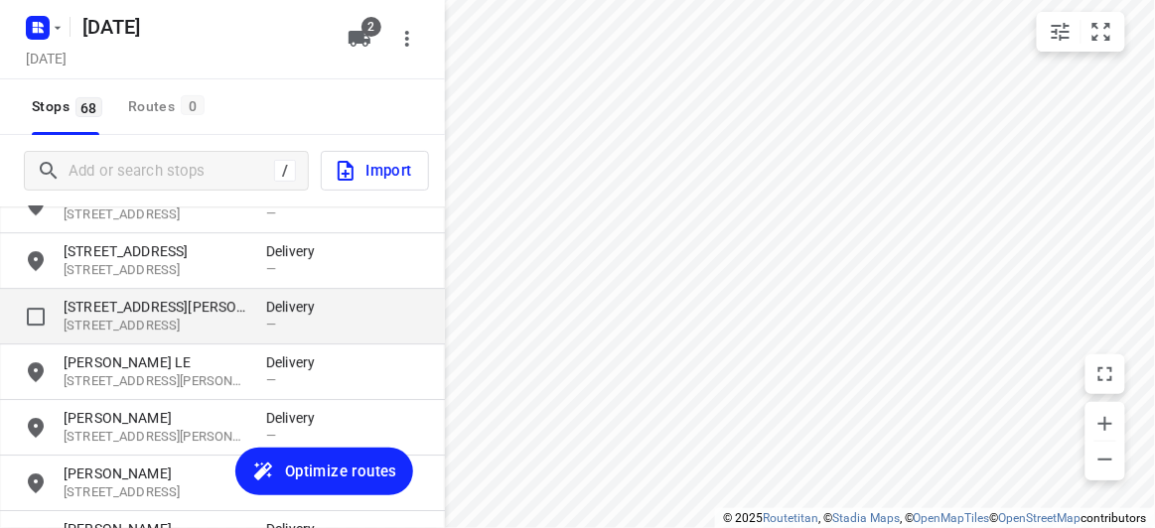
click at [75, 301] on p "[STREET_ADDRESS][PERSON_NAME]" at bounding box center [155, 307] width 183 height 20
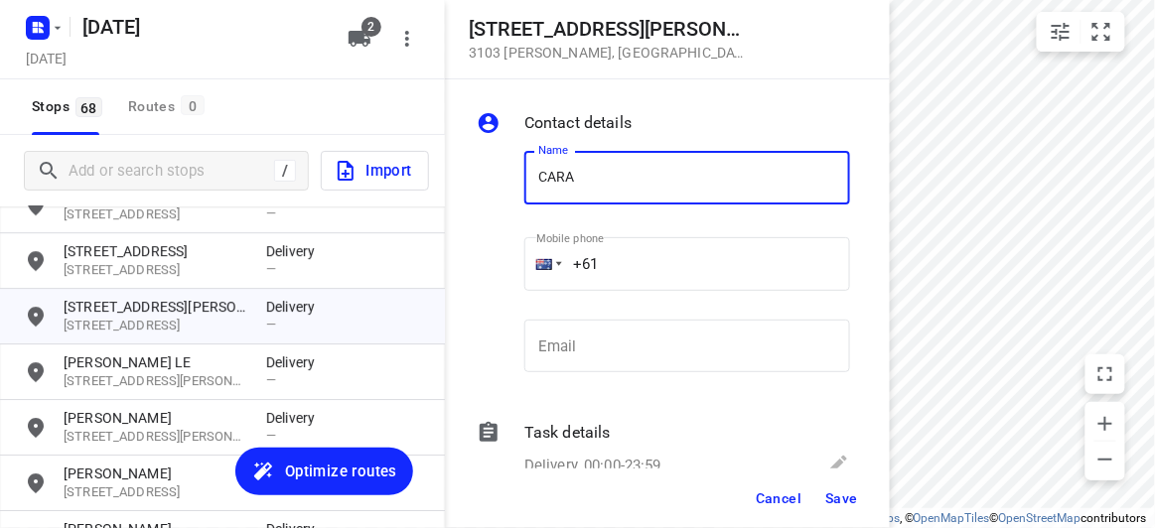
type input "[PERSON_NAME]"
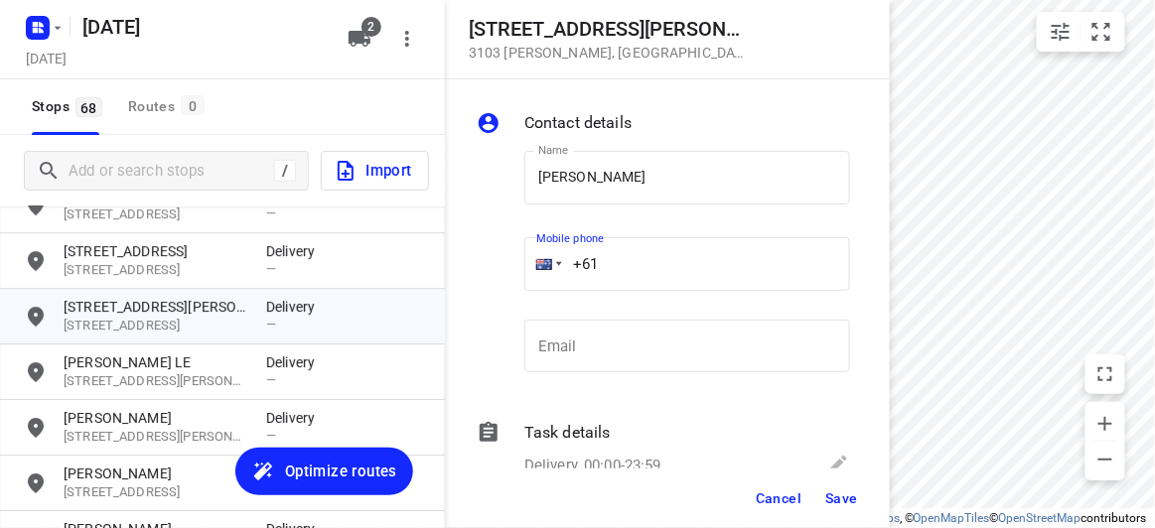
drag, startPoint x: 636, startPoint y: 262, endPoint x: 502, endPoint y: 260, distance: 133.1
click at [502, 260] on div "Name [PERSON_NAME] Name Mobile phone +61 ​ Email Email" at bounding box center [663, 266] width 381 height 262
paste input "434189288"
type input "[PHONE_NUMBER]"
click at [847, 496] on span "Save" at bounding box center [841, 499] width 33 height 16
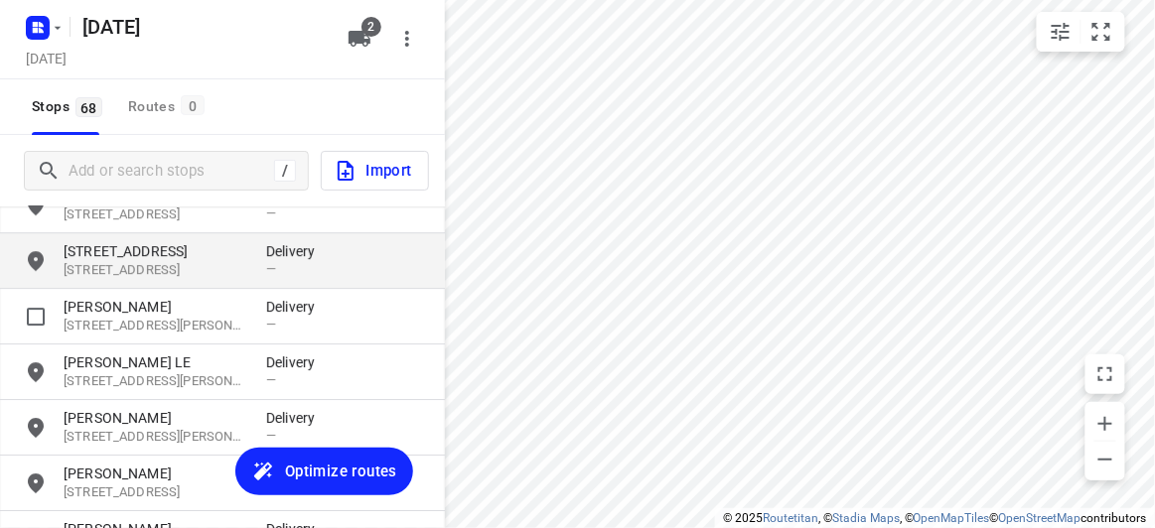
click at [110, 257] on p "[STREET_ADDRESS]" at bounding box center [155, 251] width 183 height 20
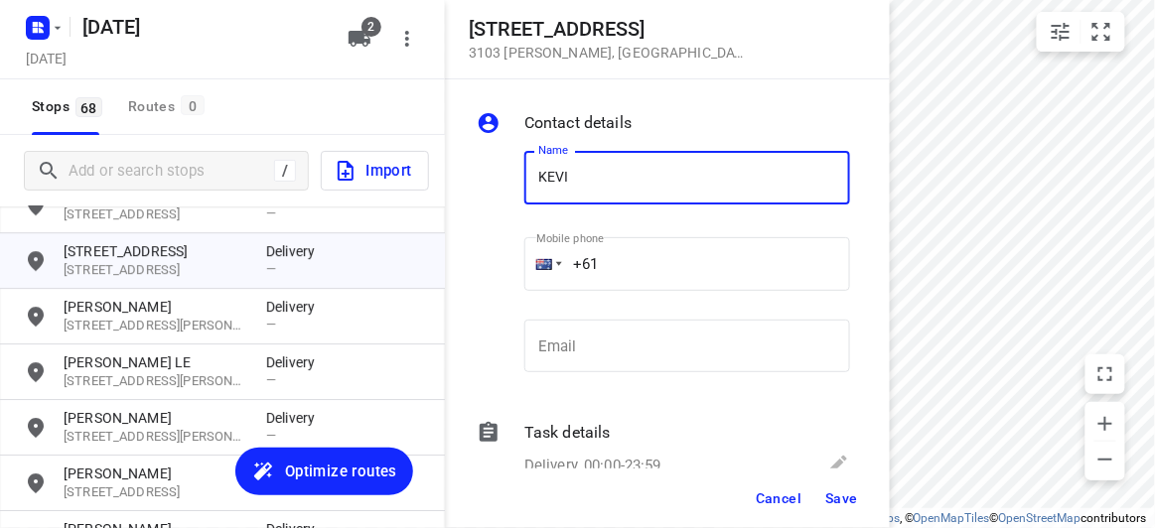
type input "[PERSON_NAME]"
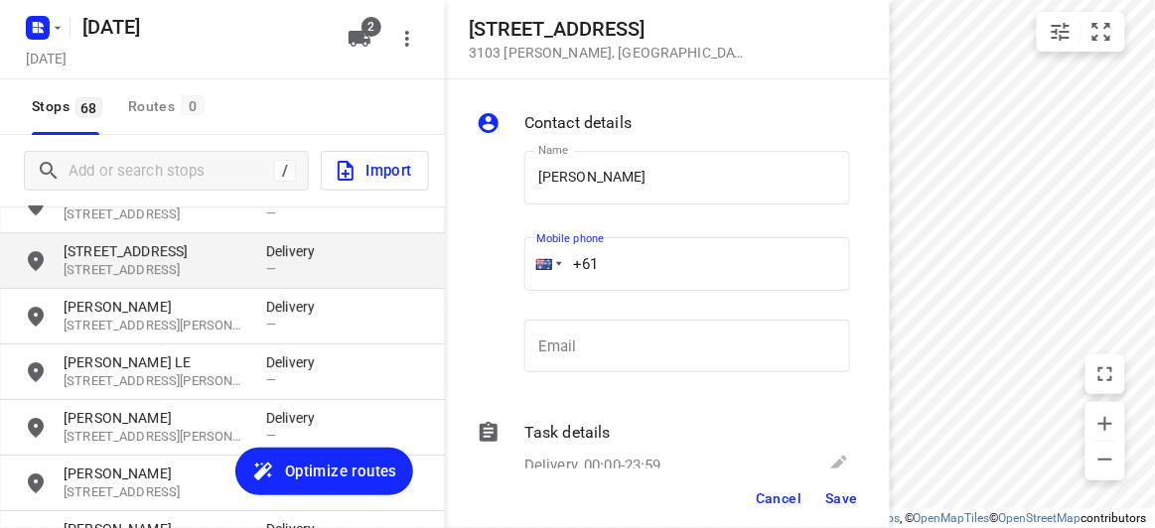
drag, startPoint x: 441, startPoint y: 268, endPoint x: 362, endPoint y: 268, distance: 78.4
click at [361, 268] on div "[STREET_ADDRESS] Contact details Name [PERSON_NAME] Name Mobile phone +61 ​ Ema…" at bounding box center [222, 264] width 445 height 528
paste input "419889928"
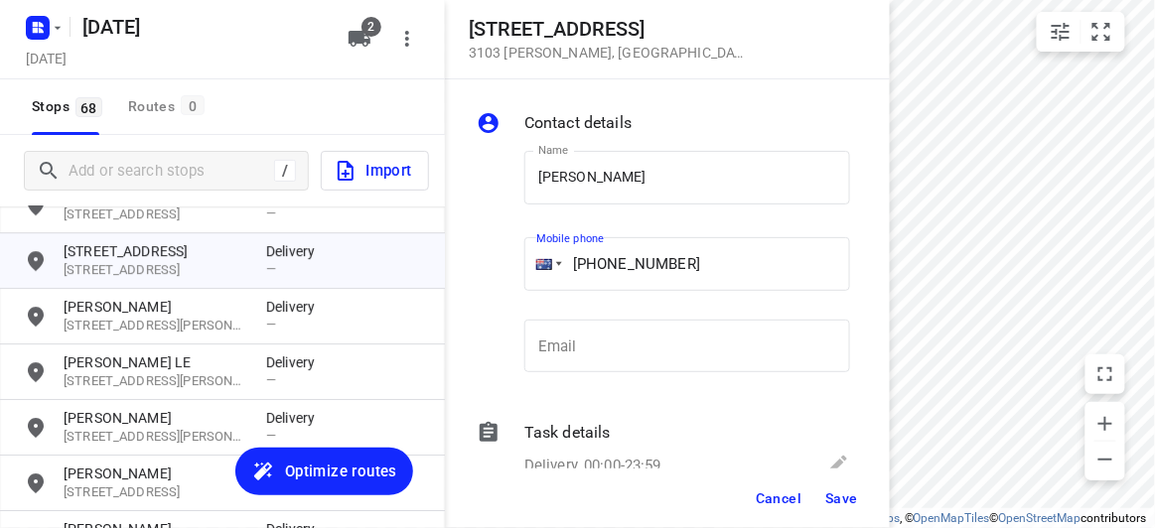
type input "[PHONE_NUMBER]"
click at [865, 497] on button "Save" at bounding box center [841, 499] width 49 height 36
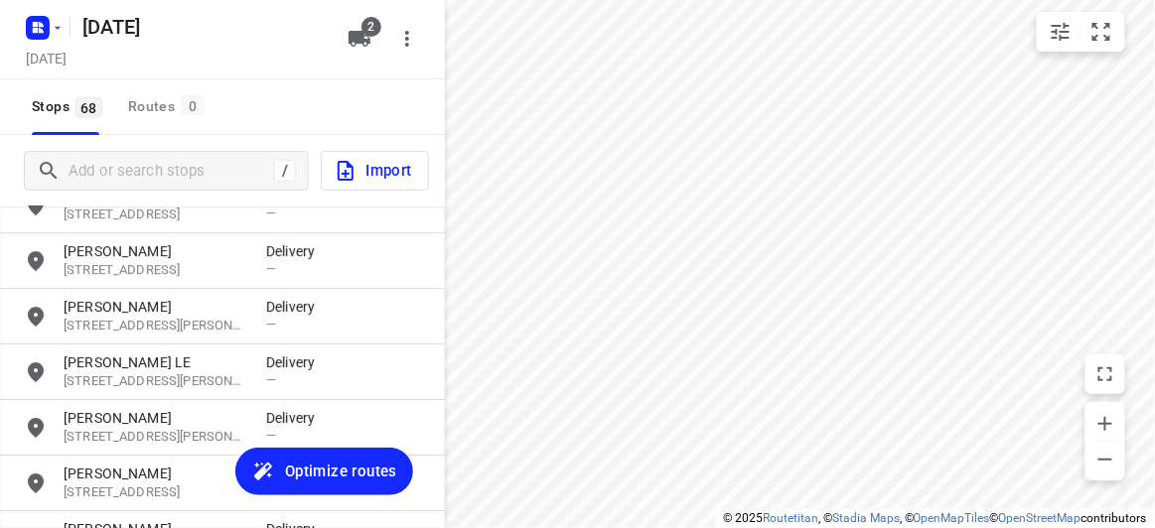
scroll to position [1333, 0]
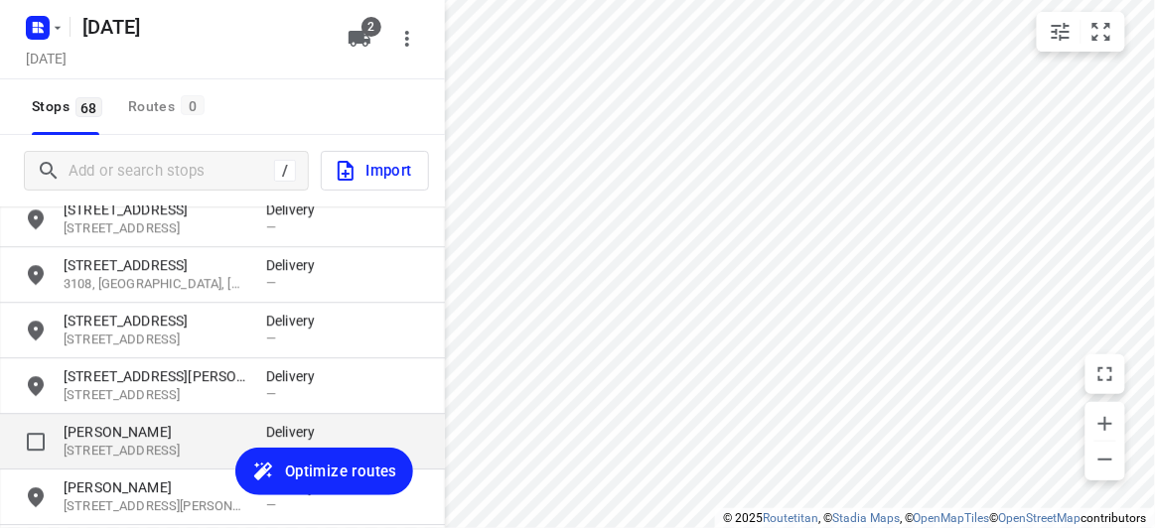
click at [100, 419] on div "[PERSON_NAME] [STREET_ADDRESS] Delivery —" at bounding box center [222, 442] width 445 height 56
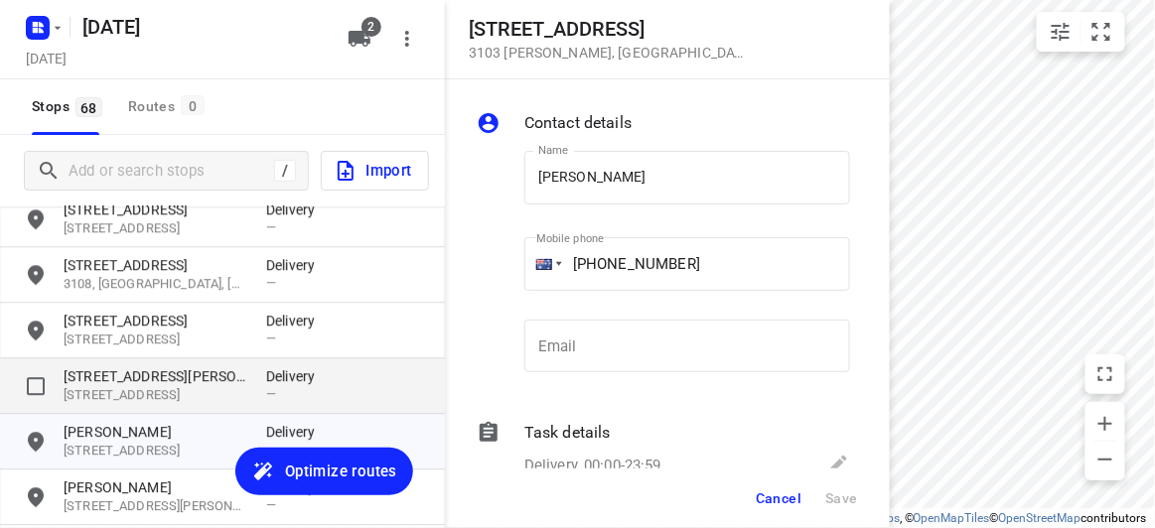
click at [102, 372] on p "[STREET_ADDRESS][PERSON_NAME]" at bounding box center [155, 376] width 183 height 20
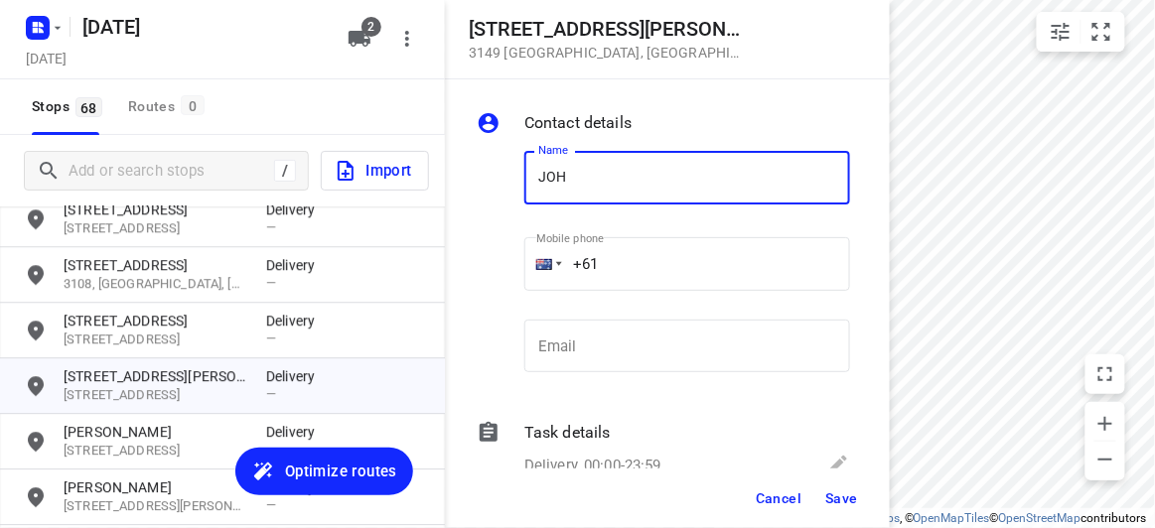
type input "[PERSON_NAME] 1/56"
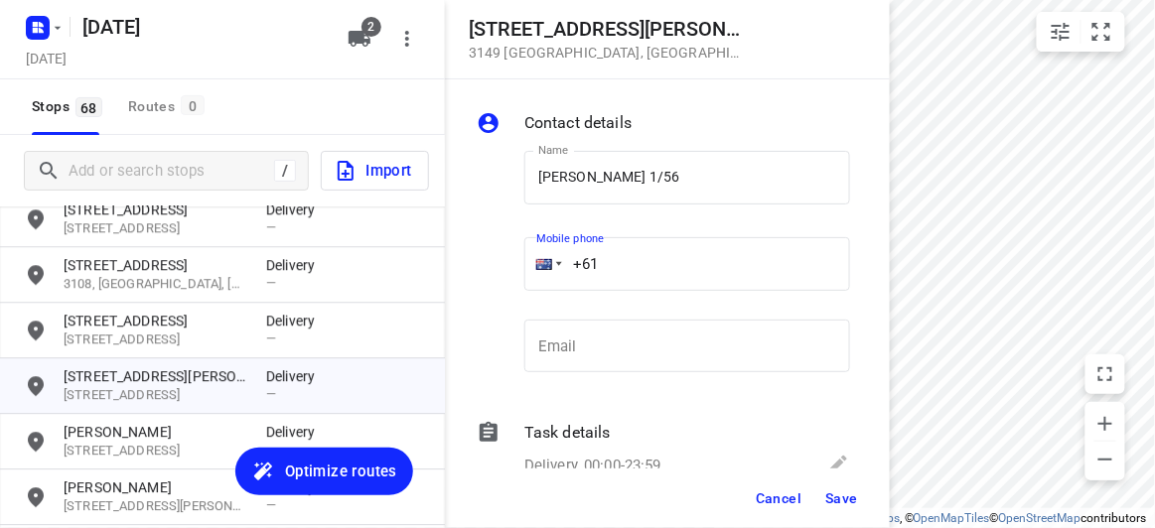
drag, startPoint x: 632, startPoint y: 267, endPoint x: 530, endPoint y: 269, distance: 101.3
click at [530, 269] on div "+61" at bounding box center [687, 264] width 326 height 54
paste input "433708869"
type input "[PHONE_NUMBER]"
click at [838, 503] on span "Save" at bounding box center [841, 499] width 33 height 16
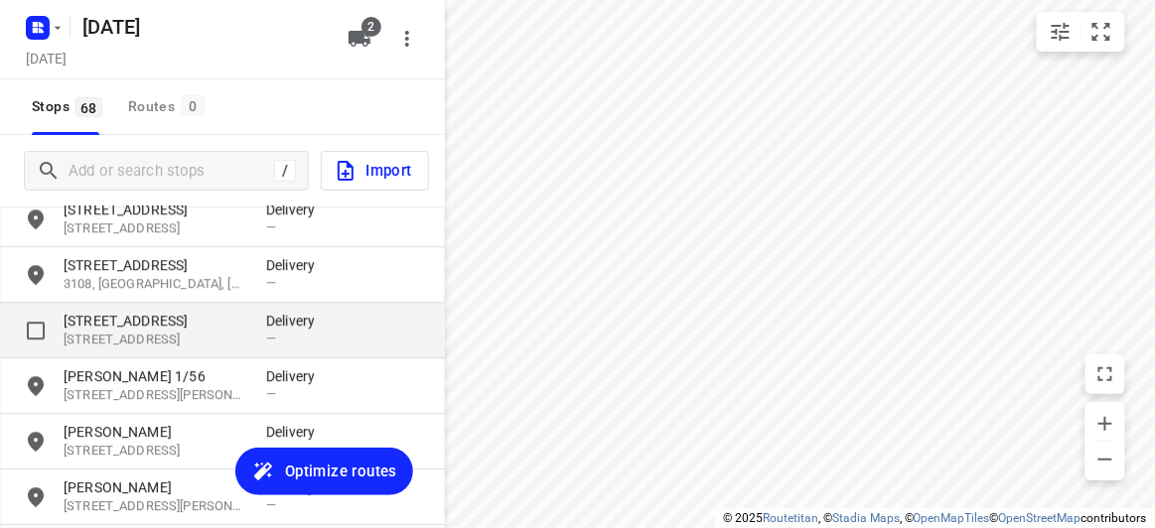
click at [131, 334] on p "[STREET_ADDRESS]" at bounding box center [155, 340] width 183 height 19
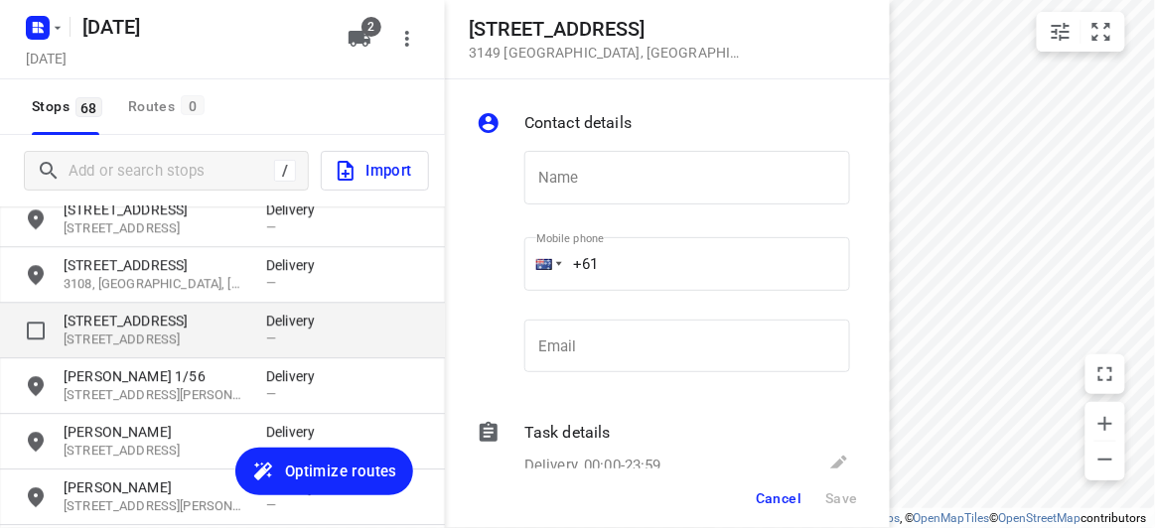
type input "G"
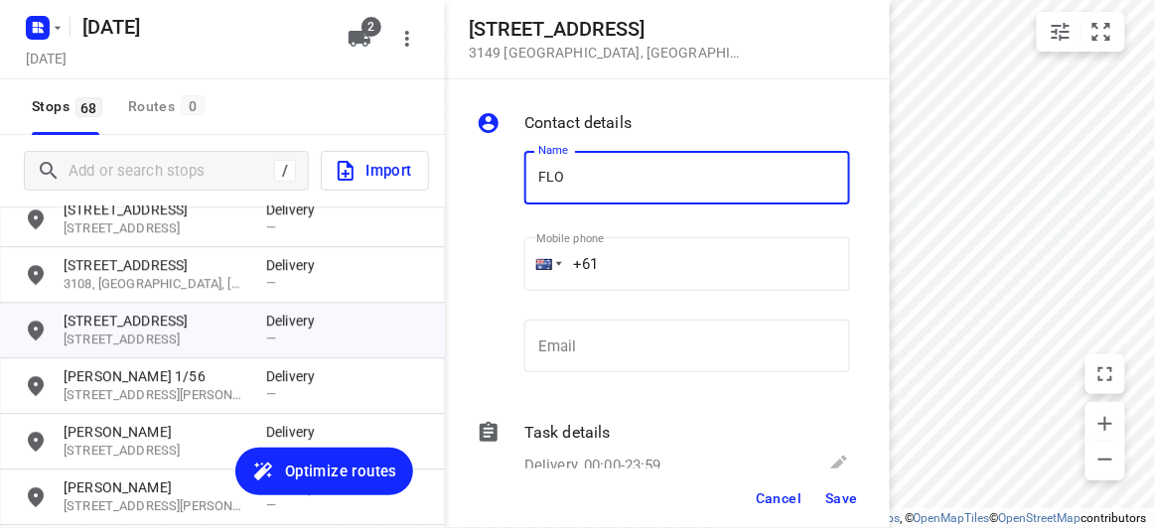
type input "[PERSON_NAME] 3/436"
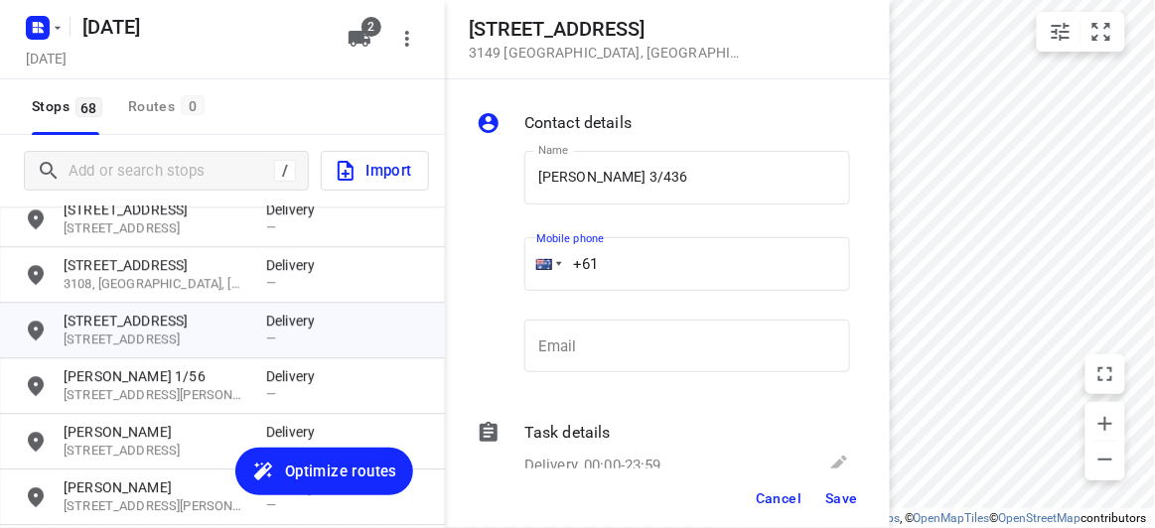
drag, startPoint x: 613, startPoint y: 257, endPoint x: 536, endPoint y: 257, distance: 76.5
click at [537, 257] on div "+61" at bounding box center [687, 264] width 326 height 54
paste input "468493238"
type input "[PHONE_NUMBER]"
click at [837, 503] on span "Save" at bounding box center [841, 499] width 33 height 16
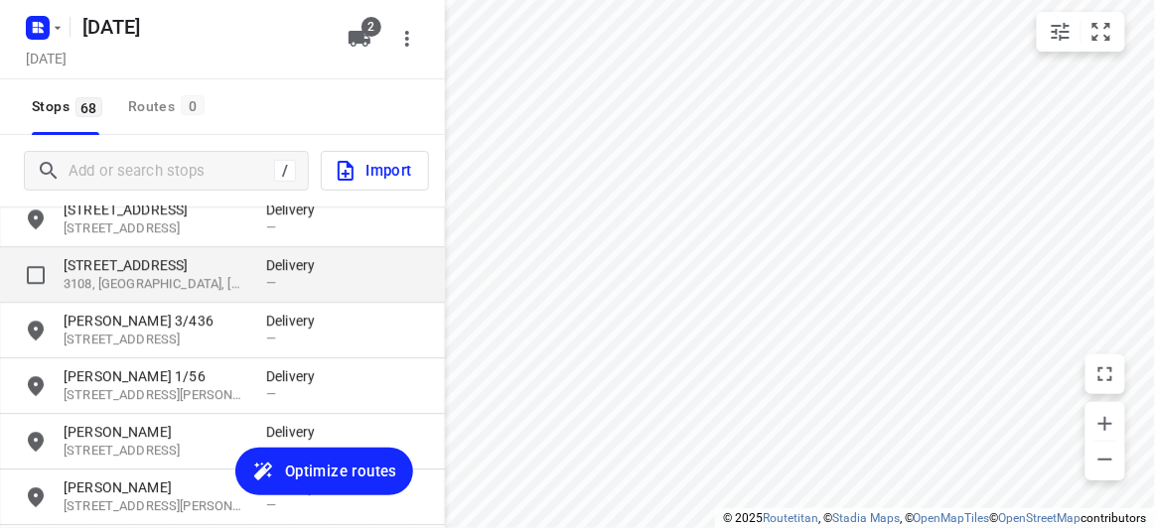
click at [162, 259] on p "[STREET_ADDRESS]" at bounding box center [155, 265] width 183 height 20
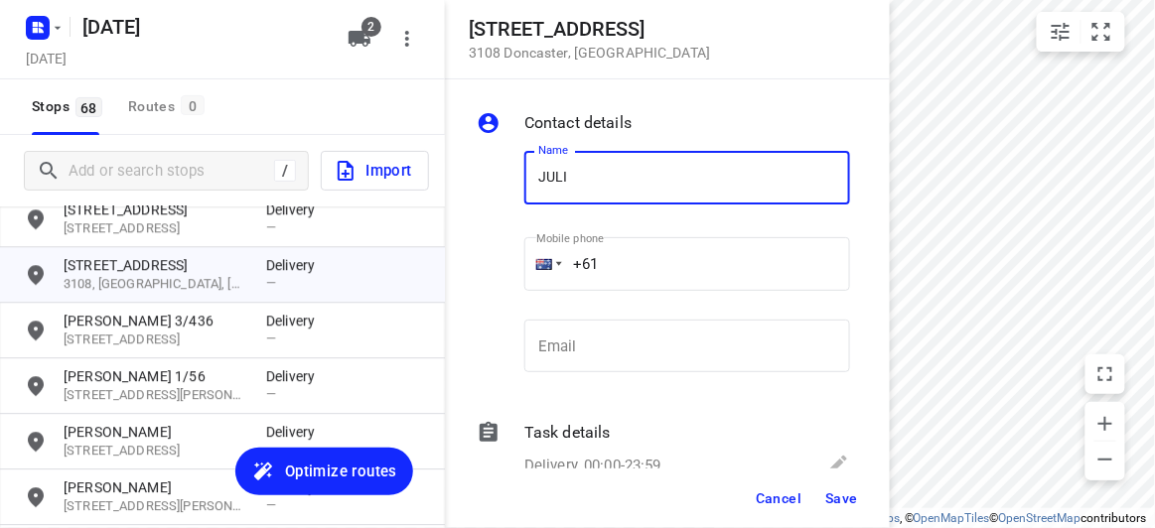
type input "[PERSON_NAME]"
drag, startPoint x: 537, startPoint y: 251, endPoint x: 519, endPoint y: 246, distance: 18.6
click at [528, 251] on div "+61" at bounding box center [687, 264] width 326 height 54
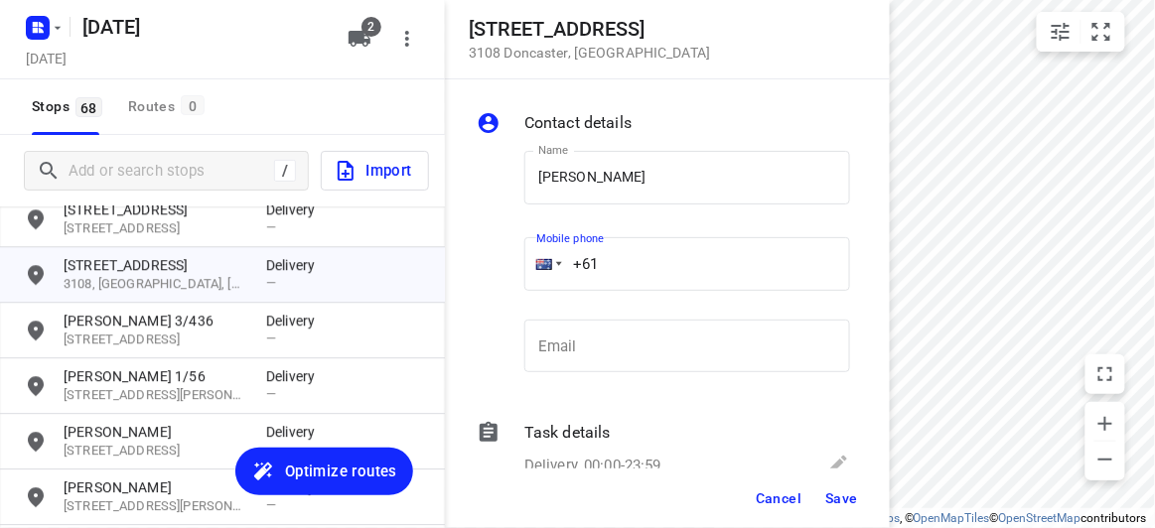
paste input "451074668"
type input "[PHONE_NUMBER]"
click at [836, 491] on span "Save" at bounding box center [841, 499] width 33 height 16
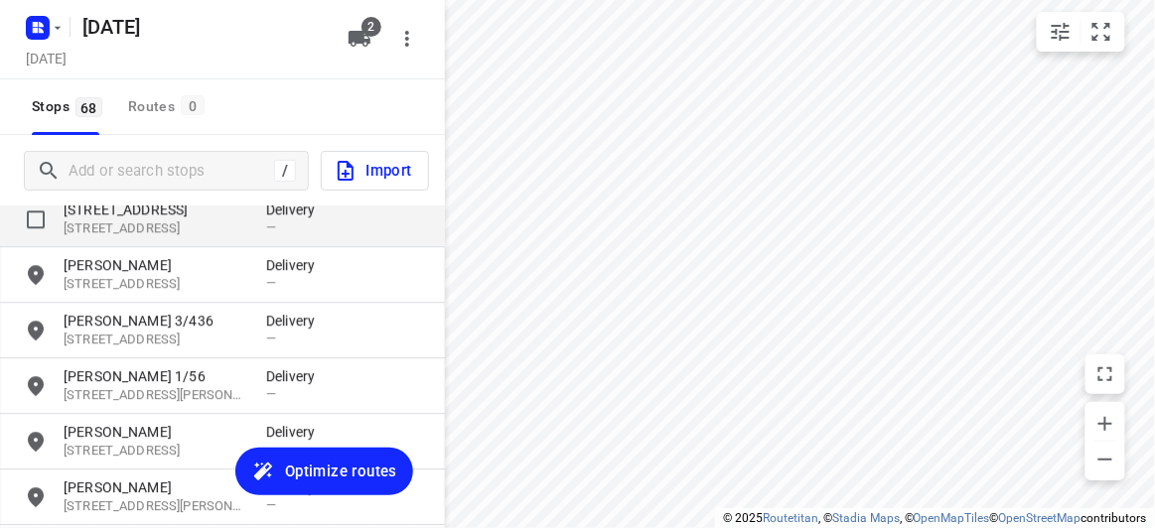
click at [137, 223] on p "[STREET_ADDRESS]" at bounding box center [155, 228] width 183 height 19
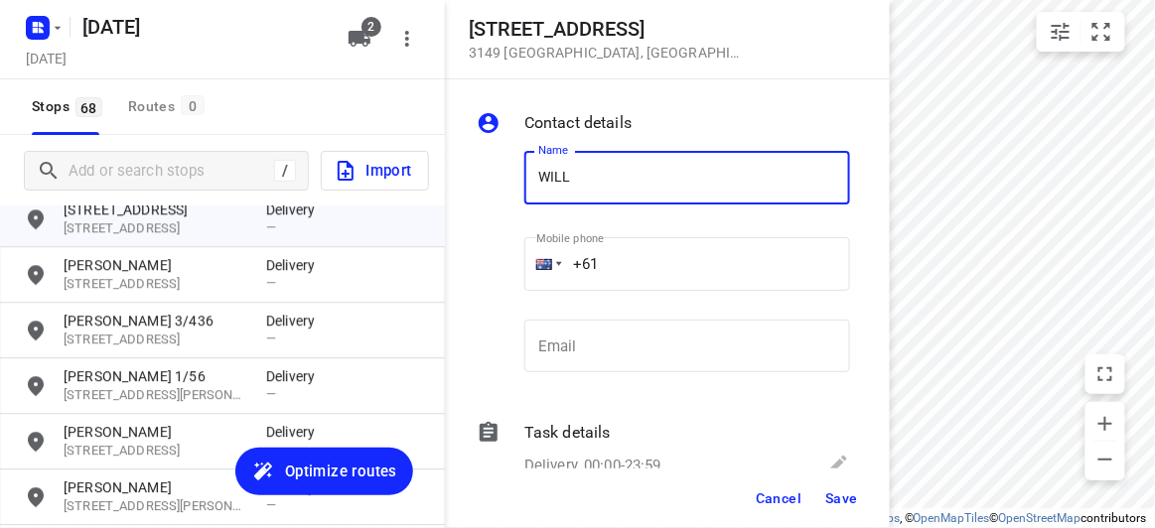
type input "[PERSON_NAME]"
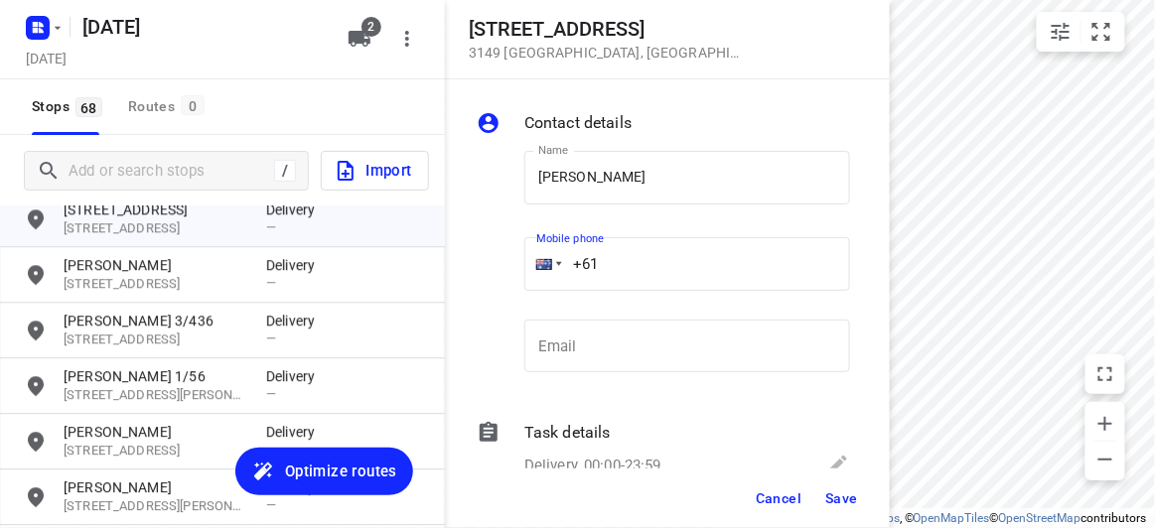
drag, startPoint x: 608, startPoint y: 258, endPoint x: 562, endPoint y: 262, distance: 45.8
click at [562, 262] on input "+61" at bounding box center [687, 264] width 326 height 54
paste input "433038828"
type input "[PHONE_NUMBER]"
click at [840, 504] on span "Save" at bounding box center [841, 499] width 33 height 16
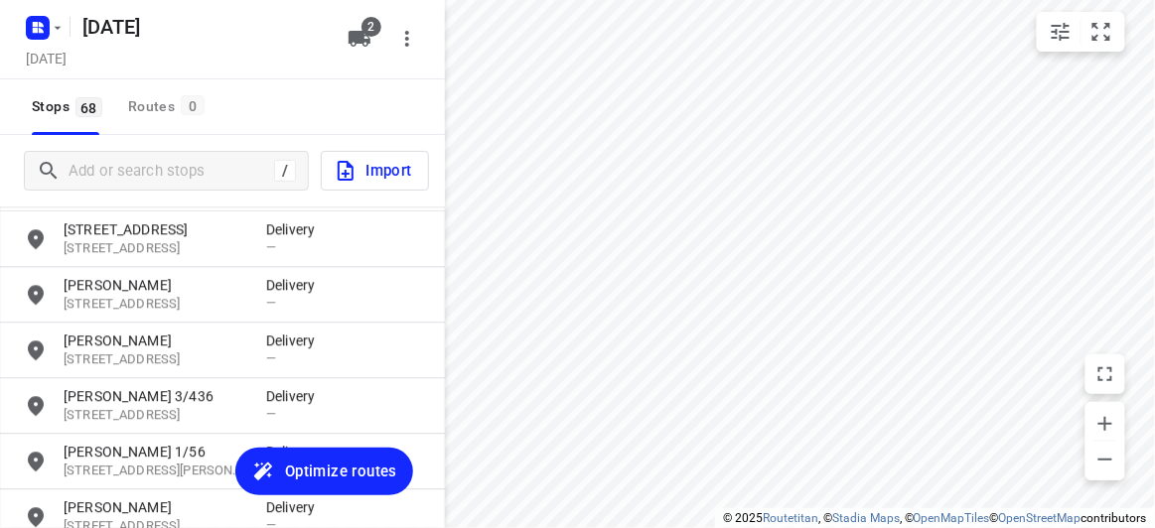
scroll to position [1152, 0]
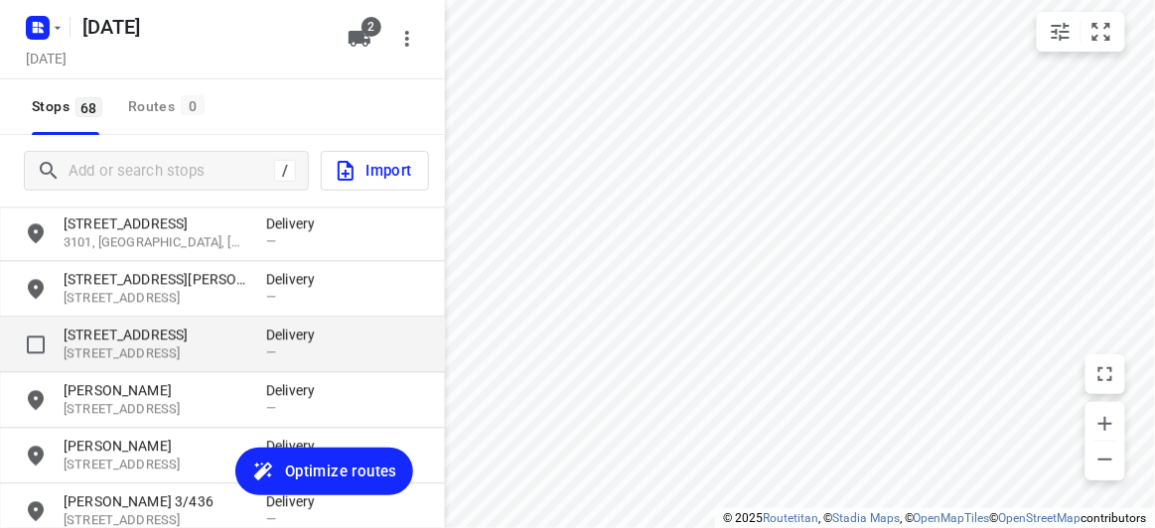
click at [95, 325] on p "[STREET_ADDRESS]" at bounding box center [155, 335] width 183 height 20
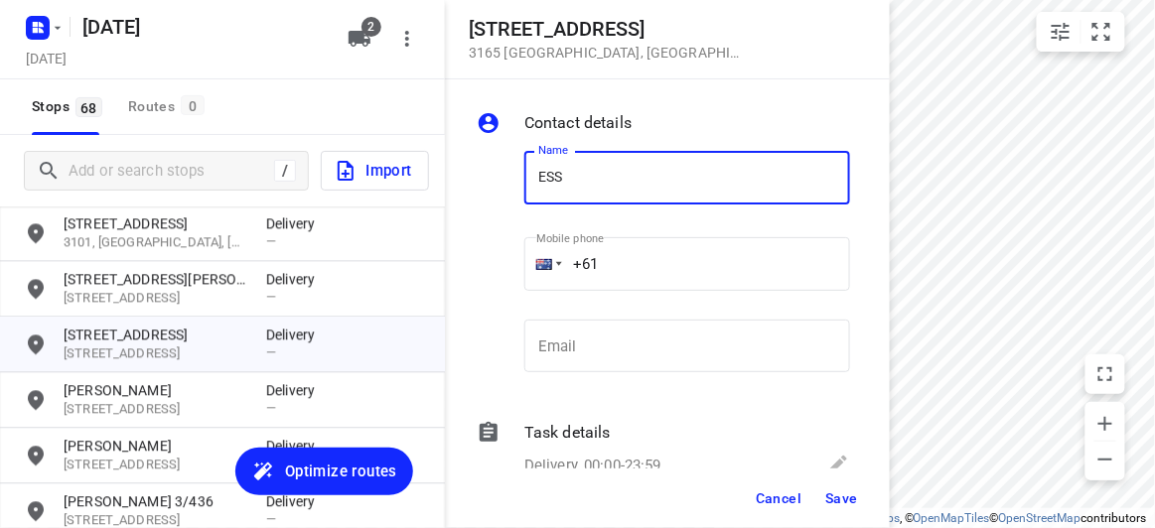
type input "[PERSON_NAME]"
click at [625, 263] on input "+61" at bounding box center [687, 264] width 326 height 54
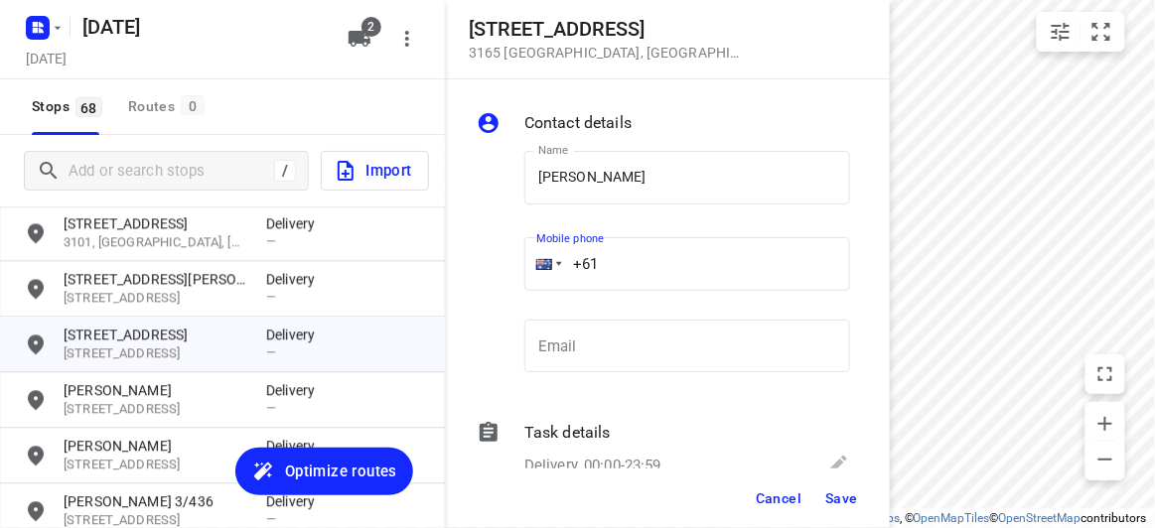
paste input "425466422"
type input "[PHONE_NUMBER]"
click at [846, 495] on span "Save" at bounding box center [841, 499] width 33 height 16
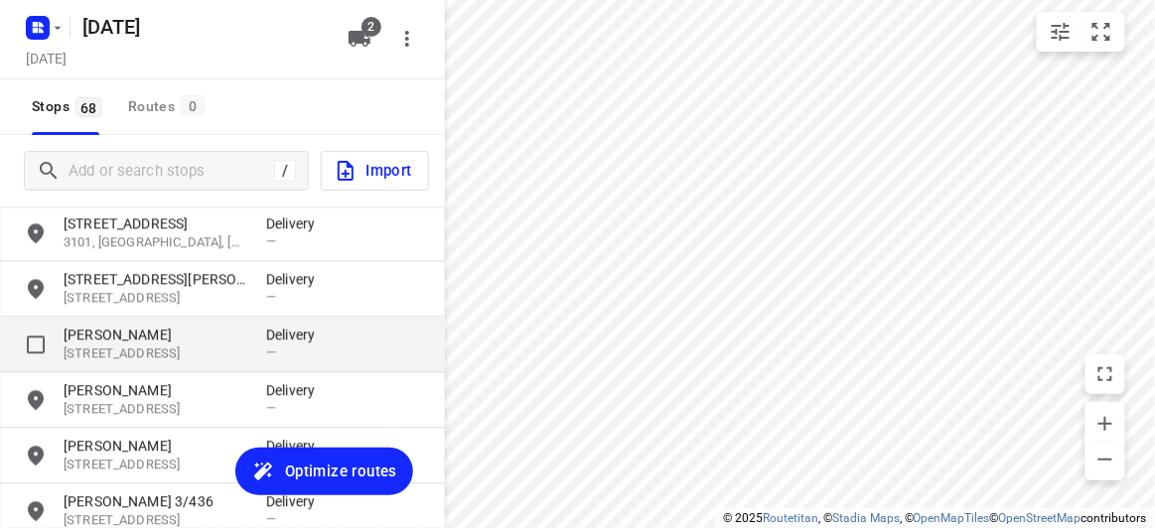
click at [195, 322] on div "[PERSON_NAME] LOW [STREET_ADDRESS] Delivery —" at bounding box center [222, 345] width 445 height 56
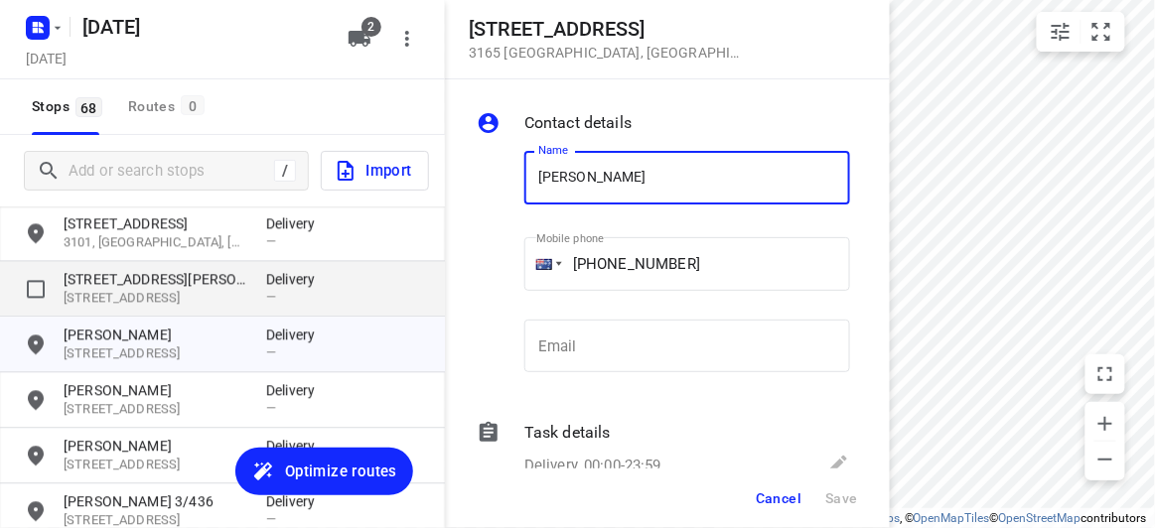
click at [180, 299] on p "[STREET_ADDRESS]" at bounding box center [155, 298] width 183 height 19
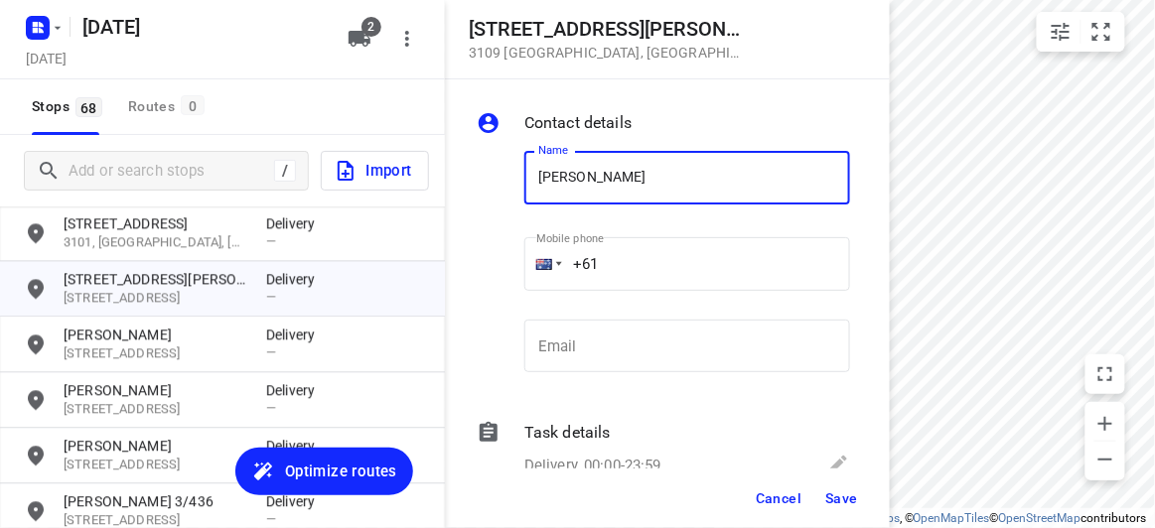
type input "[PERSON_NAME]"
click at [609, 266] on input "+61" at bounding box center [687, 264] width 326 height 54
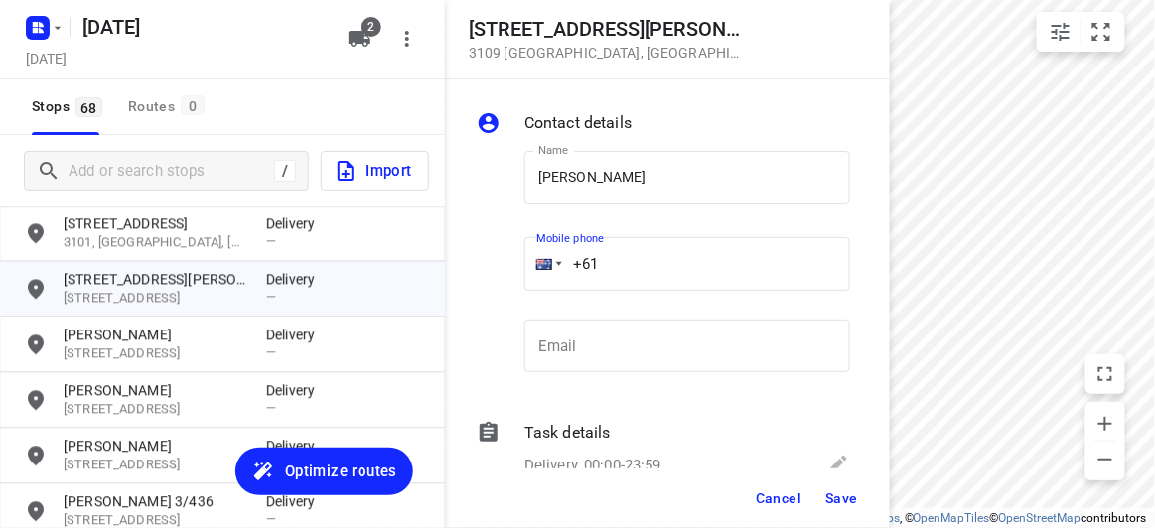
paste input "412969239"
type input "[PHONE_NUMBER]"
click at [878, 503] on div "Cancel Save" at bounding box center [667, 499] width 445 height 60
click at [838, 501] on span "Save" at bounding box center [841, 499] width 33 height 16
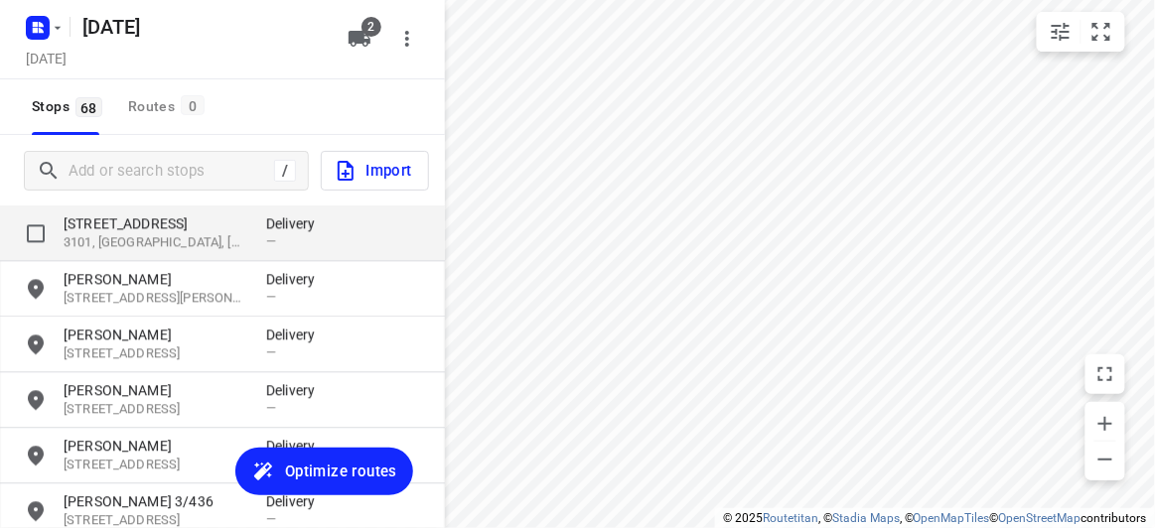
click at [117, 233] on p "3101, [GEOGRAPHIC_DATA], [GEOGRAPHIC_DATA]" at bounding box center [155, 242] width 183 height 19
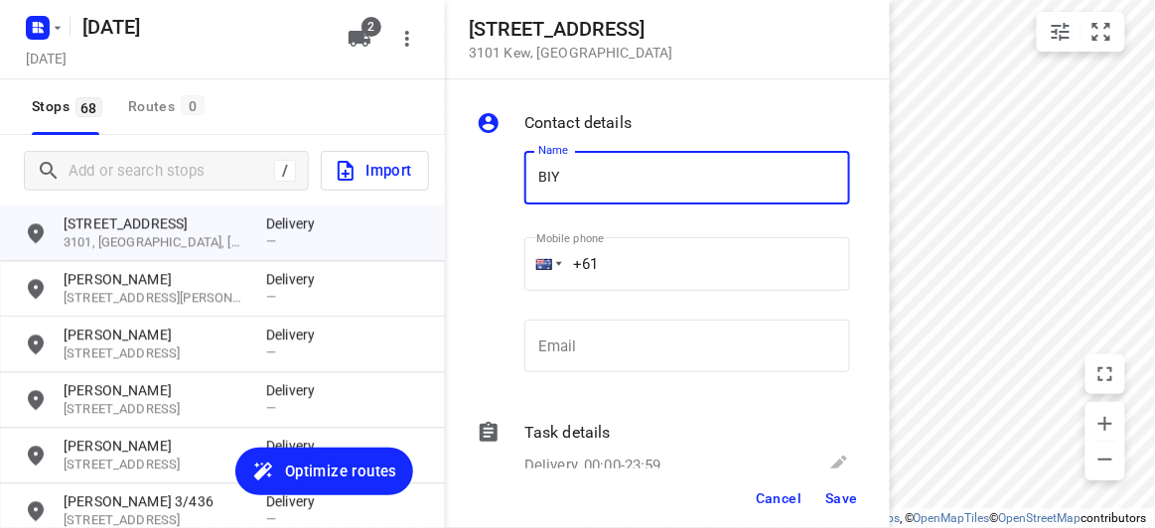
type input "BIYATI"
drag, startPoint x: 608, startPoint y: 227, endPoint x: 619, endPoint y: 252, distance: 27.1
click at [619, 252] on input "+61" at bounding box center [687, 264] width 326 height 54
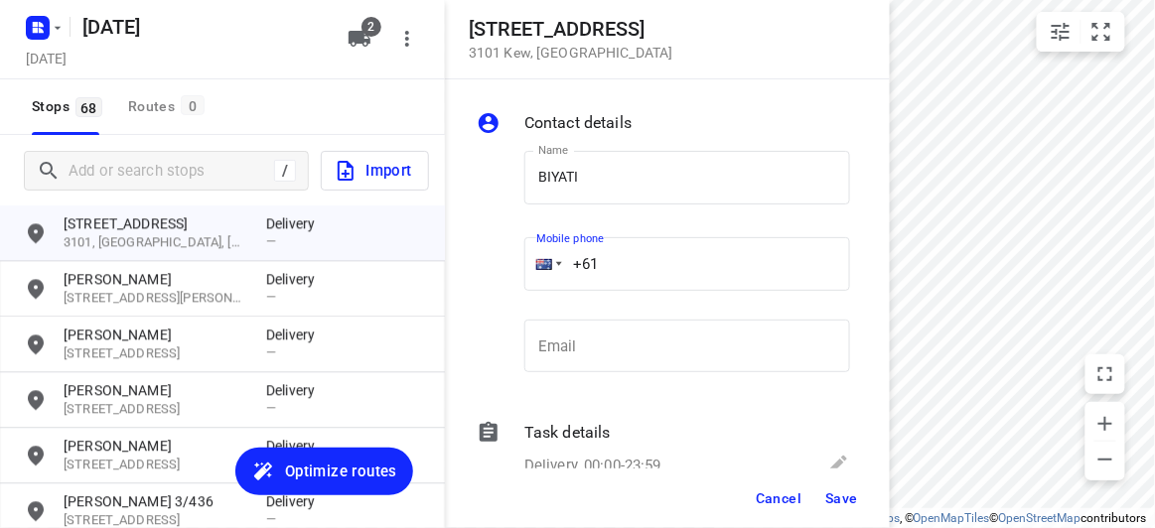
drag, startPoint x: 542, startPoint y: 254, endPoint x: 511, endPoint y: 254, distance: 30.8
click at [511, 254] on div "Name [PERSON_NAME] Name Mobile phone +61 ​ Email Email" at bounding box center [663, 266] width 381 height 262
paste input "431022845"
type input "[PHONE_NUMBER]"
click at [829, 506] on button "Save" at bounding box center [841, 499] width 49 height 36
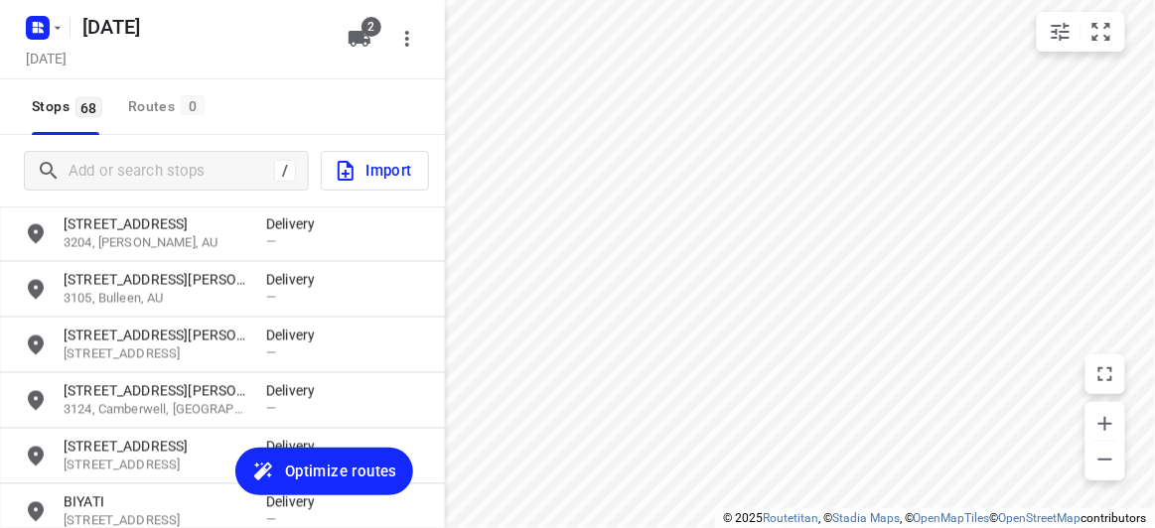
scroll to position [881, 0]
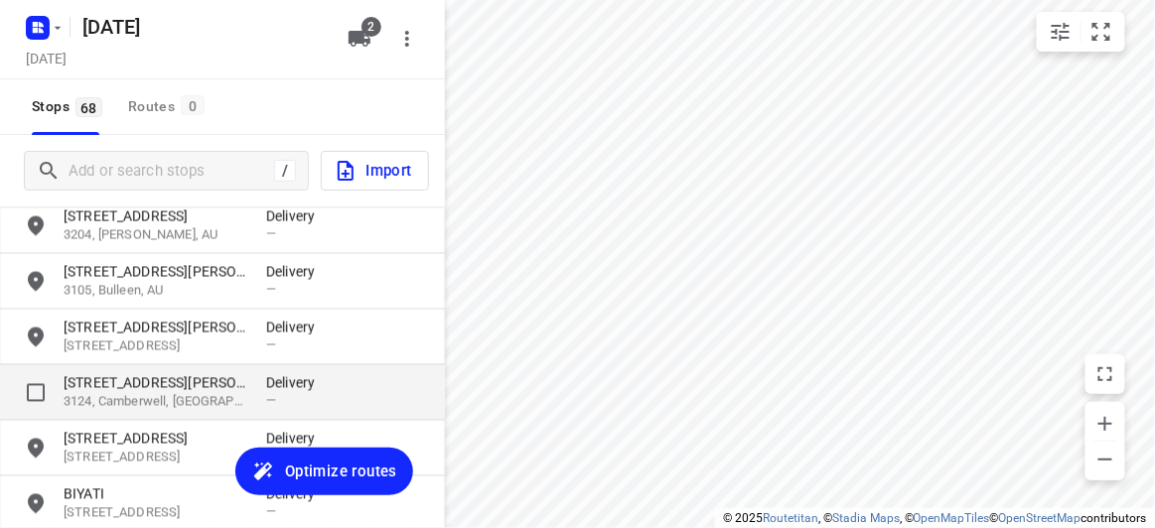
click at [105, 388] on p "[STREET_ADDRESS][PERSON_NAME]" at bounding box center [155, 383] width 183 height 20
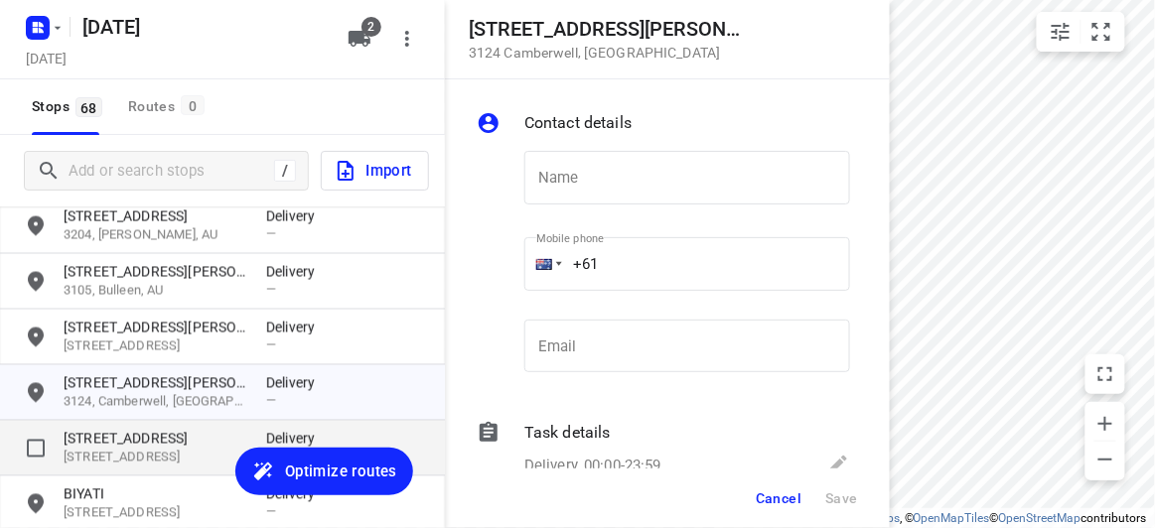
click at [108, 433] on p "[STREET_ADDRESS]" at bounding box center [155, 439] width 183 height 20
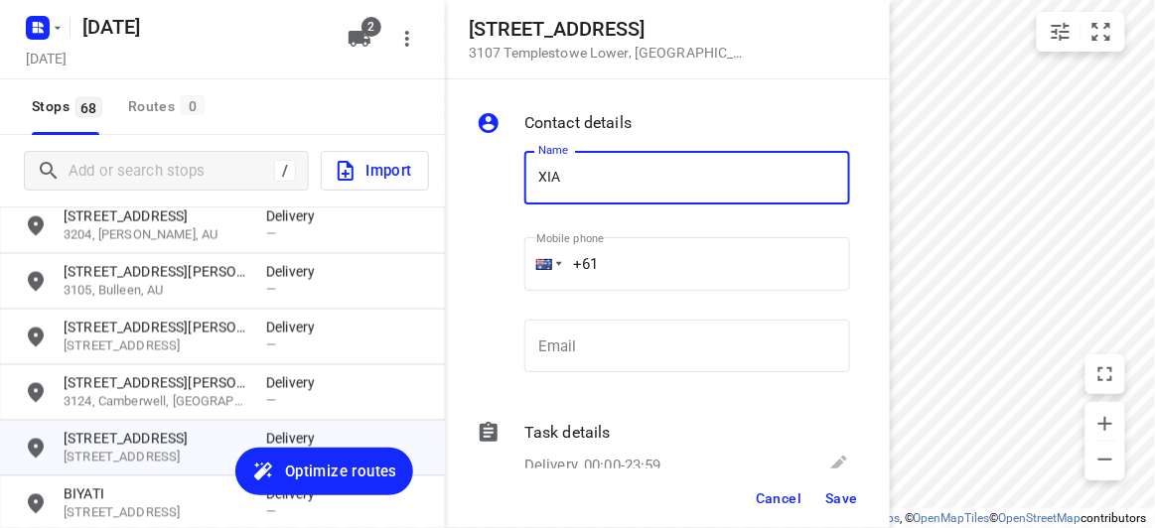
type input "[PERSON_NAME] 2/2"
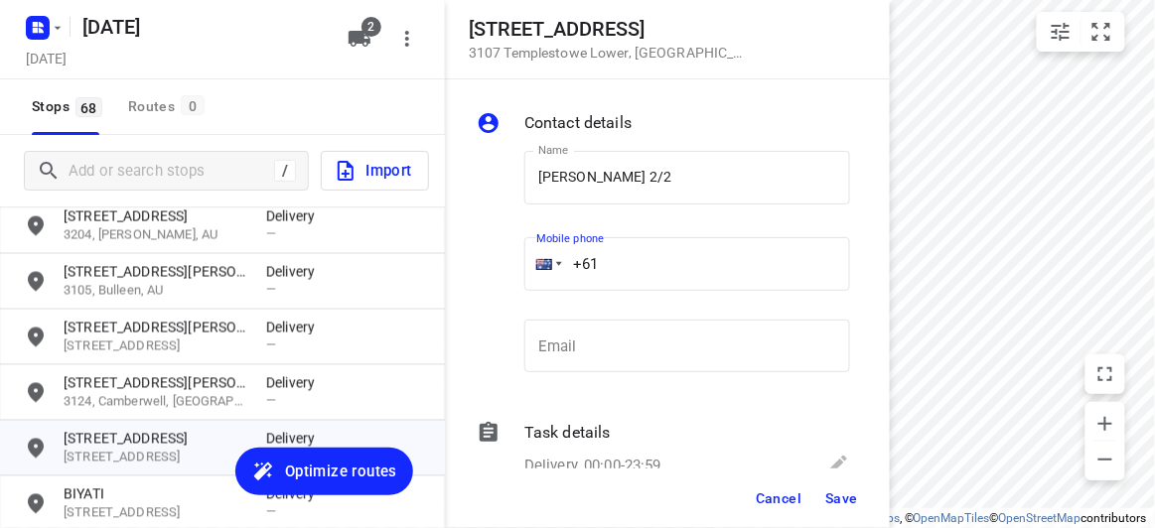
drag, startPoint x: 599, startPoint y: 261, endPoint x: 572, endPoint y: 262, distance: 26.8
click at [572, 262] on input "+61" at bounding box center [687, 264] width 326 height 54
paste input "tel"
paste input "439041277"
type input "[PHONE_NUMBER]"
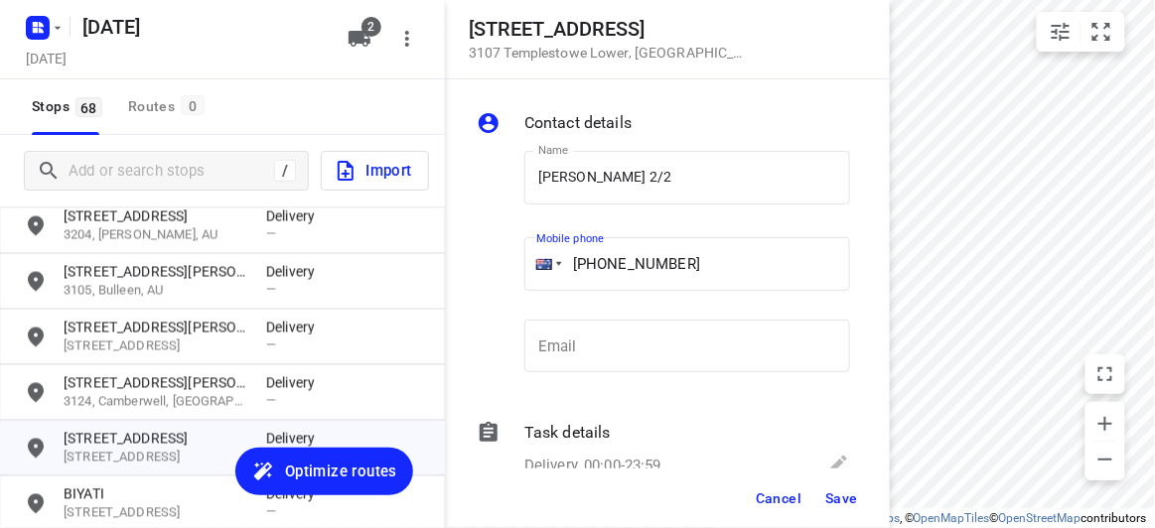
click at [829, 508] on button "Save" at bounding box center [841, 499] width 49 height 36
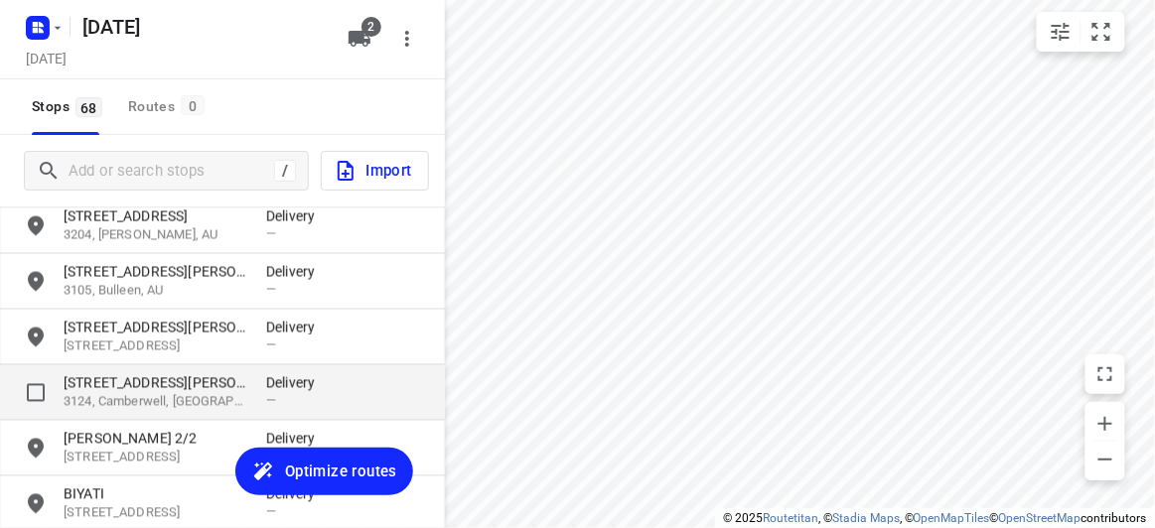
click at [112, 401] on p "3124, Camberwell, [GEOGRAPHIC_DATA]" at bounding box center [155, 402] width 183 height 19
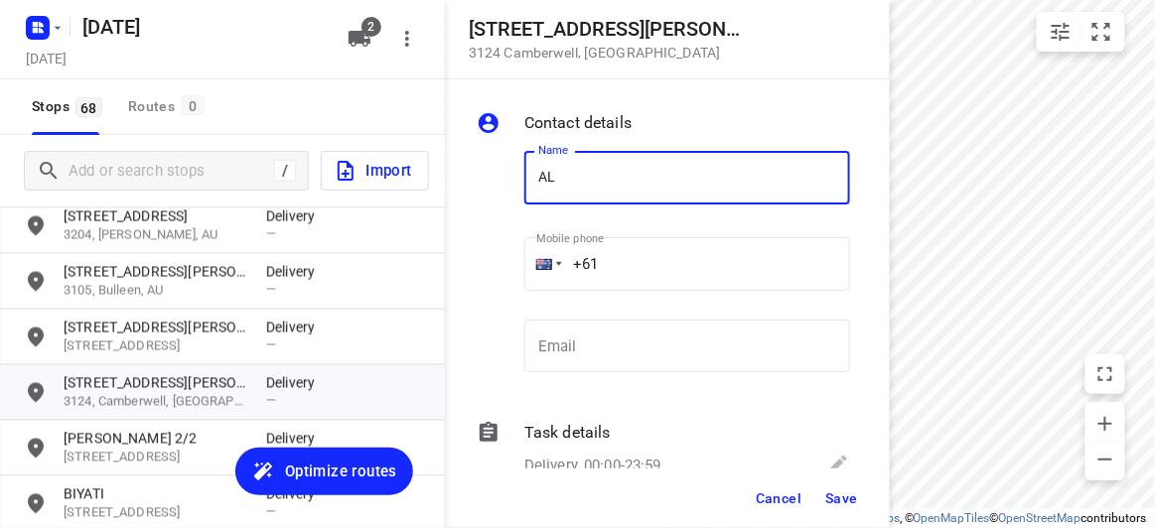
type input "[PERSON_NAME]"
click at [640, 266] on input "+61" at bounding box center [687, 264] width 326 height 54
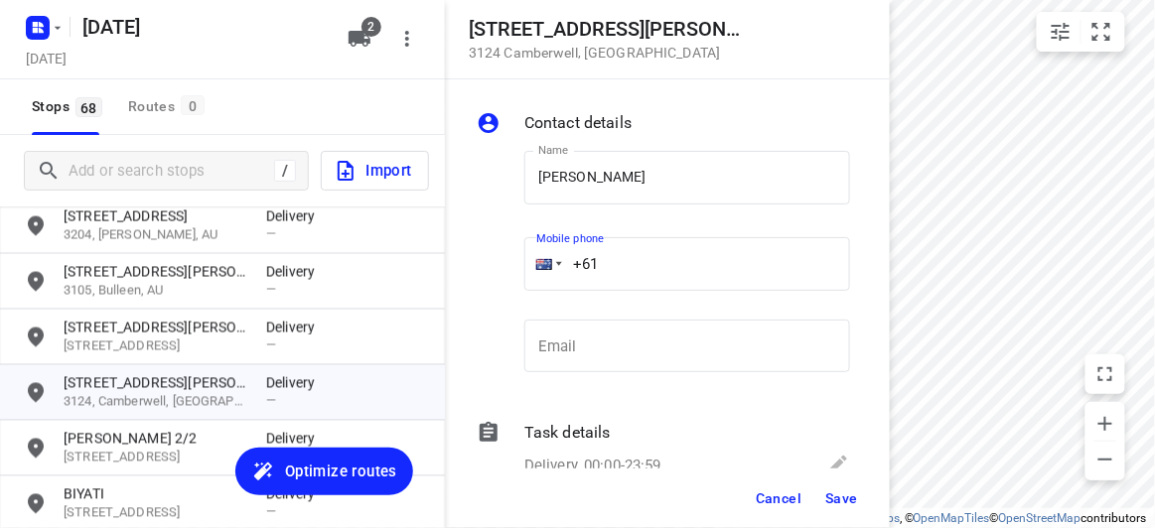
paste input "402207709"
type input "[PHONE_NUMBER]"
click at [848, 499] on span "Save" at bounding box center [841, 499] width 33 height 16
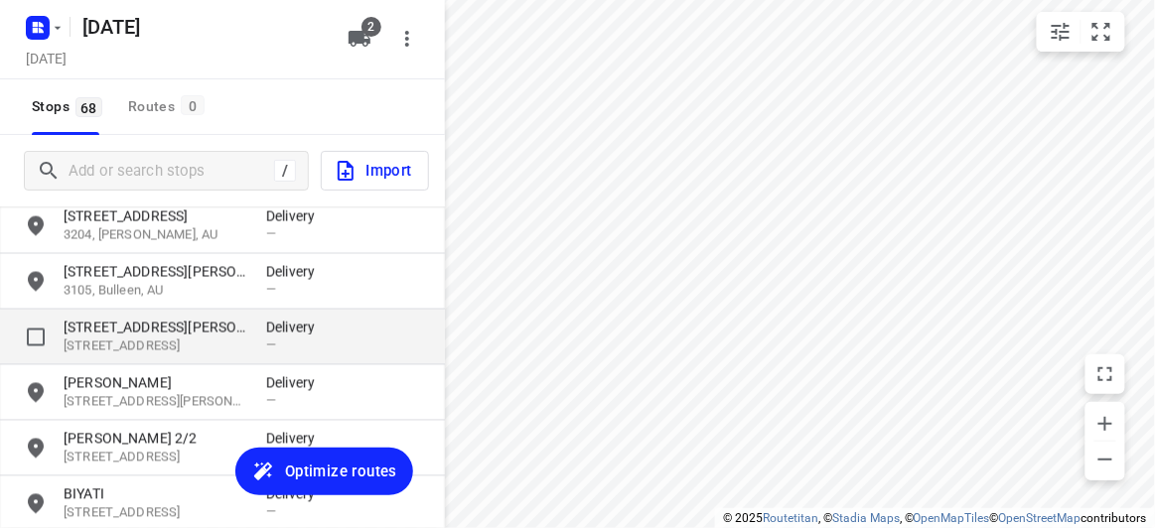
click at [157, 338] on p "[STREET_ADDRESS]" at bounding box center [155, 347] width 183 height 19
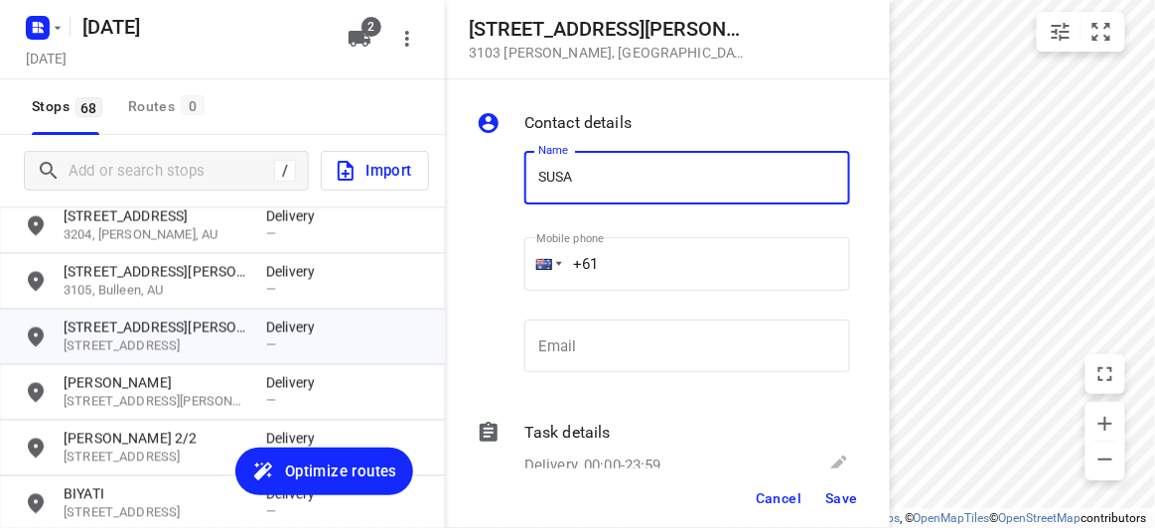
type input "[PERSON_NAME]"
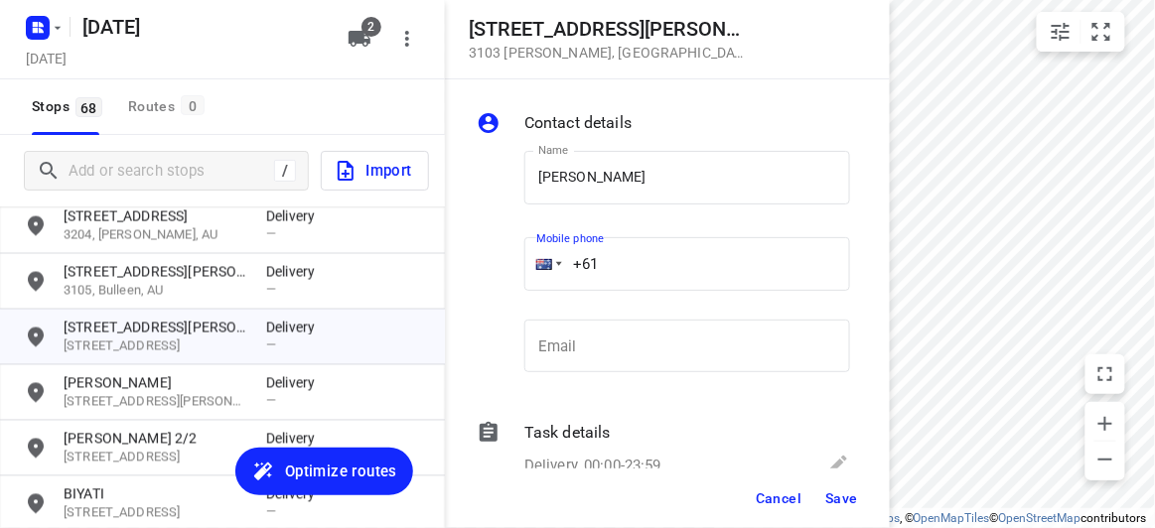
click at [622, 287] on input "+61" at bounding box center [687, 264] width 326 height 54
drag, startPoint x: 616, startPoint y: 274, endPoint x: 549, endPoint y: 281, distance: 66.9
click at [546, 274] on div "+61" at bounding box center [687, 264] width 326 height 54
paste input "424327728"
type input "[PHONE_NUMBER]"
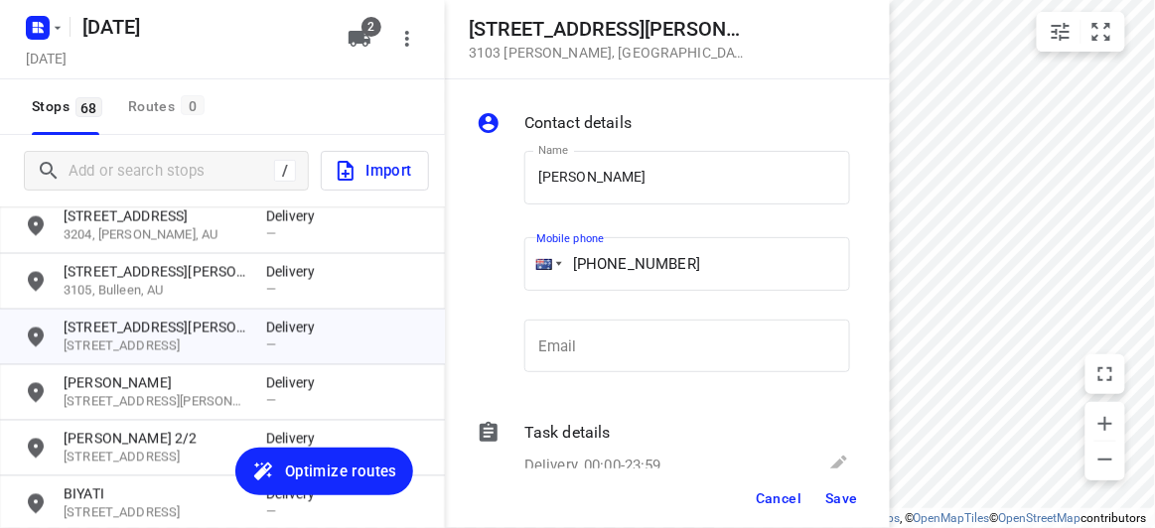
click at [830, 494] on span "Save" at bounding box center [841, 499] width 33 height 16
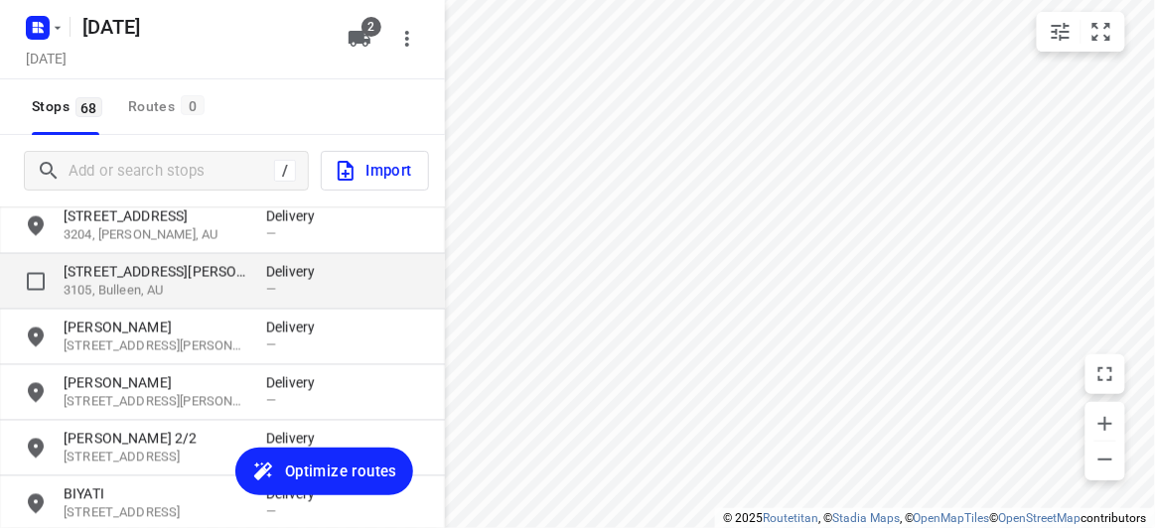
click at [128, 264] on p "[STREET_ADDRESS][PERSON_NAME]" at bounding box center [155, 272] width 183 height 20
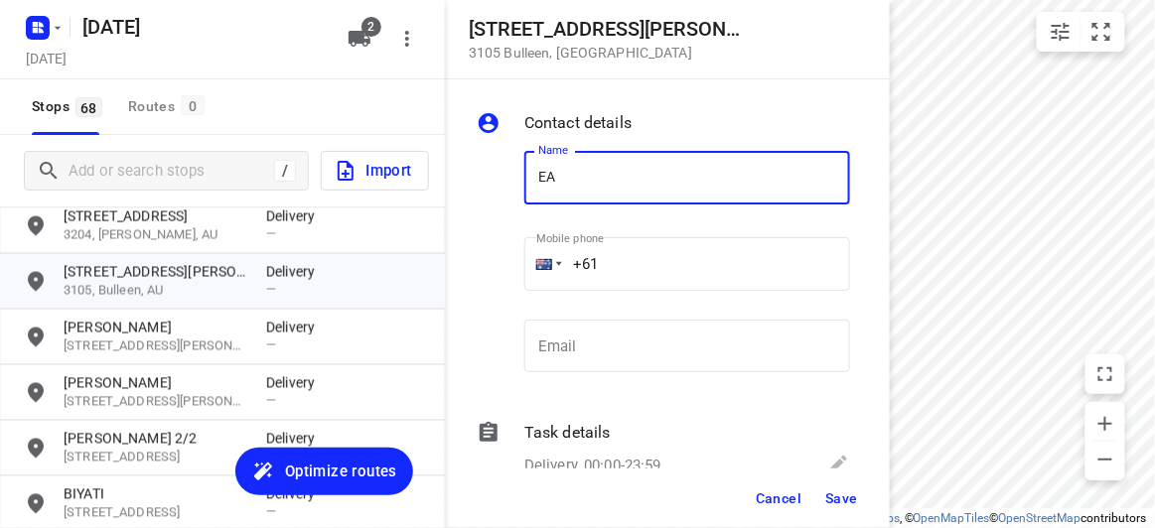
click at [572, 205] on div "Name EA Name" at bounding box center [687, 186] width 326 height 70
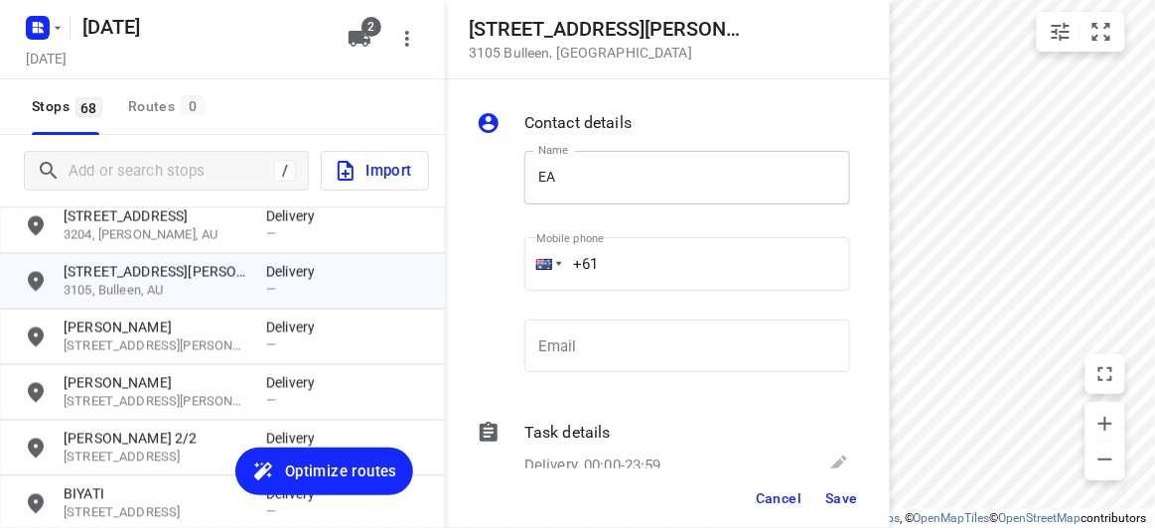
click at [541, 189] on input "EA" at bounding box center [687, 178] width 326 height 54
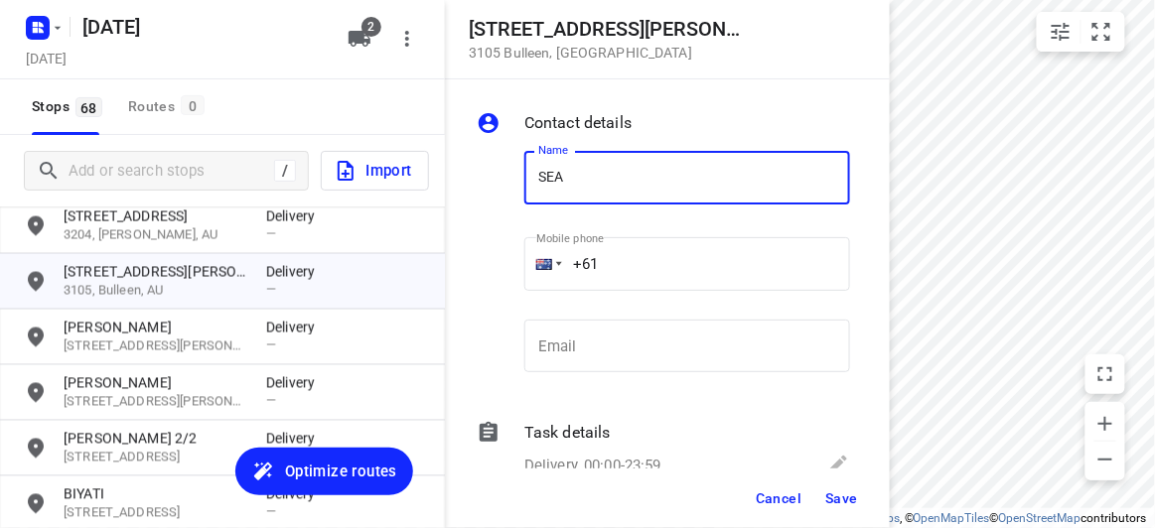
click at [605, 181] on input "SEA" at bounding box center [687, 178] width 326 height 54
type input "[PERSON_NAME]"
drag, startPoint x: 609, startPoint y: 271, endPoint x: 541, endPoint y: 275, distance: 67.6
click at [545, 277] on div "+61" at bounding box center [687, 264] width 326 height 54
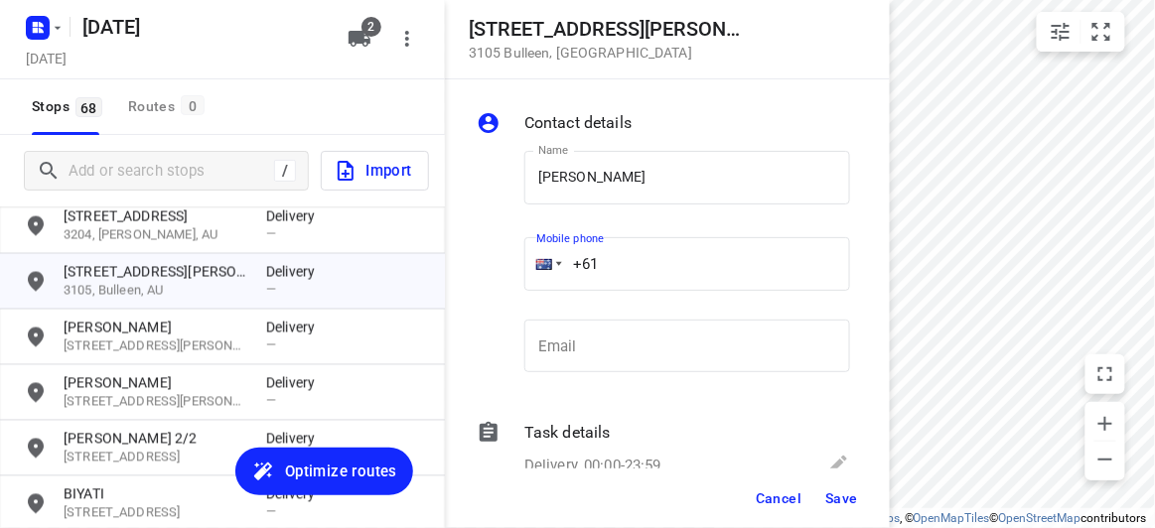
paste input "404327333"
type input "[PHONE_NUMBER]"
click at [836, 502] on span "Save" at bounding box center [841, 499] width 33 height 16
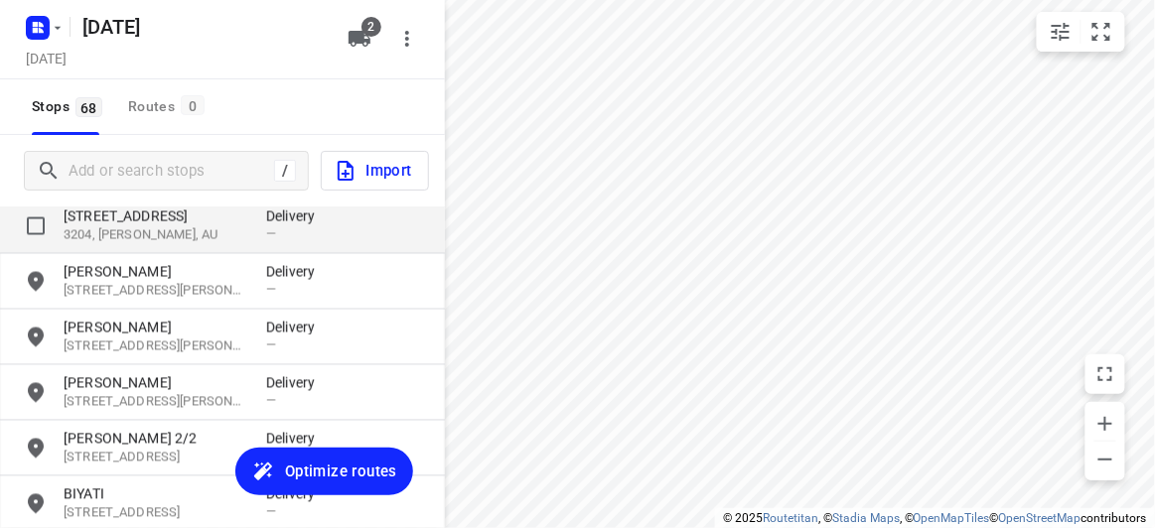
click at [115, 231] on p "3204, [PERSON_NAME], AU" at bounding box center [155, 235] width 183 height 19
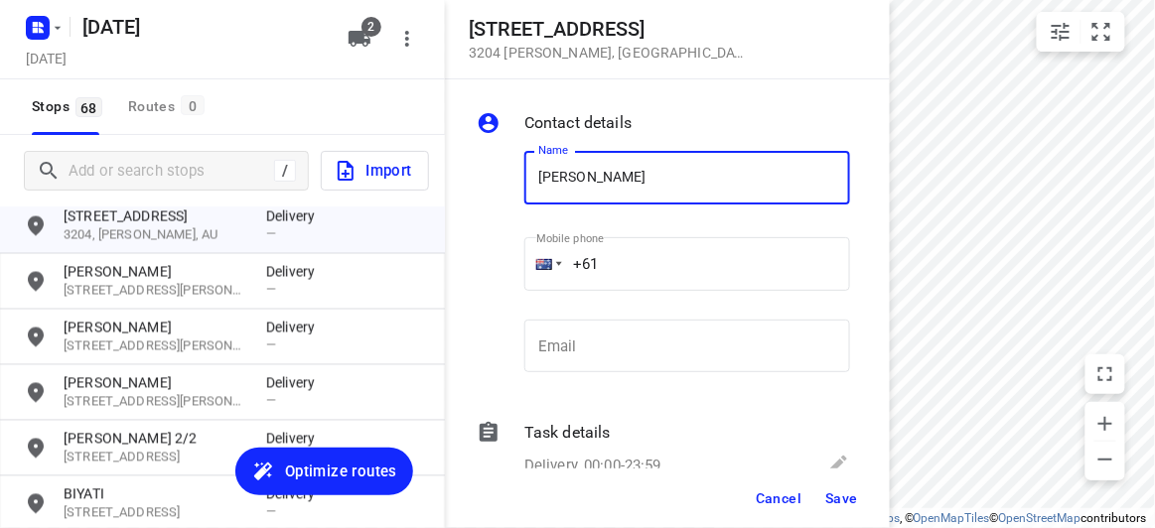
type input "[PERSON_NAME]"
click at [608, 266] on input "+61" at bounding box center [687, 264] width 326 height 54
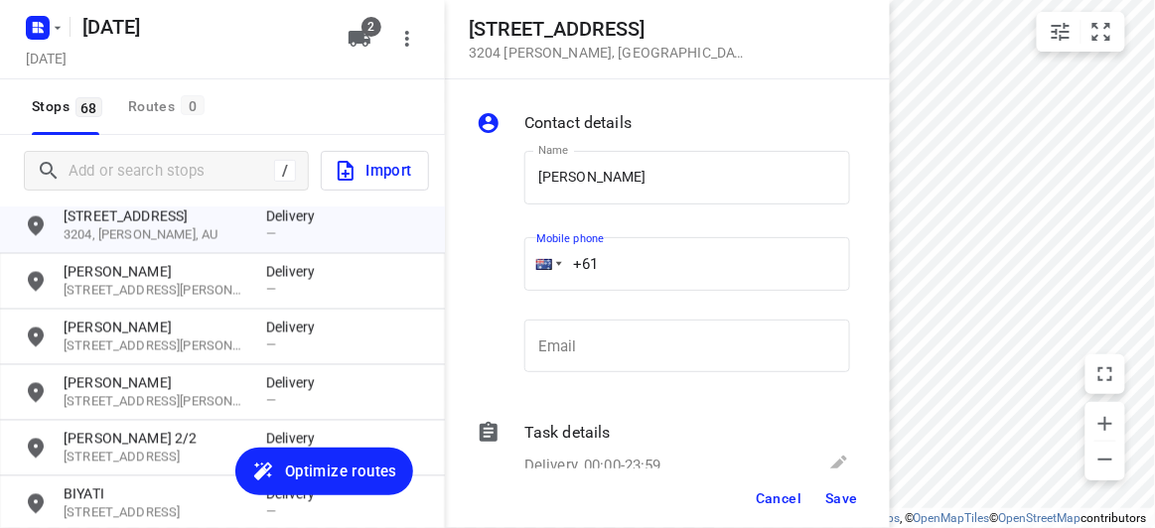
paste input "423218427"
type input "[PHONE_NUMBER]"
click at [830, 496] on span "Save" at bounding box center [841, 499] width 33 height 16
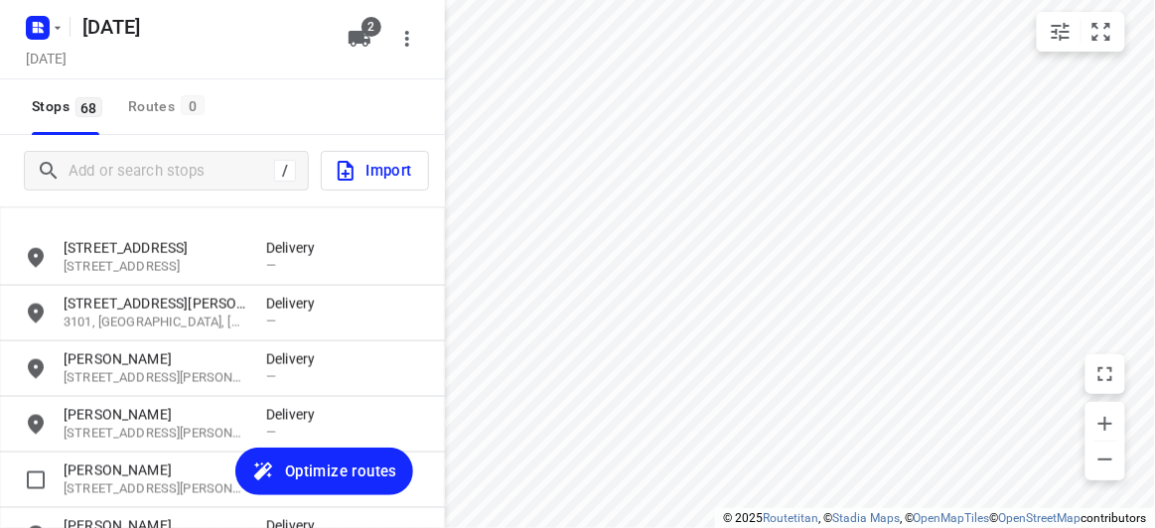
scroll to position [701, 0]
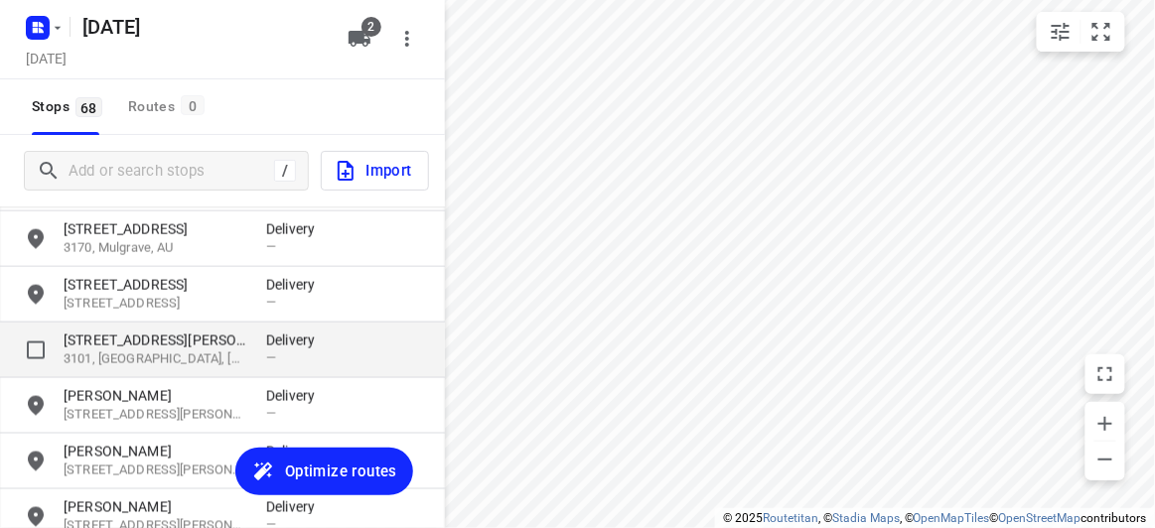
click at [127, 344] on p "[STREET_ADDRESS][PERSON_NAME]" at bounding box center [155, 341] width 183 height 20
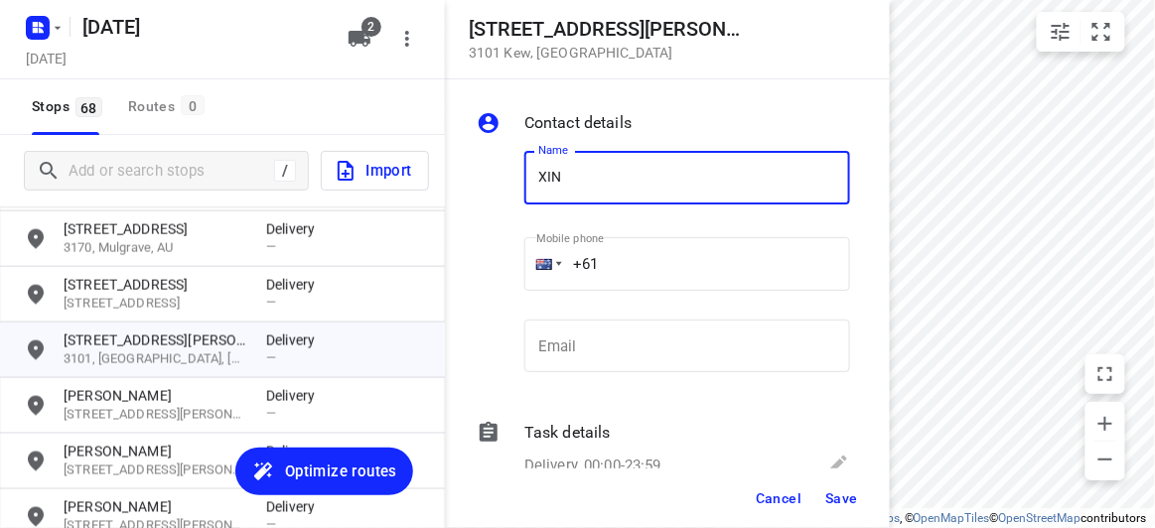
type input "[PERSON_NAME]"
click at [654, 265] on input "+61" at bounding box center [687, 264] width 326 height 54
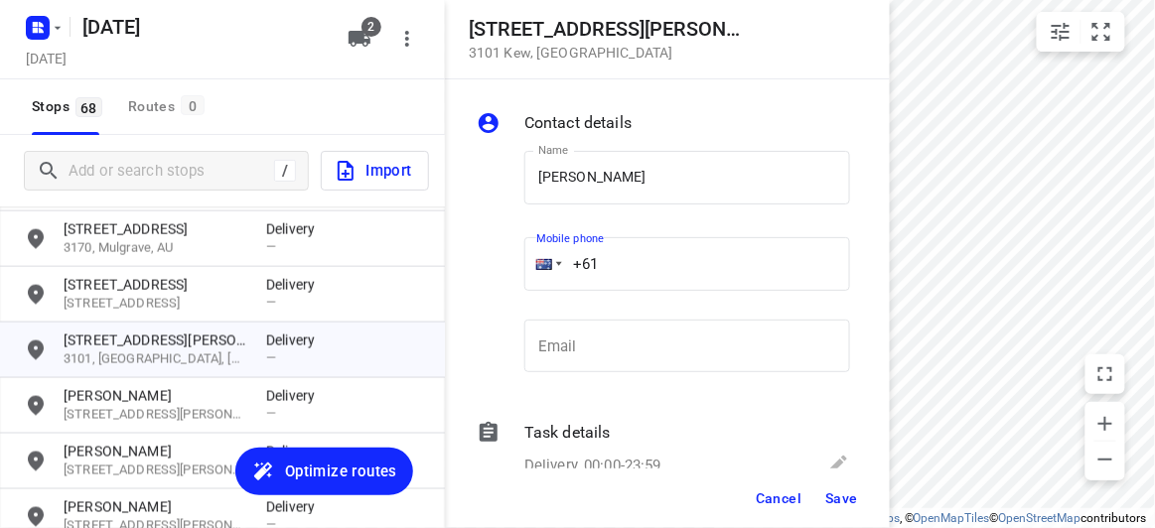
paste input "043335122"
click at [623, 261] on input "[PHONE_NUMBER]" at bounding box center [687, 264] width 326 height 54
click at [615, 259] on input "[PHONE_NUMBER]" at bounding box center [687, 264] width 326 height 54
click at [612, 258] on input "[PHONE_NUMBER]" at bounding box center [687, 264] width 326 height 54
click at [703, 260] on input "[PHONE_NUMBER]" at bounding box center [687, 264] width 326 height 54
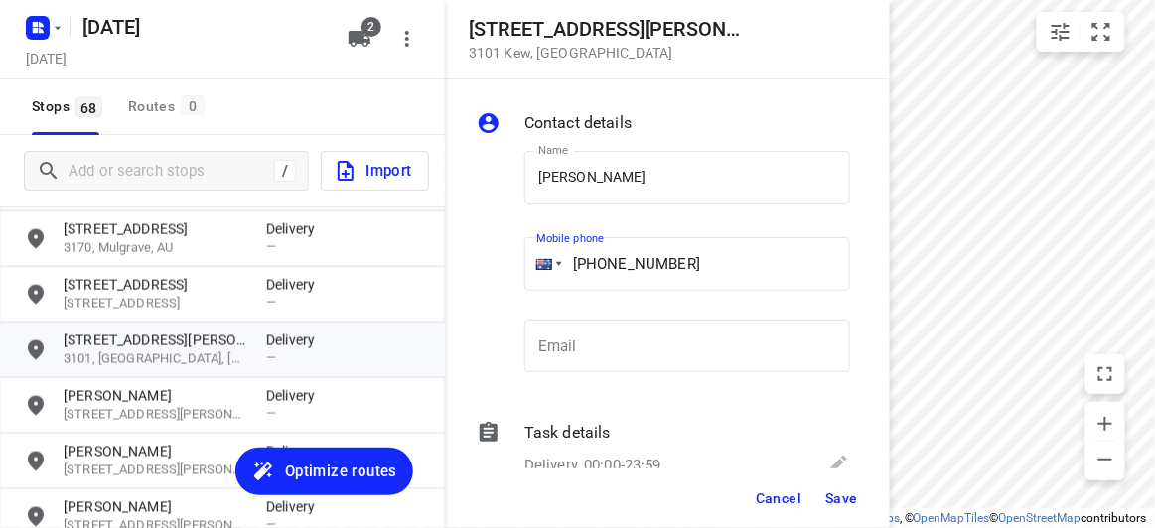
type input "[PHONE_NUMBER]"
click at [857, 499] on span "Save" at bounding box center [841, 499] width 33 height 16
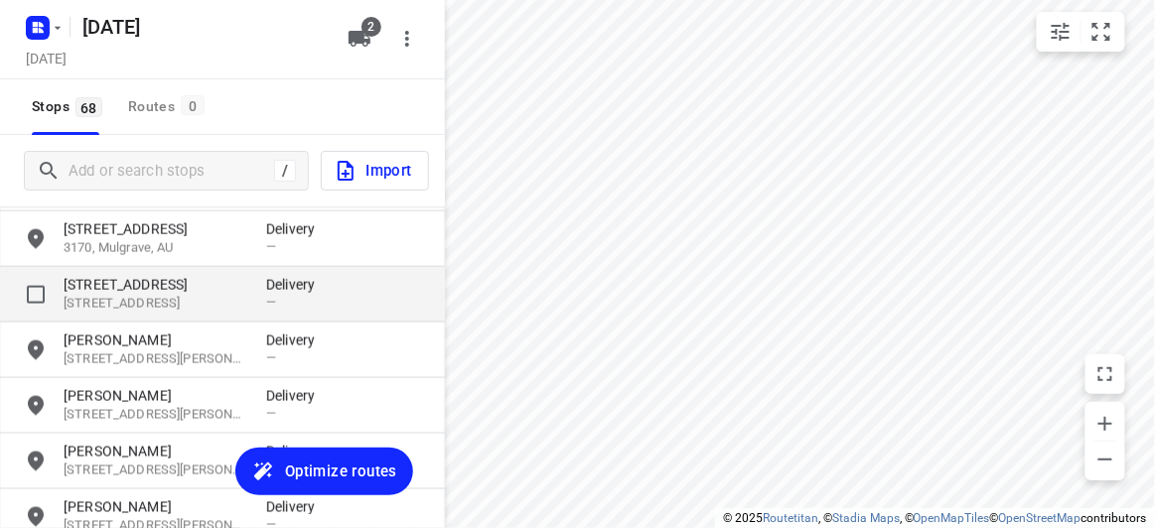
click at [224, 312] on p "[STREET_ADDRESS]" at bounding box center [155, 304] width 183 height 19
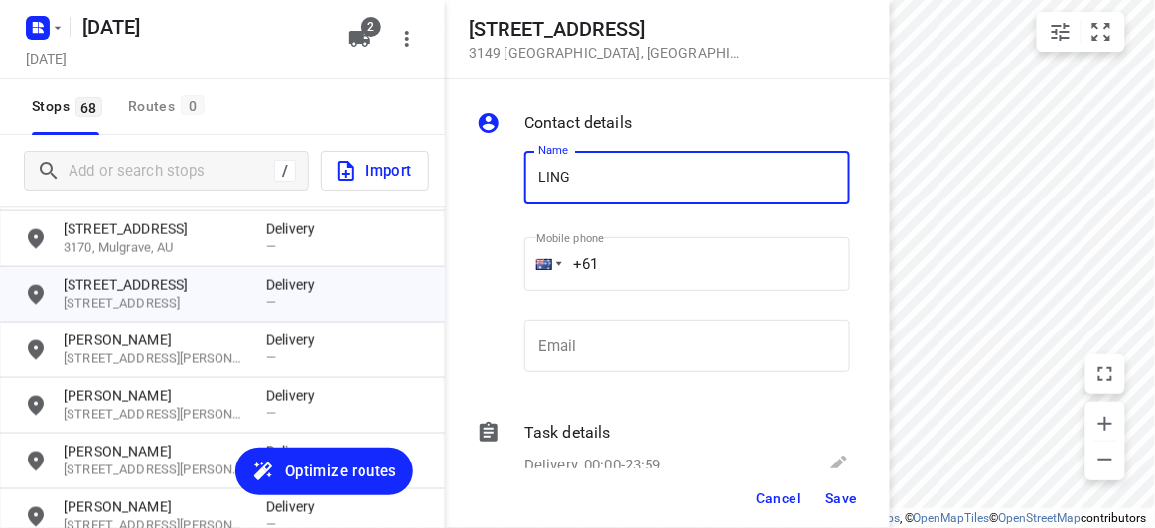
type input "[PERSON_NAME]"
click at [634, 270] on input "+61" at bounding box center [687, 264] width 326 height 54
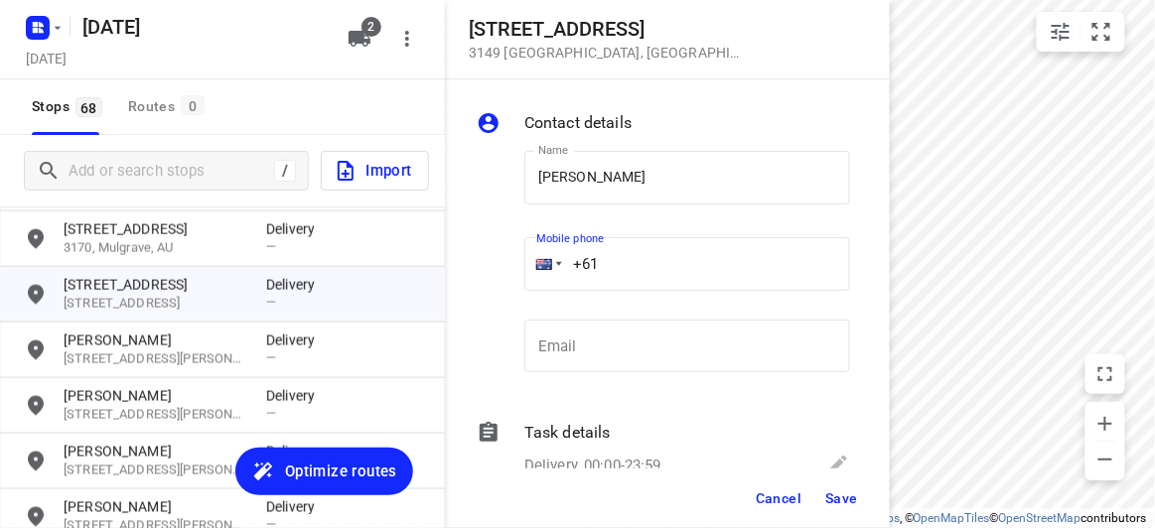
paste input "61412213325"
drag, startPoint x: 579, startPoint y: 270, endPoint x: 543, endPoint y: 275, distance: 36.1
click at [543, 275] on div "[PHONE_NUMBER]" at bounding box center [687, 264] width 326 height 54
paste input "tel"
type input "[PHONE_NUMBER]"
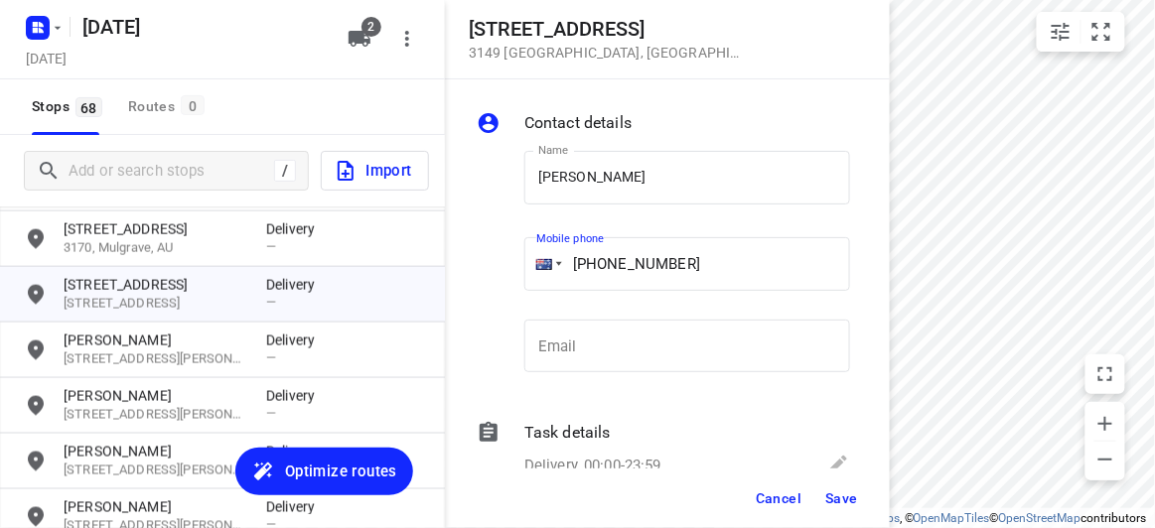
click at [849, 499] on span "Save" at bounding box center [841, 499] width 33 height 16
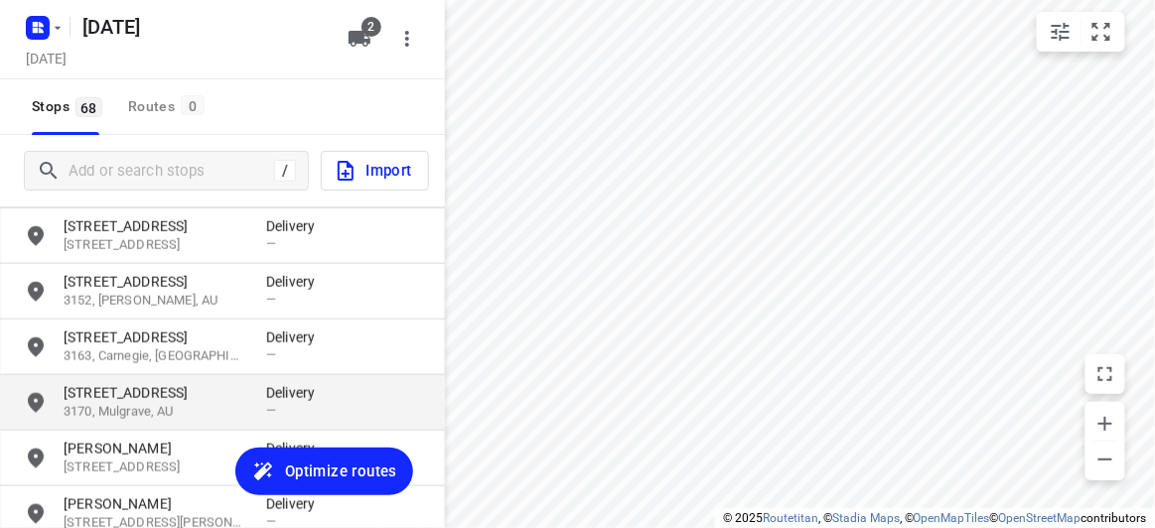
scroll to position [520, 0]
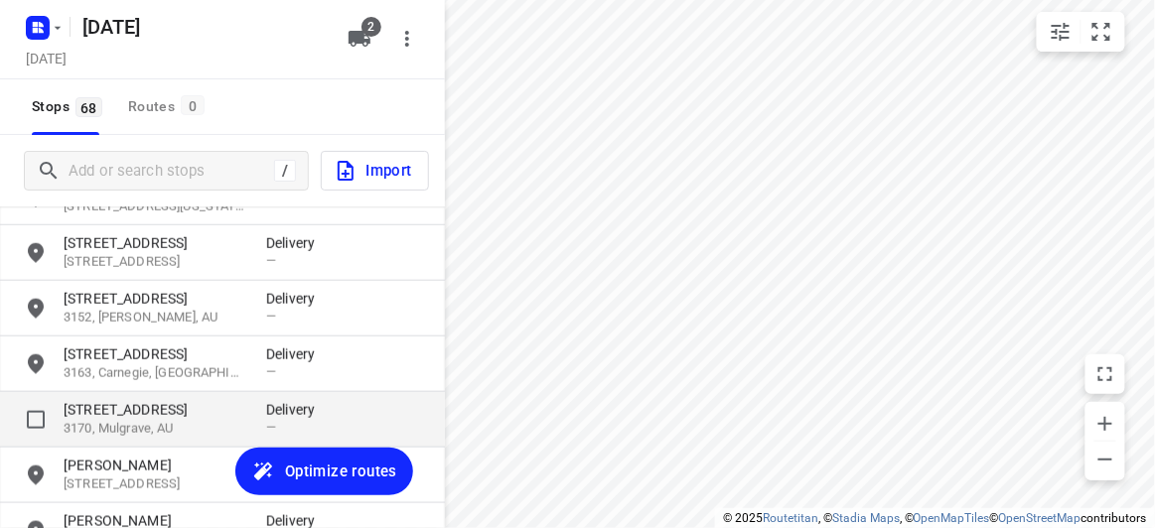
click at [102, 400] on p "[STREET_ADDRESS]" at bounding box center [155, 410] width 183 height 20
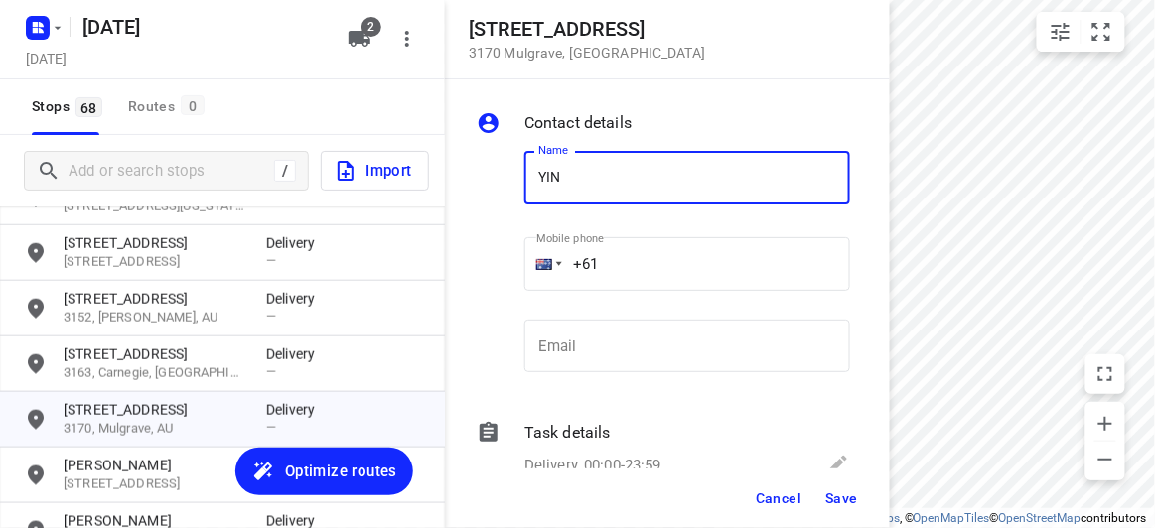
type input "[PERSON_NAME]"
drag, startPoint x: 522, startPoint y: 249, endPoint x: 491, endPoint y: 243, distance: 32.3
click at [491, 243] on div "Name [PERSON_NAME] Name Mobile phone +61 ​ Email Email" at bounding box center [663, 266] width 381 height 262
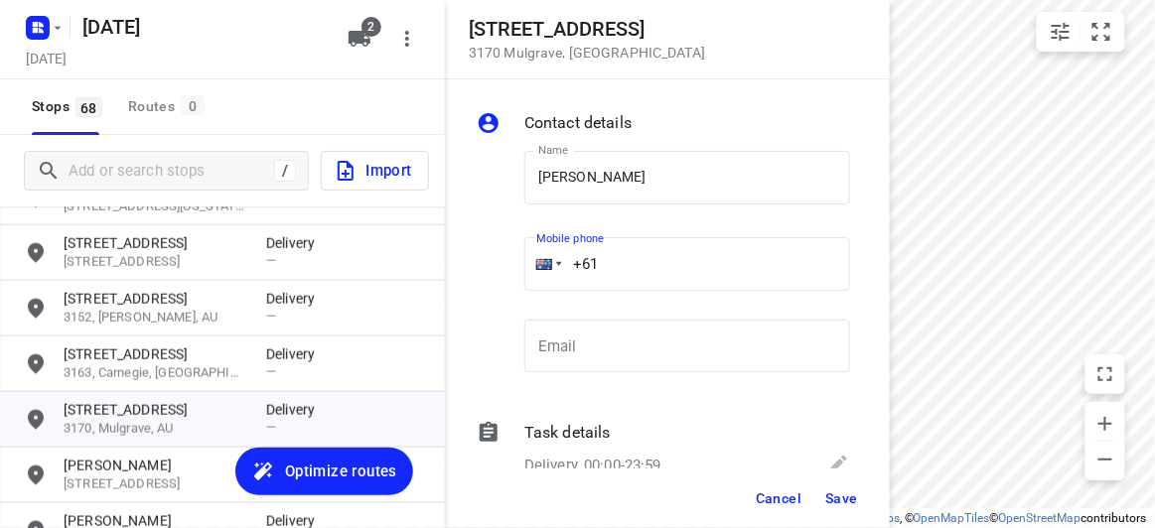
paste input "422155118"
type input "[PHONE_NUMBER]"
click at [835, 501] on span "Save" at bounding box center [841, 499] width 33 height 16
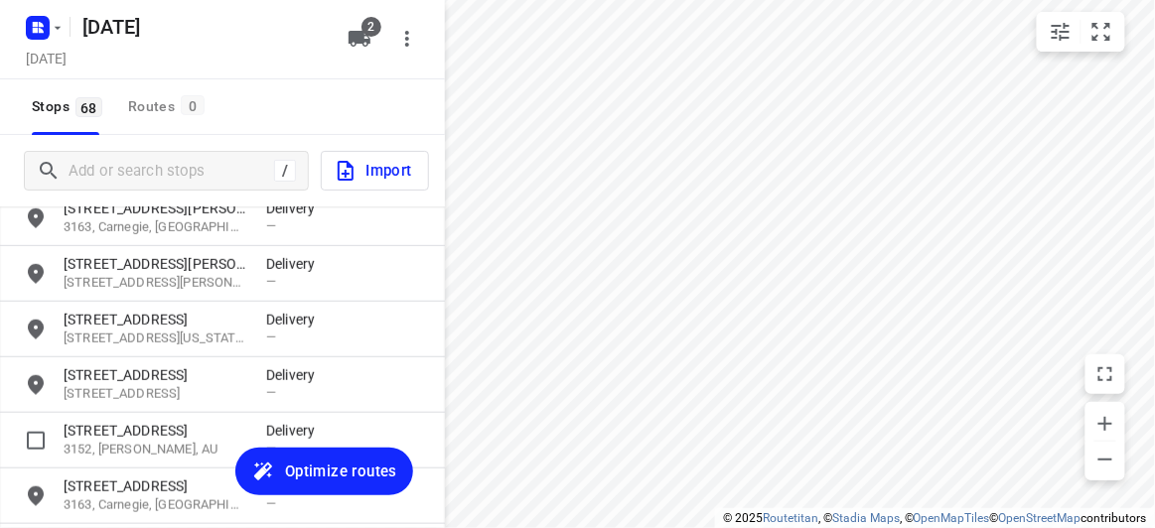
scroll to position [430, 0]
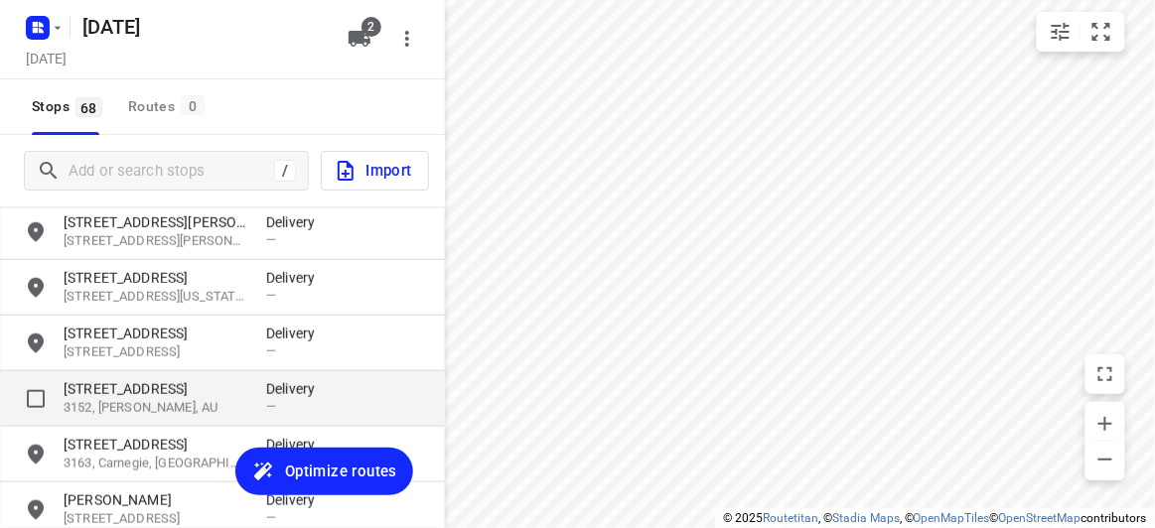
click at [109, 419] on div "[STREET_ADDRESS] Delivery —" at bounding box center [222, 399] width 445 height 56
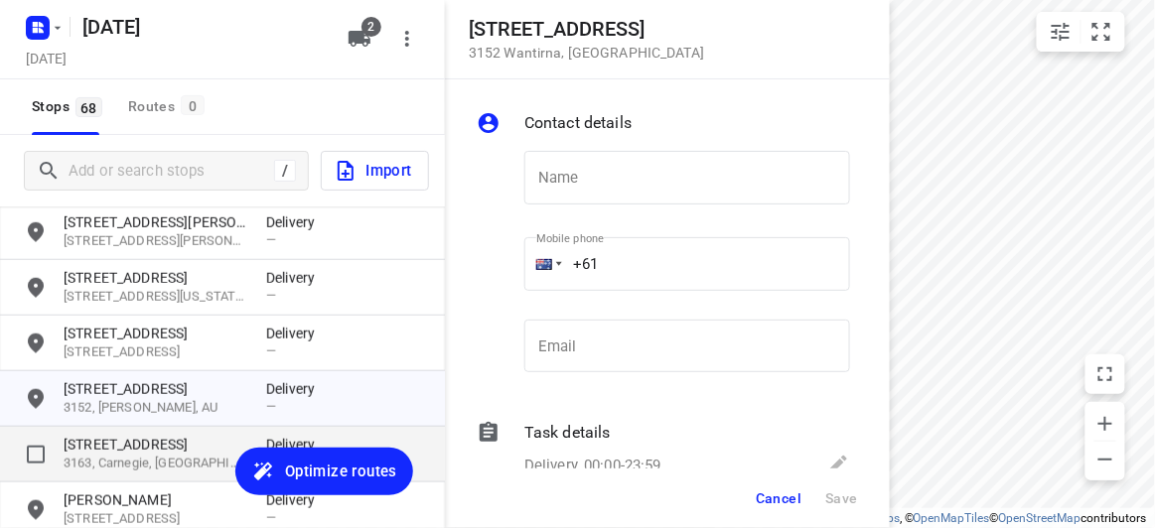
click at [99, 438] on p "[STREET_ADDRESS]" at bounding box center [155, 445] width 183 height 20
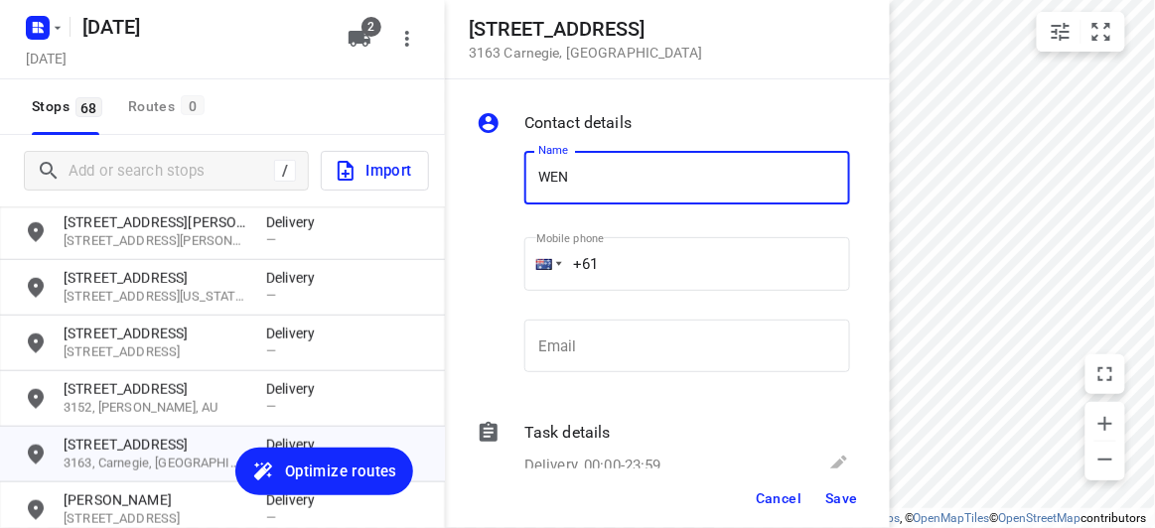
type input "[PERSON_NAME] 2/16"
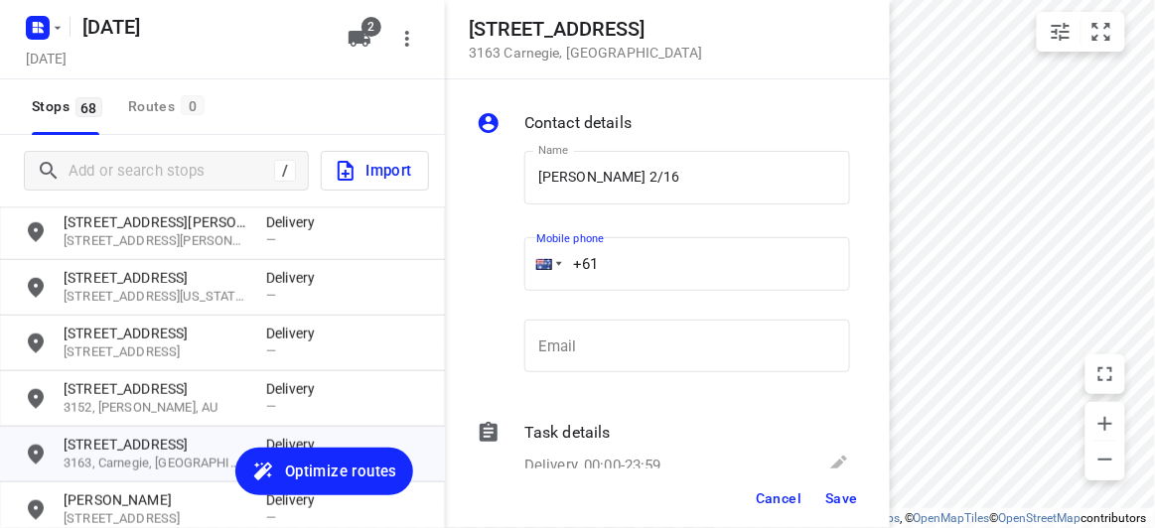
drag, startPoint x: 600, startPoint y: 269, endPoint x: 562, endPoint y: 269, distance: 37.7
click at [562, 269] on input "+61" at bounding box center [687, 264] width 326 height 54
paste input "430809577"
type input "[PHONE_NUMBER]"
click at [846, 495] on span "Save" at bounding box center [841, 499] width 33 height 16
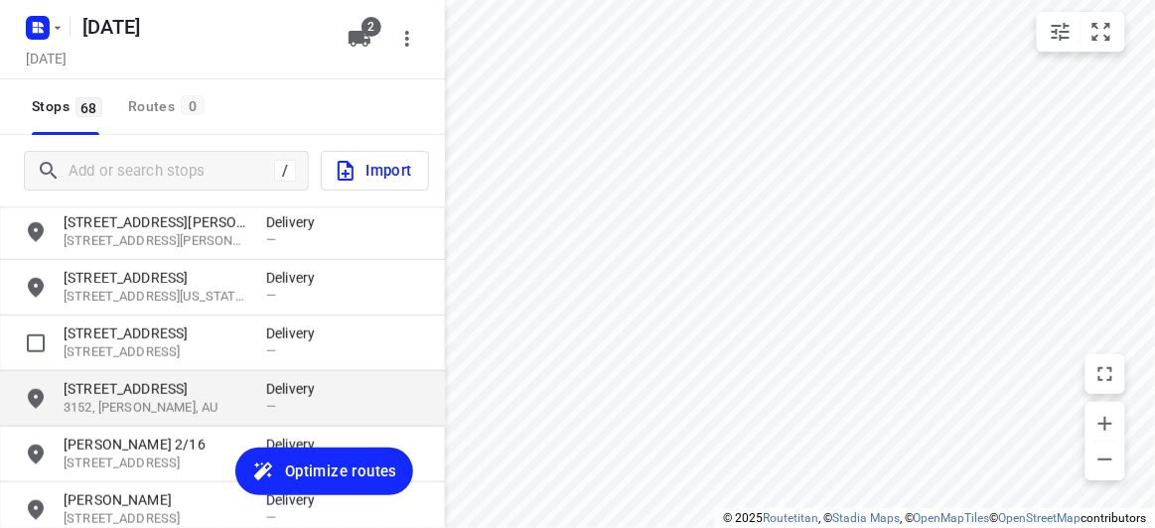
click at [106, 376] on div "[STREET_ADDRESS] Delivery —" at bounding box center [222, 399] width 445 height 56
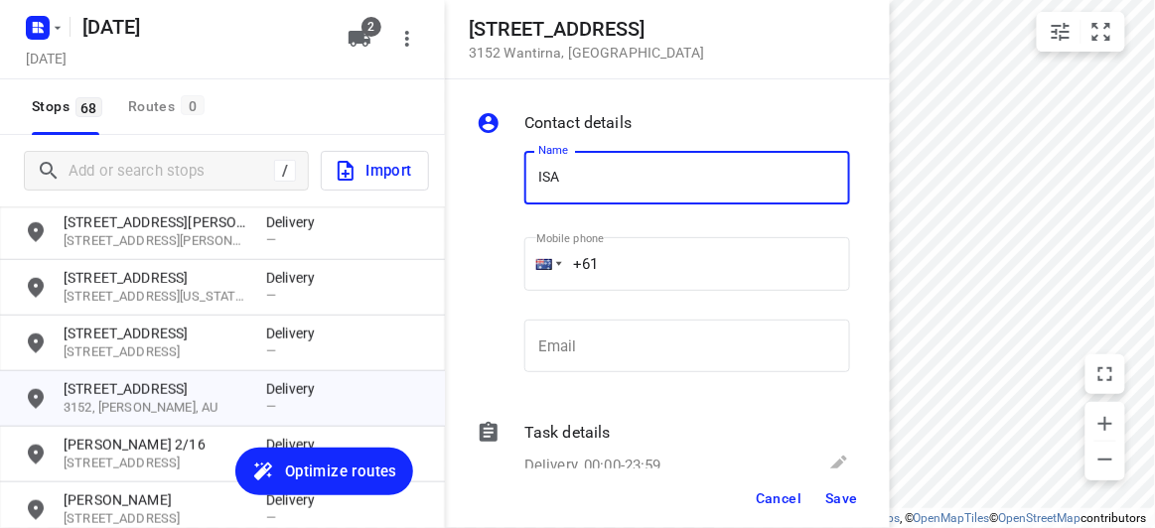
type input "[PERSON_NAME]"
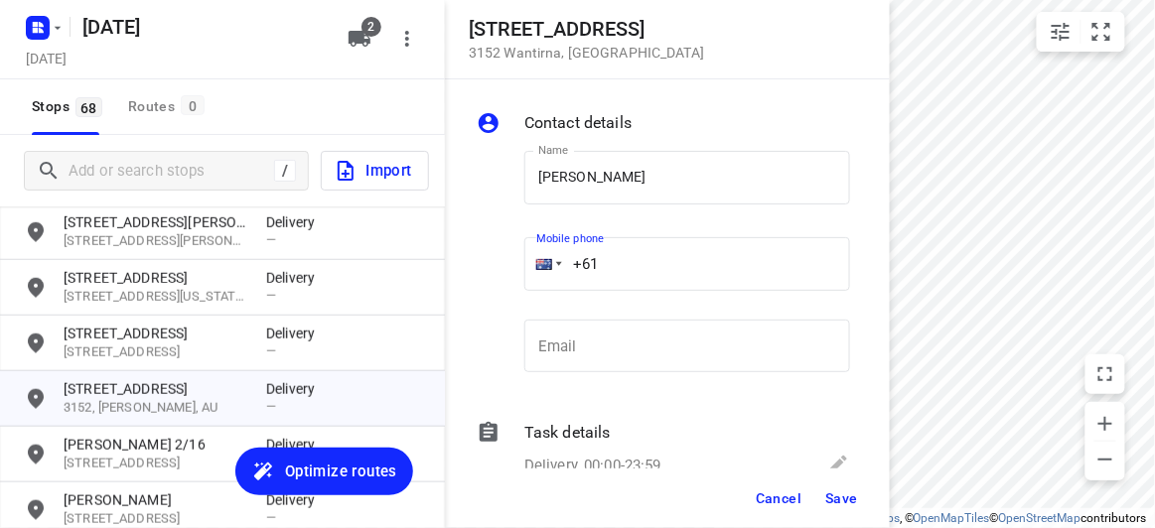
drag, startPoint x: 547, startPoint y: 260, endPoint x: 514, endPoint y: 260, distance: 32.8
click at [532, 259] on div "+61" at bounding box center [687, 264] width 326 height 54
paste input "tel"
paste input "433807353"
type input "[PHONE_NUMBER]"
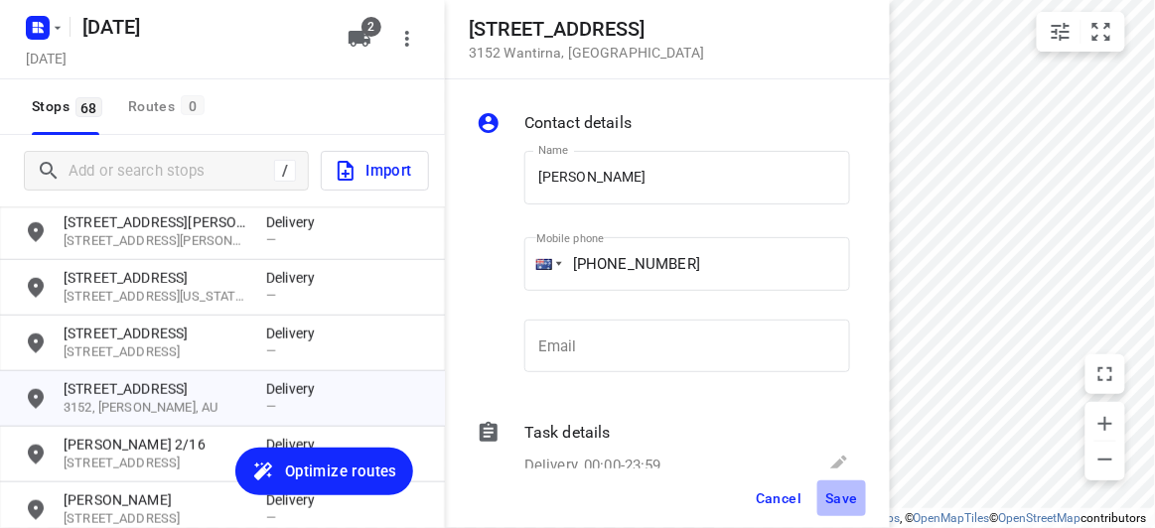
click at [863, 508] on button "Save" at bounding box center [841, 499] width 49 height 36
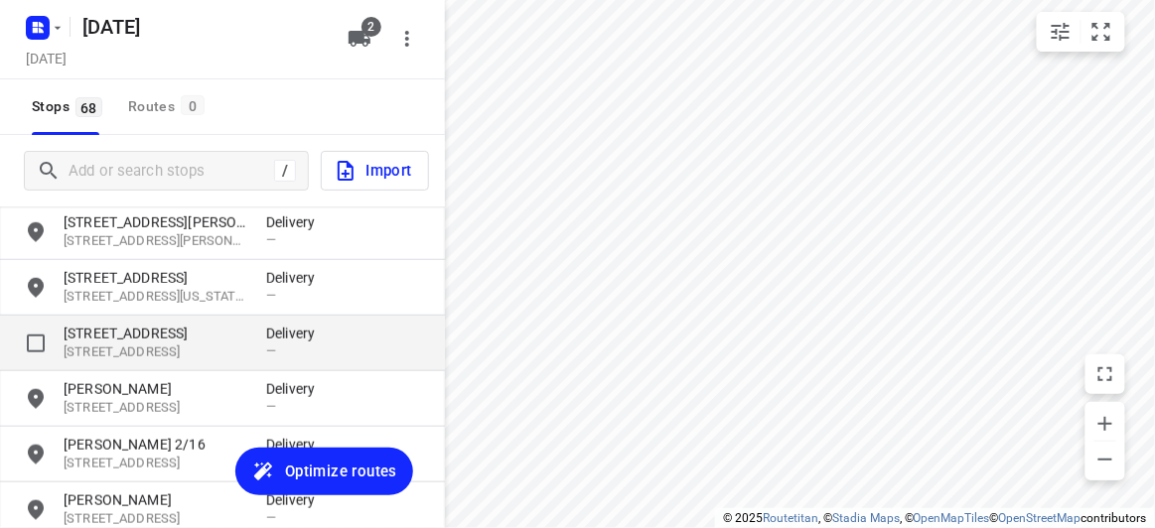
click at [123, 337] on p "[STREET_ADDRESS]" at bounding box center [155, 334] width 183 height 20
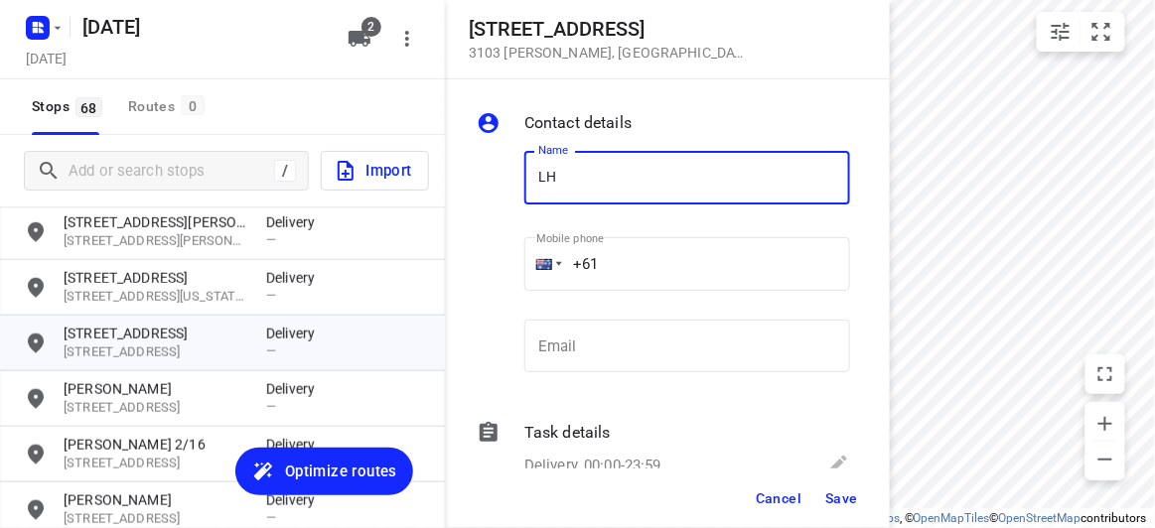
type input "L"
type input "[PERSON_NAME]"
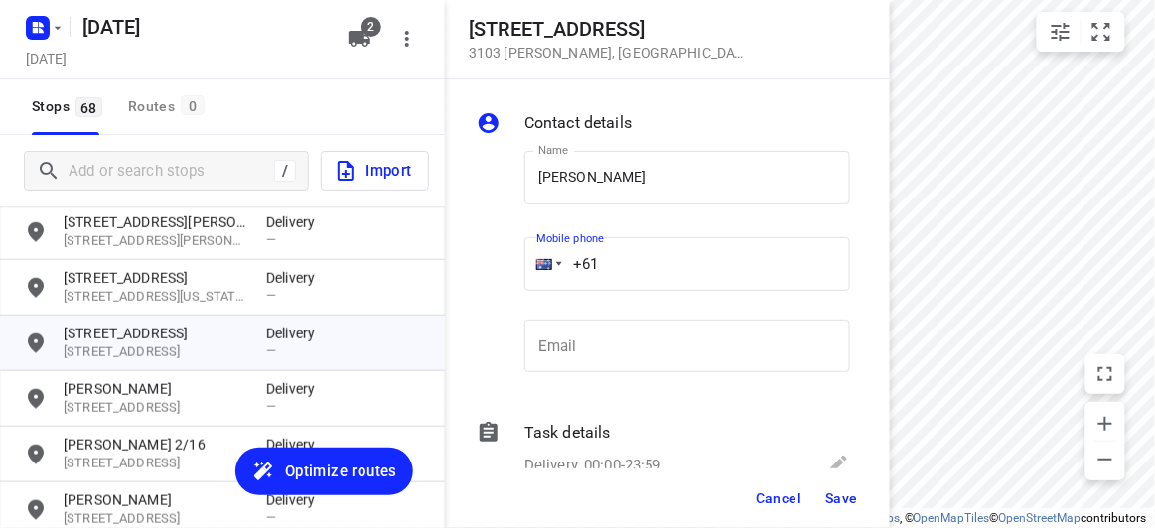
drag, startPoint x: 623, startPoint y: 268, endPoint x: 463, endPoint y: 281, distance: 160.4
click at [476, 277] on div "Name [PERSON_NAME] Name Mobile phone +61 ​ Email Email" at bounding box center [663, 266] width 381 height 262
paste input "tel"
paste input "0404830055"
drag, startPoint x: 694, startPoint y: 296, endPoint x: 652, endPoint y: 288, distance: 42.5
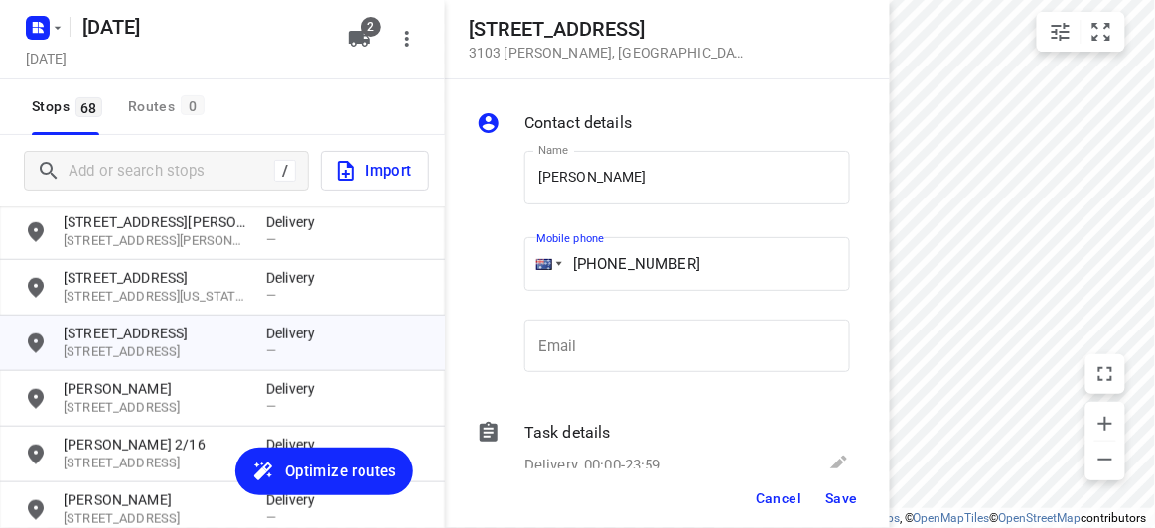
click at [693, 297] on p "​" at bounding box center [687, 301] width 326 height 13
drag, startPoint x: 642, startPoint y: 279, endPoint x: 608, endPoint y: 266, distance: 37.1
click at [639, 278] on input "[PHONE_NUMBER]" at bounding box center [687, 264] width 326 height 54
click at [607, 264] on input "[PHONE_NUMBER]" at bounding box center [687, 264] width 326 height 54
type input "[PHONE_NUMBER]"
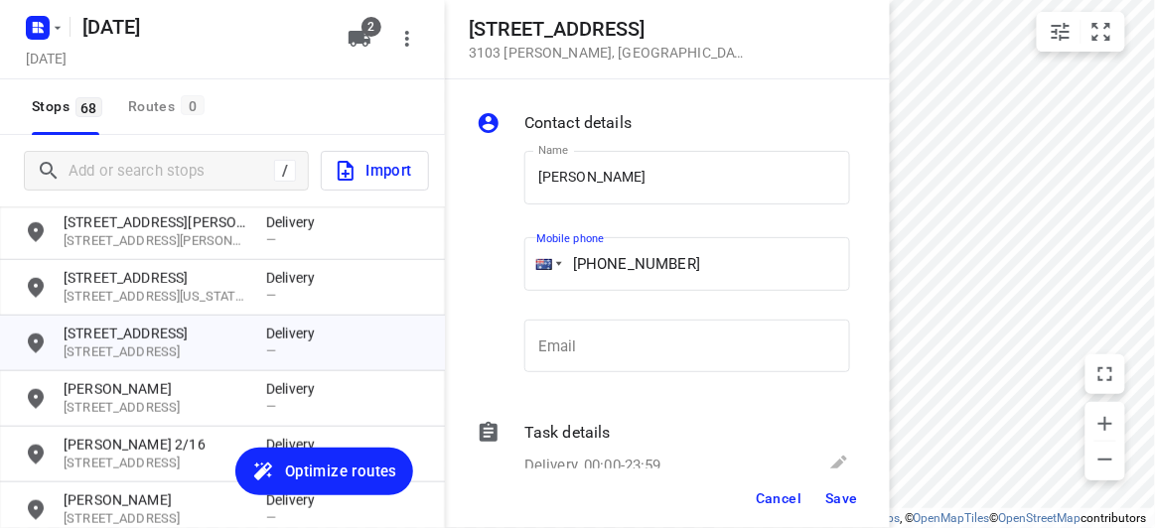
click at [837, 495] on span "Save" at bounding box center [841, 499] width 33 height 16
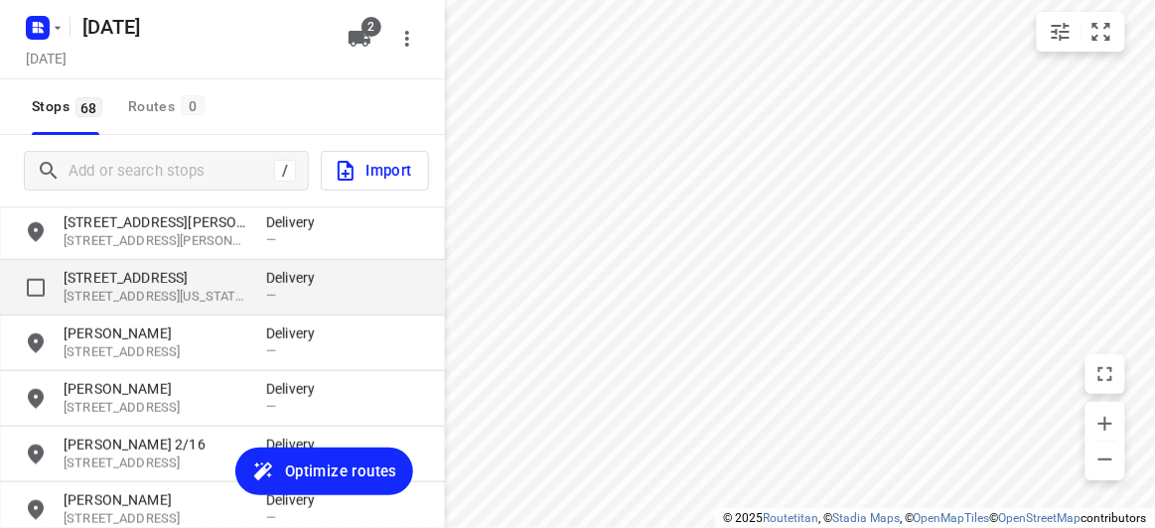
click at [108, 283] on p "[STREET_ADDRESS]" at bounding box center [155, 278] width 183 height 20
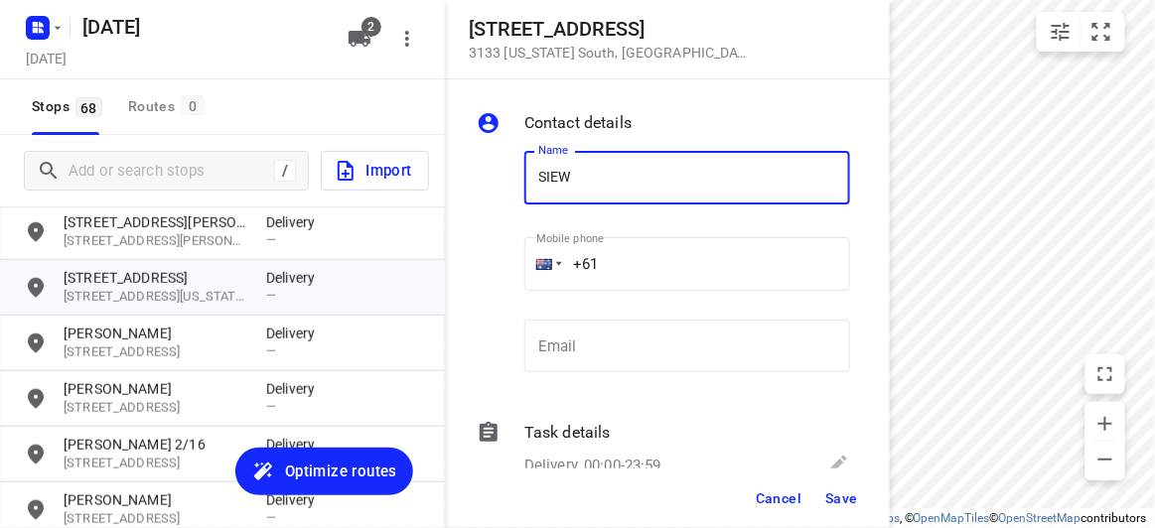
type input "[PERSON_NAME]"
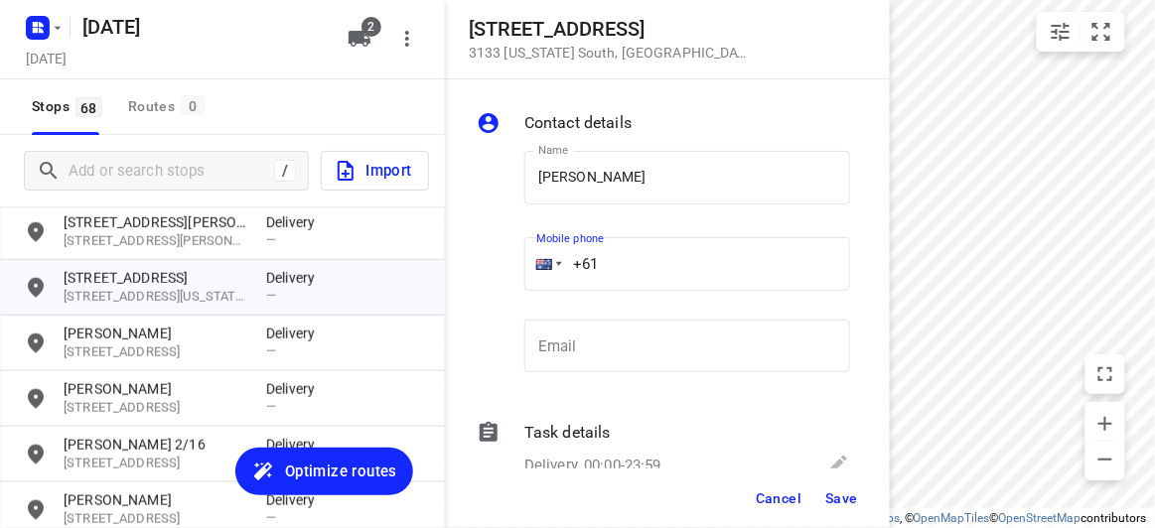
click at [628, 272] on input "+61" at bounding box center [687, 264] width 326 height 54
paste input "0430012265"
click at [667, 292] on div "Mobile phone [PHONE_NUMBER] ​" at bounding box center [687, 267] width 326 height 79
click at [609, 250] on input "[PHONE_NUMBER]" at bounding box center [687, 264] width 326 height 54
type input "[PHONE_NUMBER]"
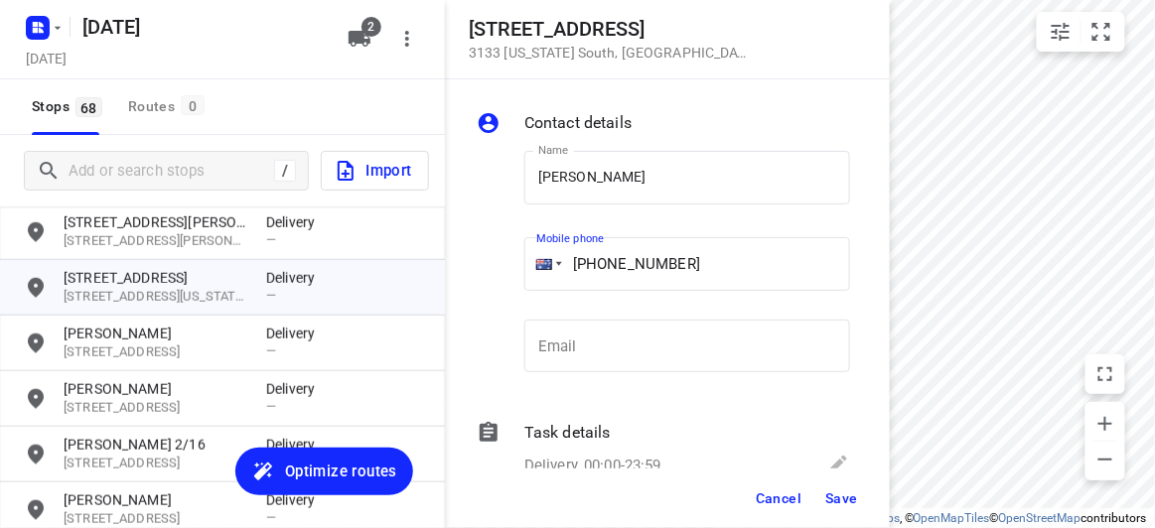
click at [849, 499] on span "Save" at bounding box center [841, 499] width 33 height 16
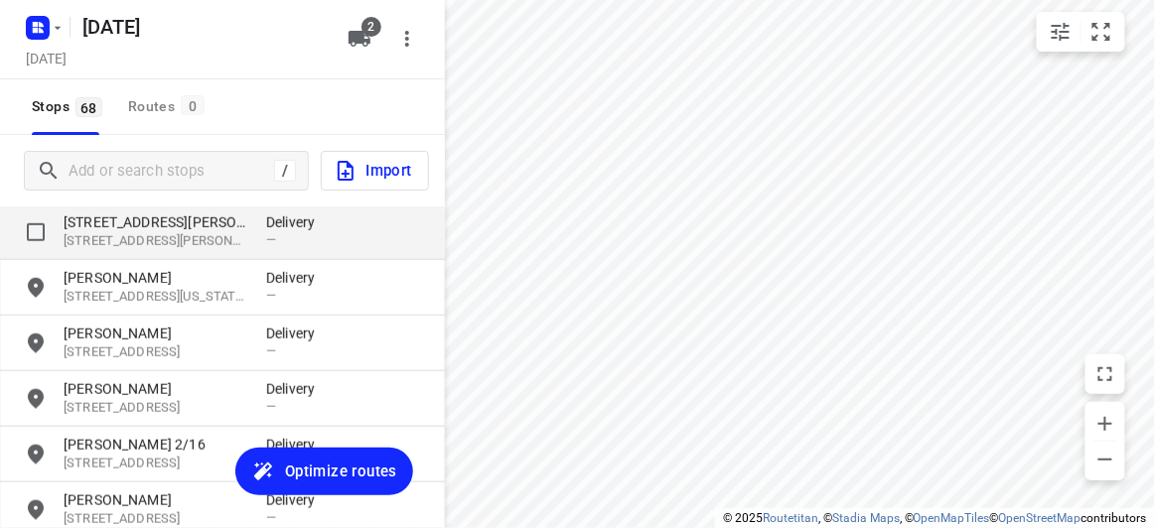
click at [97, 249] on p "[STREET_ADDRESS][PERSON_NAME]" at bounding box center [155, 241] width 183 height 19
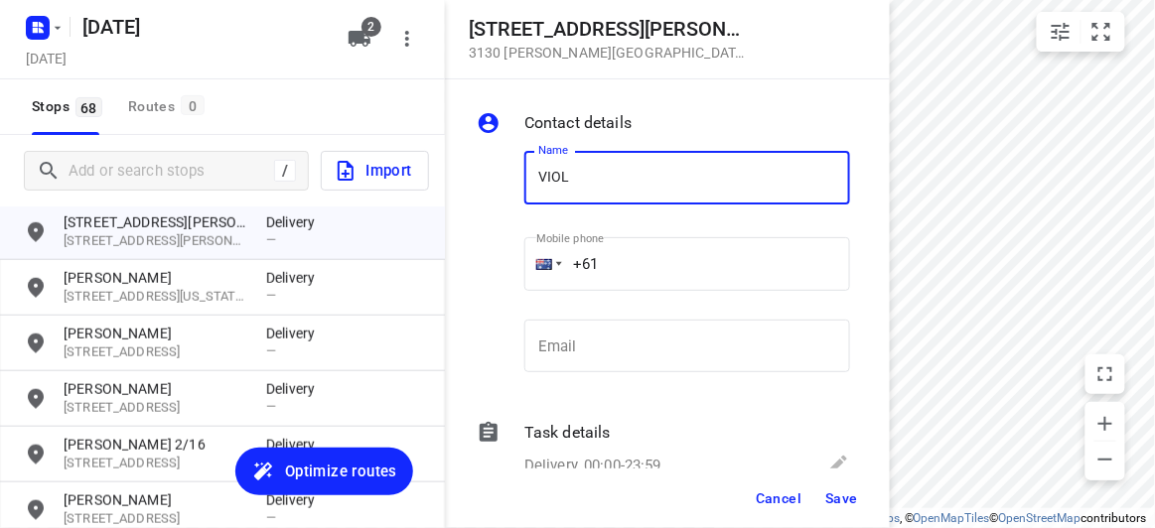
type input "[PERSON_NAME]"
click at [636, 296] on p "​" at bounding box center [687, 301] width 326 height 13
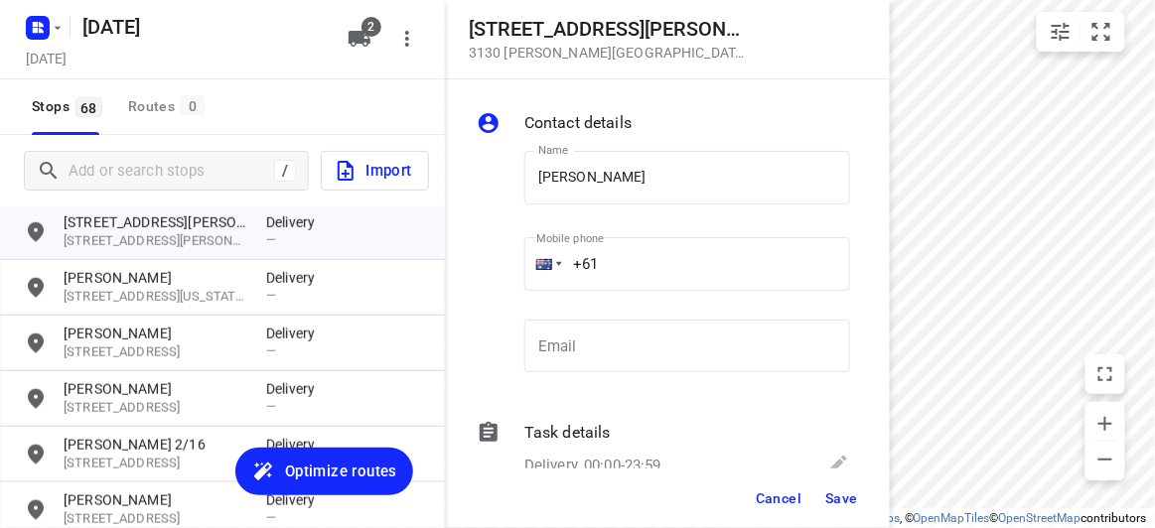
click at [632, 274] on input "+61" at bounding box center [687, 264] width 326 height 54
paste input "433572222"
type input "[PHONE_NUMBER]"
click at [849, 501] on span "Save" at bounding box center [841, 499] width 33 height 16
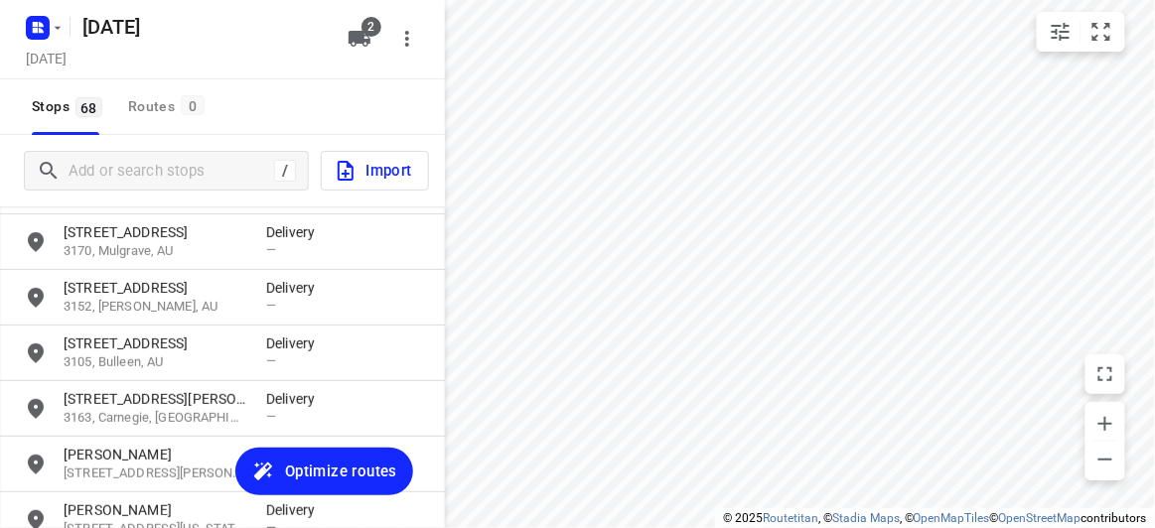
scroll to position [159, 0]
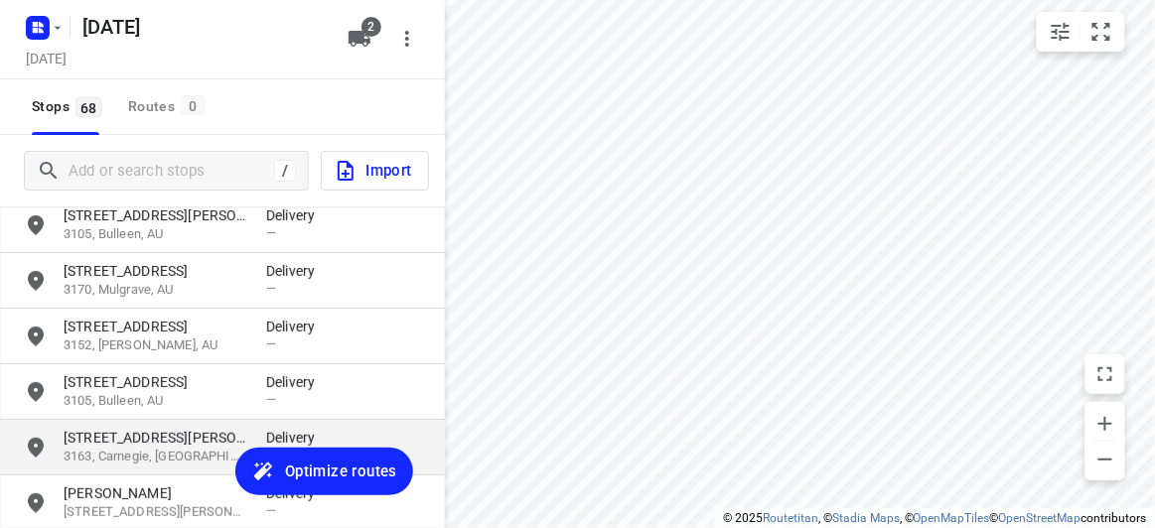
click at [127, 417] on div "Added stops (68) [STREET_ADDRESS] Delivery — [STREET_ADDRESS] Delivery — [STREE…" at bounding box center [222, 386] width 445 height 359
click at [122, 434] on p "[STREET_ADDRESS][PERSON_NAME]" at bounding box center [155, 438] width 183 height 20
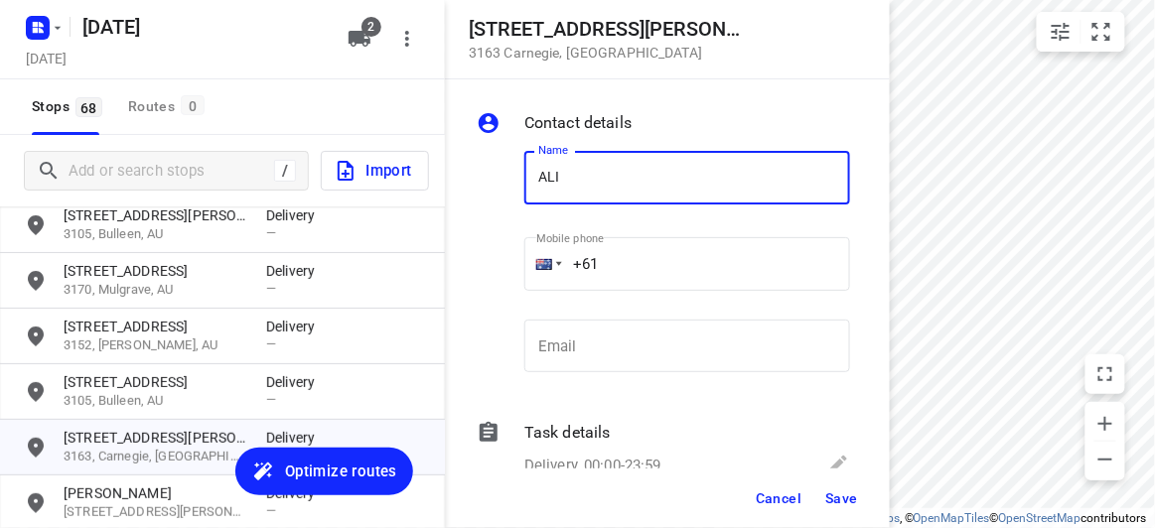
type input "[PERSON_NAME]"
click at [620, 252] on input "+61" at bounding box center [687, 264] width 326 height 54
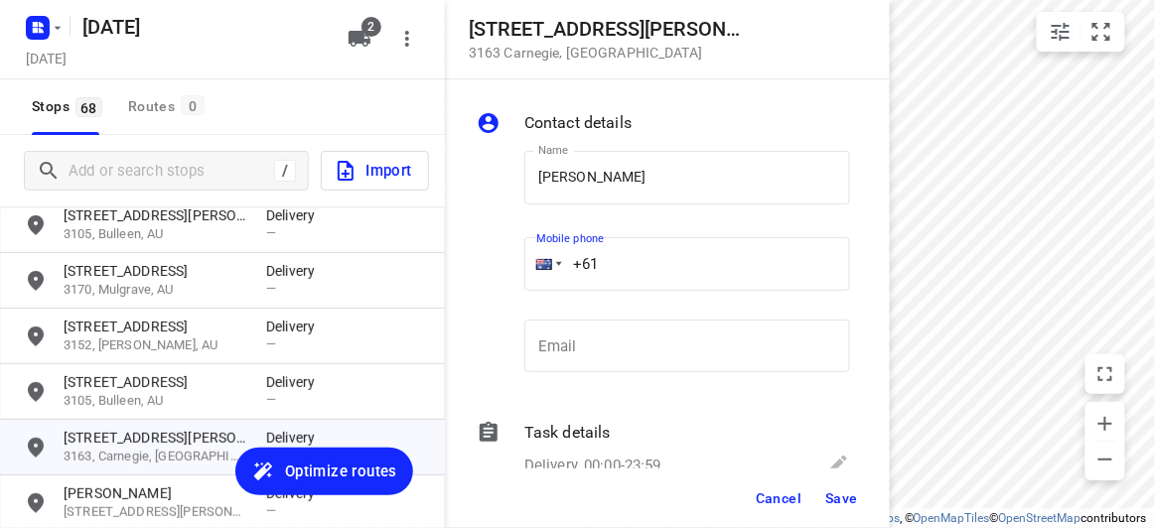
paste input "422791989"
type input "[PHONE_NUMBER]"
click at [838, 501] on span "Save" at bounding box center [841, 499] width 33 height 16
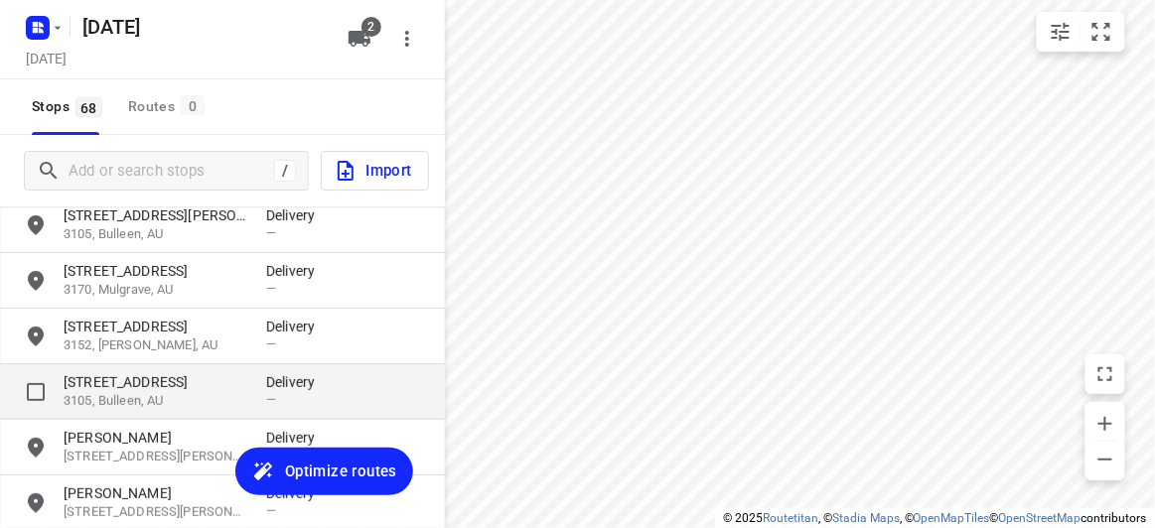
click at [111, 410] on div "[STREET_ADDRESS] Delivery —" at bounding box center [222, 392] width 445 height 56
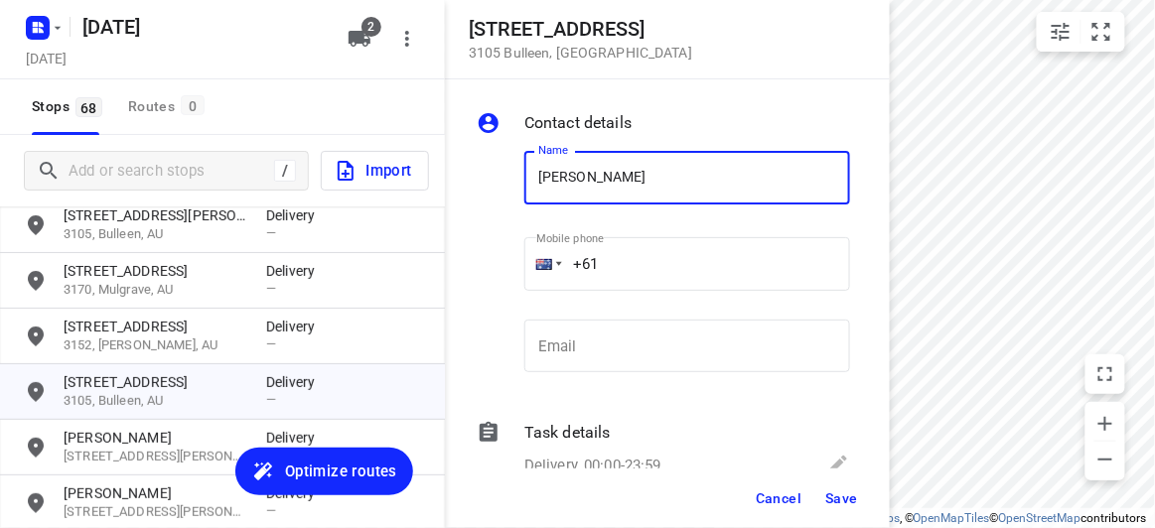
type input "[PERSON_NAME]"
click at [622, 291] on div "Mobile phone +61 ​" at bounding box center [687, 267] width 326 height 79
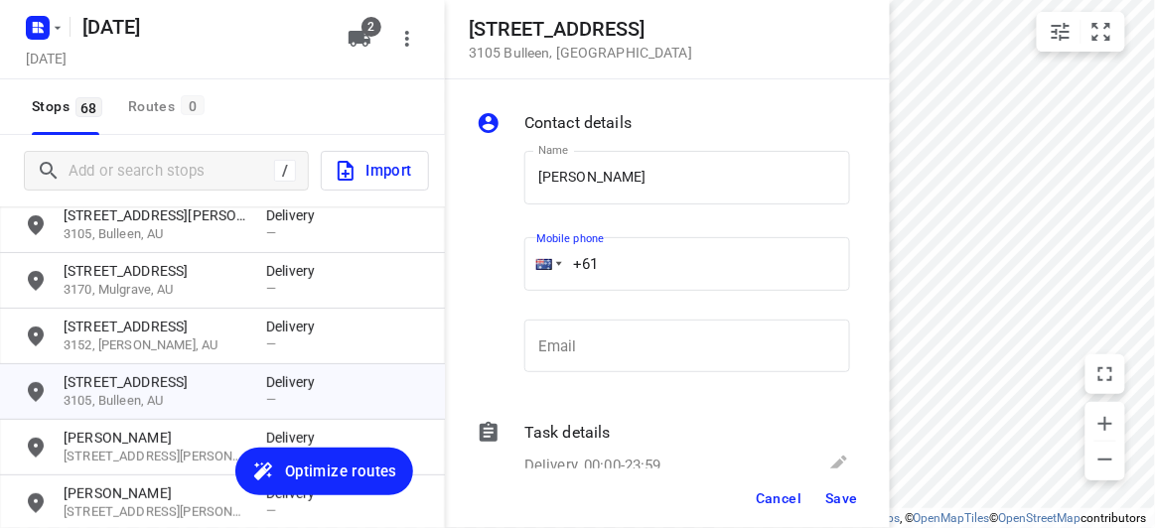
paste input "423810764"
type input "[PHONE_NUMBER]"
click at [830, 507] on button "Save" at bounding box center [841, 499] width 49 height 36
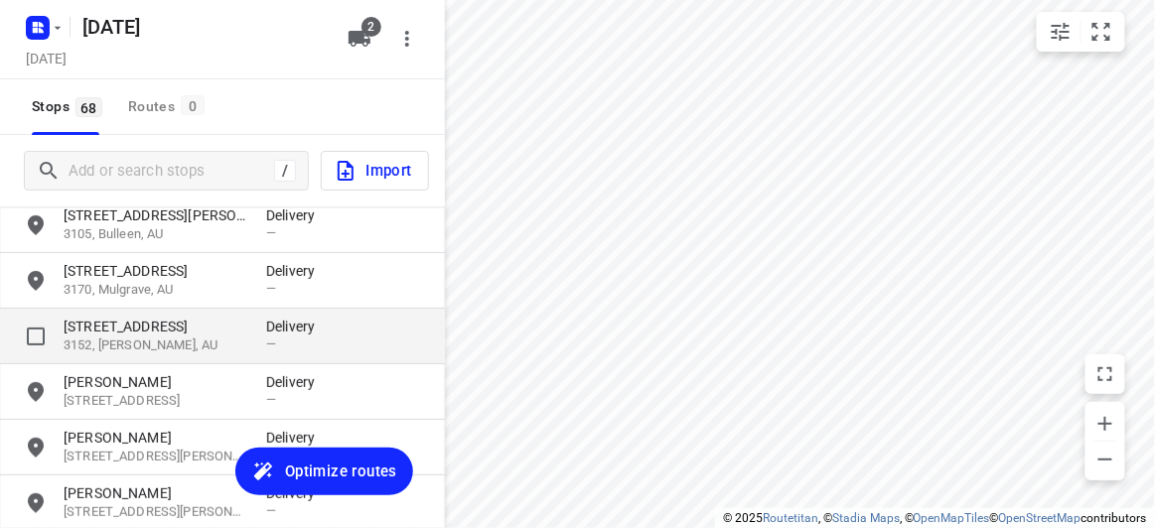
click at [105, 334] on p "[STREET_ADDRESS]" at bounding box center [155, 327] width 183 height 20
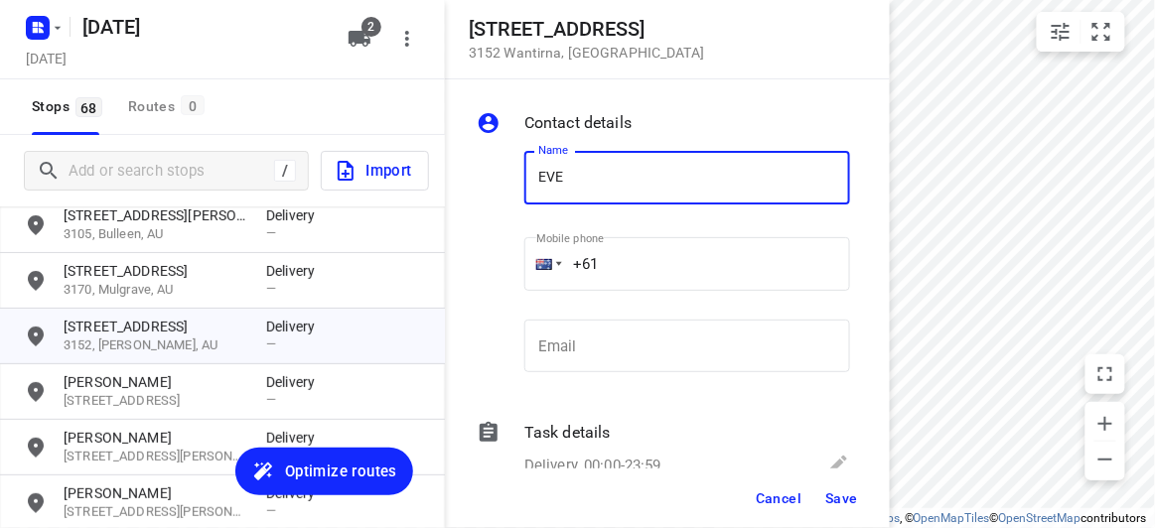
type input "[PERSON_NAME]"
click at [616, 260] on input "+61" at bounding box center [687, 264] width 326 height 54
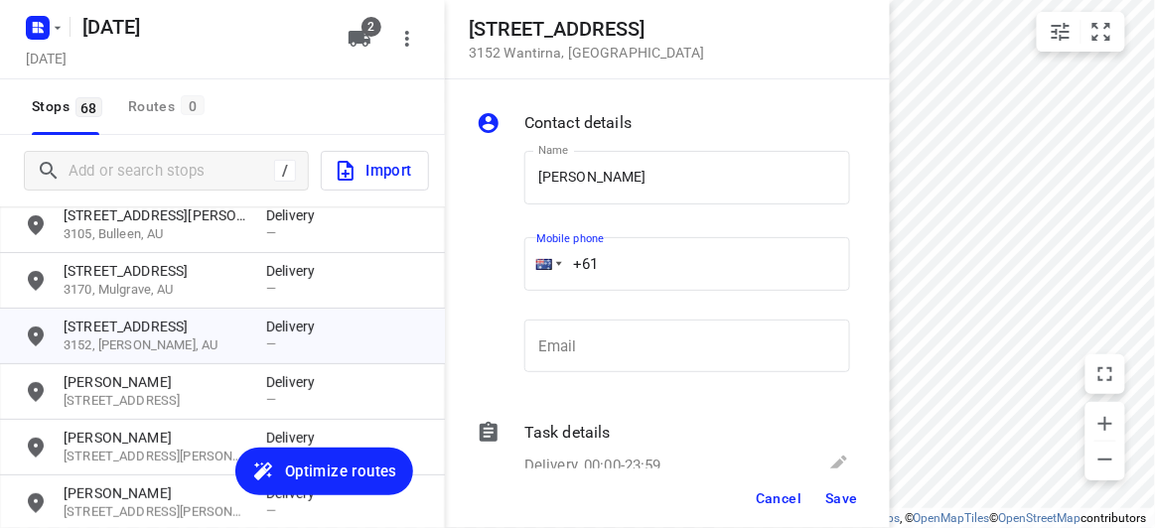
paste input "431546925"
type input "[PHONE_NUMBER]"
click at [851, 488] on button "Save" at bounding box center [841, 499] width 49 height 36
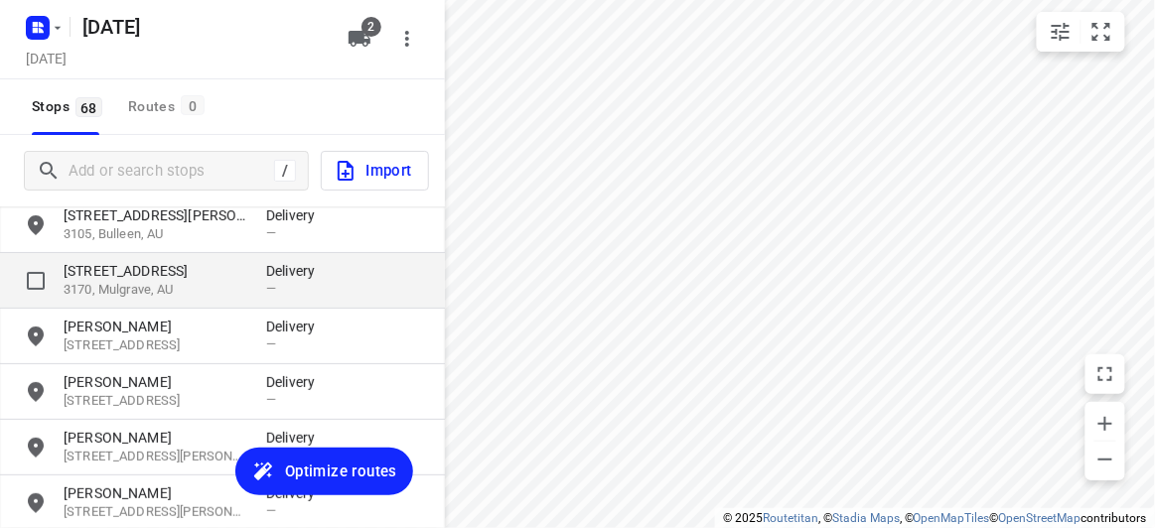
click at [85, 277] on p "[STREET_ADDRESS]" at bounding box center [155, 271] width 183 height 20
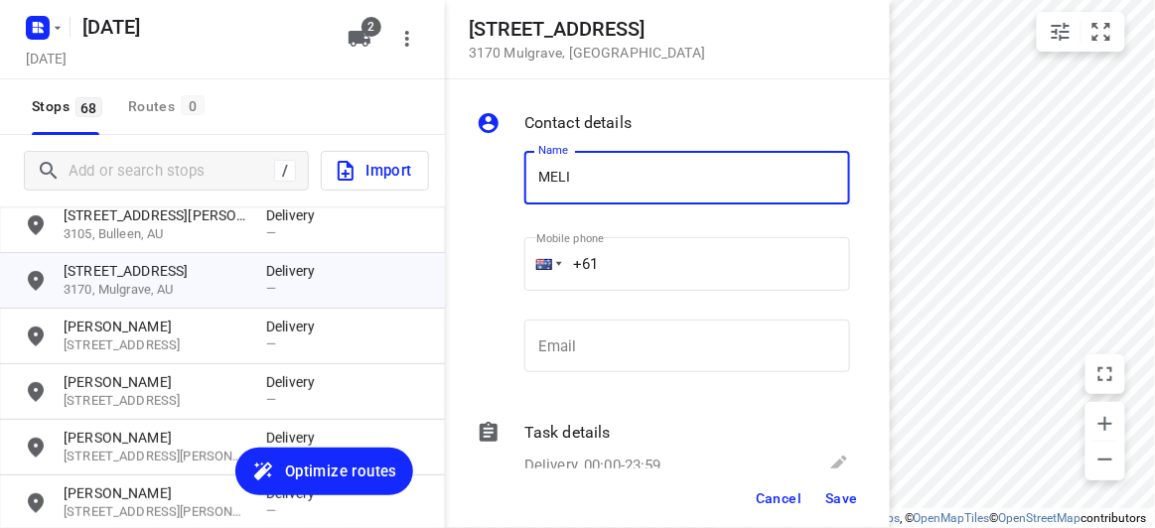
type input "[PERSON_NAME]"
click at [606, 257] on input "+61" at bounding box center [687, 264] width 326 height 54
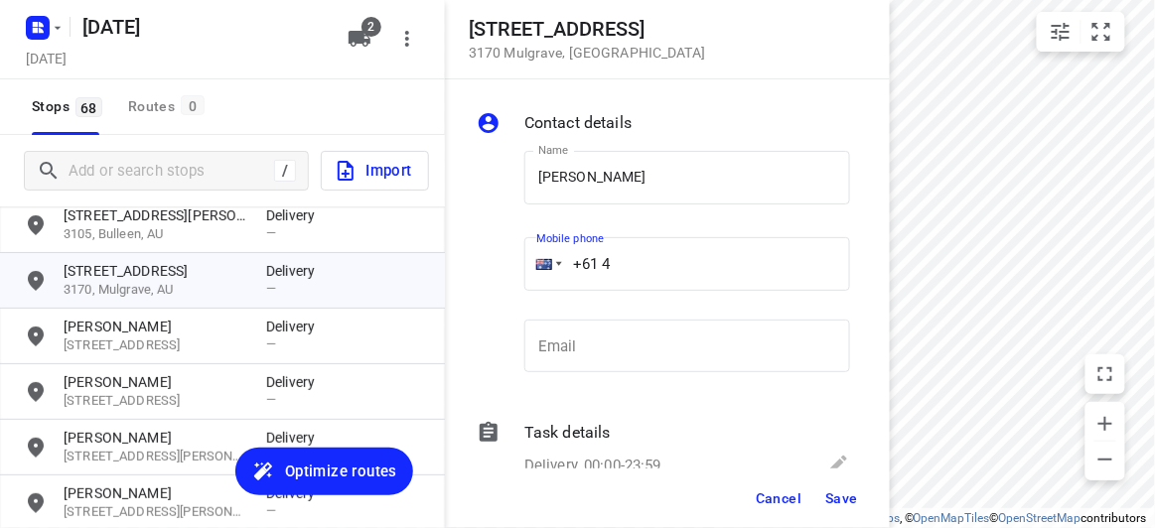
paste input "34851126"
type input "[PHONE_NUMBER]"
click at [860, 495] on button "Save" at bounding box center [841, 499] width 49 height 36
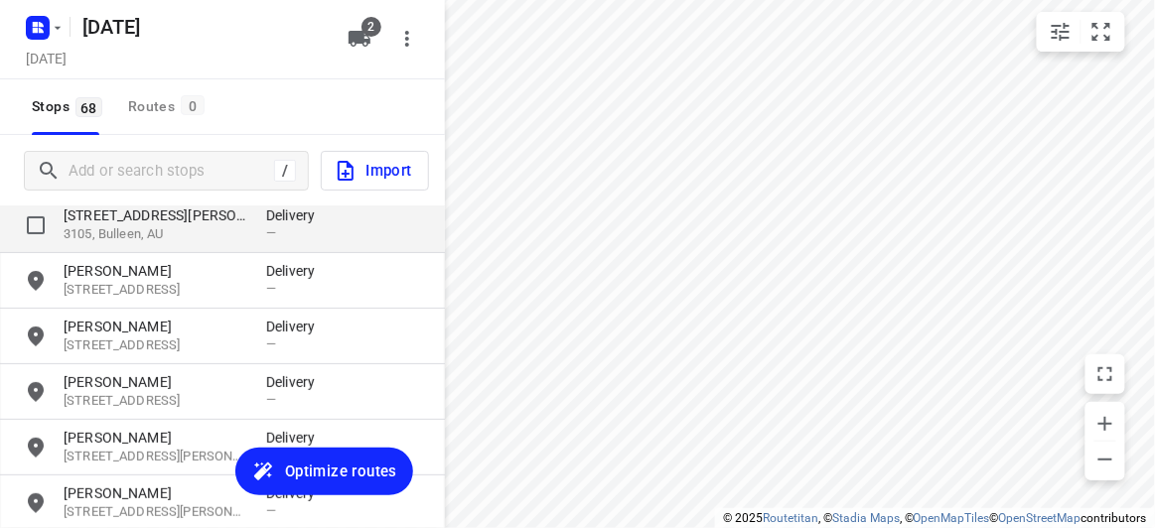
click at [92, 238] on p "3105, Bulleen, AU" at bounding box center [155, 234] width 183 height 19
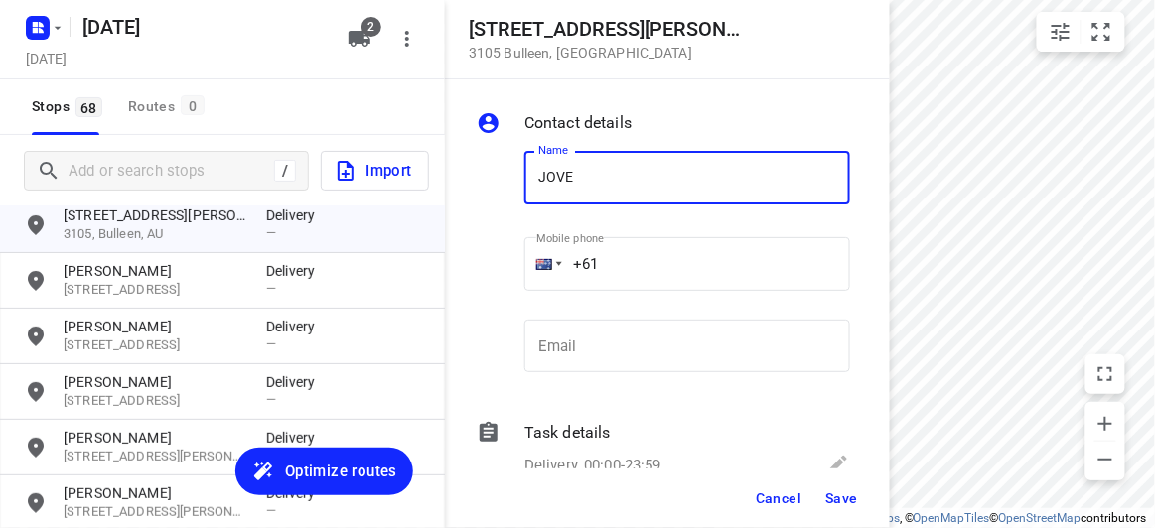
click at [592, 161] on input "JOVE" at bounding box center [687, 178] width 326 height 54
type input "[PERSON_NAME]"
click at [640, 252] on input "+61" at bounding box center [687, 264] width 326 height 54
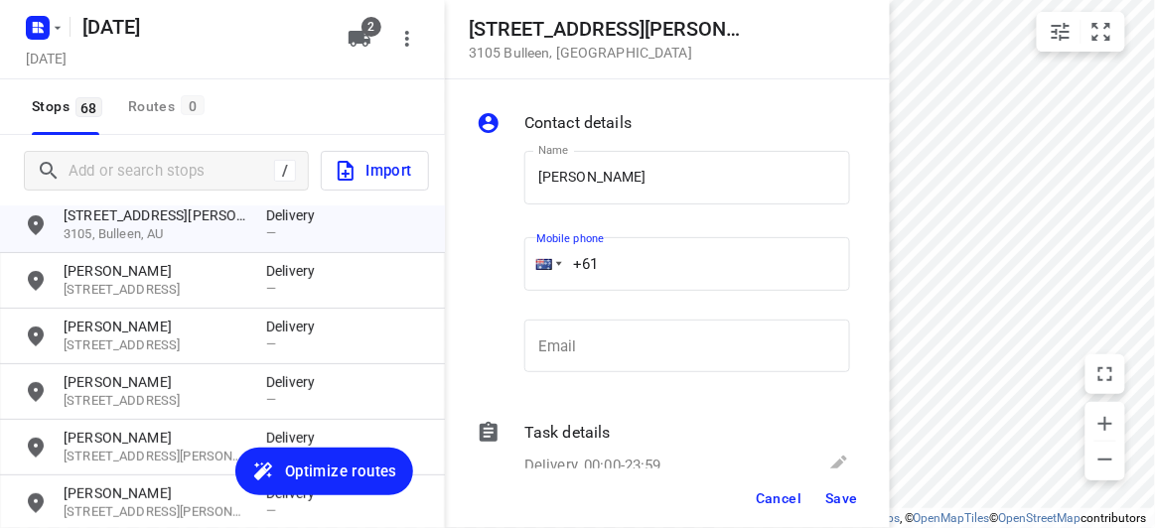
paste input "424911200"
type input "[PHONE_NUMBER]"
click at [842, 501] on span "Save" at bounding box center [841, 499] width 33 height 16
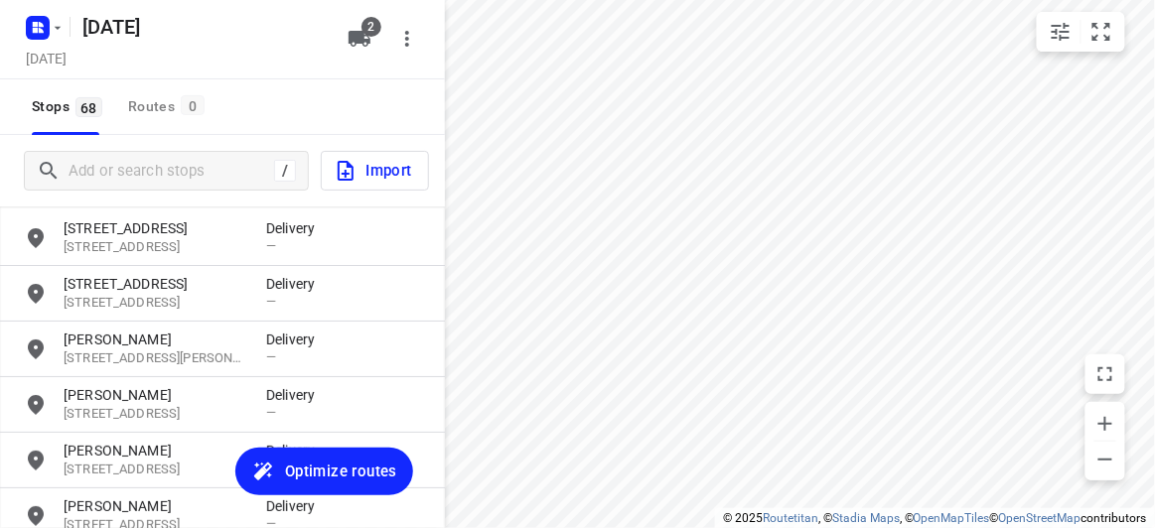
scroll to position [0, 0]
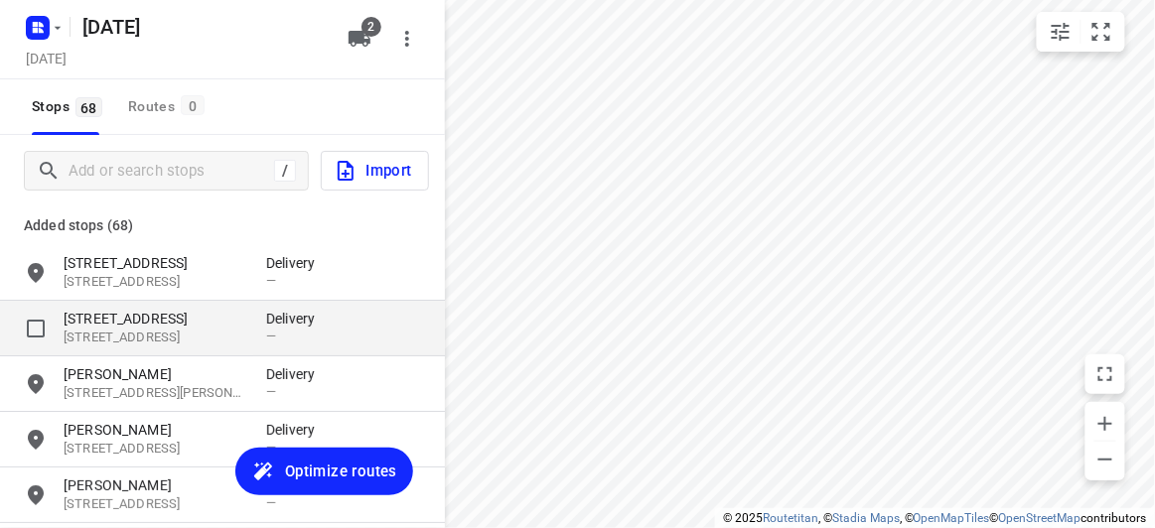
click at [84, 311] on p "[STREET_ADDRESS]" at bounding box center [155, 319] width 183 height 20
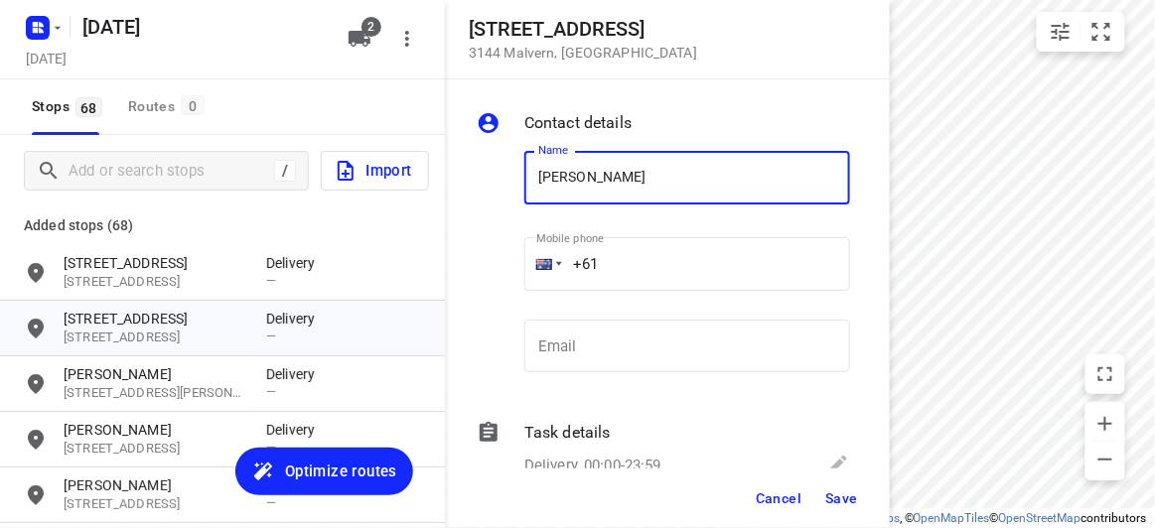
type input "[PERSON_NAME]"
click at [645, 260] on input "+61" at bounding box center [687, 264] width 326 height 54
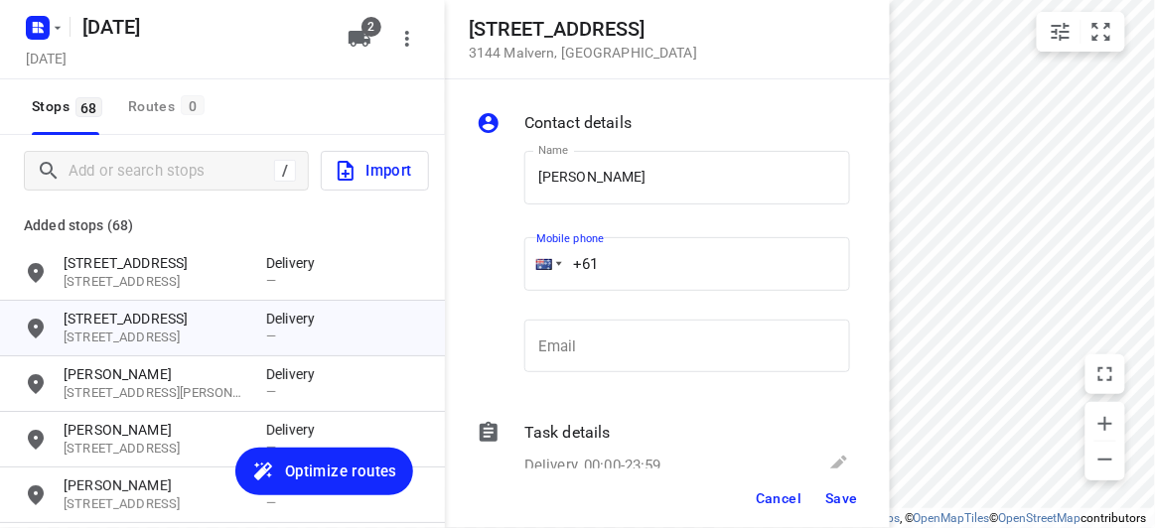
paste input "451175117"
type input "[PHONE_NUMBER]"
click at [853, 513] on button "Save" at bounding box center [841, 499] width 49 height 36
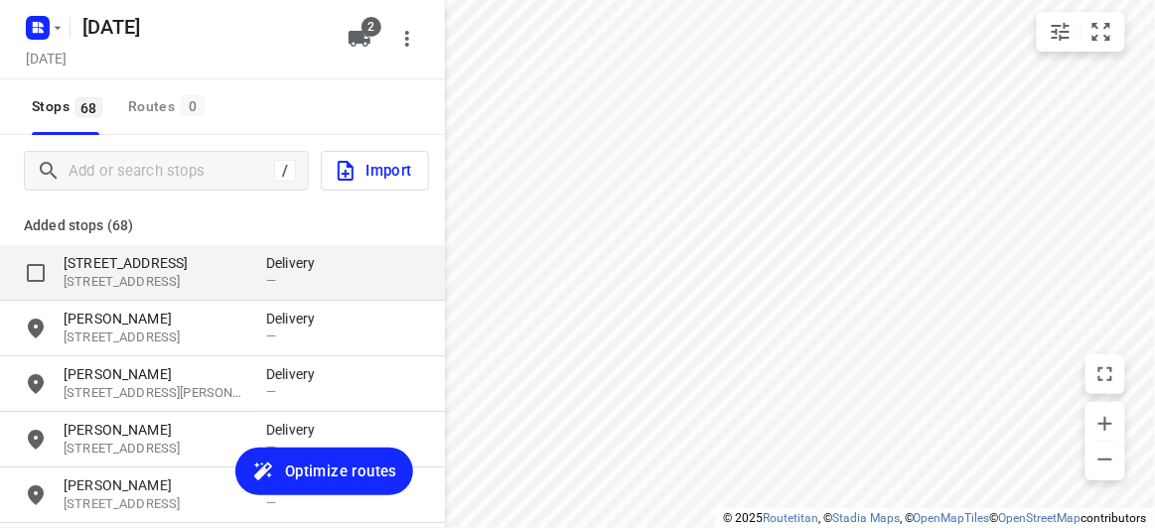
click at [241, 284] on p "[STREET_ADDRESS]" at bounding box center [155, 282] width 183 height 19
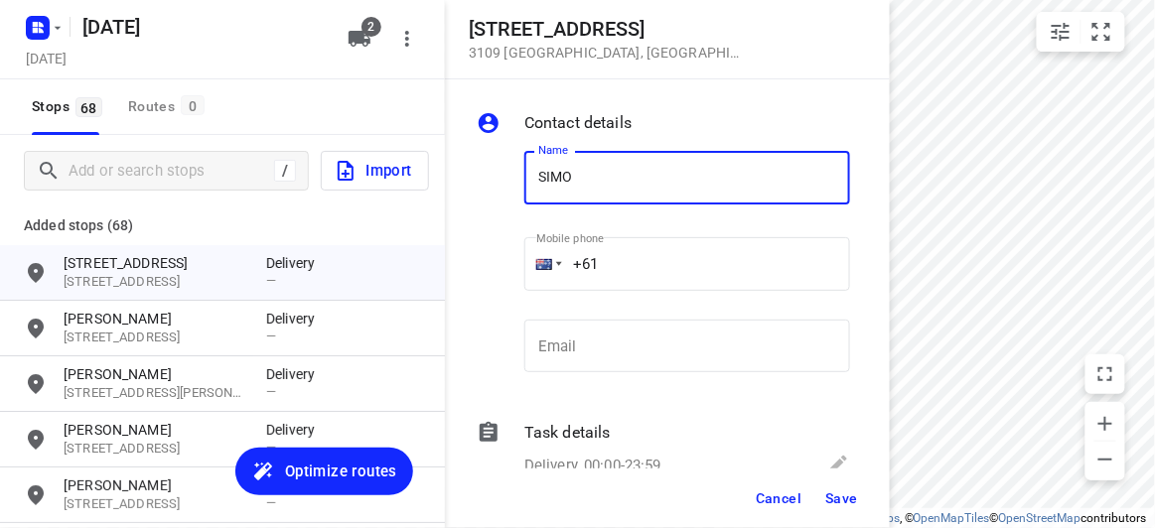
type input "[PERSON_NAME] 3/152"
click at [627, 262] on input "+61" at bounding box center [687, 264] width 326 height 54
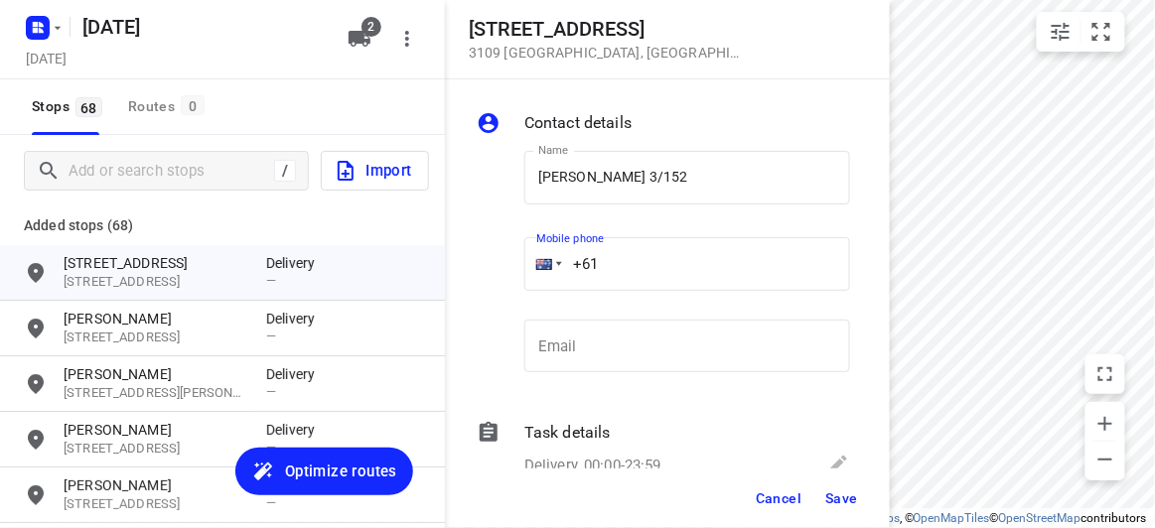
paste input "0433799992"
click at [611, 266] on input "[PHONE_NUMBER]" at bounding box center [687, 264] width 326 height 54
click at [613, 266] on input "[PHONE_NUMBER]" at bounding box center [687, 264] width 326 height 54
type input "[PHONE_NUMBER]"
click at [855, 480] on div "Cancel Save" at bounding box center [667, 499] width 445 height 60
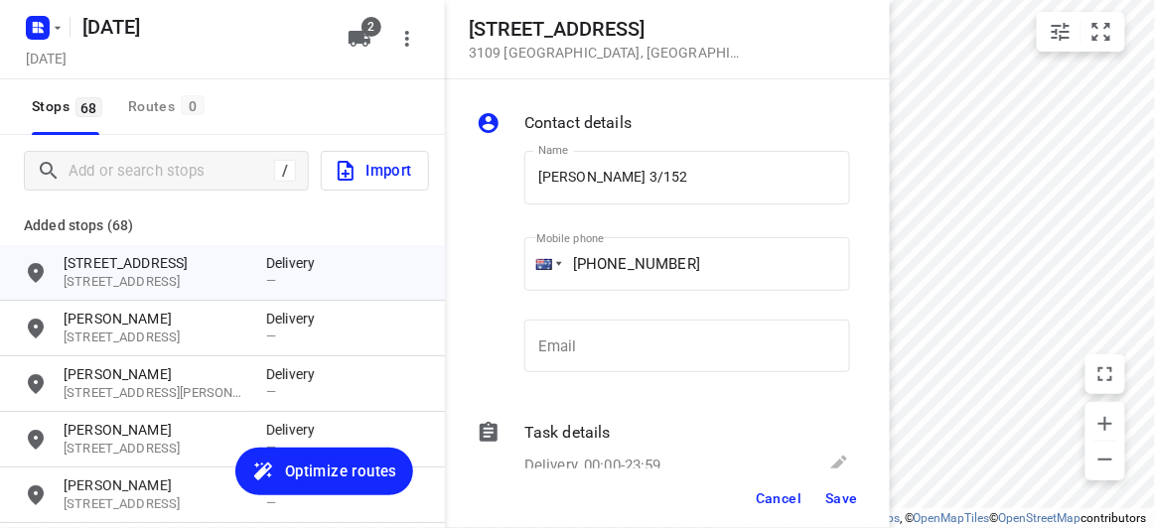
click at [843, 496] on span "Save" at bounding box center [841, 499] width 33 height 16
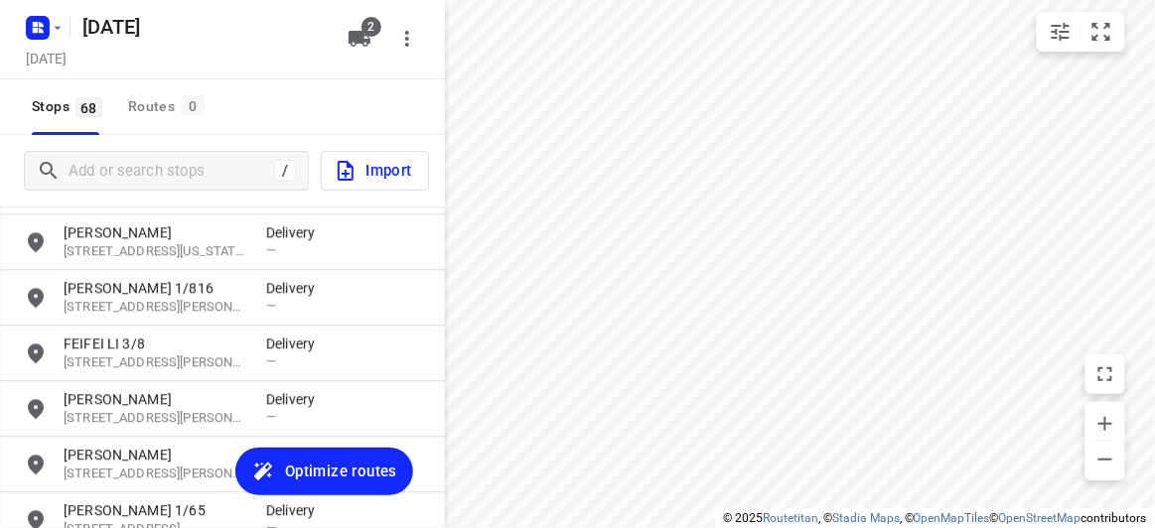
scroll to position [3590, 0]
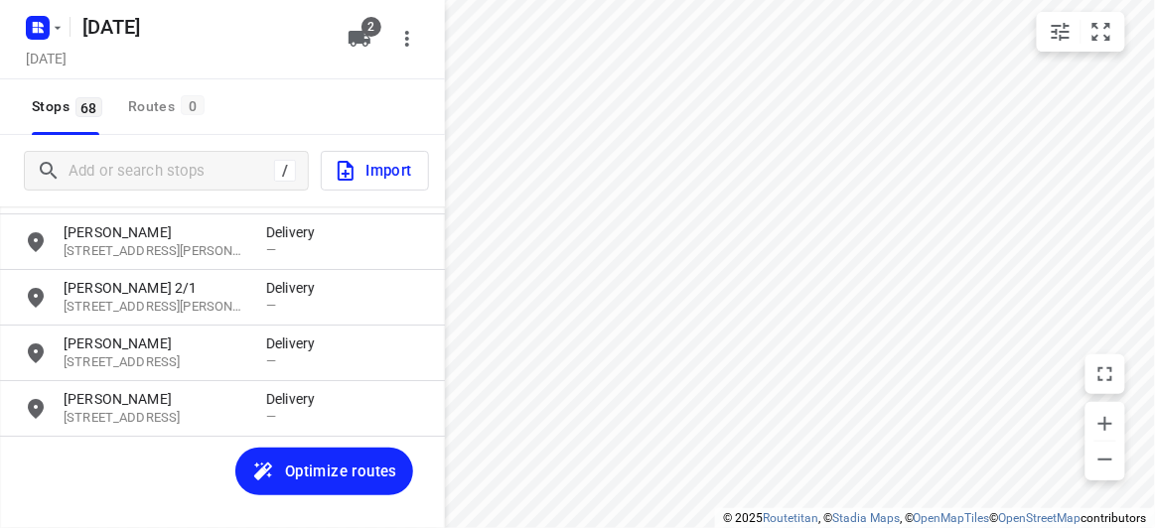
click at [328, 466] on span "Optimize routes" at bounding box center [341, 472] width 112 height 26
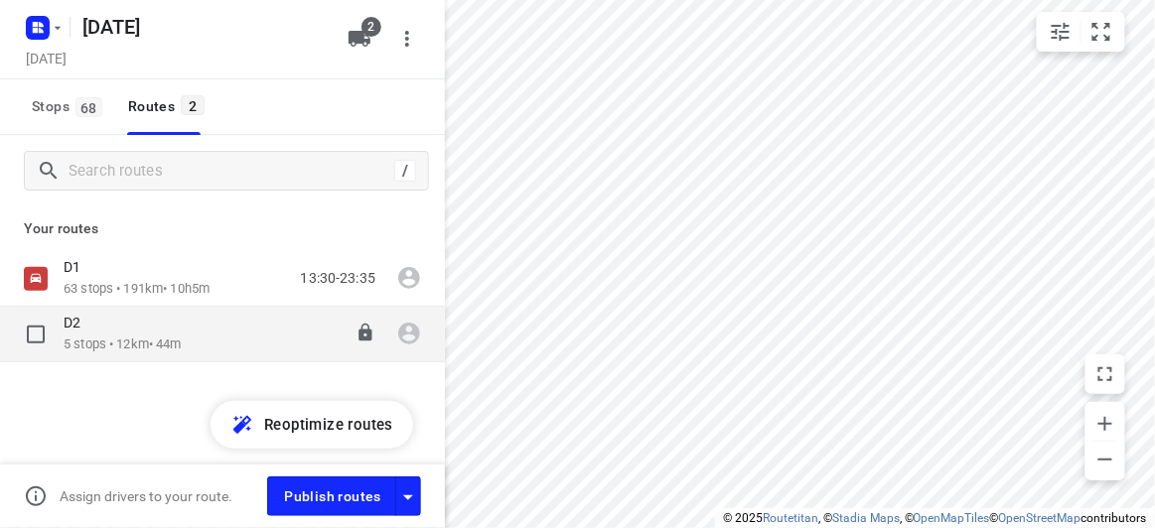
click at [136, 326] on div "D2" at bounding box center [123, 325] width 118 height 22
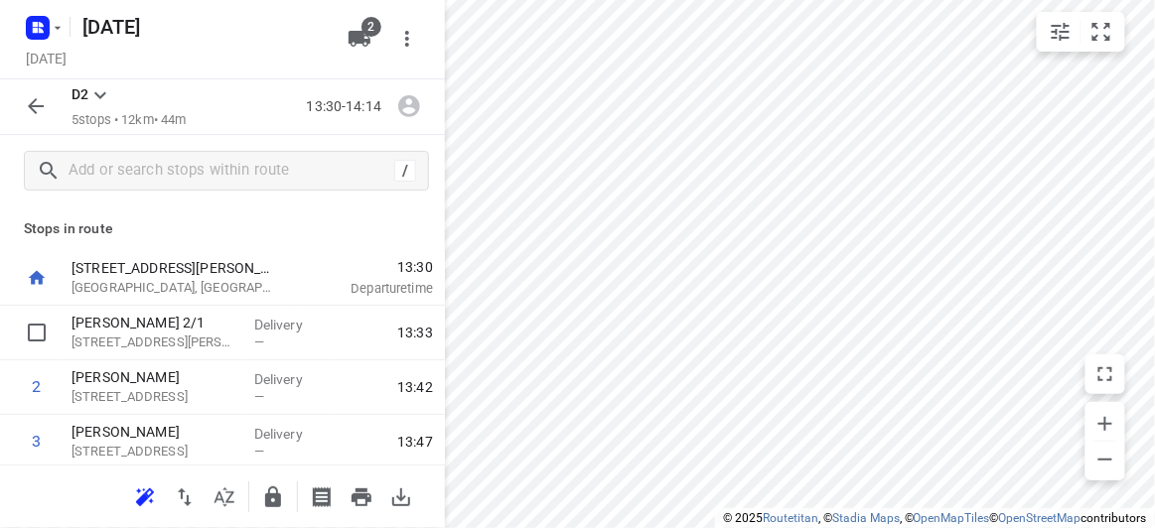
click at [45, 344] on input "checkbox" at bounding box center [37, 333] width 40 height 40
checkbox input "true"
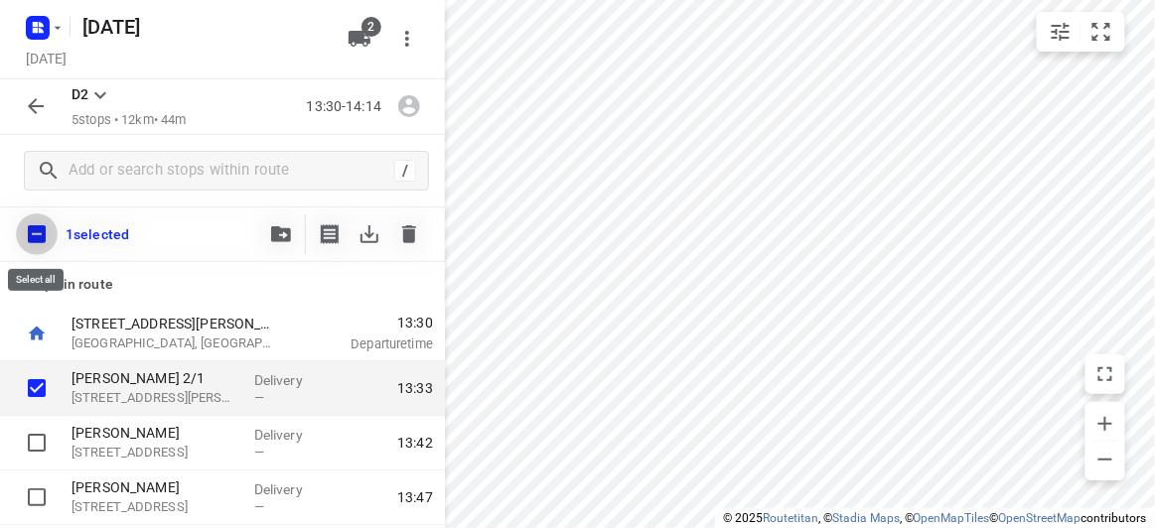
click at [36, 226] on input "checkbox" at bounding box center [37, 234] width 42 height 42
checkbox input "true"
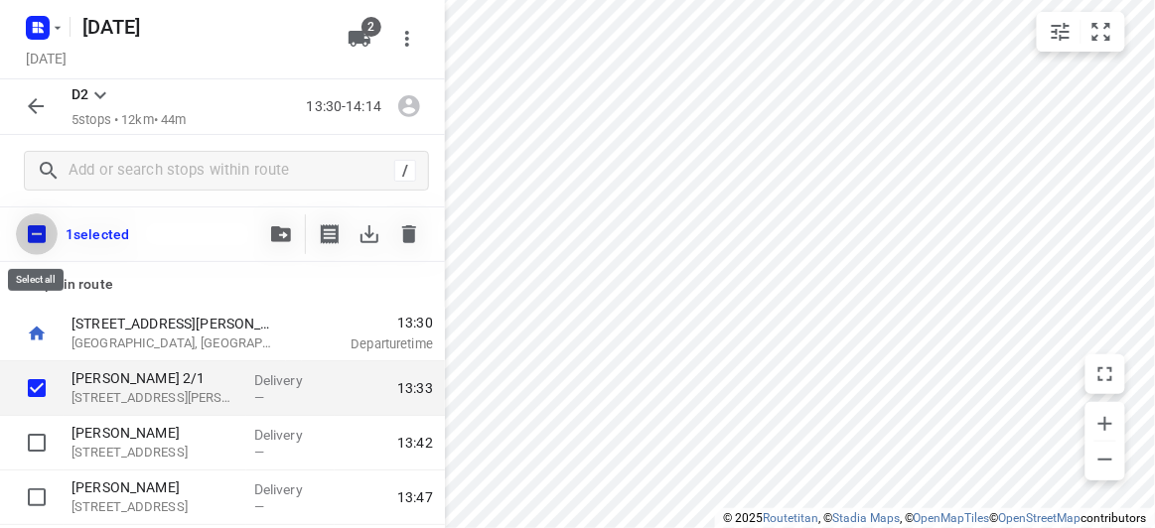
checkbox input "true"
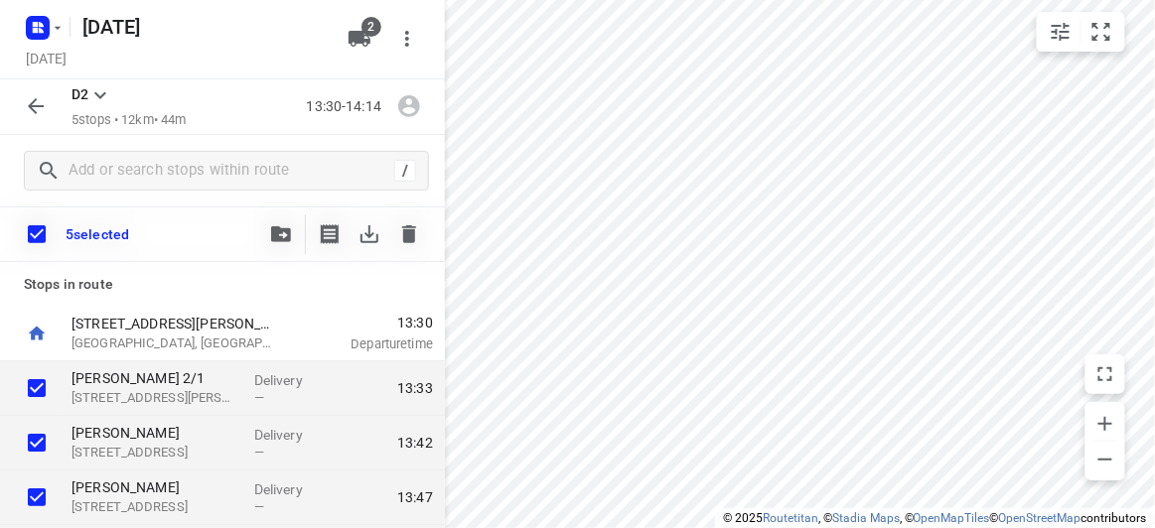
click at [260, 235] on div "5 selected" at bounding box center [222, 235] width 445 height 56
click at [282, 235] on icon "button" at bounding box center [281, 234] width 20 height 16
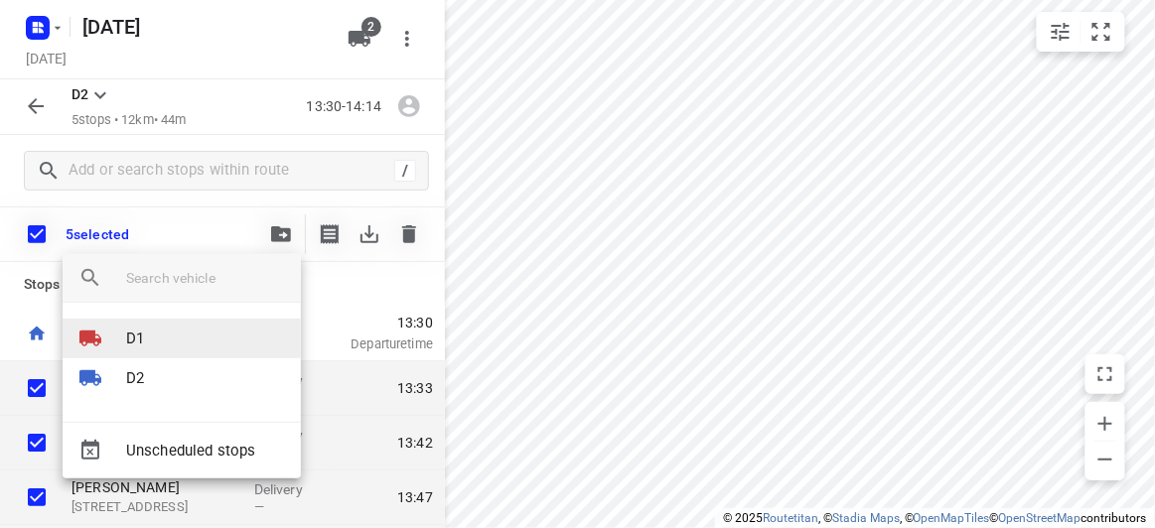
click at [132, 338] on p "D1" at bounding box center [135, 339] width 18 height 23
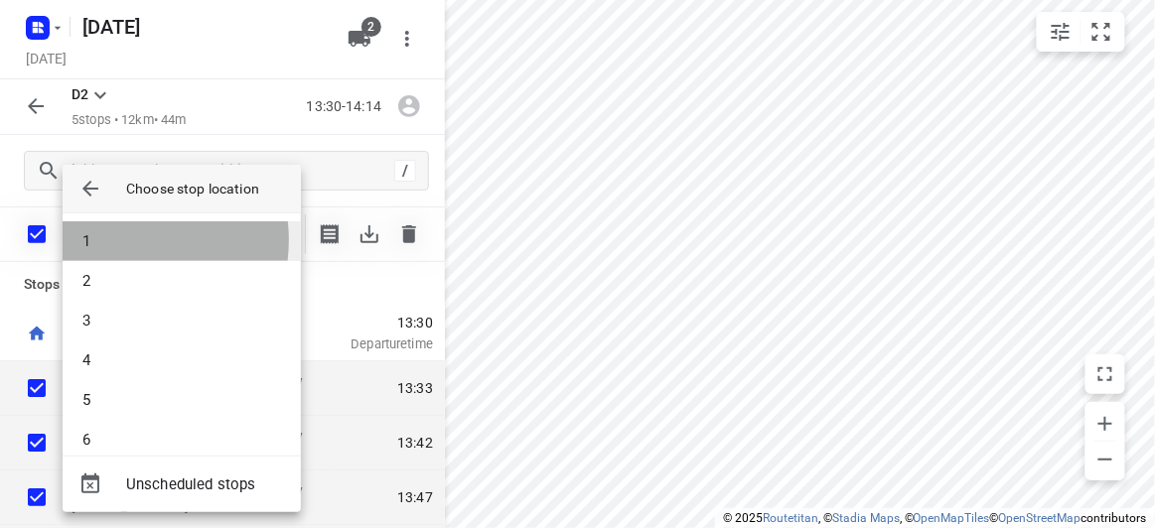
click at [114, 240] on li "1" at bounding box center [182, 241] width 238 height 40
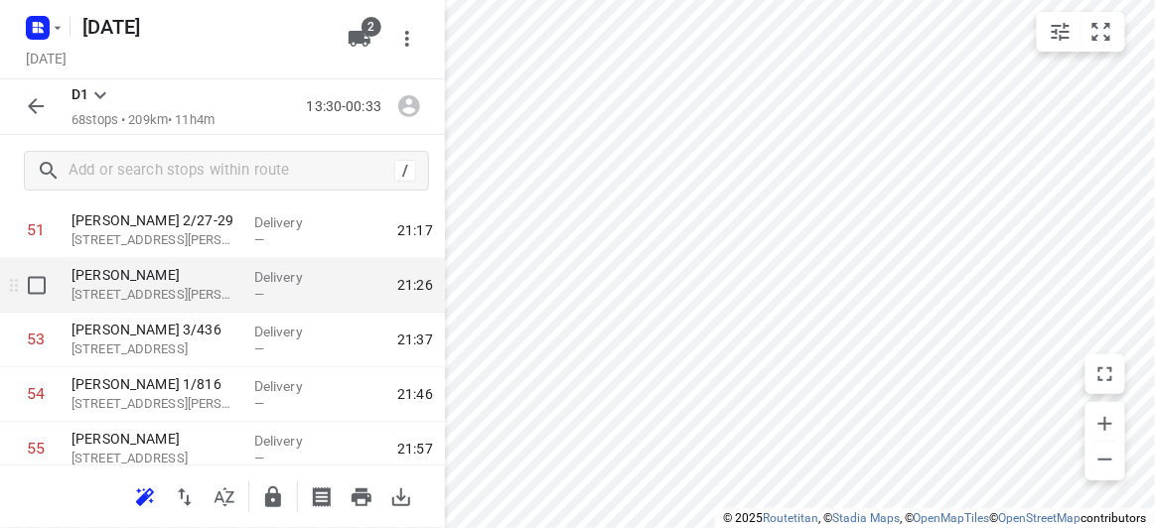
scroll to position [2798, 0]
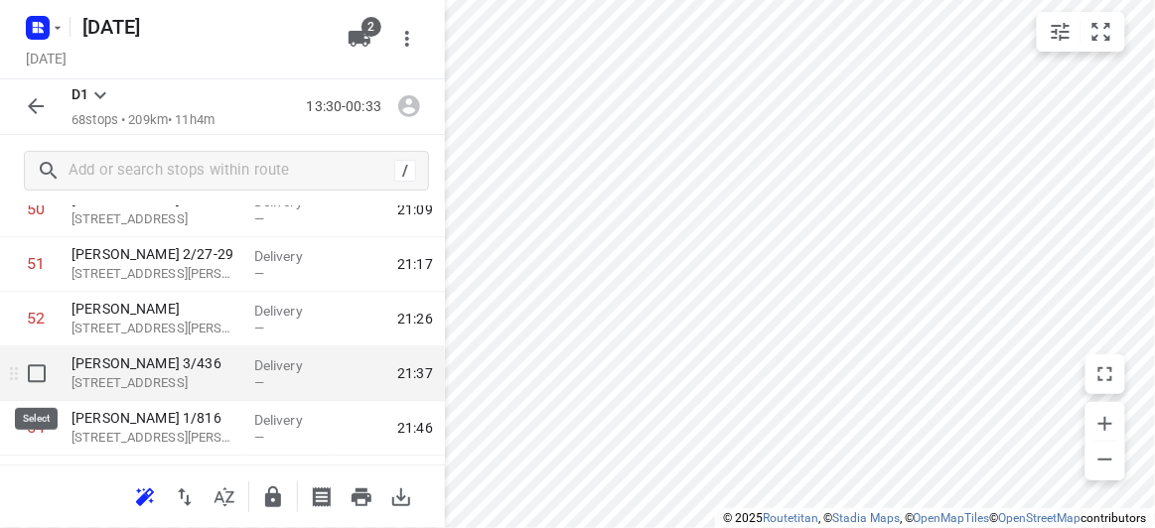
click at [33, 373] on input "checkbox" at bounding box center [37, 374] width 40 height 40
checkbox input "true"
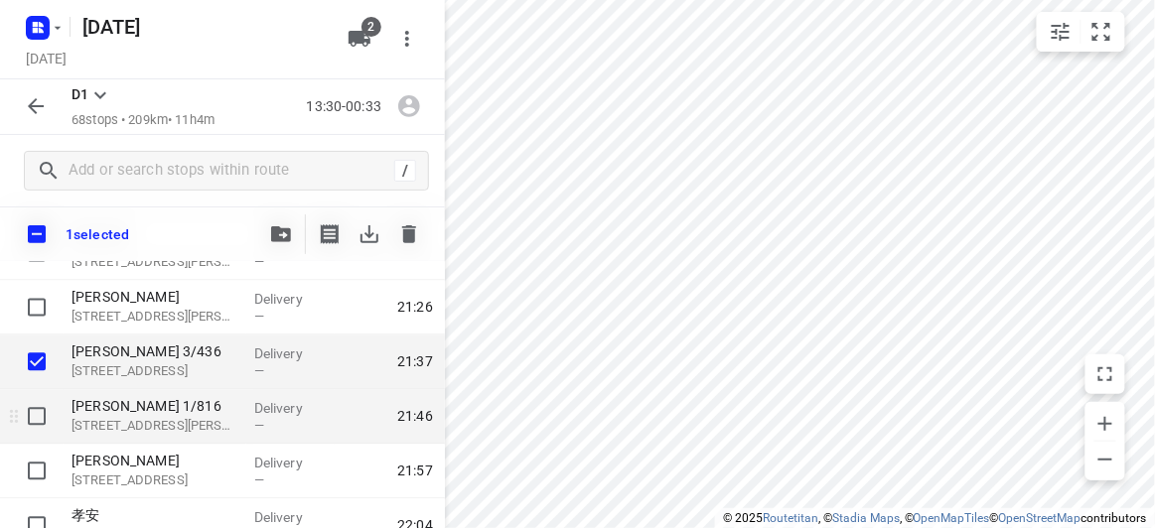
scroll to position [2889, 0]
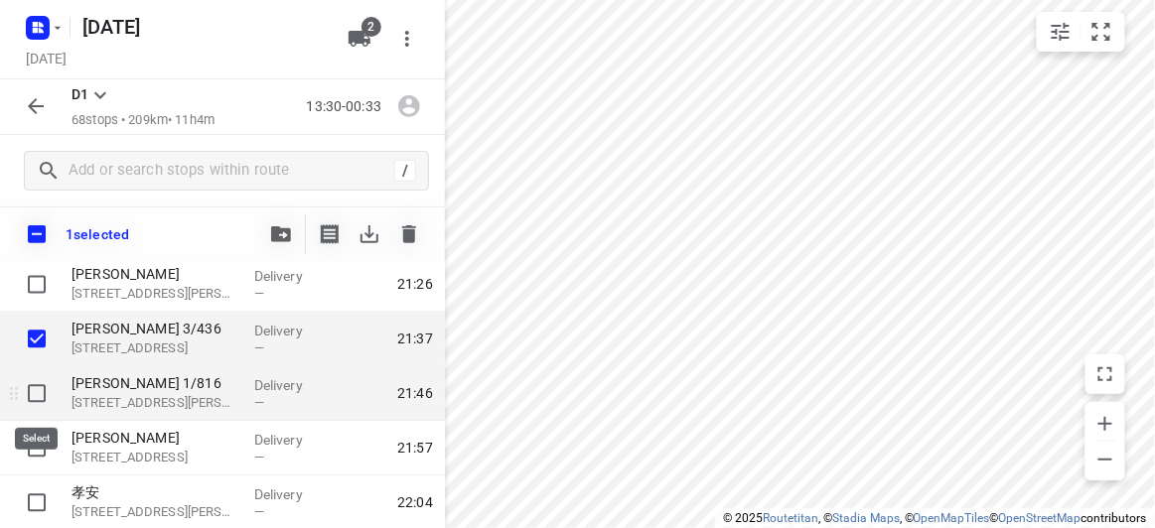
click at [33, 394] on input "checkbox" at bounding box center [37, 394] width 40 height 40
checkbox input "true"
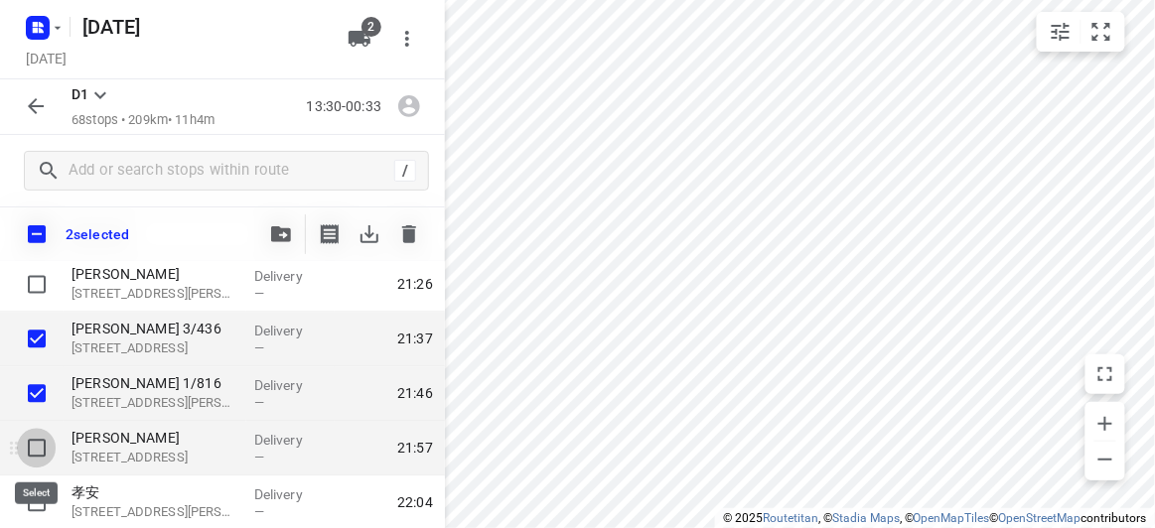
click at [41, 430] on input "checkbox" at bounding box center [37, 449] width 40 height 40
checkbox input "true"
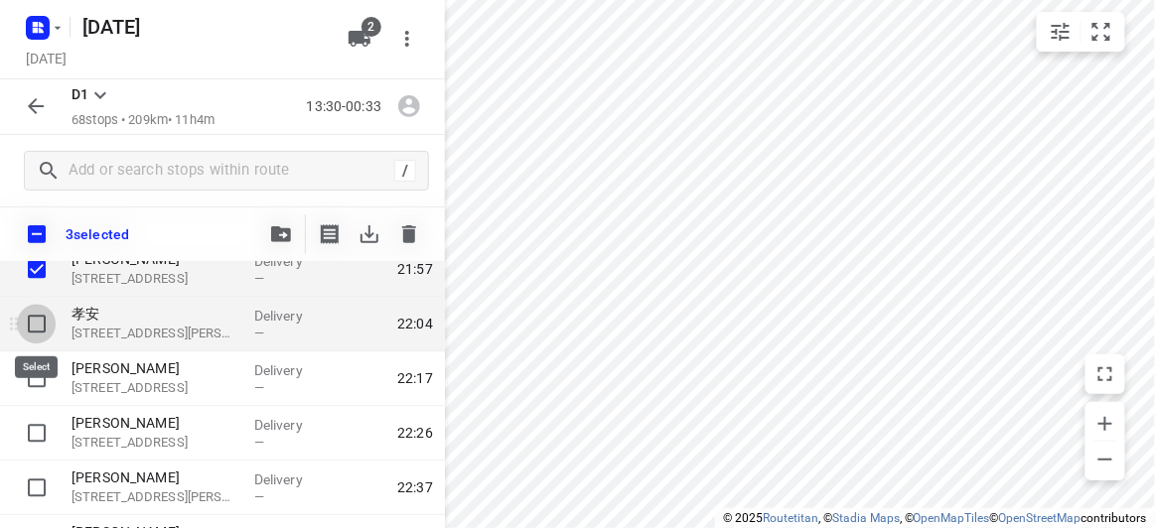
click at [39, 311] on input "checkbox" at bounding box center [37, 324] width 40 height 40
checkbox input "true"
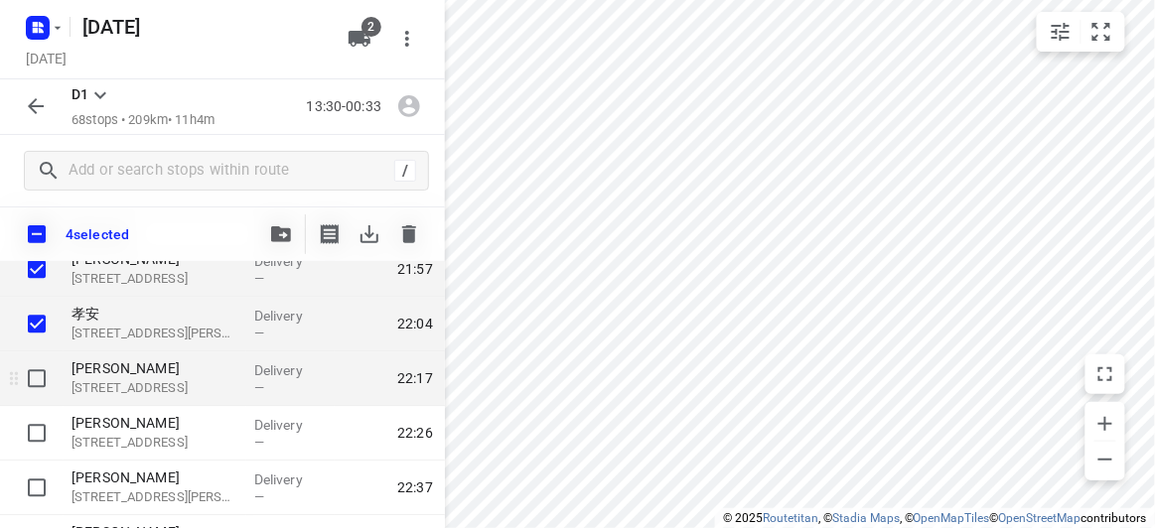
click at [29, 383] on input "checkbox" at bounding box center [37, 378] width 40 height 40
checkbox input "true"
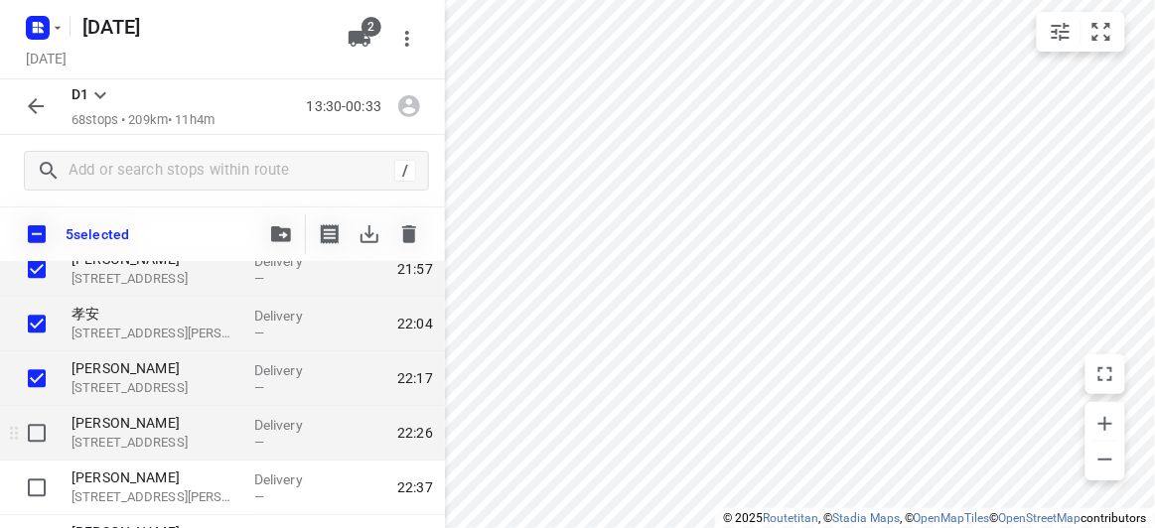
click at [39, 426] on input "checkbox" at bounding box center [37, 433] width 40 height 40
checkbox input "true"
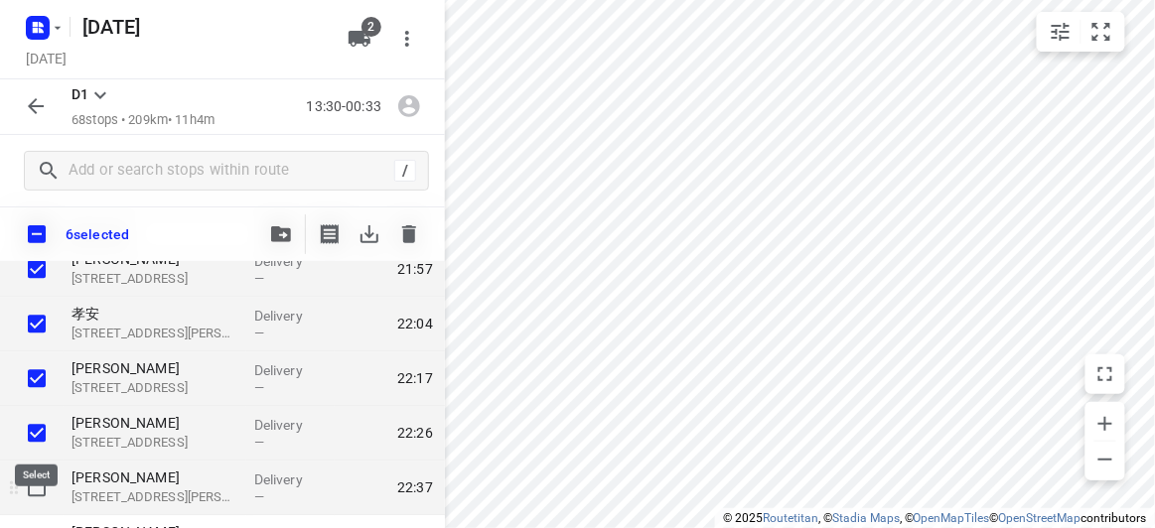
scroll to position [3159, 0]
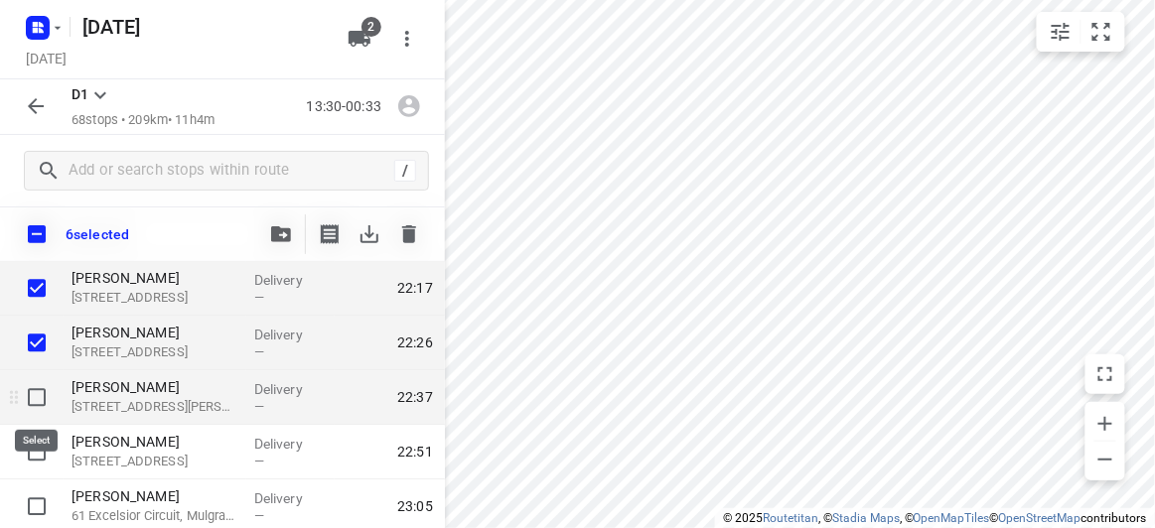
click at [35, 400] on input "checkbox" at bounding box center [37, 397] width 40 height 40
checkbox input "true"
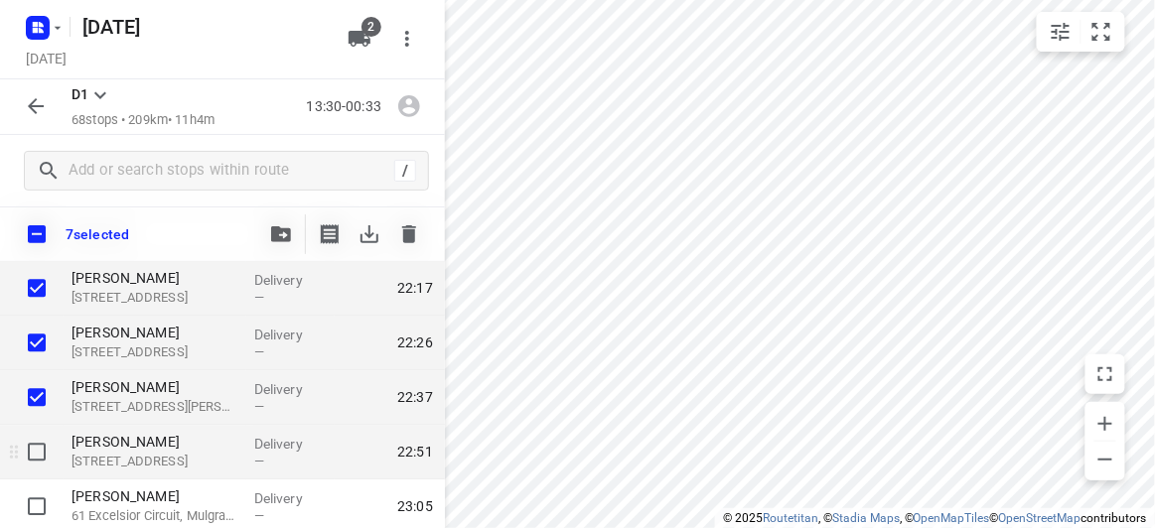
click at [39, 436] on input "checkbox" at bounding box center [37, 452] width 40 height 40
checkbox input "true"
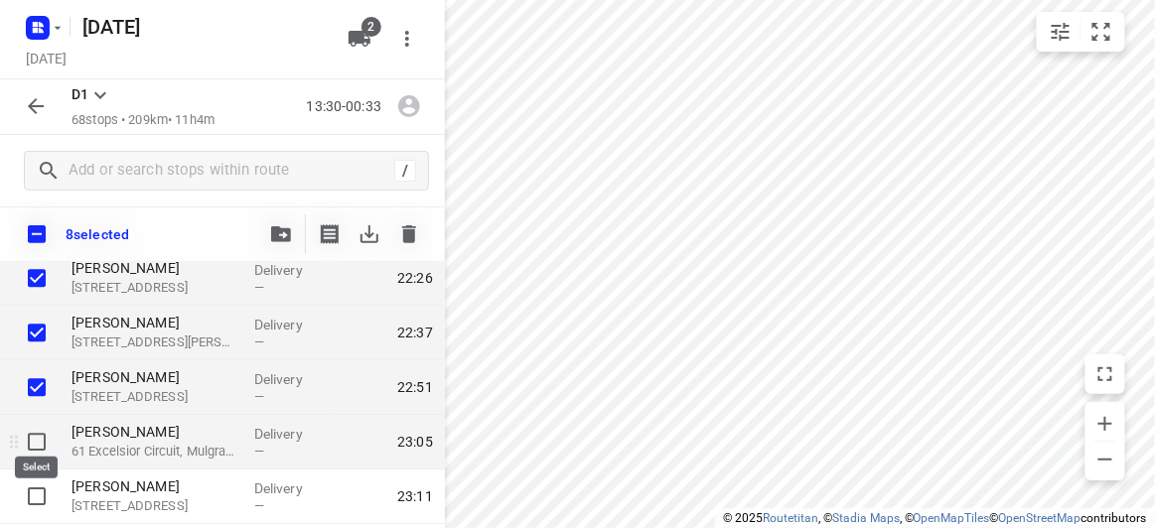
scroll to position [3249, 0]
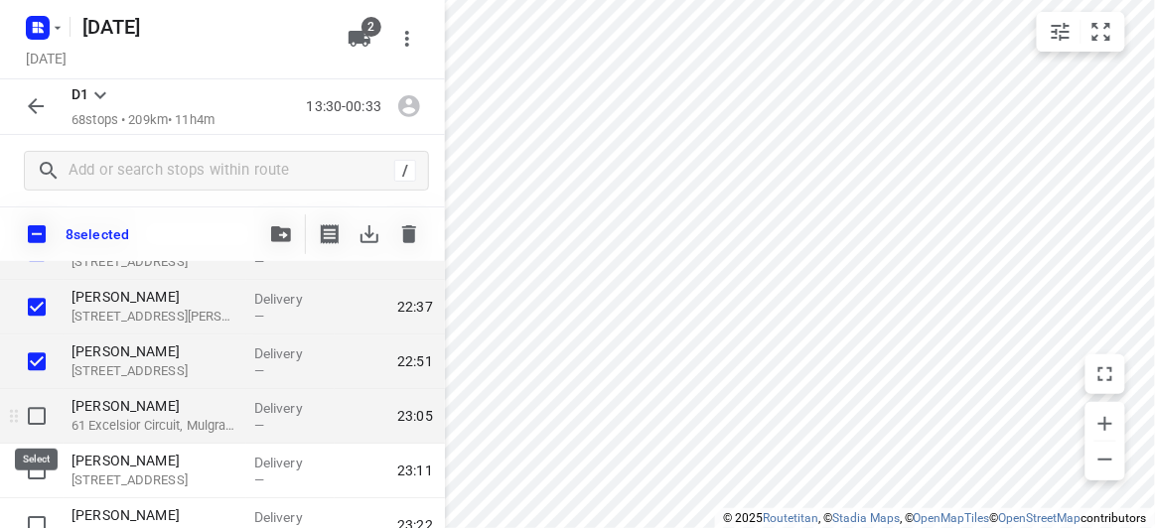
click at [41, 422] on input "checkbox" at bounding box center [37, 416] width 40 height 40
checkbox input "true"
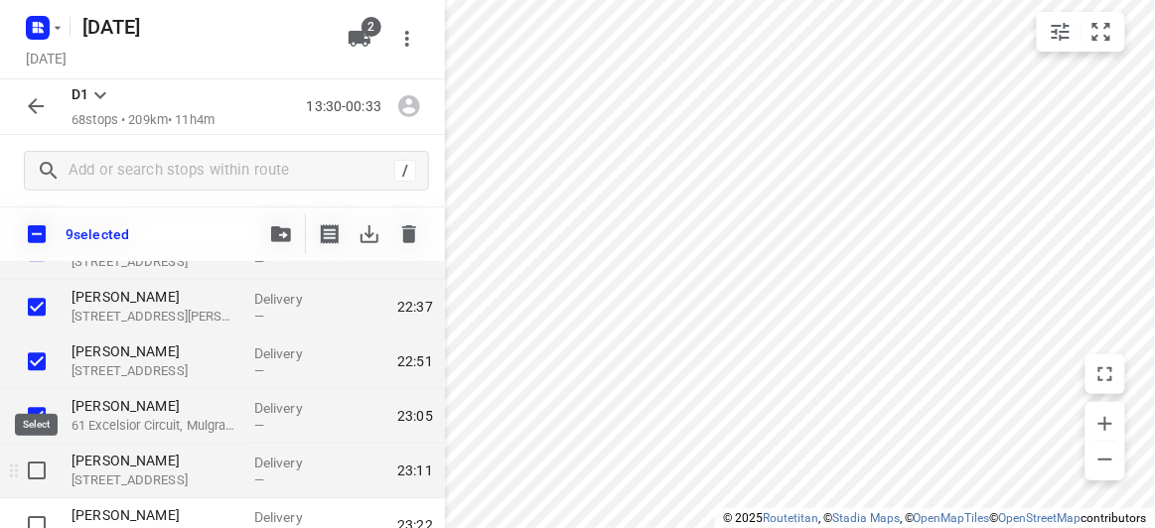
click at [44, 466] on input "checkbox" at bounding box center [37, 471] width 40 height 40
checkbox input "true"
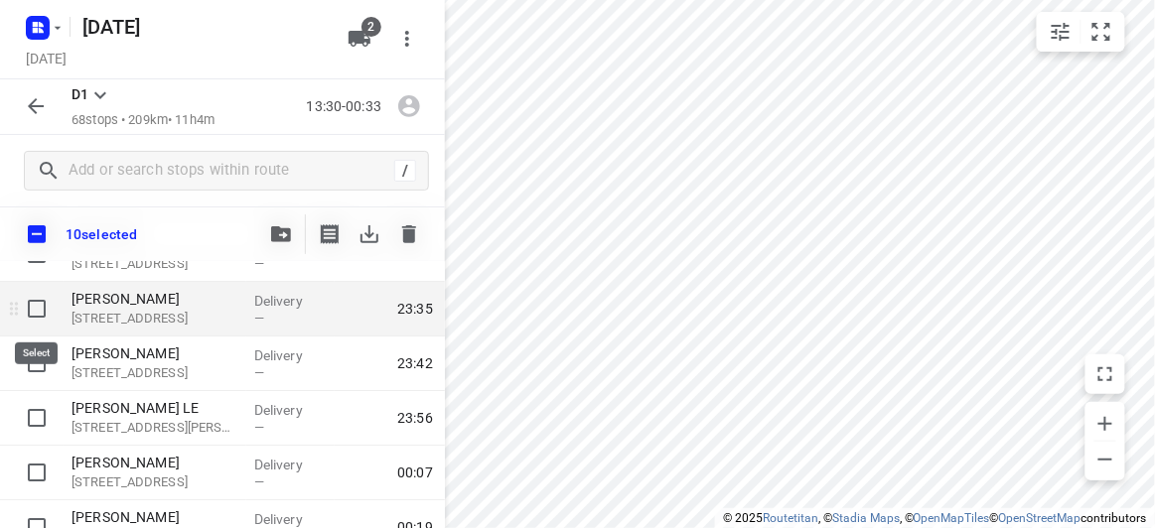
click at [45, 313] on input "checkbox" at bounding box center [37, 309] width 40 height 40
checkbox input "true"
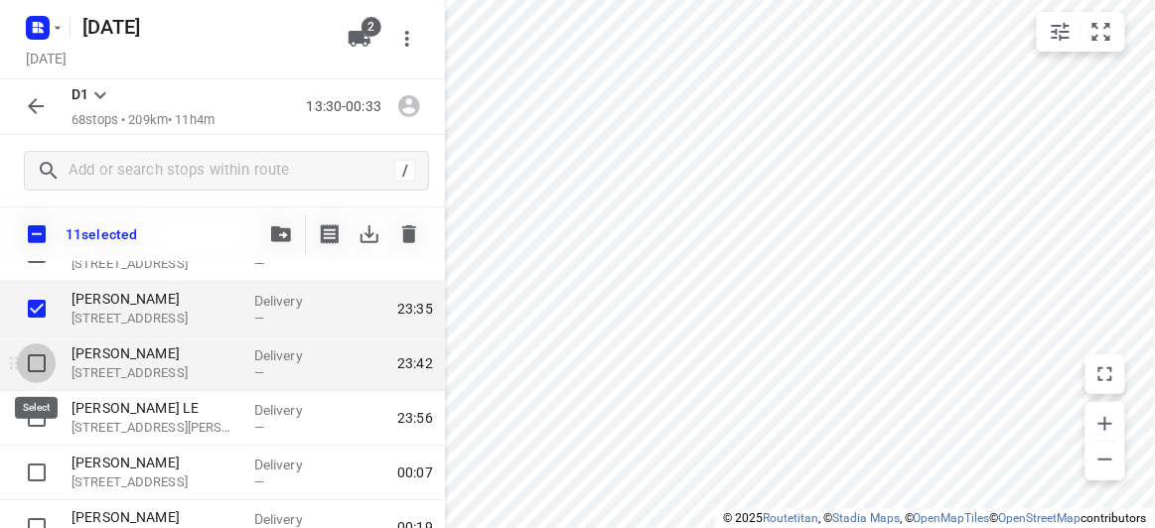
click at [30, 363] on input "checkbox" at bounding box center [37, 364] width 40 height 40
checkbox input "true"
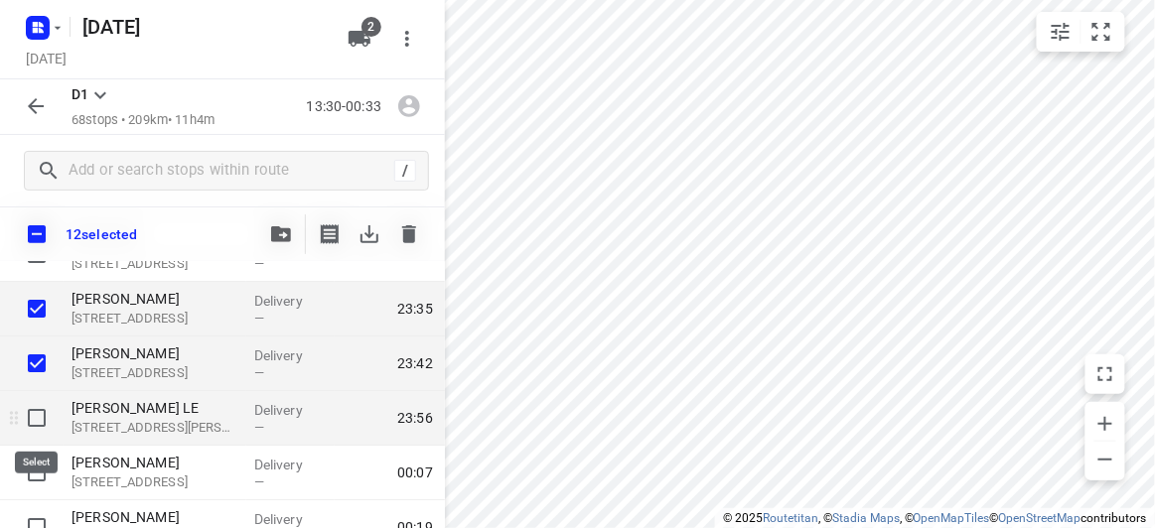
click at [27, 414] on input "checkbox" at bounding box center [37, 418] width 40 height 40
checkbox input "true"
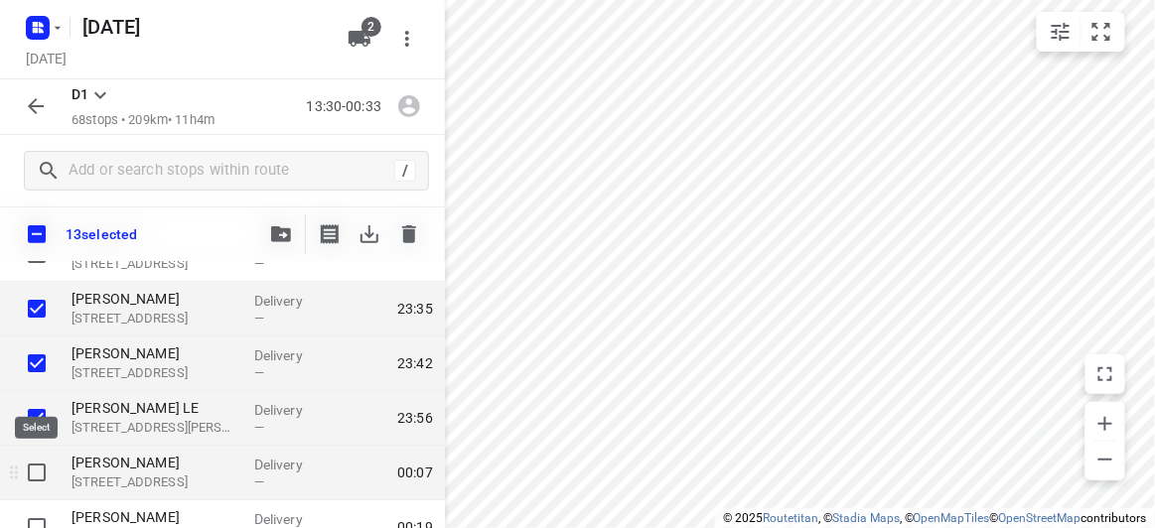
click at [36, 479] on input "checkbox" at bounding box center [37, 473] width 40 height 40
checkbox input "true"
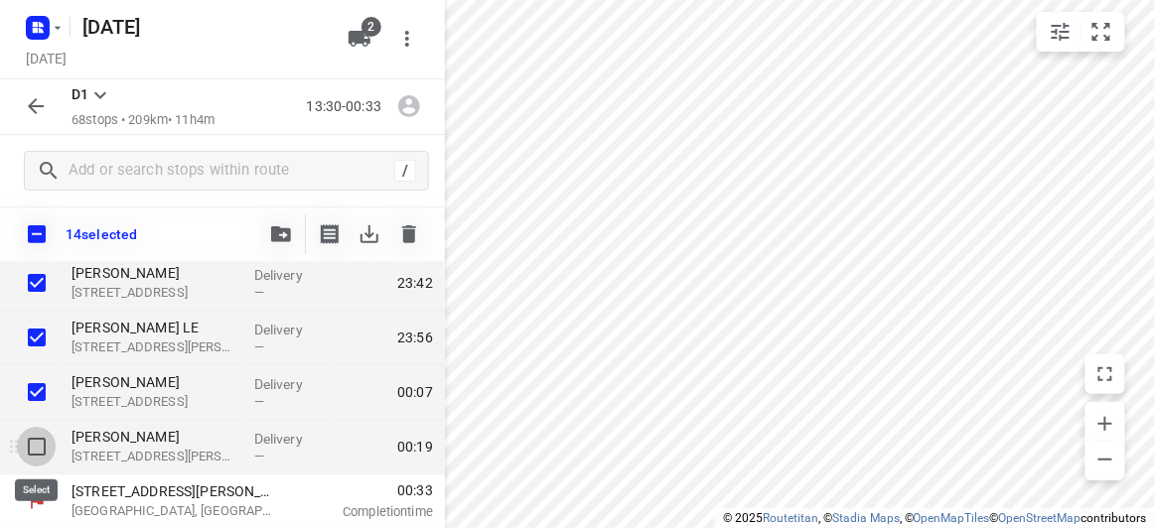
click at [41, 442] on input "checkbox" at bounding box center [37, 447] width 40 height 40
checkbox input "true"
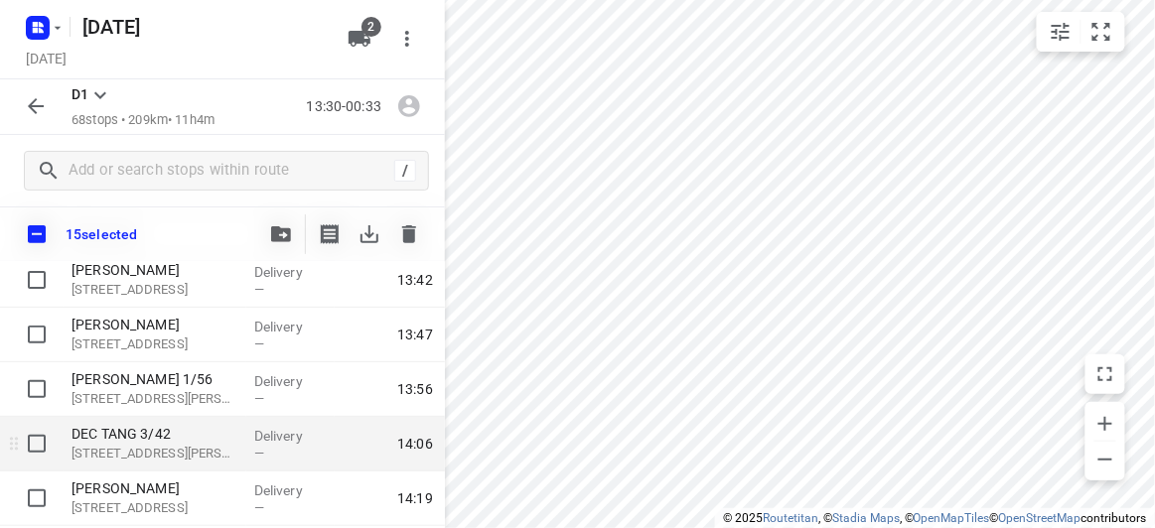
scroll to position [180, 0]
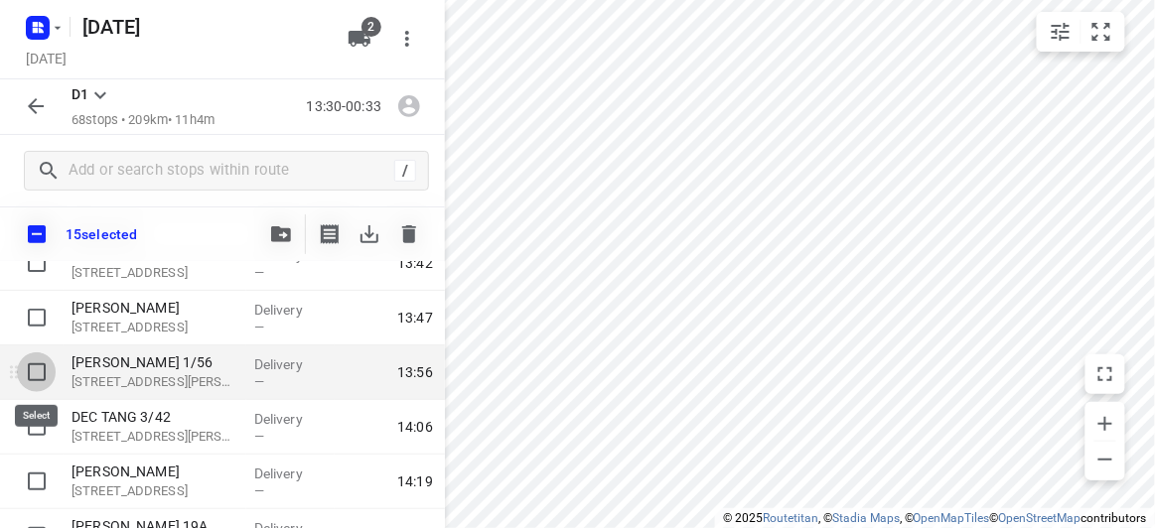
click at [43, 373] on input "checkbox" at bounding box center [37, 373] width 40 height 40
checkbox input "true"
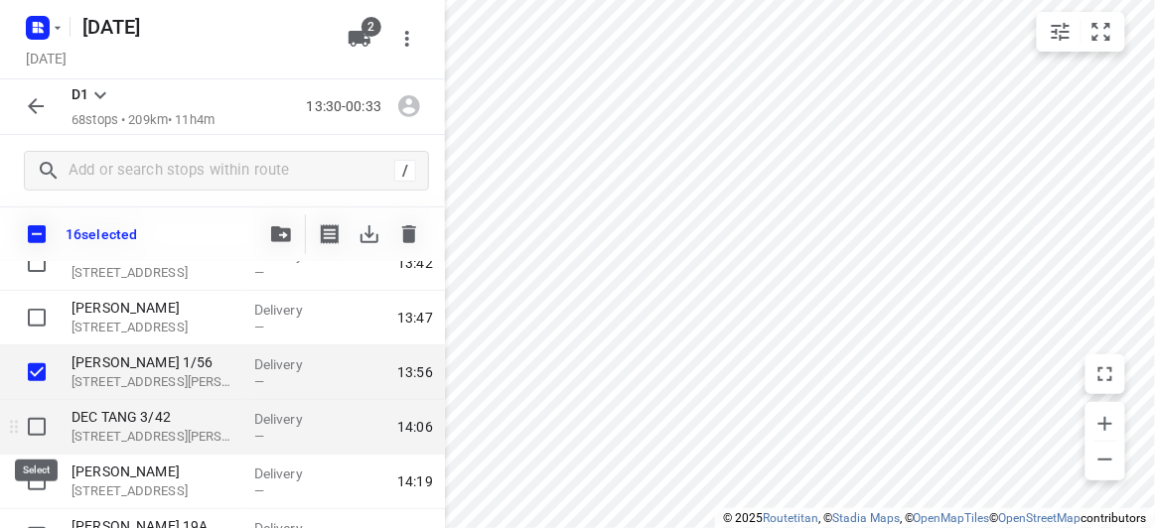
click at [39, 433] on input "checkbox" at bounding box center [37, 427] width 40 height 40
checkbox input "true"
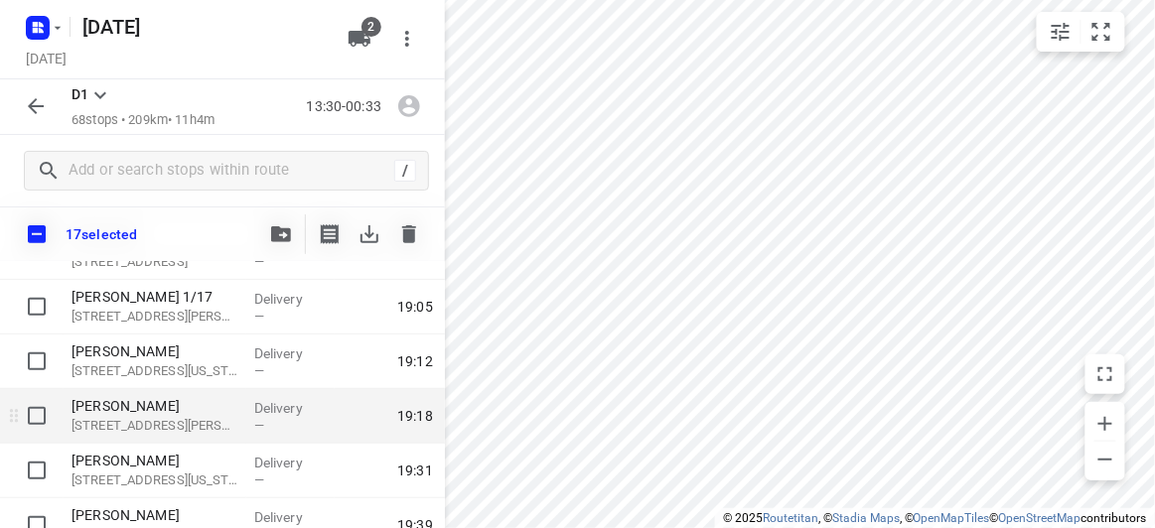
scroll to position [2075, 0]
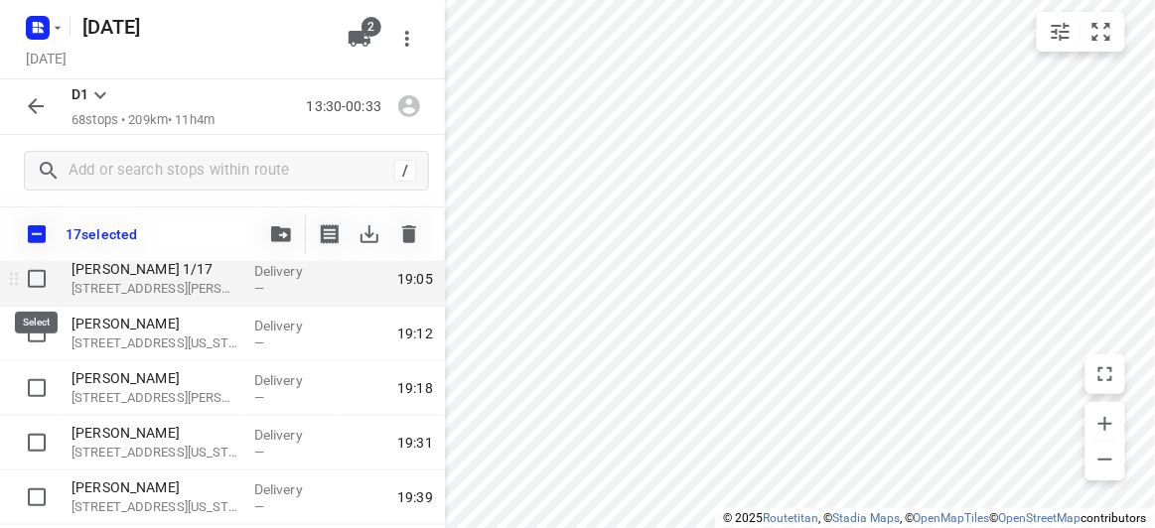
click at [37, 273] on input "checkbox" at bounding box center [37, 279] width 40 height 40
checkbox input "true"
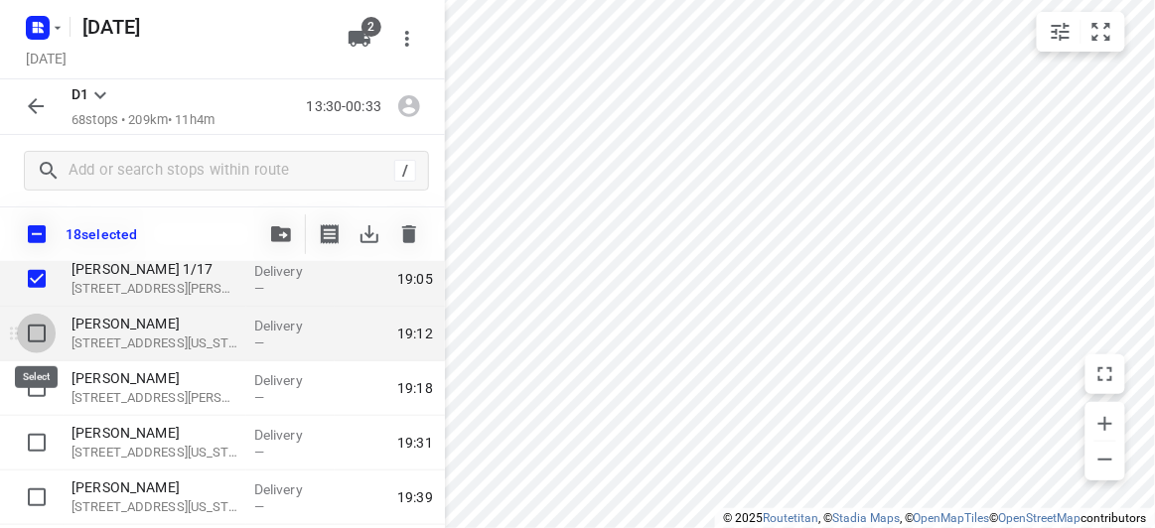
click at [41, 344] on input "checkbox" at bounding box center [37, 334] width 40 height 40
checkbox input "true"
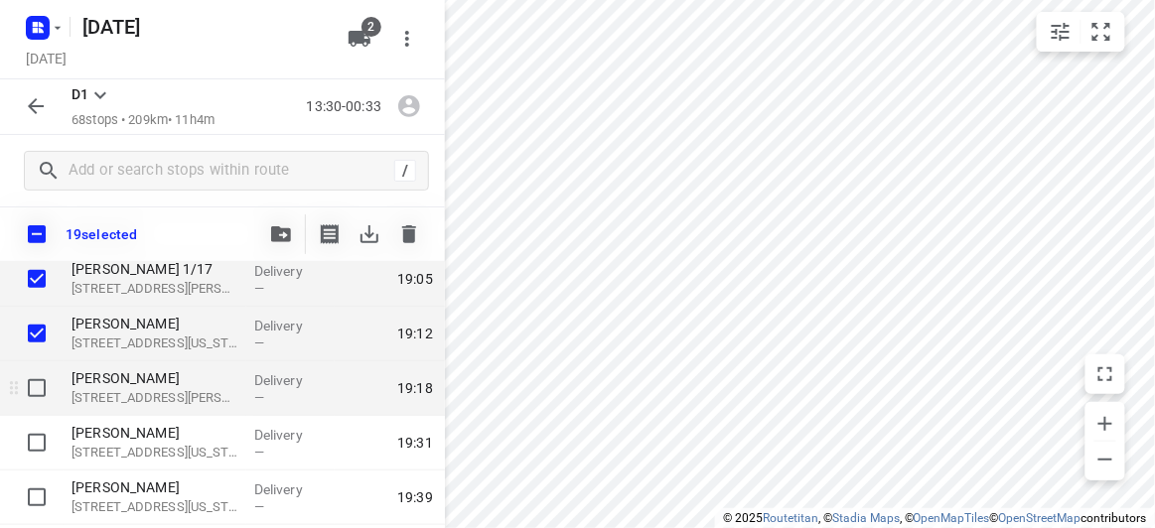
click at [39, 375] on input "checkbox" at bounding box center [37, 388] width 40 height 40
checkbox input "true"
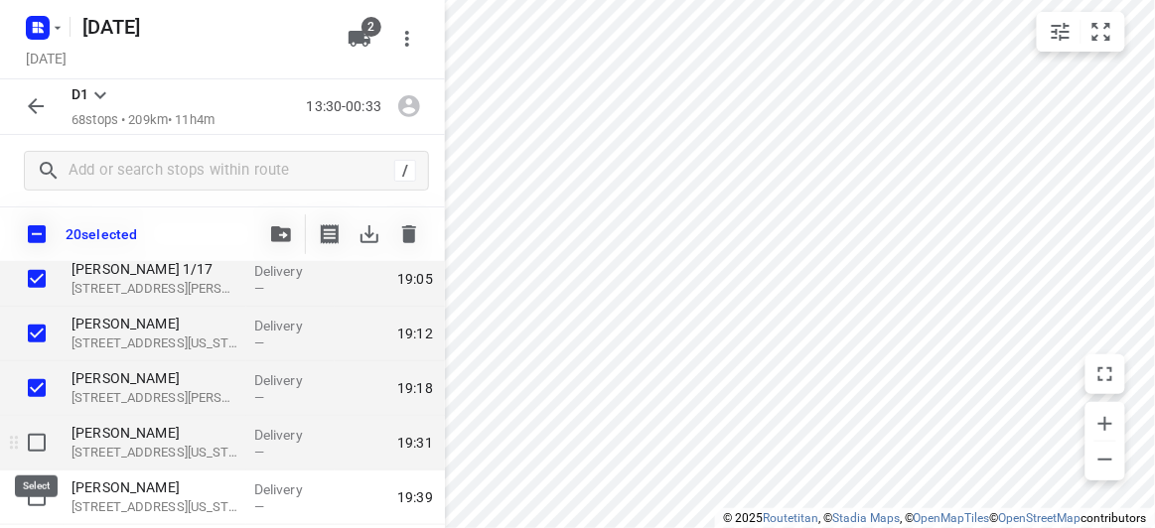
click at [39, 423] on input "checkbox" at bounding box center [37, 443] width 40 height 40
checkbox input "true"
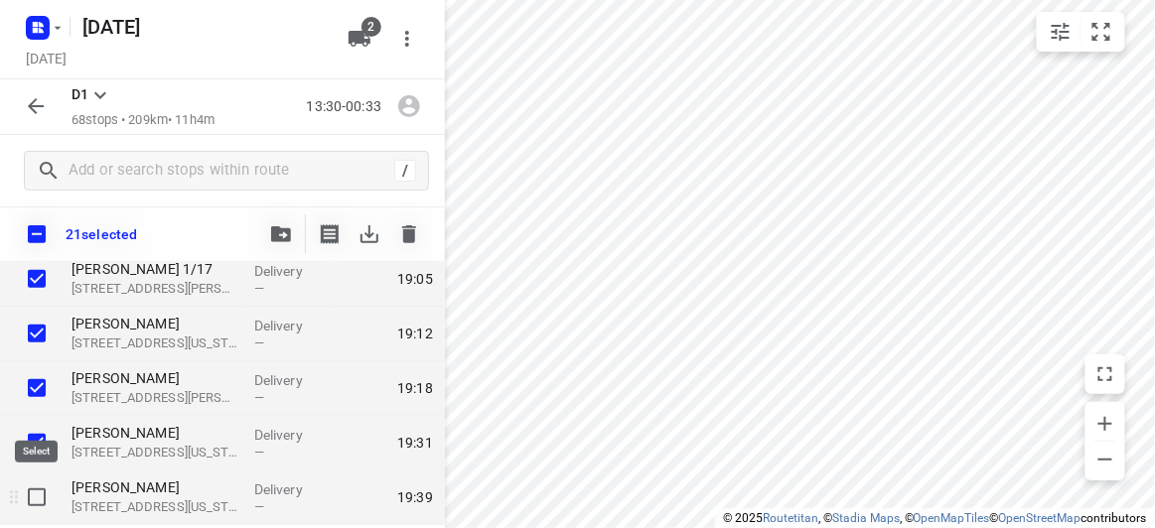
click at [41, 490] on input "checkbox" at bounding box center [37, 498] width 40 height 40
checkbox input "true"
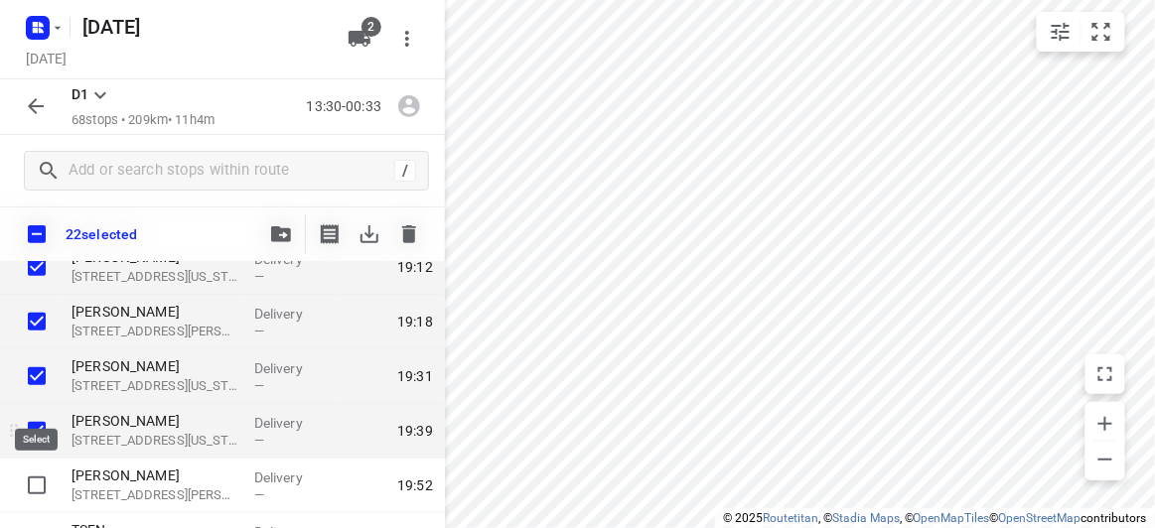
scroll to position [2166, 0]
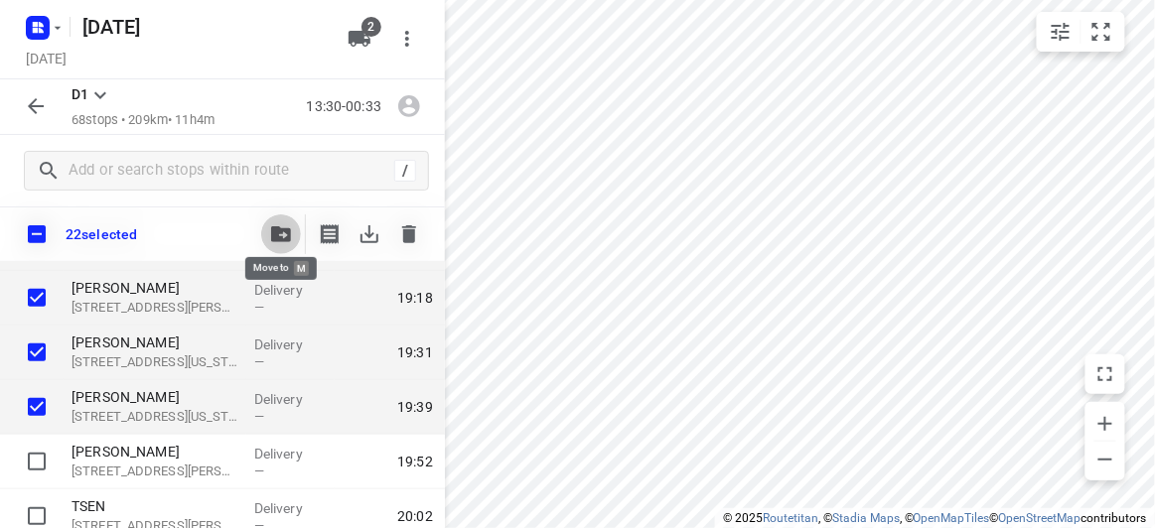
click at [262, 238] on button "button" at bounding box center [281, 234] width 40 height 40
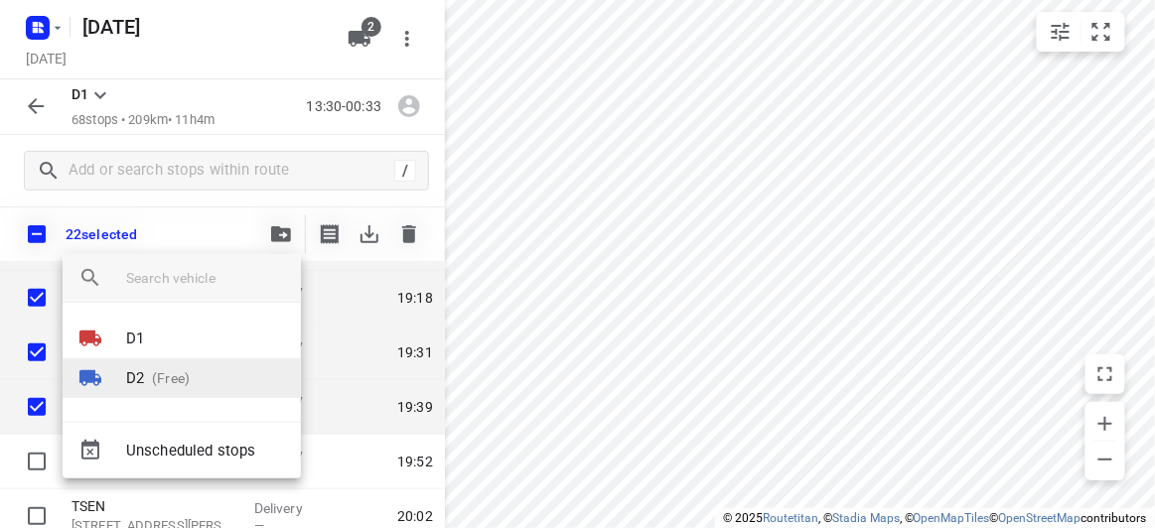
click at [147, 380] on p "(Free)" at bounding box center [167, 378] width 46 height 21
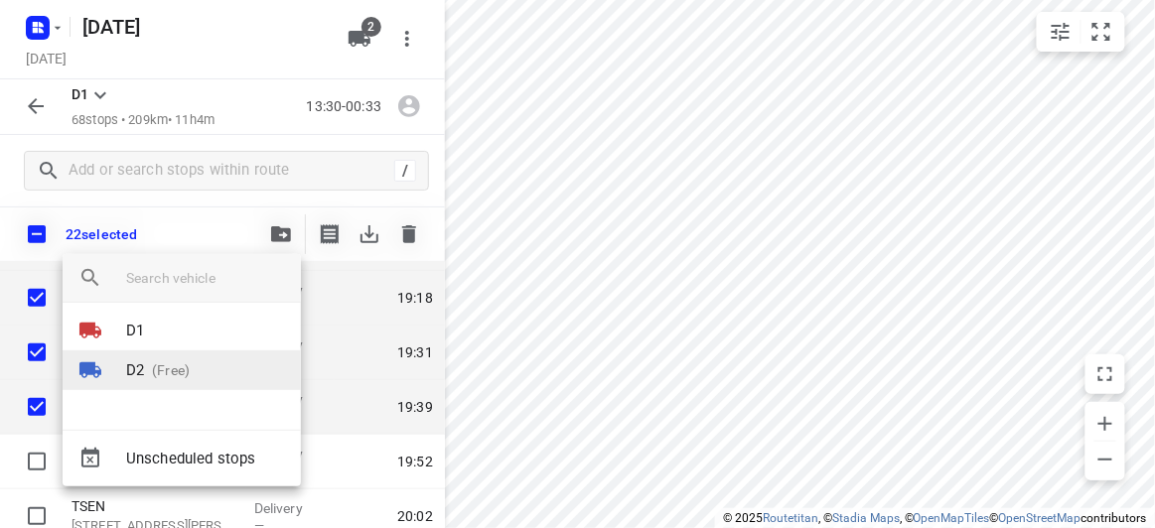
click at [147, 439] on div "Unscheduled stops" at bounding box center [182, 459] width 238 height 40
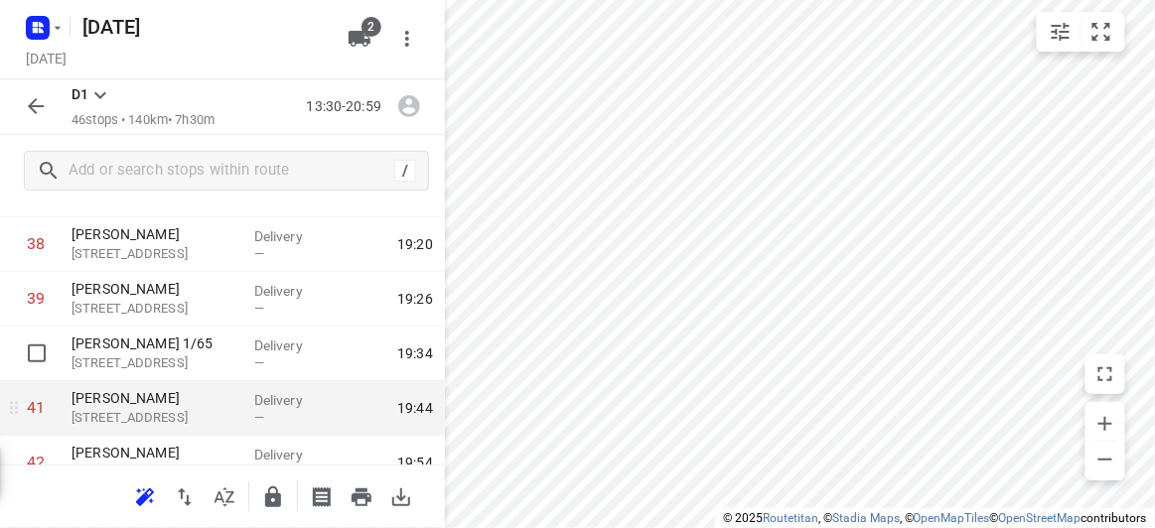
scroll to position [2464, 0]
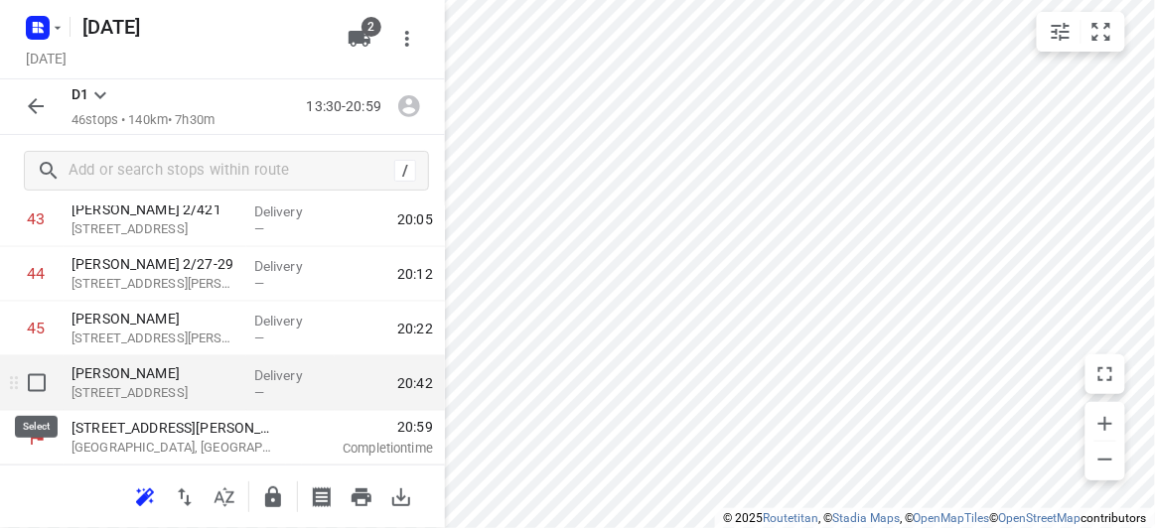
click at [41, 385] on input "checkbox" at bounding box center [37, 383] width 40 height 40
checkbox input "true"
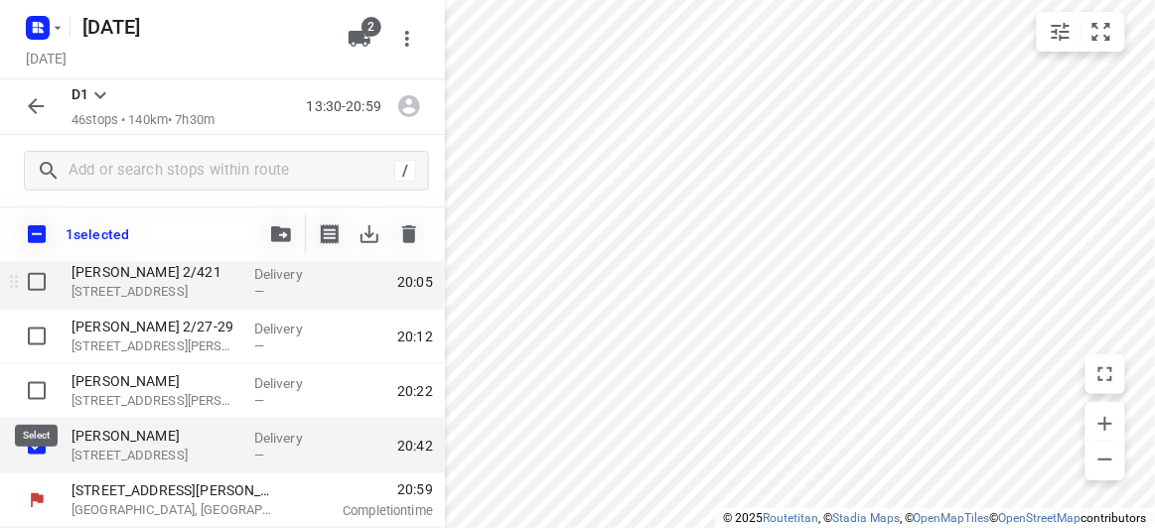
scroll to position [2456, 0]
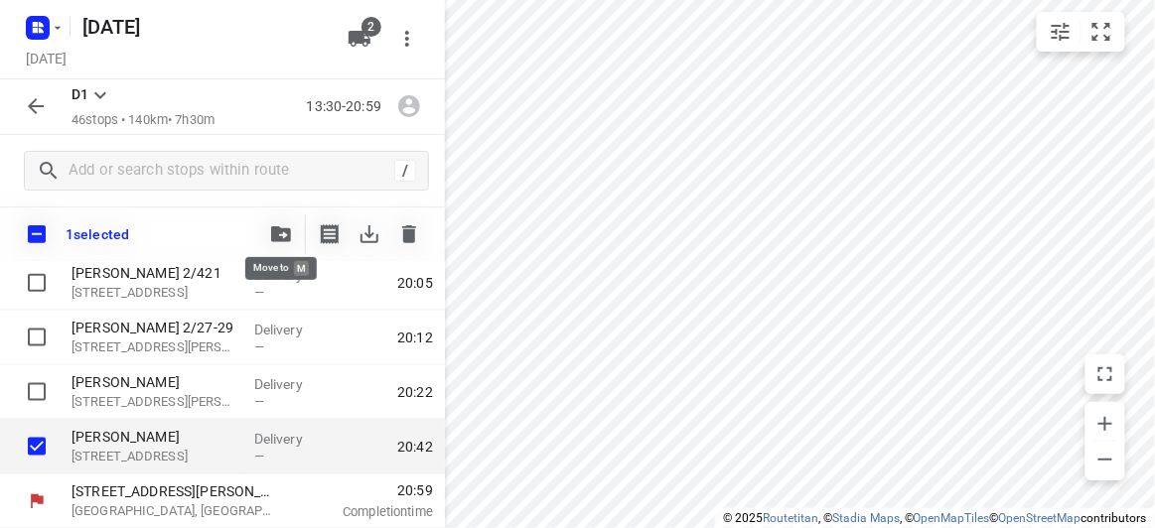
click at [265, 234] on button "button" at bounding box center [281, 234] width 40 height 40
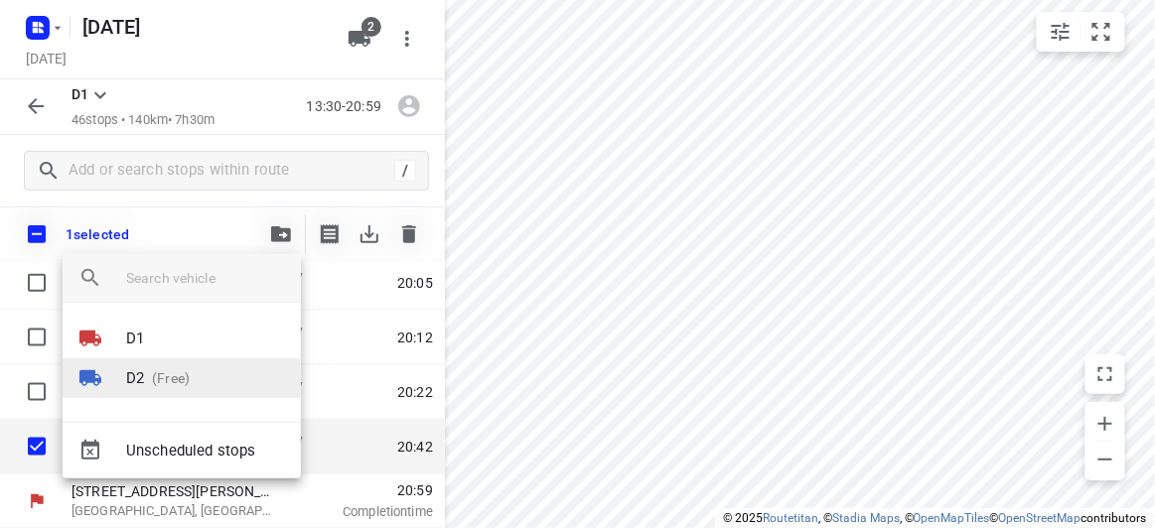
click at [177, 366] on li "D2 (Free)" at bounding box center [182, 378] width 238 height 40
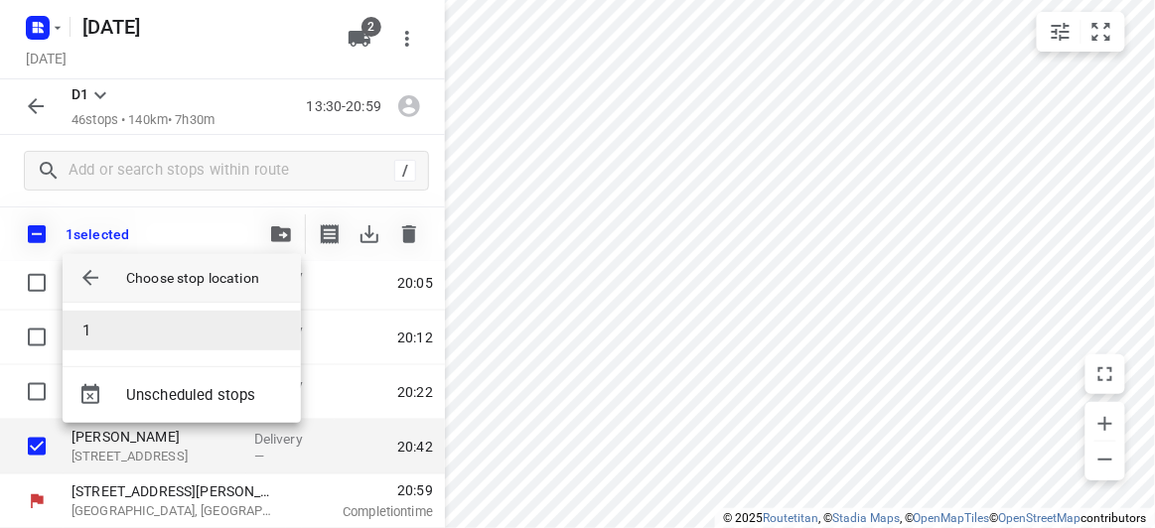
click at [133, 312] on li "1" at bounding box center [182, 331] width 238 height 40
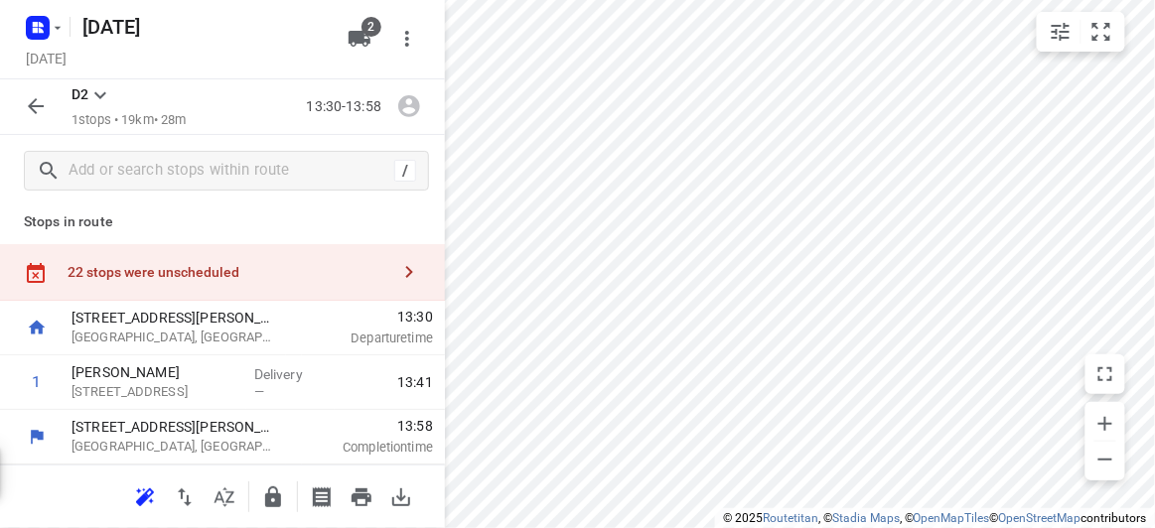
scroll to position [6, 0]
click at [149, 260] on div "22 stops were unscheduled" at bounding box center [222, 273] width 445 height 57
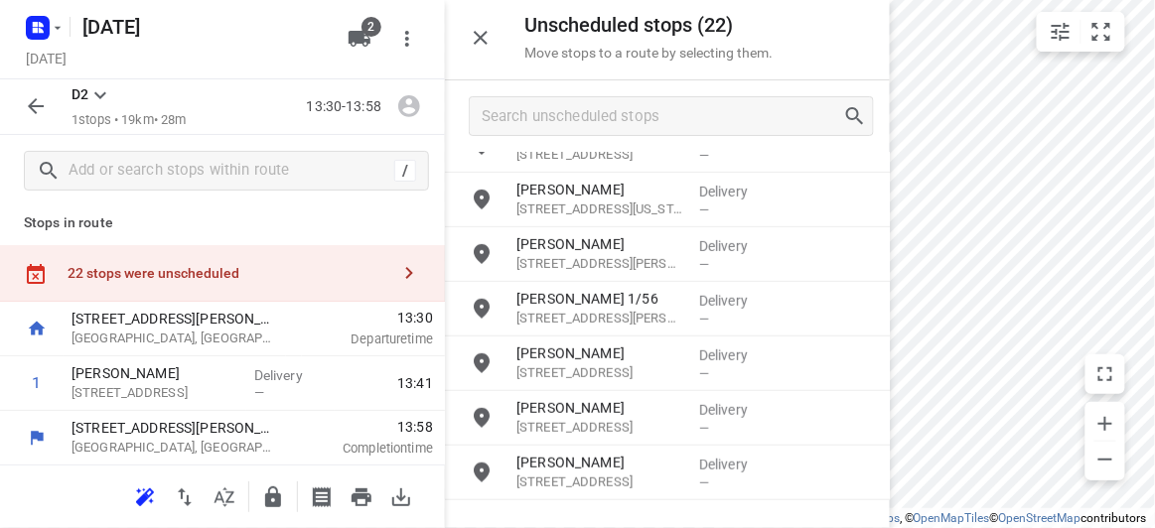
scroll to position [0, 0]
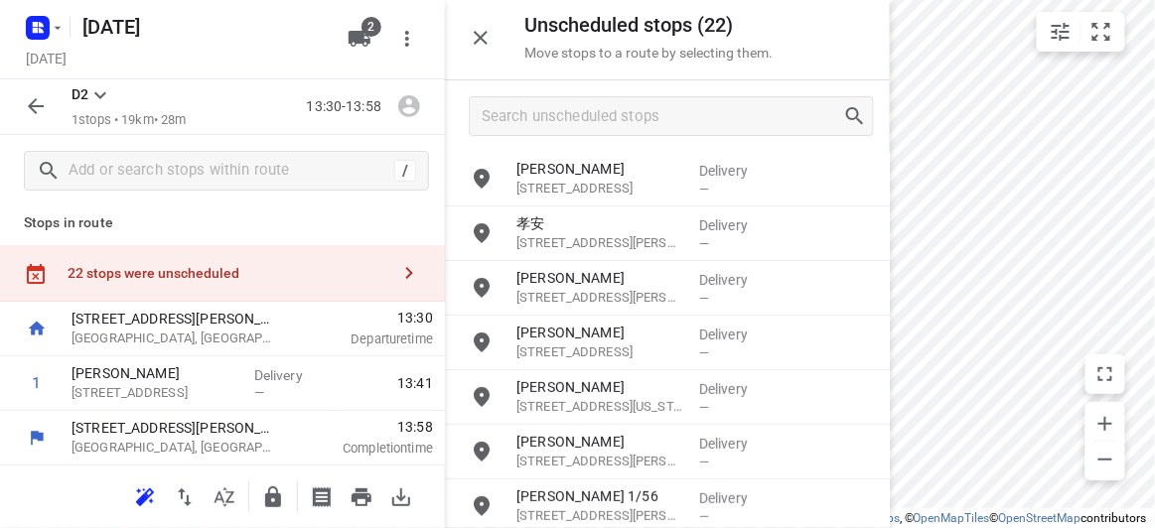
click at [294, 273] on div "22 stops were unscheduled" at bounding box center [229, 273] width 322 height 16
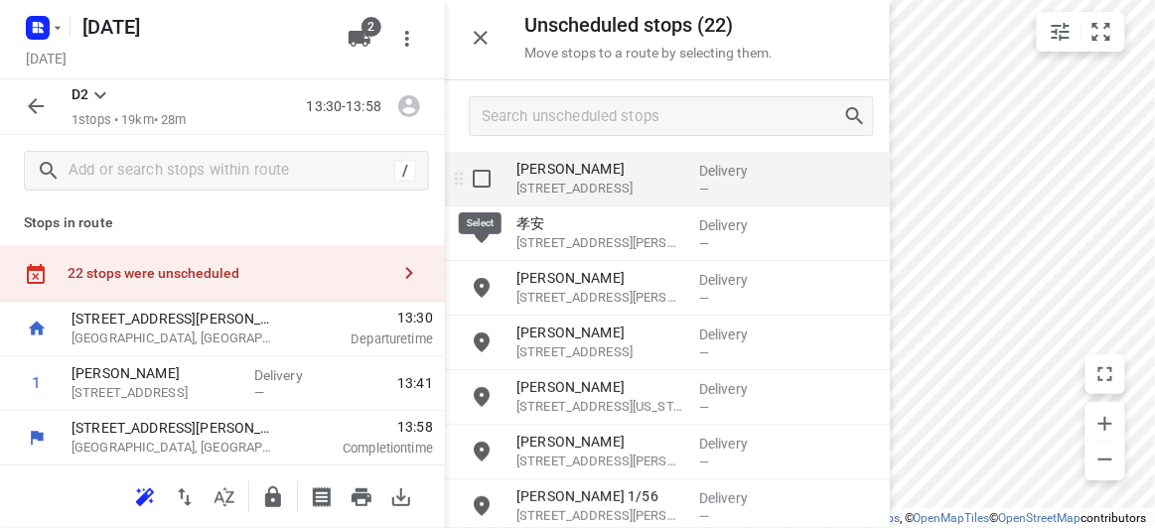
click at [484, 191] on input "grid" at bounding box center [482, 179] width 40 height 40
checkbox input "true"
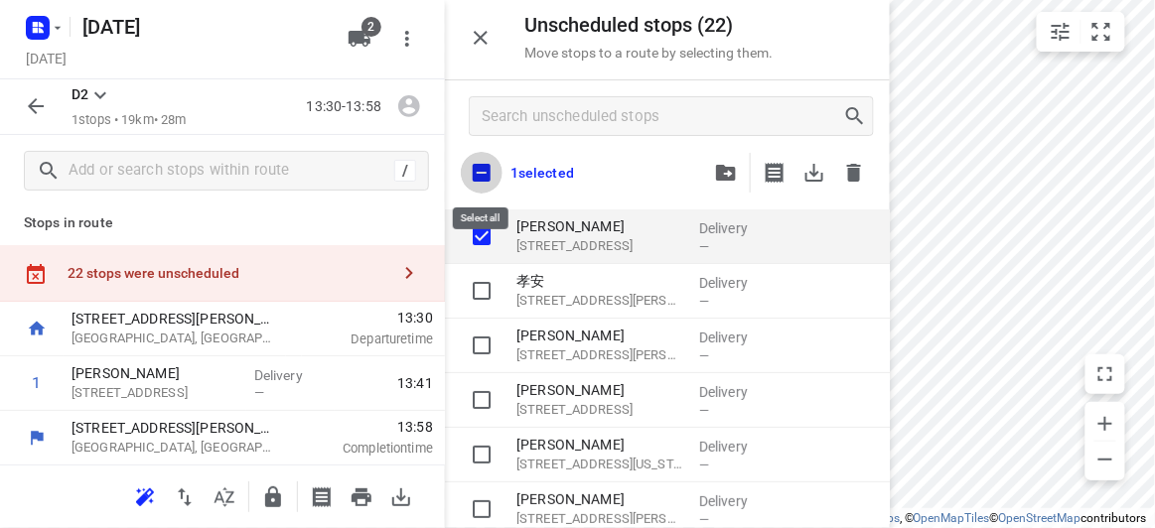
click at [483, 167] on input "checkbox" at bounding box center [482, 173] width 42 height 42
checkbox input "true"
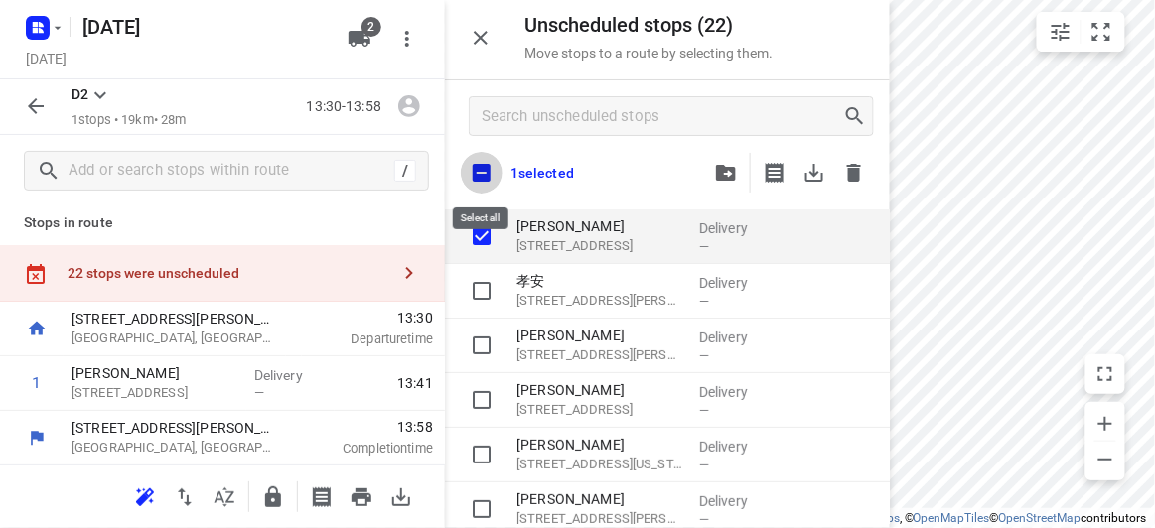
checkbox input "true"
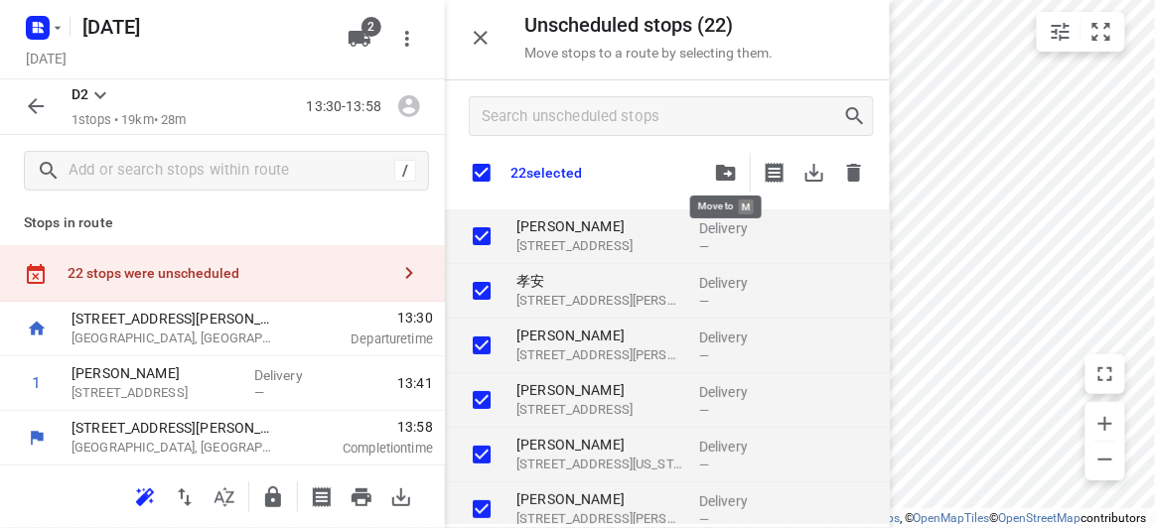
click at [724, 176] on icon "button" at bounding box center [726, 173] width 20 height 16
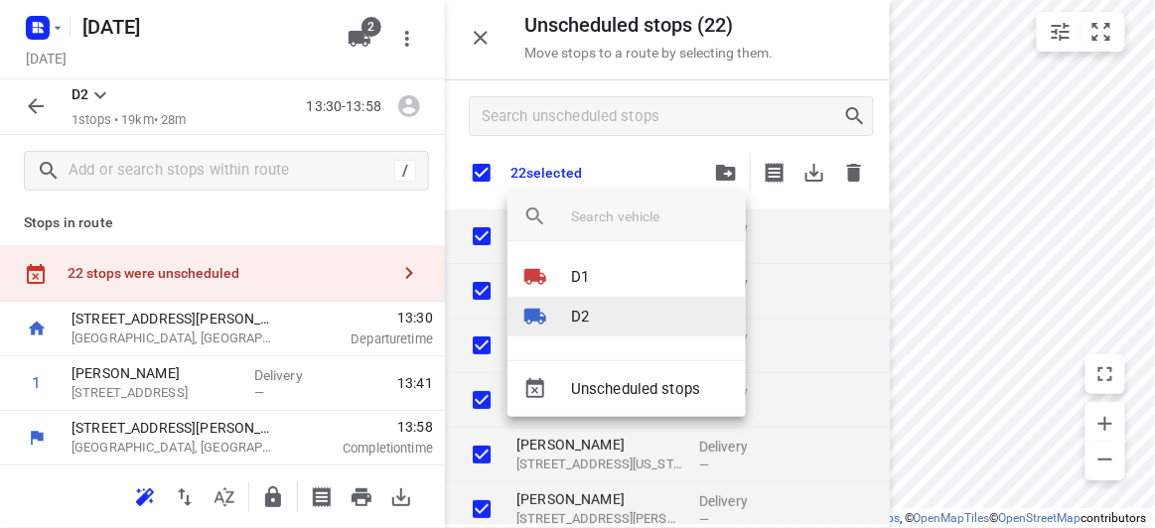
click at [592, 305] on li "D2" at bounding box center [626, 317] width 238 height 40
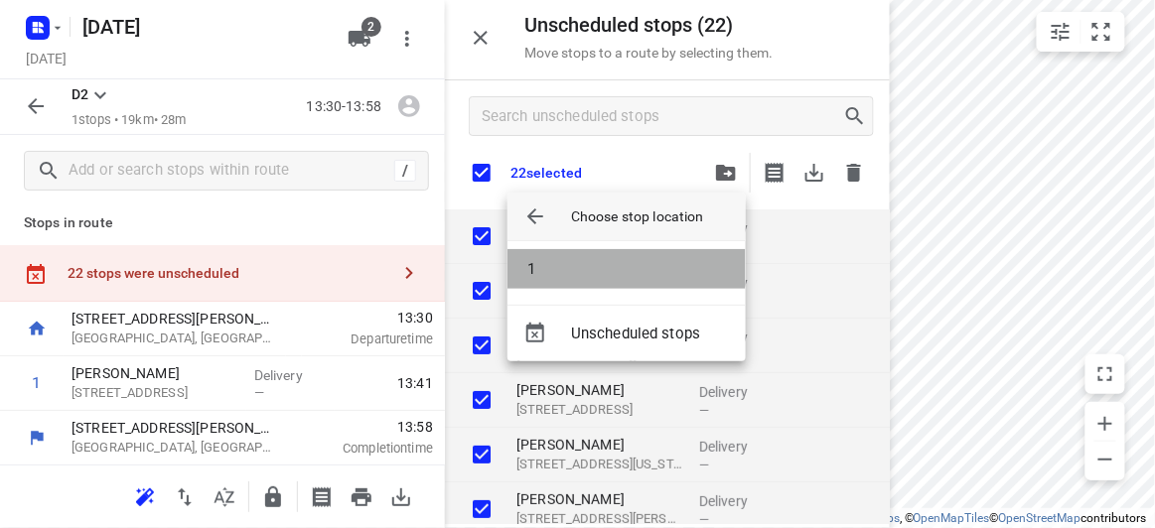
click at [540, 257] on li "1" at bounding box center [626, 269] width 238 height 40
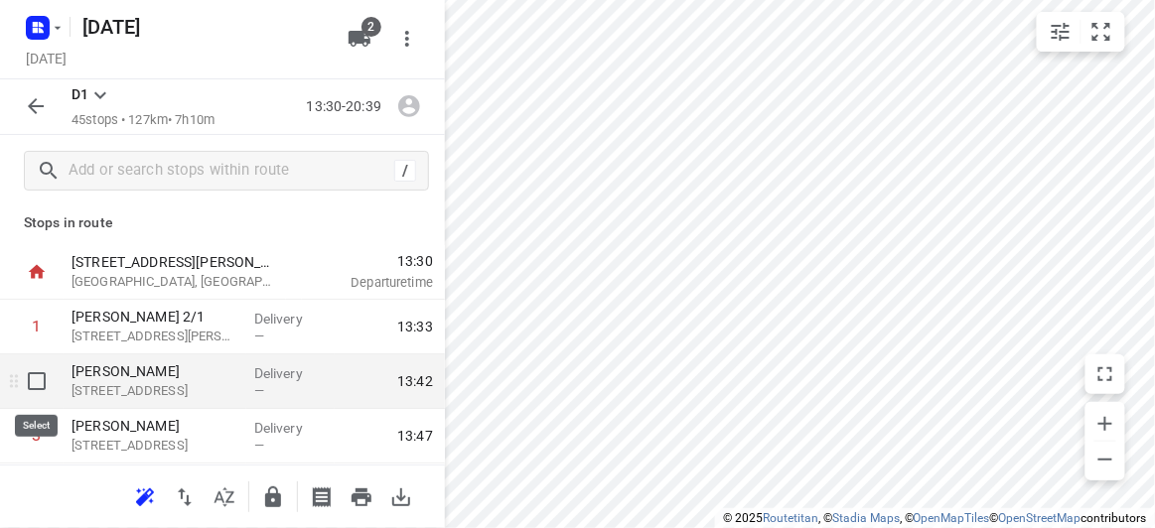
click at [37, 390] on input "checkbox" at bounding box center [37, 381] width 40 height 40
checkbox input "true"
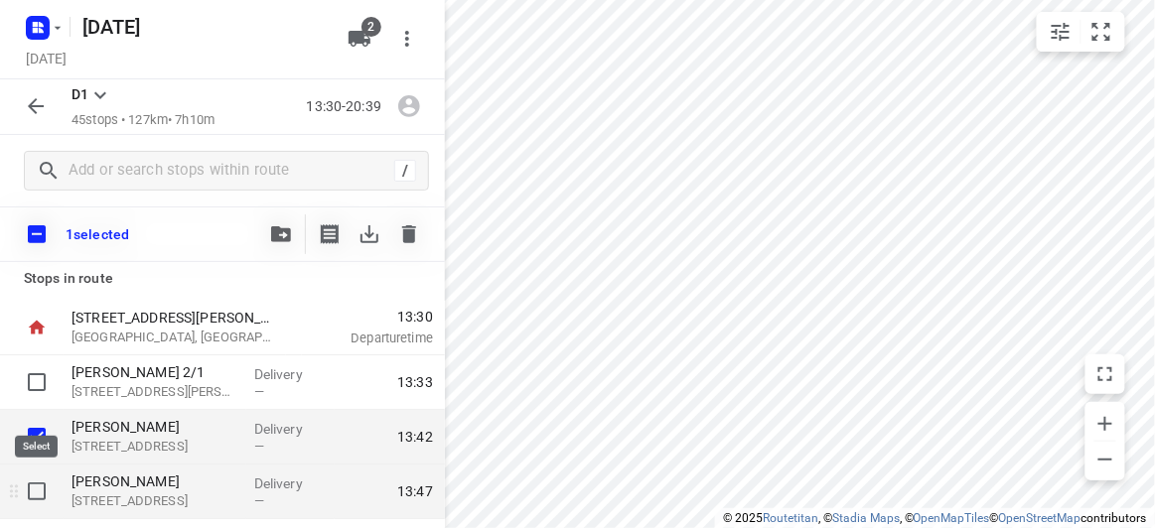
click at [36, 482] on input "checkbox" at bounding box center [37, 492] width 40 height 40
checkbox input "true"
click at [305, 243] on hr at bounding box center [305, 234] width 1 height 40
click at [283, 240] on icon "button" at bounding box center [281, 234] width 20 height 16
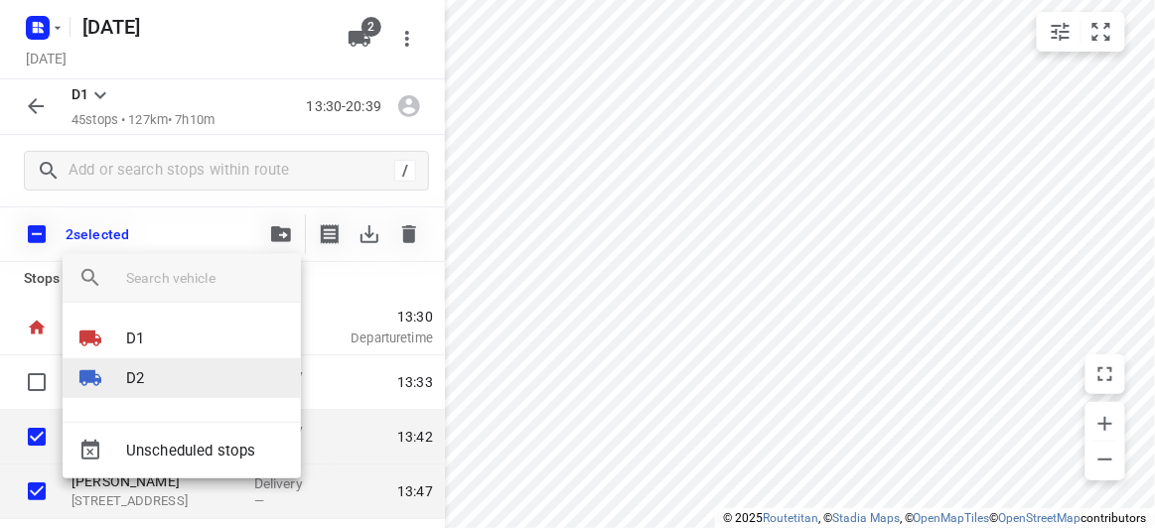
click at [161, 366] on li "D2" at bounding box center [182, 378] width 238 height 40
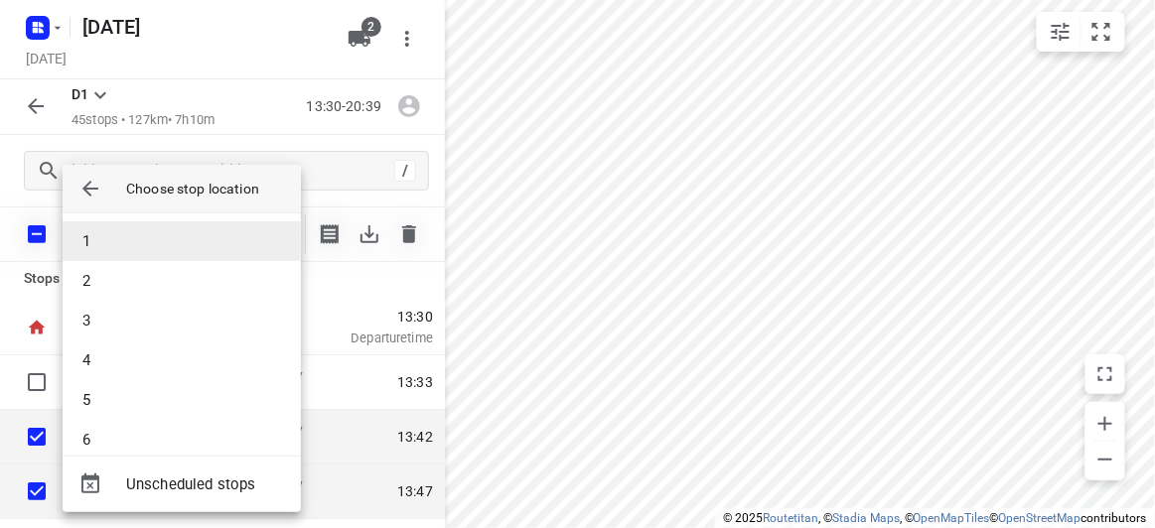
click at [109, 247] on li "1" at bounding box center [182, 241] width 238 height 40
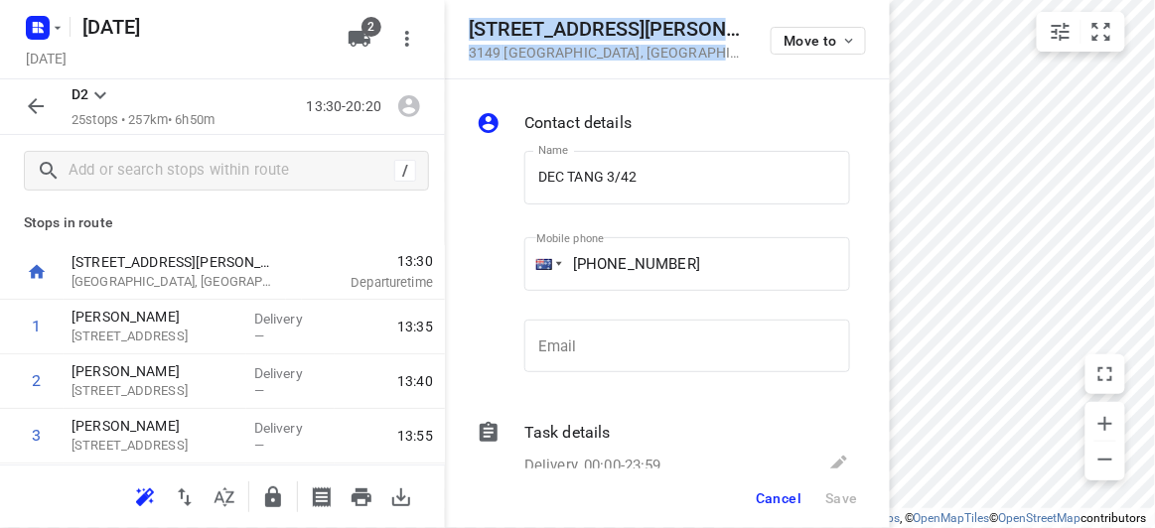
drag, startPoint x: 622, startPoint y: 51, endPoint x: 467, endPoint y: 36, distance: 155.6
click at [467, 36] on div "[STREET_ADDRESS][PERSON_NAME] Move to" at bounding box center [667, 39] width 445 height 79
copy div "[STREET_ADDRESS][PERSON_NAME]"
click at [370, 39] on icon "button" at bounding box center [360, 39] width 24 height 24
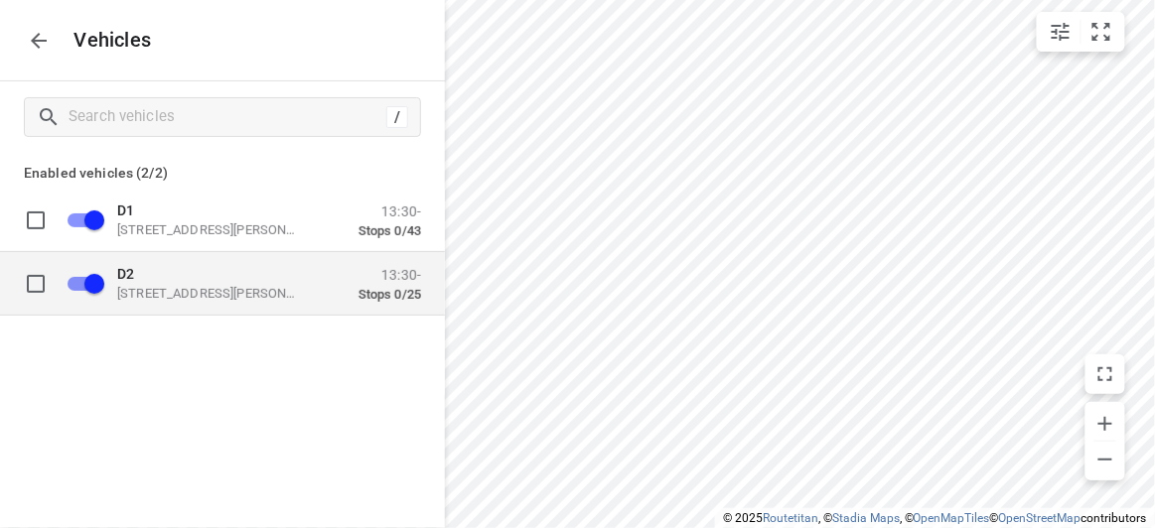
click at [199, 277] on p "D2" at bounding box center [216, 273] width 199 height 16
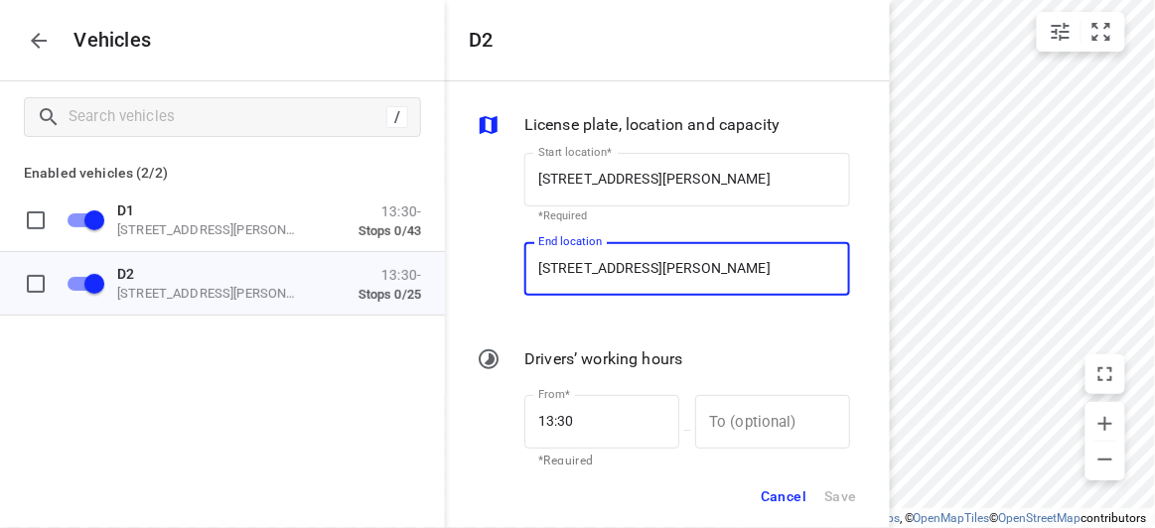
click at [606, 291] on input "[STREET_ADDRESS][PERSON_NAME]" at bounding box center [687, 269] width 326 height 54
paste input "[STREET_ADDRESS][PERSON_NAME]"
type input "[STREET_ADDRESS][PERSON_NAME]"
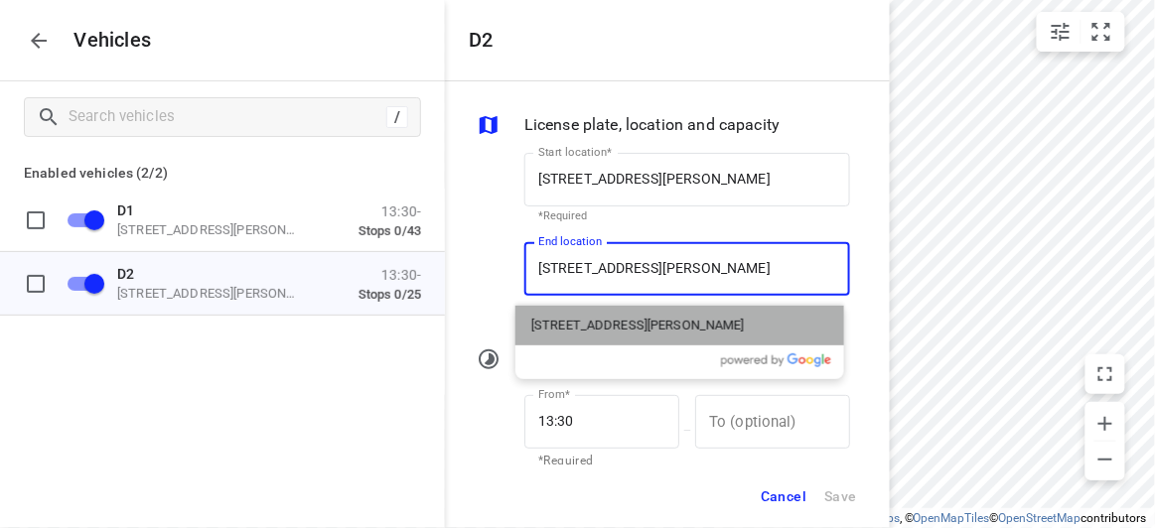
click at [549, 336] on div "[STREET_ADDRESS][PERSON_NAME]" at bounding box center [679, 326] width 329 height 40
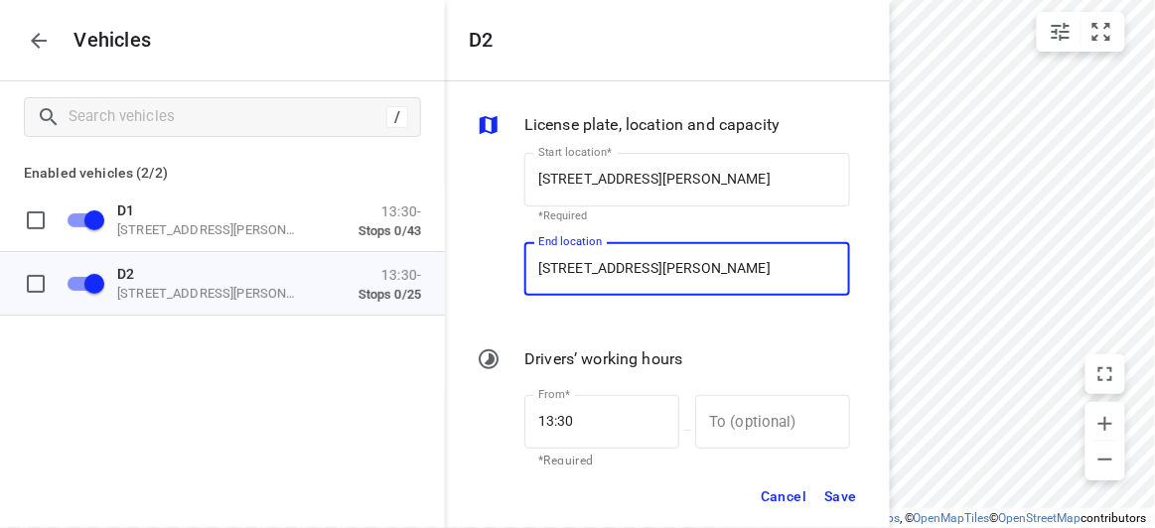
type input "[STREET_ADDRESS][PERSON_NAME]"
click at [829, 498] on span "Save" at bounding box center [840, 497] width 33 height 25
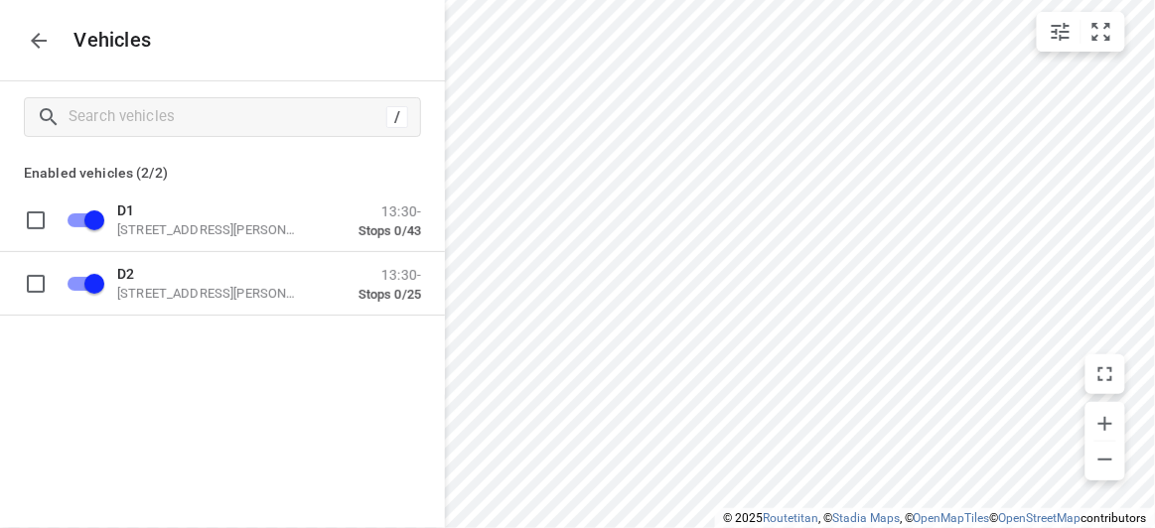
click at [36, 46] on icon "button" at bounding box center [39, 41] width 24 height 24
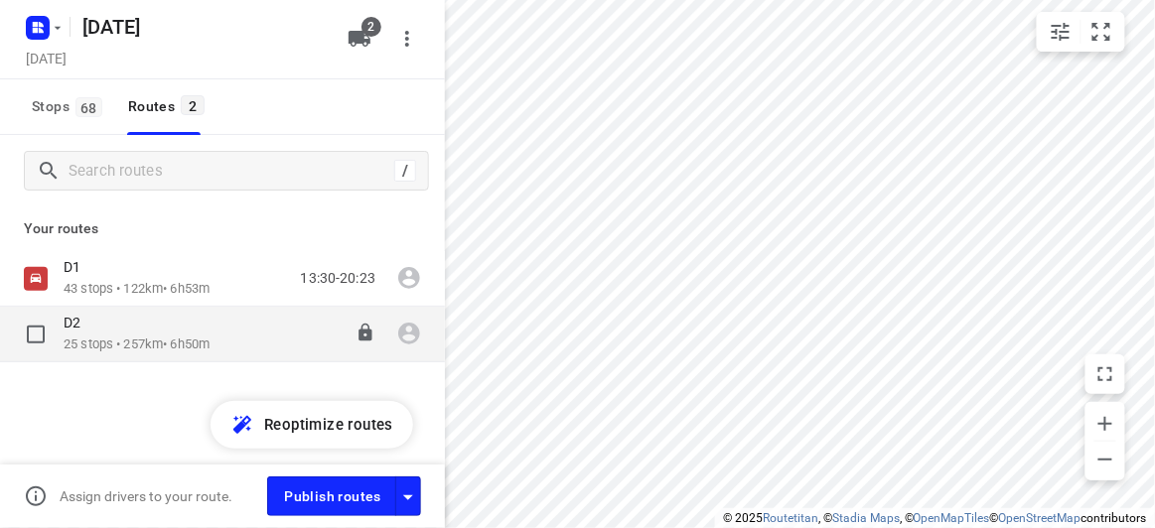
click at [91, 326] on p "D2" at bounding box center [78, 323] width 29 height 18
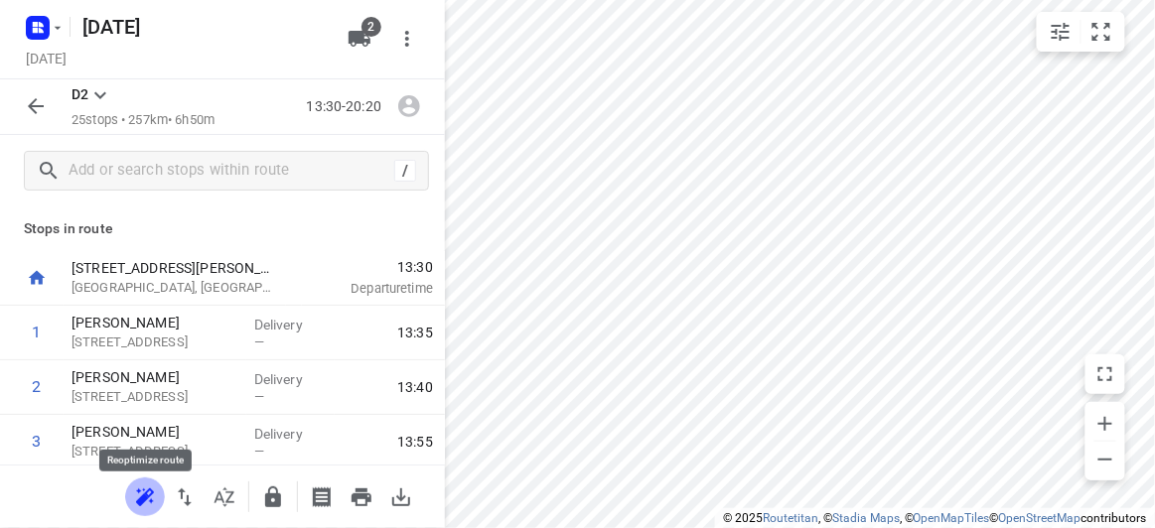
click at [137, 493] on icon "button" at bounding box center [145, 498] width 24 height 24
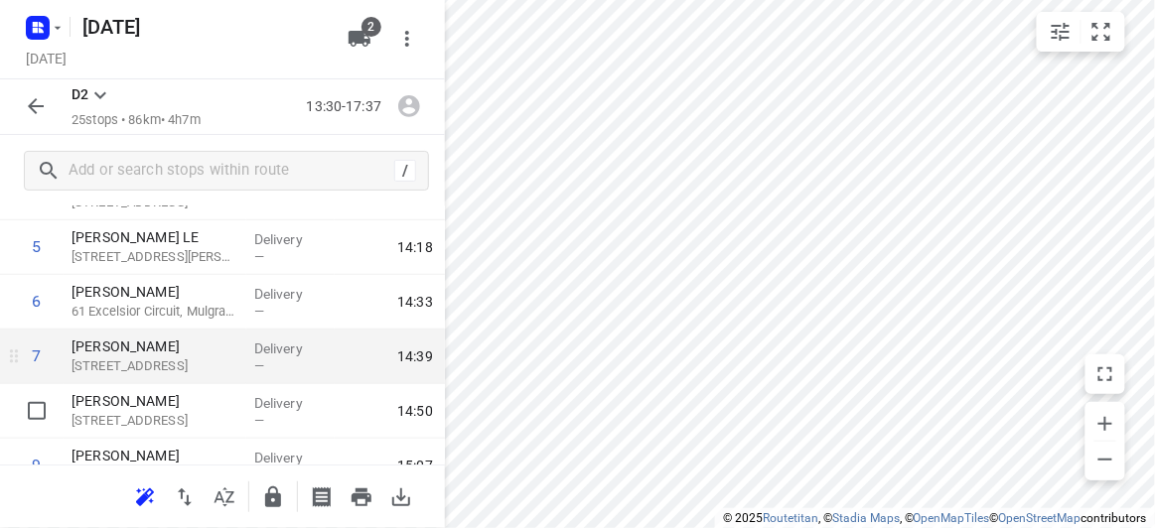
scroll to position [360, 0]
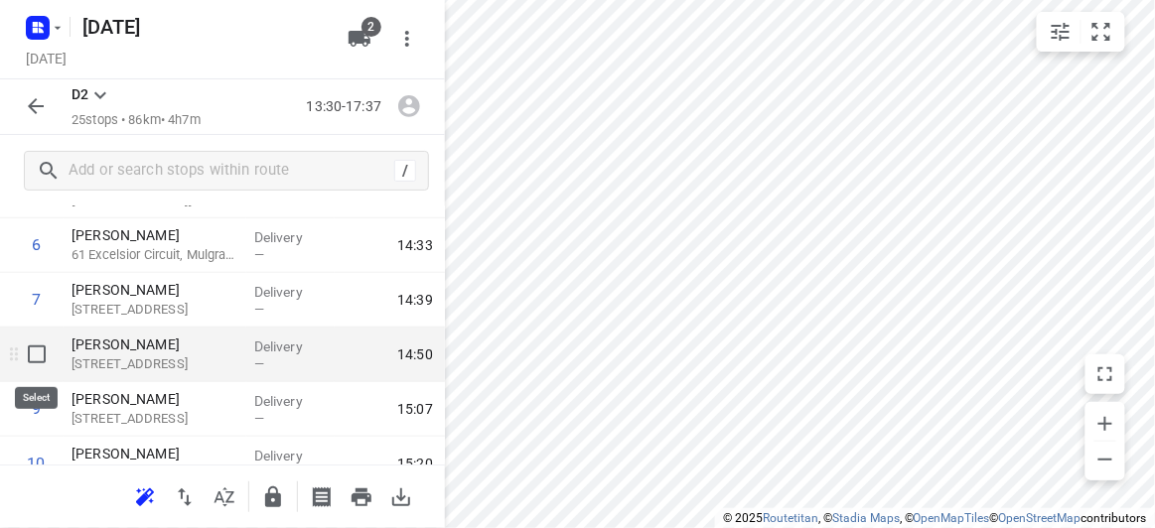
click at [43, 359] on input "checkbox" at bounding box center [37, 355] width 40 height 40
checkbox input "true"
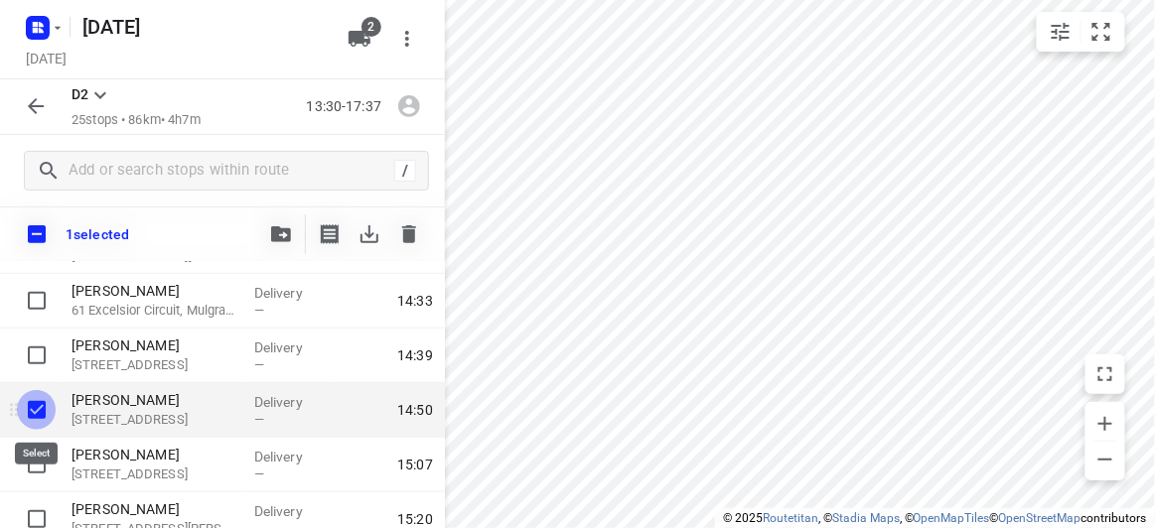
click at [29, 408] on input "checkbox" at bounding box center [37, 410] width 40 height 40
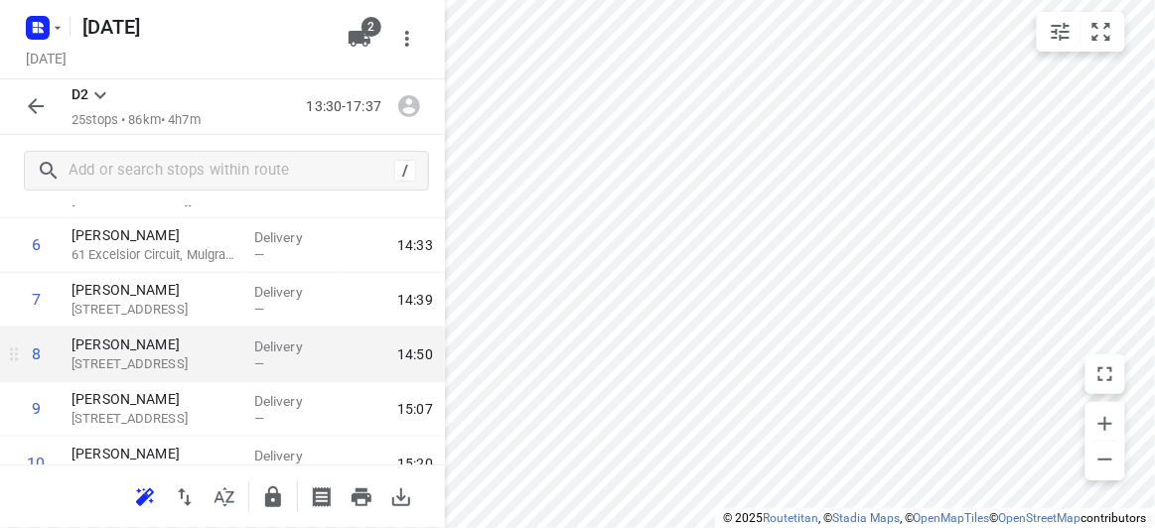
click at [18, 110] on button "button" at bounding box center [36, 106] width 40 height 40
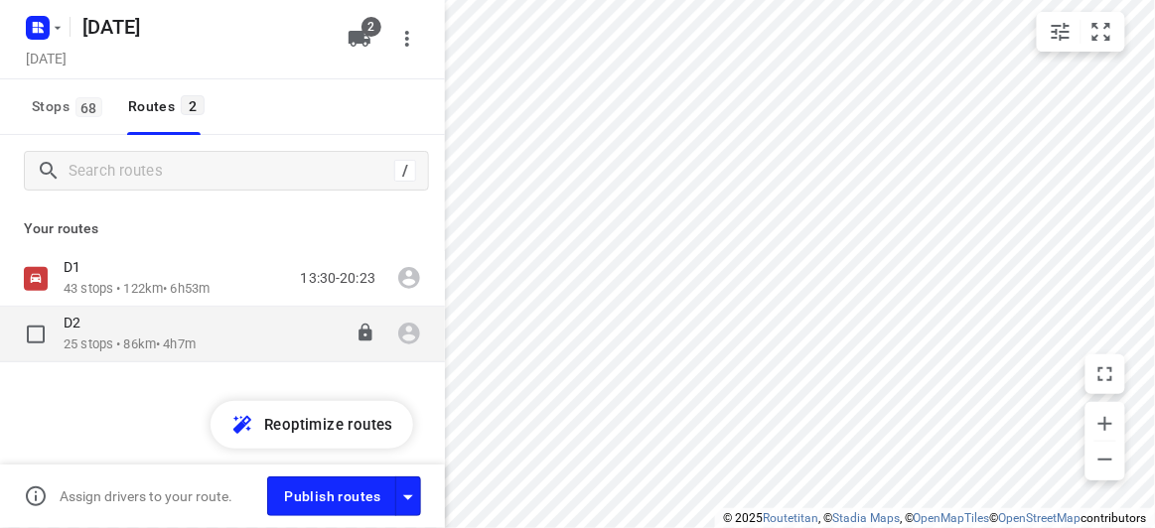
click at [39, 353] on input "checkbox" at bounding box center [36, 335] width 40 height 40
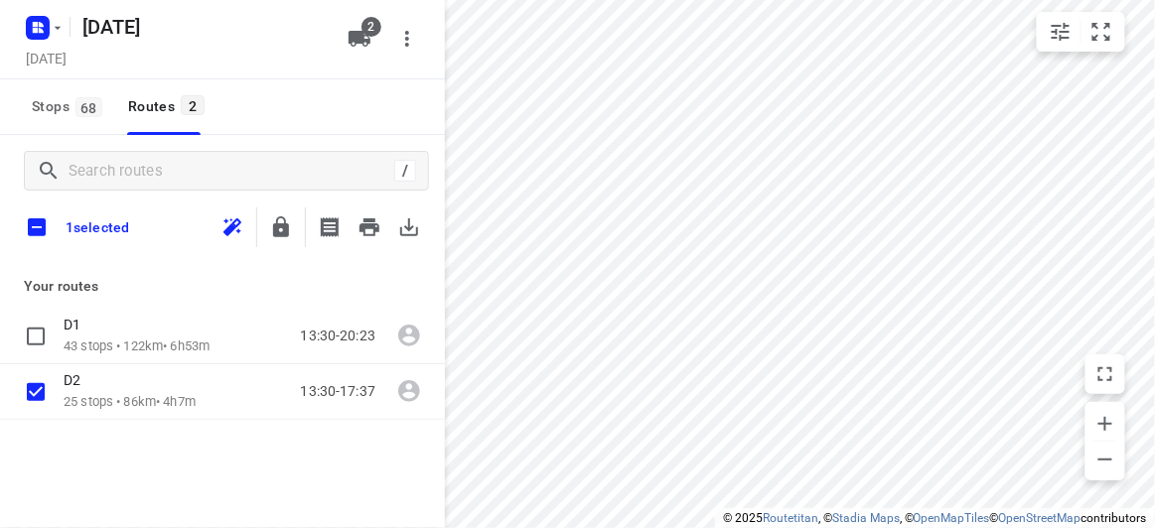
checkbox input "true"
click at [400, 225] on icon "button" at bounding box center [409, 227] width 24 height 24
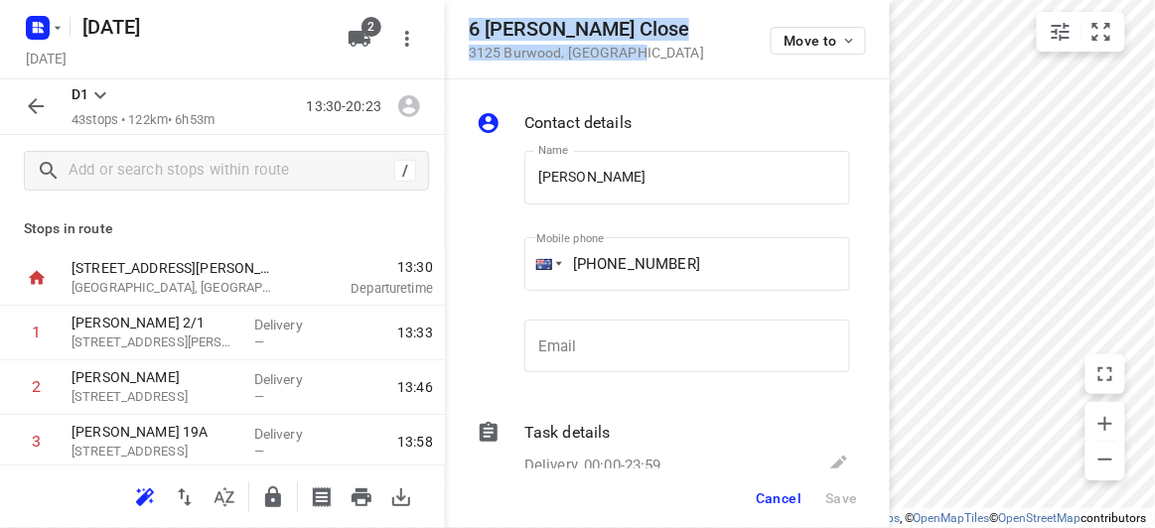
drag, startPoint x: 636, startPoint y: 54, endPoint x: 461, endPoint y: 19, distance: 179.2
click at [461, 19] on div "[STREET_ADDRESS][PERSON_NAME] Move to" at bounding box center [667, 39] width 445 height 79
copy div "[STREET_ADDRESS][PERSON_NAME]"
click at [357, 36] on icon "button" at bounding box center [360, 39] width 22 height 16
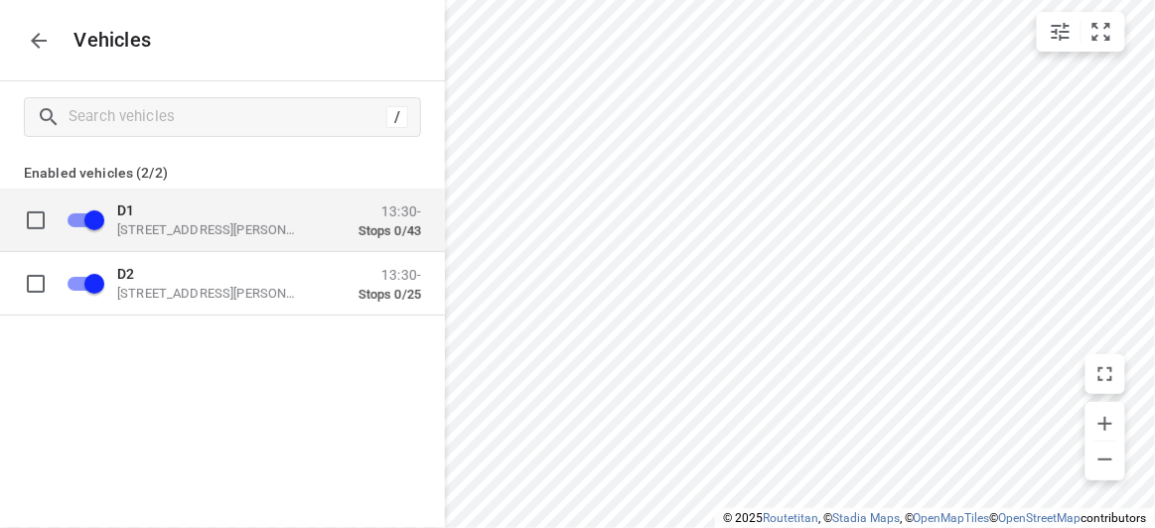
click at [181, 245] on div "D1 [STREET_ADDRESS][PERSON_NAME] 13:30- Stops 0/43" at bounding box center [238, 220] width 365 height 63
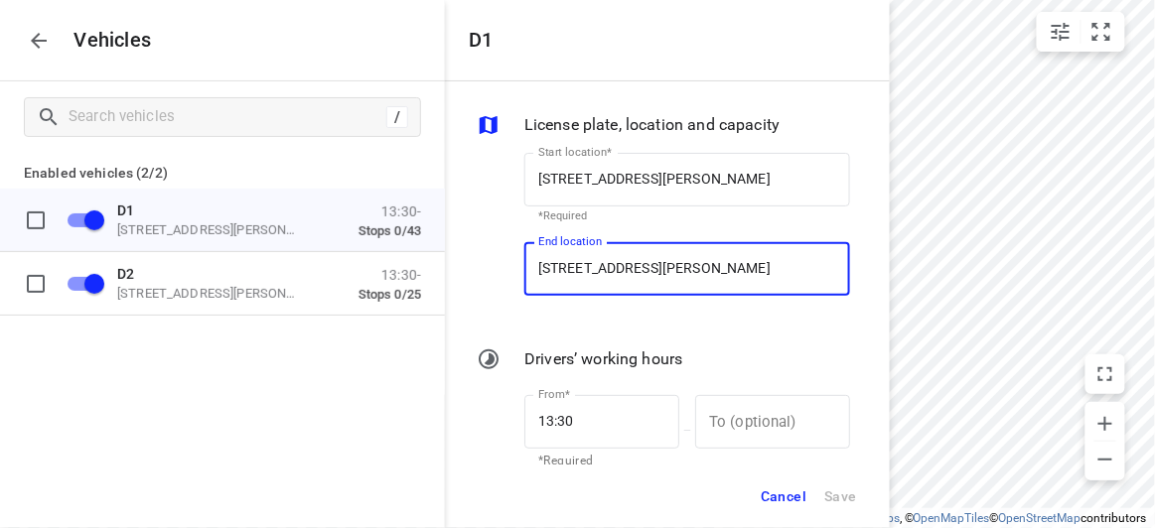
click at [739, 277] on input "[STREET_ADDRESS][PERSON_NAME]" at bounding box center [687, 269] width 326 height 54
paste input "[STREET_ADDRESS][PERSON_NAME]"
type input "[STREET_ADDRESS][PERSON_NAME]"
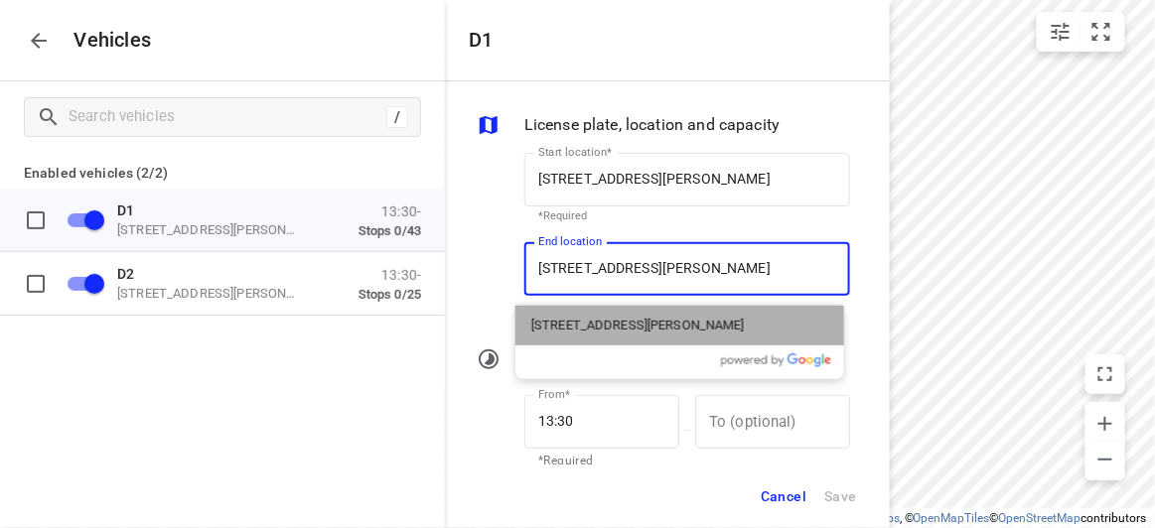
click at [640, 317] on p "[STREET_ADDRESS][PERSON_NAME]" at bounding box center [637, 326] width 213 height 20
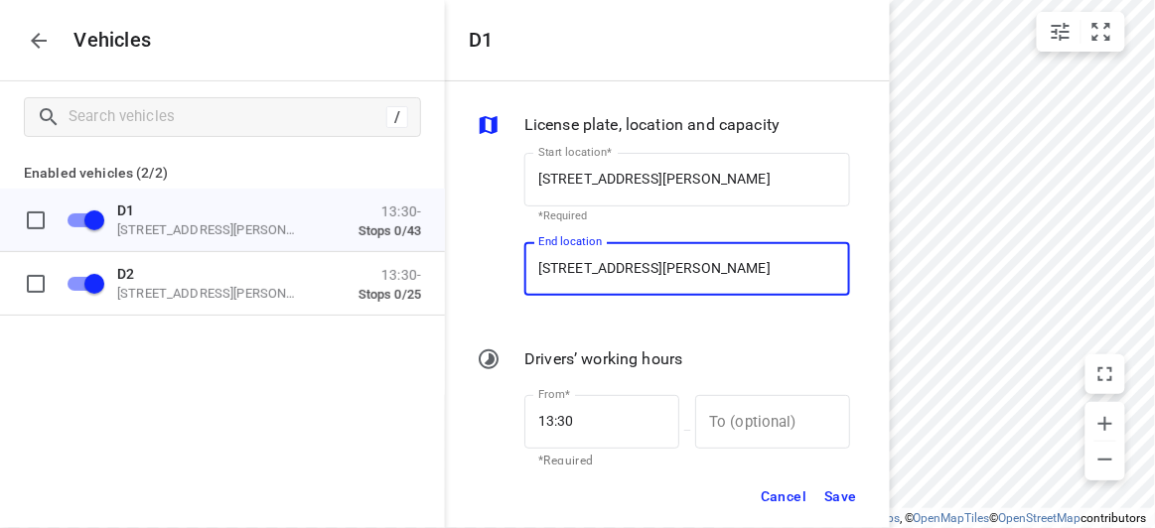
type input "[STREET_ADDRESS][PERSON_NAME]"
click at [833, 499] on span "Save" at bounding box center [840, 497] width 33 height 25
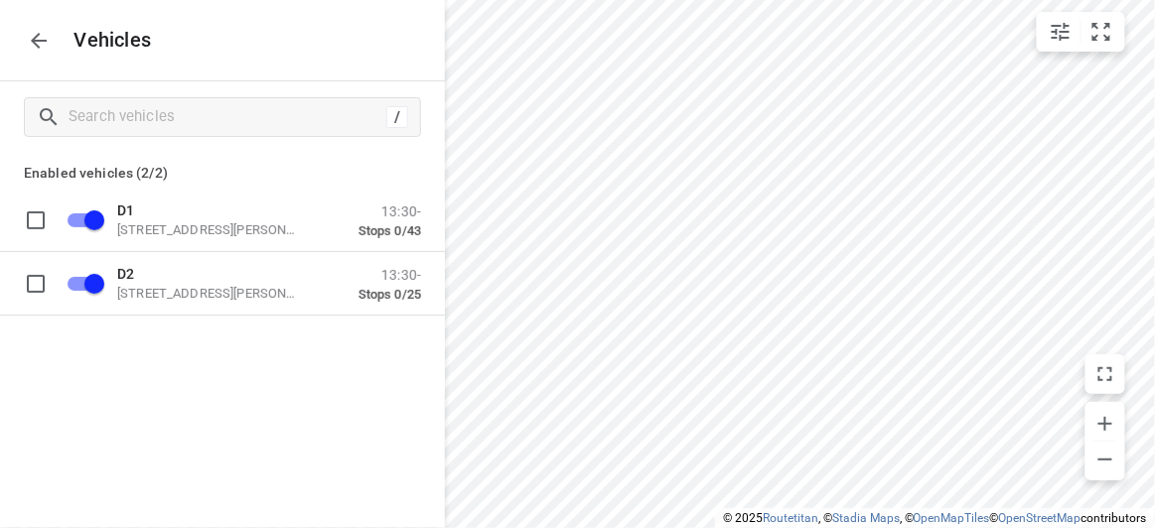
click at [46, 51] on icon "button" at bounding box center [39, 41] width 24 height 24
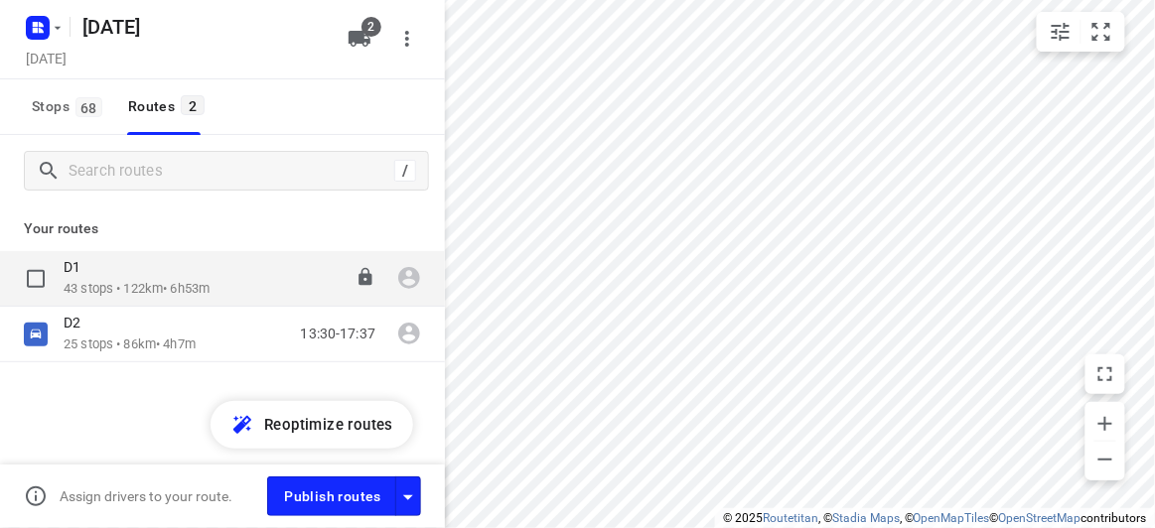
click at [86, 289] on p "43 stops • 122km • 6h53m" at bounding box center [137, 289] width 146 height 19
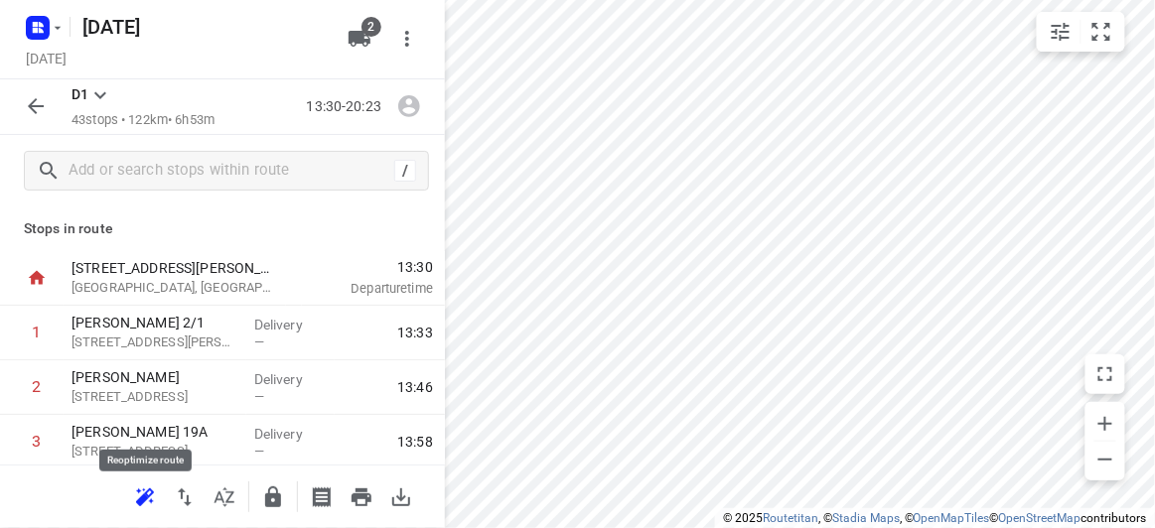
click at [133, 486] on icon "button" at bounding box center [145, 498] width 24 height 24
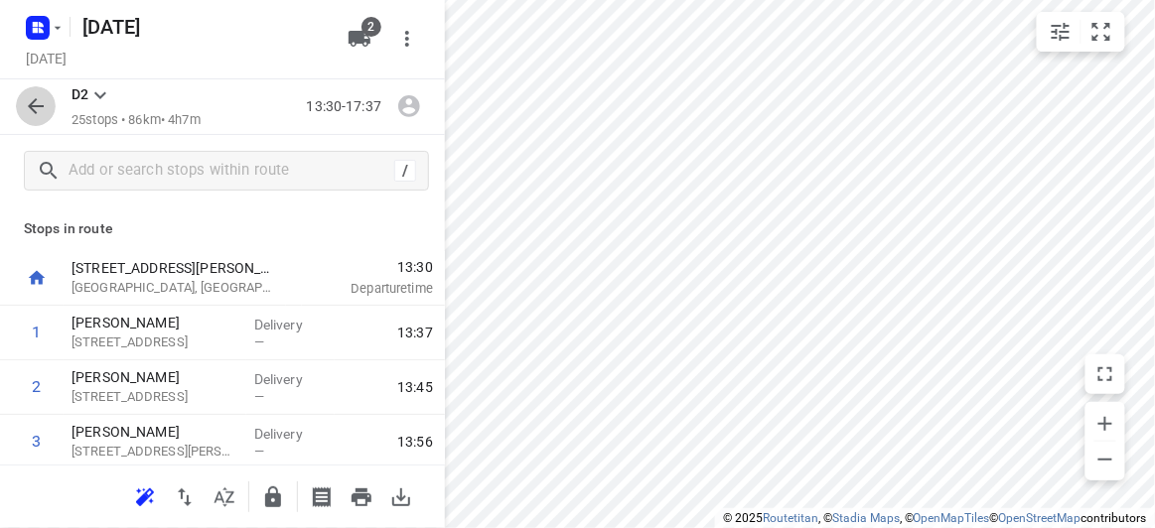
click at [38, 121] on button "button" at bounding box center [36, 106] width 40 height 40
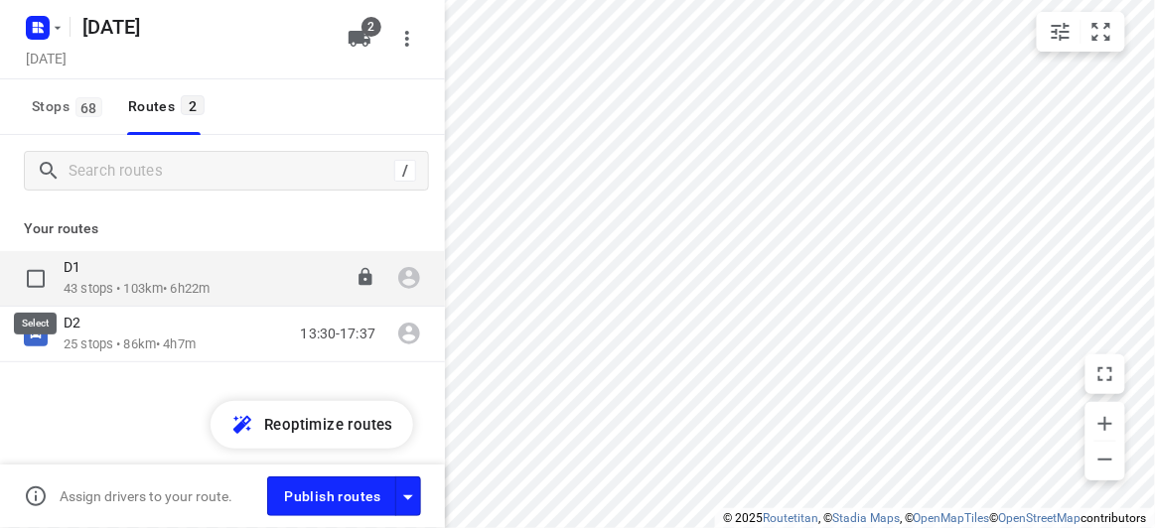
click at [35, 281] on input "checkbox" at bounding box center [36, 279] width 40 height 40
checkbox input "true"
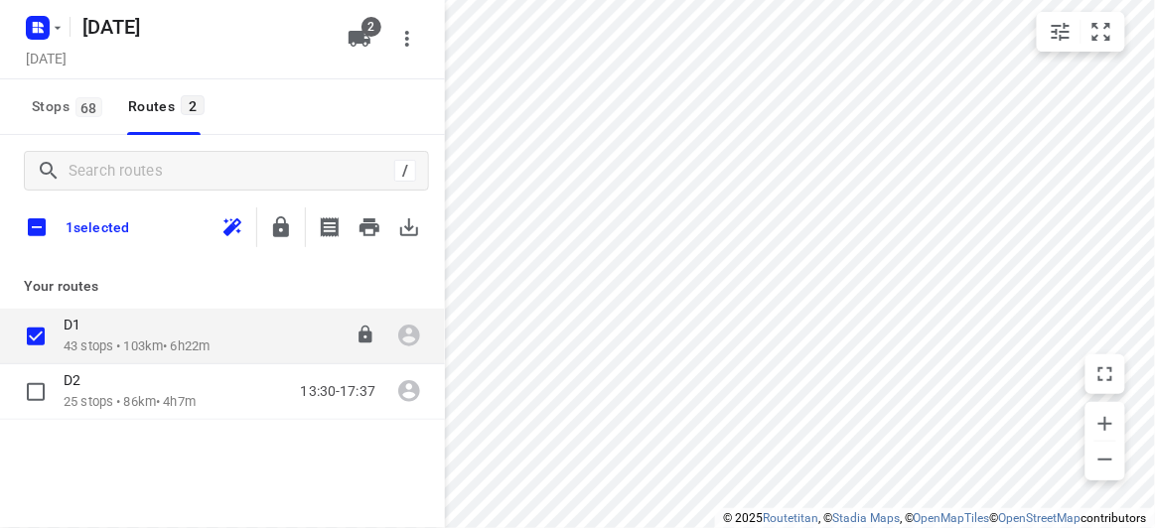
click at [134, 332] on div "D1" at bounding box center [137, 327] width 146 height 22
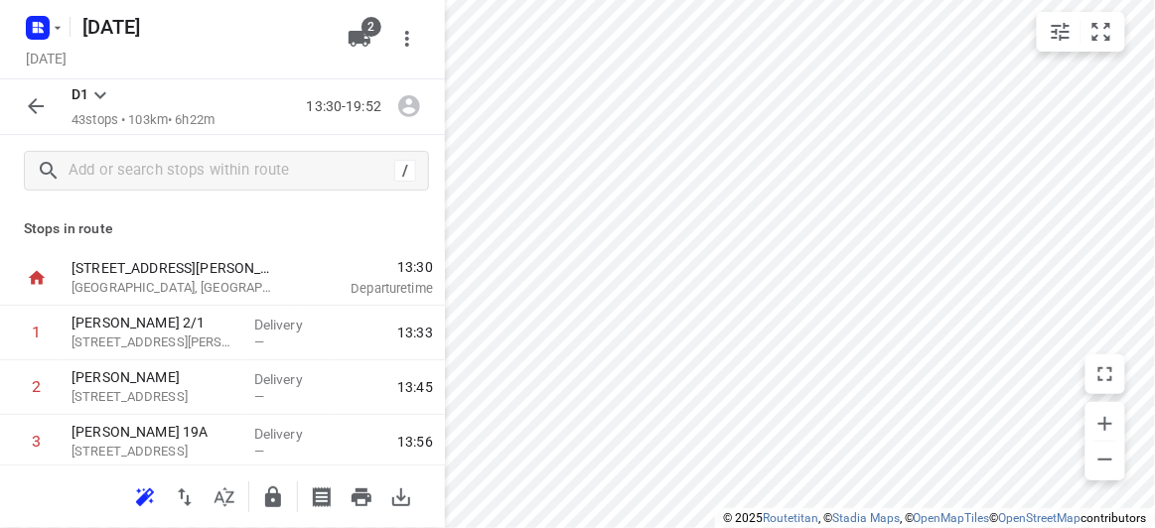
click at [29, 99] on icon "button" at bounding box center [36, 106] width 24 height 24
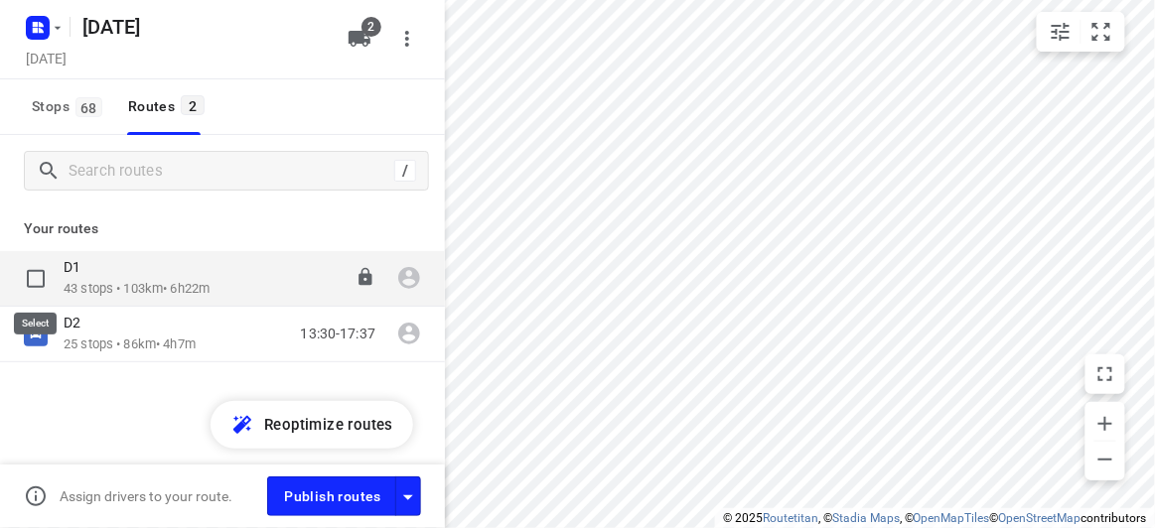
click at [44, 288] on input "checkbox" at bounding box center [36, 279] width 40 height 40
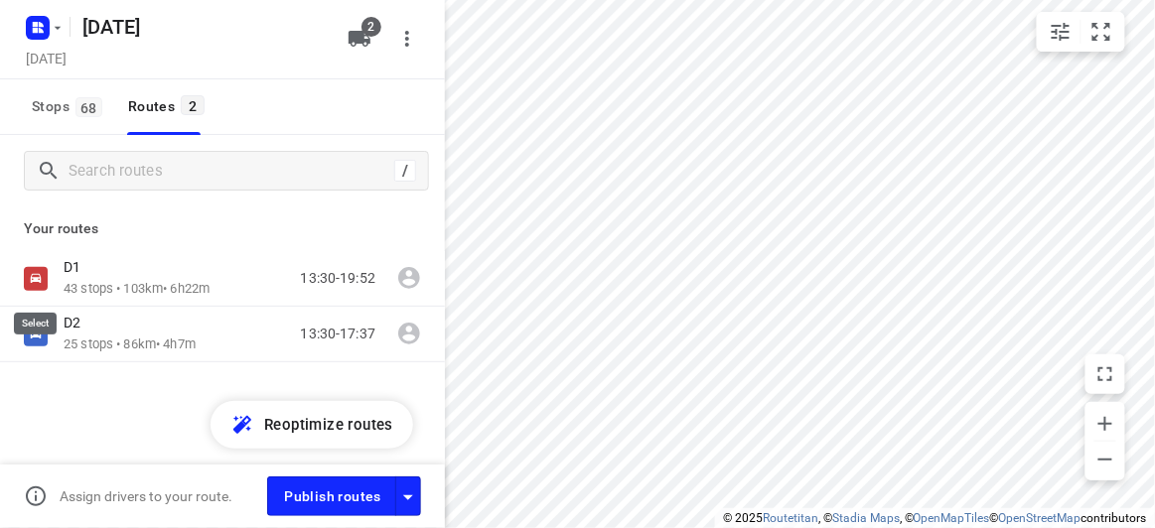
checkbox input "true"
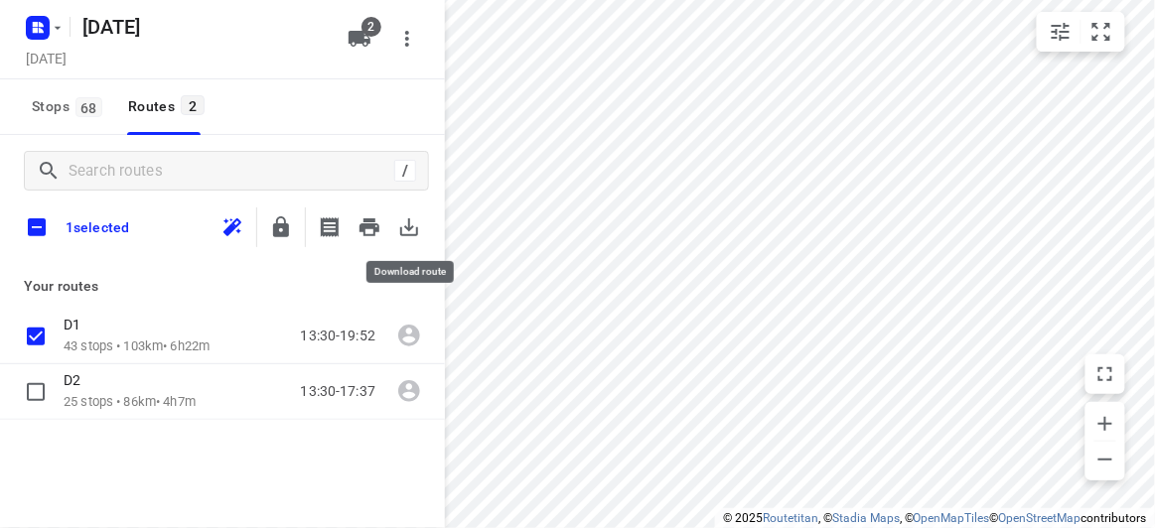
click at [416, 224] on icon "button" at bounding box center [409, 227] width 24 height 24
